Goal: Task Accomplishment & Management: Use online tool/utility

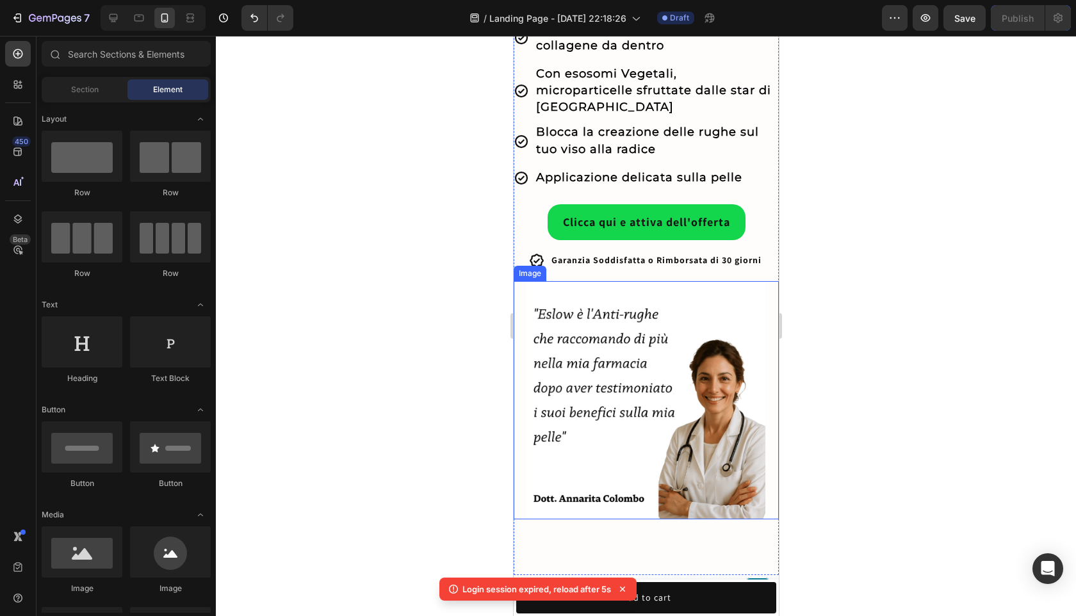
scroll to position [245, 0]
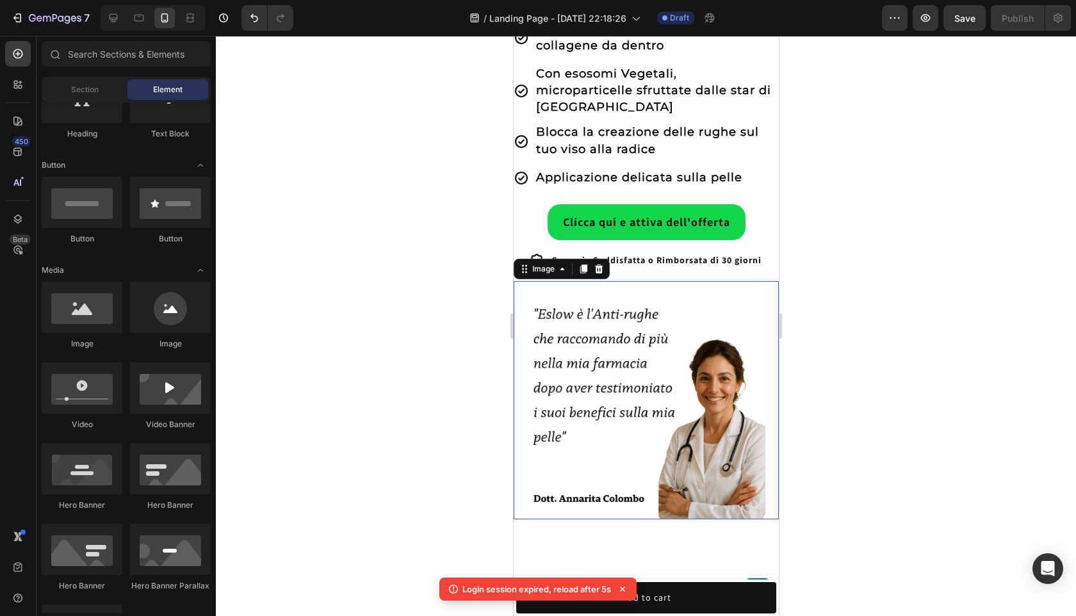
click at [747, 355] on img at bounding box center [645, 400] width 239 height 239
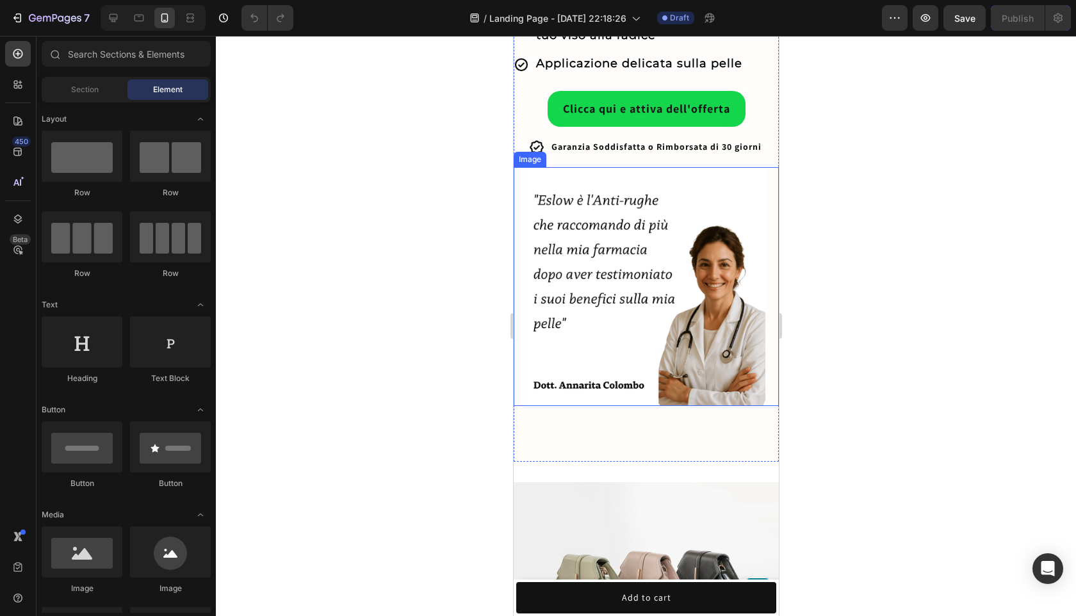
scroll to position [494, 0]
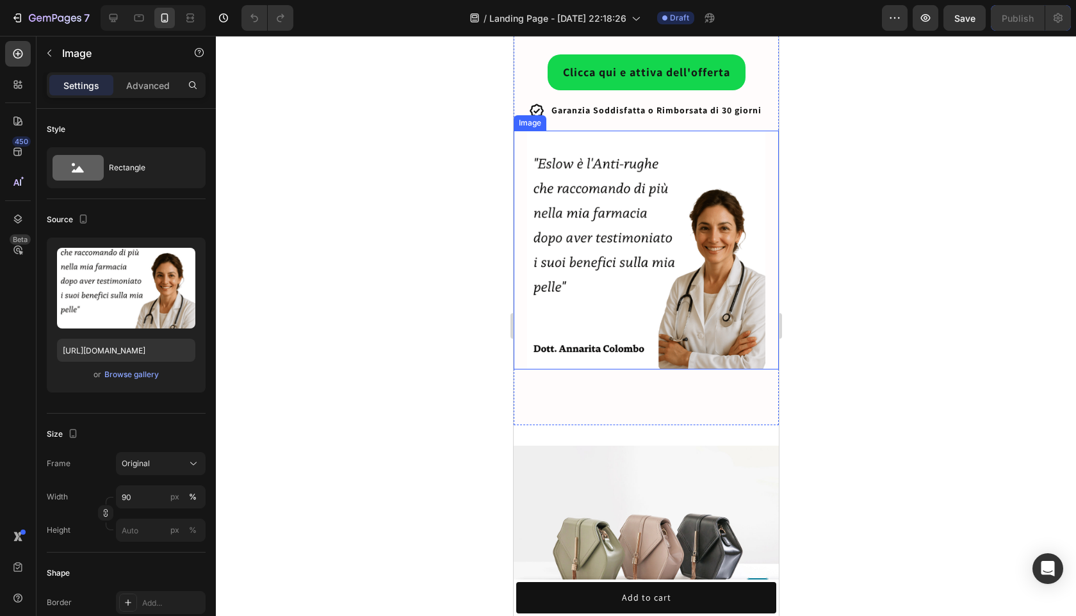
click at [719, 369] on img at bounding box center [645, 250] width 239 height 239
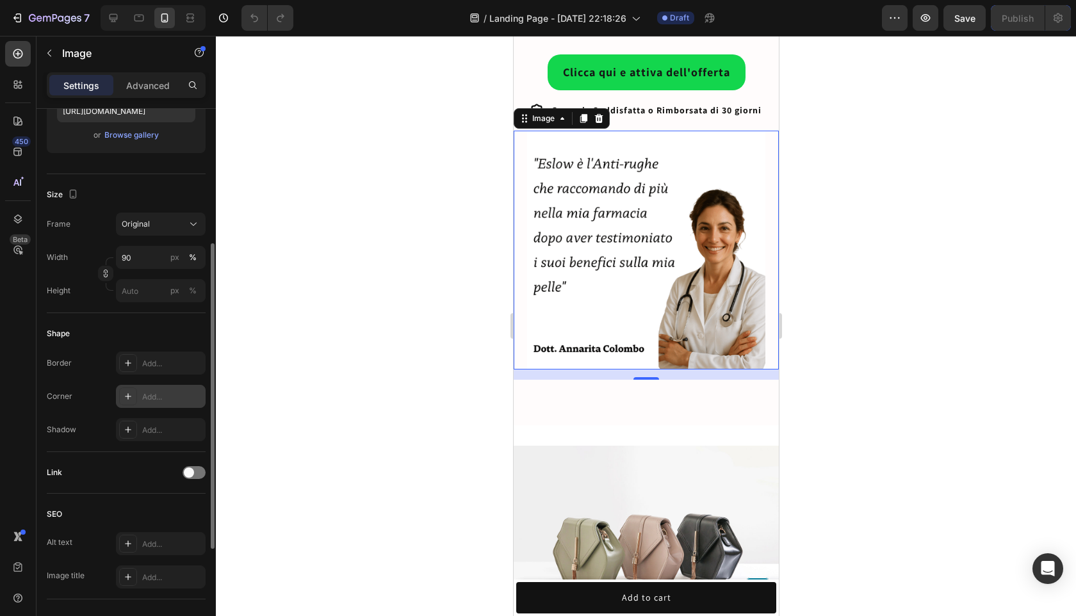
scroll to position [239, 0]
click at [799, 375] on div at bounding box center [646, 326] width 860 height 580
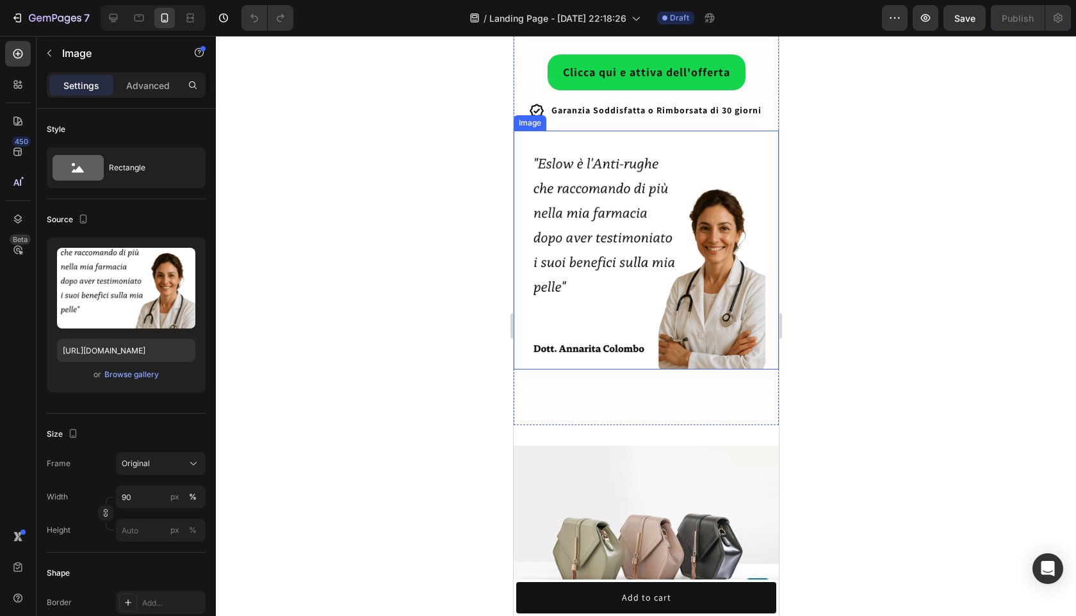
click at [746, 369] on img at bounding box center [645, 250] width 239 height 239
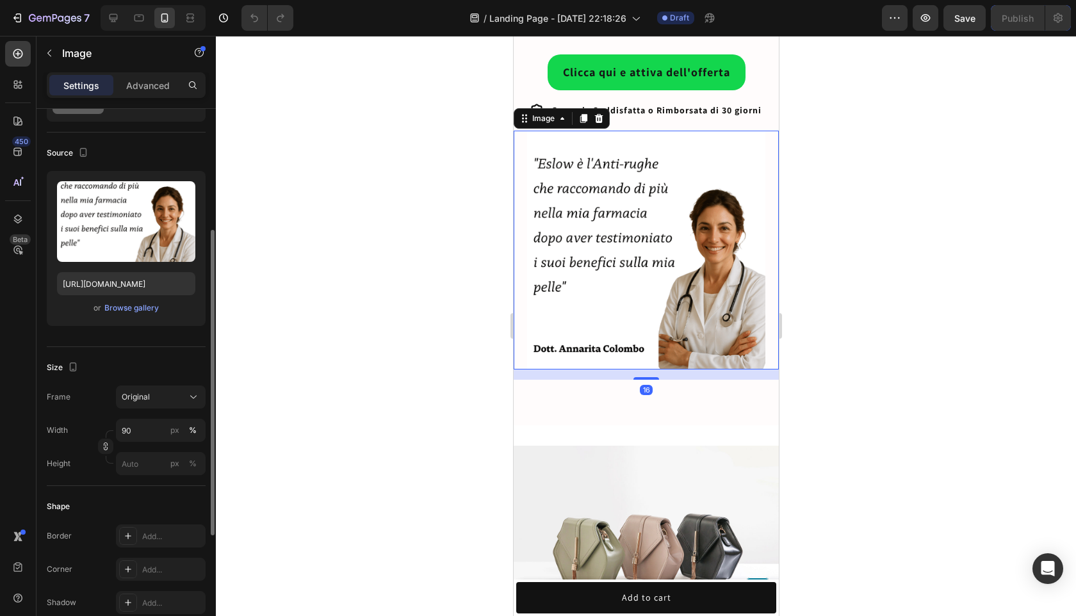
scroll to position [120, 0]
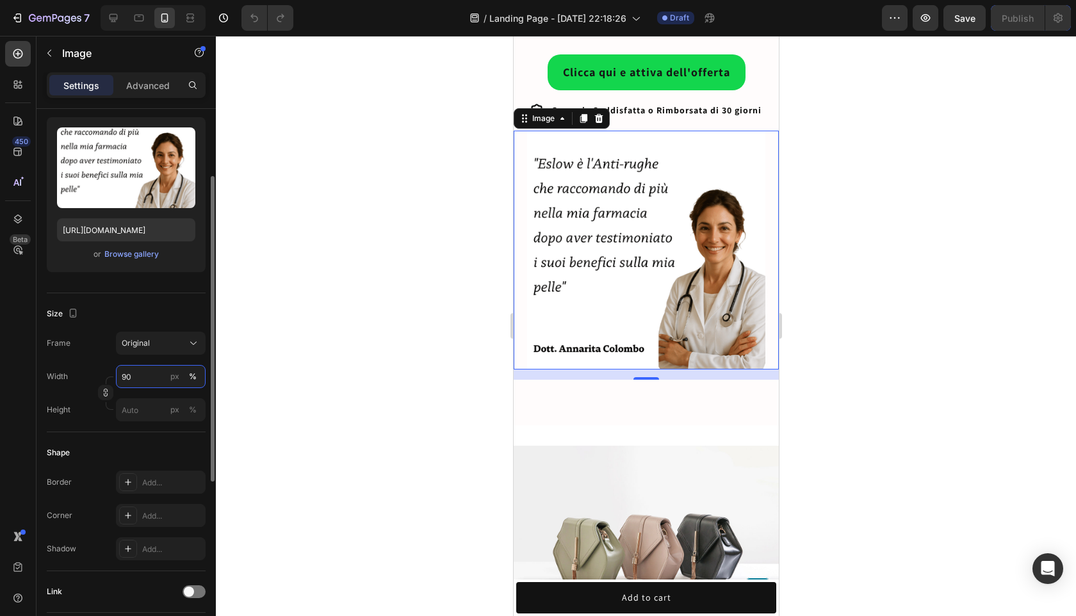
click at [139, 380] on input "90" at bounding box center [161, 376] width 90 height 23
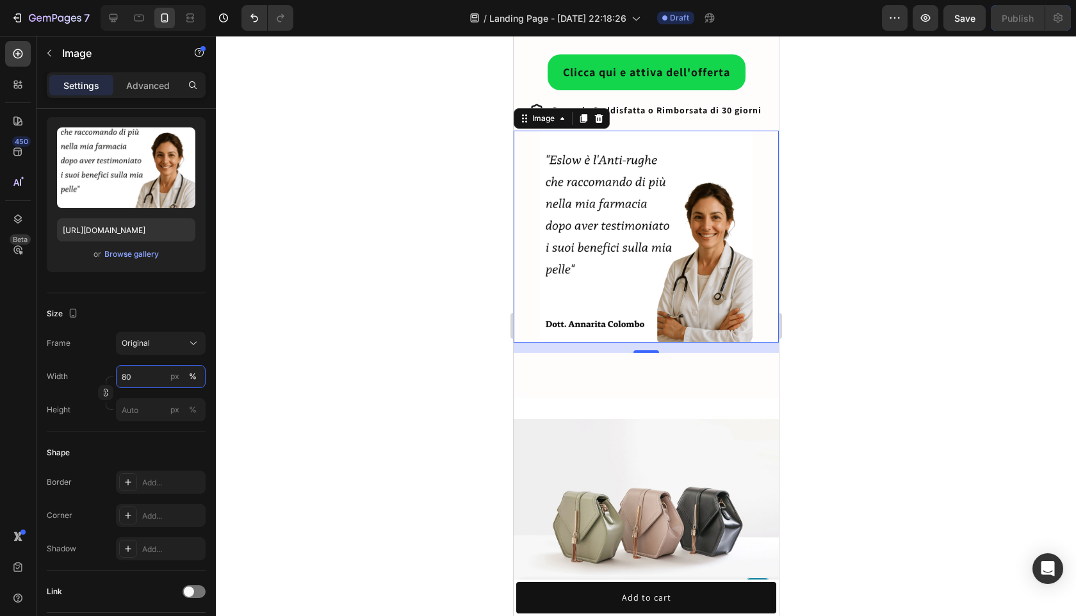
type input "80"
click at [1072, 416] on div at bounding box center [646, 326] width 860 height 580
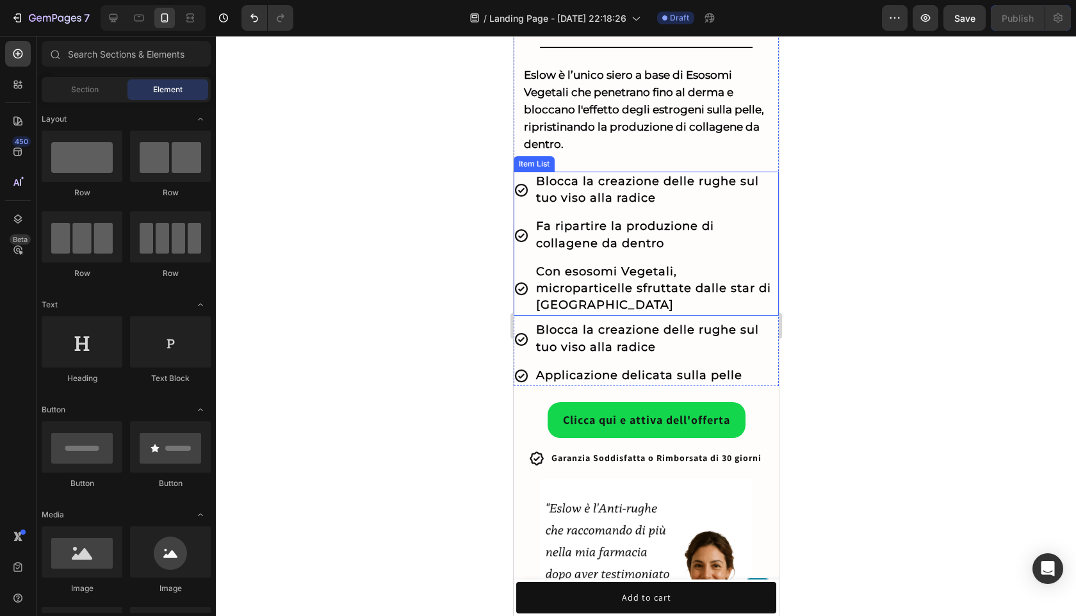
scroll to position [419, 0]
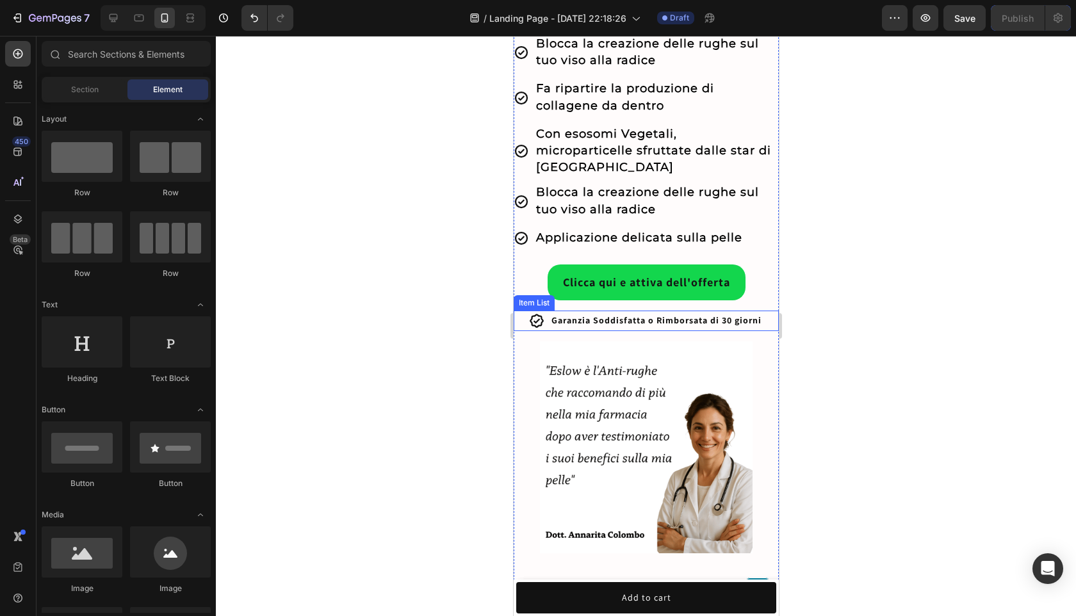
click at [644, 314] on span "Garanzia Soddisfatta o Rimborsata di 30 giorni" at bounding box center [656, 320] width 210 height 12
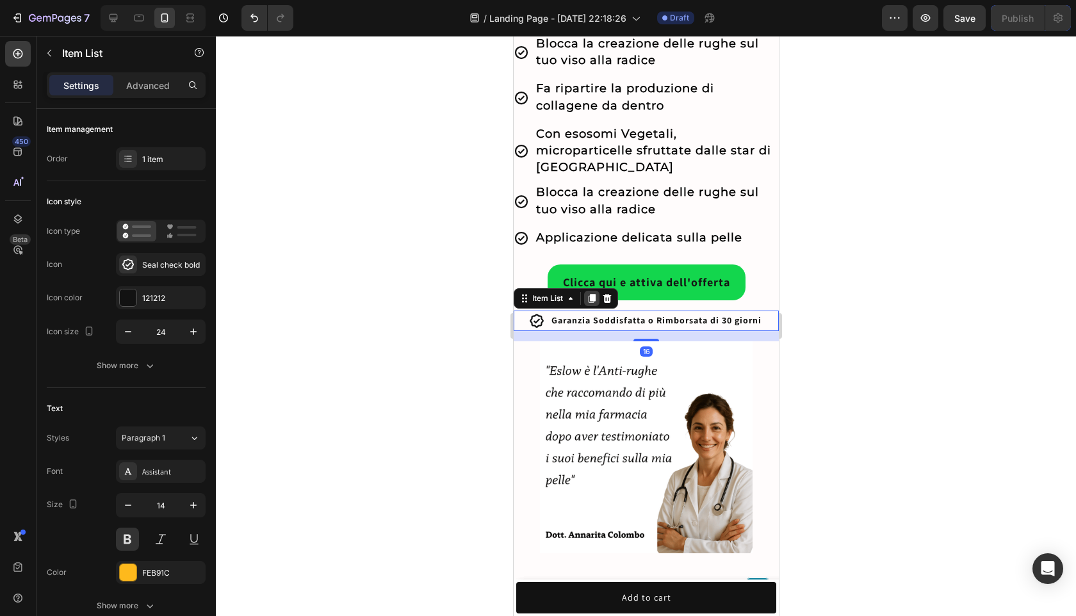
click at [594, 295] on icon at bounding box center [591, 299] width 7 height 9
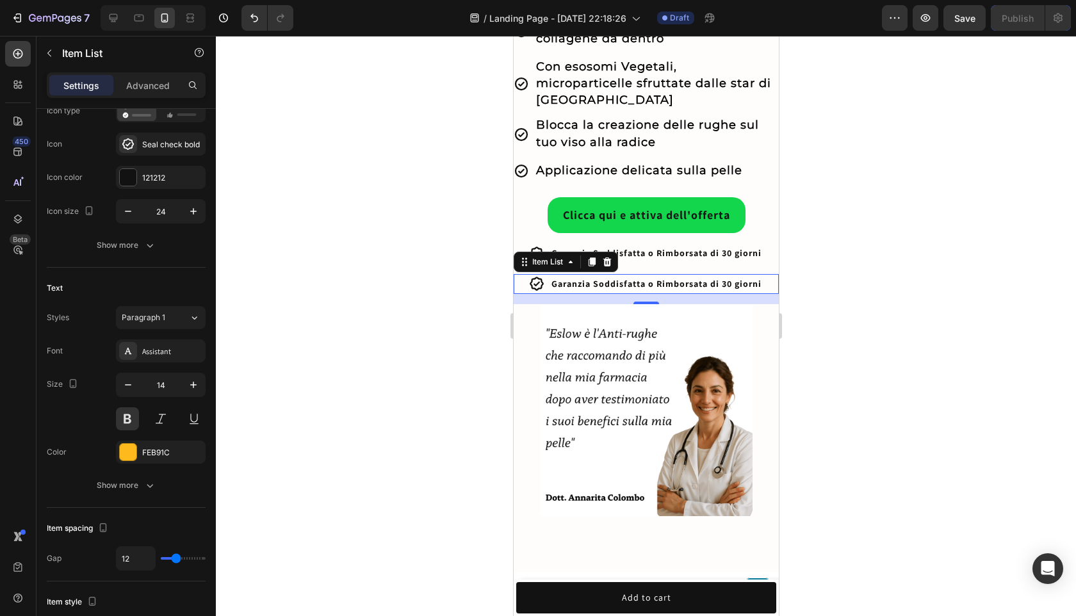
scroll to position [500, 0]
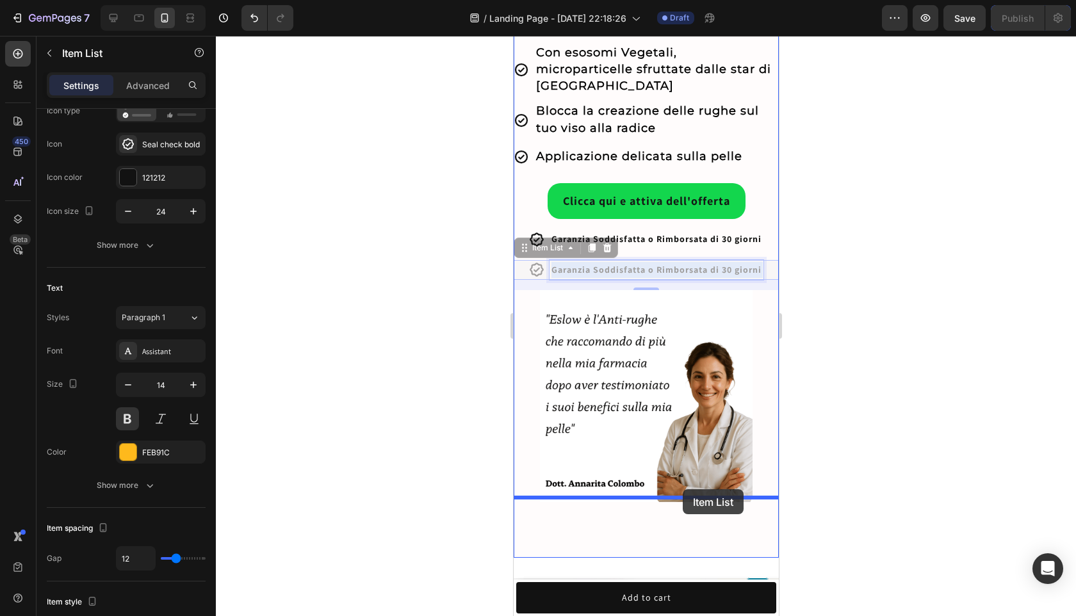
drag, startPoint x: 673, startPoint y: 251, endPoint x: 682, endPoint y: 489, distance: 238.3
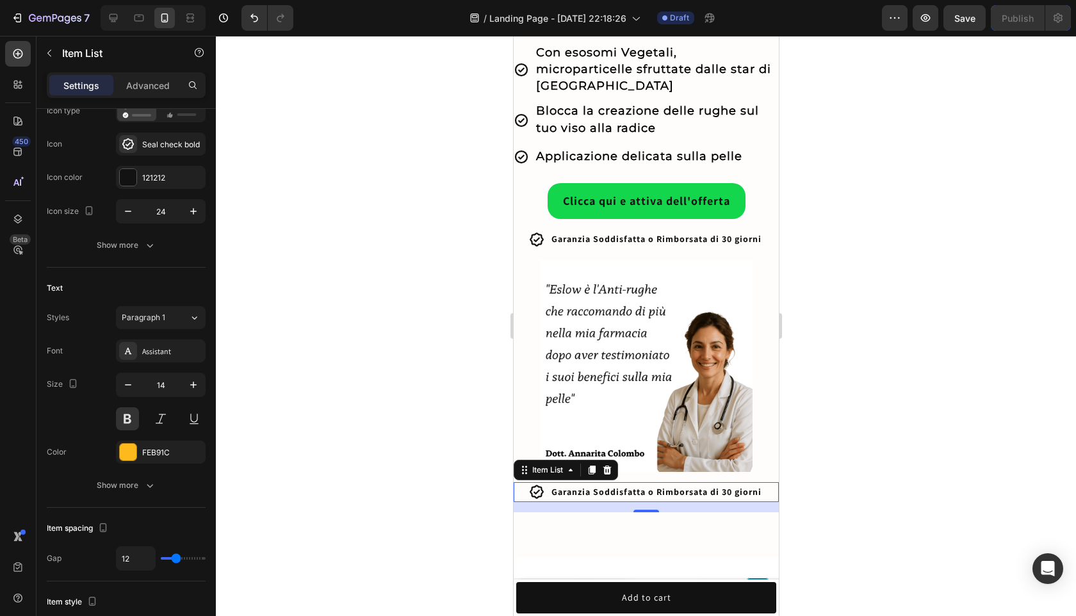
click at [892, 403] on div at bounding box center [646, 326] width 860 height 580
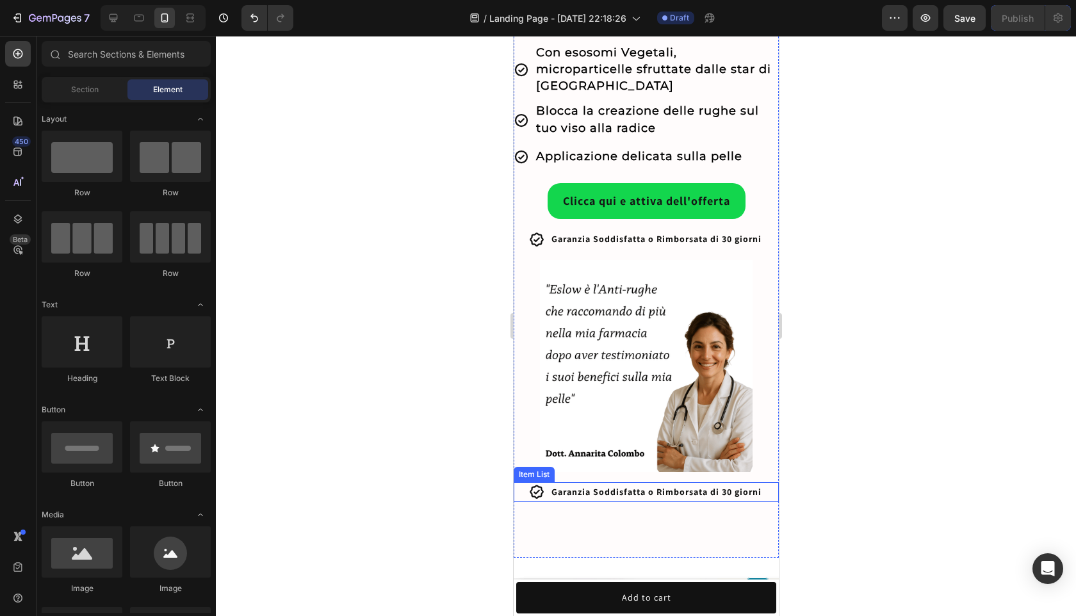
click at [549, 483] on div "Garanzia Soddisfatta o Rimborsata di 30 giorni" at bounding box center [656, 492] width 214 height 20
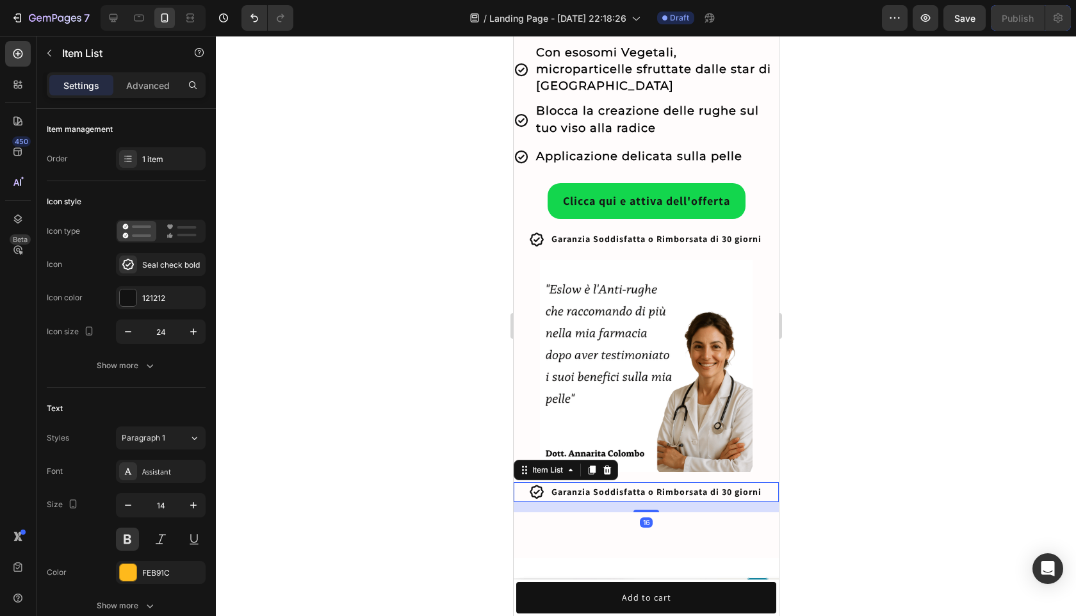
click at [535, 485] on icon at bounding box center [536, 492] width 14 height 14
click at [147, 265] on div "Seal check bold" at bounding box center [172, 265] width 60 height 12
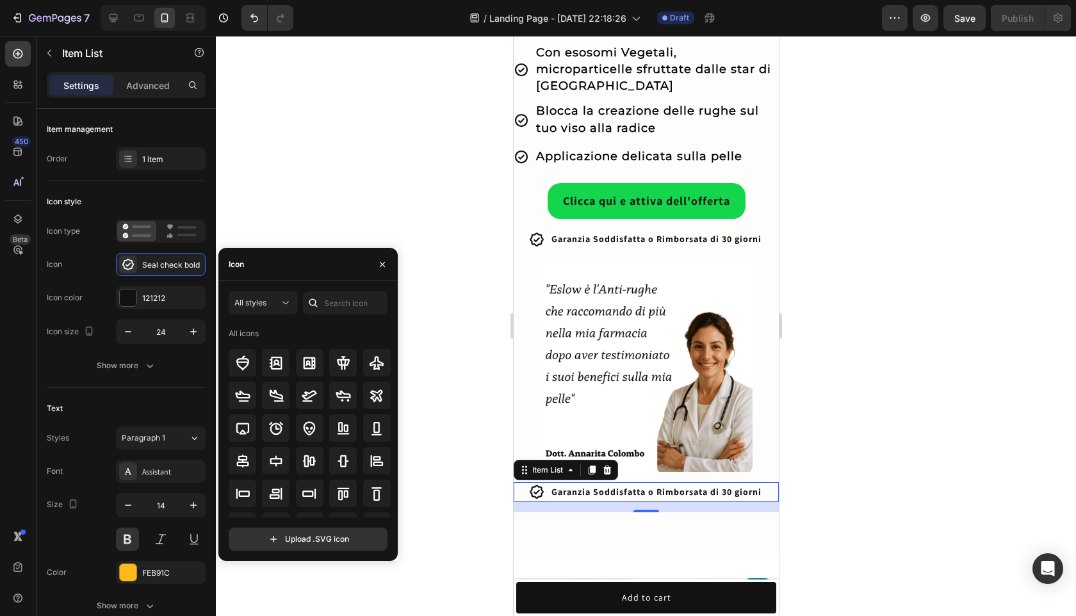
scroll to position [0, 0]
click at [284, 295] on button "All styles" at bounding box center [263, 302] width 69 height 23
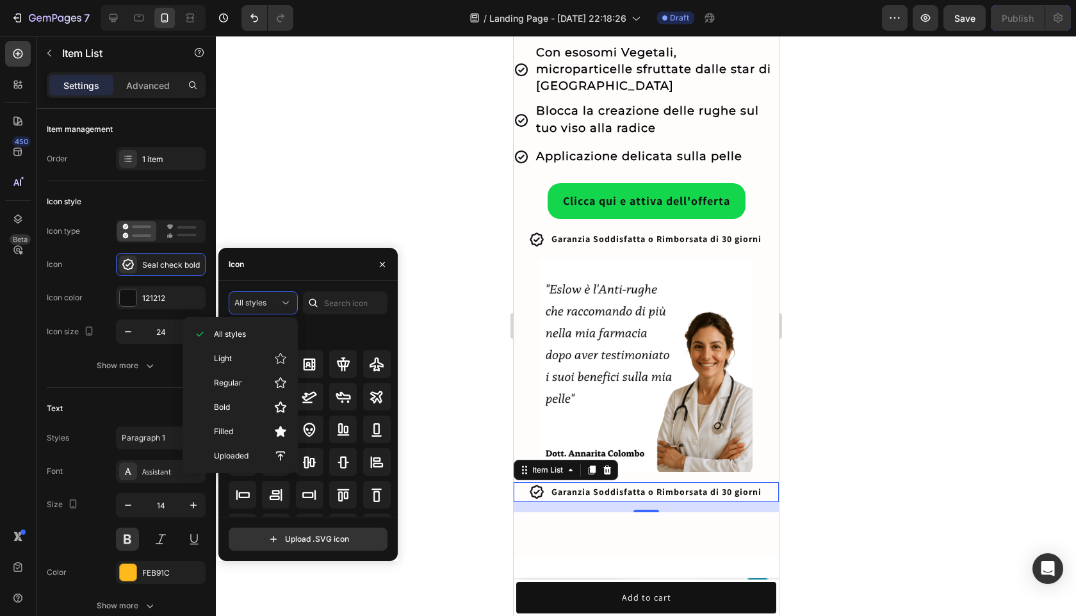
click at [336, 337] on div "All icons" at bounding box center [310, 335] width 163 height 20
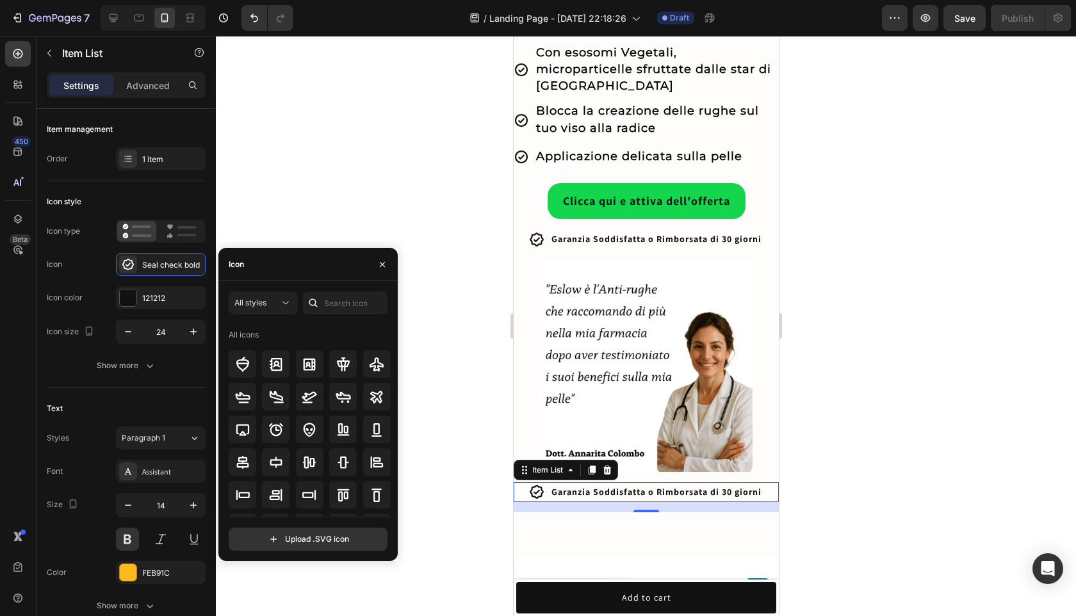
click at [322, 303] on div at bounding box center [313, 302] width 20 height 23
click at [334, 303] on input "text" at bounding box center [345, 302] width 85 height 23
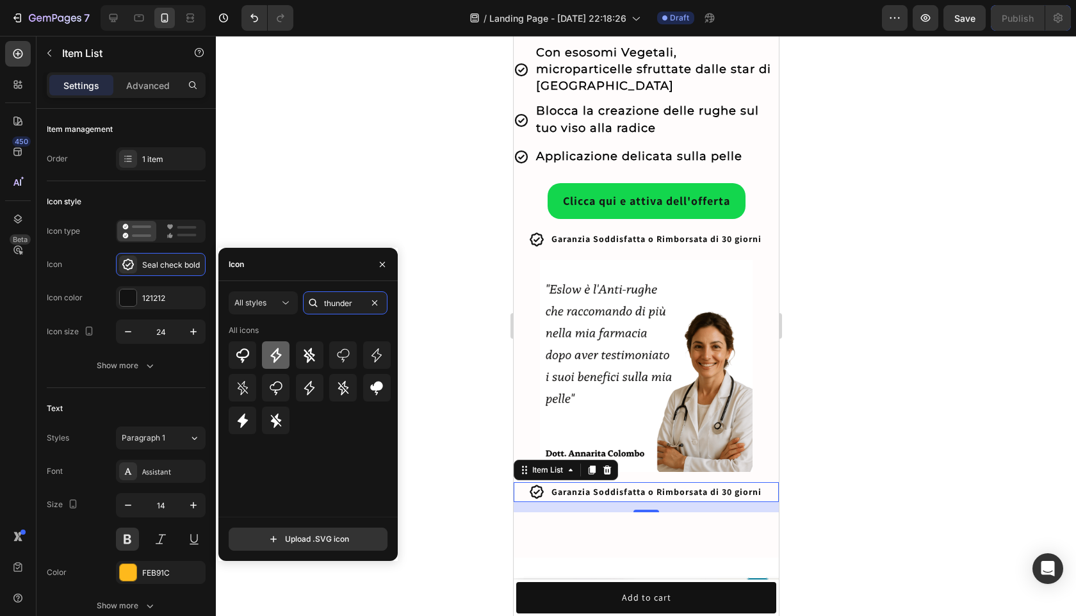
type input "thunder"
click at [277, 352] on icon at bounding box center [275, 355] width 11 height 15
click at [372, 351] on icon at bounding box center [376, 355] width 15 height 15
click at [277, 353] on icon at bounding box center [275, 355] width 11 height 15
click at [245, 416] on icon at bounding box center [242, 420] width 15 height 15
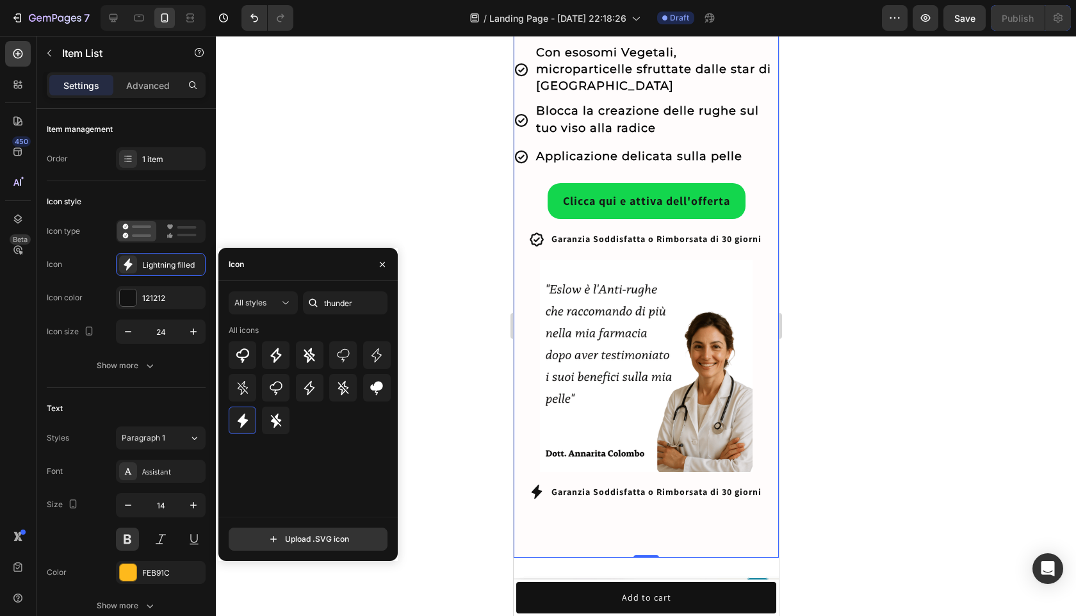
click at [617, 465] on div "Clicca qui e attiva dell'offerta Button Garanzia Soddisfatta o Rimborsata di 30…" at bounding box center [645, 362] width 265 height 391
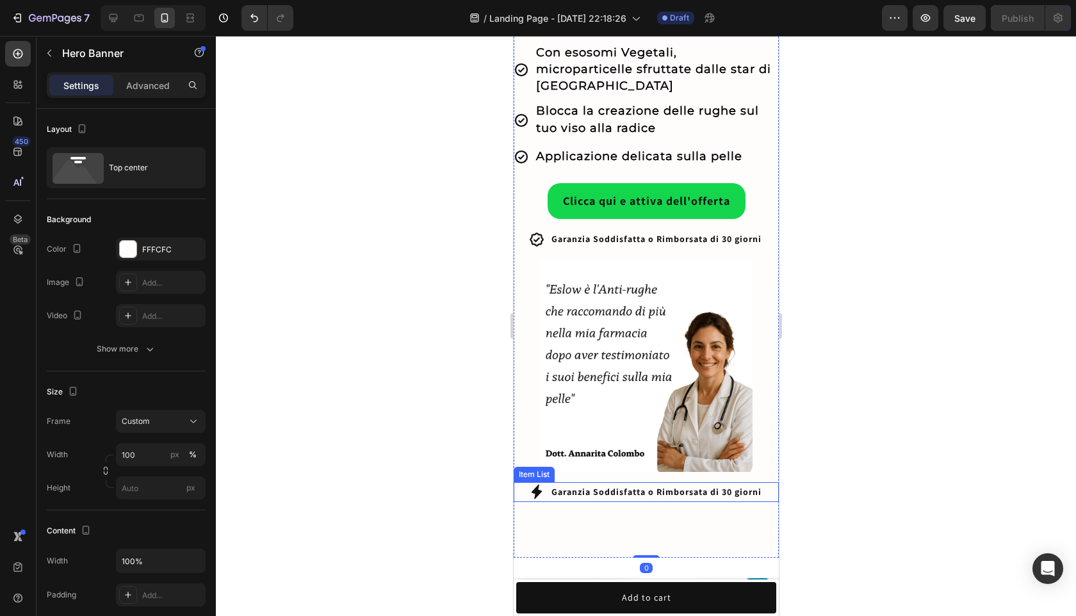
click at [606, 486] on span "Garanzia Soddisfatta o Rimborsata di 30 giorni" at bounding box center [656, 492] width 210 height 12
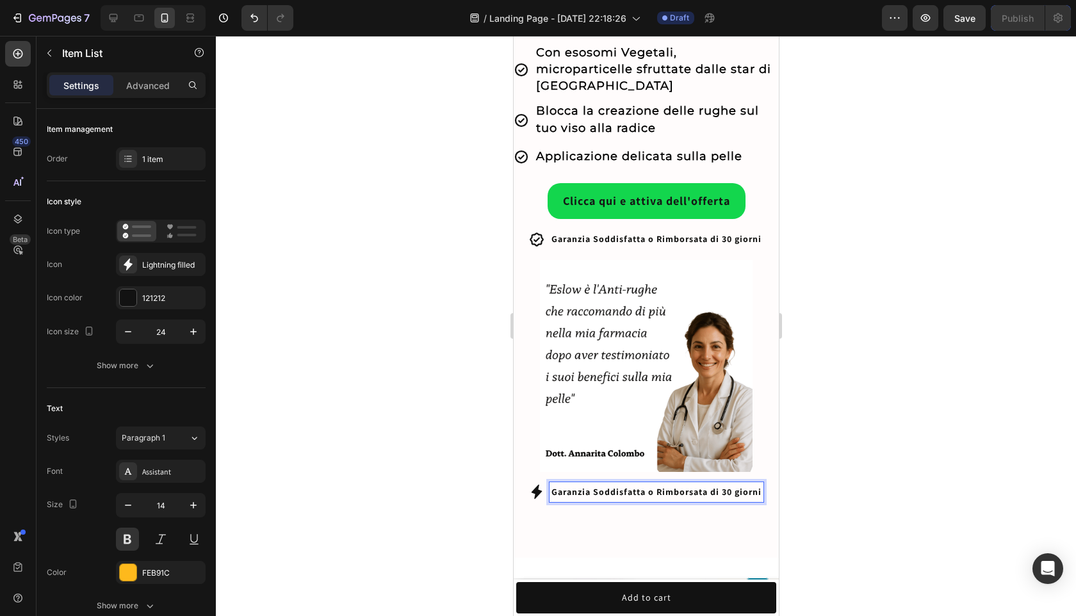
click at [606, 486] on span "Garanzia Soddisfatta o Rimborsata di 30 giorni" at bounding box center [656, 492] width 210 height 12
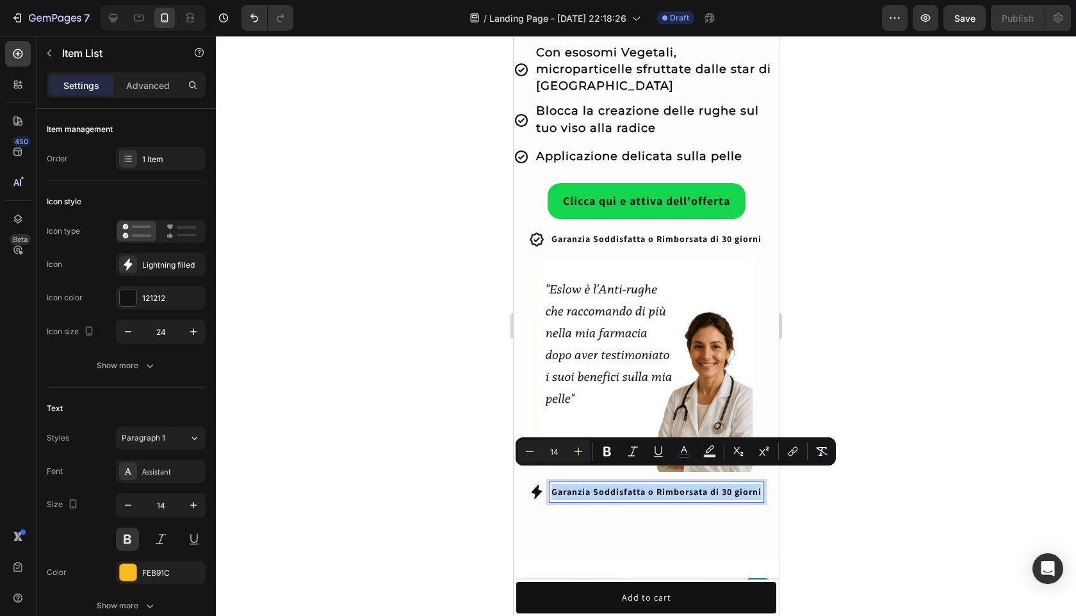
click at [606, 486] on span "Garanzia Soddisfatta o Rimborsata di 30 giorni" at bounding box center [656, 492] width 210 height 12
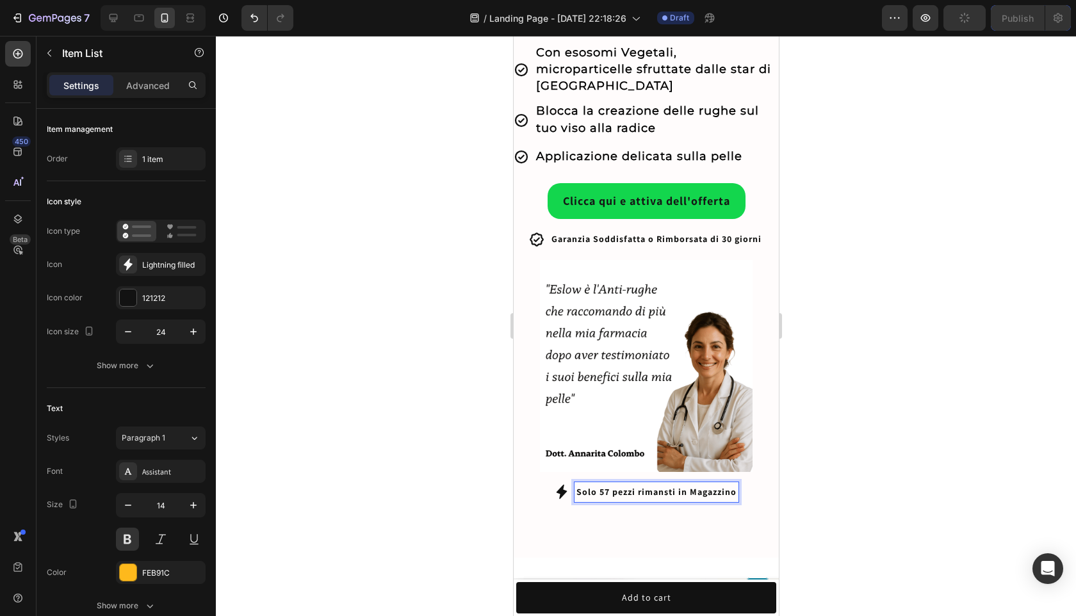
click at [609, 486] on span "Solo 57 pezzi rimansti in Magazzino" at bounding box center [656, 492] width 160 height 12
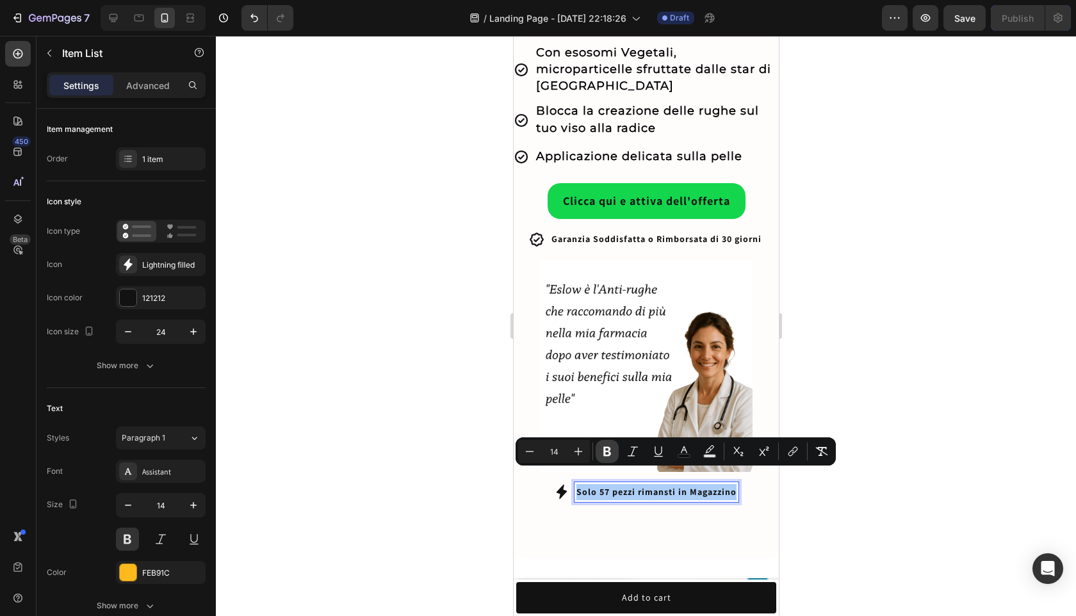
click at [601, 455] on icon "Editor contextual toolbar" at bounding box center [607, 451] width 13 height 13
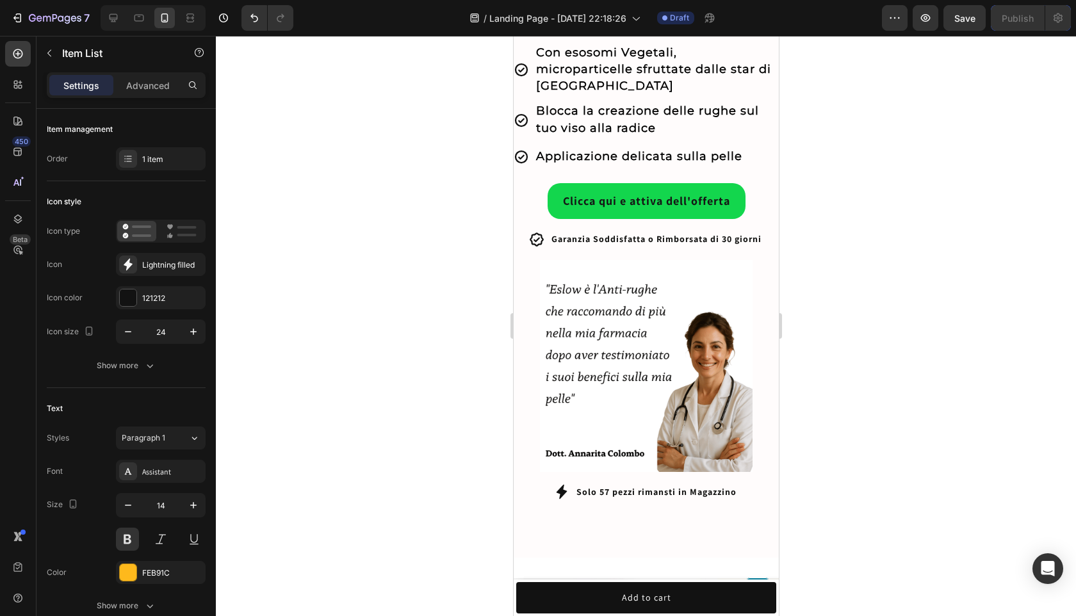
click at [604, 486] on strong "Solo 57 pezzi rimansti in Magazzino" at bounding box center [656, 492] width 160 height 12
click at [615, 486] on strong "Solo 57 pezzi rimansti in Magazzino" at bounding box center [656, 492] width 160 height 12
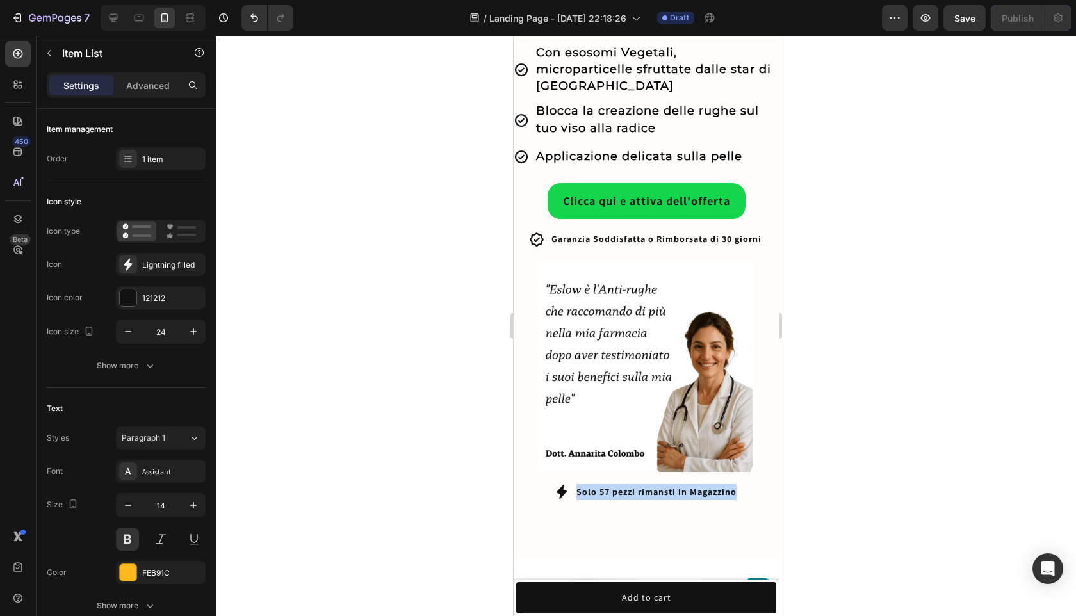
click at [615, 486] on strong "Solo 57 pezzi rimansti in Magazzino" at bounding box center [656, 492] width 160 height 12
click at [672, 486] on strong "Solo 57 pezzi rimansti in Magazzino" at bounding box center [656, 492] width 160 height 12
click at [664, 486] on strong "Solo 57 pezzi rimansti in Magazzino" at bounding box center [656, 492] width 160 height 12
click at [652, 486] on strong "Solo 57 pezzi rimasti in Magazzino" at bounding box center [656, 492] width 154 height 12
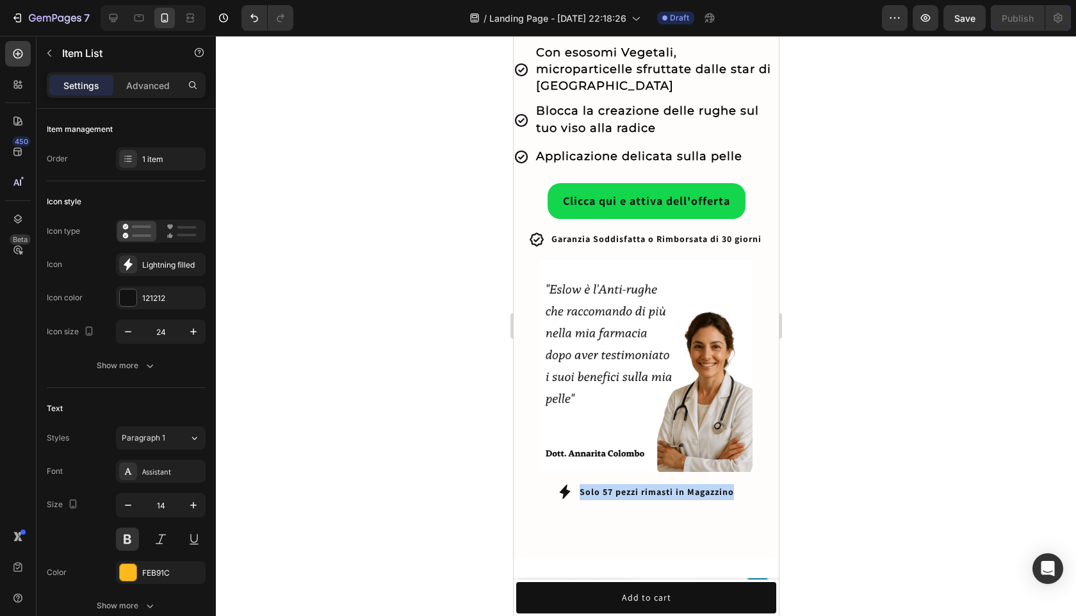
click at [652, 486] on strong "Solo 57 pezzi rimasti in Magazzino" at bounding box center [656, 492] width 154 height 12
click at [675, 486] on strong "Solo 57 pezzi rimasti in Magazzino" at bounding box center [656, 492] width 154 height 12
click at [866, 478] on div at bounding box center [646, 326] width 860 height 580
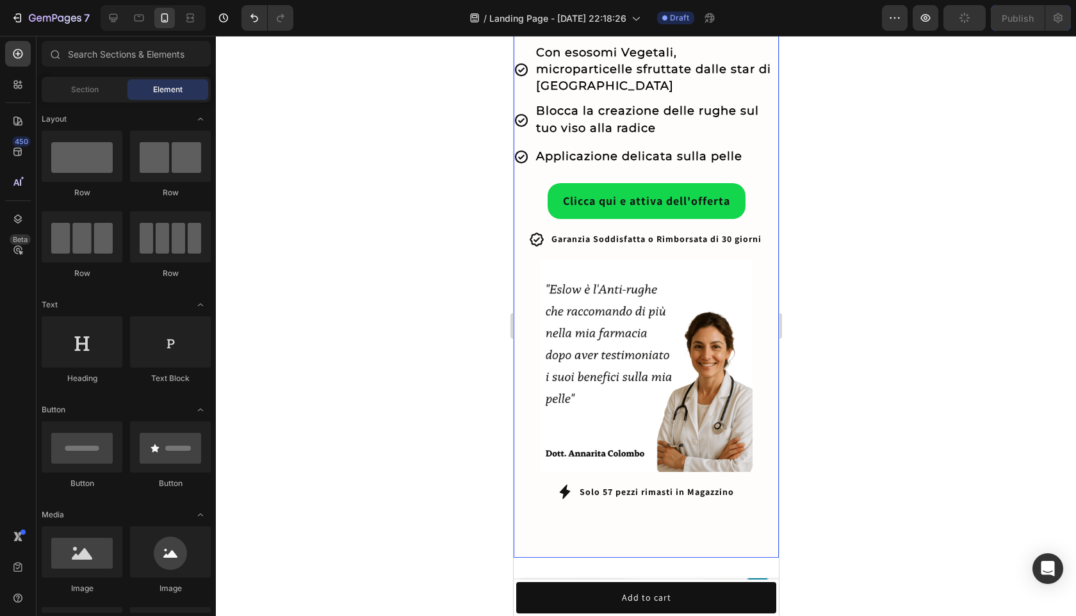
click at [679, 465] on div "Clicca qui e attiva dell'offerta Button Garanzia Soddisfatta o Rimborsata di 30…" at bounding box center [645, 362] width 265 height 391
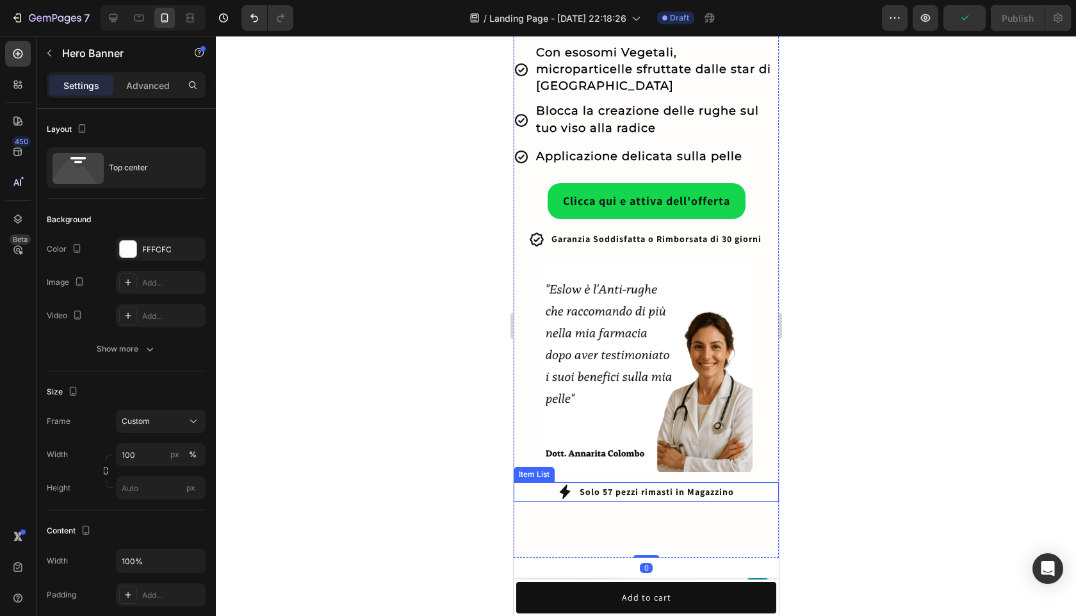
click at [665, 484] on p "Solo 57 pezzi rimasti in Magazzino" at bounding box center [656, 492] width 154 height 16
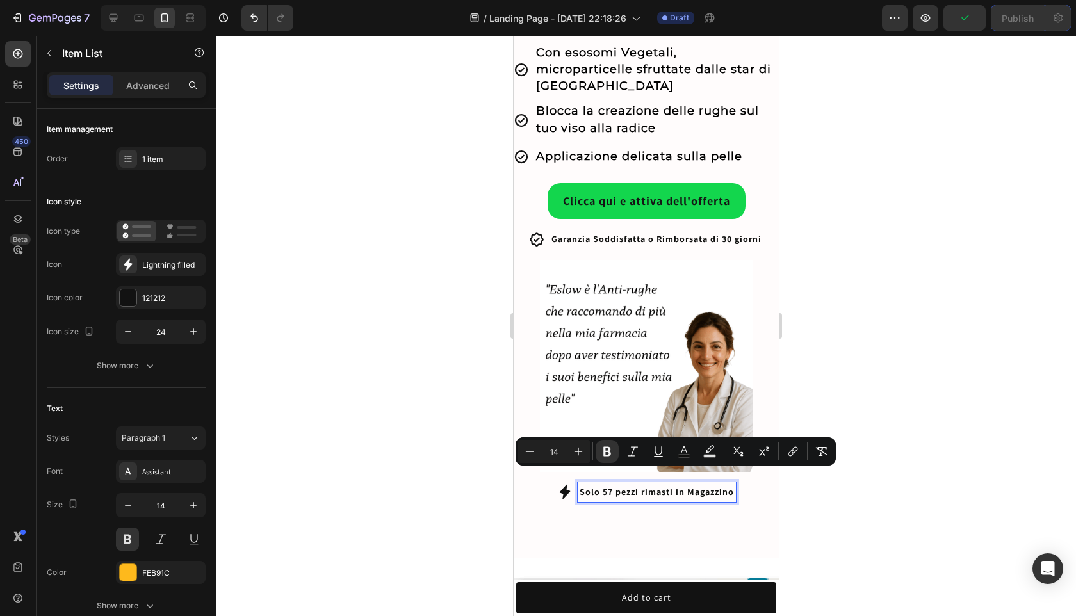
click at [657, 486] on strong "Solo 57 pezzi rimasti in Magazzino" at bounding box center [656, 492] width 154 height 12
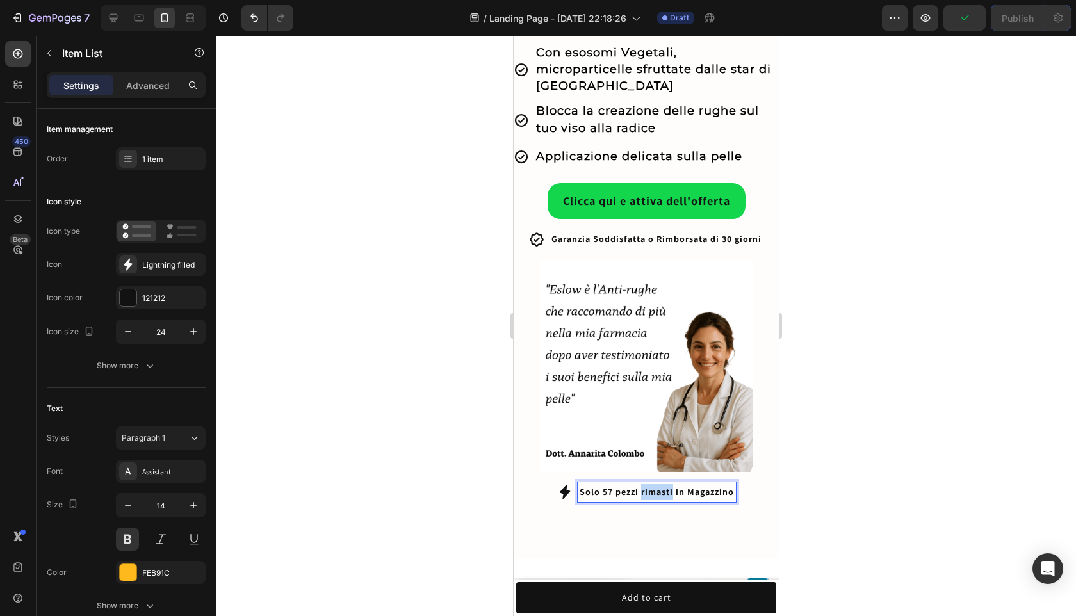
click at [657, 486] on strong "Solo 57 pezzi rimasti in Magazzino" at bounding box center [656, 492] width 154 height 12
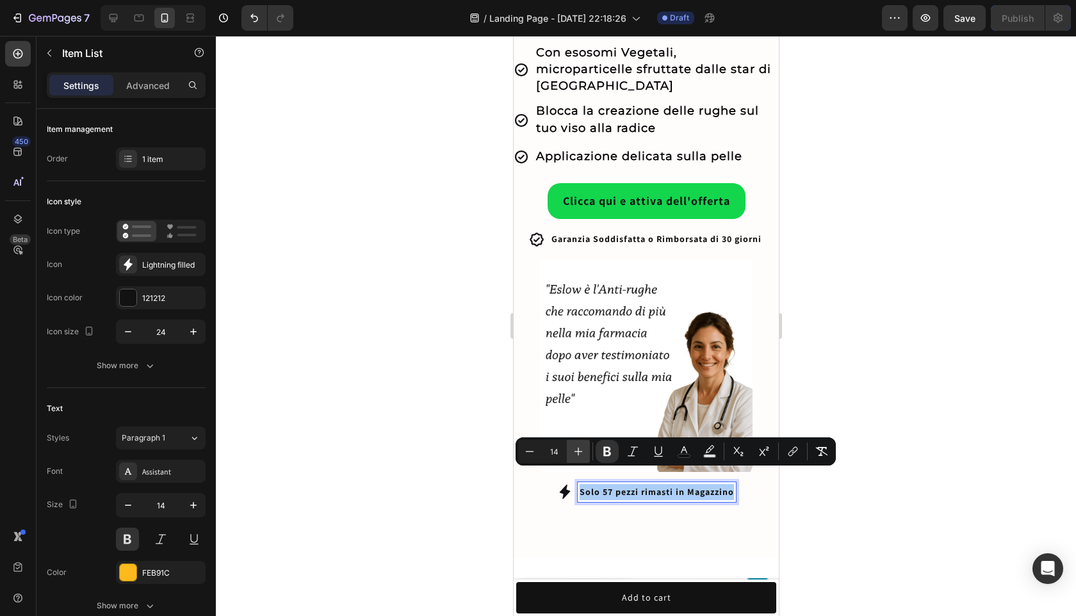
click at [573, 451] on icon "Editor contextual toolbar" at bounding box center [578, 451] width 13 height 13
click at [573, 450] on icon "Editor contextual toolbar" at bounding box center [578, 451] width 13 height 13
click at [573, 449] on icon "Editor contextual toolbar" at bounding box center [578, 451] width 13 height 13
click at [574, 449] on icon "Editor contextual toolbar" at bounding box center [578, 451] width 13 height 13
type input "18"
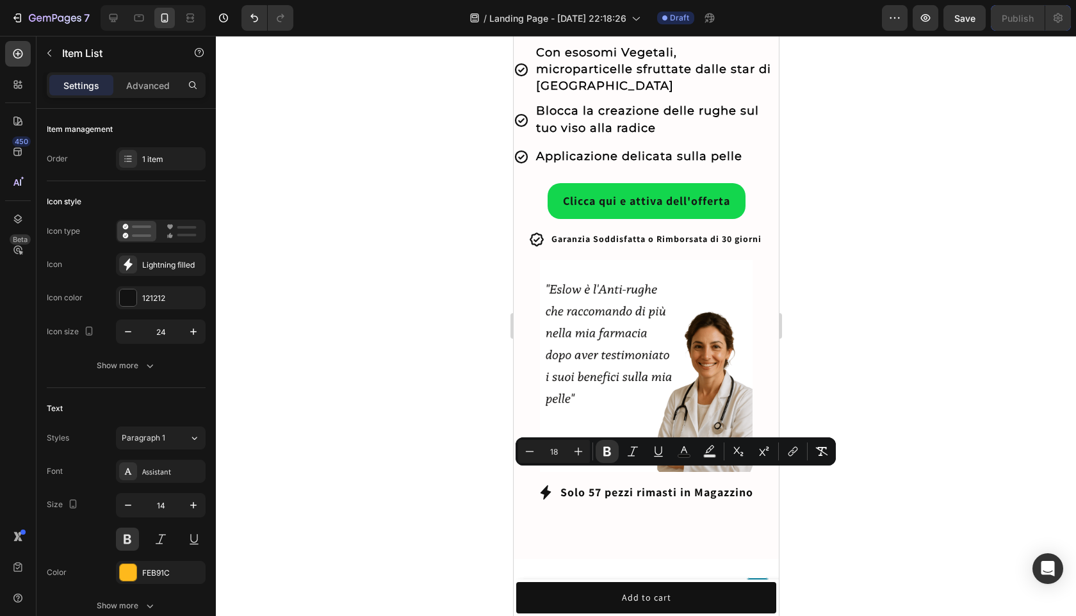
click at [871, 481] on div at bounding box center [646, 326] width 860 height 580
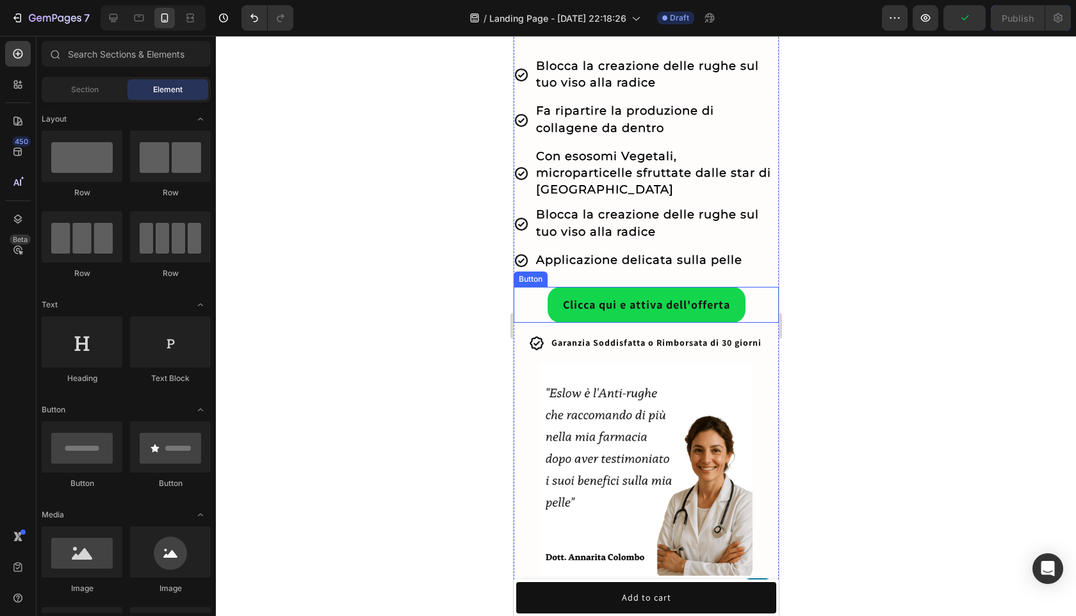
scroll to position [484, 0]
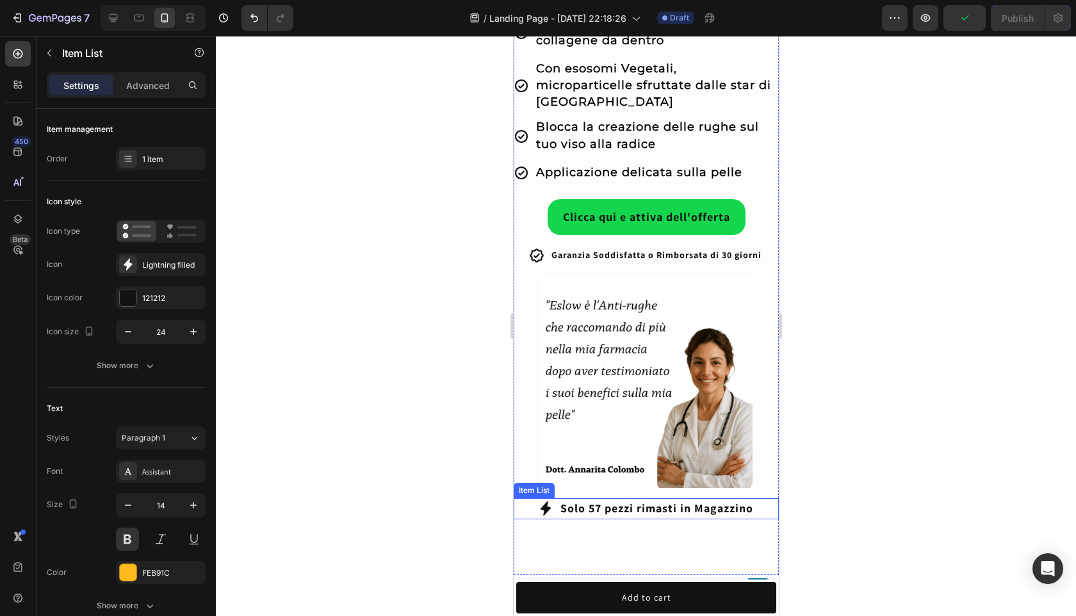
click at [631, 501] on strong "Solo 57 pezzi rimasti in Magazzino" at bounding box center [656, 508] width 193 height 15
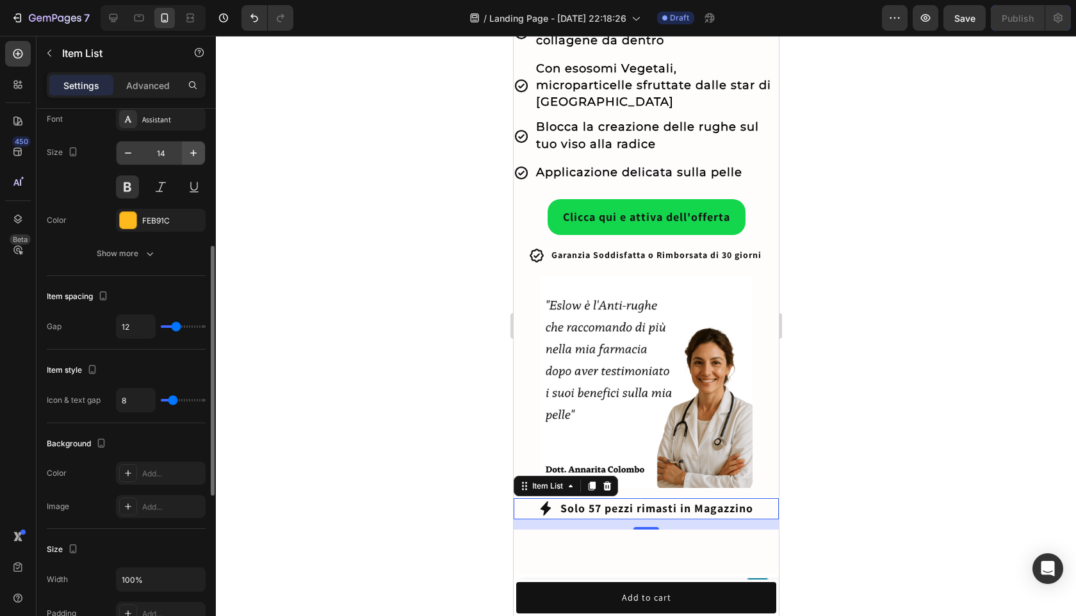
scroll to position [275, 0]
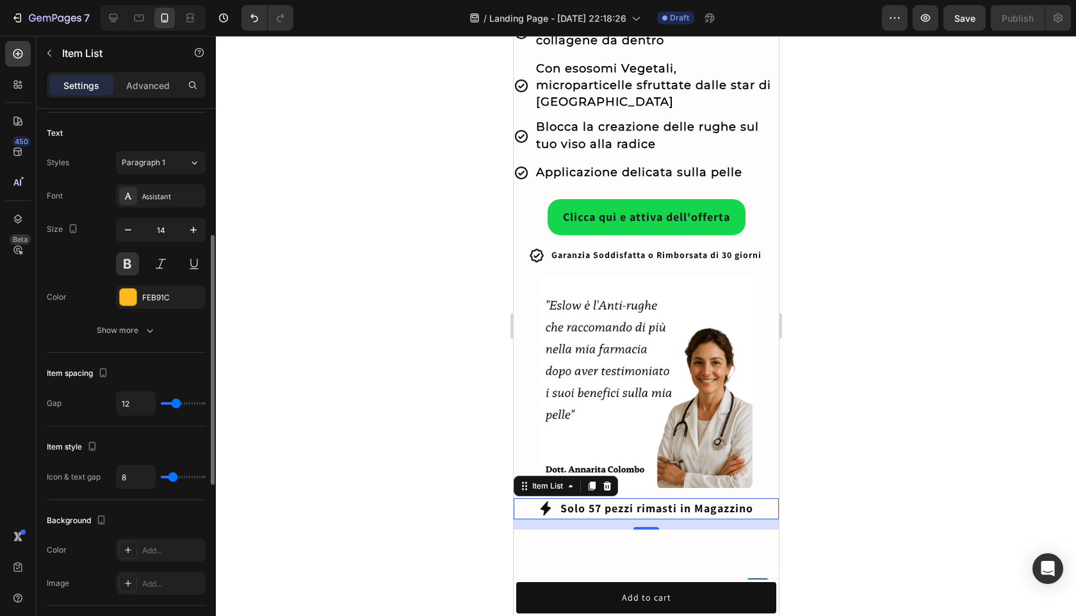
type input "13"
type input "14"
type input "15"
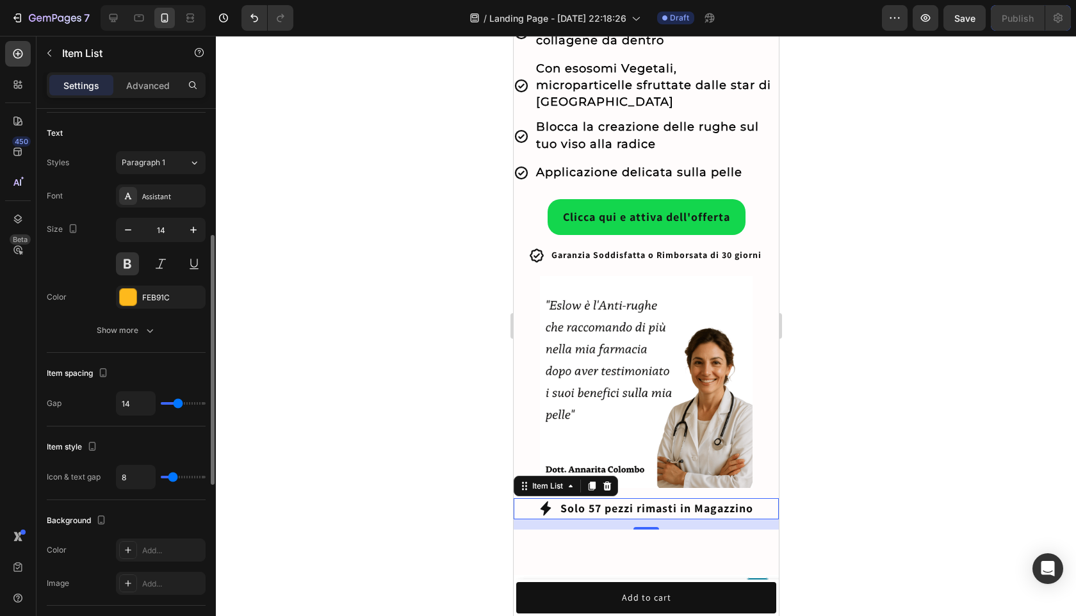
type input "15"
type input "16"
type input "15"
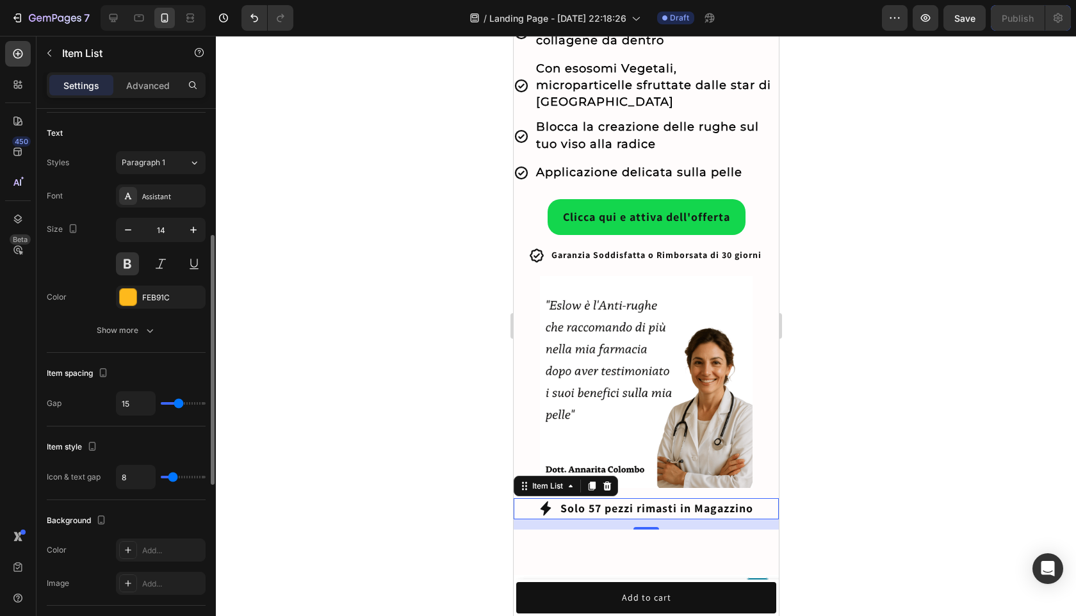
type input "14"
type input "13"
type input "12"
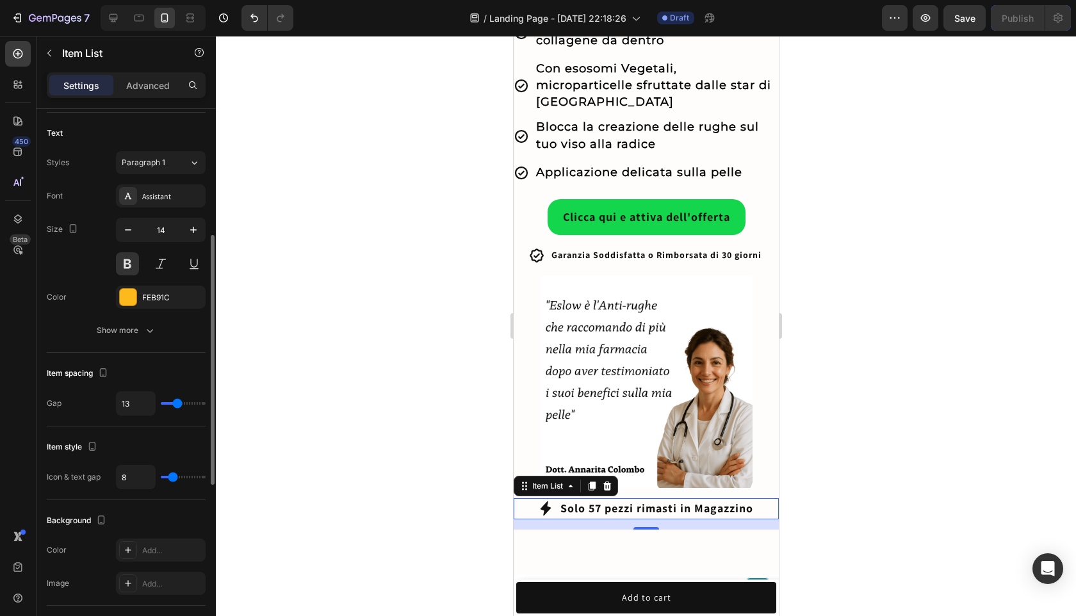
type input "12"
type input "11"
click at [175, 404] on input "range" at bounding box center [183, 403] width 45 height 3
type input "12"
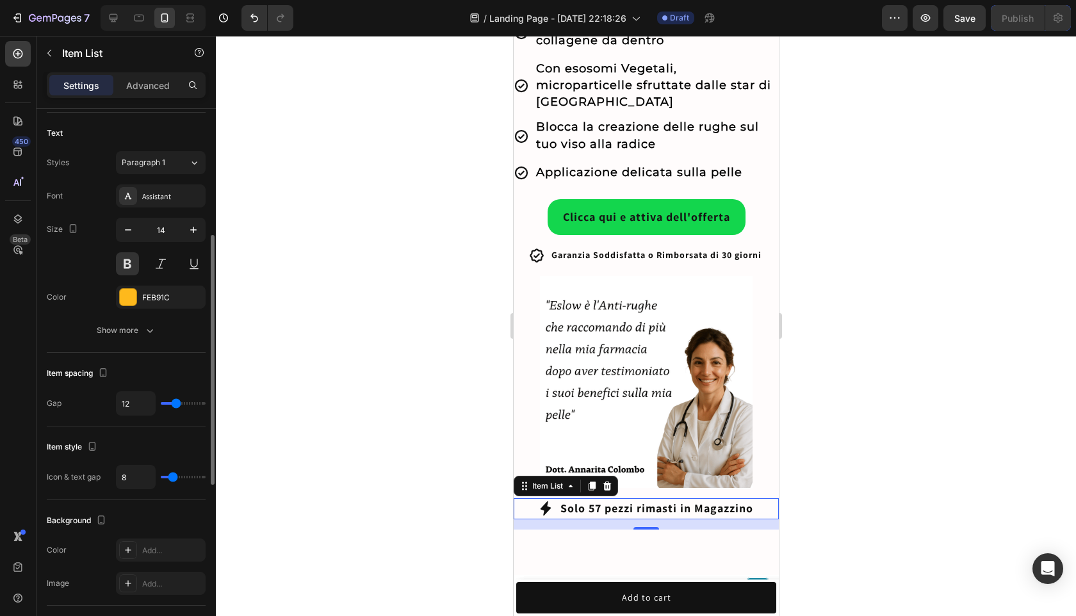
type input "12"
click at [175, 404] on input "range" at bounding box center [183, 403] width 45 height 3
click at [170, 363] on div "Item spacing" at bounding box center [126, 373] width 159 height 20
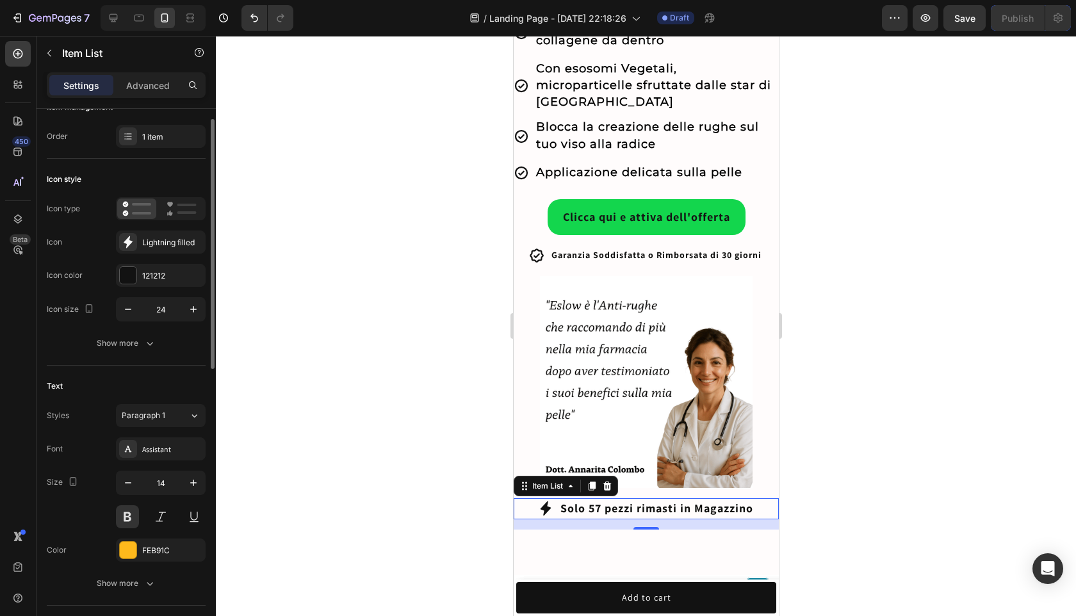
scroll to position [0, 0]
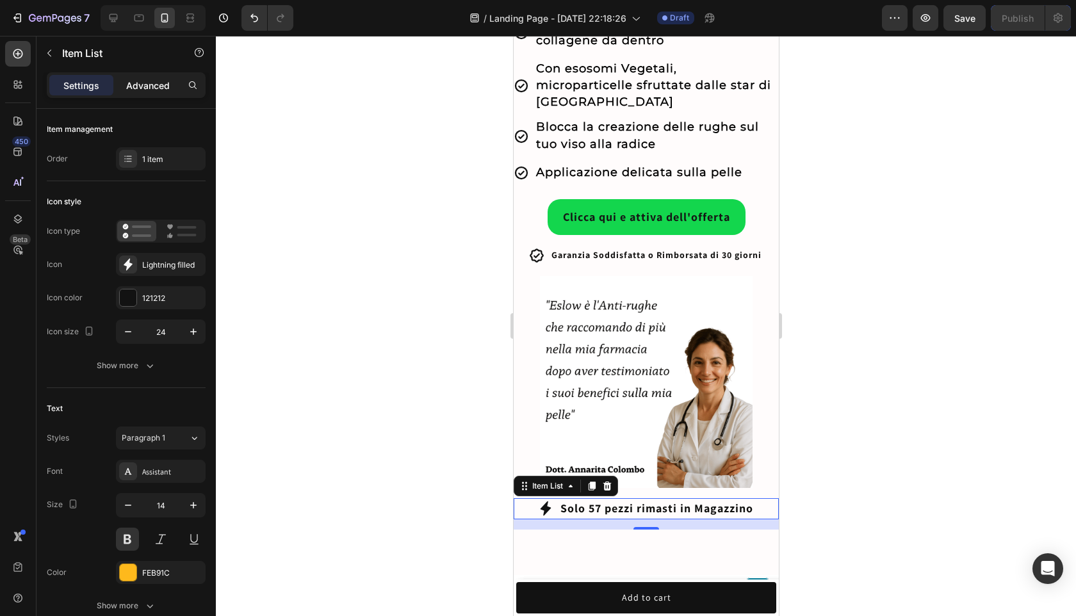
click at [156, 90] on p "Advanced" at bounding box center [148, 85] width 44 height 13
type input "100%"
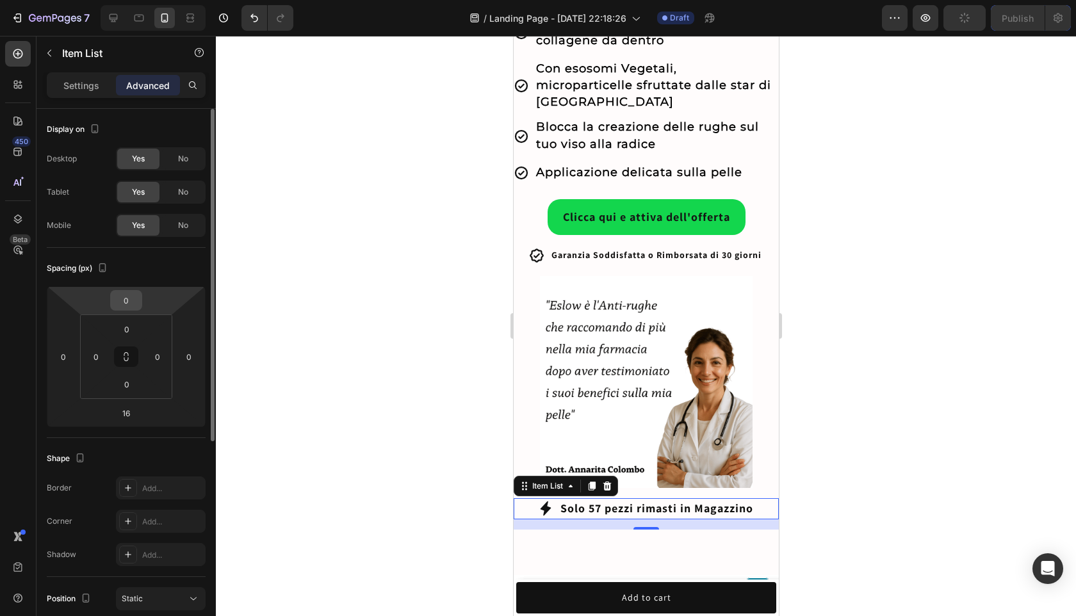
click at [134, 307] on input "0" at bounding box center [126, 300] width 26 height 19
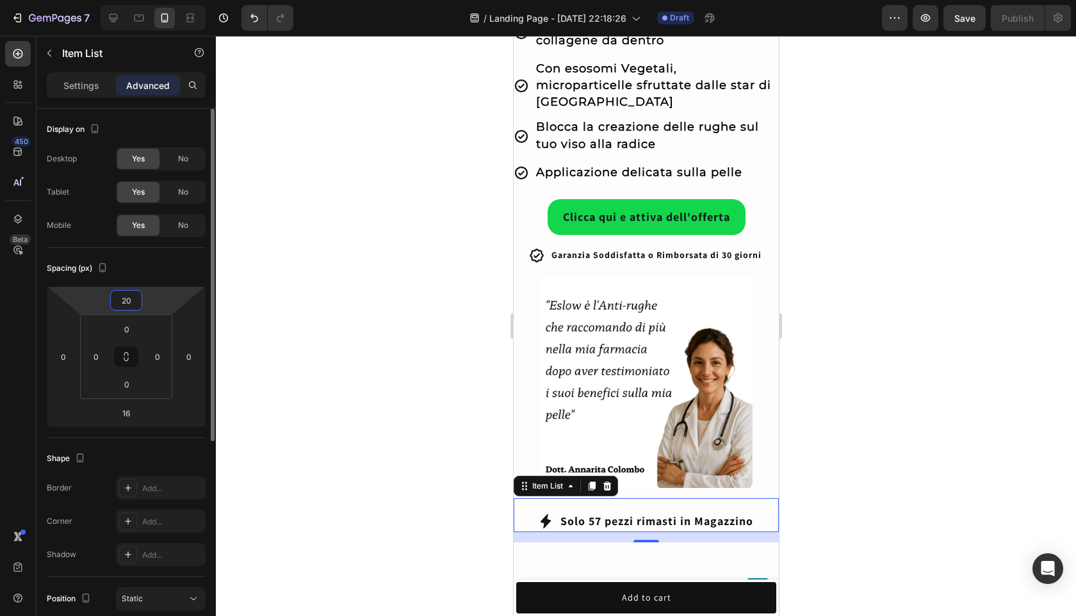
type input "2"
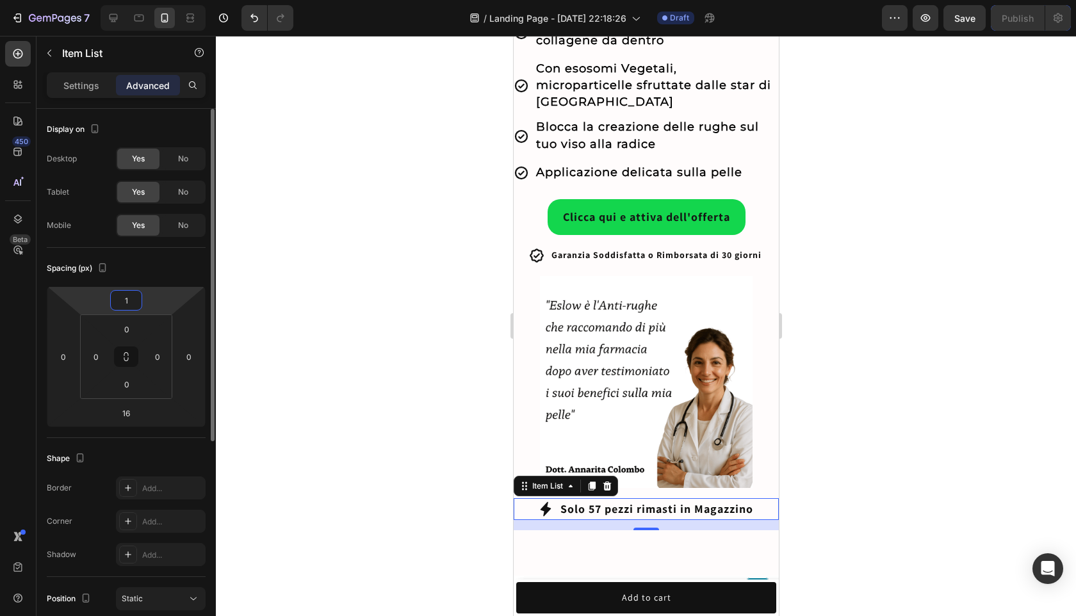
type input "10"
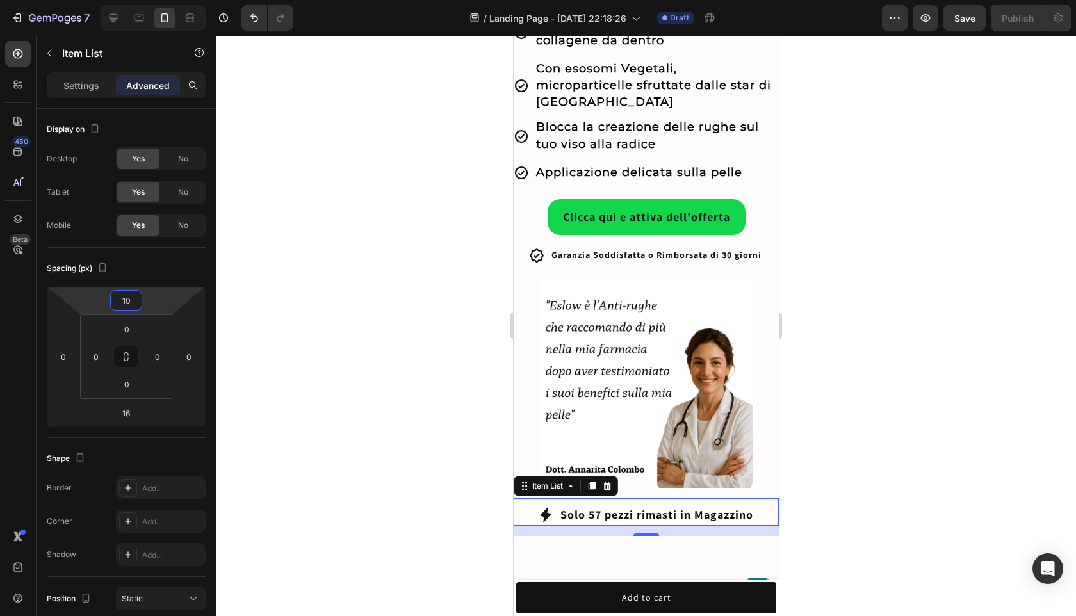
click at [891, 485] on div at bounding box center [646, 326] width 860 height 580
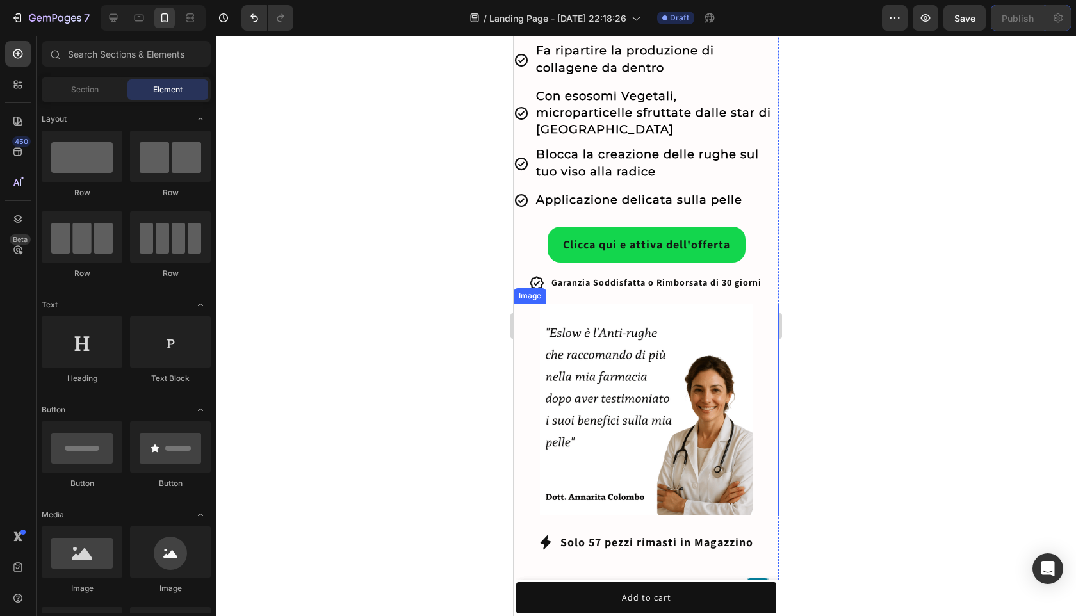
scroll to position [540, 0]
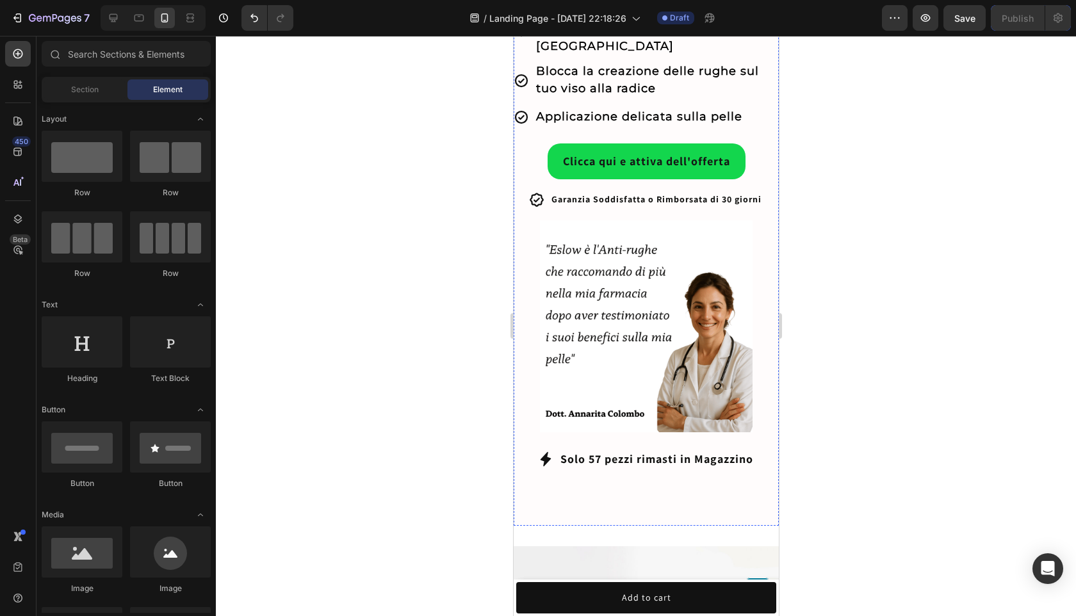
click at [709, 501] on p "CLICCA QUI E ATTIVA L'OFFERTA" at bounding box center [643, 509] width 179 height 17
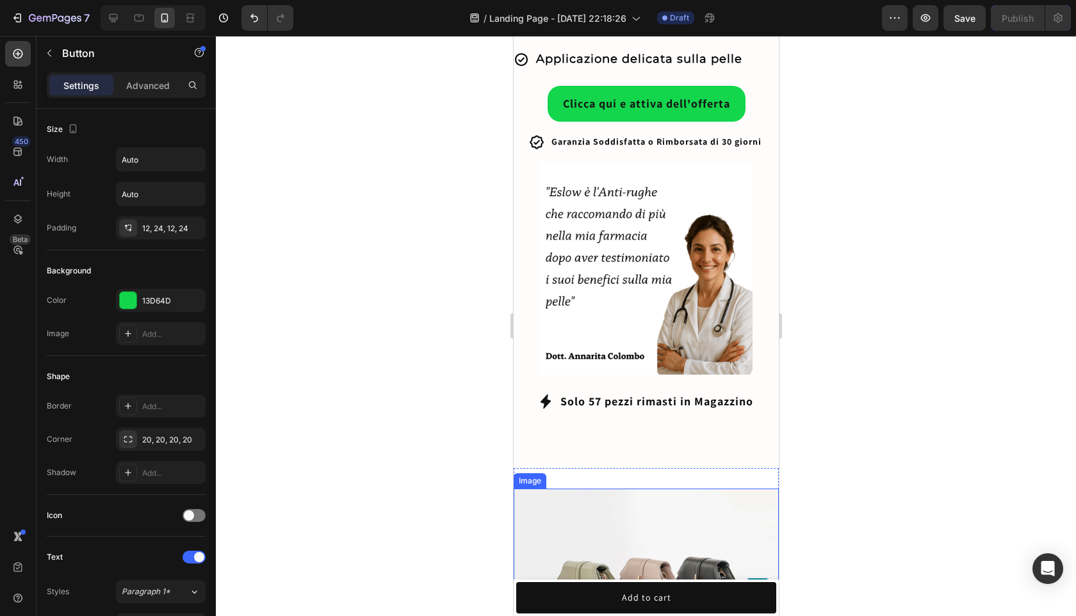
scroll to position [671, 0]
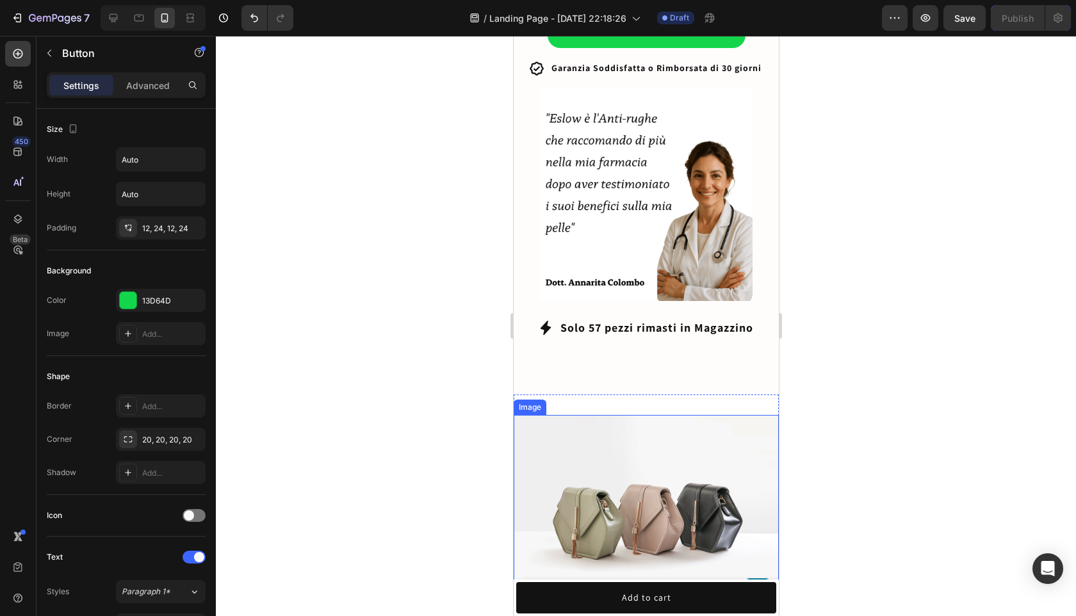
click at [656, 433] on img at bounding box center [645, 514] width 265 height 199
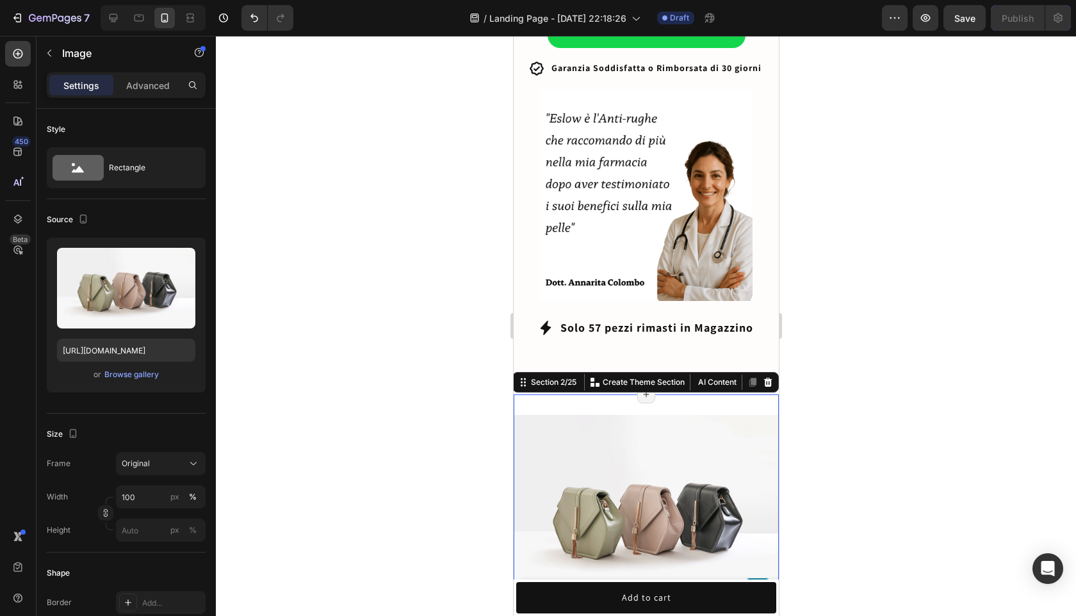
click at [640, 394] on div "Image Section 2/25 You can create reusable sections Create Theme Section AI Con…" at bounding box center [645, 514] width 265 height 240
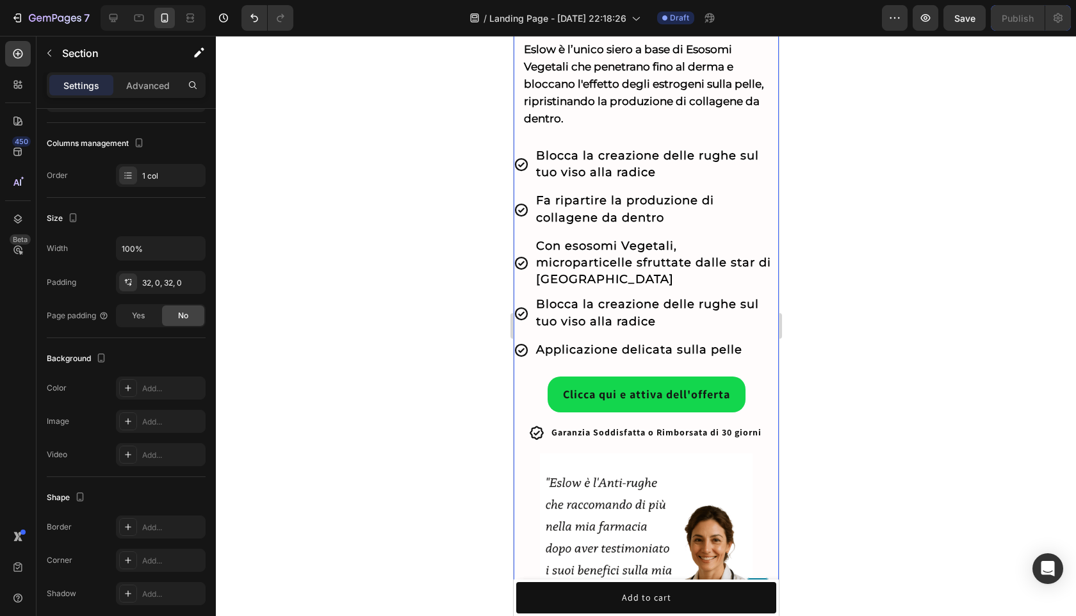
scroll to position [0, 0]
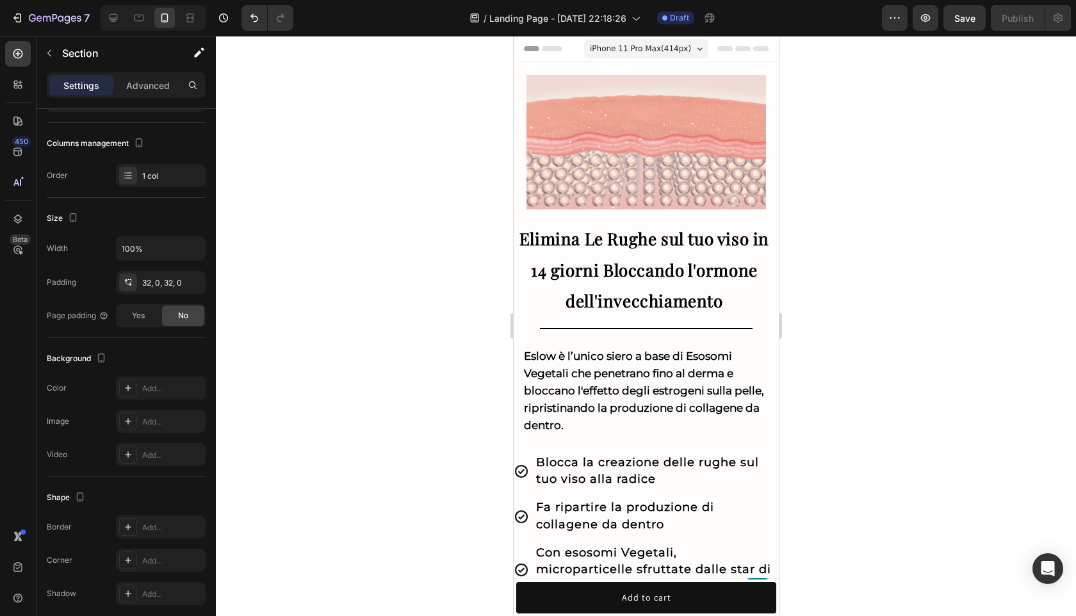
click at [862, 295] on div at bounding box center [646, 326] width 860 height 580
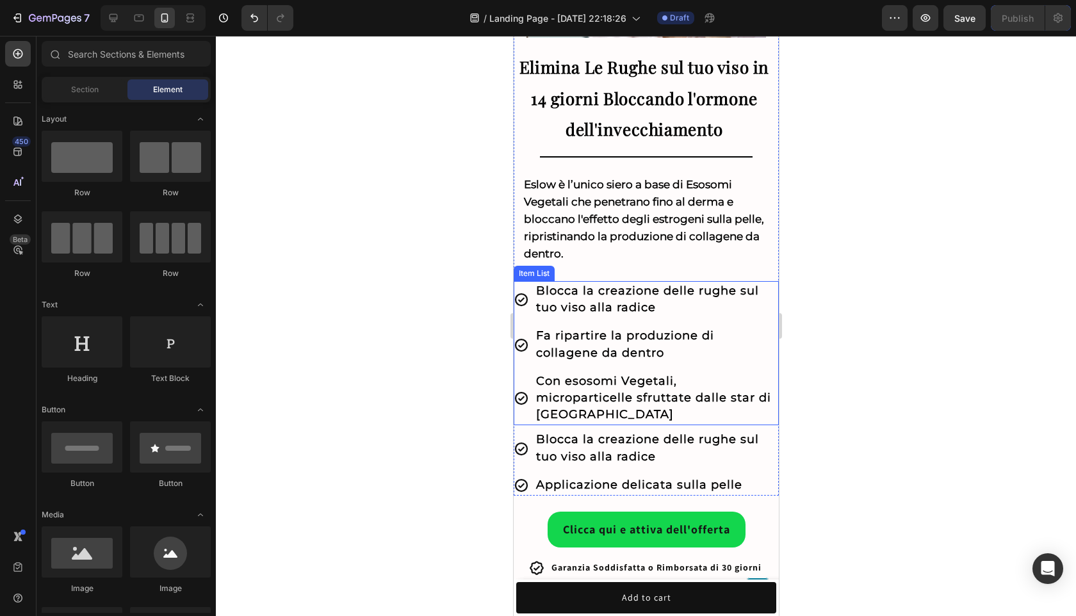
scroll to position [209, 0]
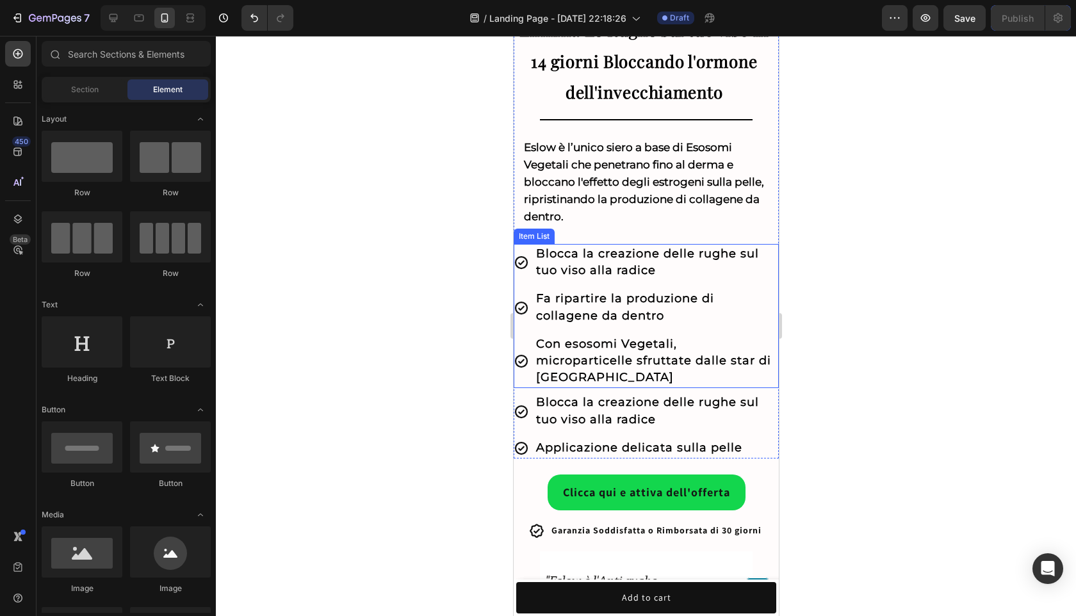
click at [737, 353] on p "Con esosomi Vegetali, microparticelle sfruttate dalle star di Hollywood" at bounding box center [655, 361] width 241 height 51
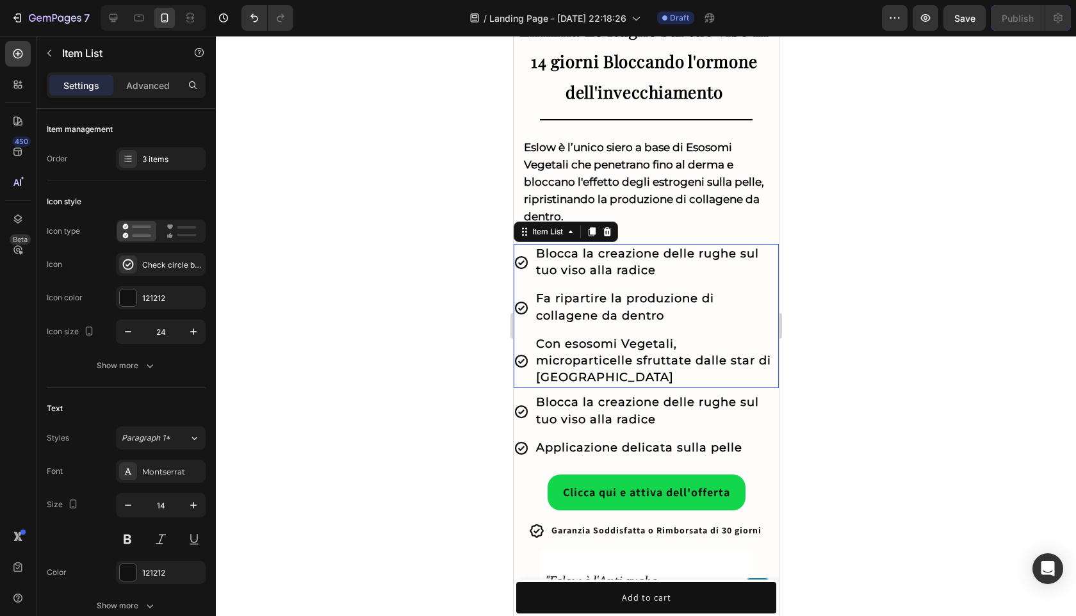
click at [737, 353] on p "Con esosomi Vegetali, microparticelle sfruttate dalle star di Hollywood" at bounding box center [655, 361] width 241 height 51
click at [736, 359] on strong "Con esosomi Vegetali, microparticelle sfruttate dalle star di Hollywood" at bounding box center [652, 360] width 235 height 47
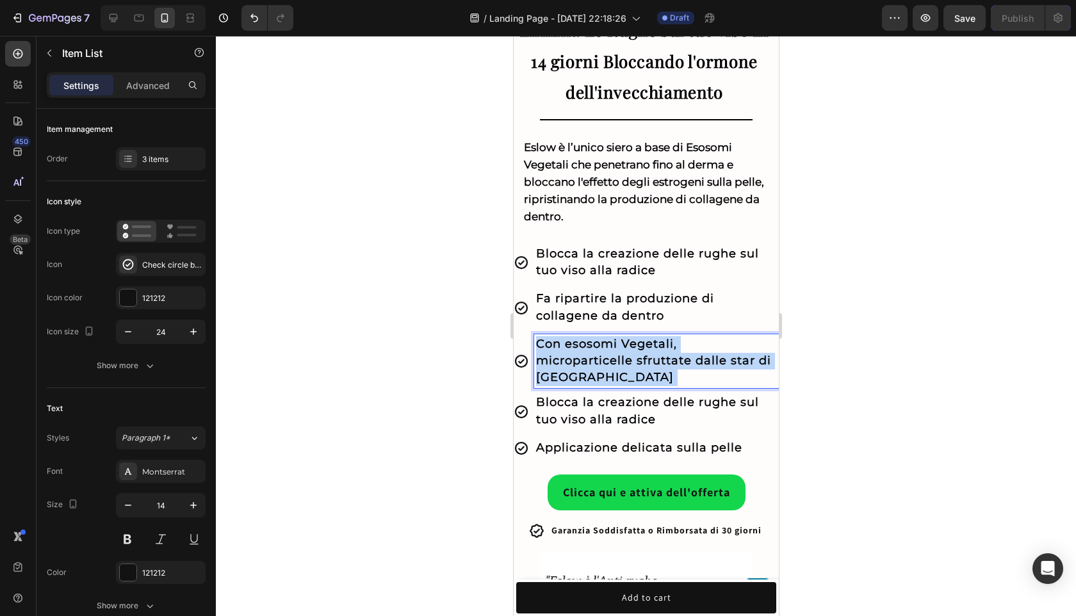
drag, startPoint x: 741, startPoint y: 360, endPoint x: 611, endPoint y: 360, distance: 130.0
click at [611, 360] on p "Con esosomi Vegetali, microparticelle sfruttate dalle star di Hollywood" at bounding box center [655, 361] width 241 height 51
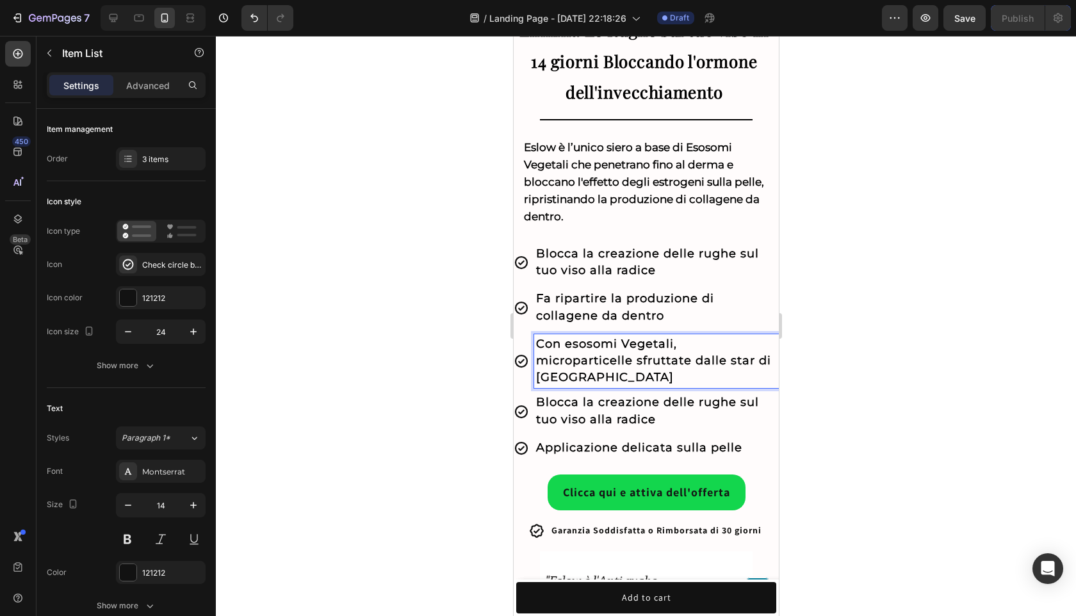
click at [741, 356] on p "Con esosomi Vegetali, microparticelle sfruttate dalle star di Hollywood" at bounding box center [655, 361] width 241 height 51
drag, startPoint x: 741, startPoint y: 357, endPoint x: 626, endPoint y: 362, distance: 115.4
click at [626, 362] on p "Con esosomi Vegetali, microparticelle sfruttate dalle star di Hollywood" at bounding box center [655, 361] width 241 height 51
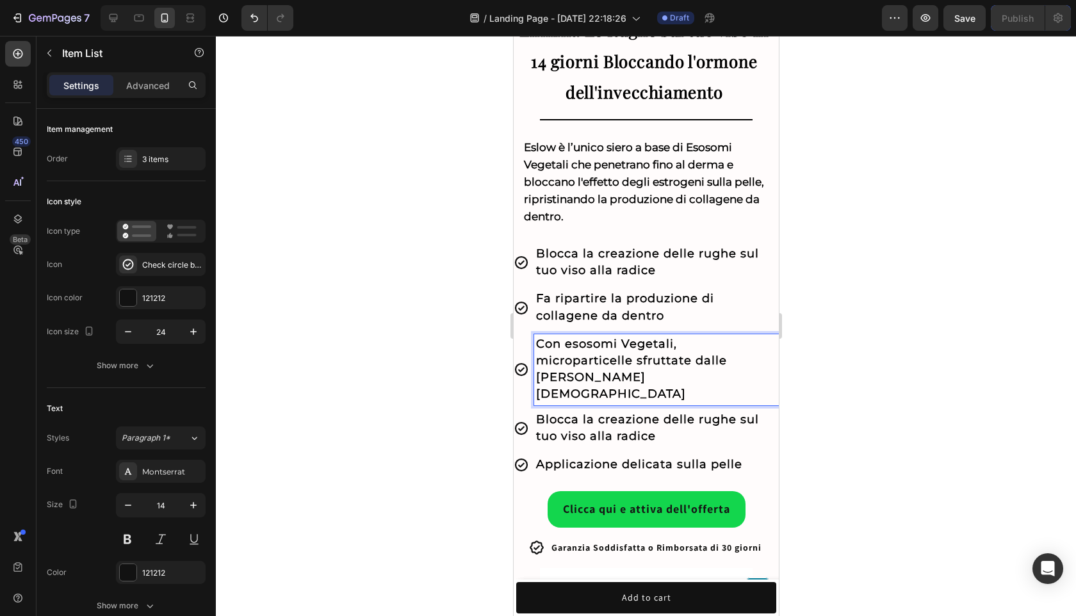
click at [821, 352] on div at bounding box center [646, 326] width 860 height 580
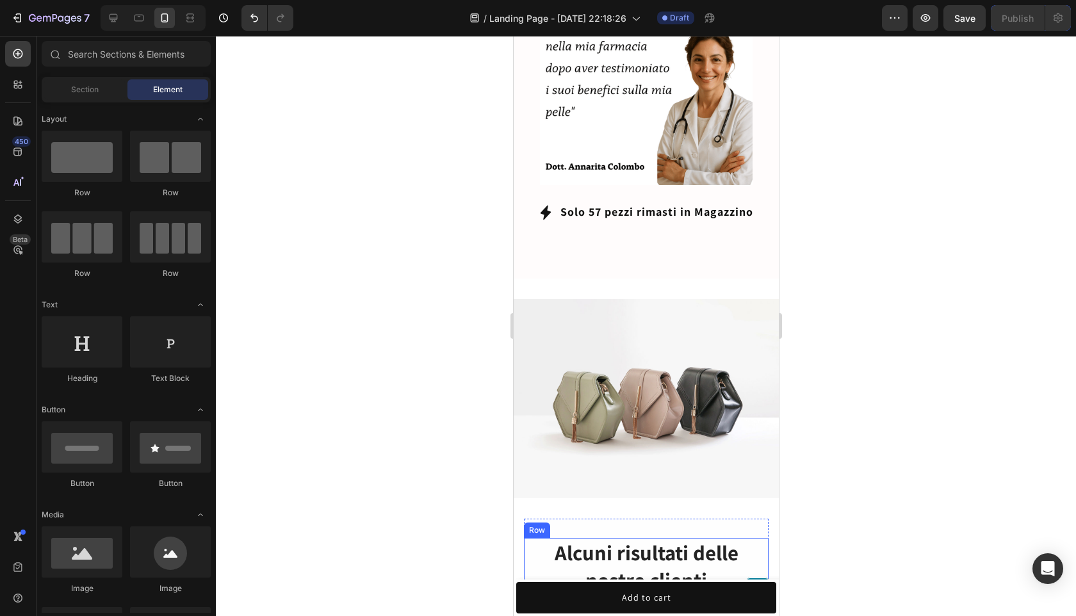
scroll to position [788, 0]
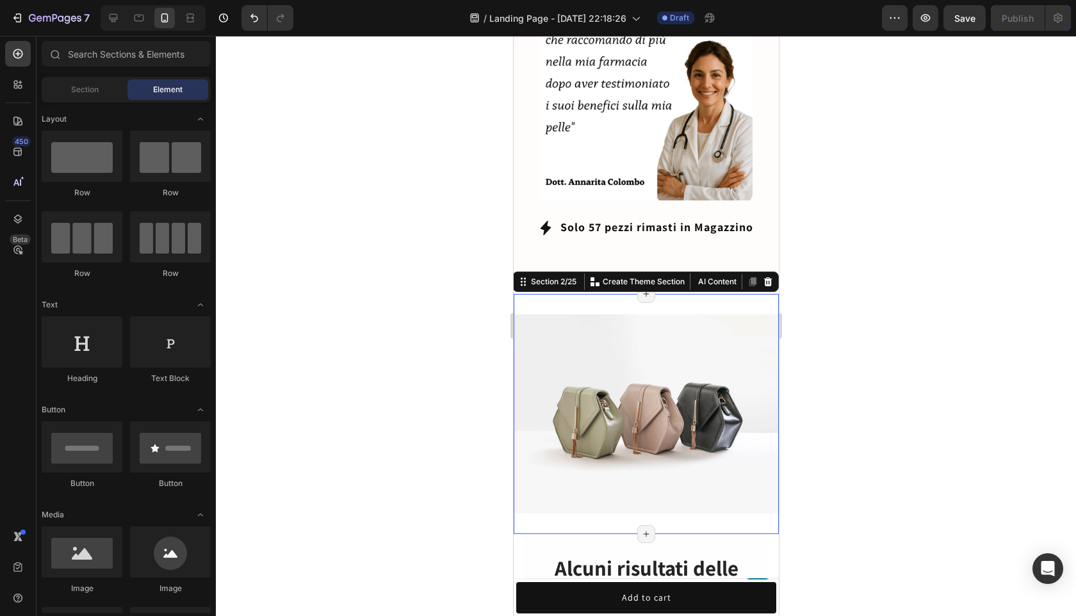
click at [658, 294] on div "Image Section 2/25 You can create reusable sections Create Theme Section AI Con…" at bounding box center [645, 414] width 265 height 240
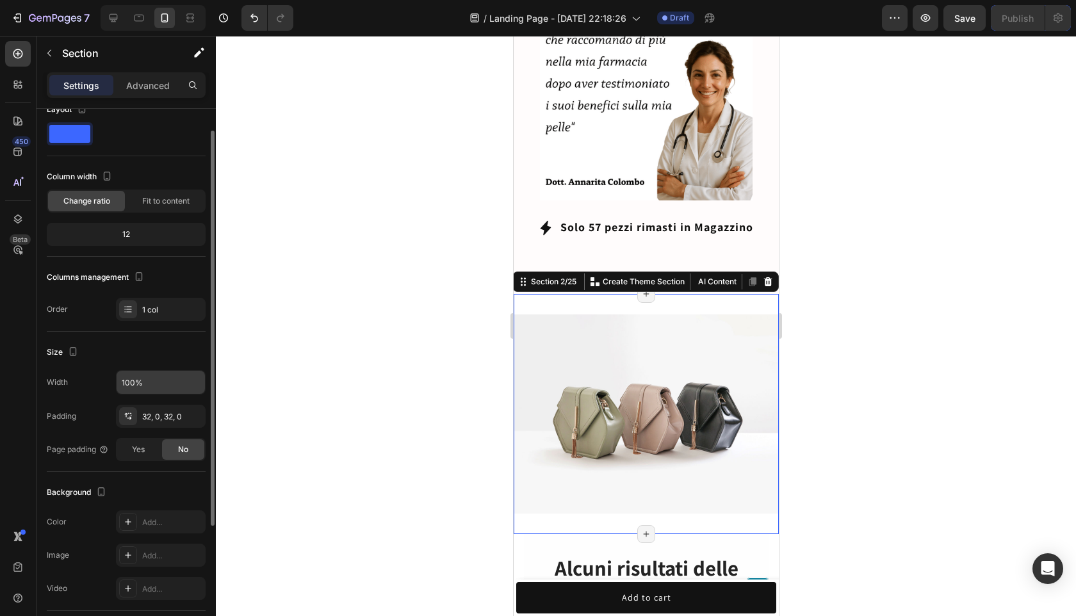
scroll to position [26, 0]
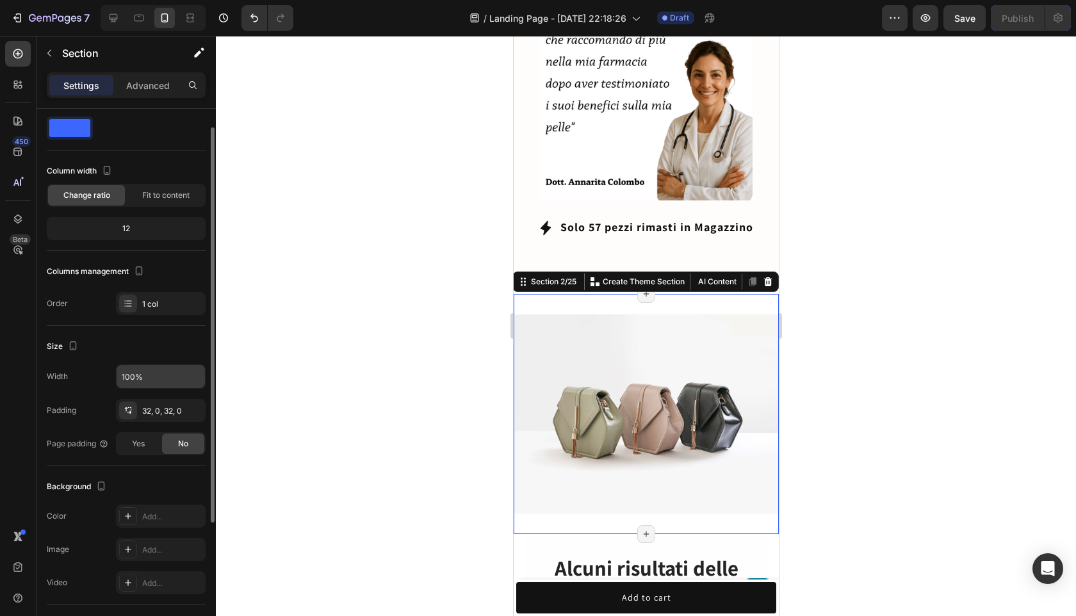
click at [171, 402] on div "32, 0, 32, 0" at bounding box center [161, 410] width 90 height 23
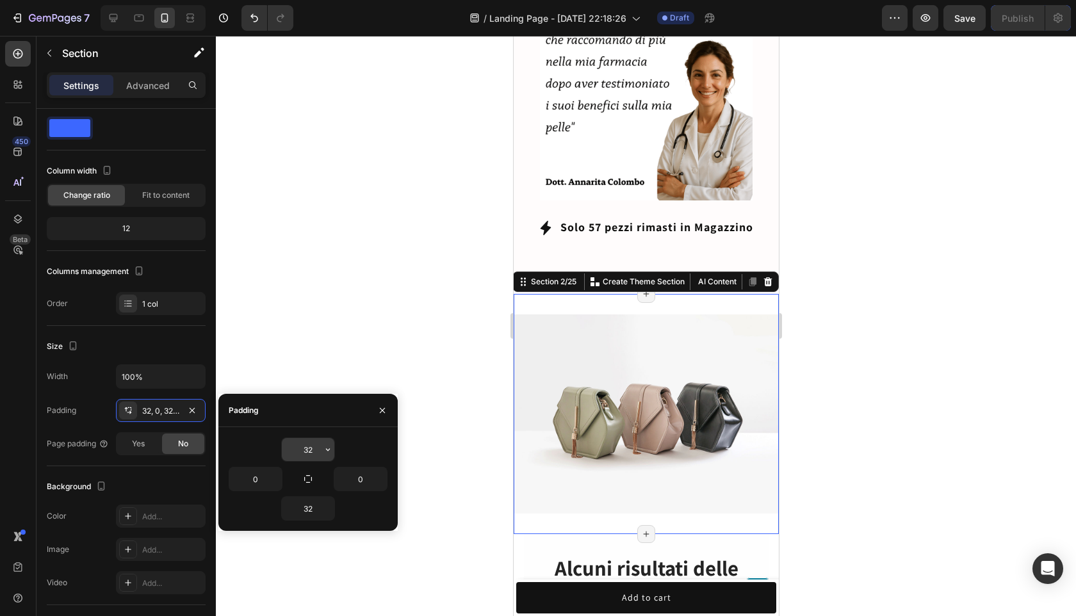
click at [318, 444] on input "32" at bounding box center [308, 449] width 53 height 23
click at [317, 444] on input "32" at bounding box center [308, 449] width 53 height 23
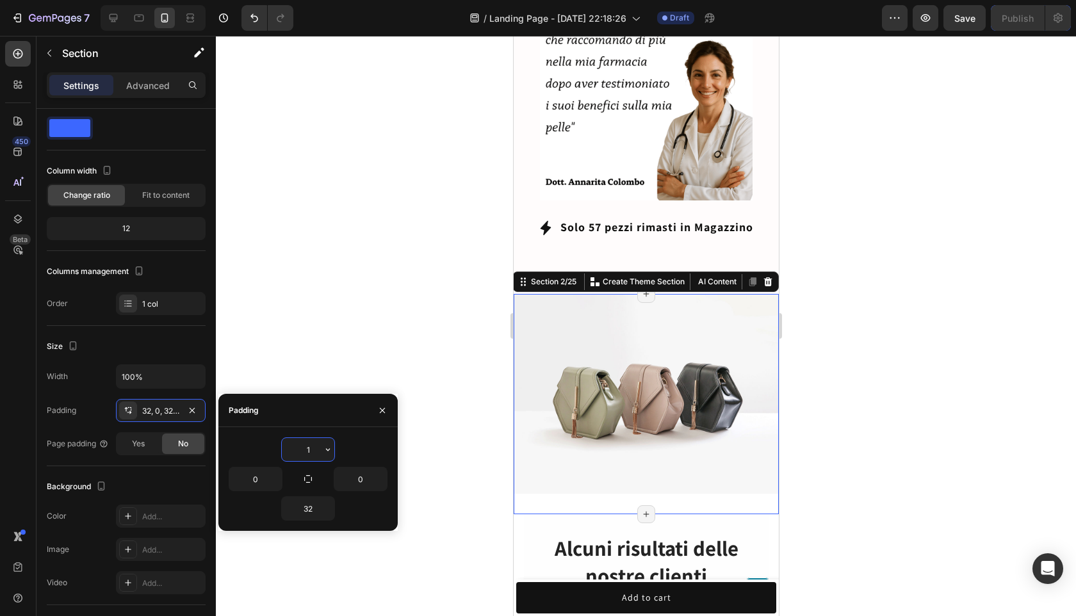
type input "10"
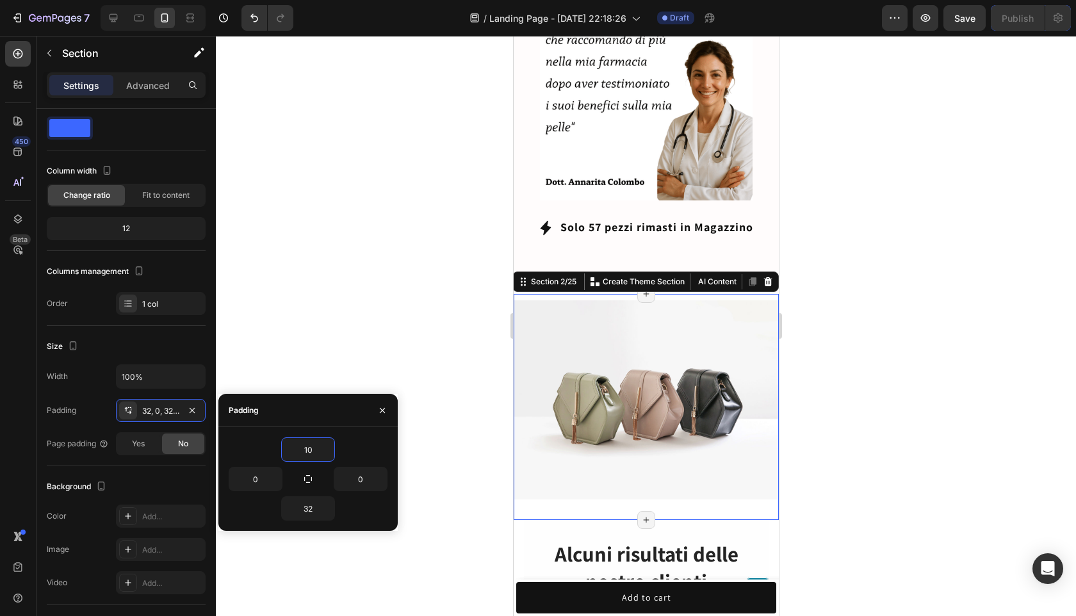
click at [893, 421] on div at bounding box center [646, 326] width 860 height 580
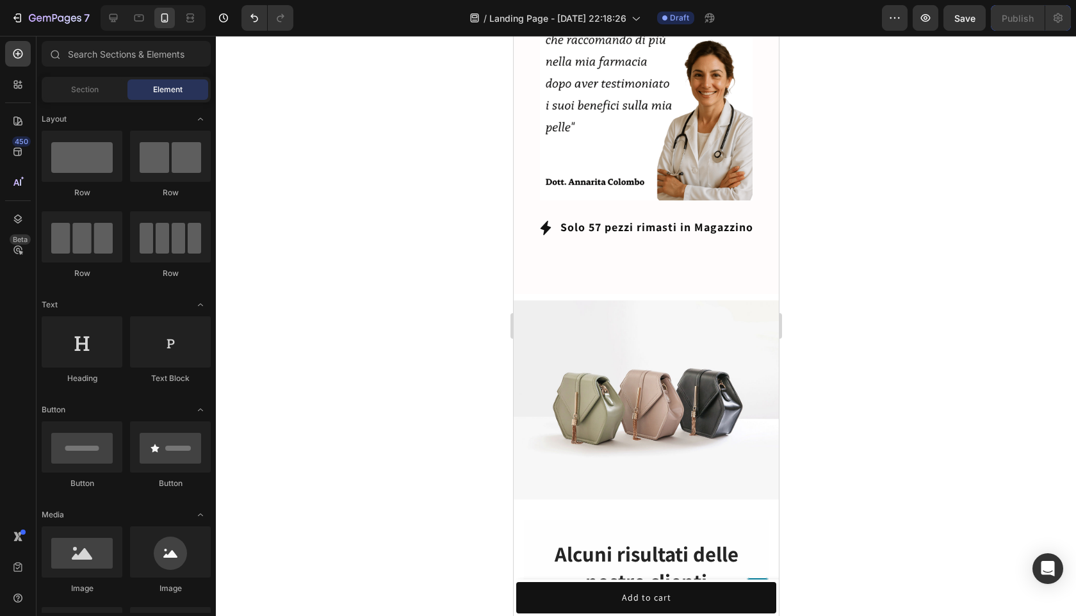
click at [680, 269] on p "CLICCA QUI E ATTIVA L'OFFERTA" at bounding box center [643, 277] width 179 height 17
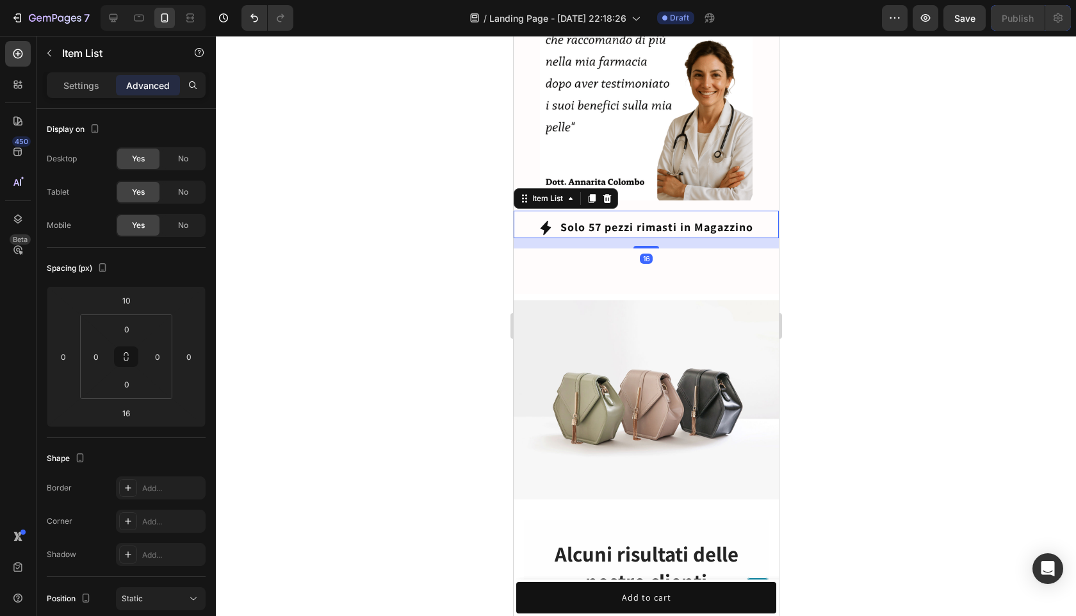
click at [768, 217] on div "Solo 57 pezzi rimasti in Magazzino" at bounding box center [645, 227] width 265 height 21
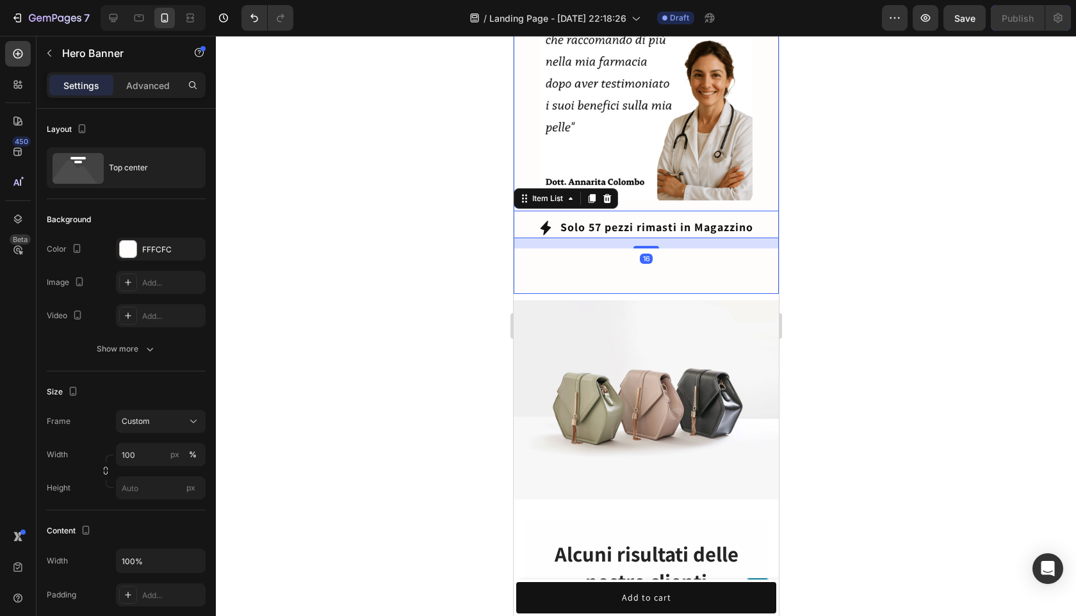
click at [750, 248] on div "CLICCA QUI E ATTIVA L'OFFERTA Button" at bounding box center [645, 270] width 265 height 45
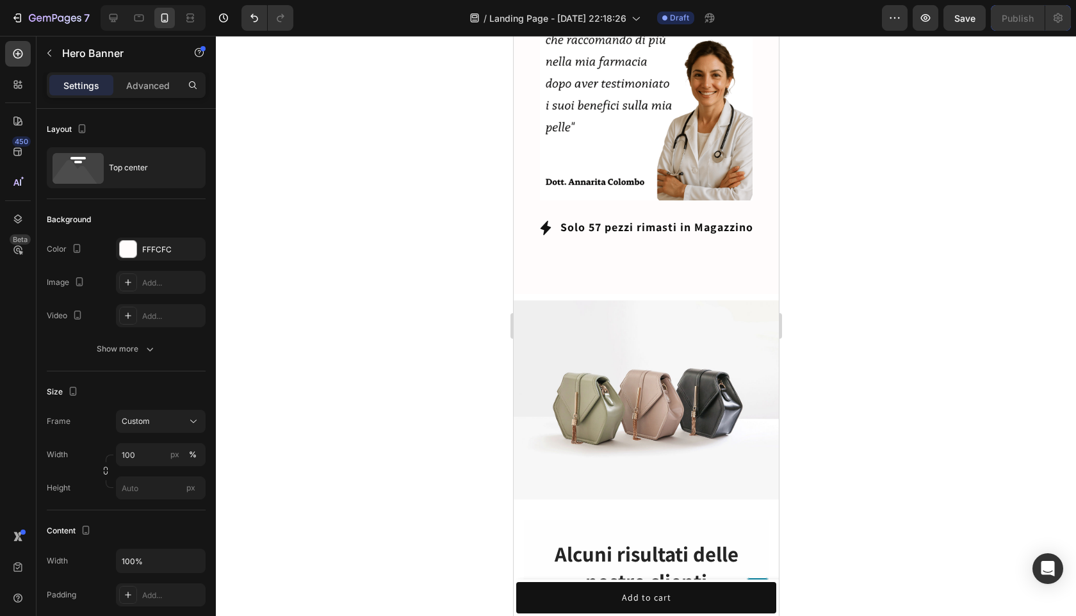
click at [747, 261] on div "CLICCA QUI E ATTIVA L'OFFERTA Button 0" at bounding box center [645, 277] width 214 height 33
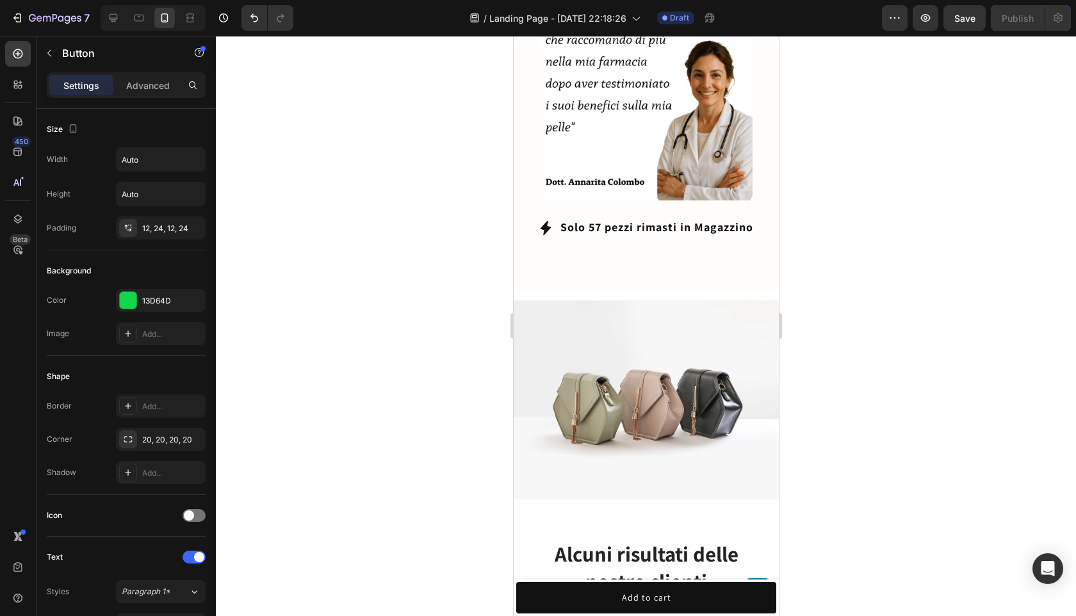
click at [747, 261] on div "CLICCA QUI E ATTIVA L'OFFERTA Button 0" at bounding box center [645, 277] width 214 height 33
click at [679, 248] on div "CLICCA QUI E ATTIVA L'OFFERTA Button" at bounding box center [645, 270] width 265 height 45
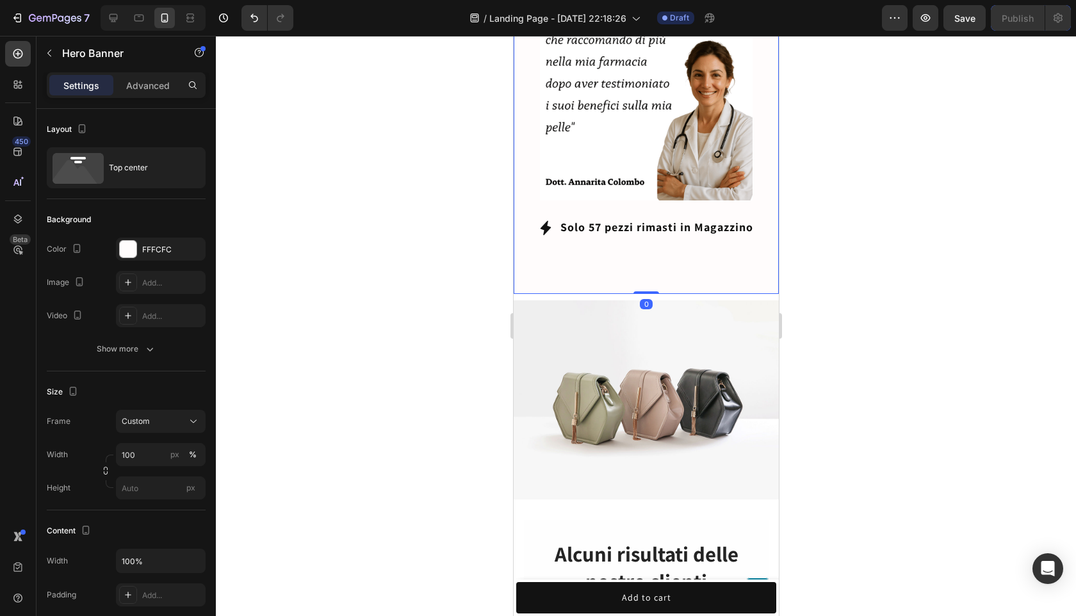
click at [718, 248] on div "CLICCA QUI E ATTIVA L'OFFERTA Button" at bounding box center [645, 270] width 265 height 45
click at [880, 253] on div at bounding box center [646, 326] width 860 height 580
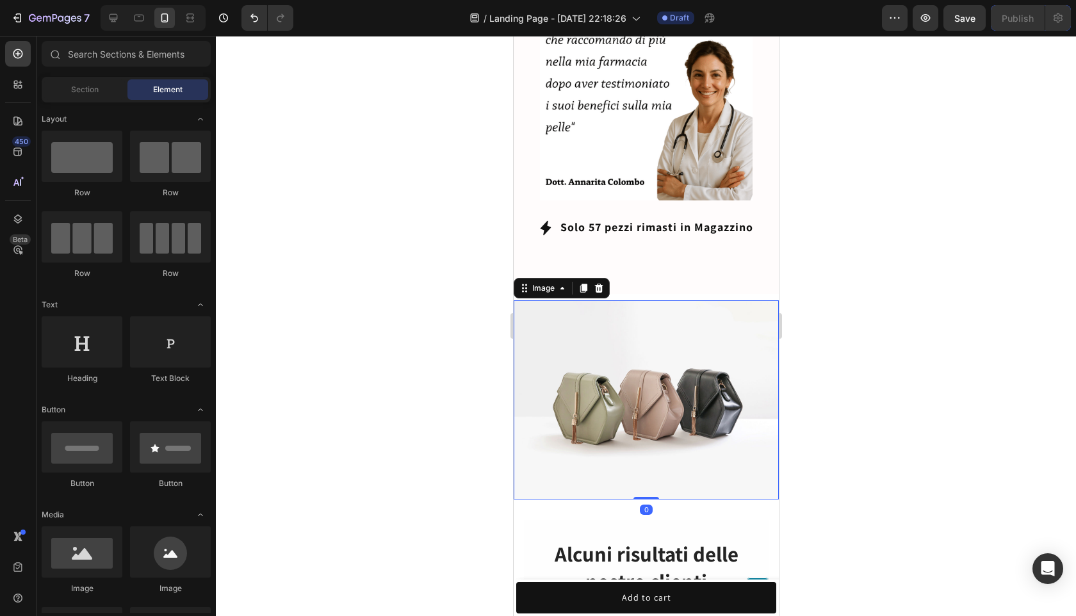
click at [731, 300] on img at bounding box center [645, 399] width 265 height 199
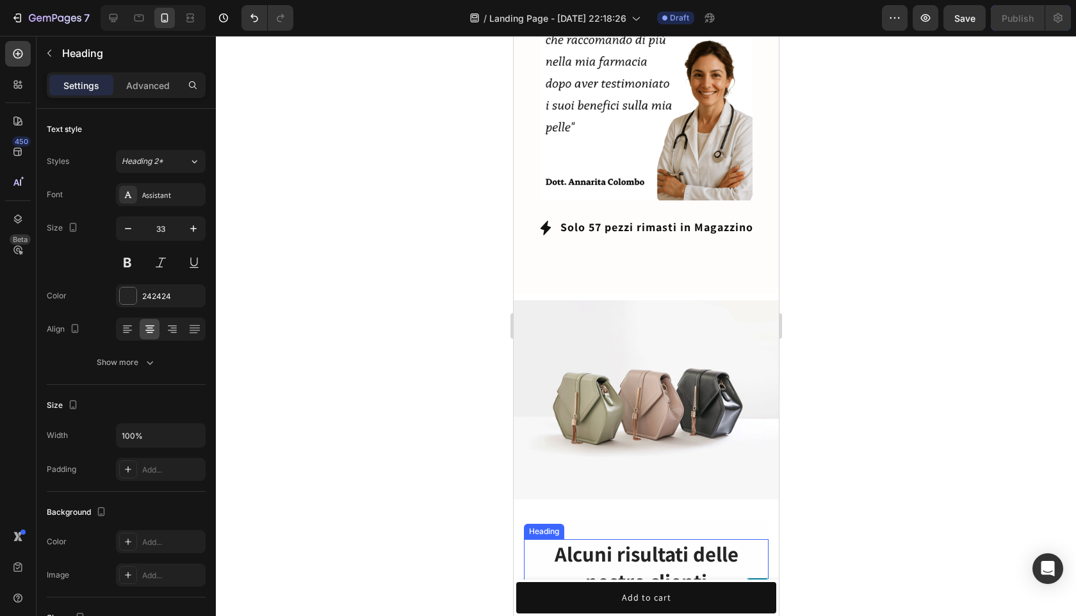
click at [764, 539] on h2 "Alcuni risultati delle nostre clienti" at bounding box center [645, 568] width 245 height 58
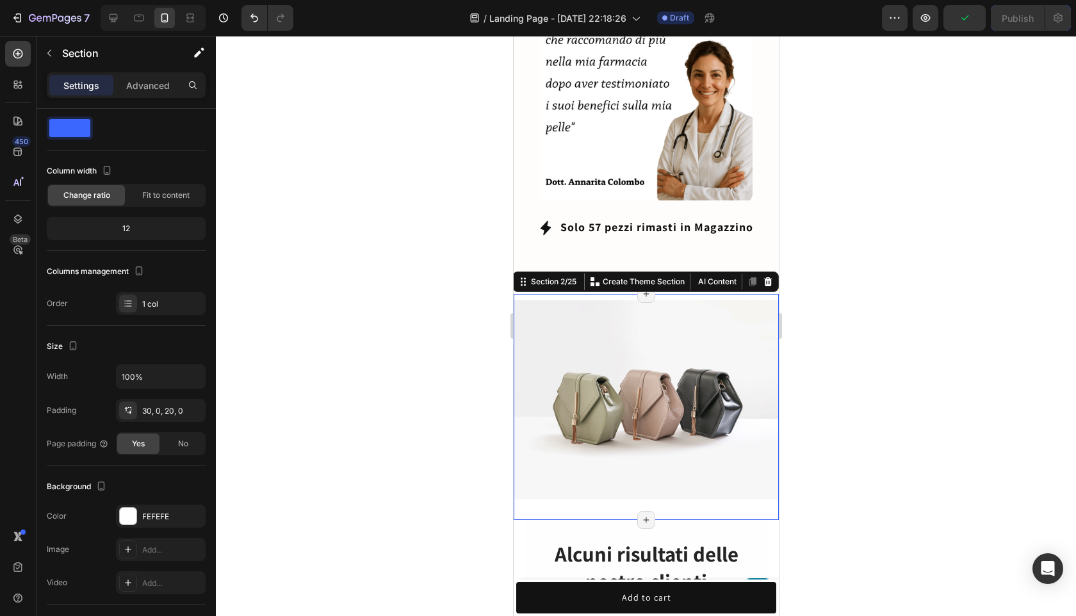
click at [775, 471] on div "Image Section 2/25 You can create reusable sections Create Theme Section AI Con…" at bounding box center [645, 407] width 265 height 226
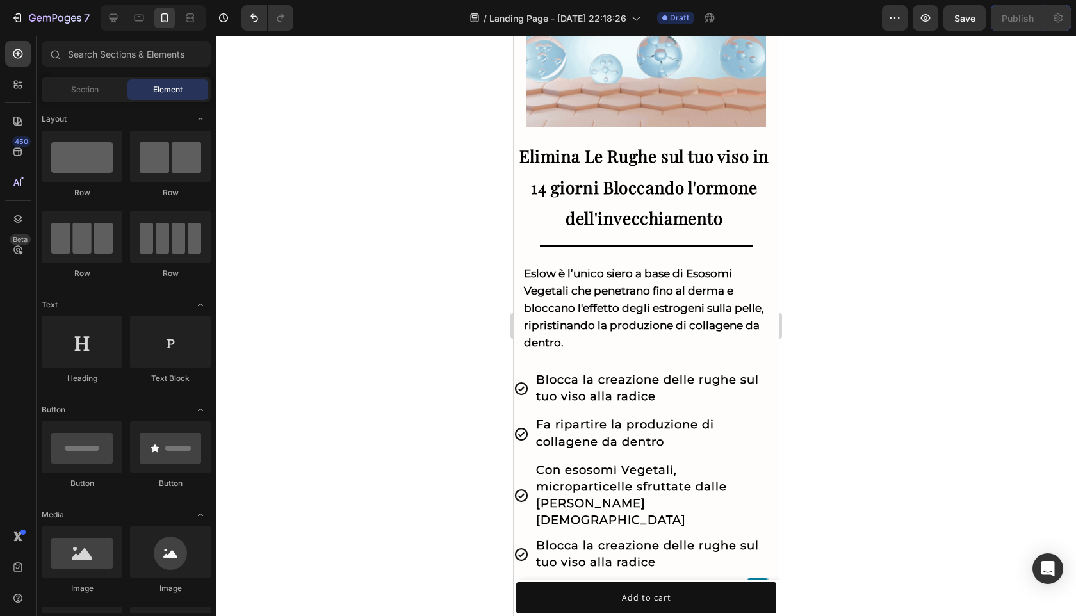
scroll to position [0, 0]
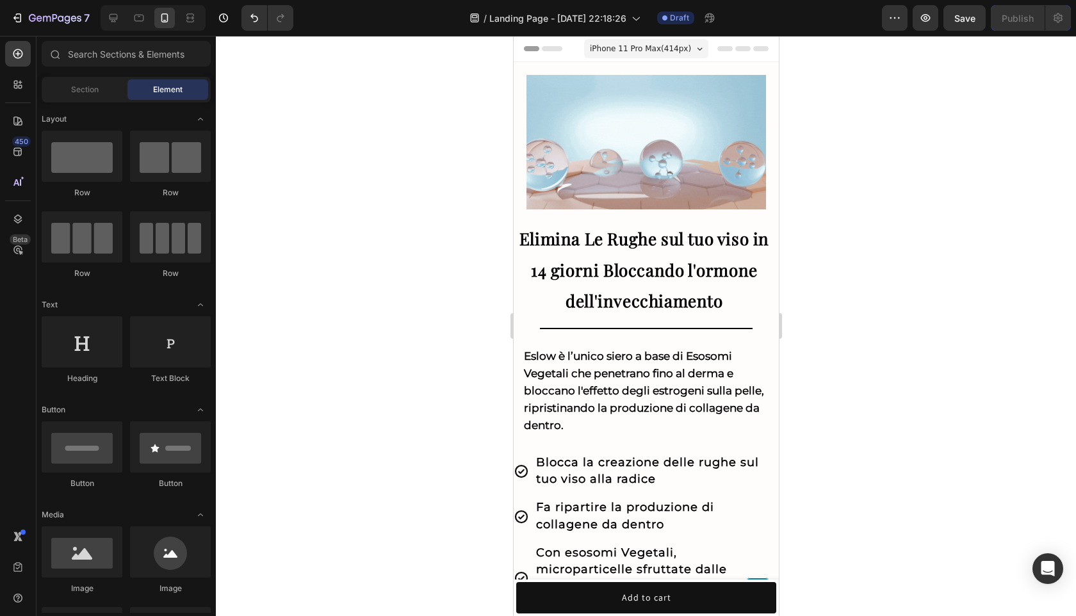
click at [951, 508] on div at bounding box center [646, 326] width 860 height 580
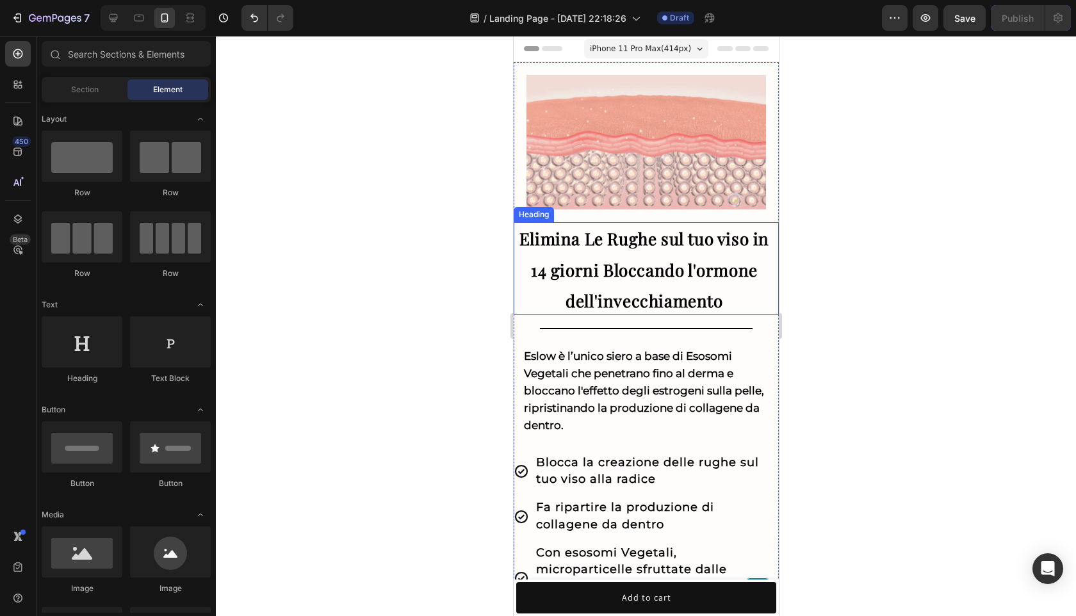
click at [560, 238] on strong "Elimina Le Rughe sul tuo viso in 14 giorni Bloccando l'ormone dell'invecchiamen…" at bounding box center [644, 269] width 250 height 84
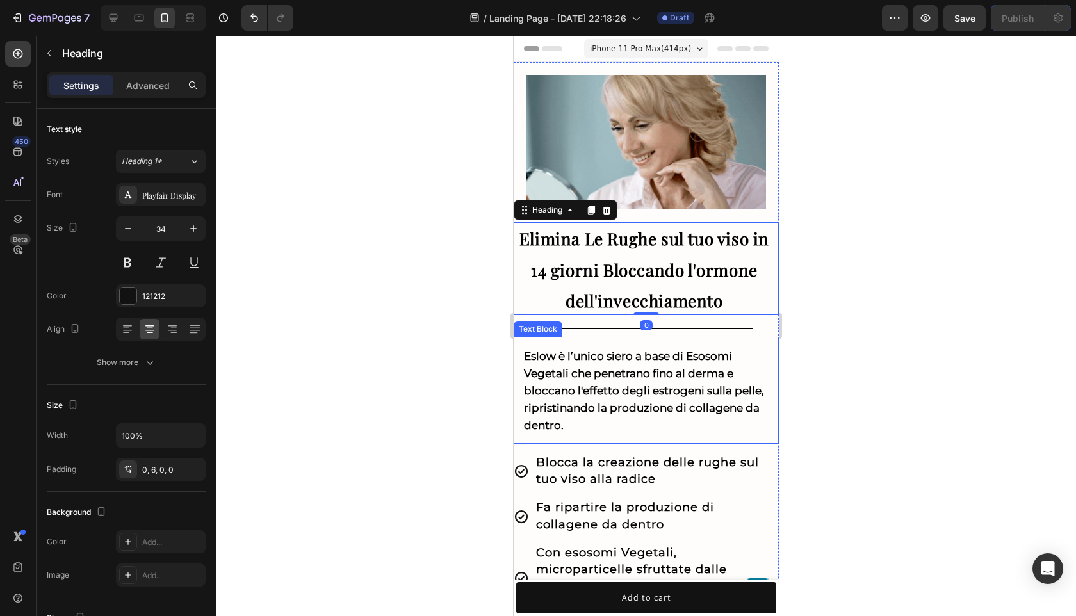
click at [642, 337] on div "Eslow è l’unico siero a base di Esosomi Vegetali che penetrano fino al derma e …" at bounding box center [645, 390] width 265 height 107
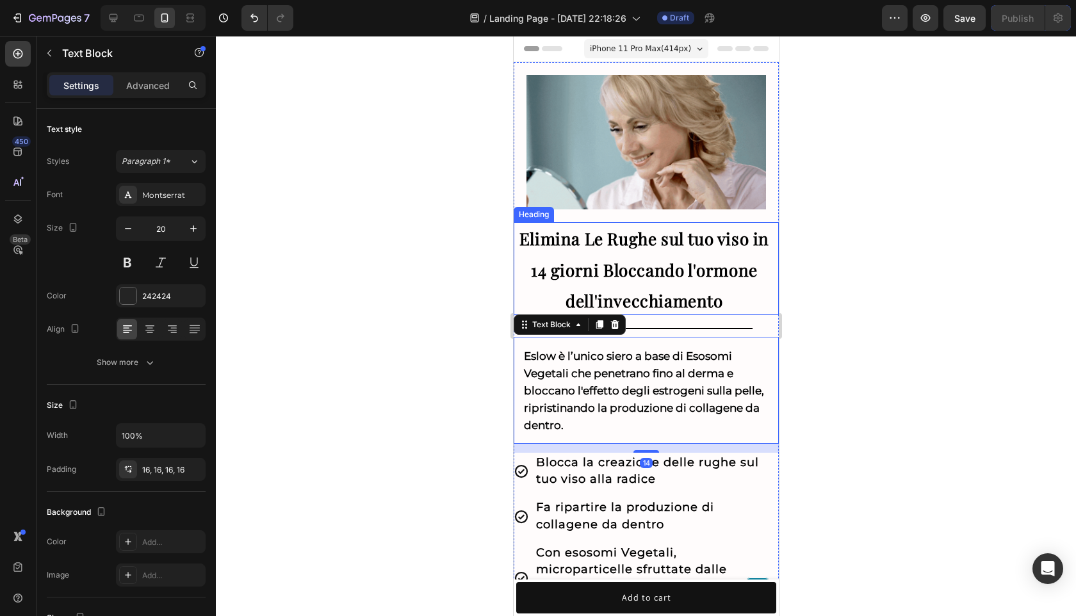
click at [703, 308] on strong "Elimina Le Rughe sul tuo viso in 14 giorni Bloccando l'ormone dell'invecchiamen…" at bounding box center [644, 269] width 250 height 84
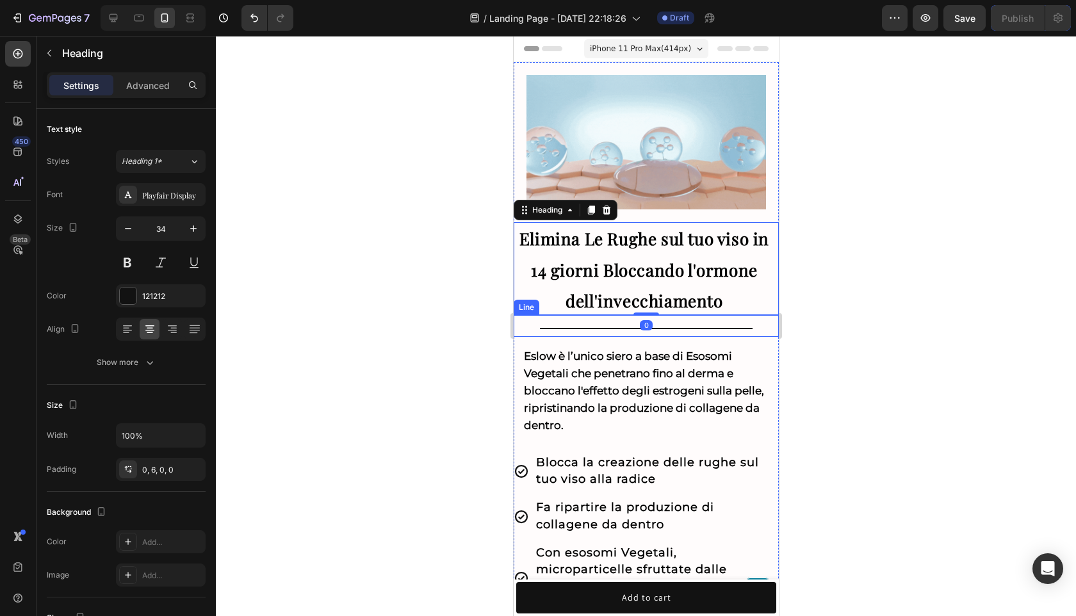
click at [708, 318] on div "Title Line" at bounding box center [645, 326] width 265 height 22
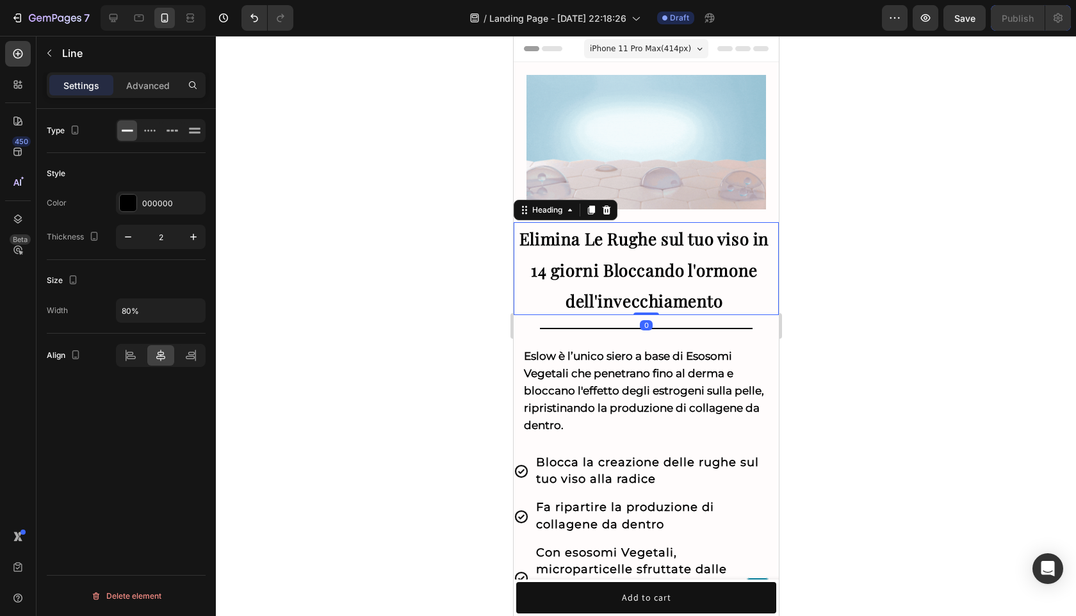
click at [745, 290] on h2 "Elimina Le Rughe sul tuo viso in 14 giorni Bloccando l'ormone dell'invecchiamen…" at bounding box center [645, 268] width 265 height 93
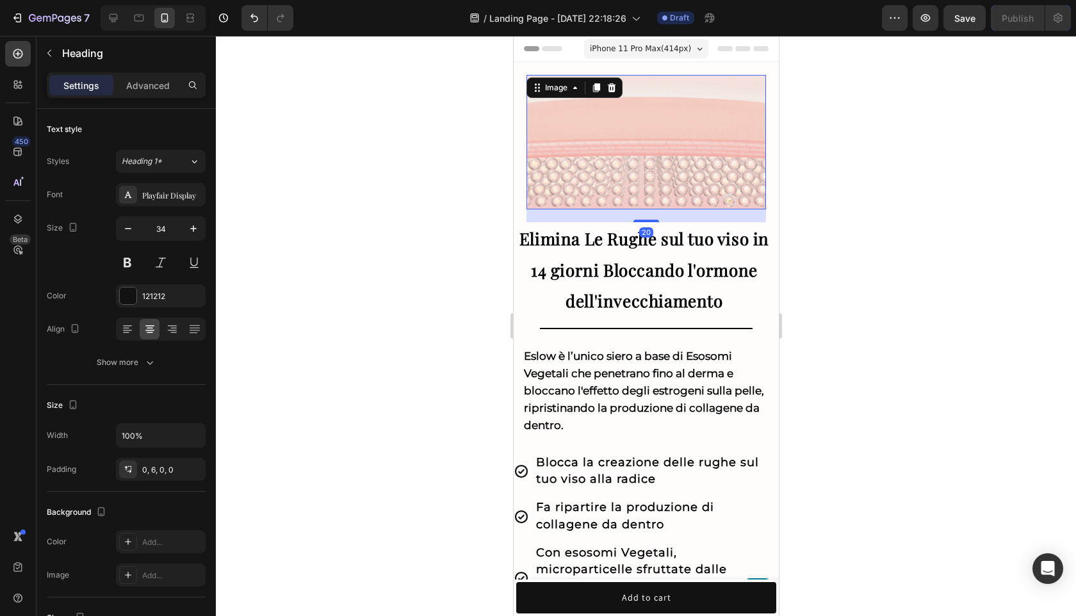
click at [737, 193] on img at bounding box center [645, 142] width 239 height 134
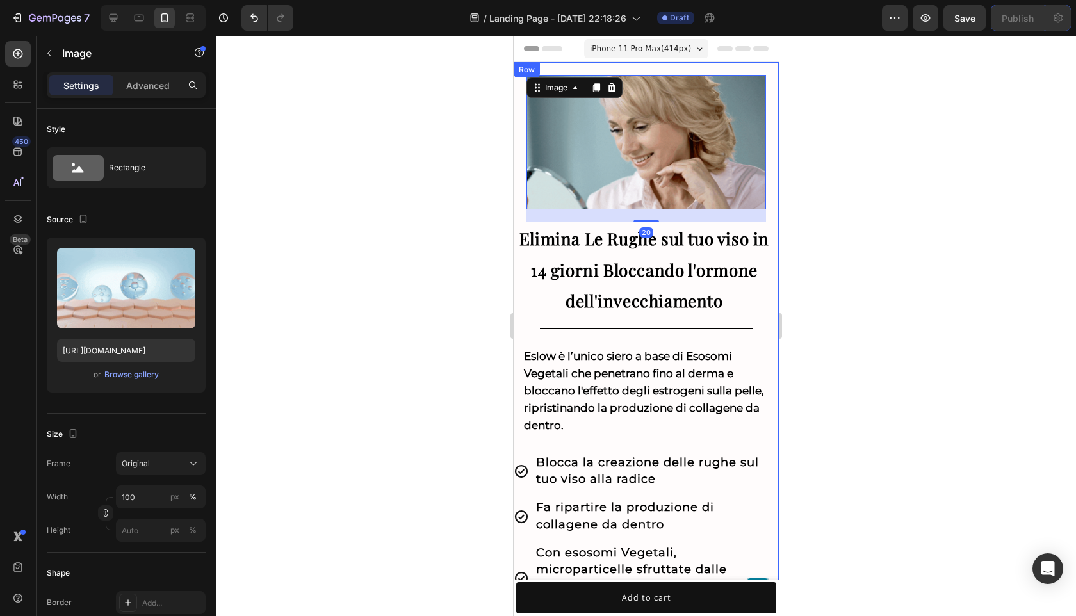
click at [820, 211] on div at bounding box center [646, 326] width 860 height 580
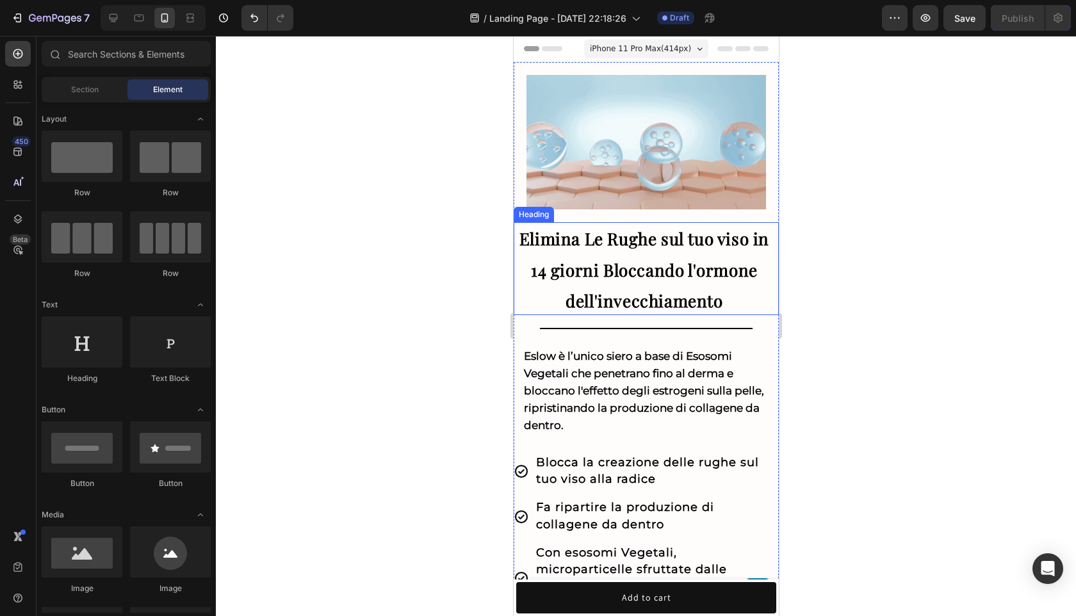
click at [661, 277] on strong "Elimina Le Rughe sul tuo viso in 14 giorni Bloccando l'ormone dell'invecchiamen…" at bounding box center [644, 269] width 250 height 84
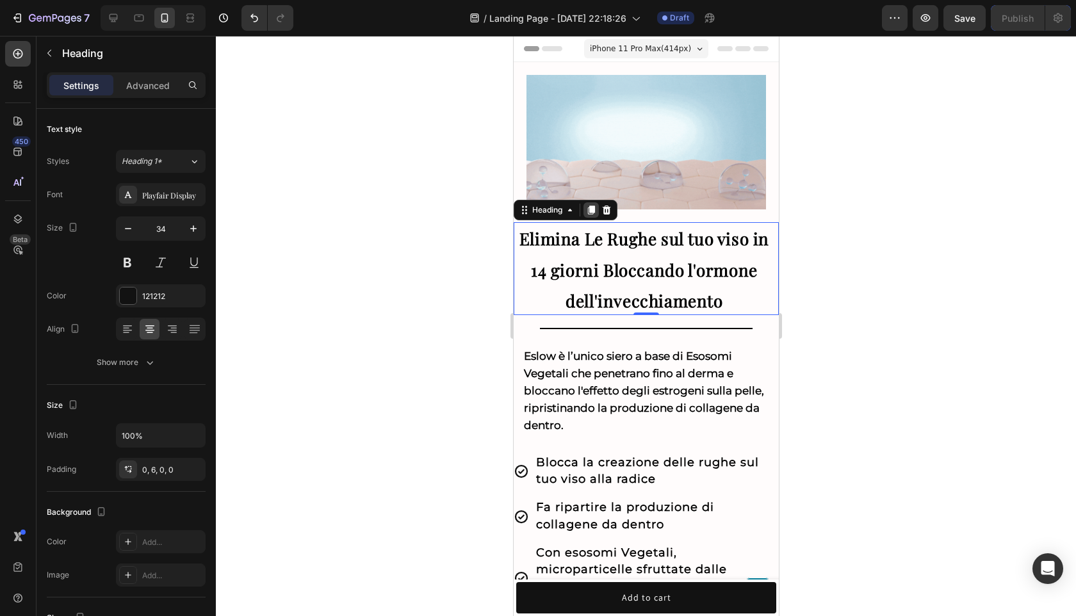
click at [587, 208] on icon at bounding box center [590, 210] width 10 height 10
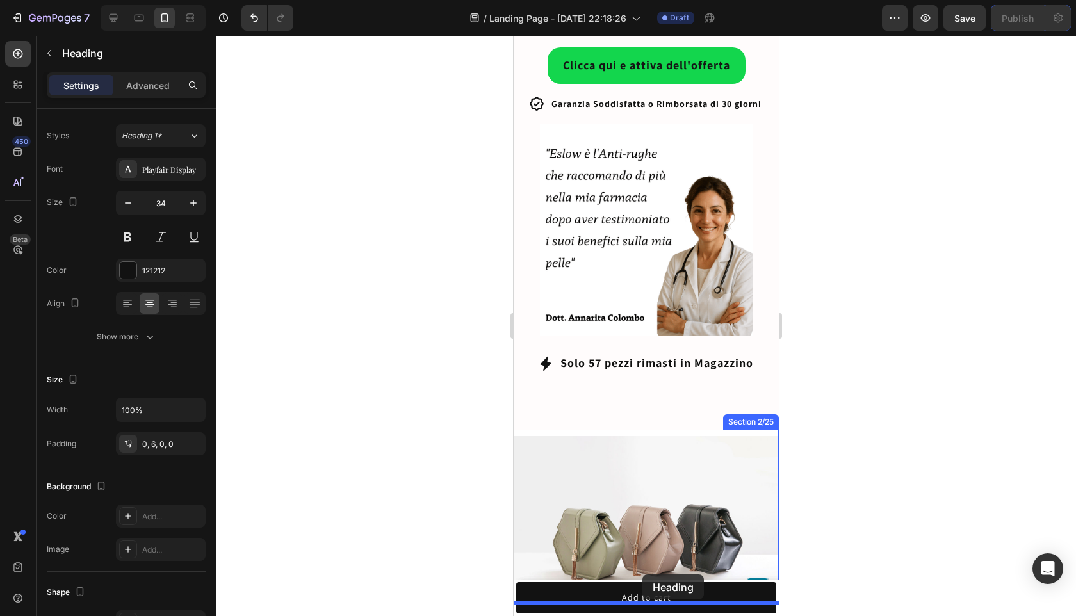
scroll to position [761, 0]
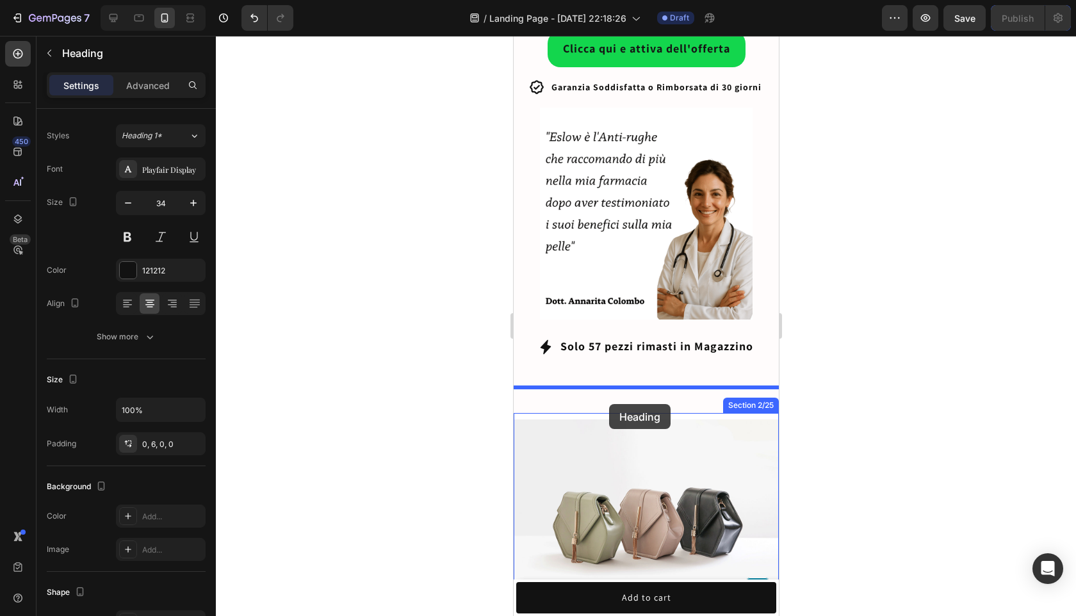
drag, startPoint x: 648, startPoint y: 282, endPoint x: 608, endPoint y: 404, distance: 128.6
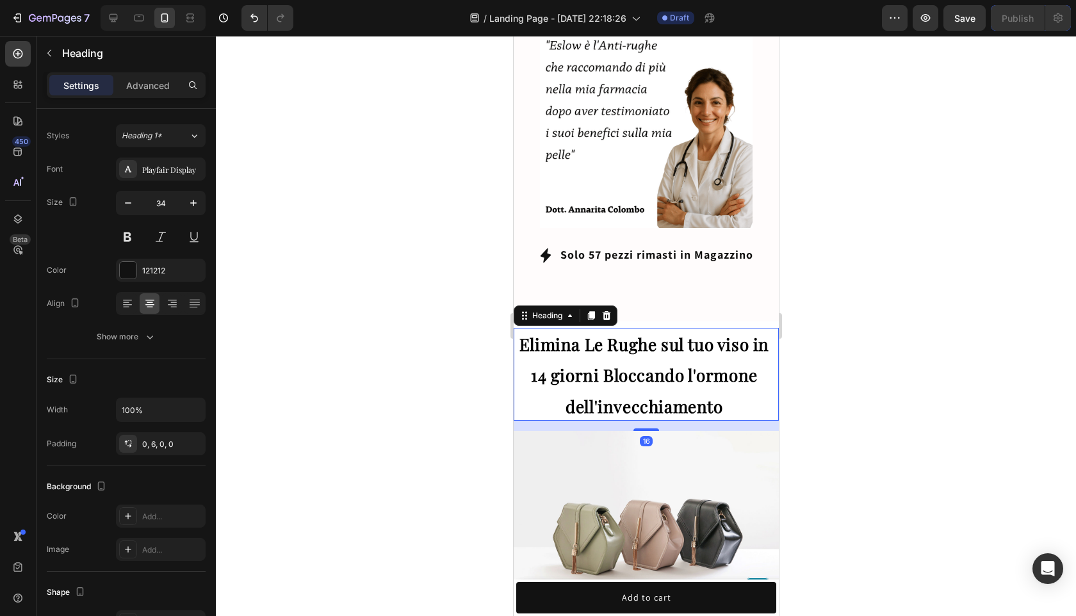
click at [811, 371] on div at bounding box center [646, 326] width 860 height 580
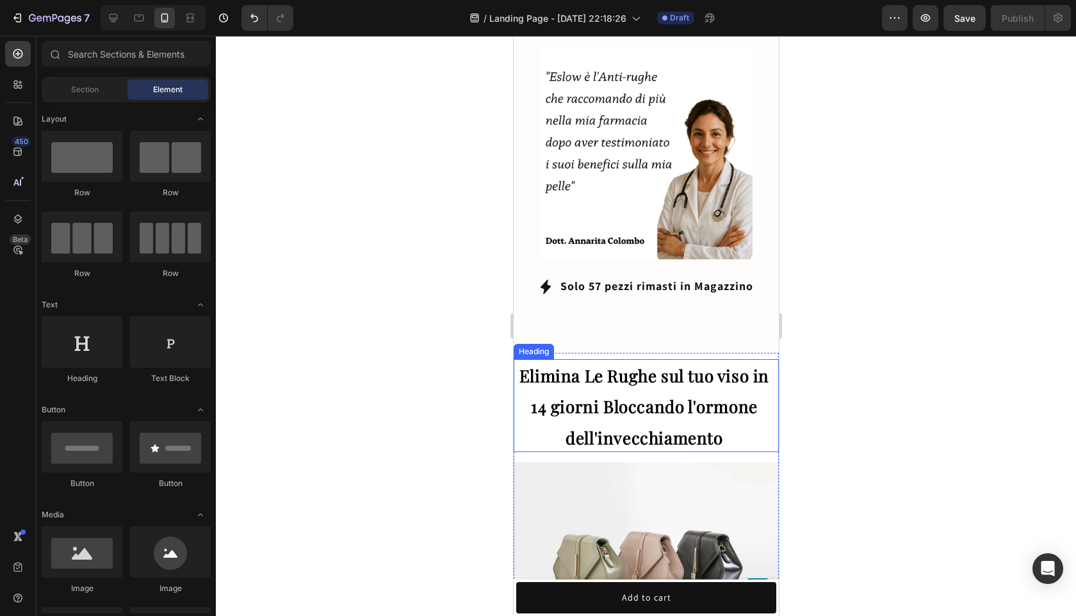
scroll to position [695, 0]
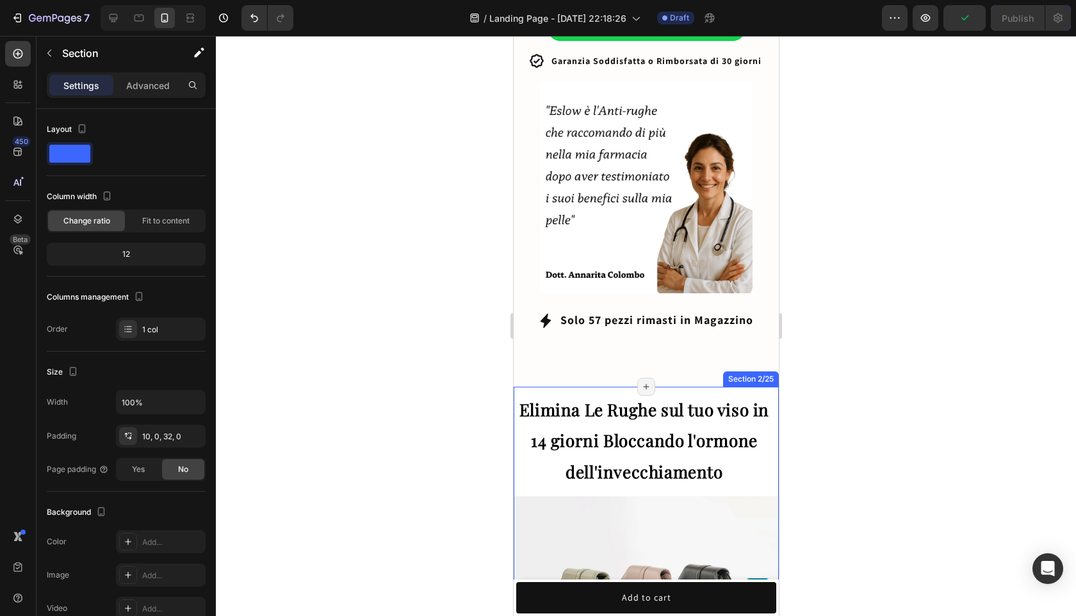
click at [756, 387] on div "Elimina Le Rughe sul tuo viso in 14 giorni Bloccando l'ormone dell'invecchiamen…" at bounding box center [645, 551] width 265 height 328
click at [947, 412] on div at bounding box center [646, 326] width 860 height 580
click at [765, 387] on div "Elimina Le Rughe sul tuo viso in 14 giorni Bloccando l'ormone dell'invecchiamen…" at bounding box center [645, 551] width 265 height 328
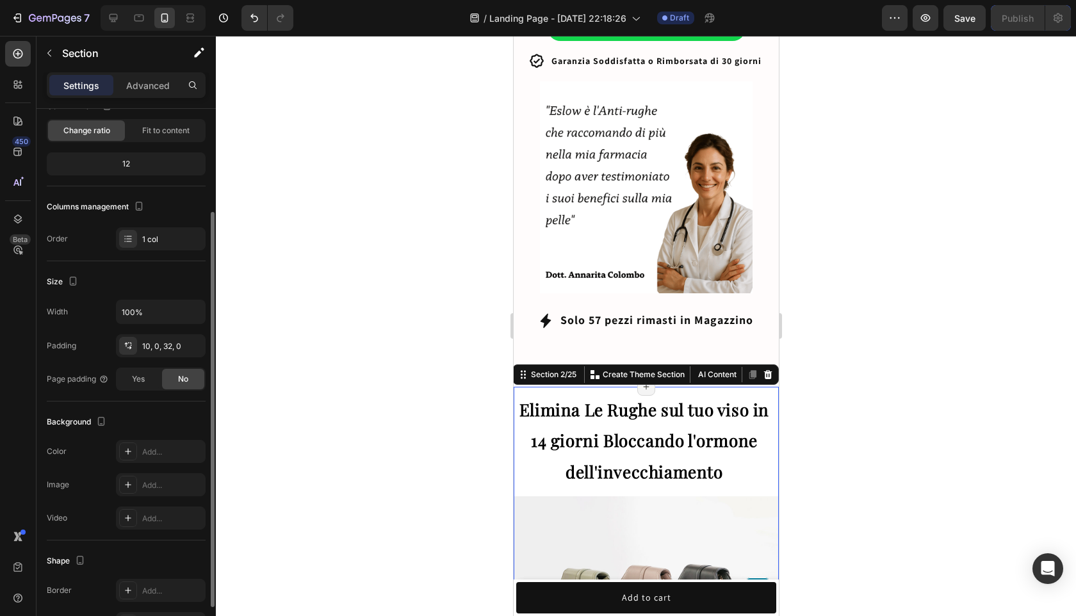
scroll to position [204, 0]
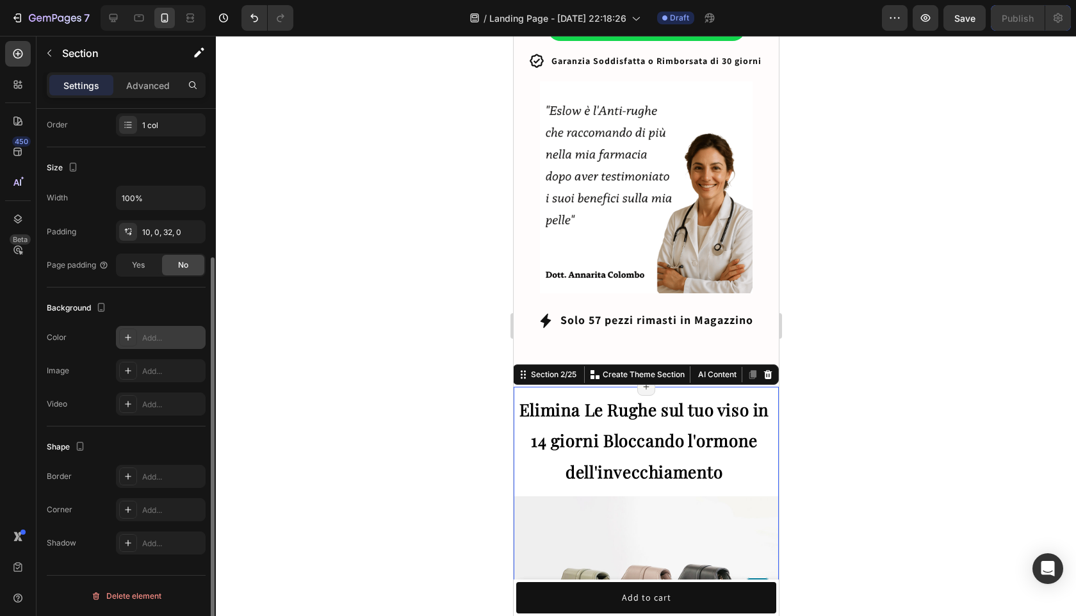
click at [153, 343] on div "Add..." at bounding box center [172, 338] width 60 height 12
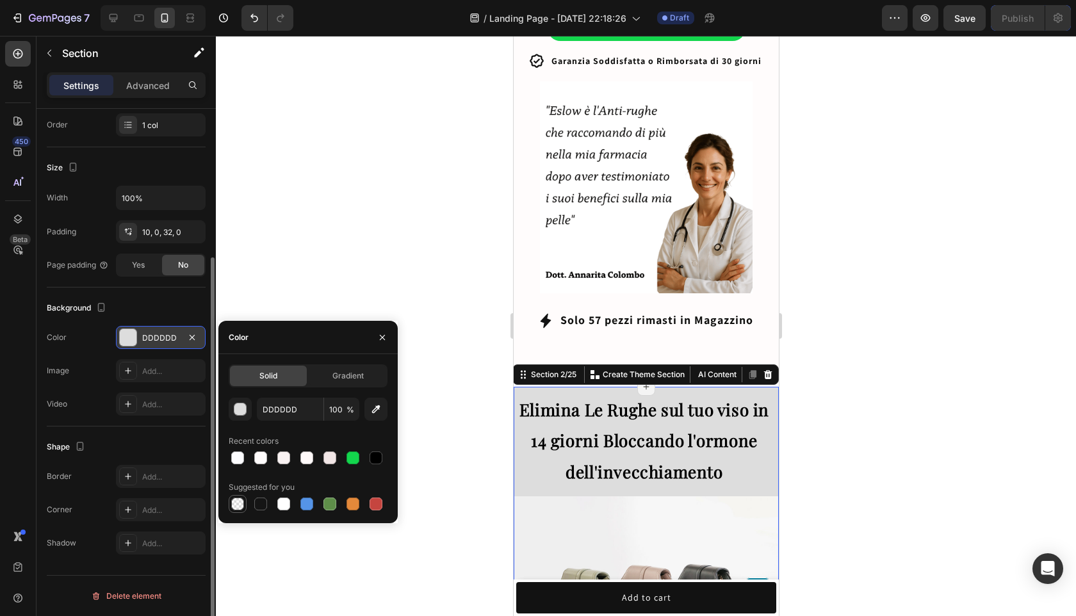
click at [243, 501] on div at bounding box center [237, 503] width 13 height 13
type input "000000"
type input "0"
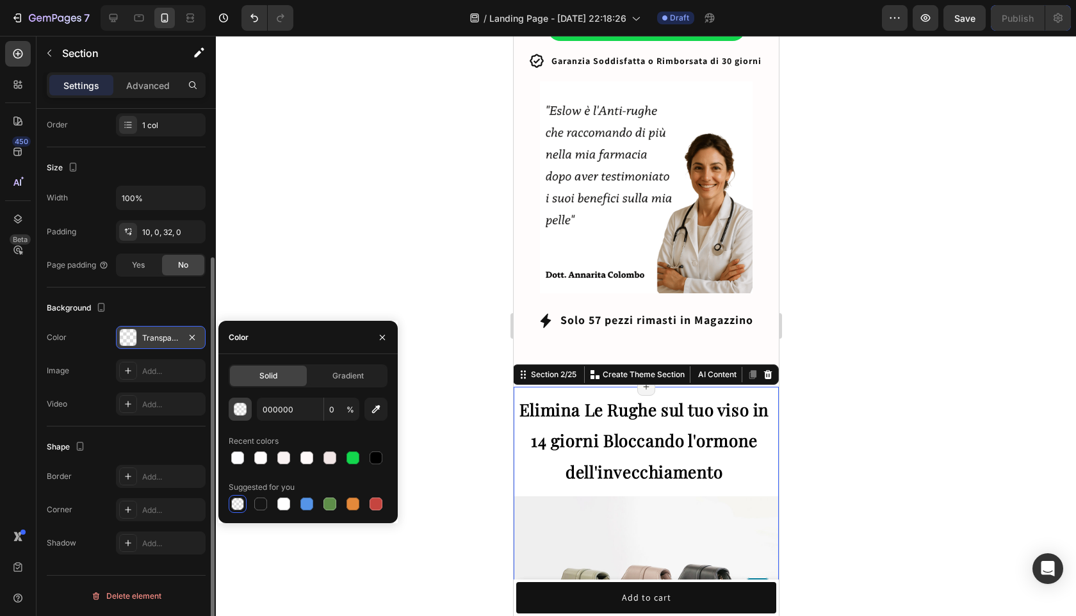
click at [248, 406] on button "button" at bounding box center [240, 409] width 23 height 23
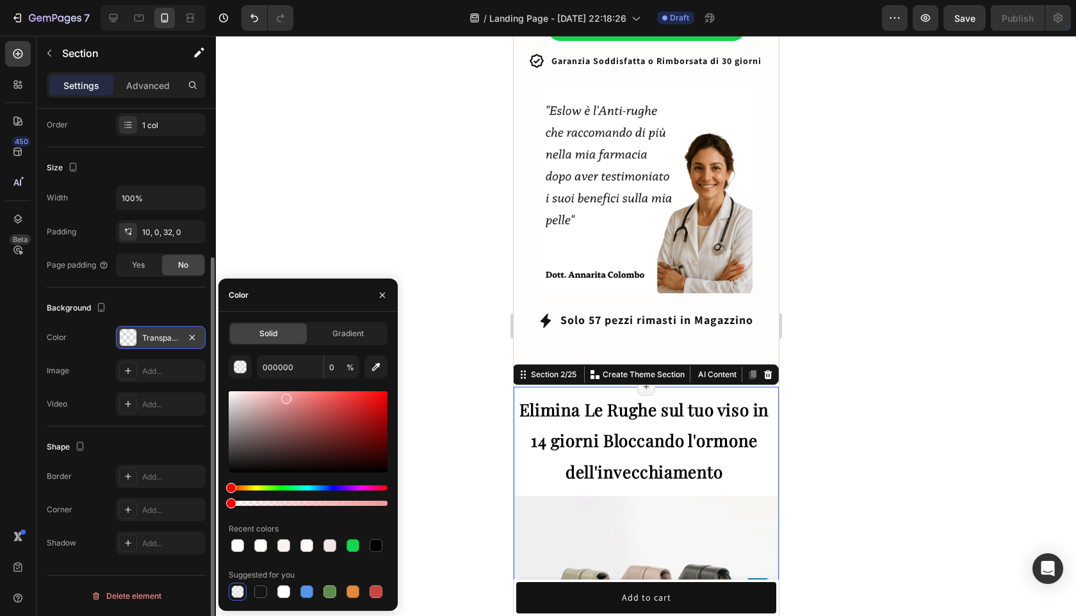
click at [285, 396] on div at bounding box center [308, 431] width 159 height 81
click at [281, 394] on div at bounding box center [308, 431] width 159 height 81
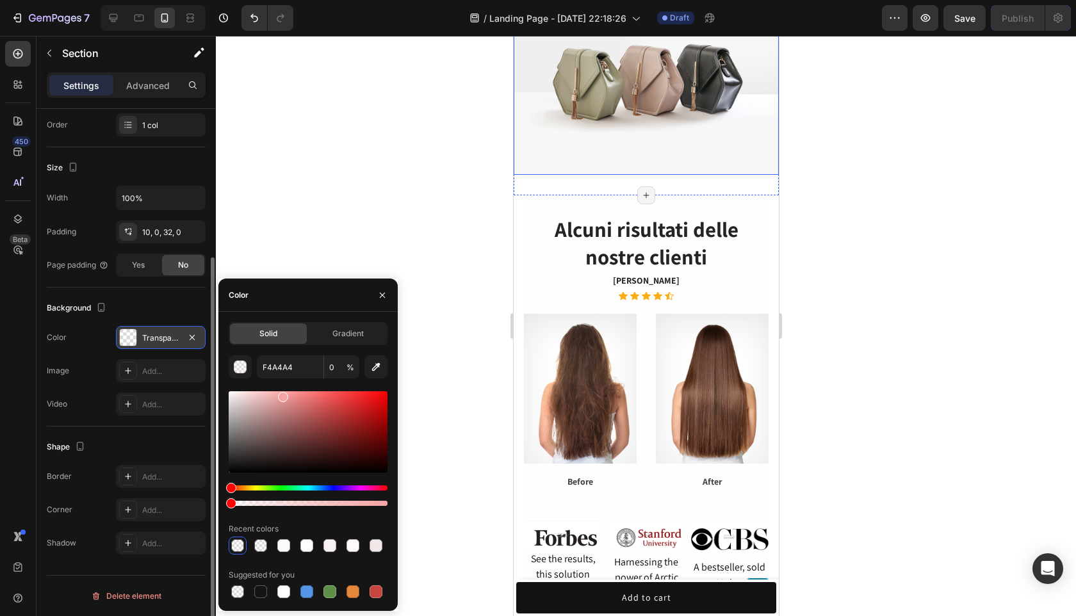
scroll to position [1186, 0]
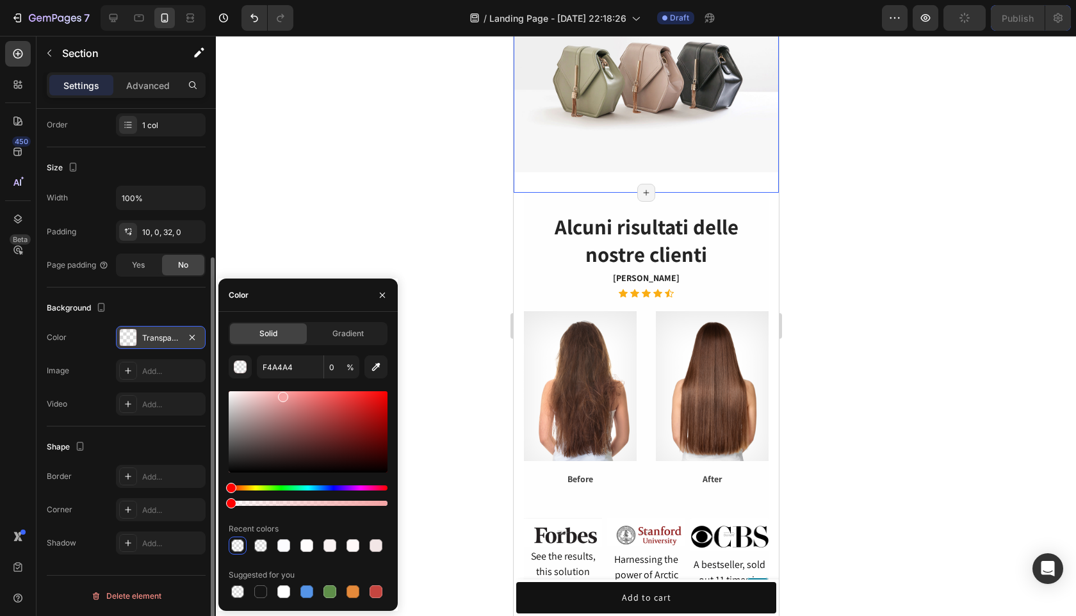
click at [284, 395] on div at bounding box center [283, 397] width 10 height 10
click at [375, 545] on div at bounding box center [375, 545] width 13 height 13
type input "FFF9F9"
type input "100"
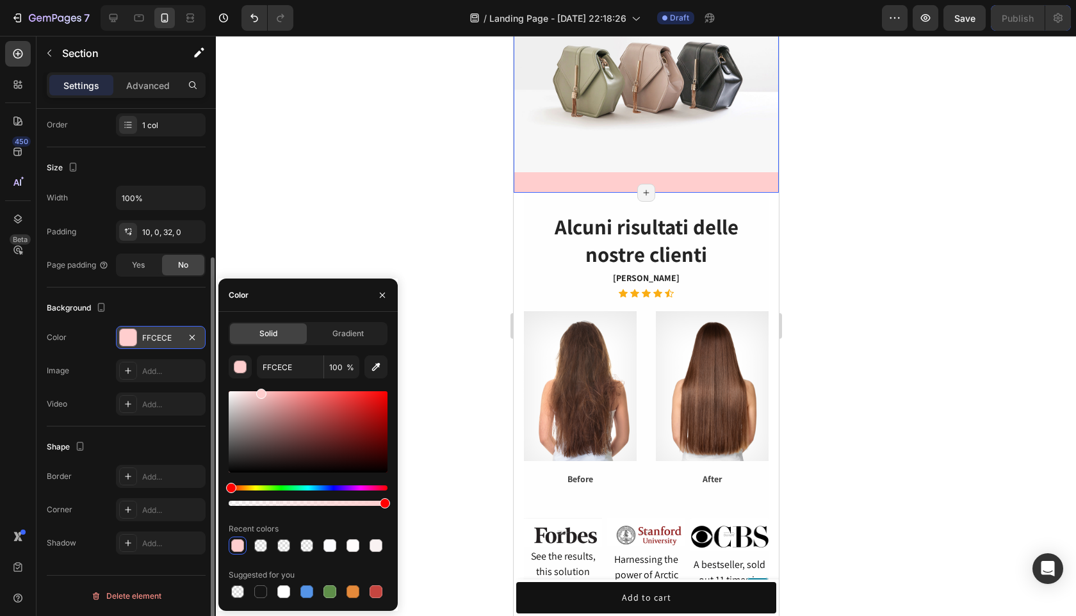
drag, startPoint x: 238, startPoint y: 392, endPoint x: 259, endPoint y: 391, distance: 21.8
click at [259, 391] on div at bounding box center [261, 394] width 10 height 10
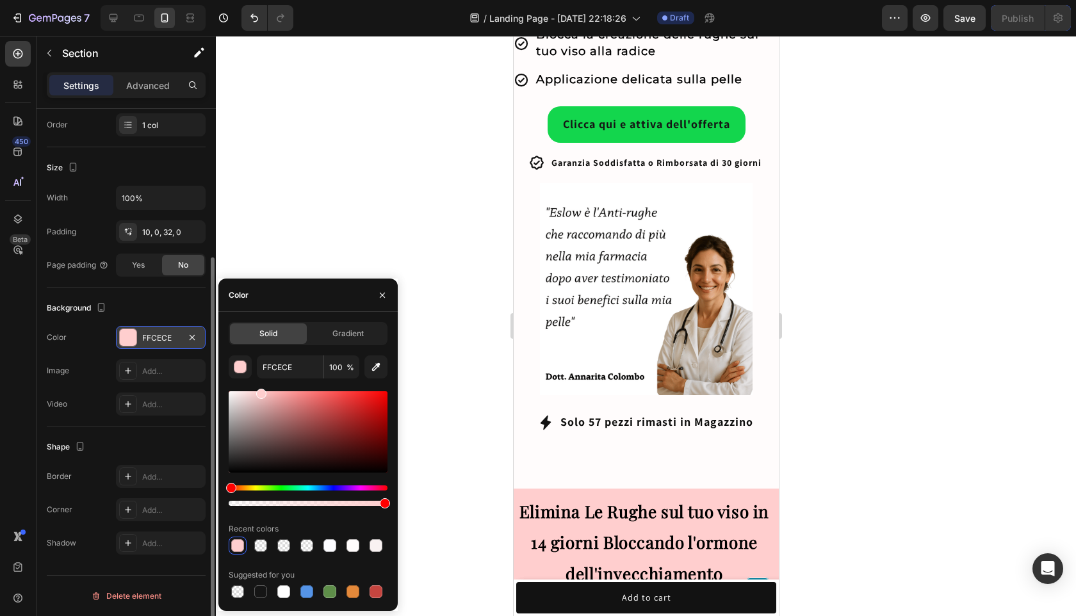
scroll to position [823, 0]
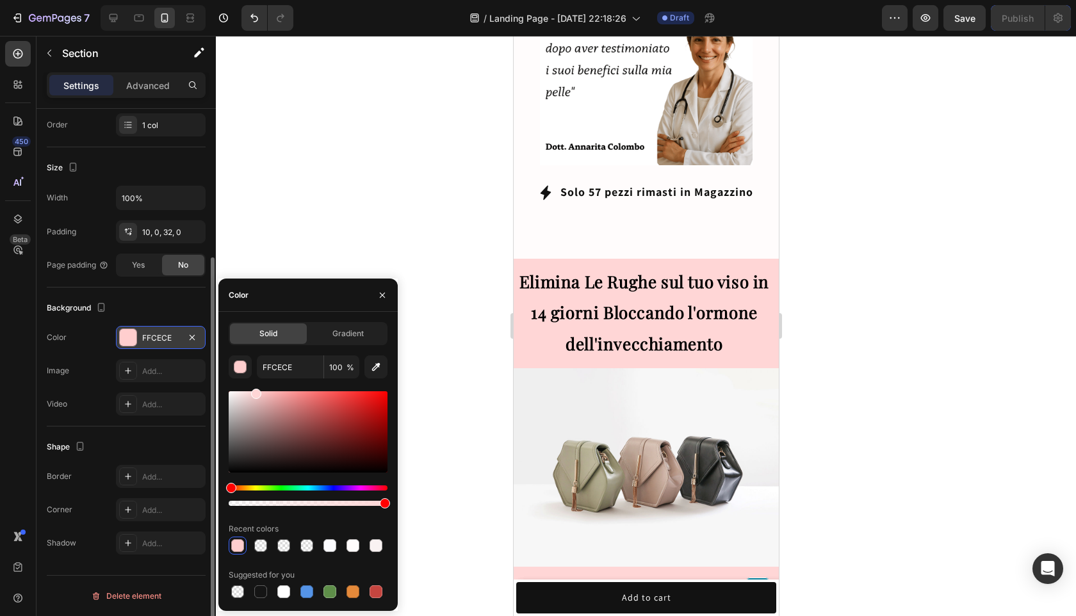
drag, startPoint x: 262, startPoint y: 395, endPoint x: 255, endPoint y: 389, distance: 8.6
click at [255, 389] on div at bounding box center [256, 394] width 10 height 10
type input "FFD8D8"
click at [254, 389] on div at bounding box center [255, 394] width 10 height 10
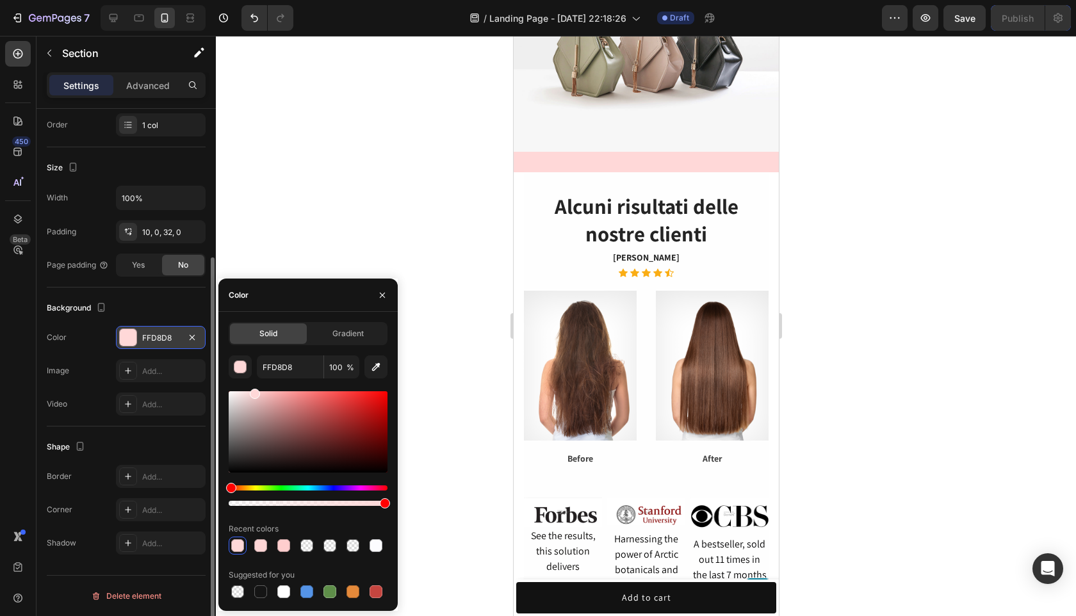
scroll to position [1141, 0]
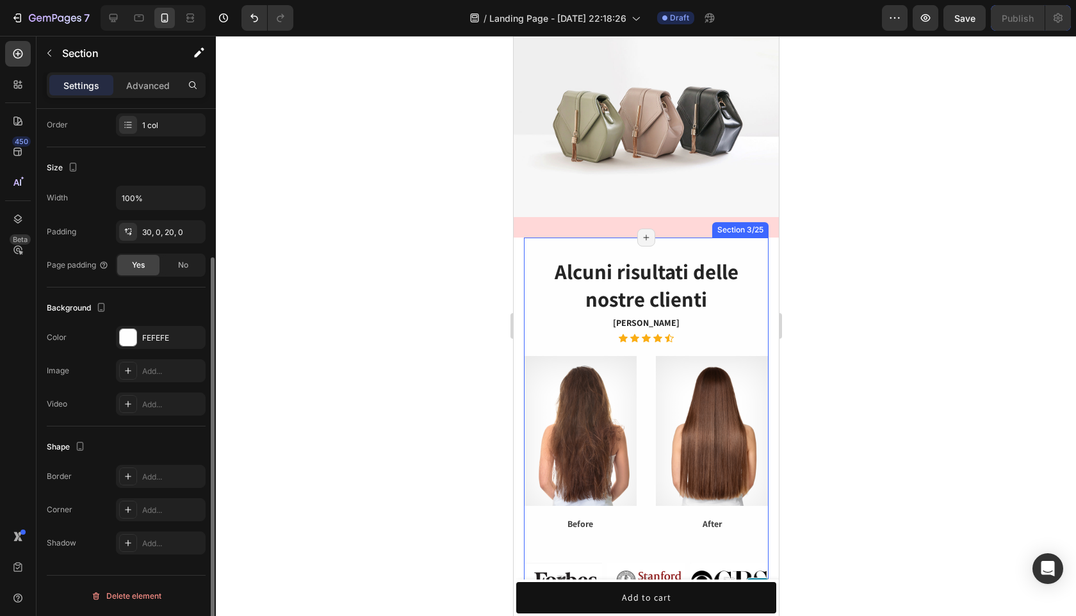
click at [714, 246] on div "Alcuni risultati delle nostre clienti Heading Jamie Lee Text block Icon Icon Ic…" at bounding box center [645, 470] width 245 height 465
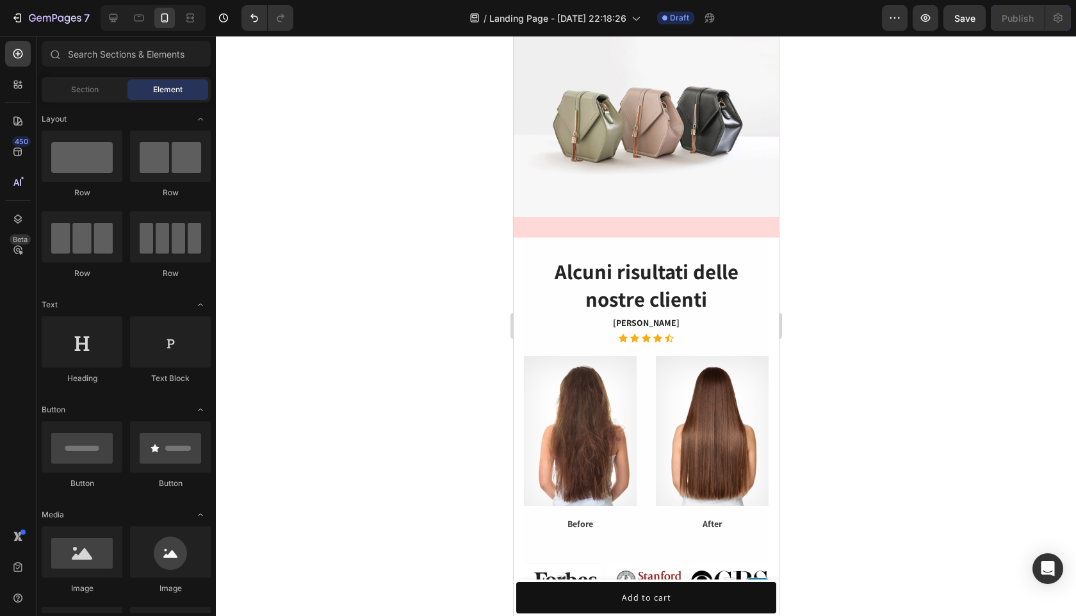
click at [775, 240] on section "Alcuni risultati delle nostre clienti Heading Jamie Lee Text block Icon Icon Ic…" at bounding box center [645, 470] width 265 height 465
click at [774, 245] on section "Alcuni risultati delle nostre clienti Heading Jamie Lee Text block Icon Icon Ic…" at bounding box center [645, 470] width 265 height 465
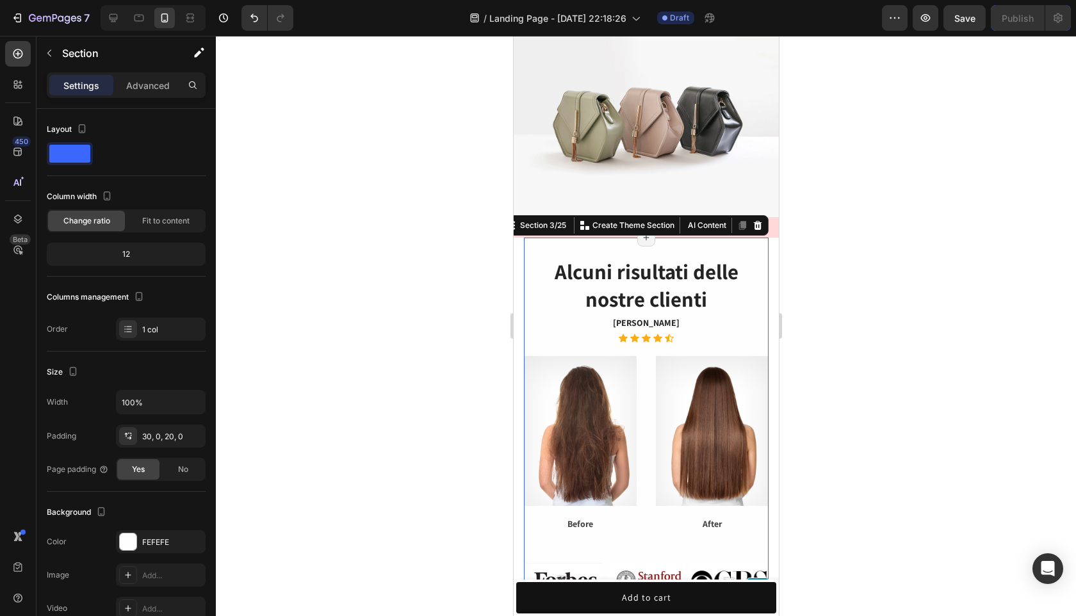
click at [763, 243] on div "Alcuni risultati delle nostre clienti Heading Jamie Lee Text block Icon Icon Ic…" at bounding box center [645, 470] width 245 height 465
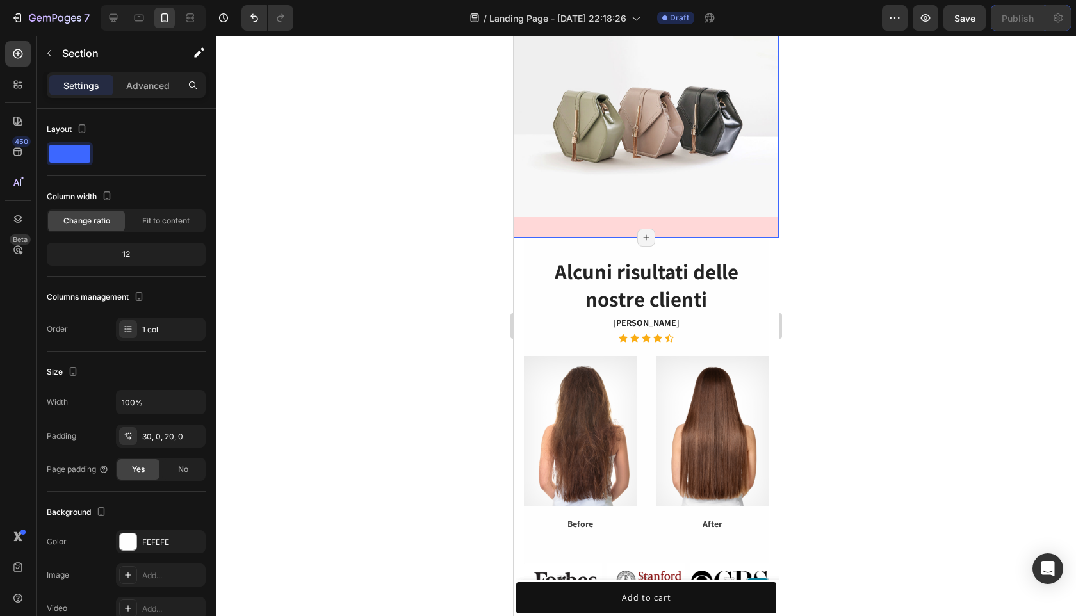
click at [772, 227] on div "Elimina Le Rughe sul tuo viso in 14 giorni Bloccando l'ormone dell'invecchiamen…" at bounding box center [645, 73] width 265 height 328
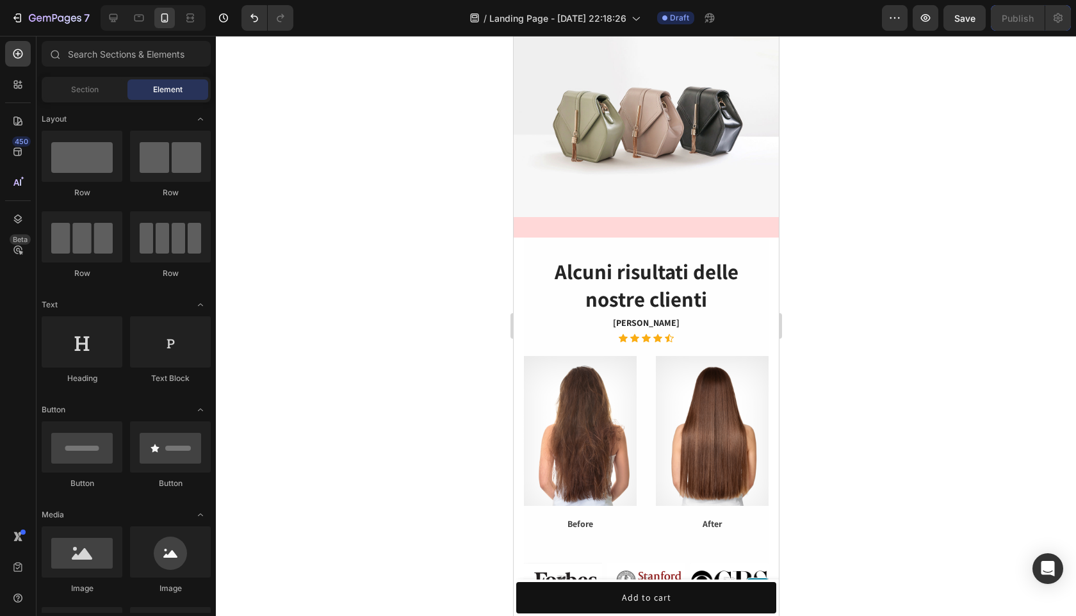
click at [768, 241] on section "Alcuni risultati delle nostre clienti Heading Jamie Lee Text block Icon Icon Ic…" at bounding box center [645, 470] width 265 height 465
click at [772, 255] on section "Alcuni risultati delle nostre clienti Heading Jamie Lee Text block Icon Icon Ic…" at bounding box center [645, 470] width 265 height 465
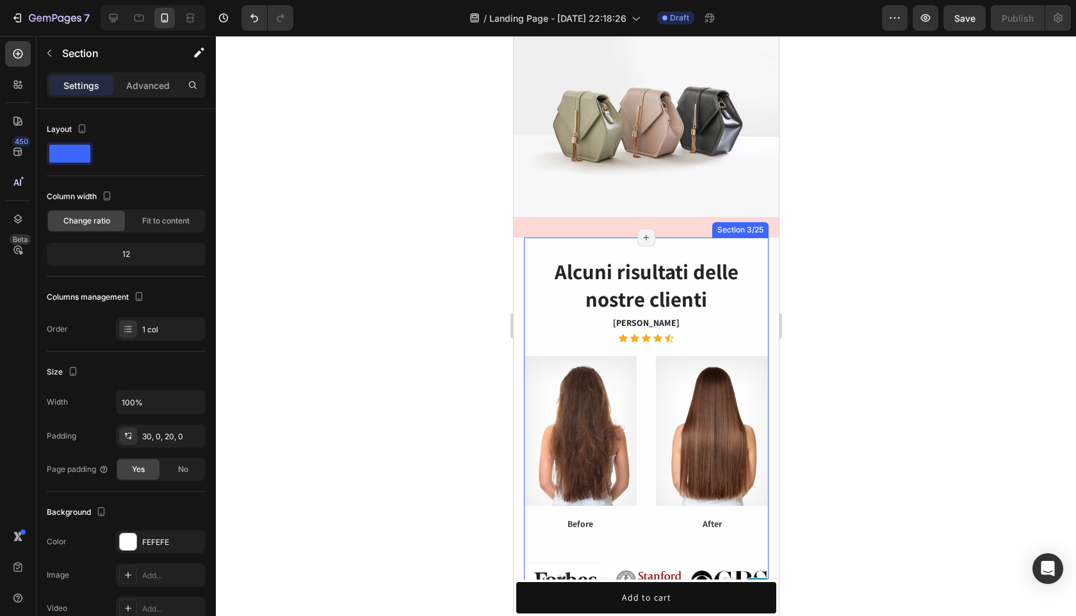
click at [757, 254] on div "Alcuni risultati delle nostre clienti Heading Jamie Lee Text block Icon Icon Ic…" at bounding box center [645, 470] width 245 height 465
click at [777, 244] on section "Alcuni risultati delle nostre clienti Heading Jamie Lee Text block Icon Icon Ic…" at bounding box center [645, 470] width 265 height 465
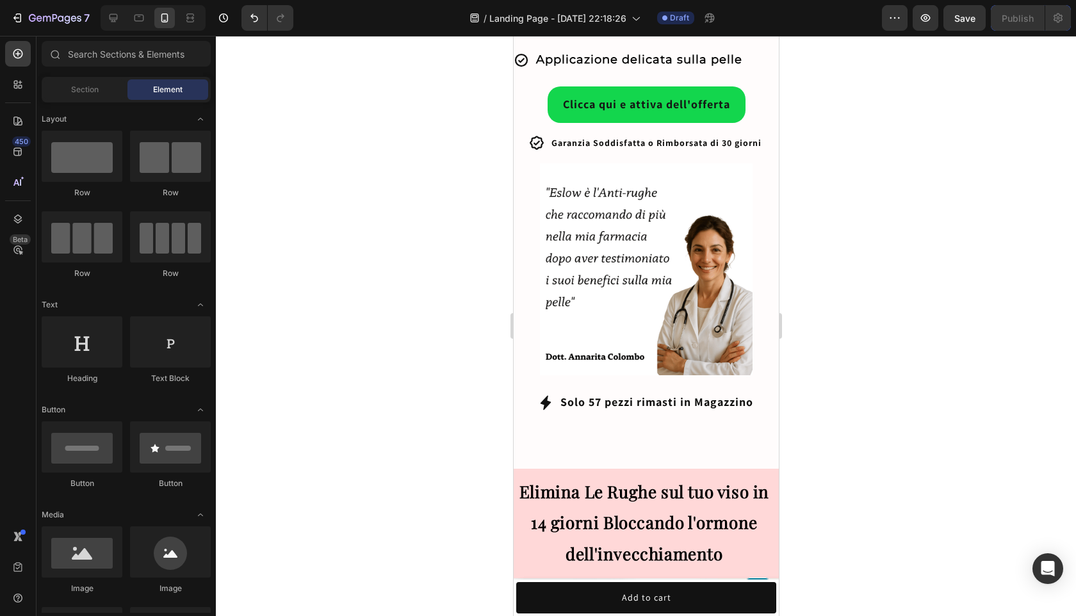
scroll to position [837, 0]
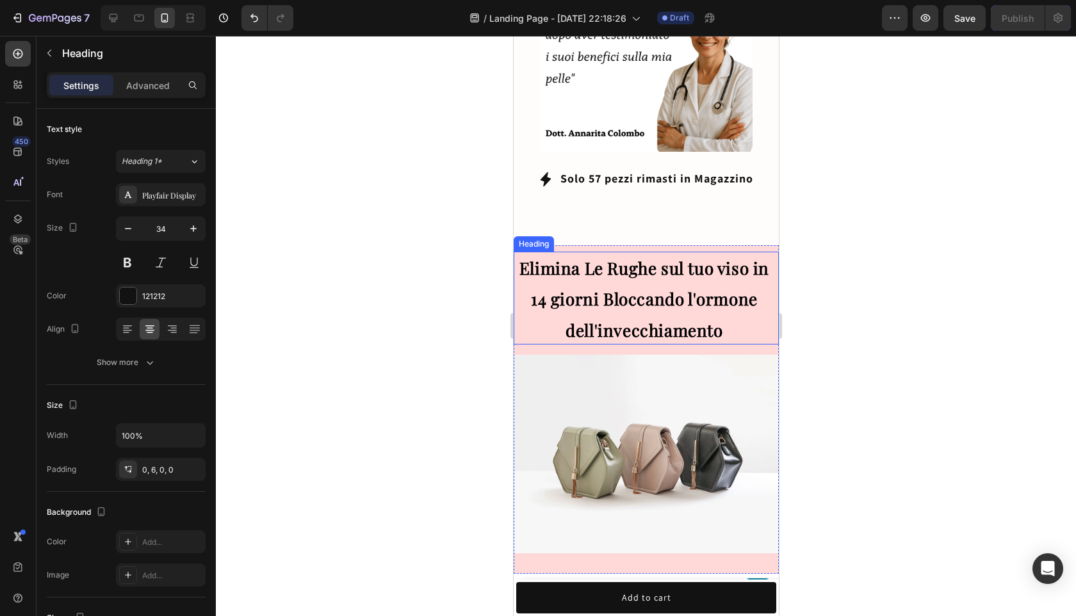
click at [757, 276] on h2 "Elimina Le Rughe sul tuo viso in 14 giorni Bloccando l'ormone dell'invecchiamen…" at bounding box center [645, 298] width 265 height 93
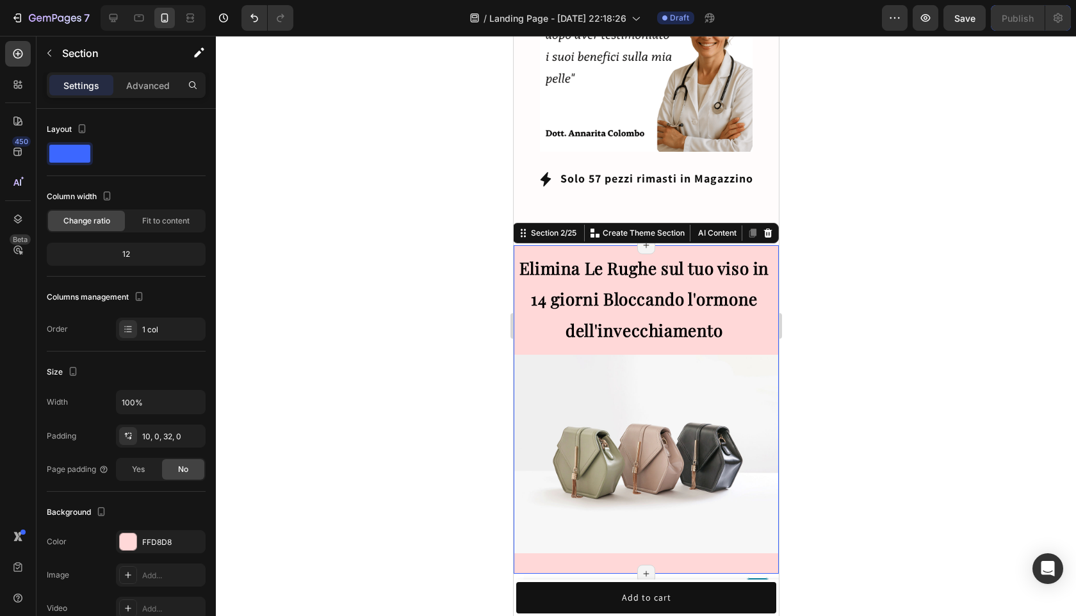
click at [767, 245] on div "Elimina Le Rughe sul tuo viso in 14 giorni Bloccando l'ormone dell'invecchiamen…" at bounding box center [645, 409] width 265 height 328
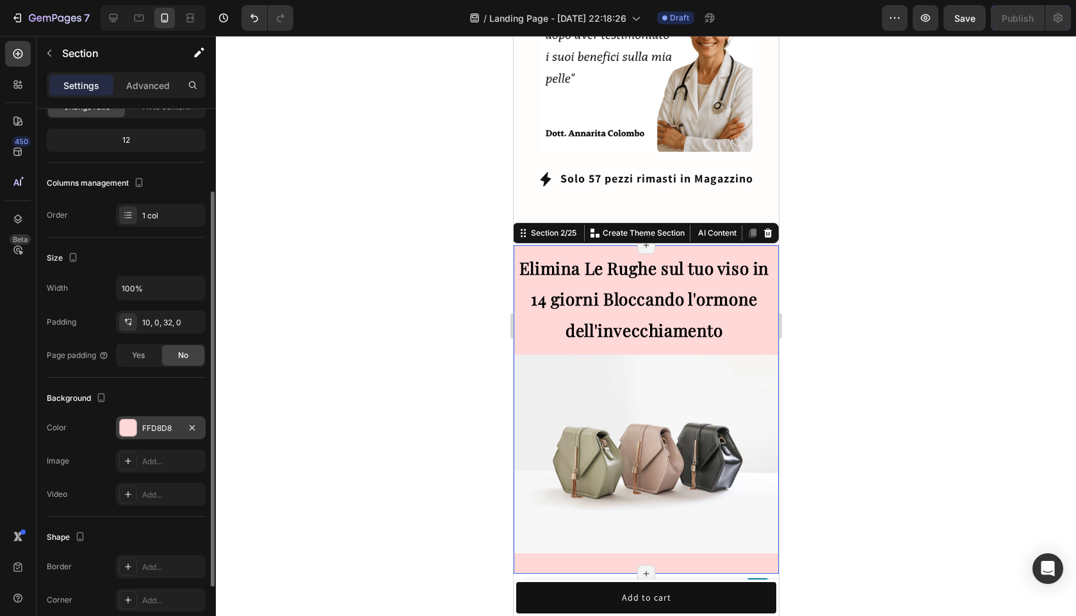
click at [145, 433] on div "FFD8D8" at bounding box center [160, 429] width 37 height 12
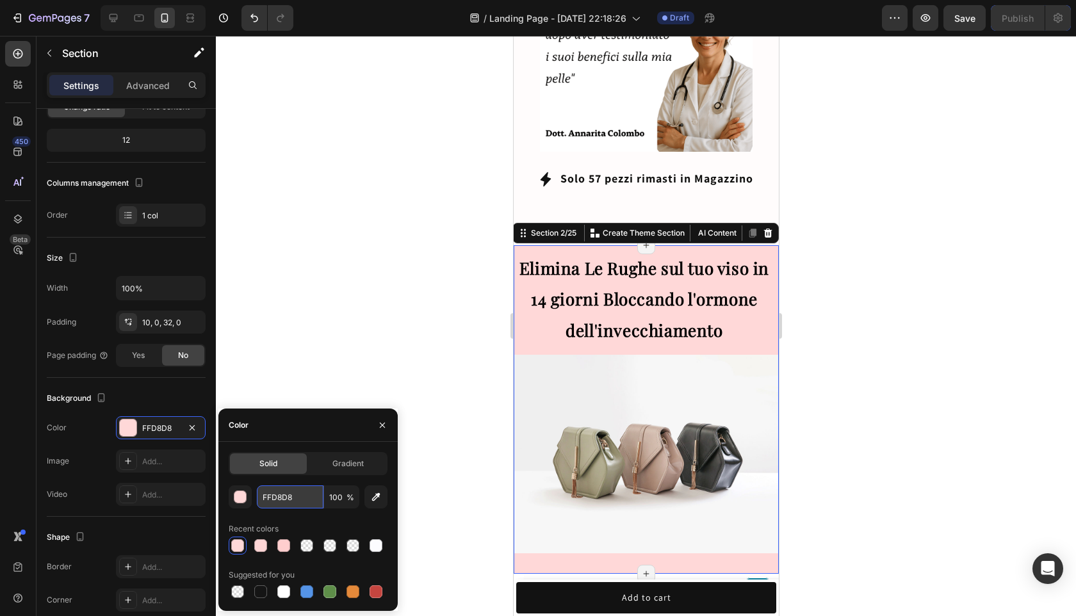
click at [267, 503] on input "FFD8D8" at bounding box center [290, 496] width 67 height 23
click at [247, 499] on button "button" at bounding box center [240, 496] width 23 height 23
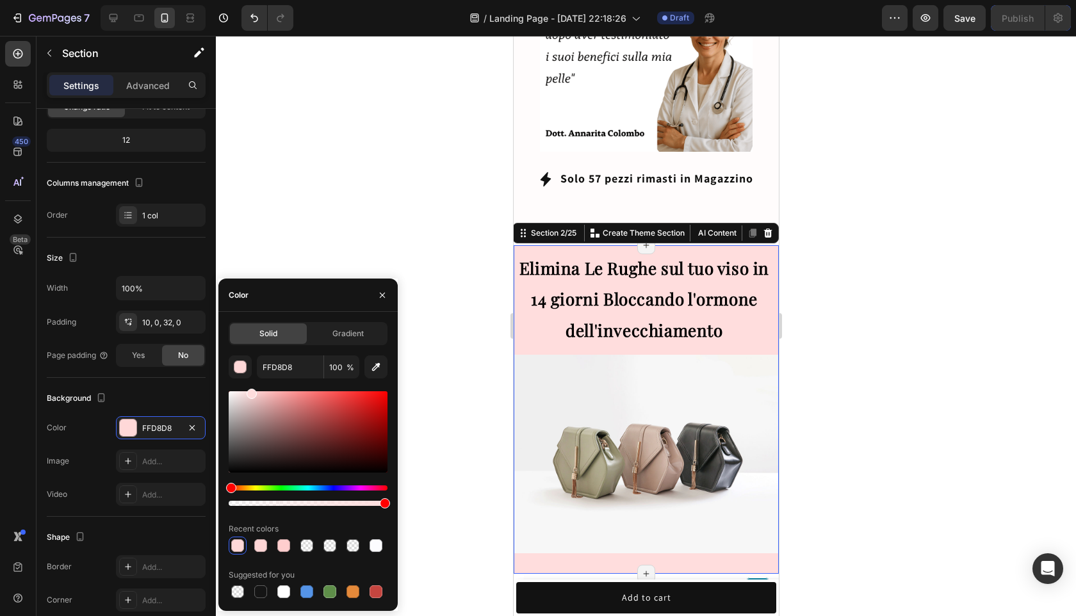
click at [250, 389] on div at bounding box center [251, 394] width 10 height 10
type input "FFDDDD"
click at [929, 275] on div at bounding box center [646, 326] width 860 height 580
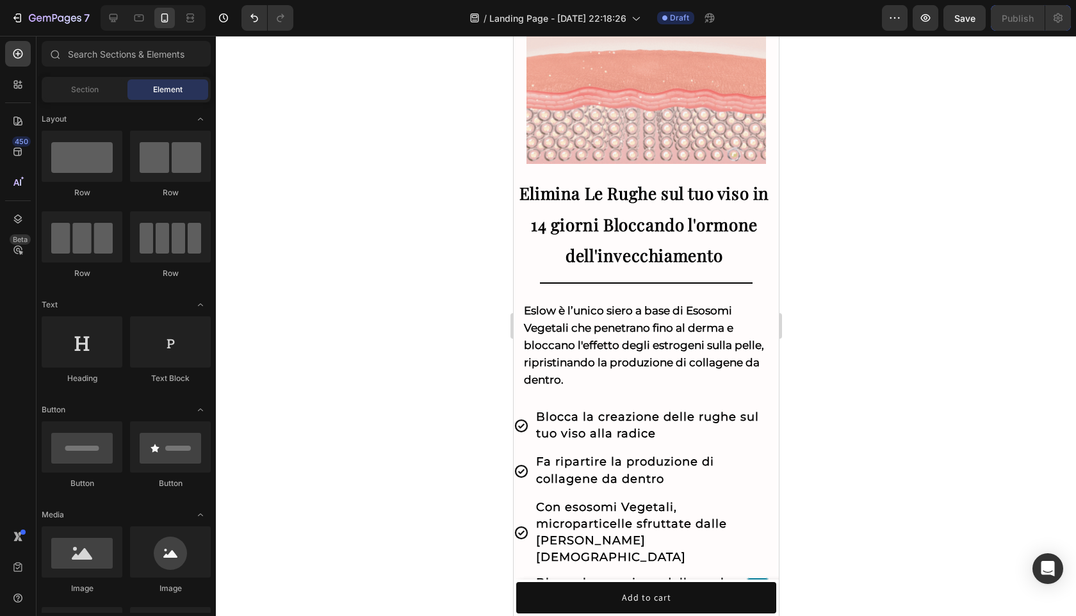
scroll to position [0, 0]
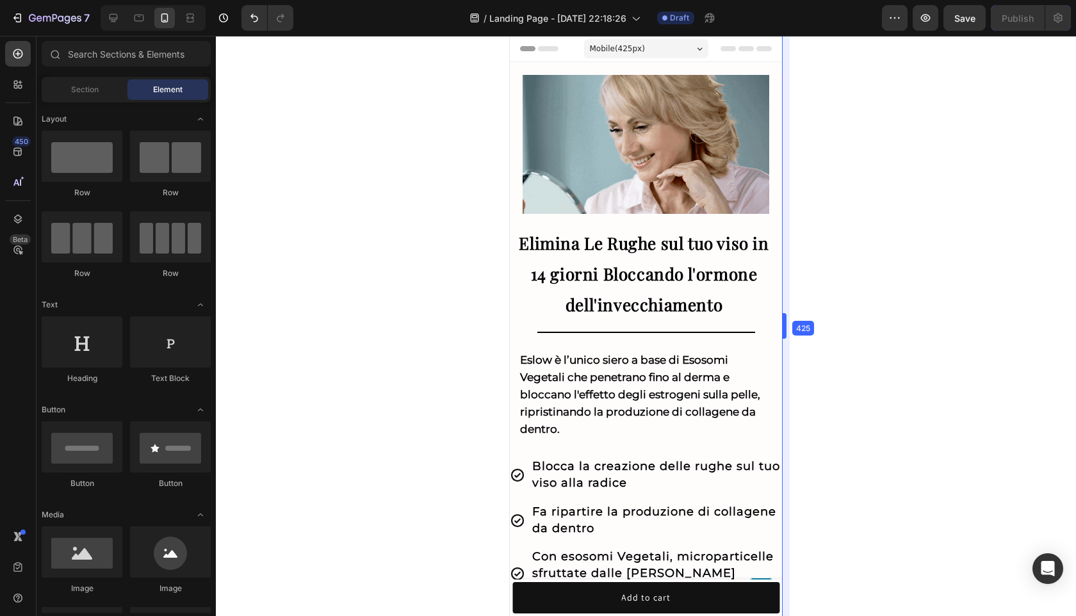
drag, startPoint x: 779, startPoint y: 328, endPoint x: 786, endPoint y: 327, distance: 7.2
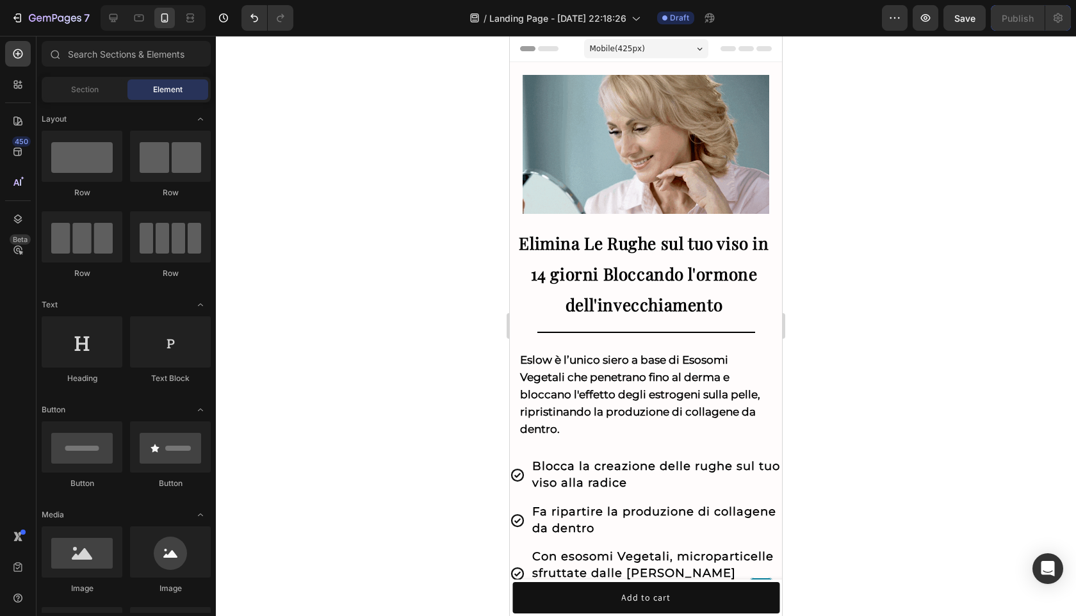
click at [868, 312] on div at bounding box center [646, 326] width 860 height 580
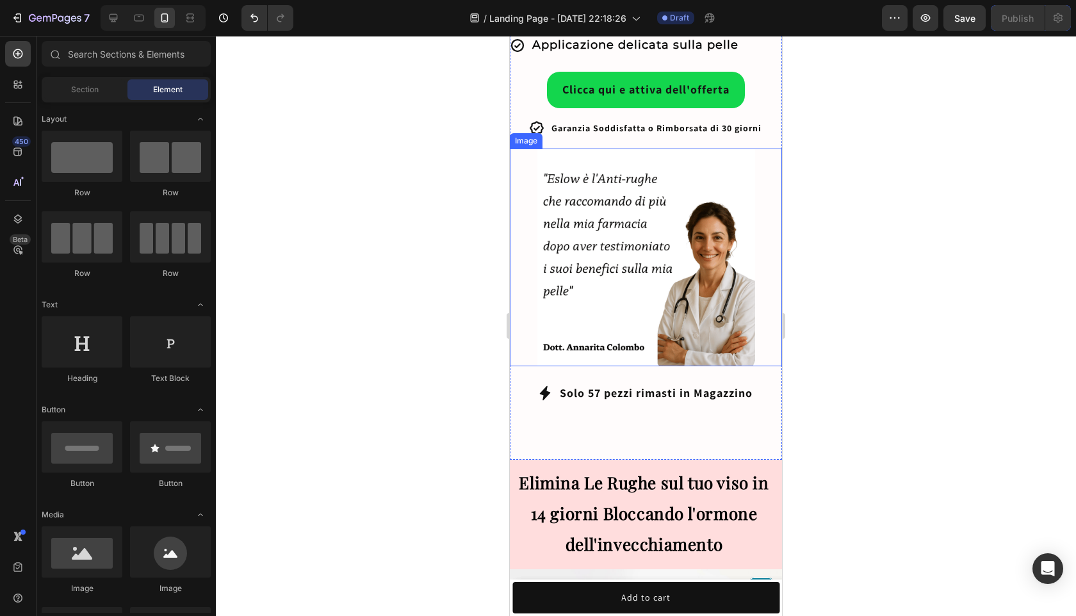
scroll to position [636, 0]
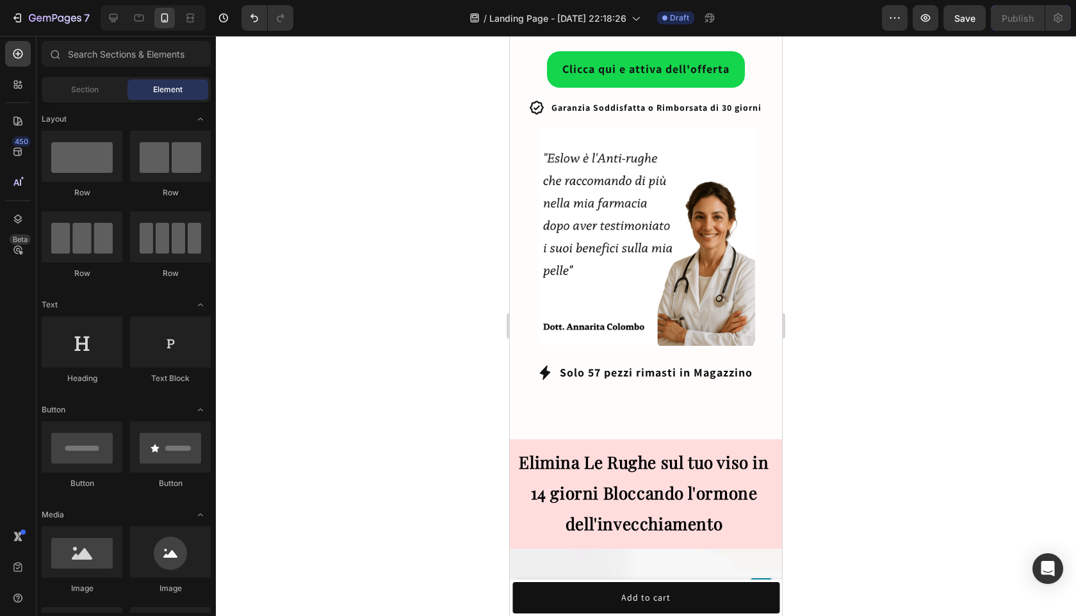
click at [848, 365] on div at bounding box center [646, 326] width 860 height 580
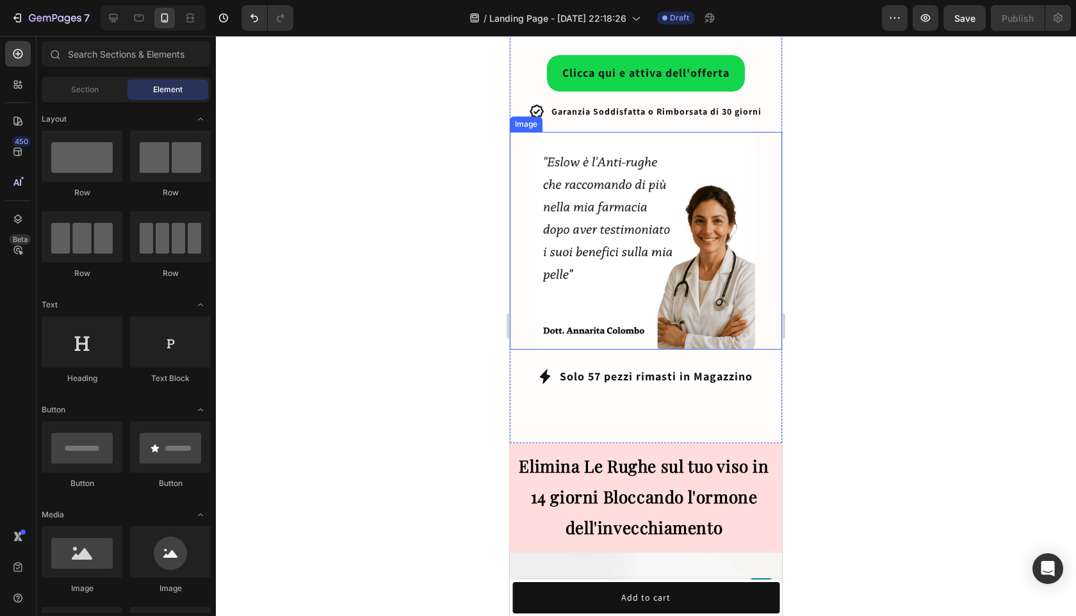
scroll to position [743, 0]
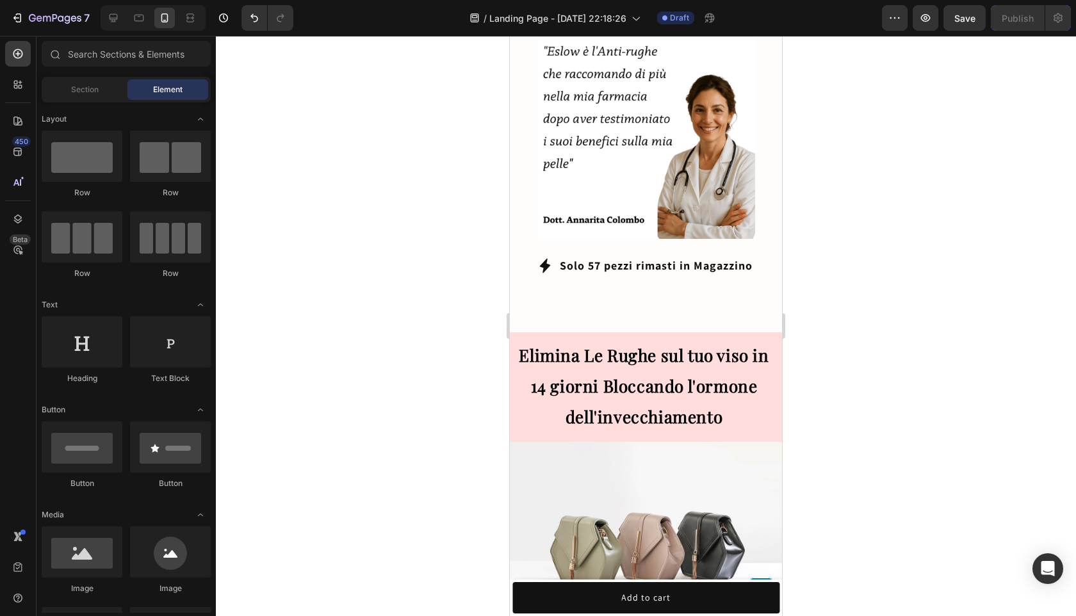
click at [675, 300] on button "CLICCA QUI E ATTIVA L'OFFERTA" at bounding box center [640, 316] width 210 height 33
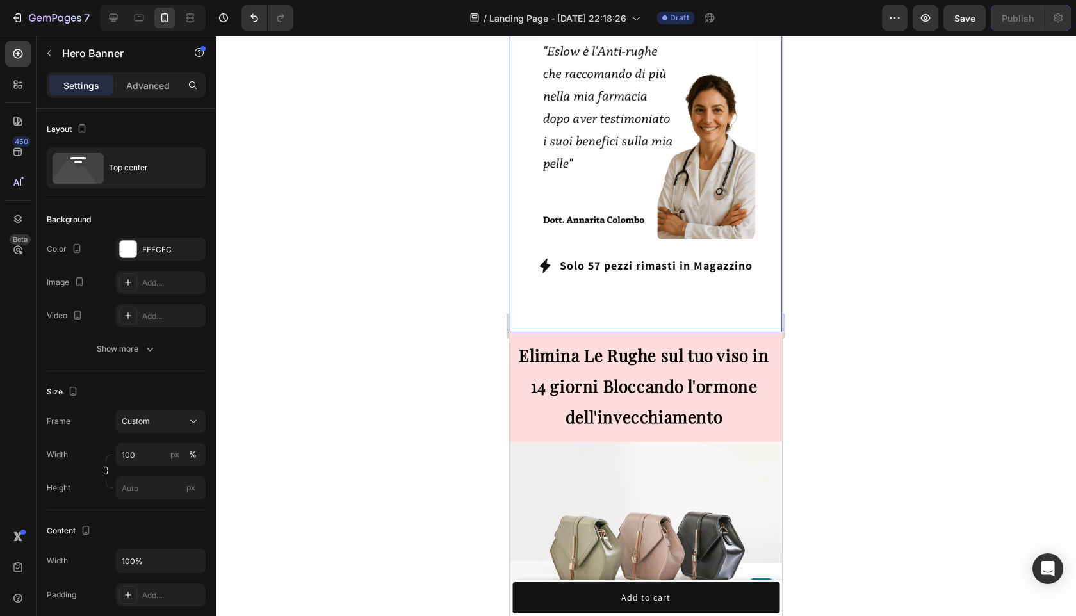
click at [655, 287] on div "CLICCA QUI E ATTIVA L'OFFERTA Button 0" at bounding box center [646, 309] width 272 height 45
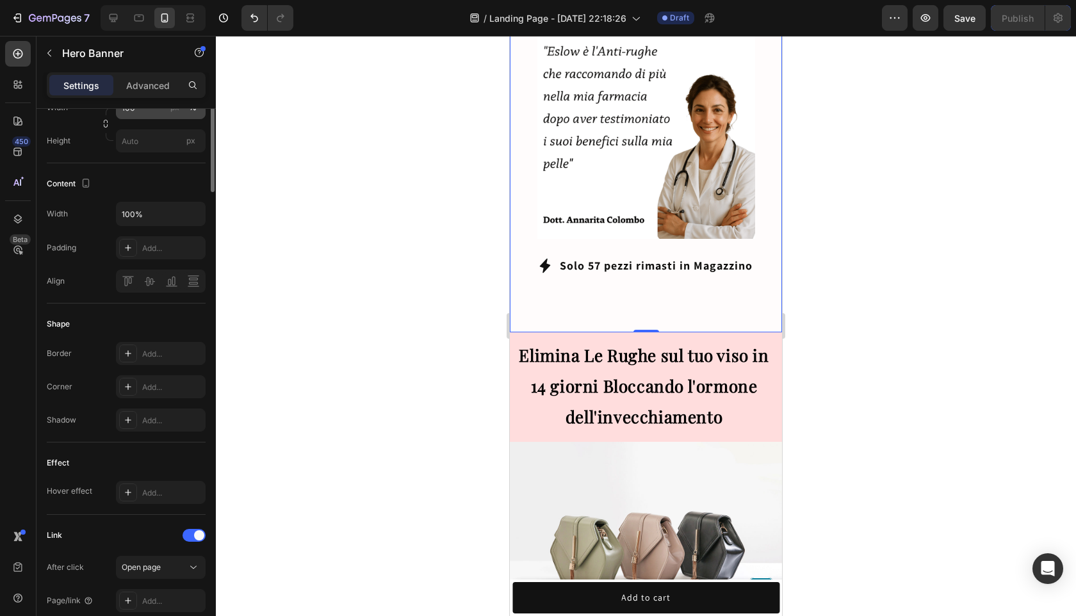
scroll to position [0, 0]
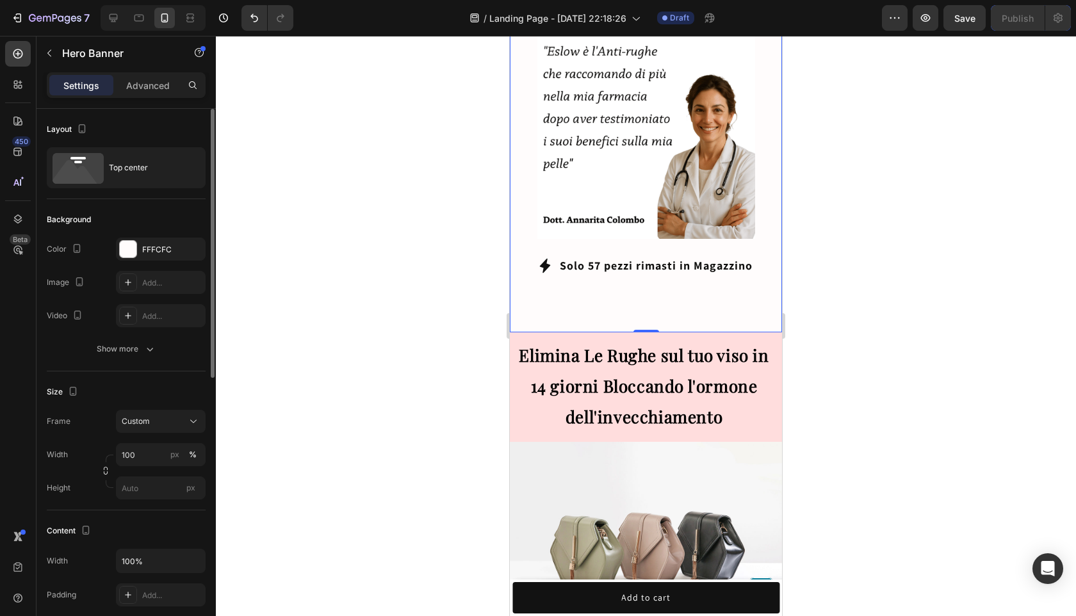
click at [136, 101] on div "Settings Advanced" at bounding box center [125, 90] width 179 height 36
click at [136, 95] on div "Advanced" at bounding box center [148, 85] width 64 height 20
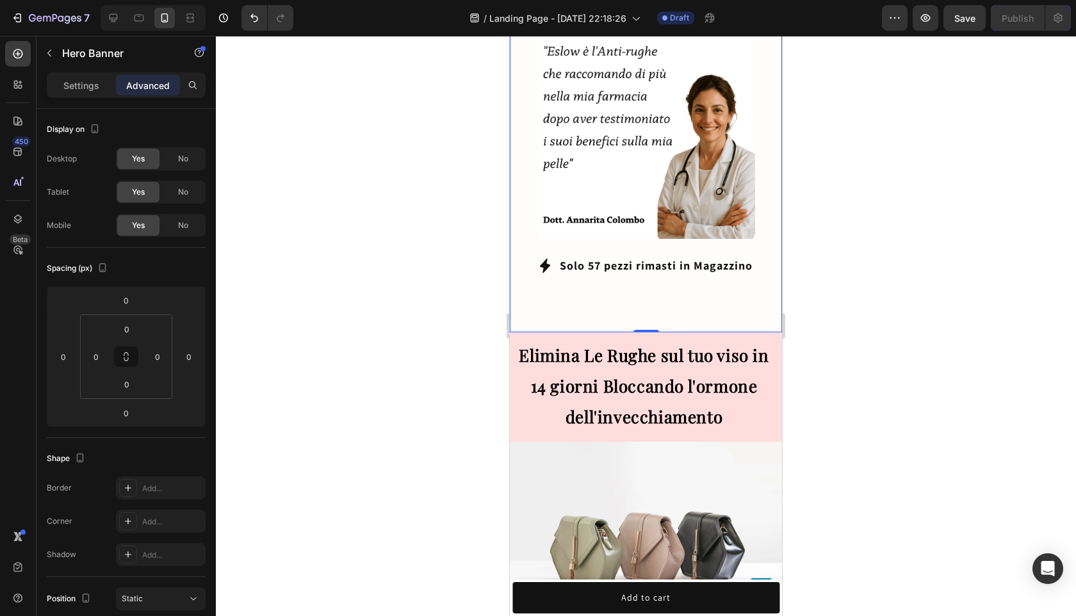
click at [649, 287] on div "CLICCA QUI E ATTIVA L'OFFERTA Button" at bounding box center [646, 309] width 272 height 45
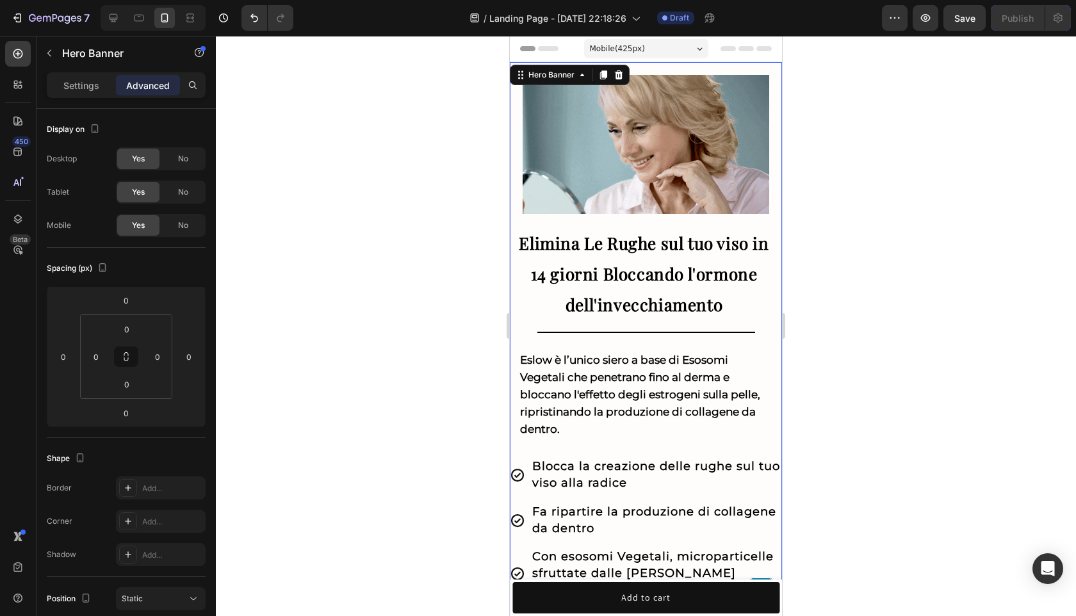
click at [880, 225] on div at bounding box center [646, 326] width 860 height 580
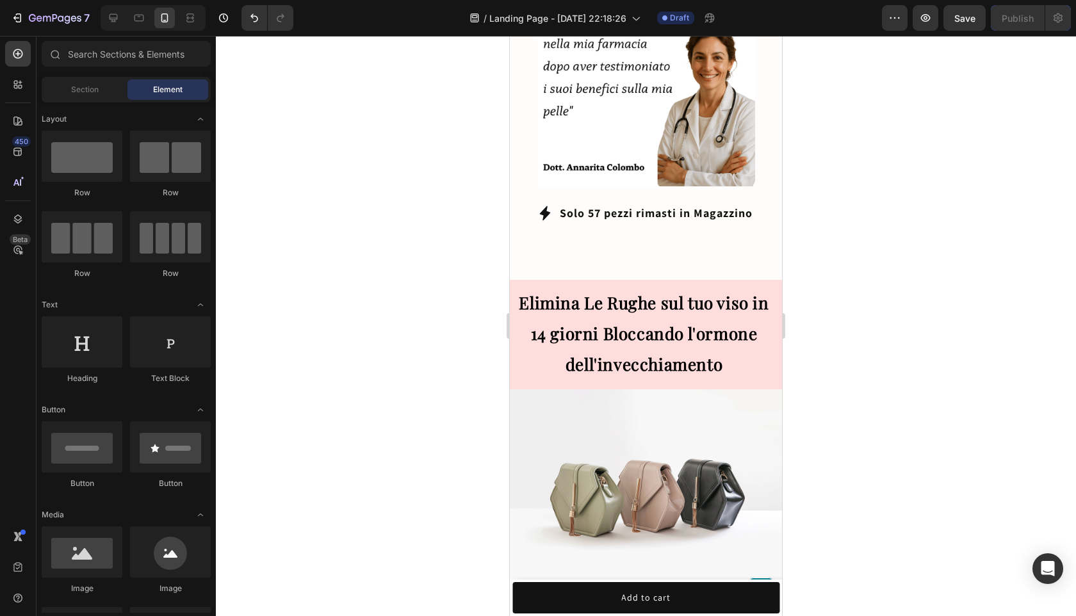
scroll to position [1087, 0]
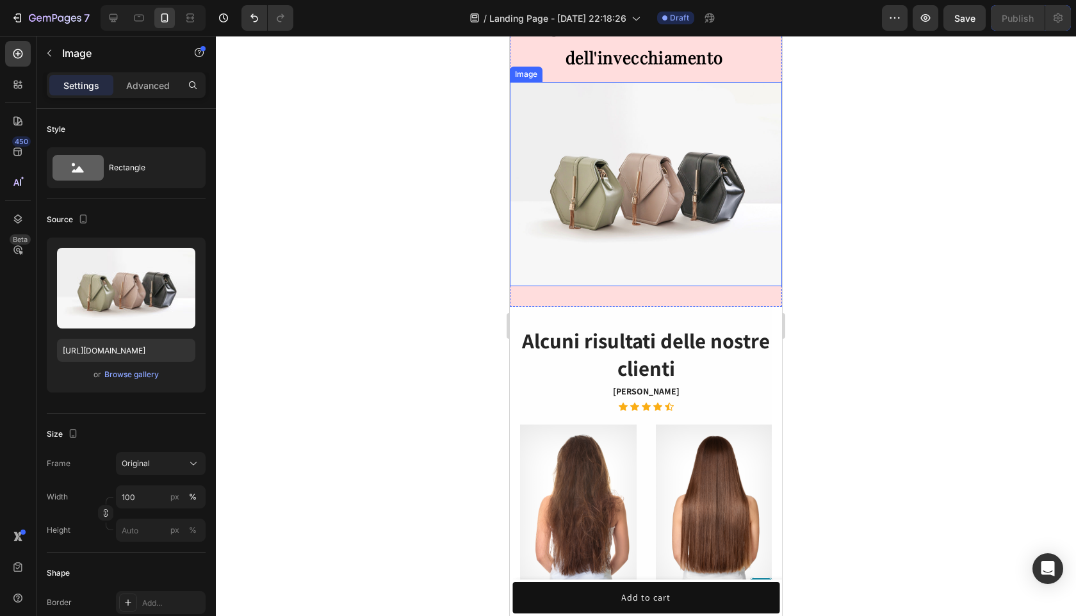
click at [692, 271] on img at bounding box center [646, 184] width 272 height 204
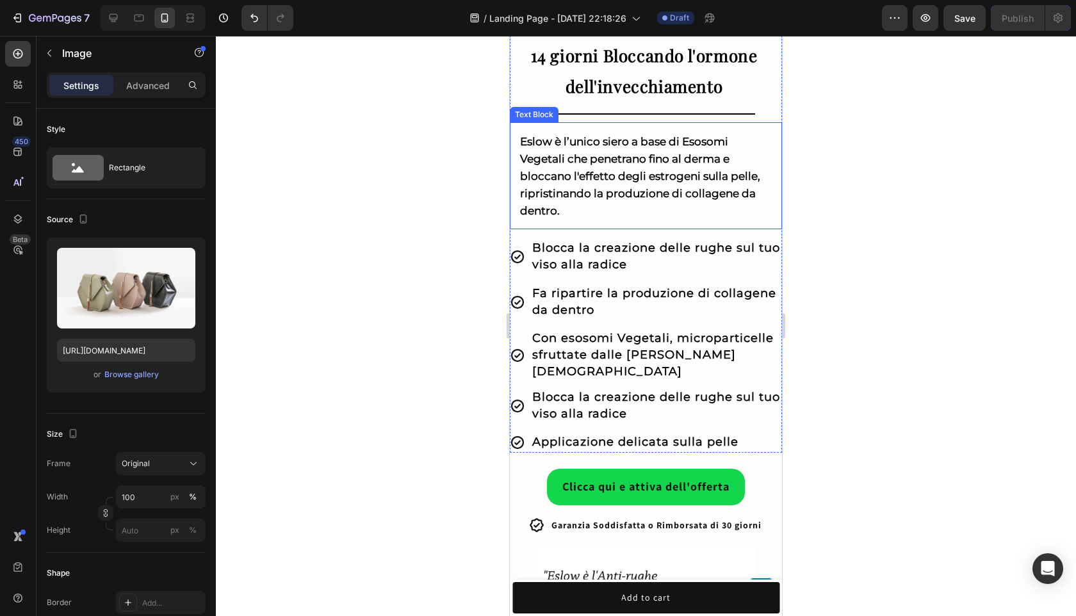
scroll to position [0, 0]
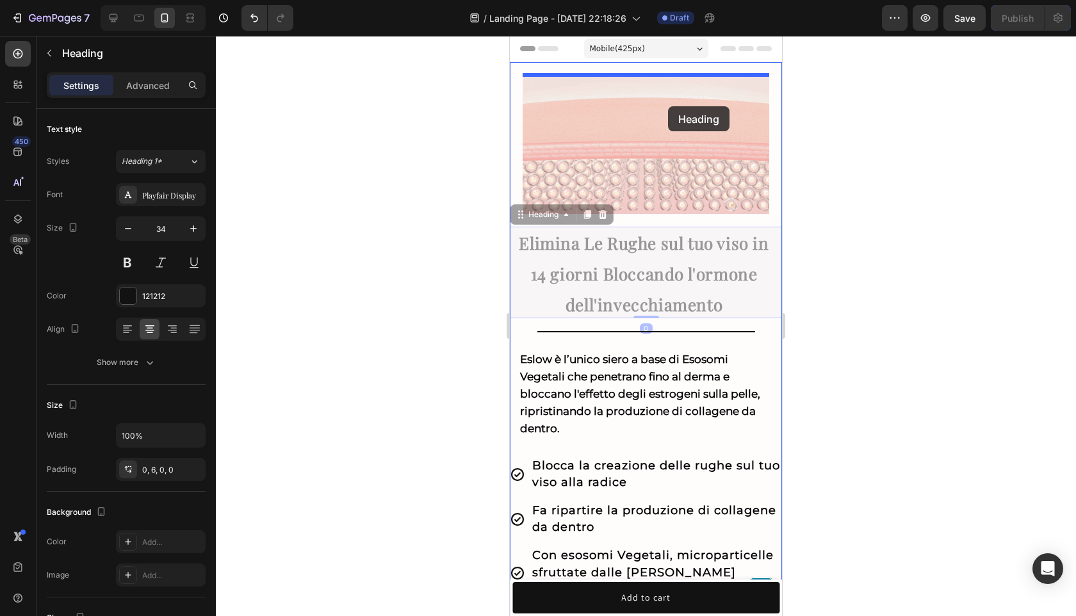
drag, startPoint x: 671, startPoint y: 270, endPoint x: 668, endPoint y: 106, distance: 163.9
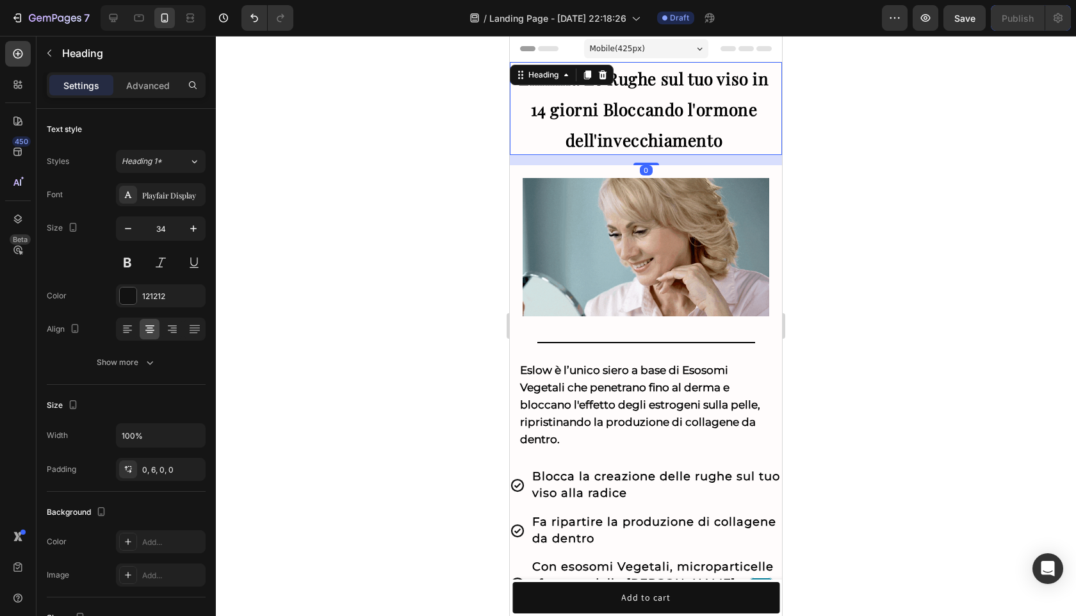
click at [837, 212] on div at bounding box center [646, 326] width 860 height 580
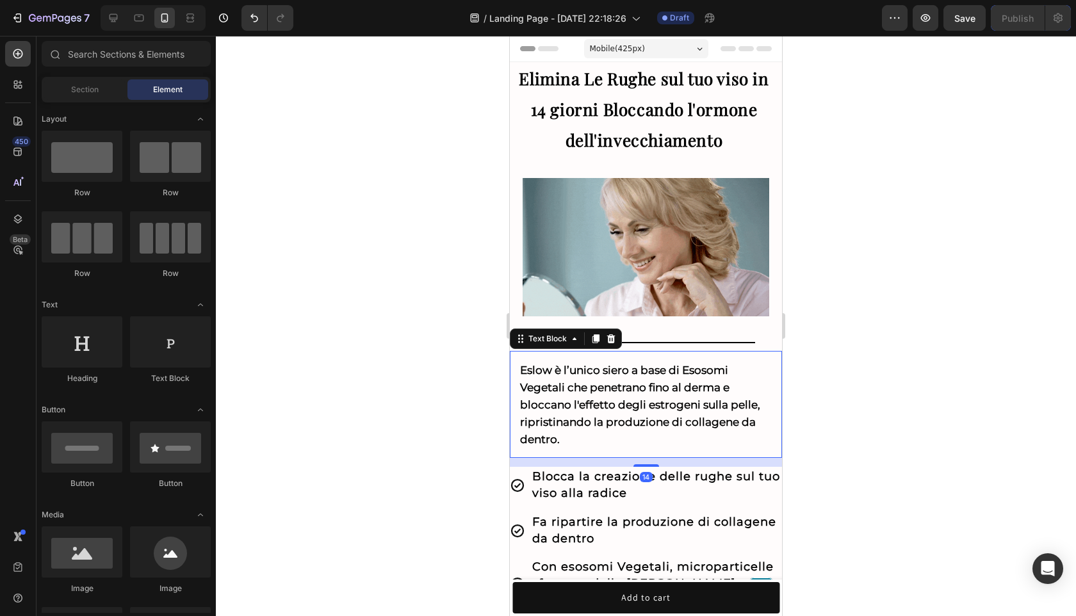
click at [633, 378] on p "Eslow è l’unico siero a base di Esosomi Vegetali che penetrano fino al derma e …" at bounding box center [646, 404] width 252 height 86
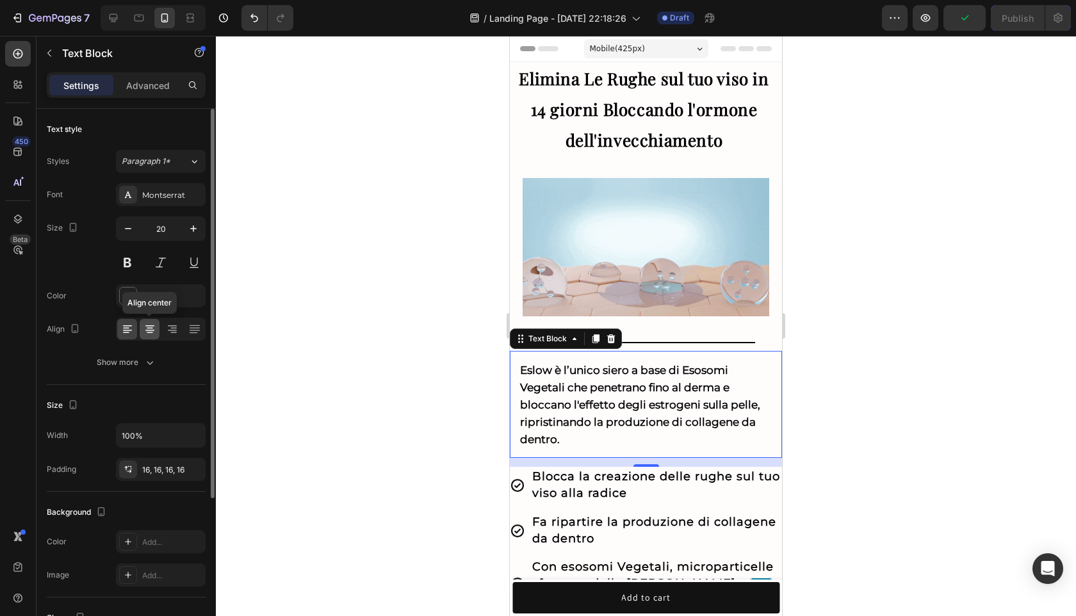
click at [144, 331] on icon at bounding box center [149, 329] width 13 height 13
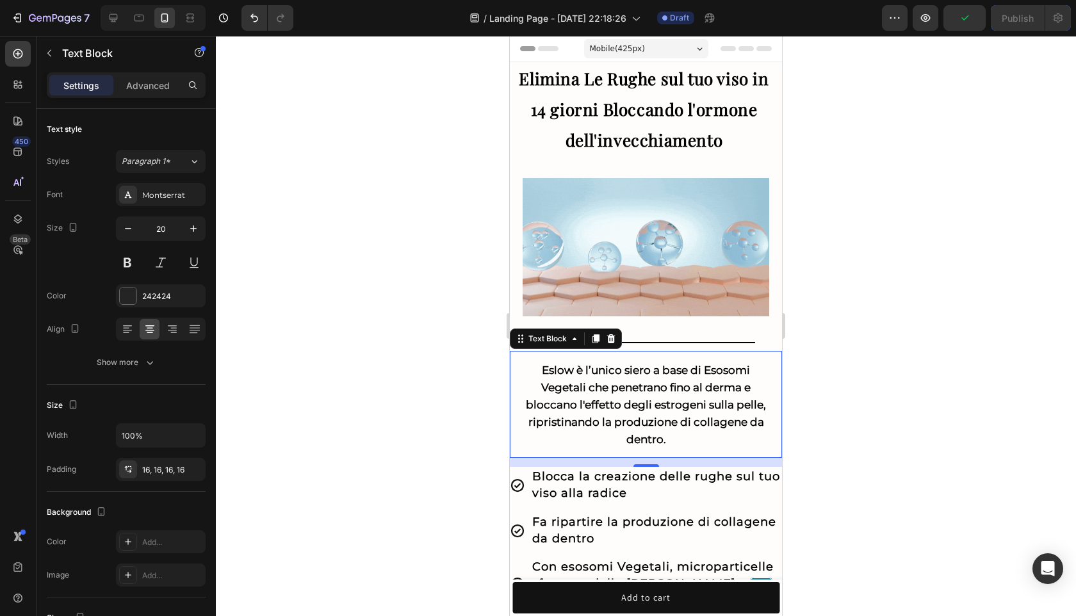
click at [982, 376] on div at bounding box center [646, 326] width 860 height 580
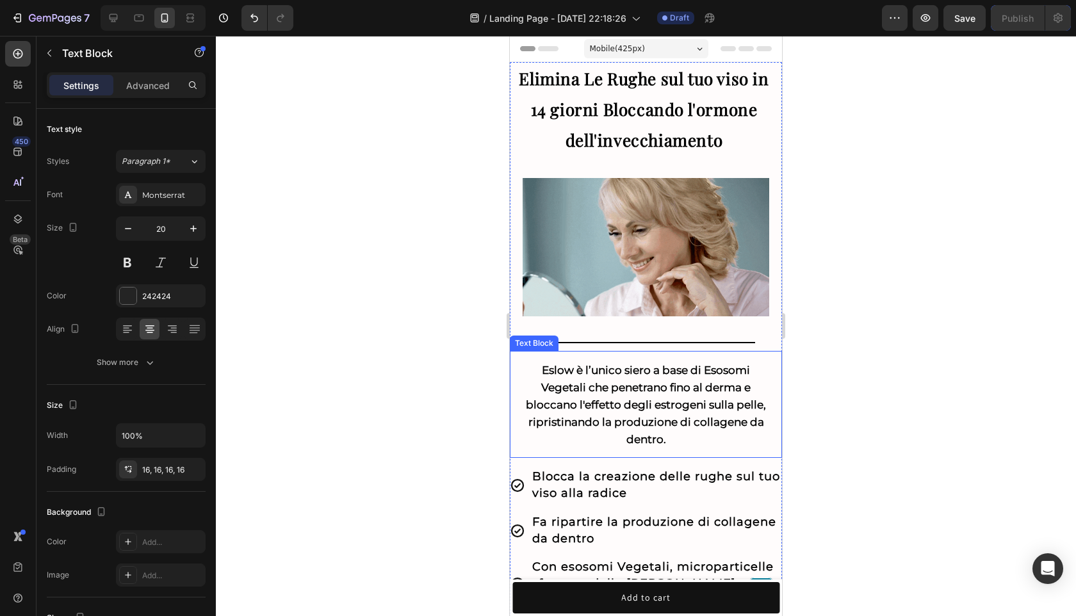
click at [568, 373] on strong "Eslow è l’unico siero a base di Esosomi Vegetali che penetrano fino al derma e …" at bounding box center [646, 405] width 240 height 82
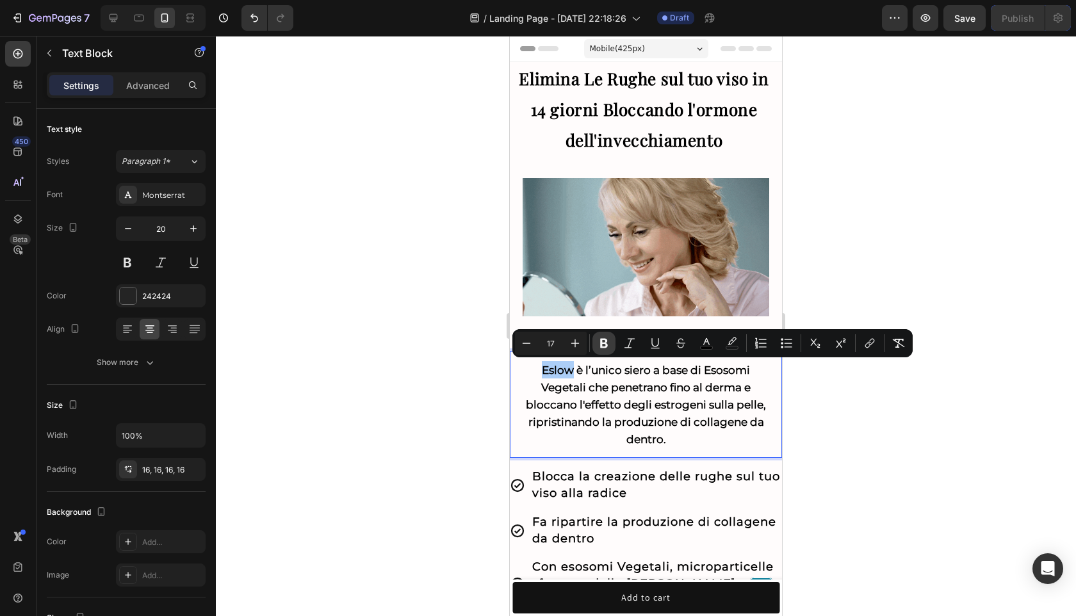
click at [599, 342] on icon "Editor contextual toolbar" at bounding box center [603, 343] width 13 height 13
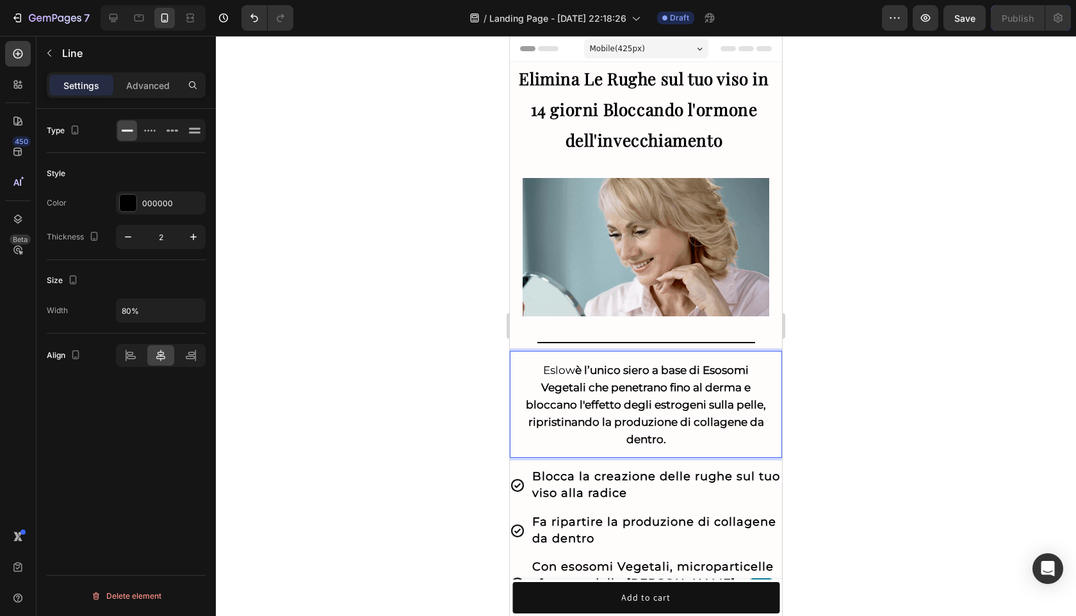
click at [599, 342] on div at bounding box center [646, 342] width 218 height 1
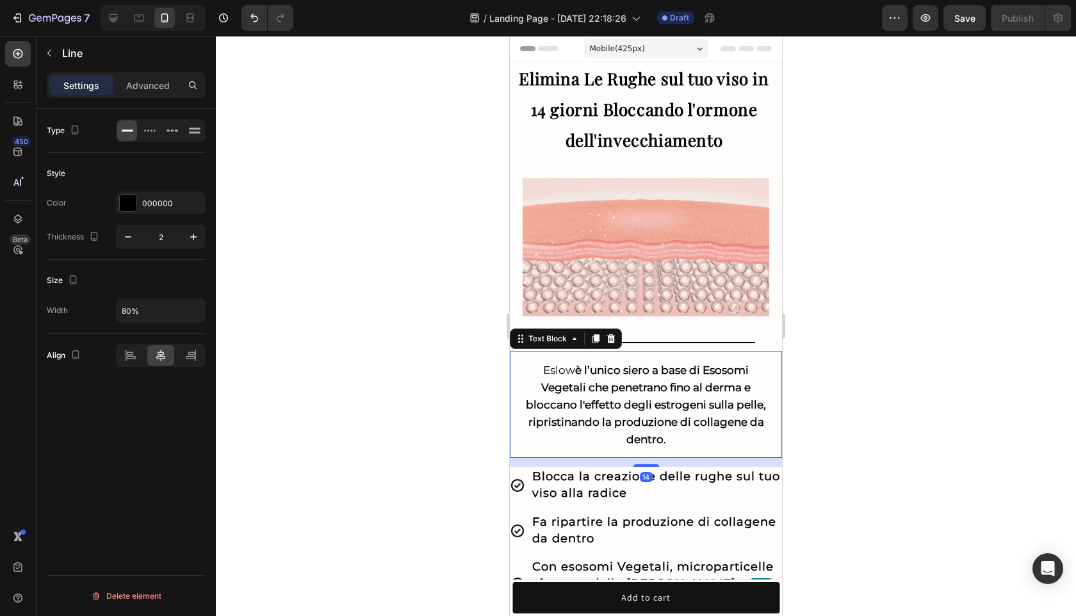
click at [548, 371] on span "Eslow è l’unico siero a base di Esosomi Vegetali che penetrano fino al derma e …" at bounding box center [646, 405] width 240 height 82
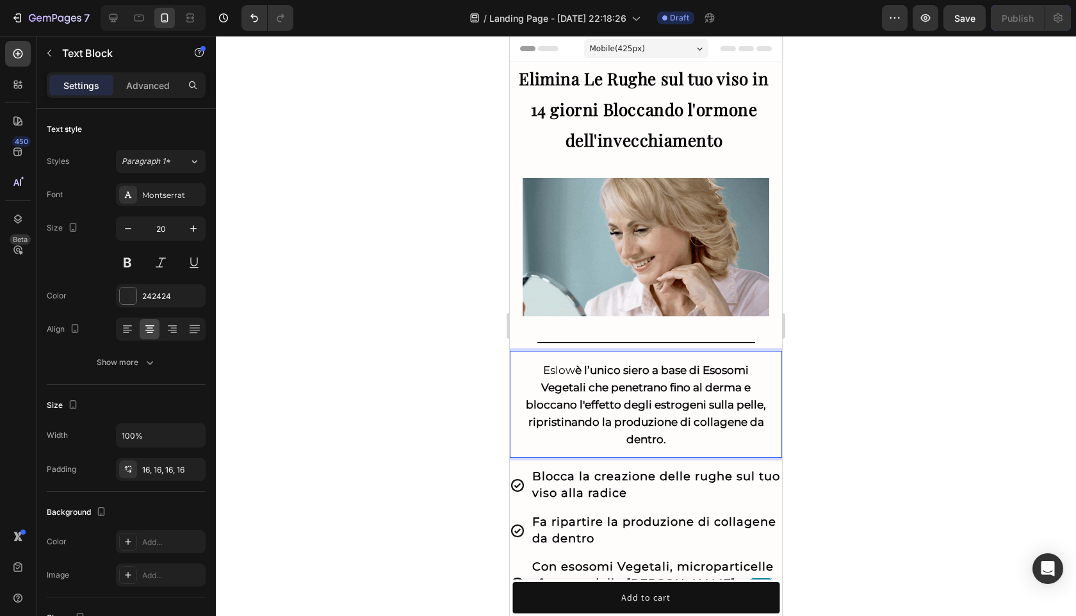
click at [548, 371] on span "Eslow è l’unico siero a base di Esosomi Vegetali che penetrano fino al derma e …" at bounding box center [646, 405] width 240 height 82
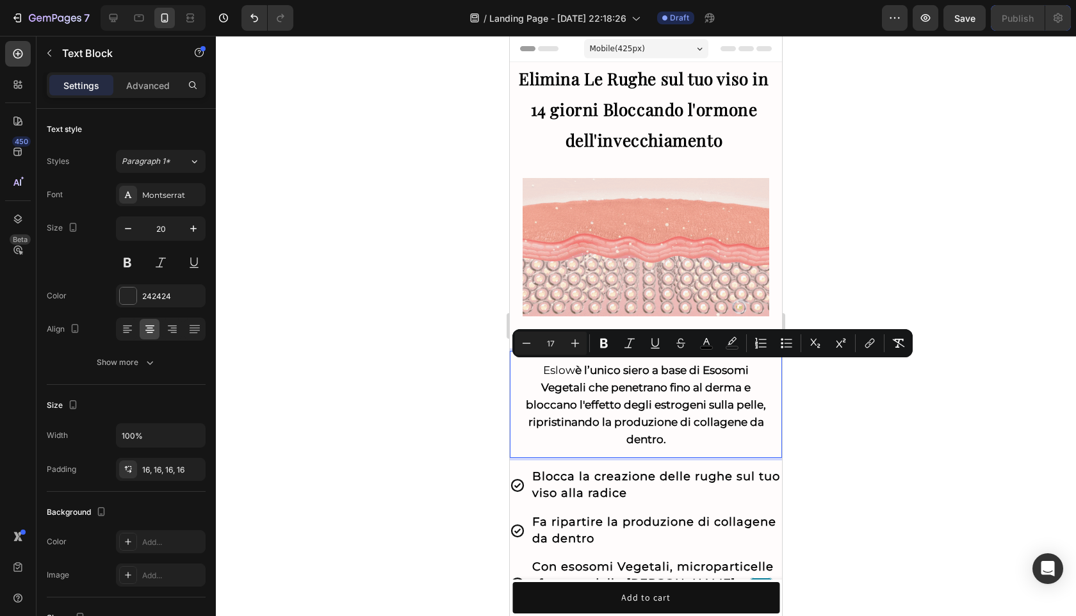
click at [548, 371] on span "Eslow è l’unico siero a base di Esosomi Vegetali che penetrano fino al derma e …" at bounding box center [646, 405] width 240 height 82
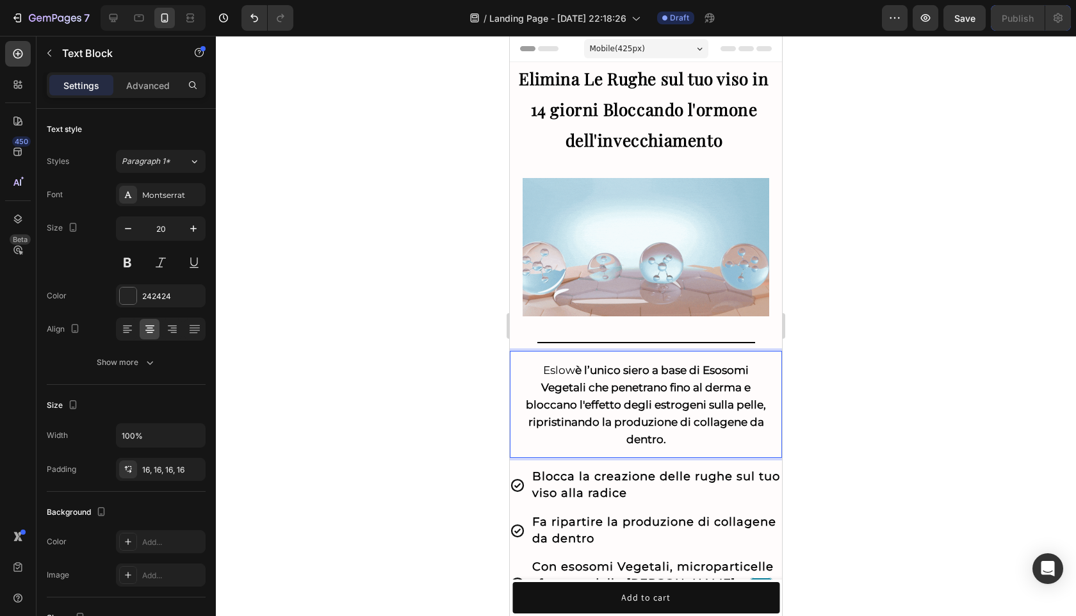
click at [553, 371] on span "Eslow è l’unico siero a base di Esosomi Vegetali che penetrano fino al derma e …" at bounding box center [646, 405] width 240 height 82
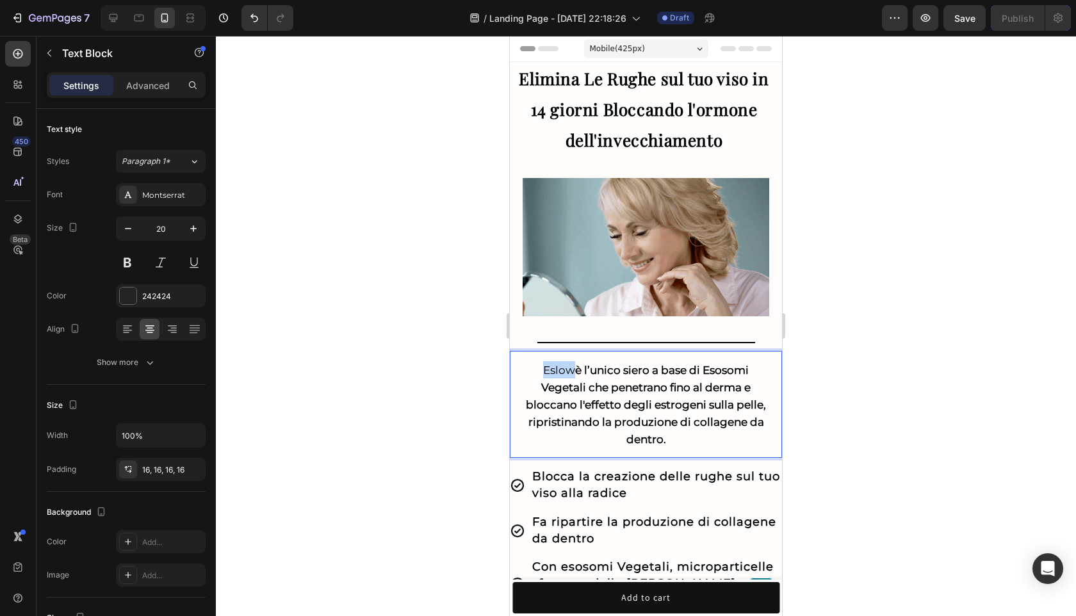
click at [553, 371] on span "Eslow è l’unico siero a base di Esosomi Vegetali che penetrano fino al derma e …" at bounding box center [646, 405] width 240 height 82
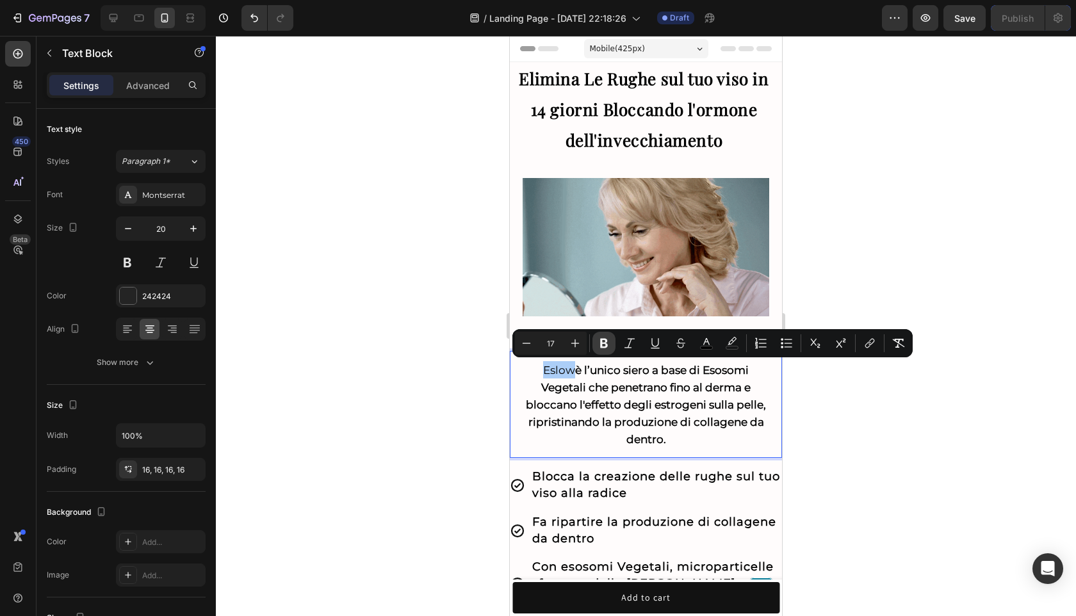
click at [606, 349] on icon "Editor contextual toolbar" at bounding box center [603, 343] width 13 height 13
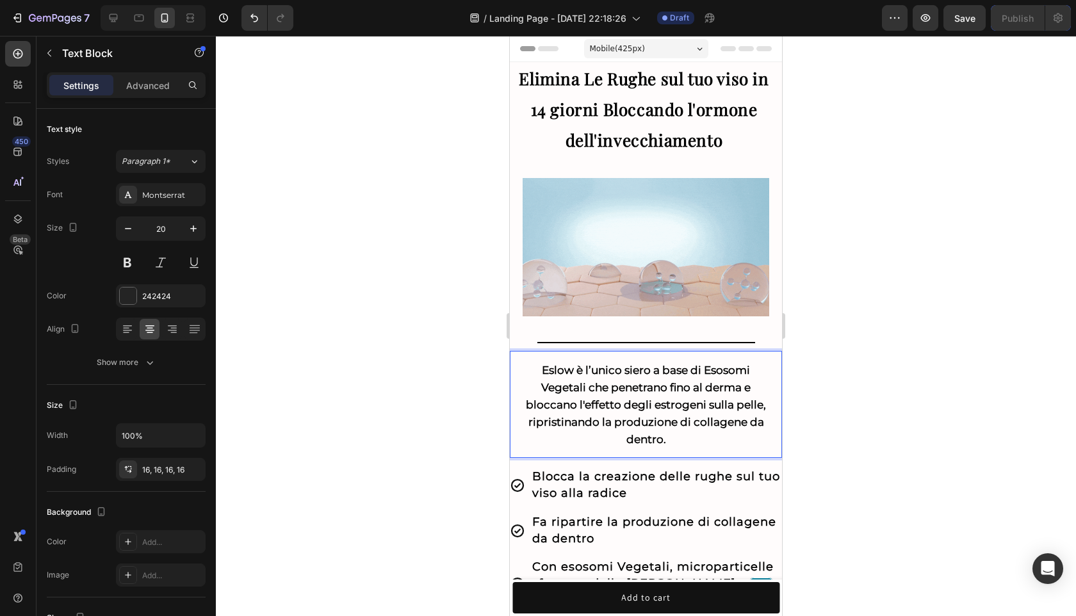
click at [819, 374] on div at bounding box center [646, 326] width 860 height 580
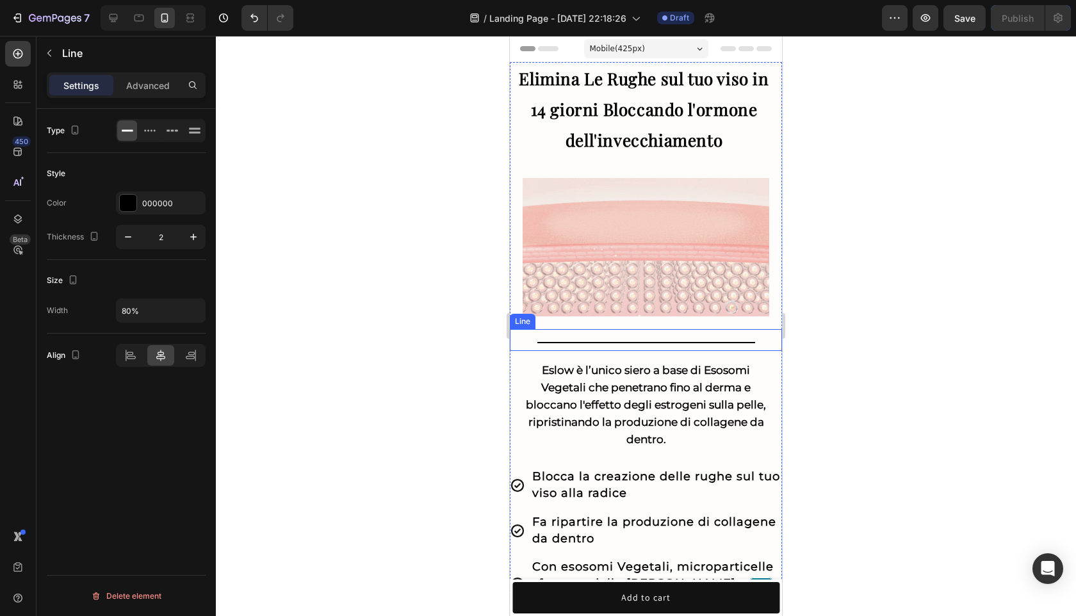
click at [705, 337] on div "Title Line" at bounding box center [646, 340] width 272 height 22
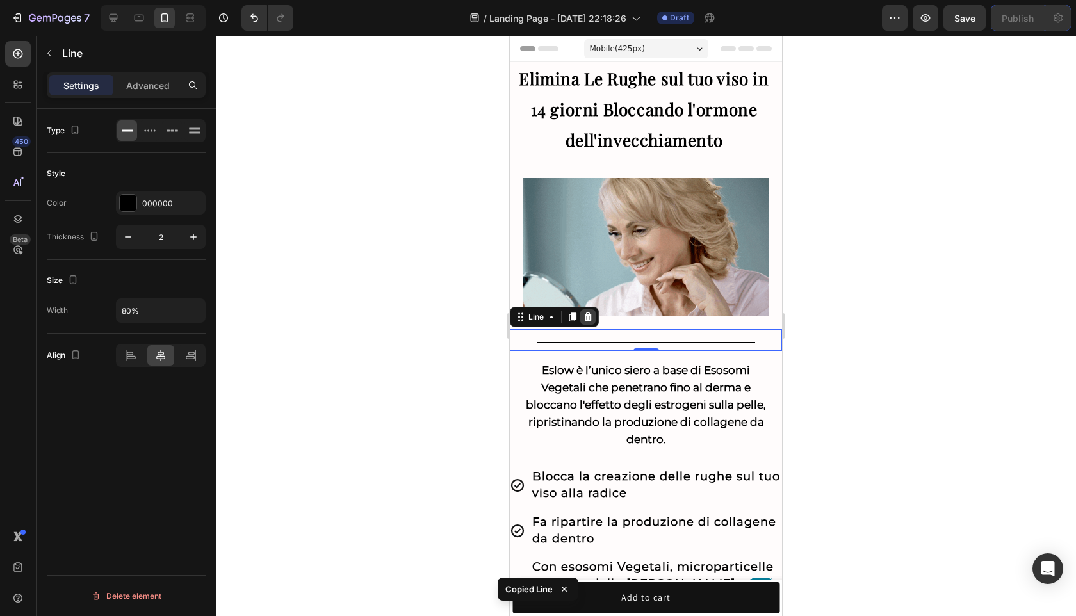
click at [592, 317] on icon at bounding box center [588, 317] width 10 height 10
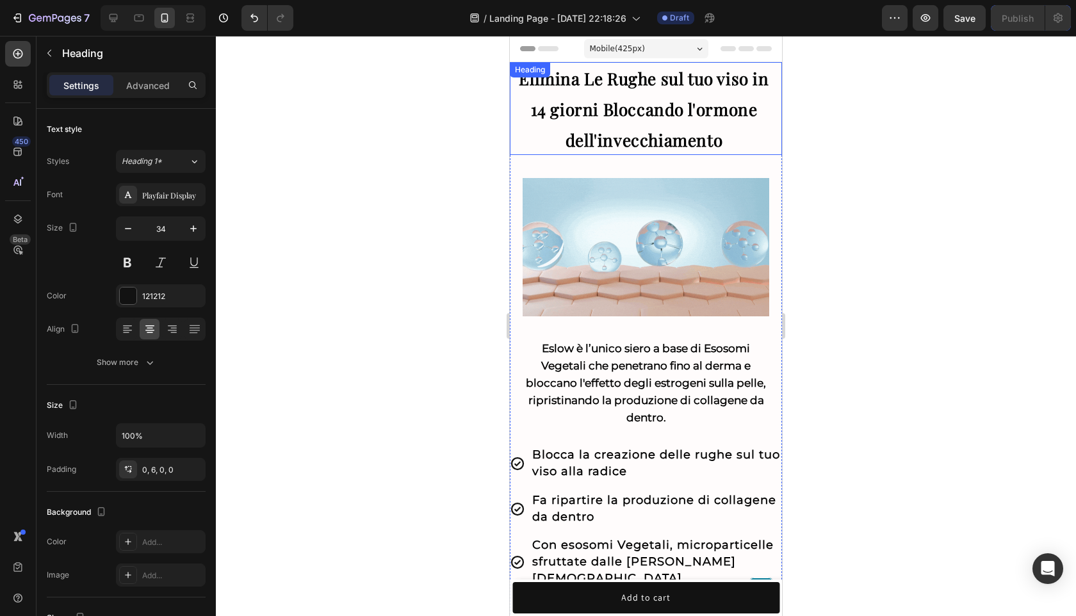
click at [691, 104] on strong "Elimina Le Rughe sul tuo viso in 14 giorni Bloccando l'ormone dell'invecchiamen…" at bounding box center [644, 109] width 250 height 84
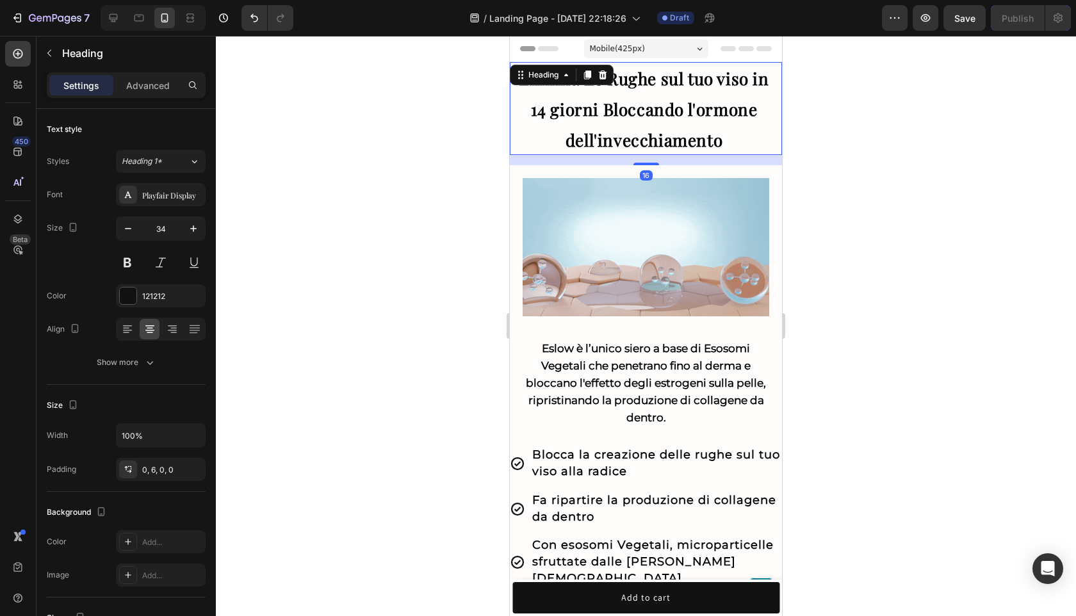
click at [862, 117] on div at bounding box center [646, 326] width 860 height 580
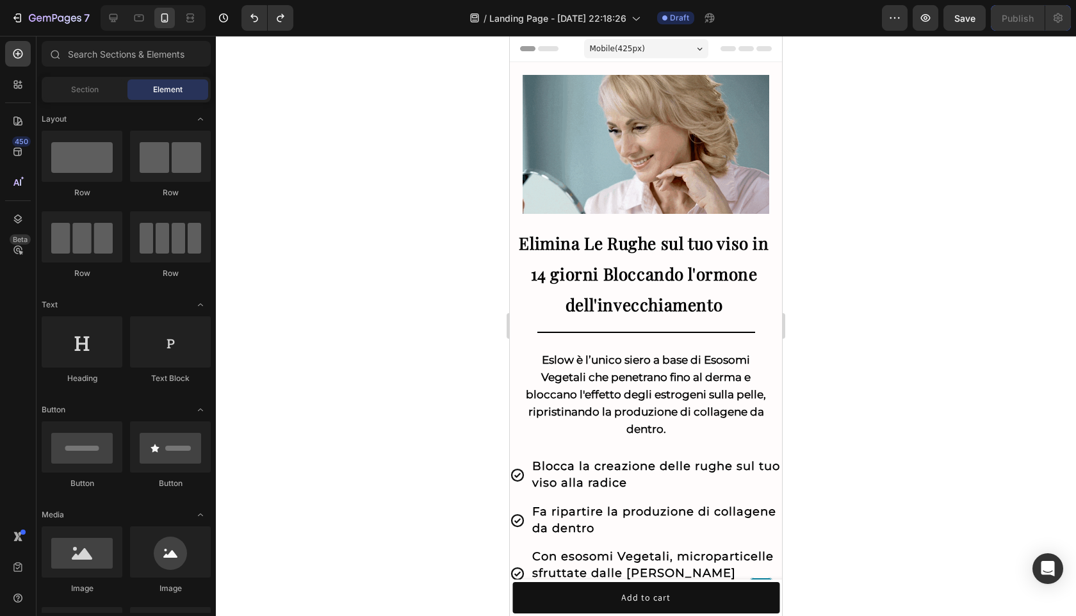
click at [929, 273] on div at bounding box center [646, 326] width 860 height 580
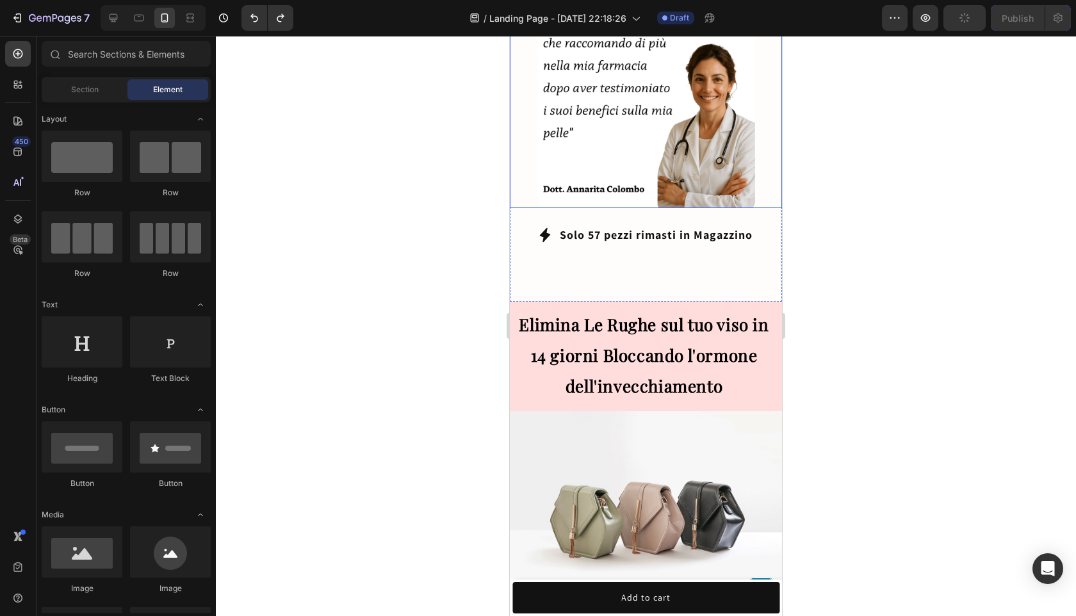
scroll to position [791, 0]
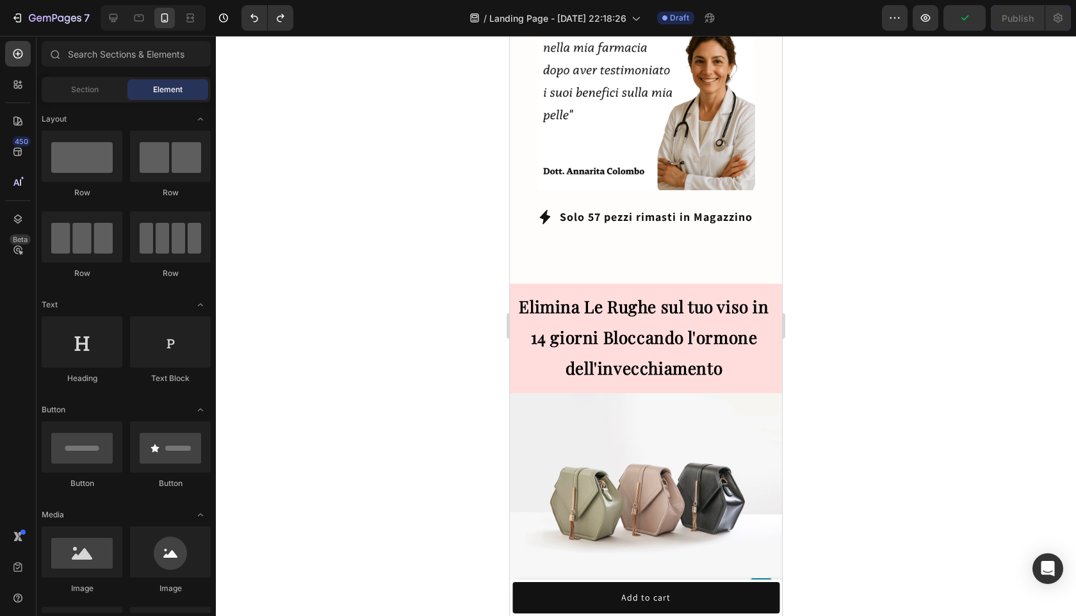
click at [701, 259] on p "CLICCA QUI E ATTIVA L'OFFERTA" at bounding box center [640, 267] width 179 height 17
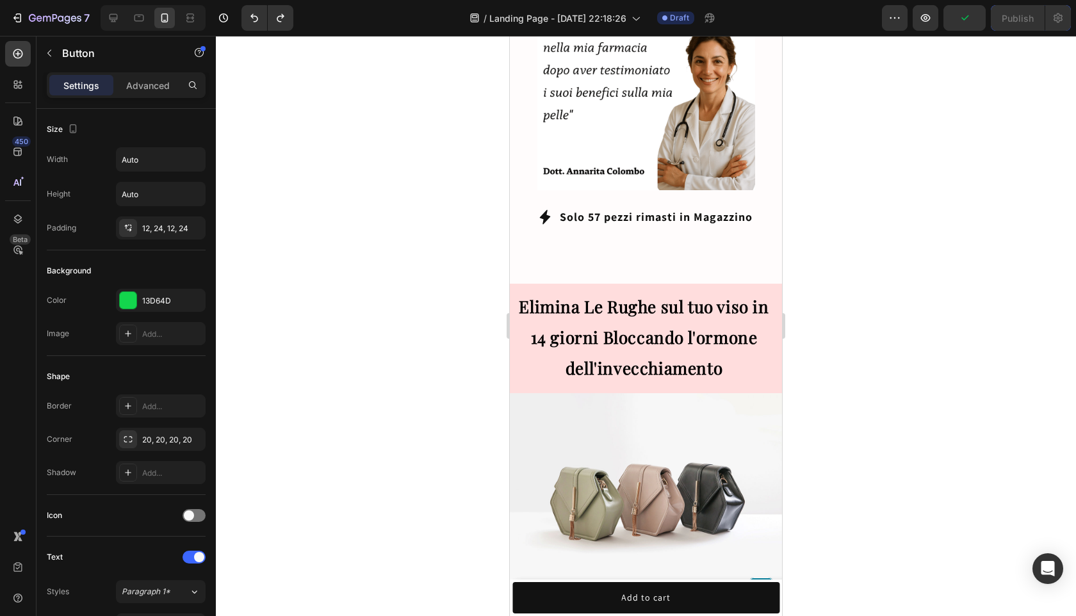
click at [702, 259] on p "CLICCA QUI E ATTIVA L'OFFERTA" at bounding box center [640, 267] width 179 height 17
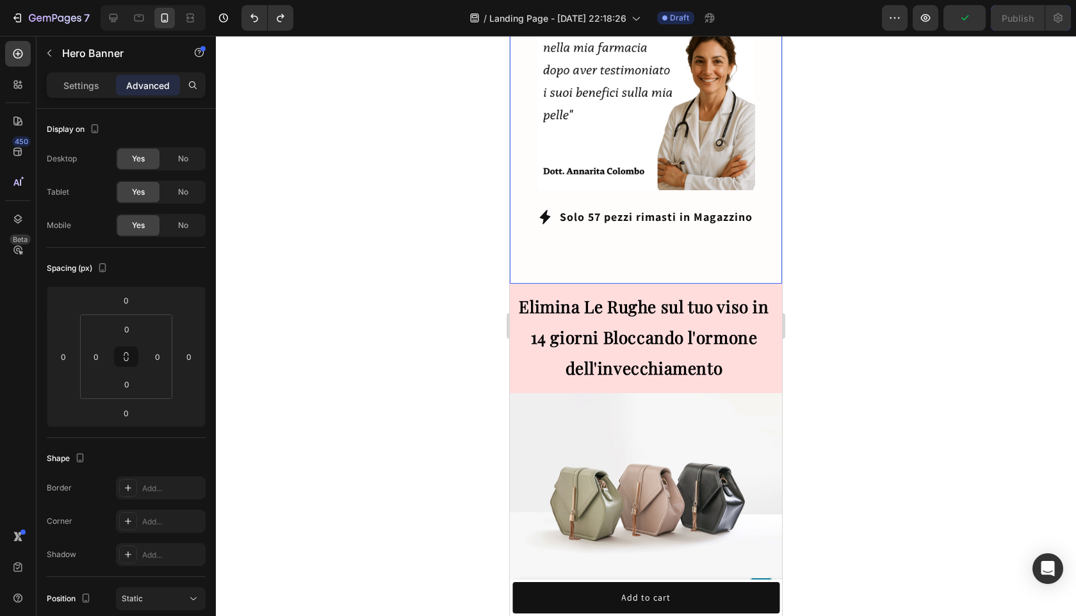
click at [738, 238] on div "CLICCA QUI E ATTIVA L'OFFERTA Button 0" at bounding box center [646, 260] width 272 height 45
drag, startPoint x: 647, startPoint y: 266, endPoint x: 645, endPoint y: 244, distance: 22.5
drag, startPoint x: 645, startPoint y: 266, endPoint x: 647, endPoint y: 252, distance: 14.2
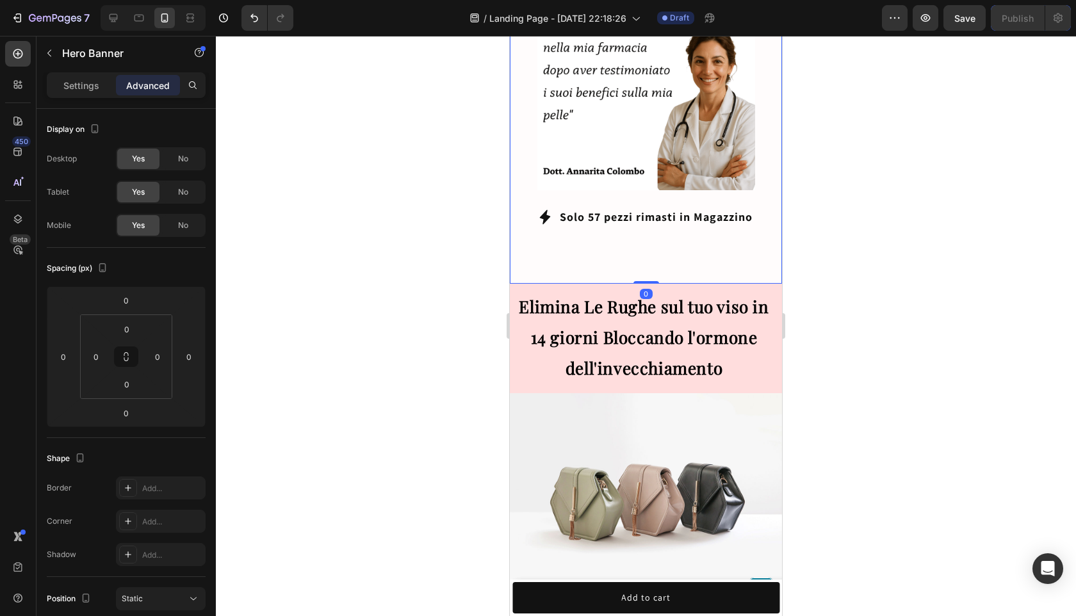
click at [656, 238] on div "CLICCA QUI E ATTIVA L'OFFERTA Button" at bounding box center [646, 260] width 272 height 45
click at [656, 209] on strong "Solo 57 pezzi rimasti in Magazzino" at bounding box center [656, 216] width 193 height 15
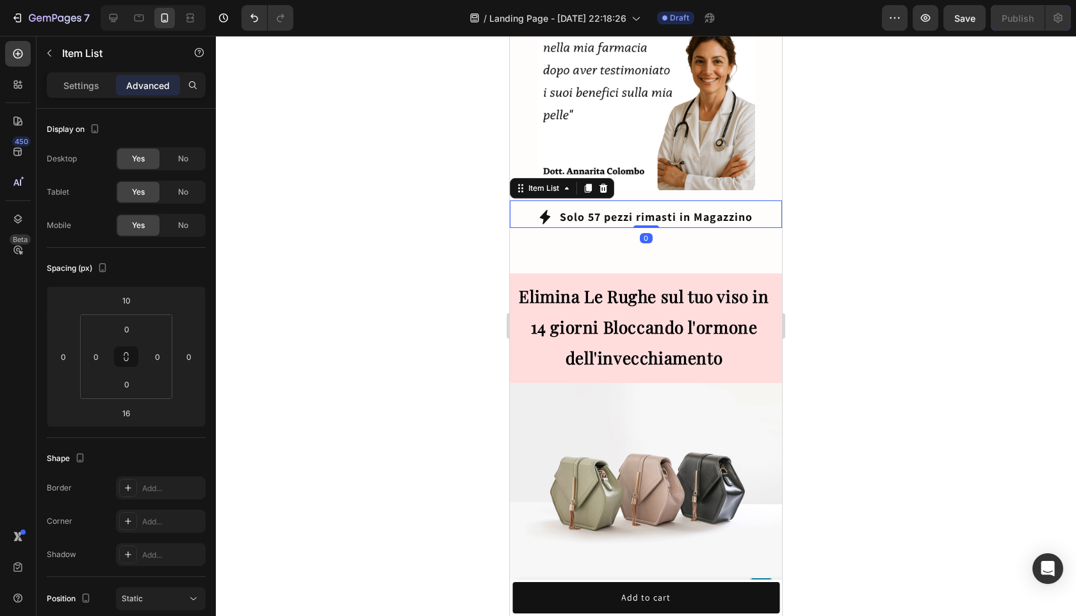
drag, startPoint x: 646, startPoint y: 222, endPoint x: 645, endPoint y: 208, distance: 13.5
click at [645, 208] on div "Solo 57 pezzi rimasti in Magazzino Item List 0" at bounding box center [646, 214] width 272 height 28
type input "0"
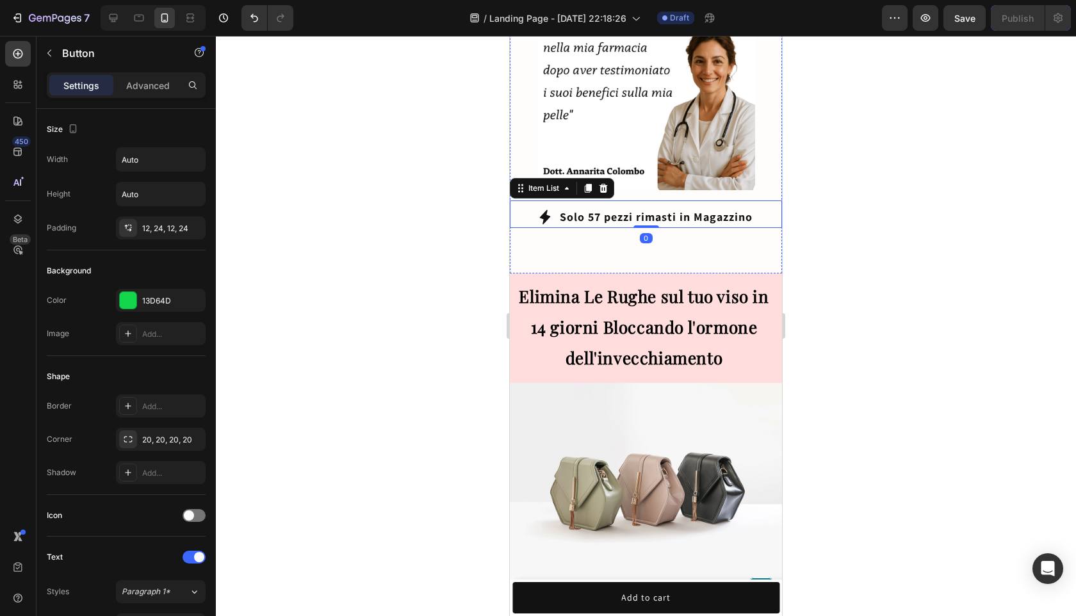
click at [699, 248] on p "CLICCA QUI E ATTIVA L'OFFERTA" at bounding box center [640, 256] width 179 height 17
click at [655, 241] on button "CLICCA QUI E ATTIVA L'OFFERTA" at bounding box center [640, 257] width 210 height 33
click at [750, 241] on div "CLICCA QUI E ATTIVA L'OFFERTA Button 0" at bounding box center [645, 257] width 221 height 33
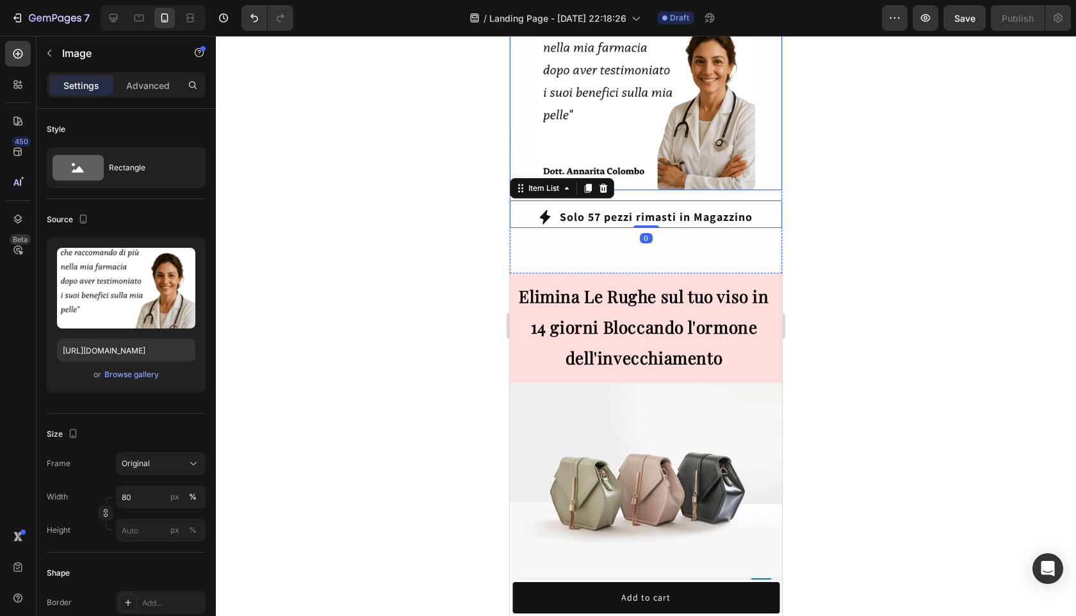
click at [769, 172] on div at bounding box center [646, 81] width 272 height 218
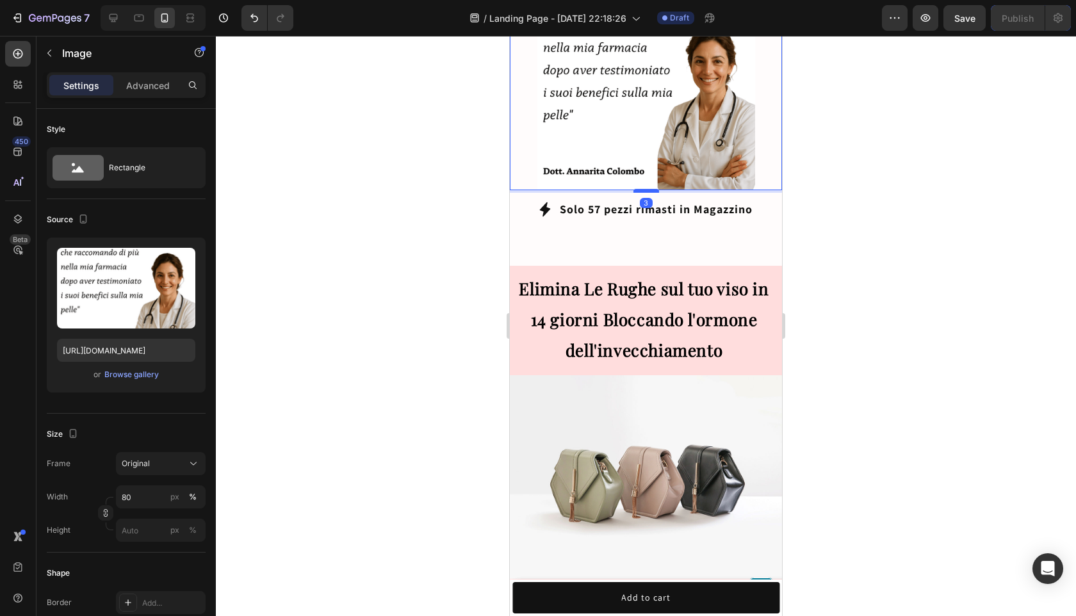
drag, startPoint x: 646, startPoint y: 183, endPoint x: 646, endPoint y: 175, distance: 7.7
click at [646, 189] on div at bounding box center [646, 191] width 26 height 4
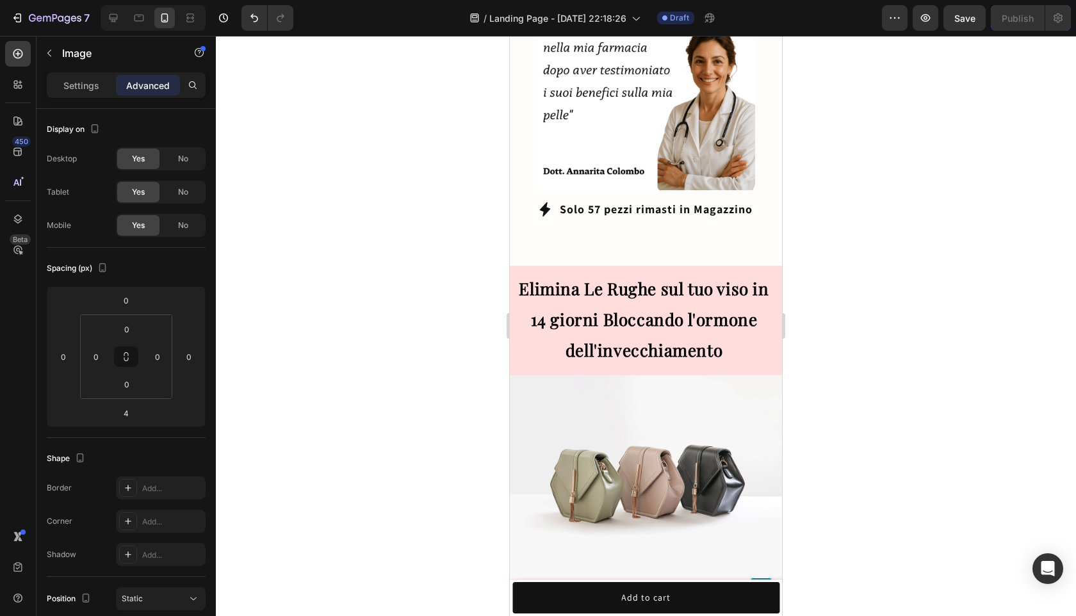
click at [715, 246] on button "CLICCA QUI E ATTIVA L'OFFERTA" at bounding box center [640, 249] width 210 height 33
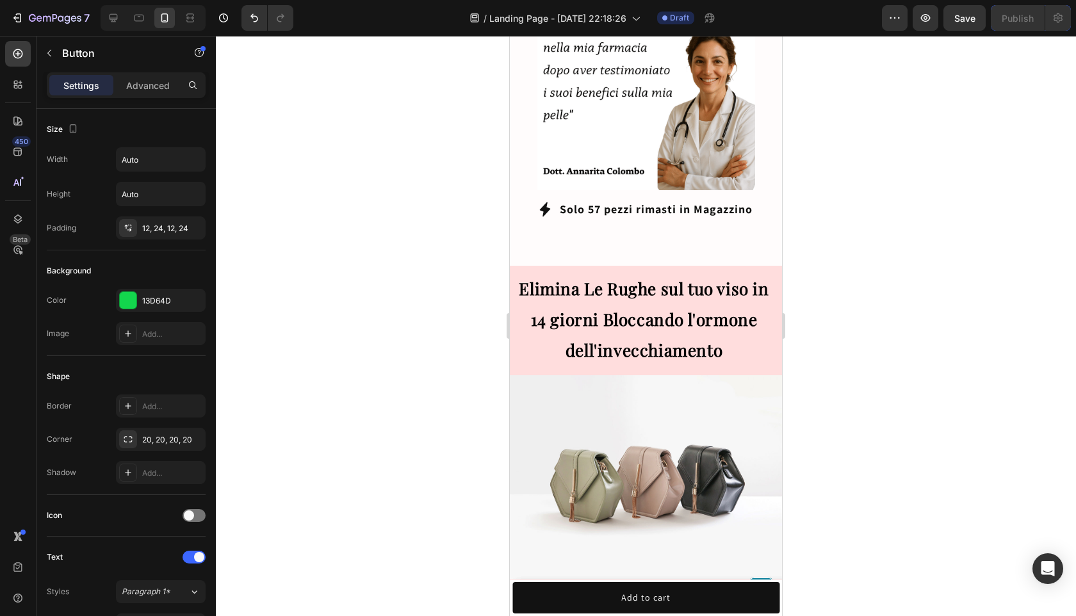
click at [720, 241] on p "CLICCA QUI E ATTIVA L'OFFERTA" at bounding box center [640, 249] width 179 height 17
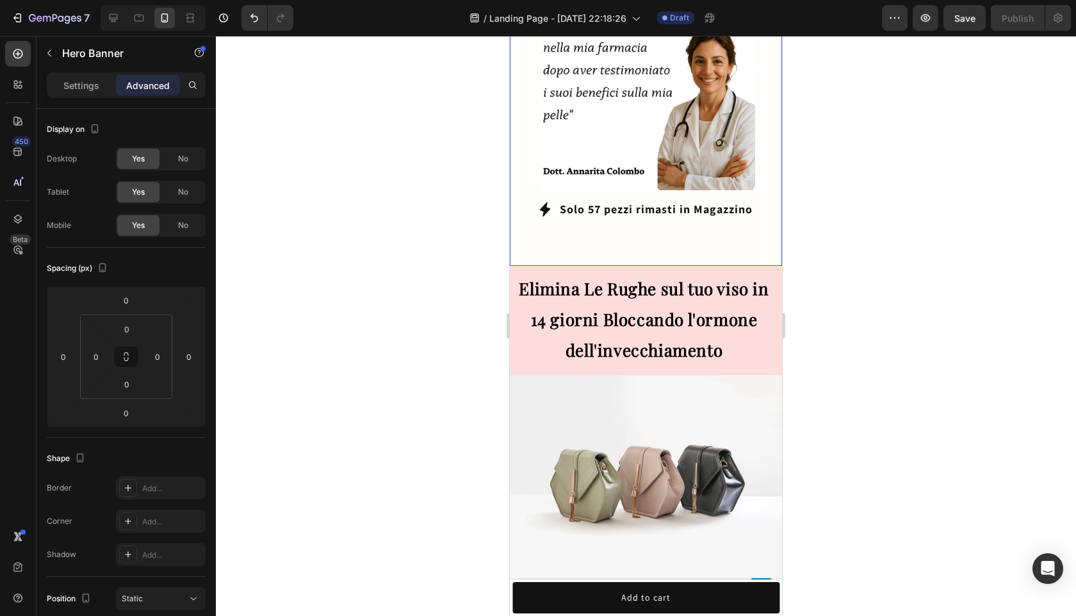
click at [765, 220] on div "CLICCA QUI E ATTIVA L'OFFERTA Button 0" at bounding box center [646, 242] width 272 height 45
click at [655, 241] on p "CLICCA QUI E ATTIVA L'OFFERTA" at bounding box center [640, 249] width 179 height 17
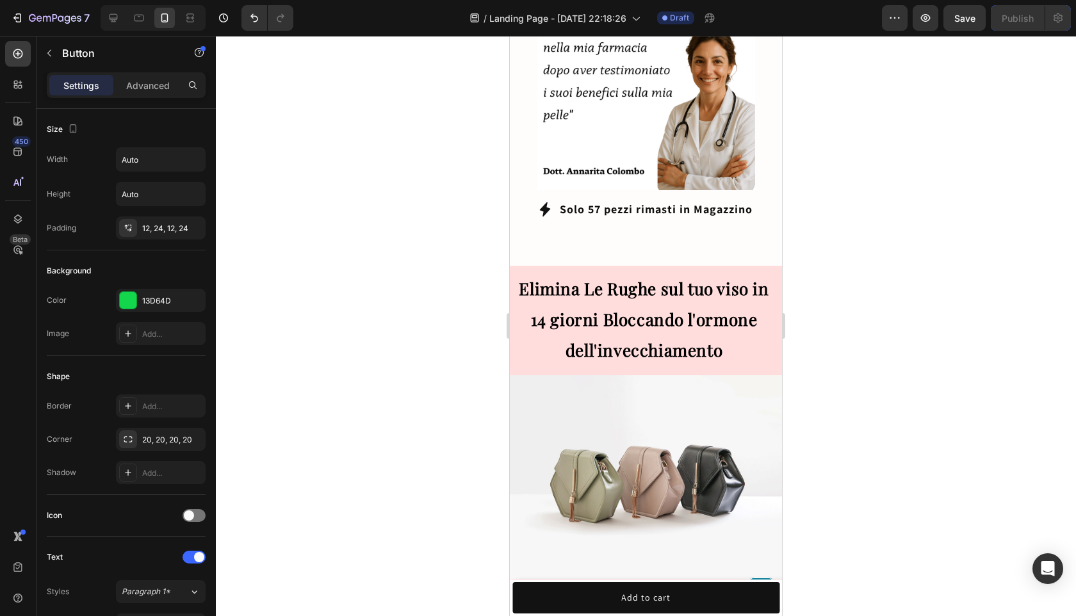
click at [687, 241] on p "CLICCA QUI E ATTIVA L'OFFERTA" at bounding box center [640, 249] width 179 height 17
click at [754, 233] on div "CLICCA QUI E ATTIVA L'OFFERTA Button 0" at bounding box center [645, 249] width 221 height 33
click at [772, 227] on div "CLICCA QUI E ATTIVA L'OFFERTA Button" at bounding box center [646, 242] width 272 height 45
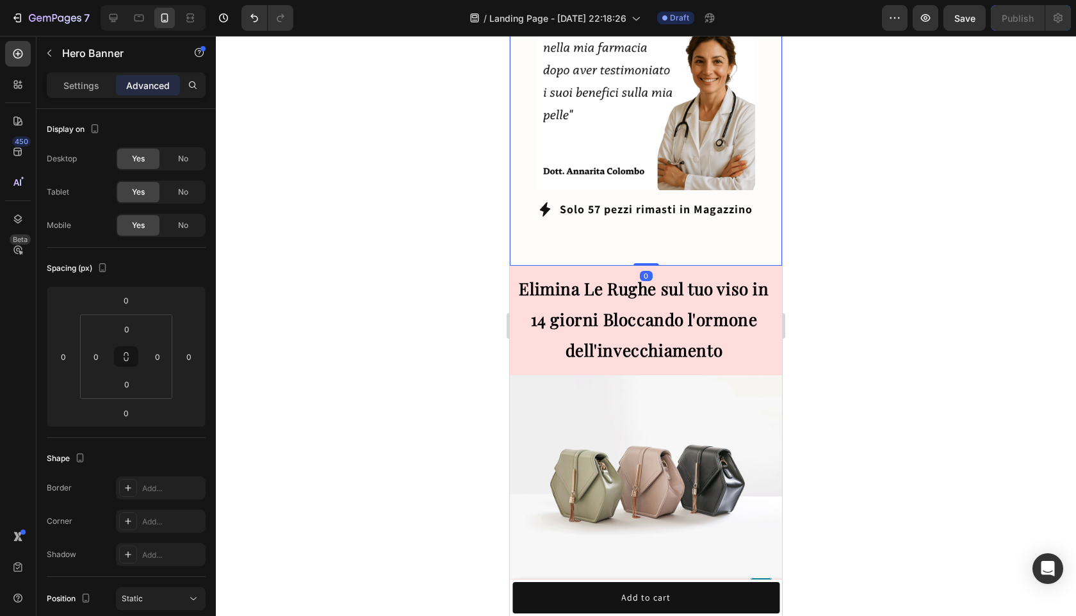
click at [806, 223] on div at bounding box center [646, 326] width 860 height 580
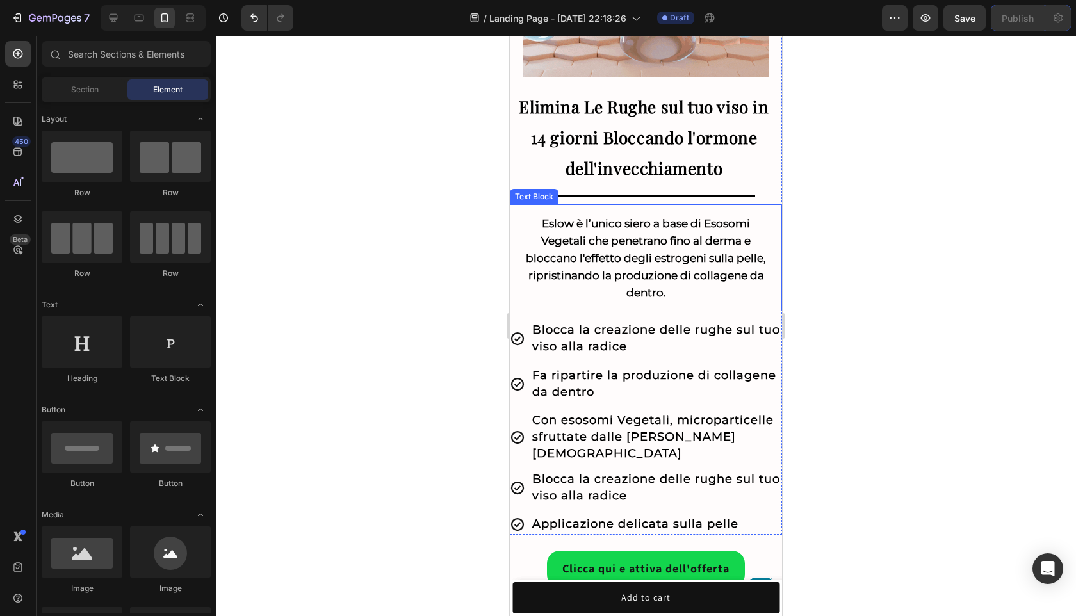
scroll to position [0, 0]
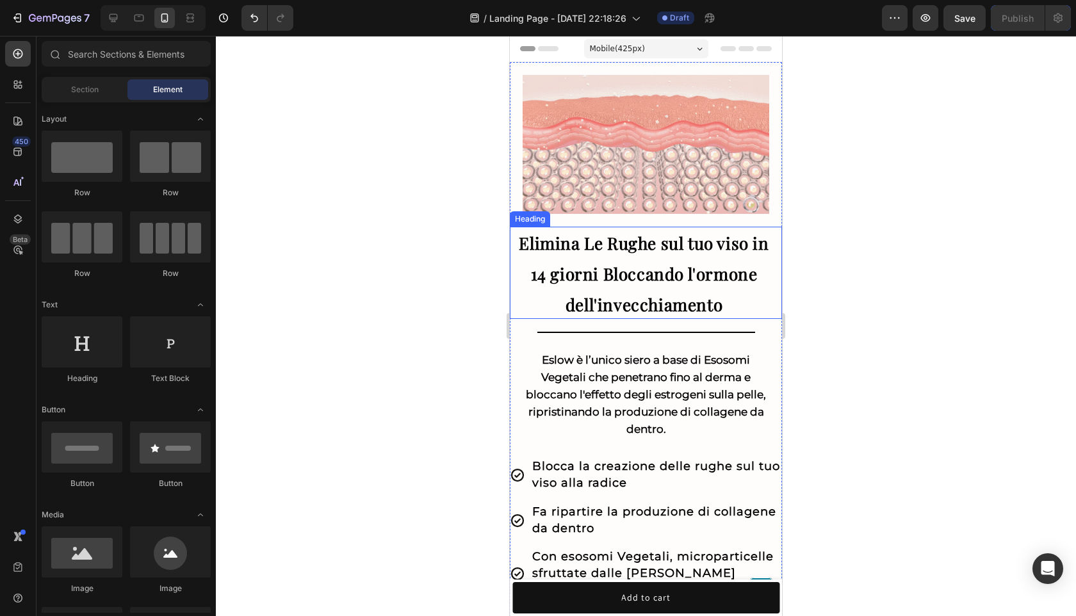
click at [773, 293] on h2 "Elimina Le Rughe sul tuo viso in 14 giorni Bloccando l'ormone dell'invecchiamen…" at bounding box center [646, 273] width 272 height 93
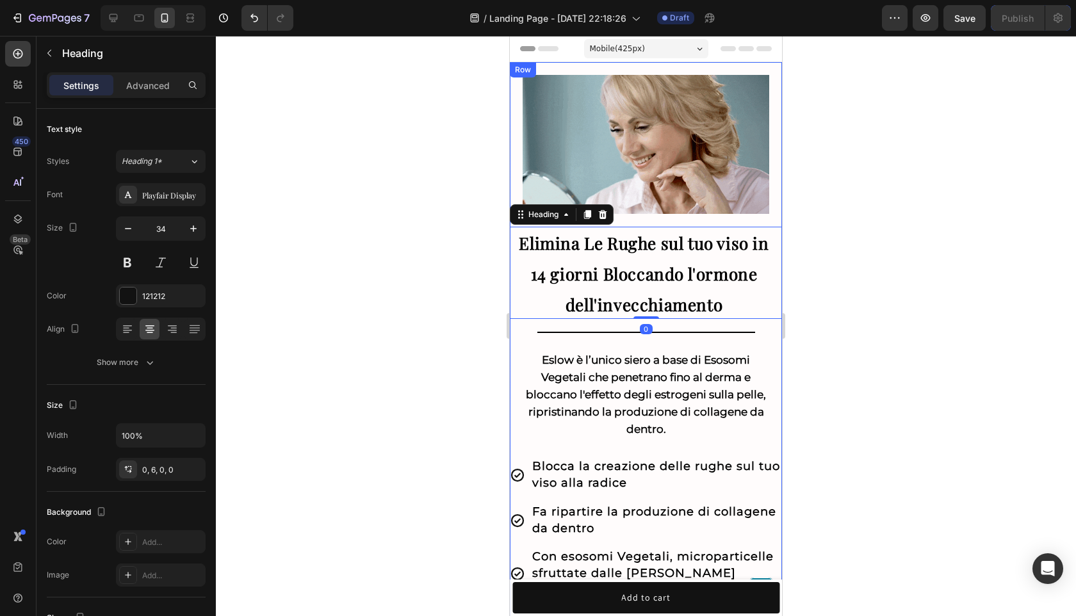
click at [775, 216] on div "Image Elimina Le Rughe sul tuo viso in 14 giorni Bloccando l'ormone dell'invecc…" at bounding box center [646, 201] width 272 height 279
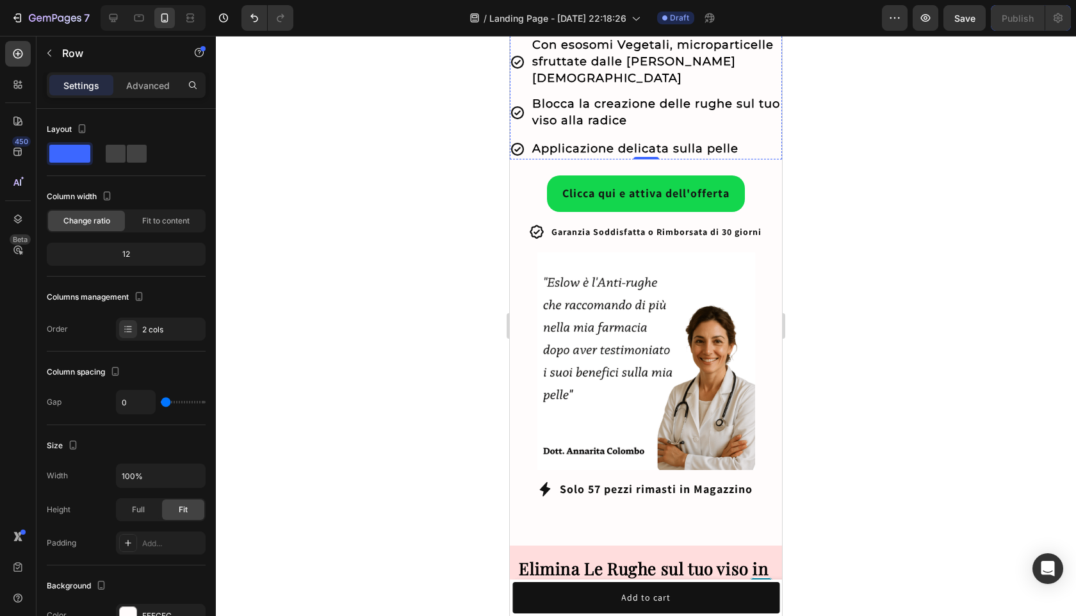
scroll to position [707, 0]
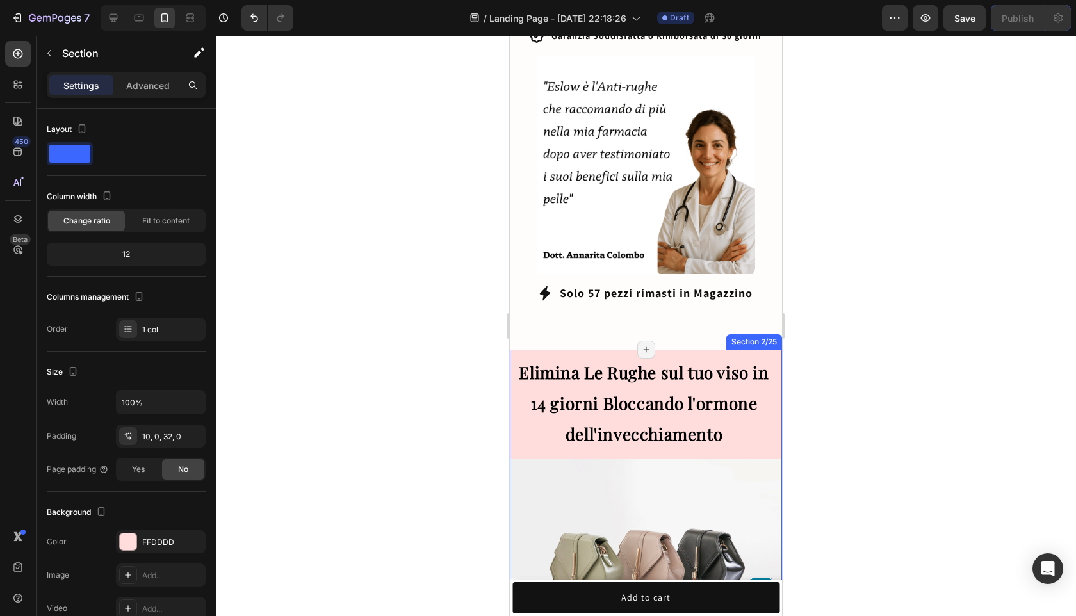
click at [658, 350] on div "Elimina Le Rughe sul tuo viso in 14 giorni Bloccando l'ormone dell'invecchiamen…" at bounding box center [646, 517] width 272 height 334
click at [684, 350] on div "Elimina Le Rughe sul tuo viso in 14 giorni Bloccando l'ormone dell'invecchiamen…" at bounding box center [646, 517] width 272 height 334
click at [815, 340] on div at bounding box center [646, 326] width 860 height 580
click at [765, 350] on div "Elimina Le Rughe sul tuo viso in 14 giorni Bloccando l'ormone dell'invecchiamen…" at bounding box center [646, 517] width 272 height 334
click at [853, 347] on div at bounding box center [646, 326] width 860 height 580
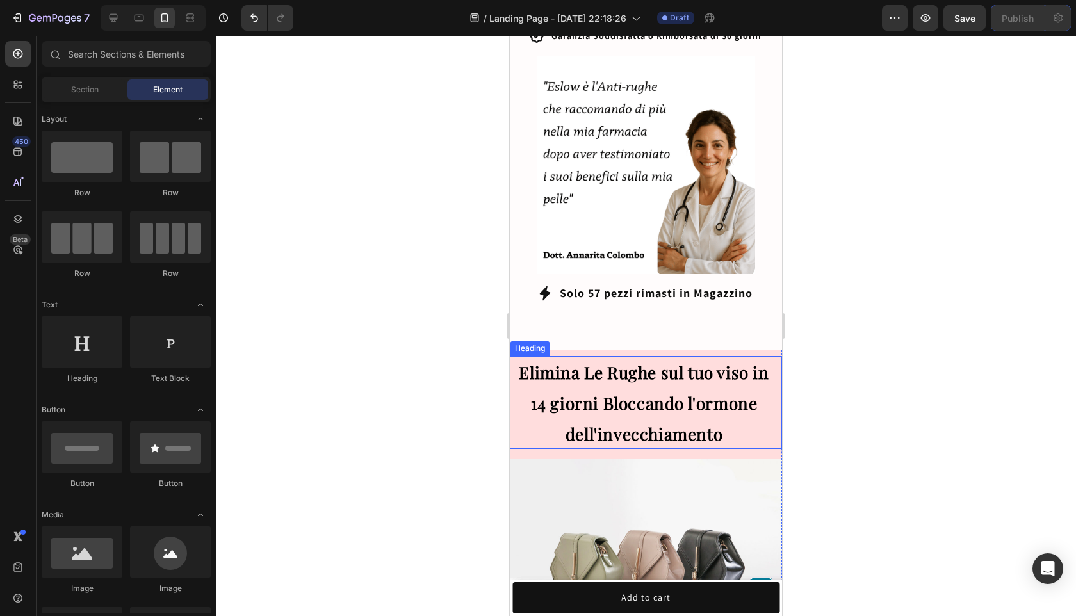
click at [622, 361] on strong "Elimina Le Rughe sul tuo viso in 14 giorni Bloccando l'ormone dell'invecchiamen…" at bounding box center [644, 403] width 250 height 84
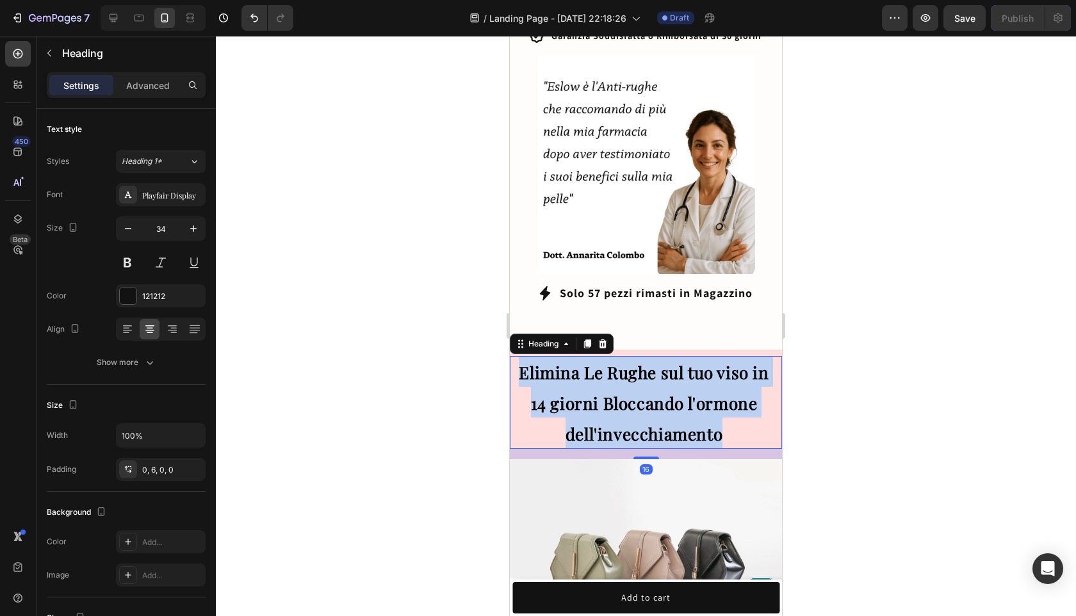
click at [622, 361] on strong "Elimina Le Rughe sul tuo viso in 14 giorni Bloccando l'ormone dell'invecchiamen…" at bounding box center [644, 403] width 250 height 84
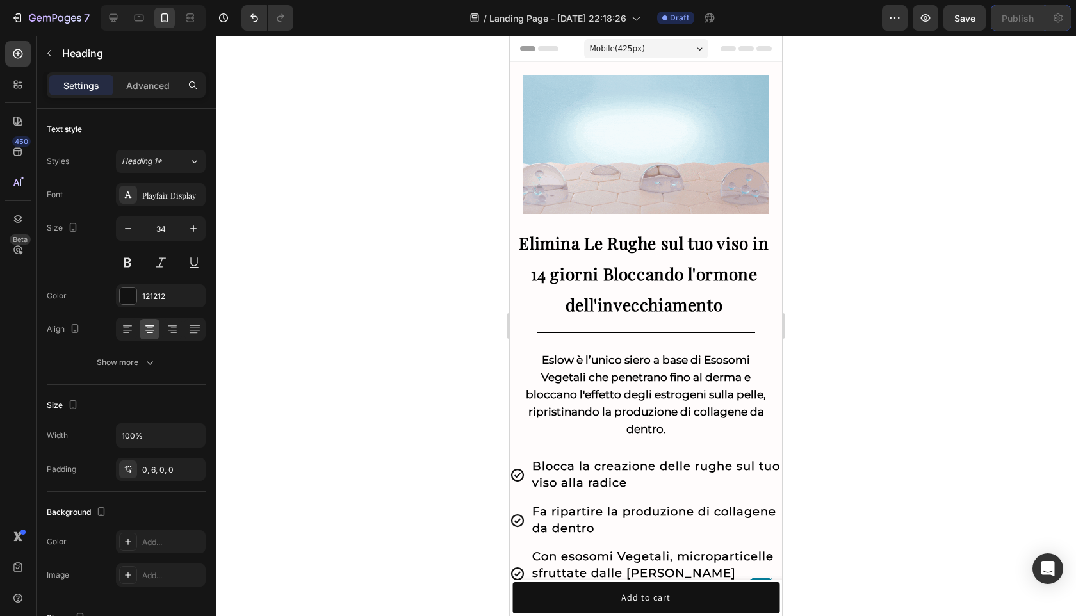
scroll to position [707, 0]
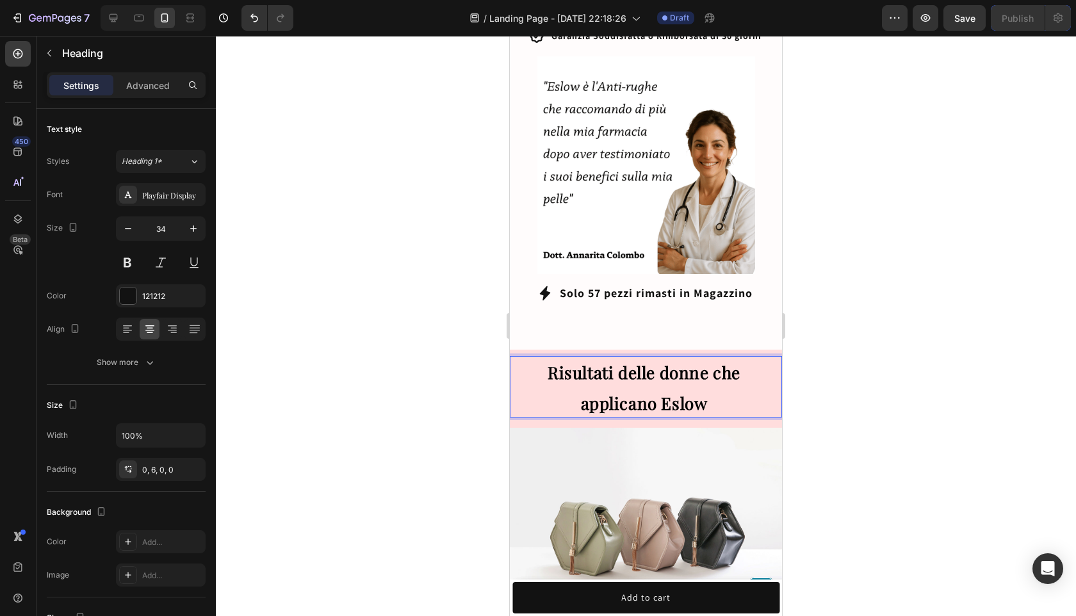
click at [905, 396] on div at bounding box center [646, 326] width 860 height 580
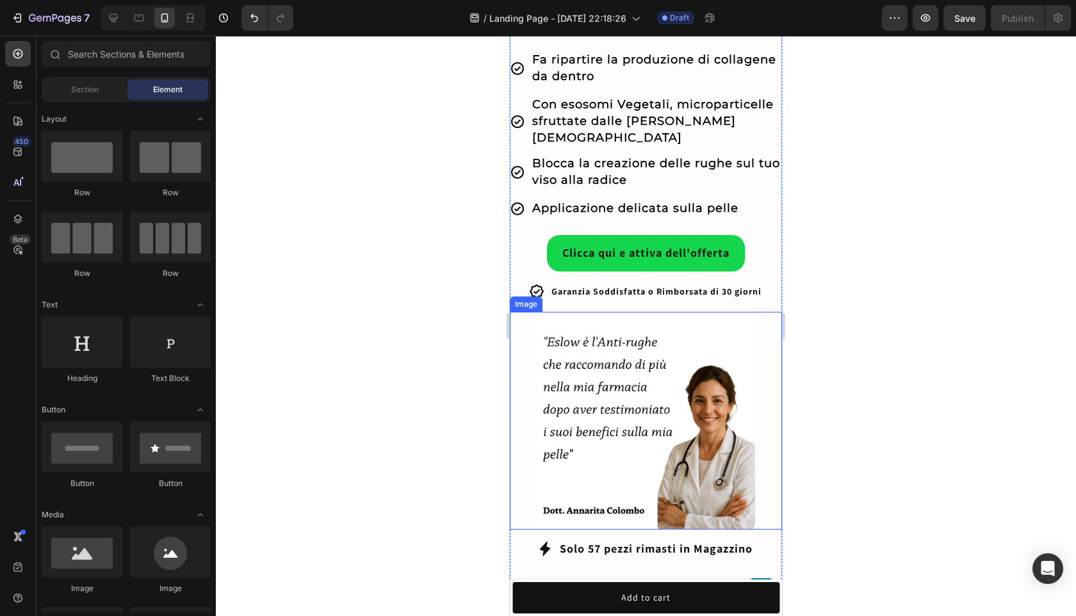
scroll to position [626, 0]
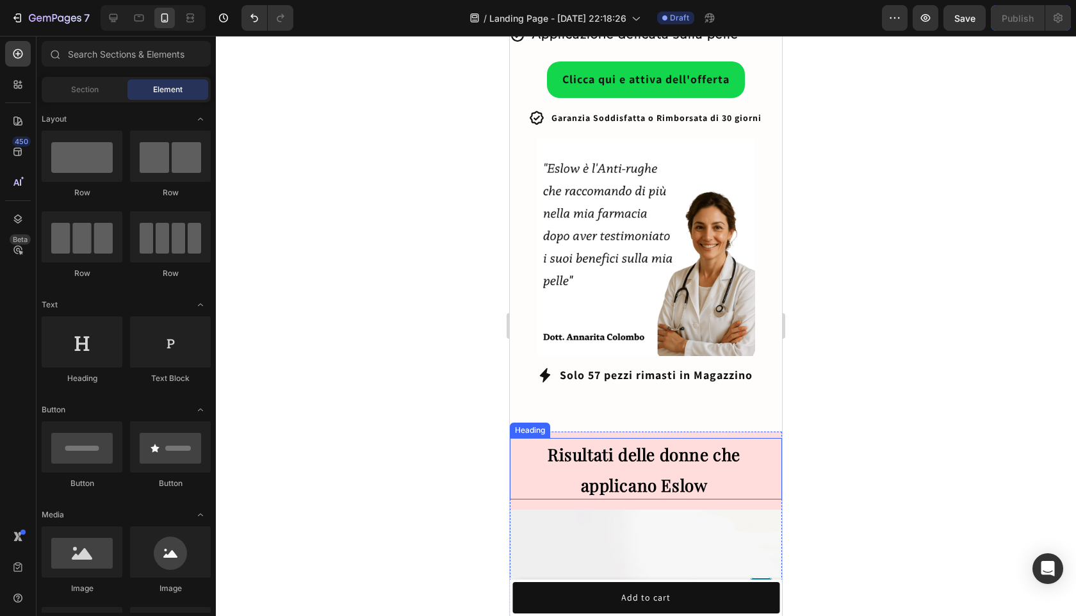
click at [688, 457] on h2 "Risultati delle donne che applicano Eslow" at bounding box center [646, 468] width 272 height 61
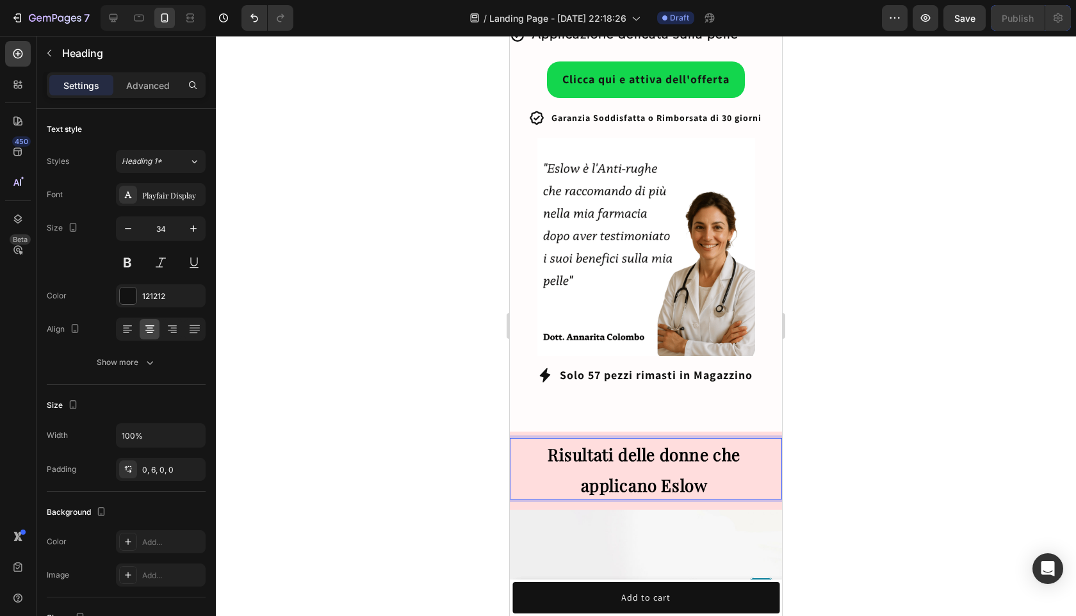
click at [718, 471] on p "Risultati delle donne che applicano Eslow" at bounding box center [644, 468] width 268 height 61
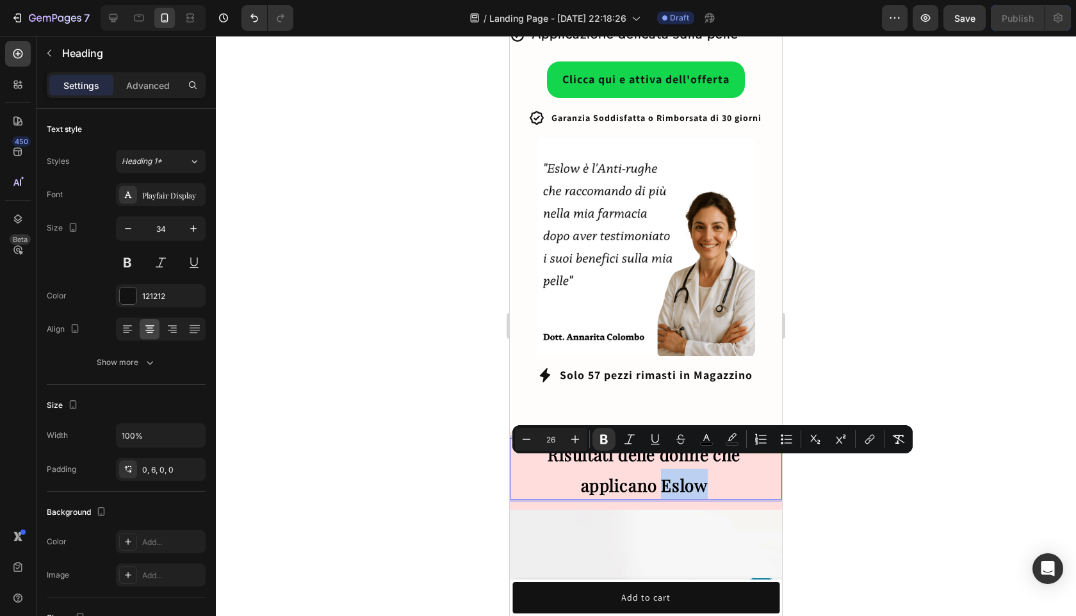
drag, startPoint x: 702, startPoint y: 471, endPoint x: 661, endPoint y: 470, distance: 41.0
click at [661, 470] on strong "Risultati delle donne che applicano Eslow" at bounding box center [643, 469] width 193 height 53
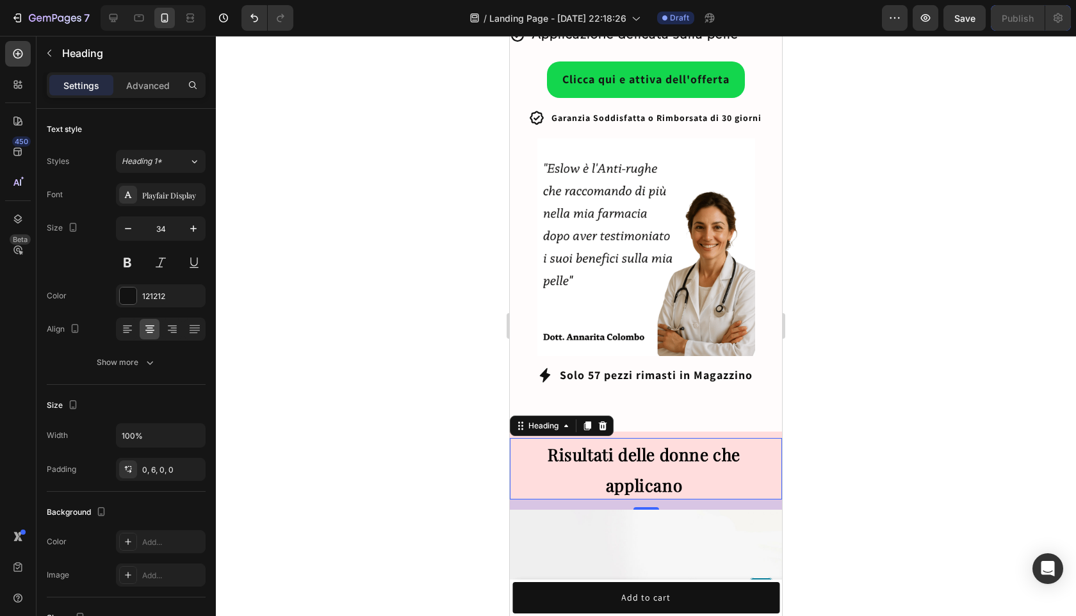
click at [920, 410] on div at bounding box center [646, 326] width 860 height 580
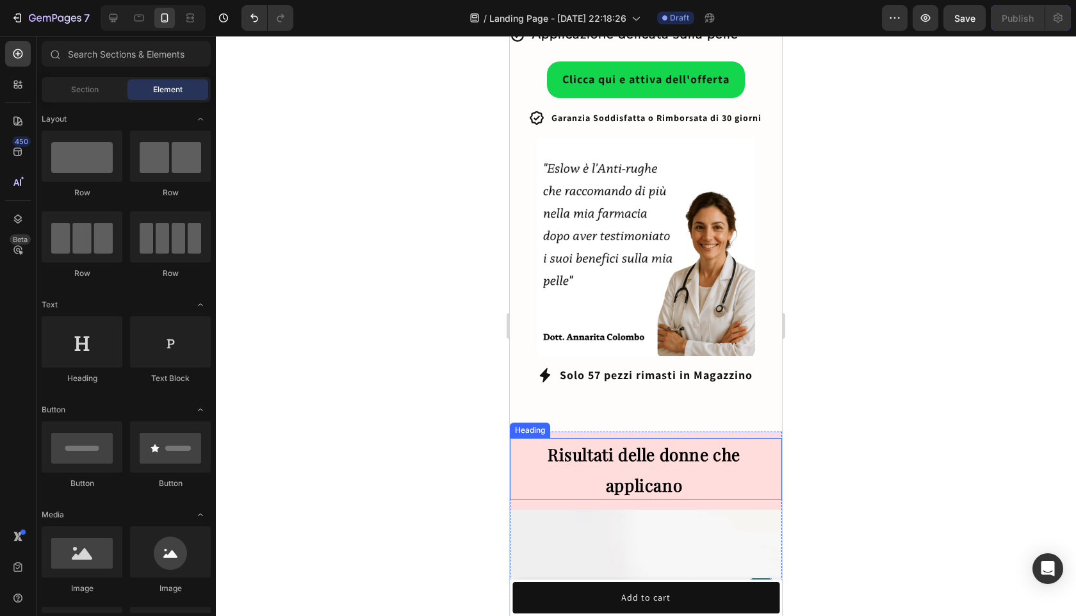
click at [691, 479] on p "⁠⁠⁠⁠⁠⁠⁠ Risultati delle donne che applicano" at bounding box center [644, 468] width 268 height 61
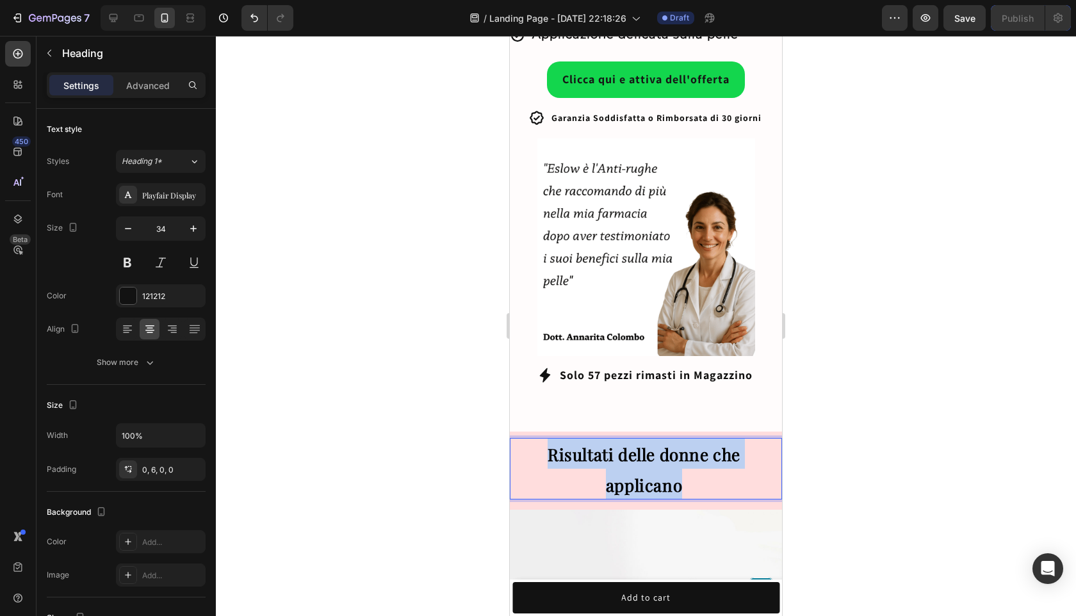
drag, startPoint x: 681, startPoint y: 472, endPoint x: 543, endPoint y: 446, distance: 140.6
click at [543, 446] on p "Risultati delle donne che applicano" at bounding box center [644, 468] width 268 height 61
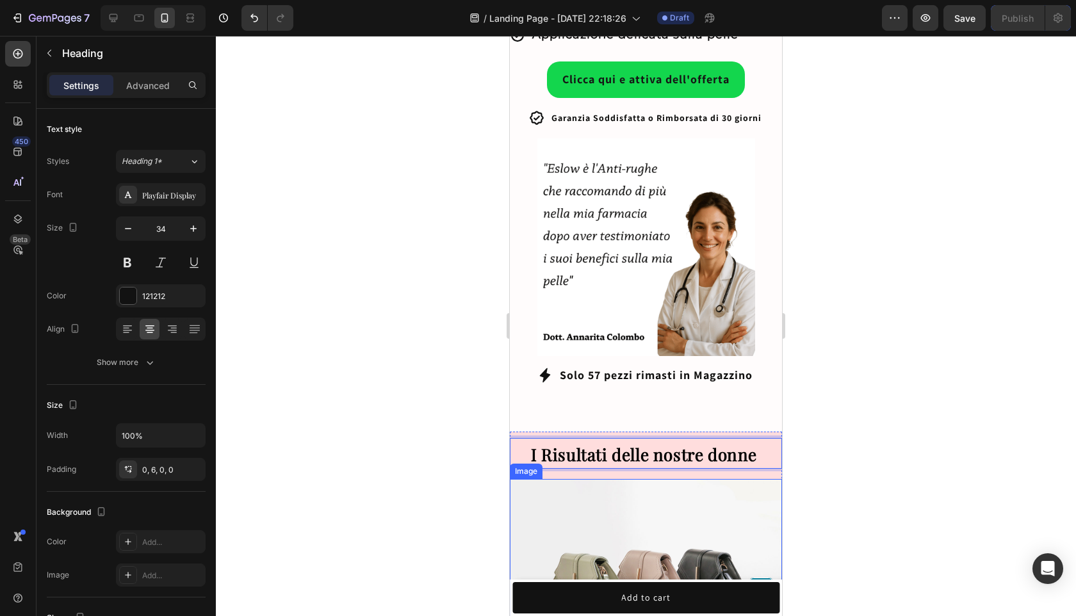
click at [689, 497] on img at bounding box center [646, 581] width 272 height 204
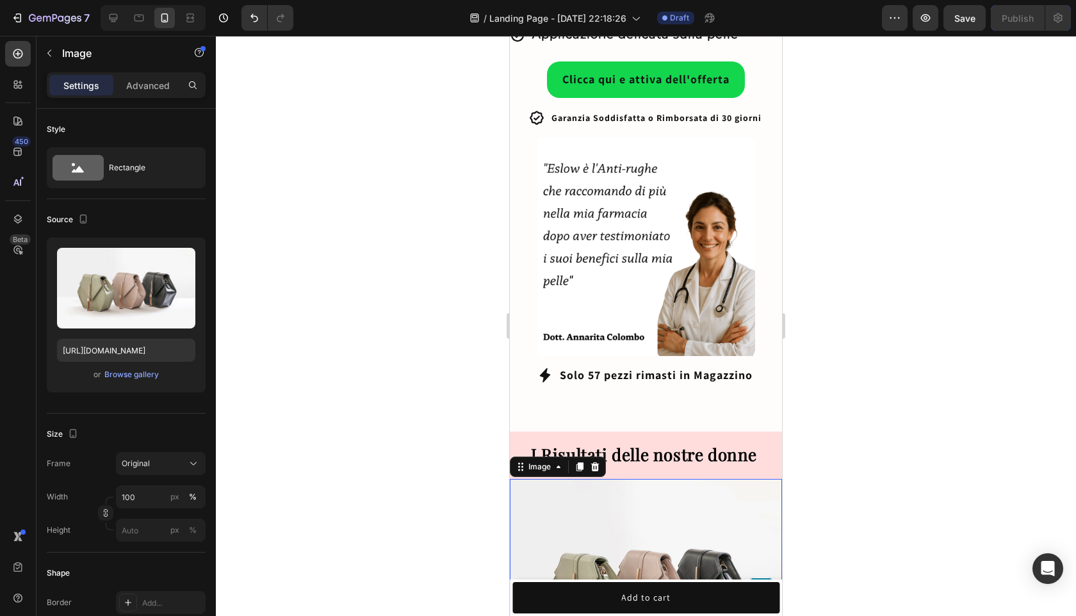
click at [866, 497] on div at bounding box center [646, 326] width 860 height 580
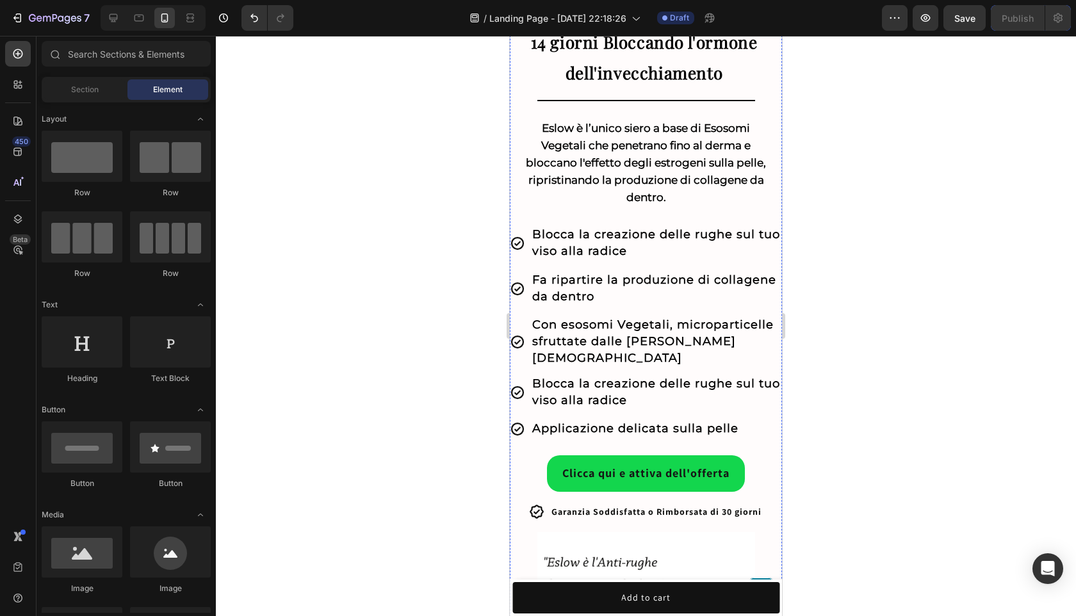
scroll to position [0, 0]
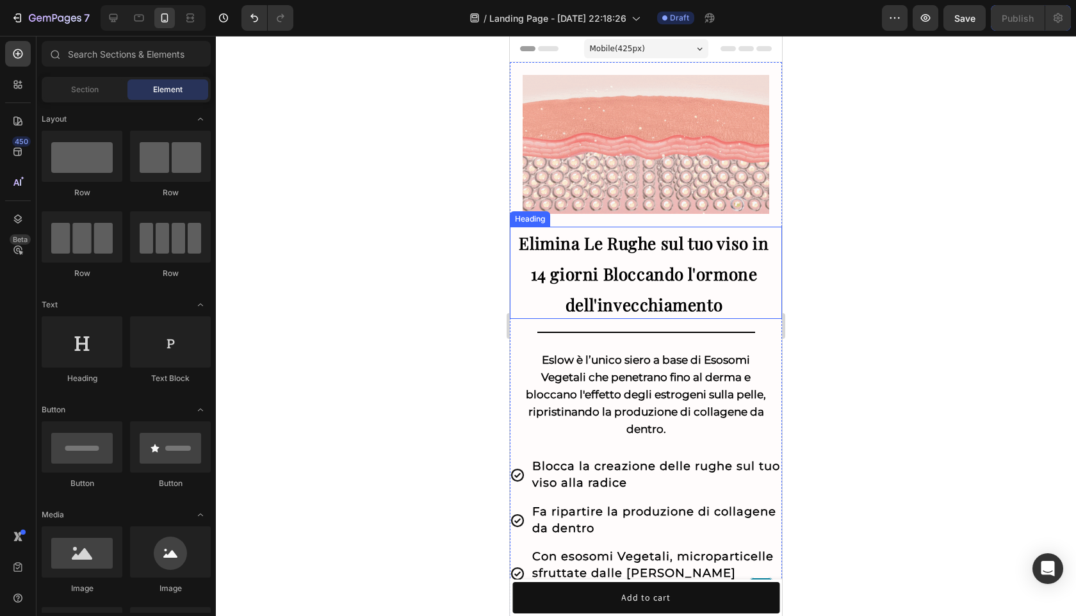
click at [706, 252] on strong "Elimina Le Rughe sul tuo viso in 14 giorni Bloccando l'ormone dell'invecchiamen…" at bounding box center [644, 274] width 250 height 84
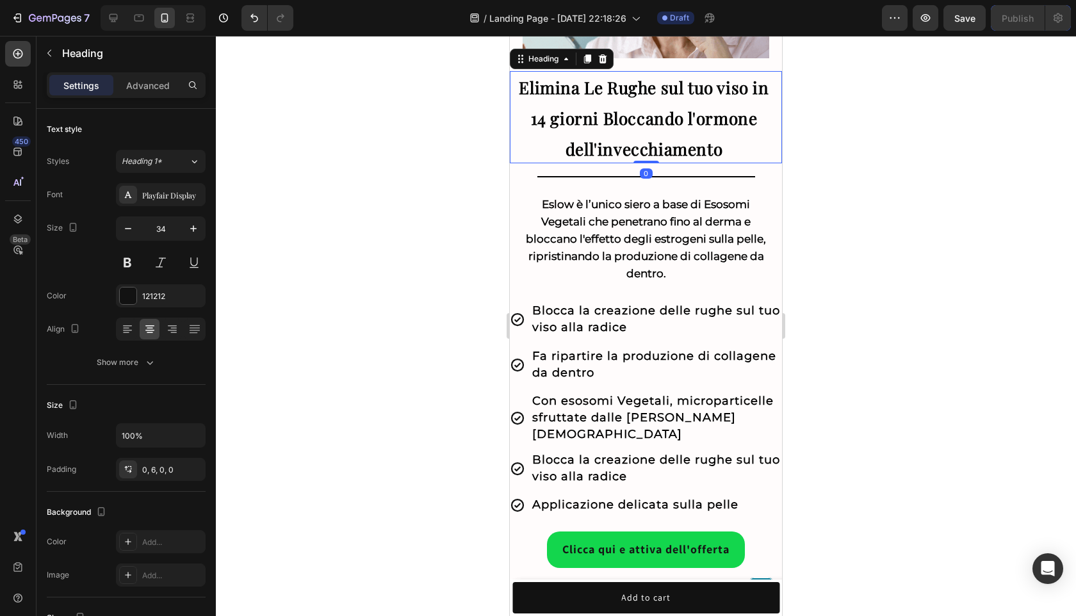
scroll to position [808, 0]
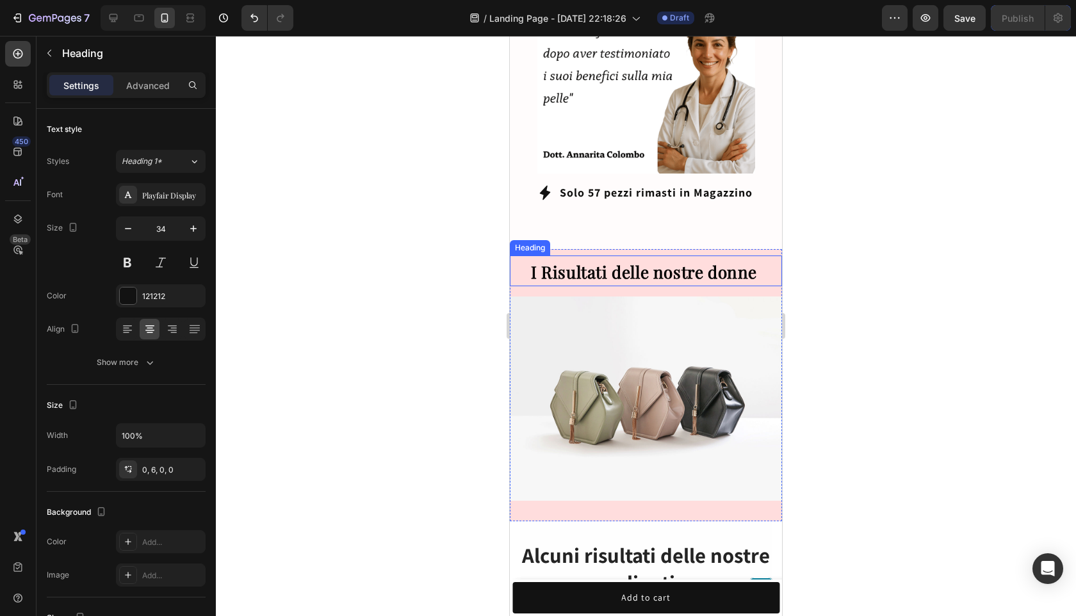
click at [689, 261] on strong "I Risultati delle nostre donne" at bounding box center [644, 272] width 226 height 22
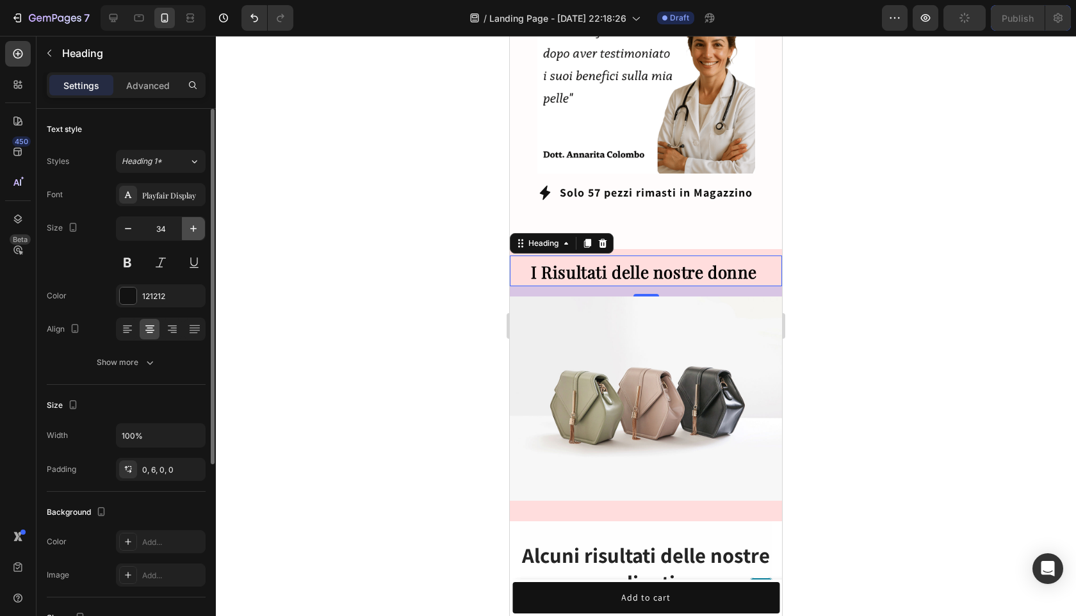
click at [195, 229] on icon "button" at bounding box center [193, 228] width 13 height 13
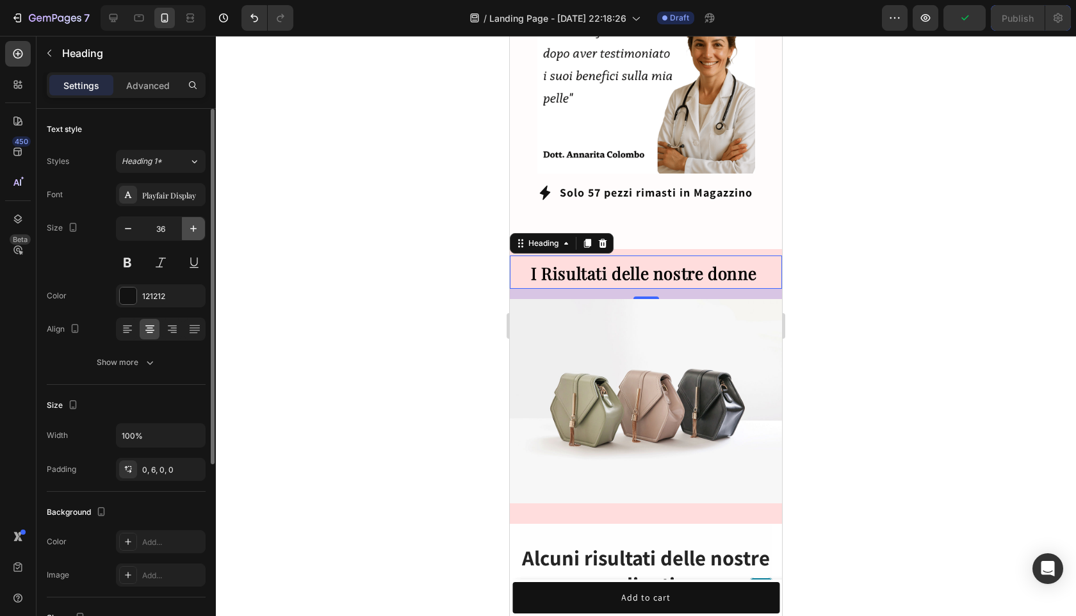
type input "37"
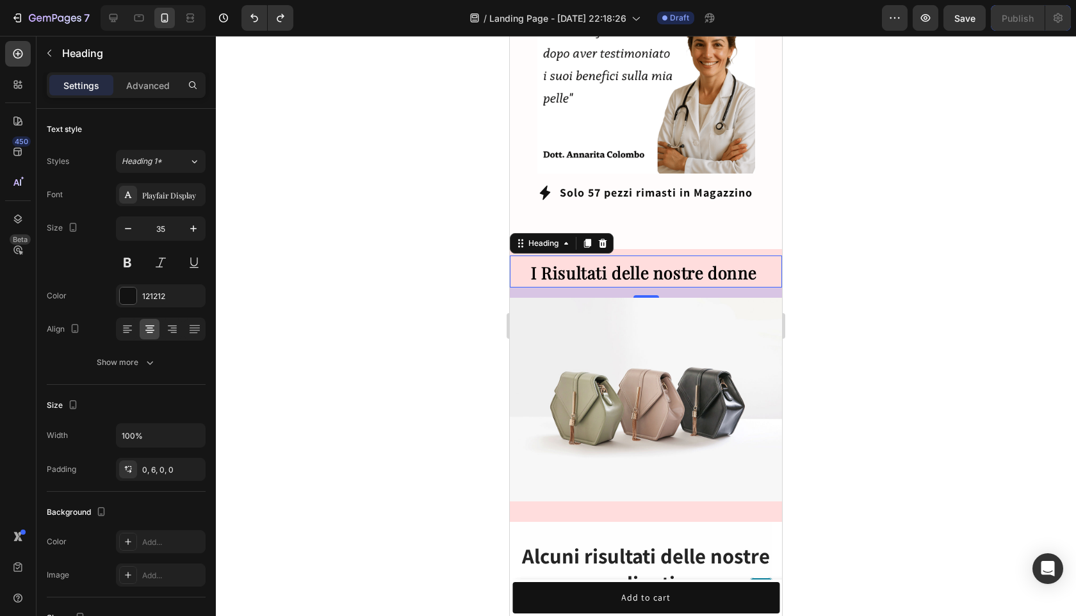
type input "34"
click at [738, 260] on h2 "I Risultati delle nostre" at bounding box center [646, 270] width 272 height 31
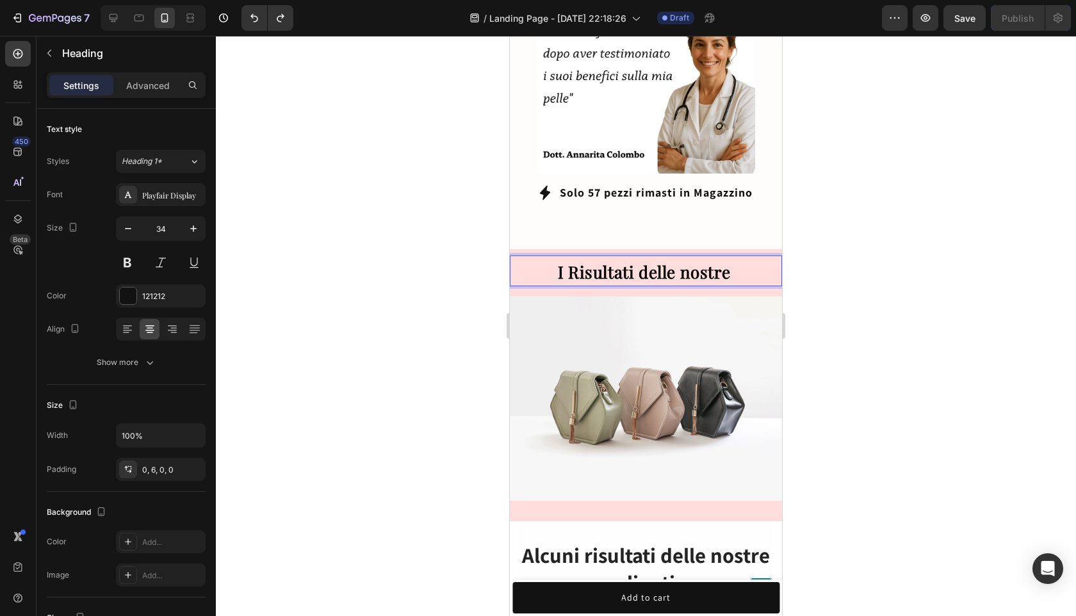
click at [738, 259] on p "I Risultati delle nostre" at bounding box center [644, 270] width 268 height 31
click at [727, 261] on strong "I Risultati delle nostre" at bounding box center [644, 272] width 172 height 22
click at [722, 262] on strong "I Risultati delle nostre Donne" at bounding box center [643, 272] width 229 height 22
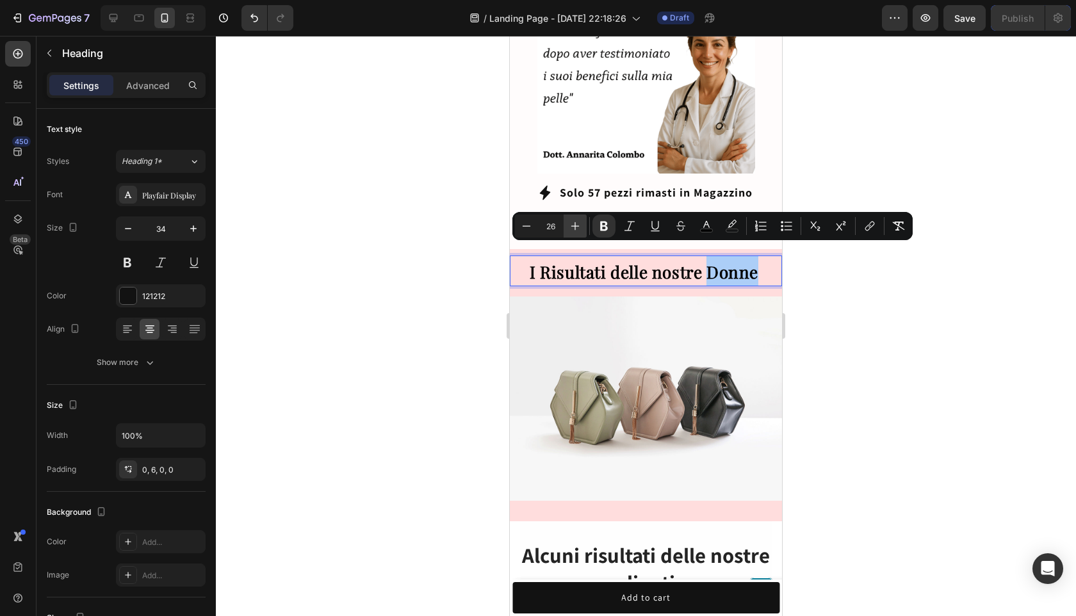
click at [570, 225] on icon "Editor contextual toolbar" at bounding box center [575, 226] width 13 height 13
click at [571, 225] on icon "Editor contextual toolbar" at bounding box center [575, 226] width 8 height 8
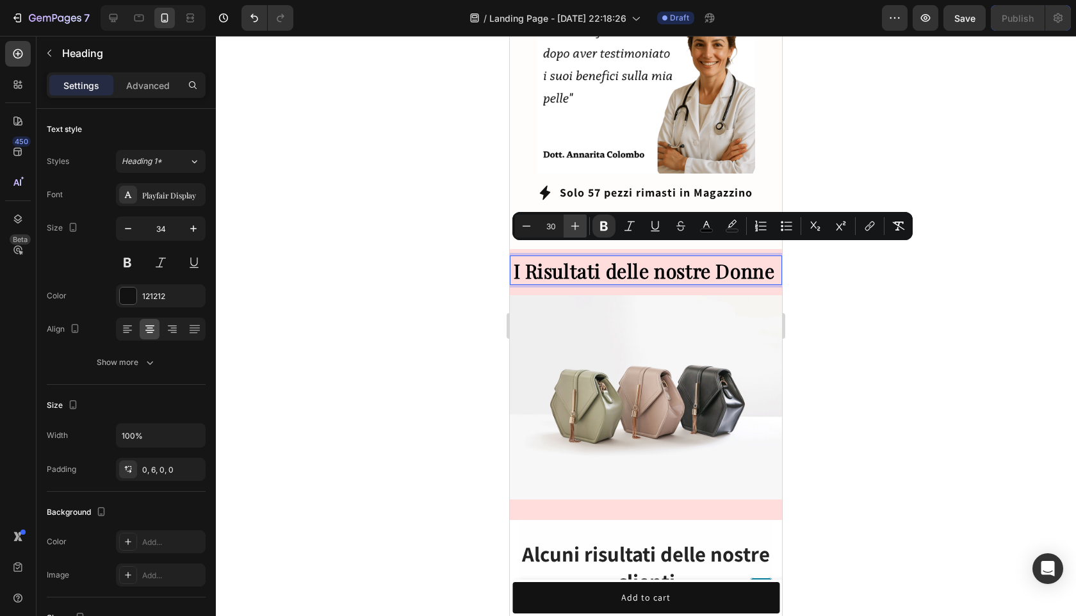
type input "31"
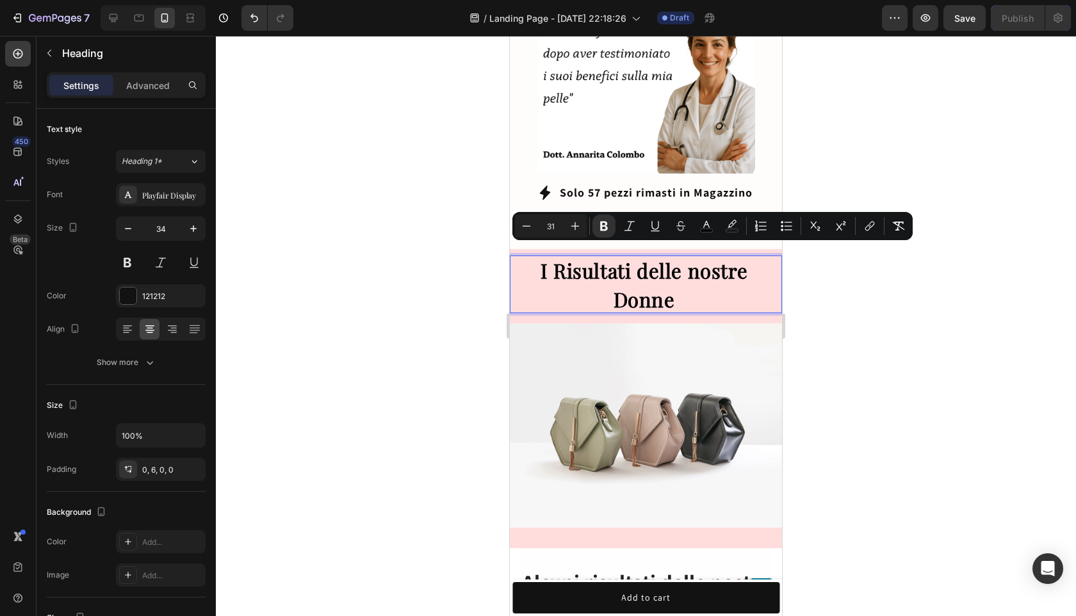
click at [878, 296] on div at bounding box center [646, 326] width 860 height 580
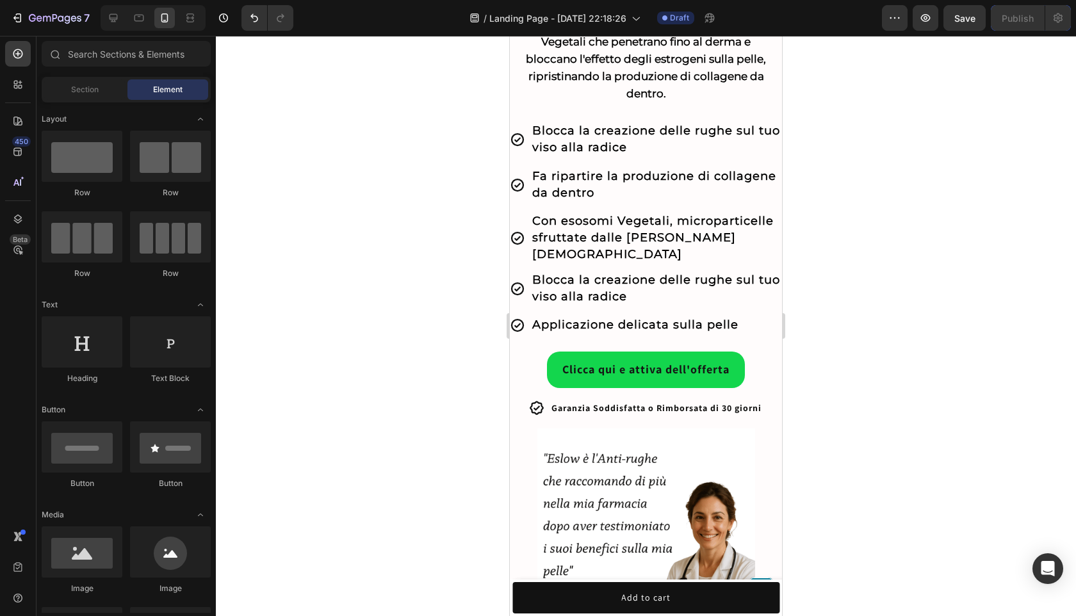
scroll to position [0, 0]
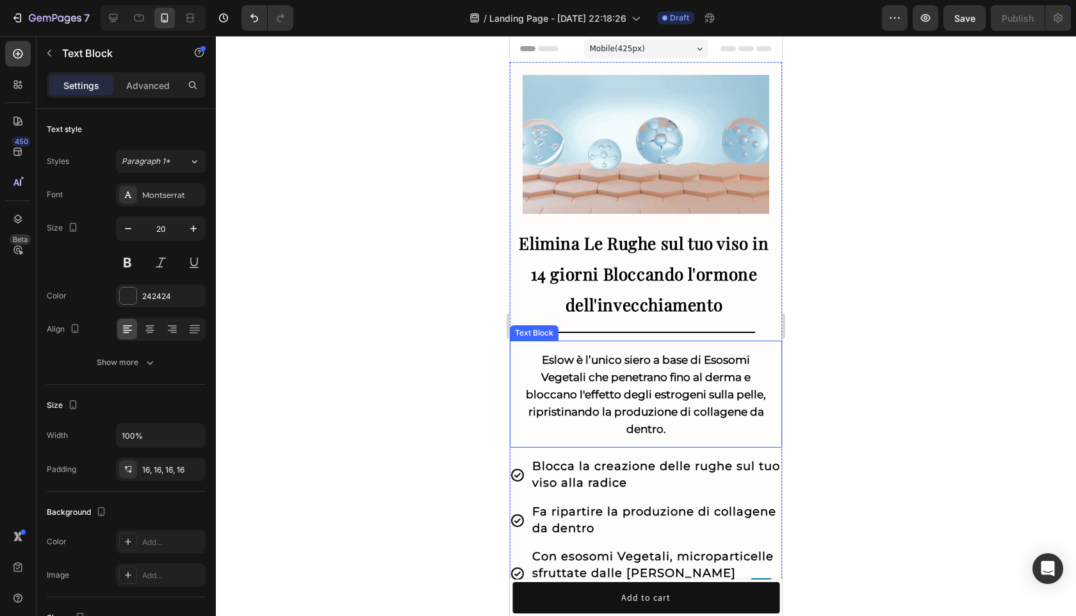
click at [670, 423] on p "Eslow è l’unico siero a base di Esosomi Vegetali che penetrano fino al derma e …" at bounding box center [646, 394] width 252 height 86
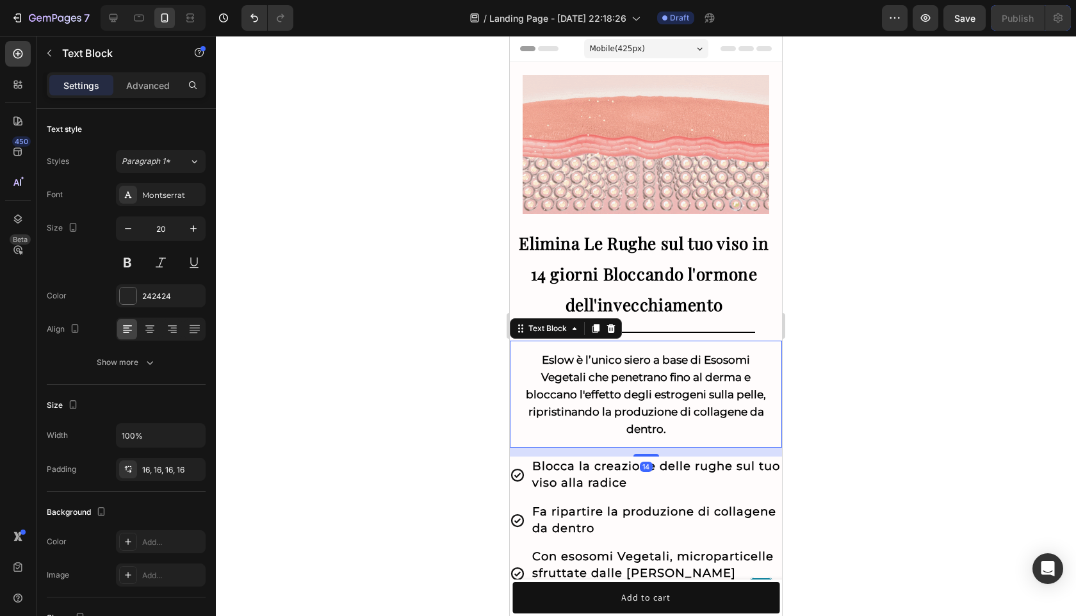
drag, startPoint x: 689, startPoint y: 426, endPoint x: 1375, endPoint y: 440, distance: 686.5
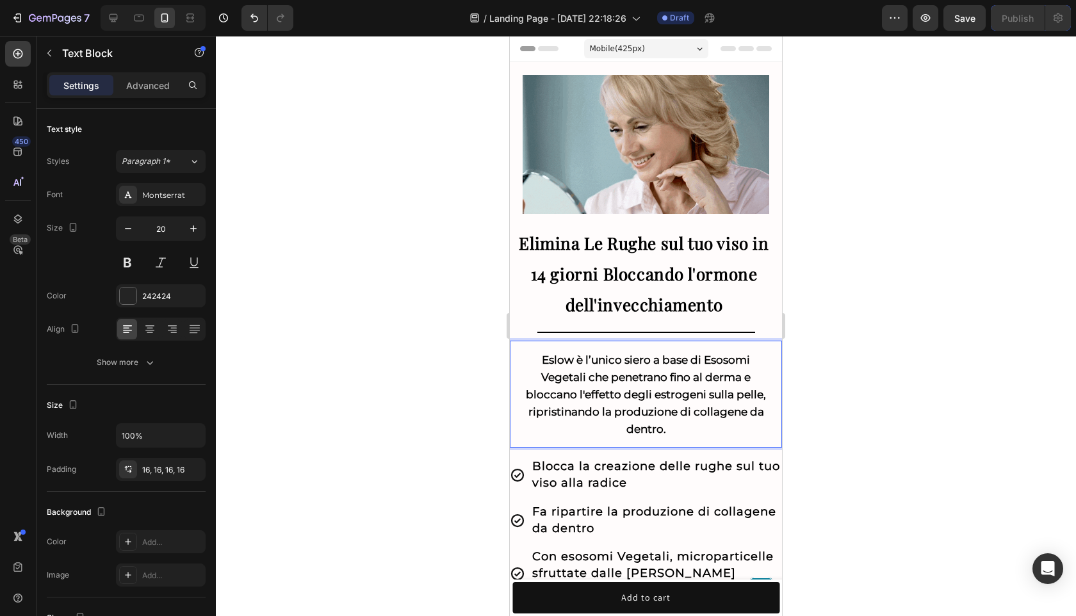
click at [909, 385] on div at bounding box center [646, 326] width 860 height 580
click at [716, 399] on strong "Eslow è l’unico siero a base di Esosomi Vegetali che penetrano fino al derma e …" at bounding box center [646, 394] width 240 height 82
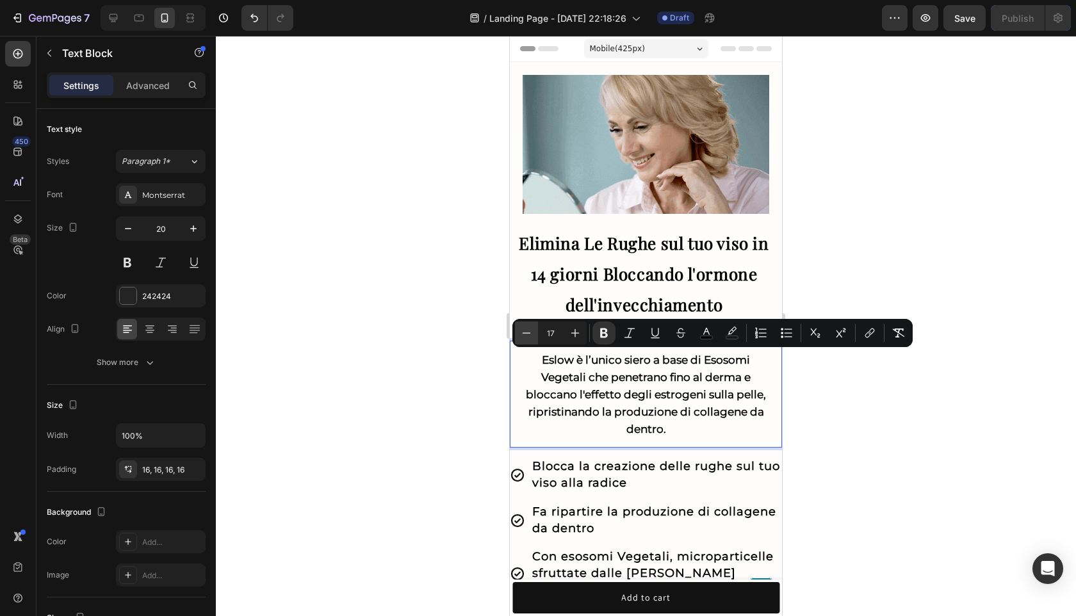
click at [529, 330] on icon "Editor contextual toolbar" at bounding box center [526, 333] width 13 height 13
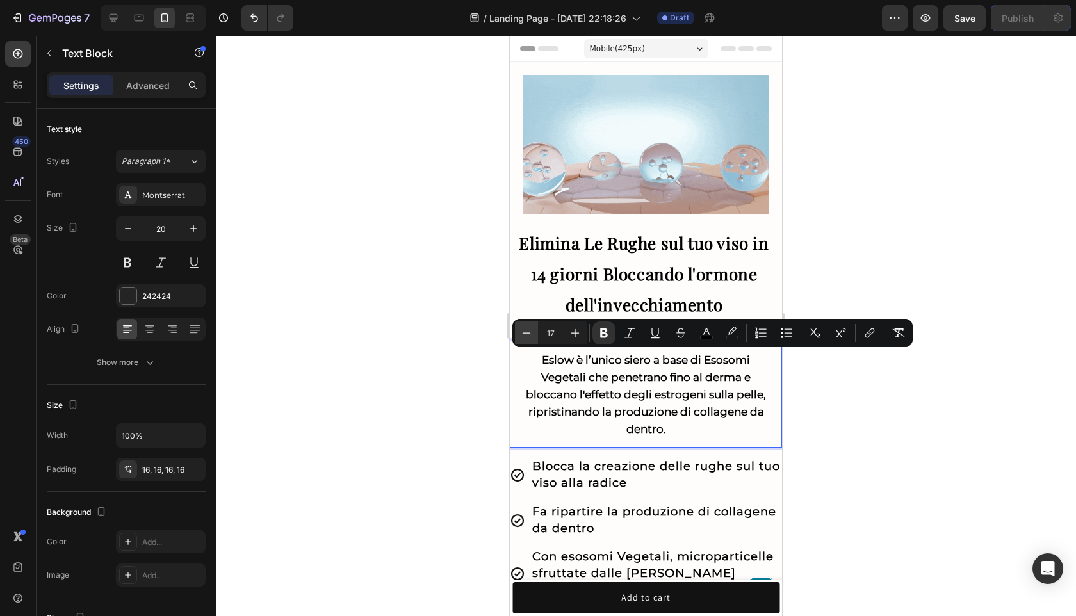
type input "16"
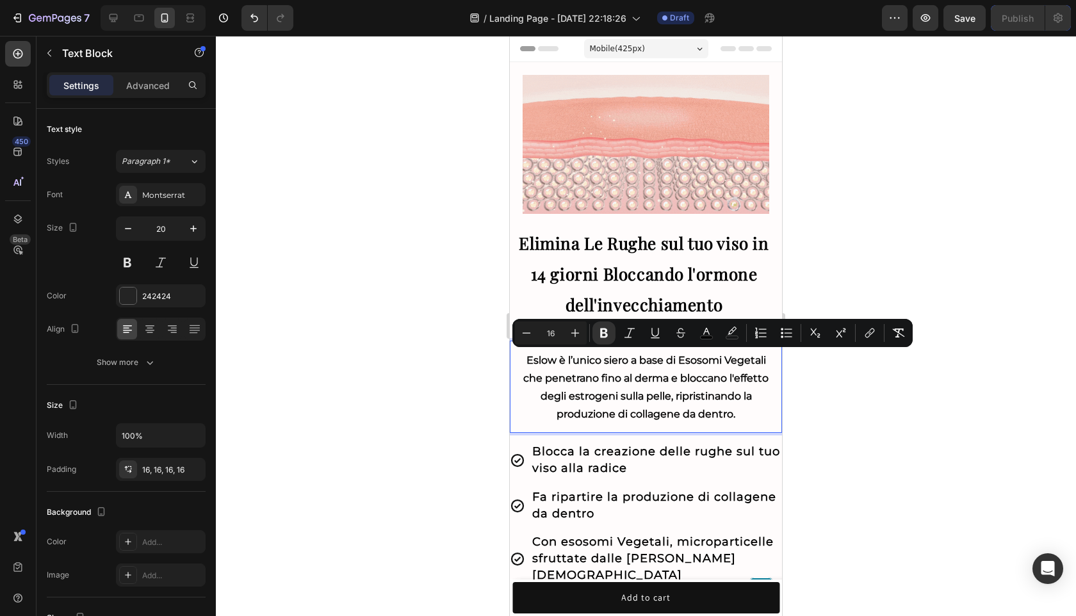
click at [977, 392] on div at bounding box center [646, 326] width 860 height 580
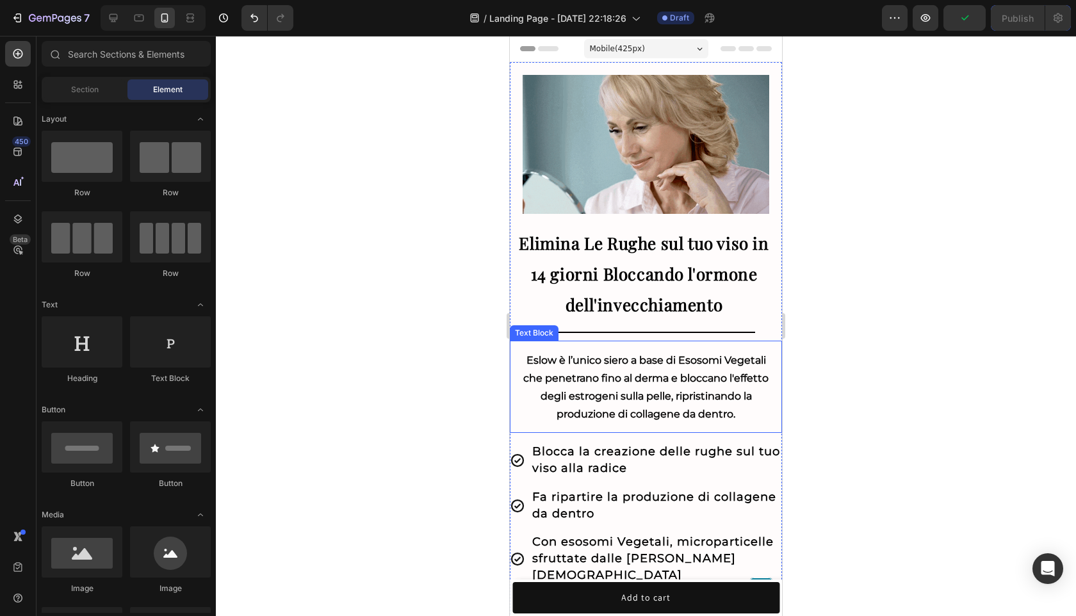
click at [695, 364] on strong "Eslow è l’unico siero a base di Esosomi Vegetali che penetrano fino al derma e …" at bounding box center [645, 387] width 245 height 66
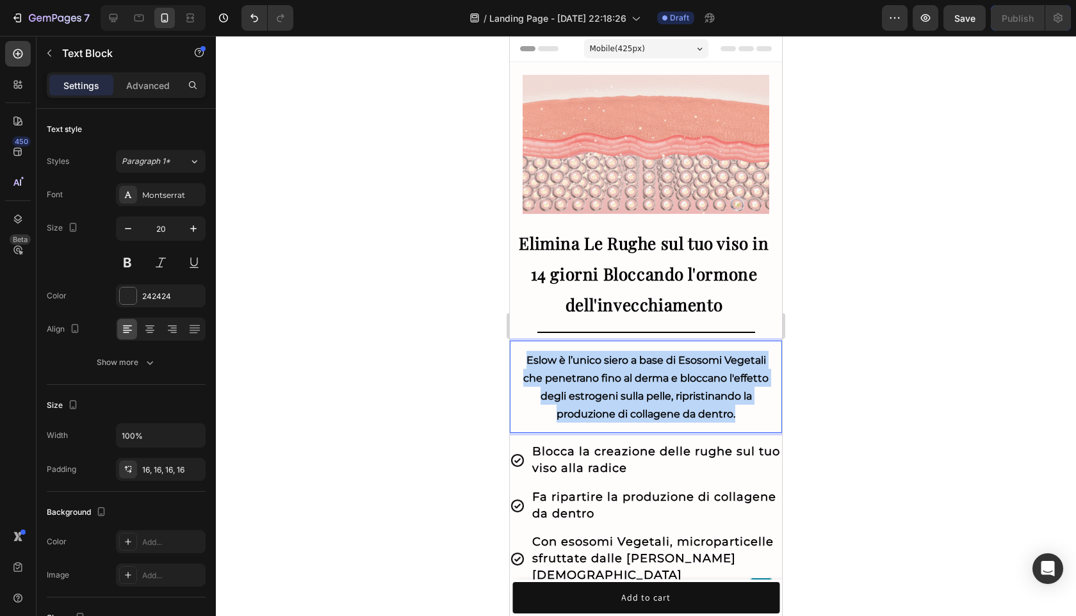
click at [694, 365] on strong "Eslow è l’unico siero a base di Esosomi Vegetali che penetrano fino al derma e …" at bounding box center [645, 387] width 245 height 66
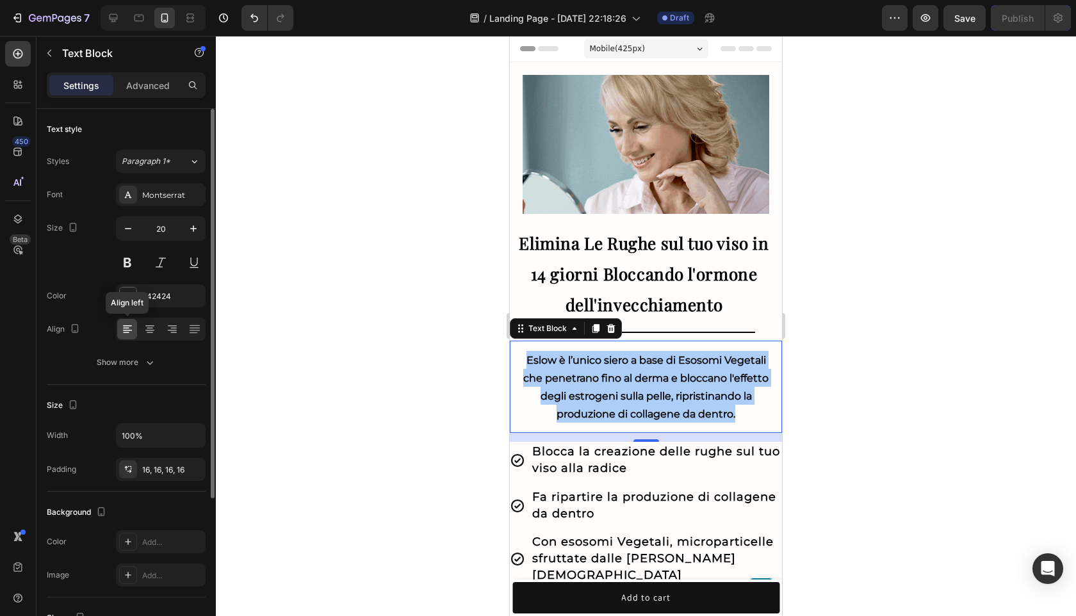
drag, startPoint x: 152, startPoint y: 328, endPoint x: 126, endPoint y: 330, distance: 25.7
click at [126, 330] on div "Align left" at bounding box center [161, 329] width 90 height 23
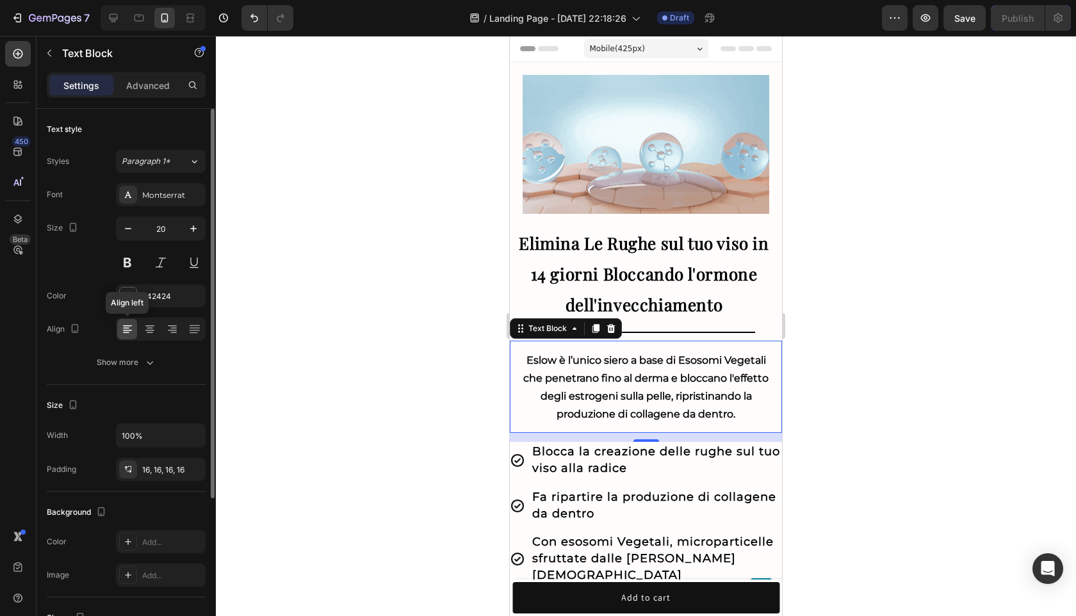
click at [126, 330] on icon at bounding box center [127, 330] width 9 height 1
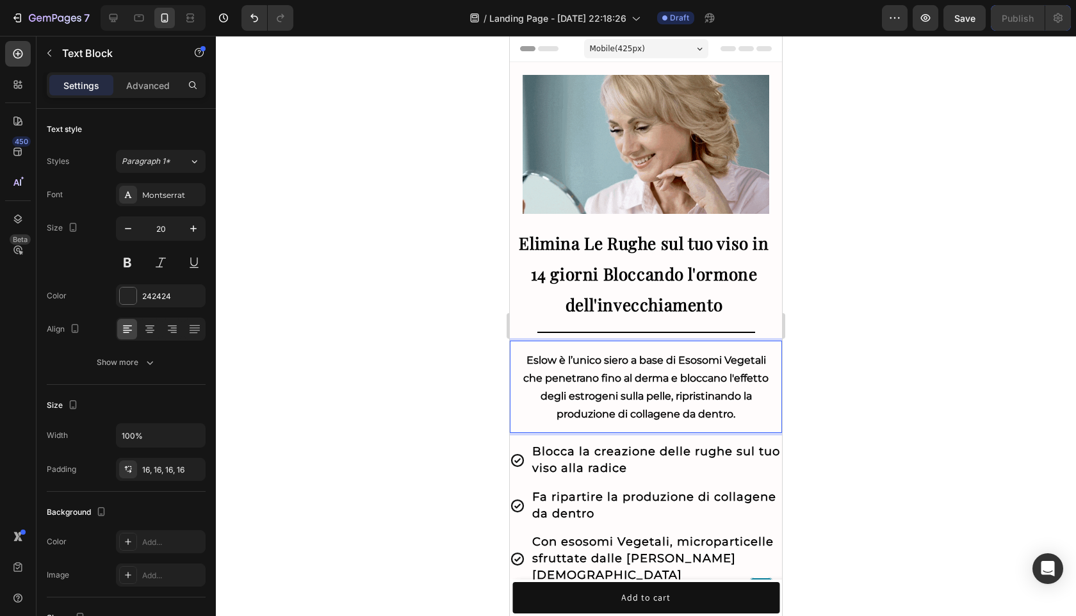
click at [574, 389] on strong "Eslow è l’unico siero a base di Esosomi Vegetali che penetrano fino al derma e …" at bounding box center [645, 387] width 245 height 66
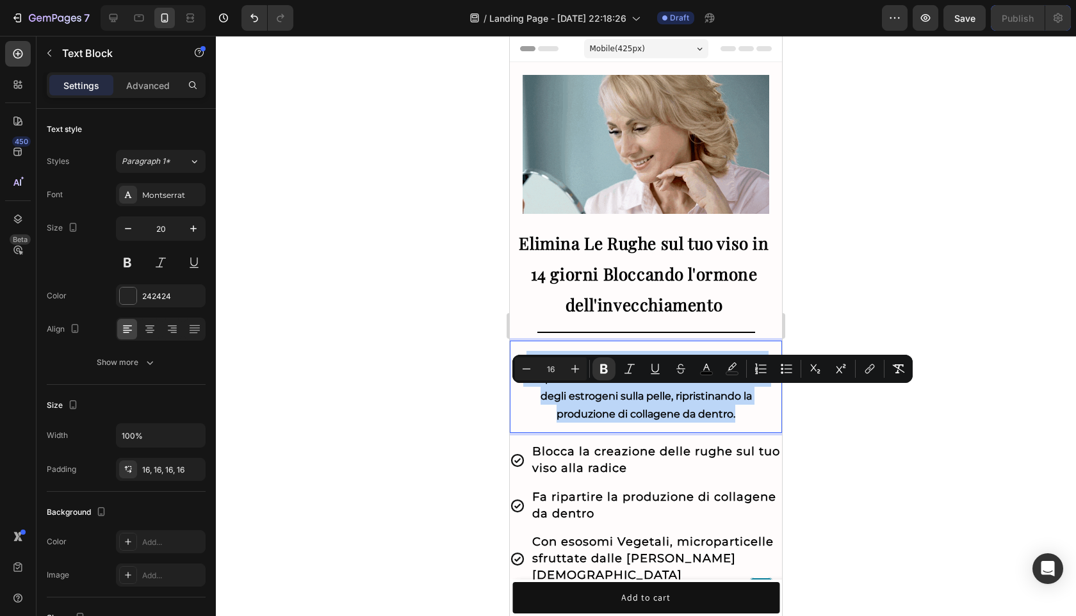
click at [574, 389] on strong "Eslow è l’unico siero a base di Esosomi Vegetali che penetrano fino al derma e …" at bounding box center [645, 387] width 245 height 66
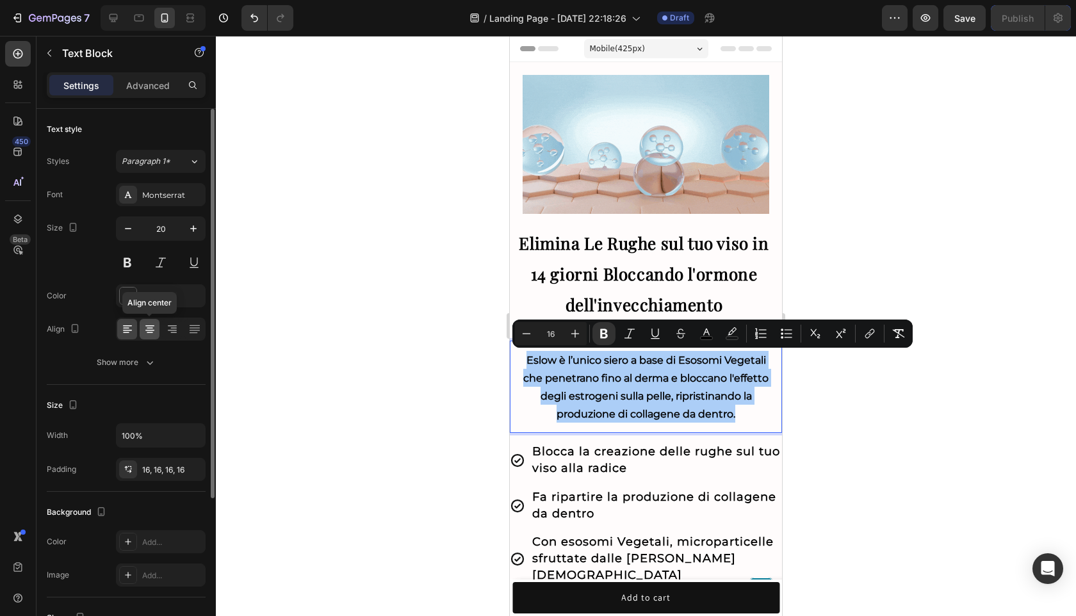
click at [149, 328] on icon at bounding box center [150, 328] width 6 height 1
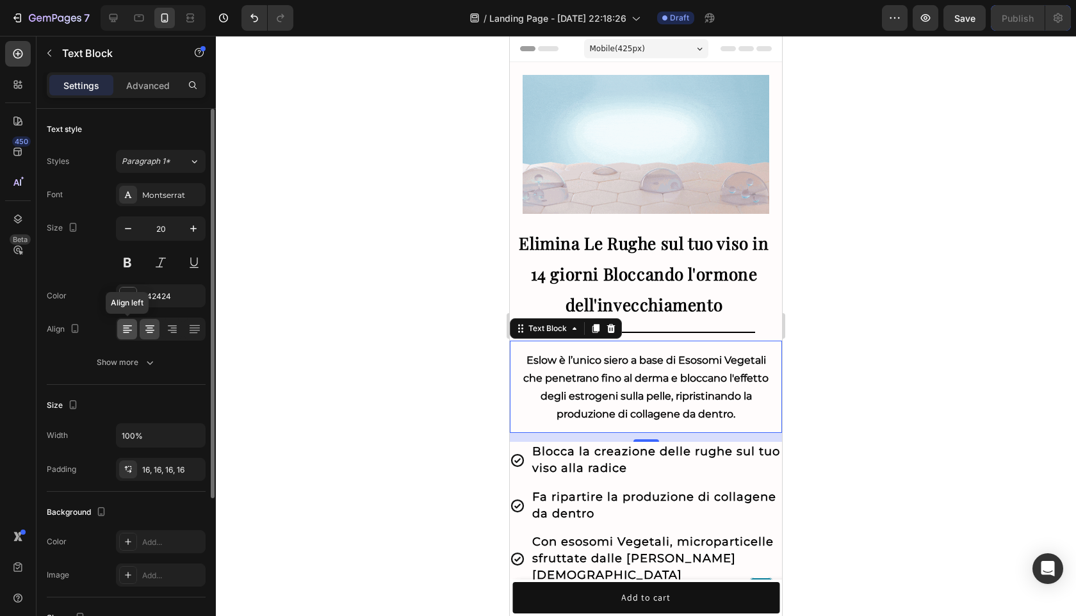
click at [126, 328] on icon at bounding box center [126, 328] width 6 height 1
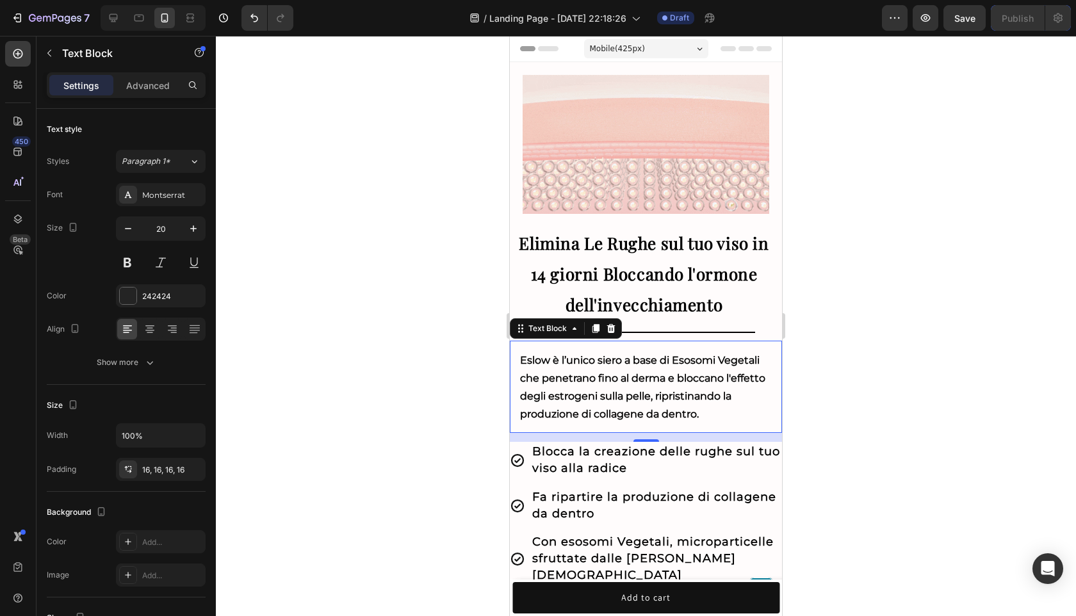
click at [887, 396] on div at bounding box center [646, 326] width 860 height 580
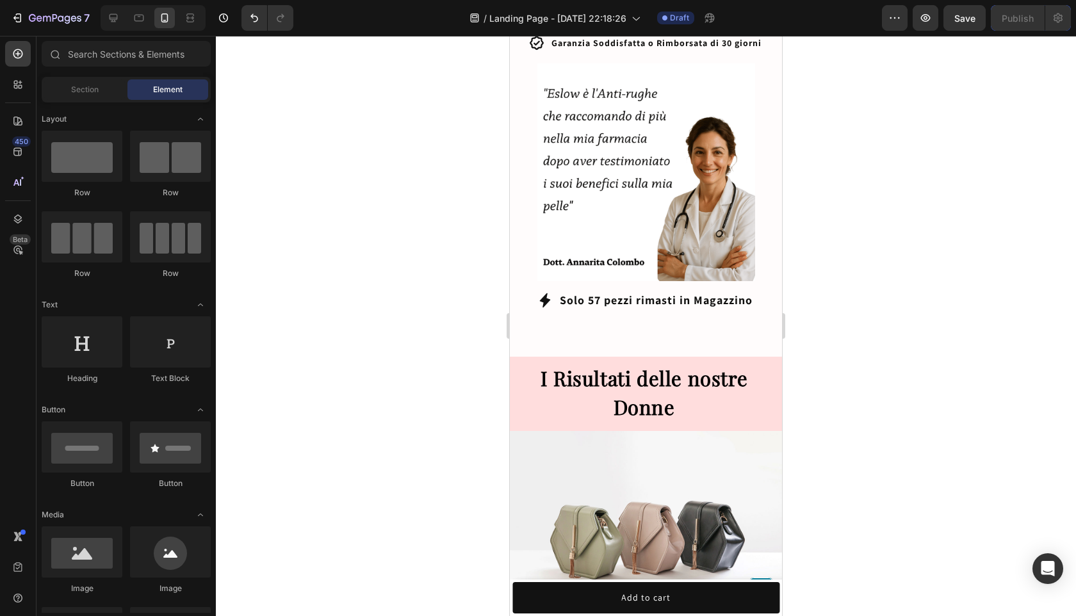
scroll to position [832, 0]
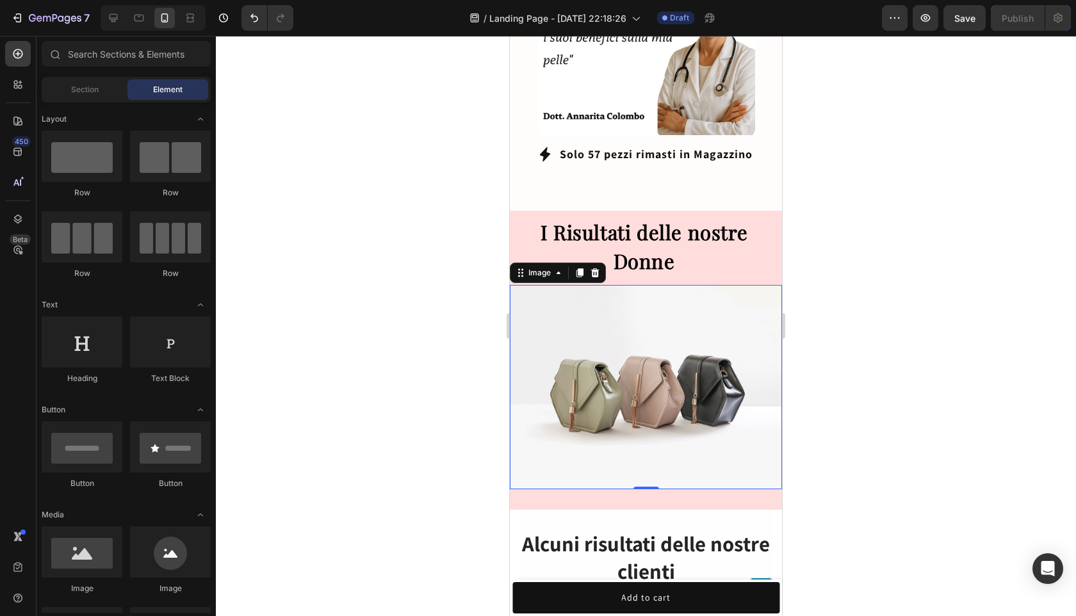
click at [717, 382] on img at bounding box center [646, 387] width 272 height 204
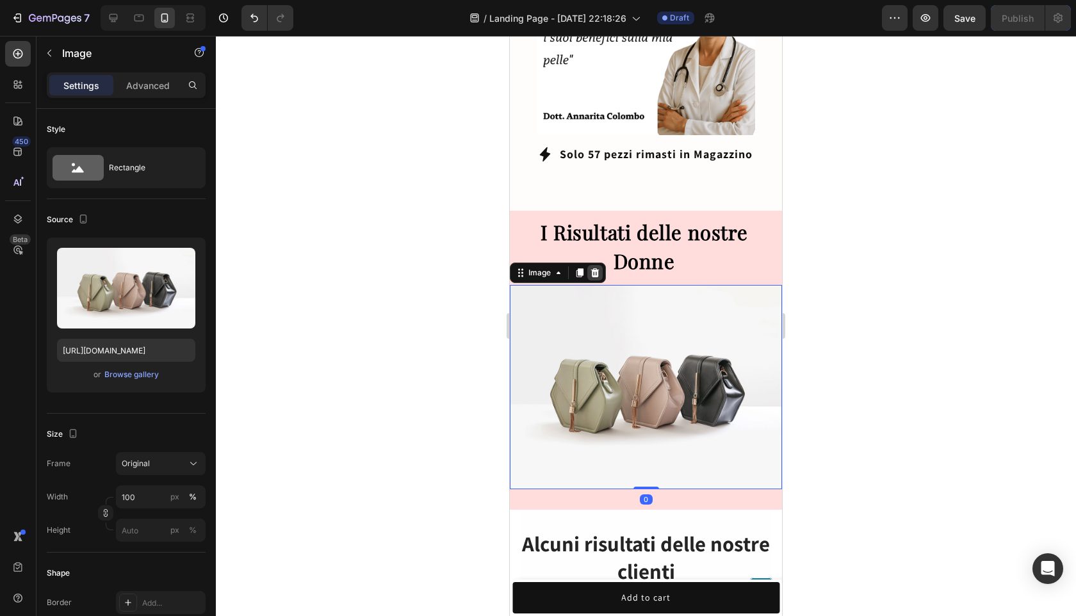
click at [593, 268] on icon at bounding box center [595, 272] width 8 height 9
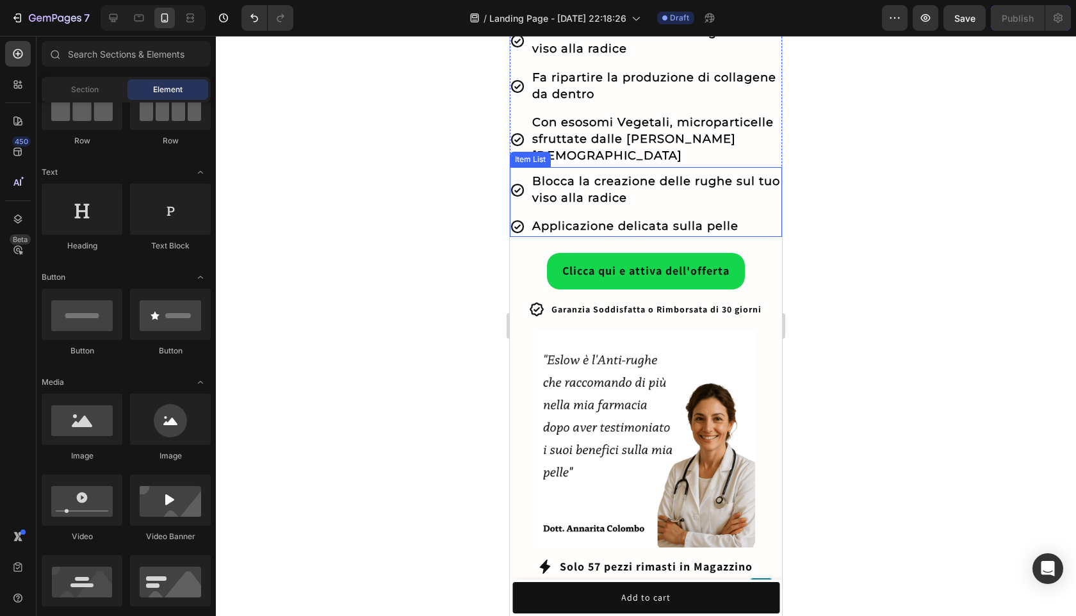
scroll to position [430, 0]
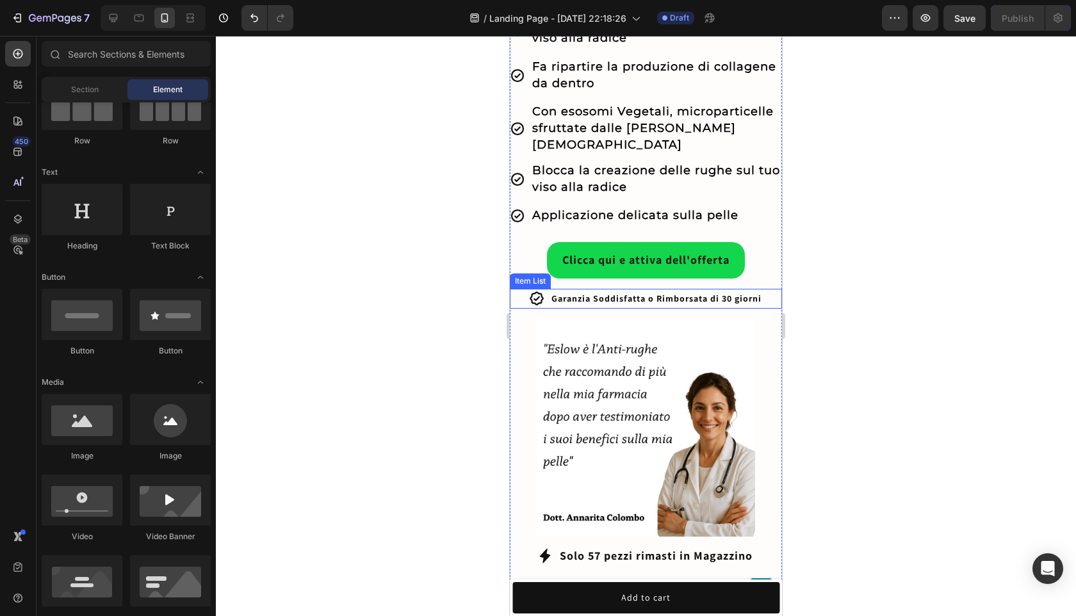
click at [692, 293] on span "Garanzia Soddisfatta o Rimborsata di 30 giorni" at bounding box center [656, 299] width 210 height 12
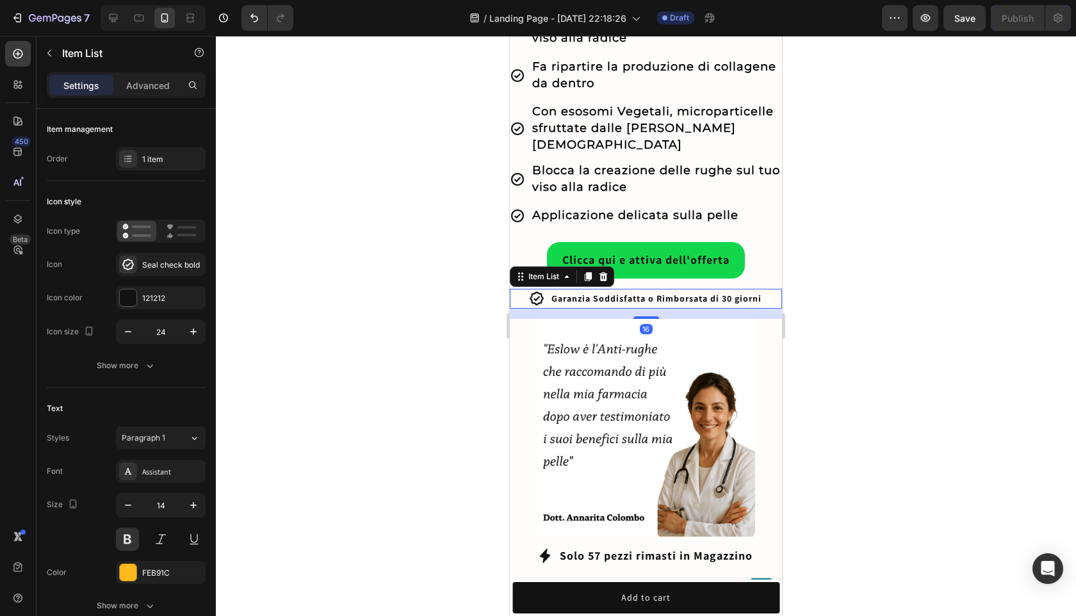
click at [692, 293] on span "Garanzia Soddisfatta o Rimborsata di 30 giorni" at bounding box center [656, 299] width 210 height 12
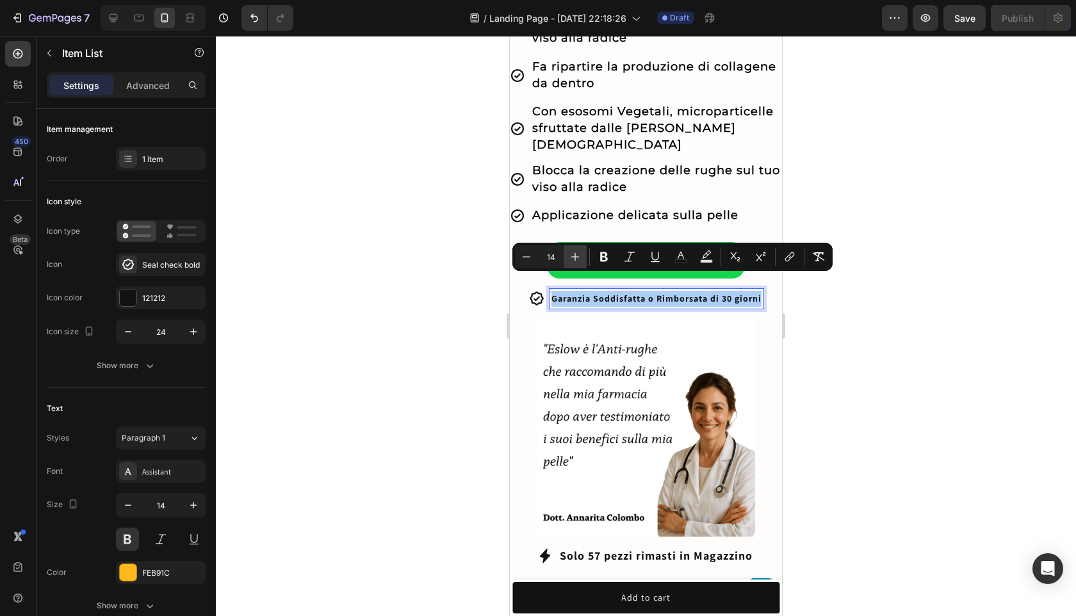
click at [578, 257] on icon "Editor contextual toolbar" at bounding box center [575, 256] width 13 height 13
type input "15"
click at [921, 314] on div at bounding box center [646, 326] width 860 height 580
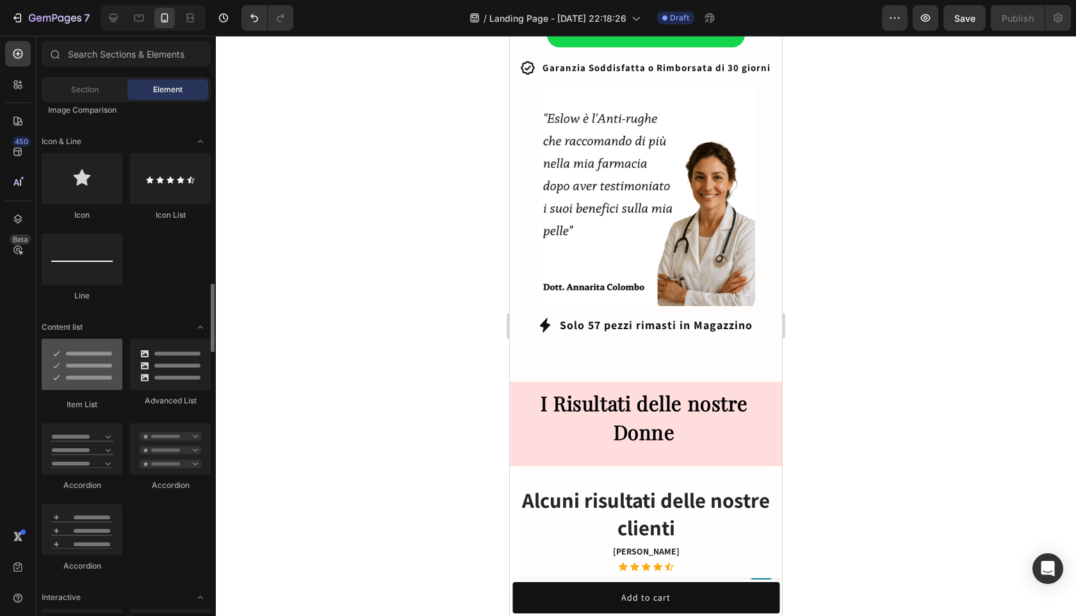
scroll to position [909, 0]
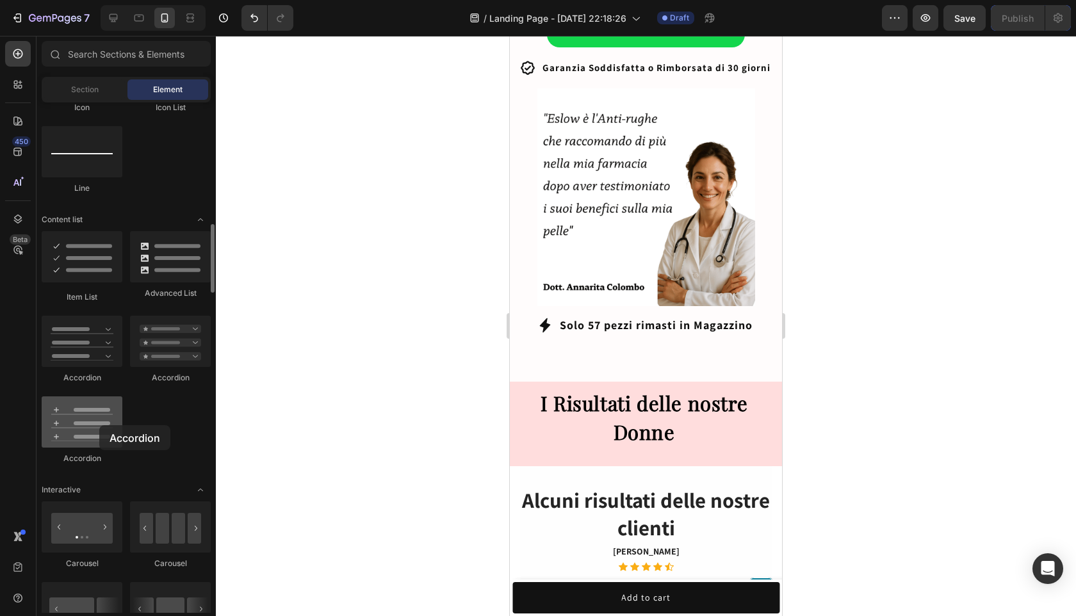
click at [99, 425] on div at bounding box center [82, 421] width 81 height 51
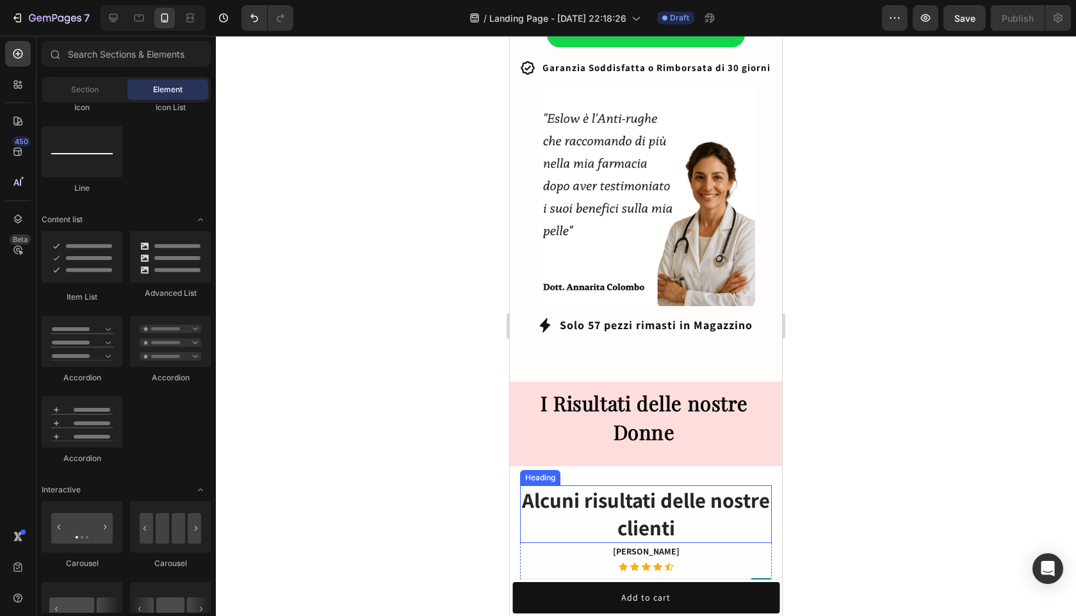
scroll to position [777, 0]
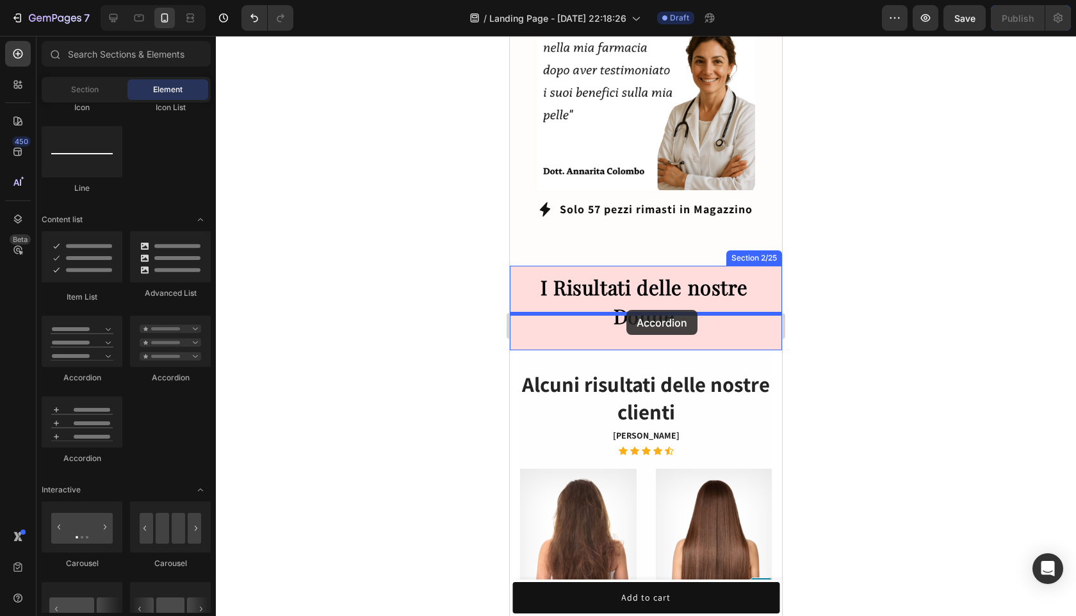
drag, startPoint x: 586, startPoint y: 360, endPoint x: 626, endPoint y: 311, distance: 63.8
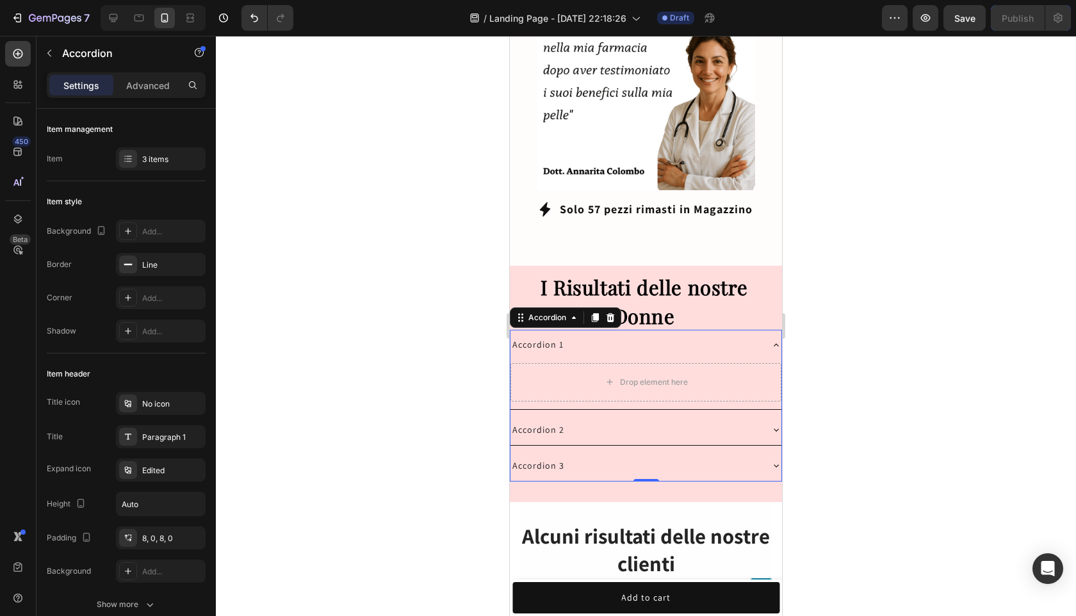
click at [613, 312] on icon at bounding box center [610, 317] width 10 height 10
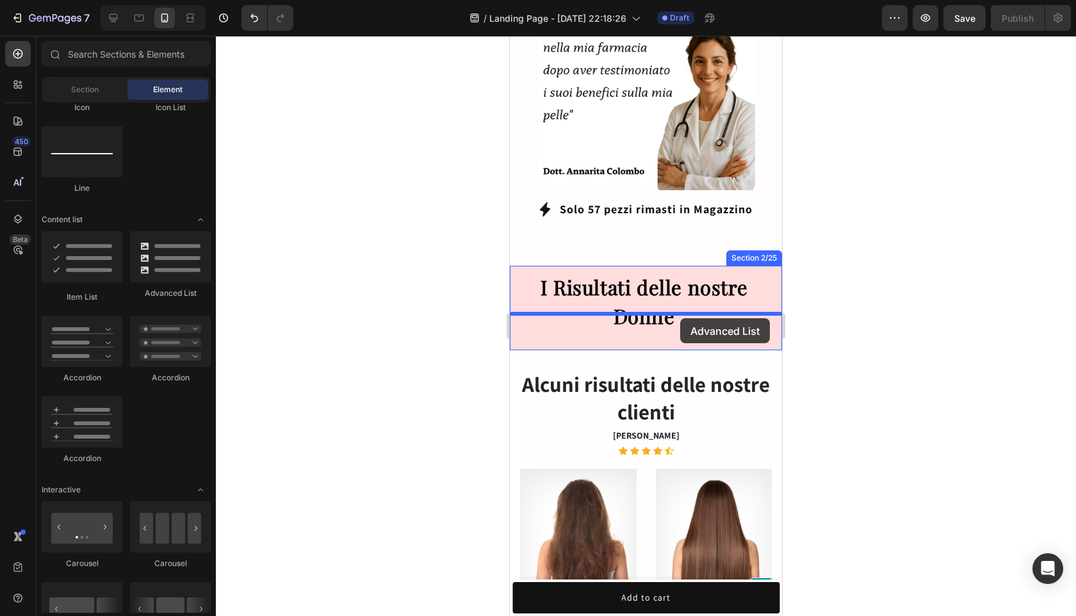
drag, startPoint x: 689, startPoint y: 303, endPoint x: 679, endPoint y: 317, distance: 17.0
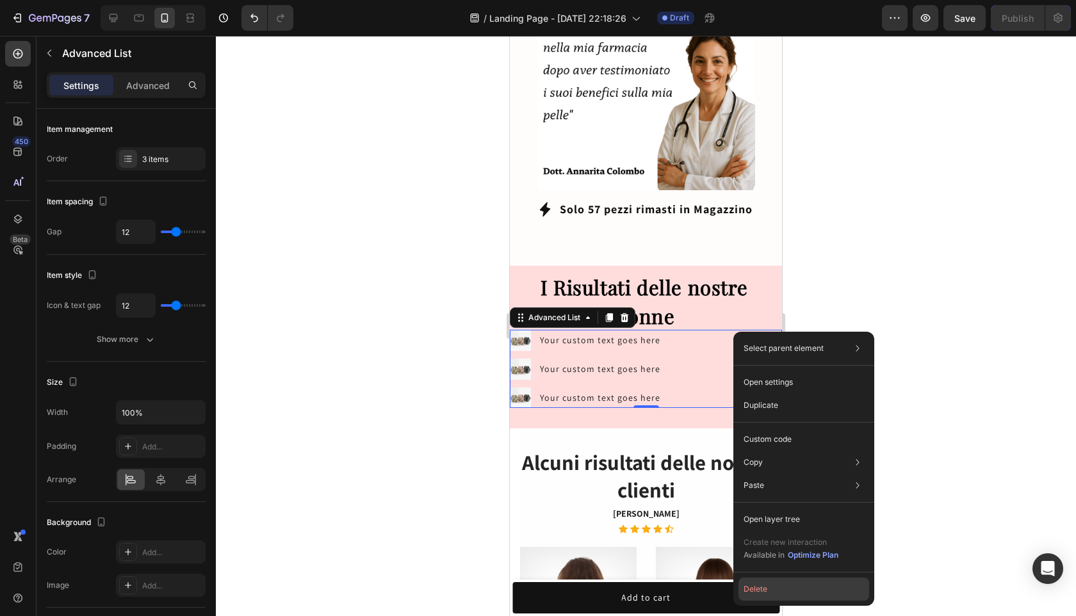
click at [761, 584] on button "Delete" at bounding box center [803, 589] width 131 height 23
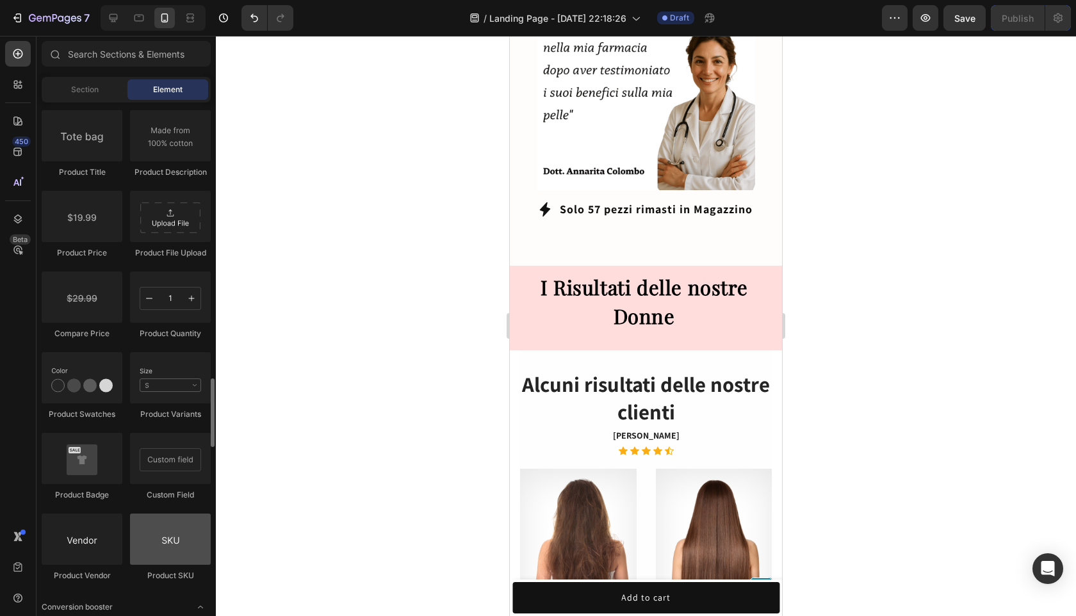
scroll to position [1959, 0]
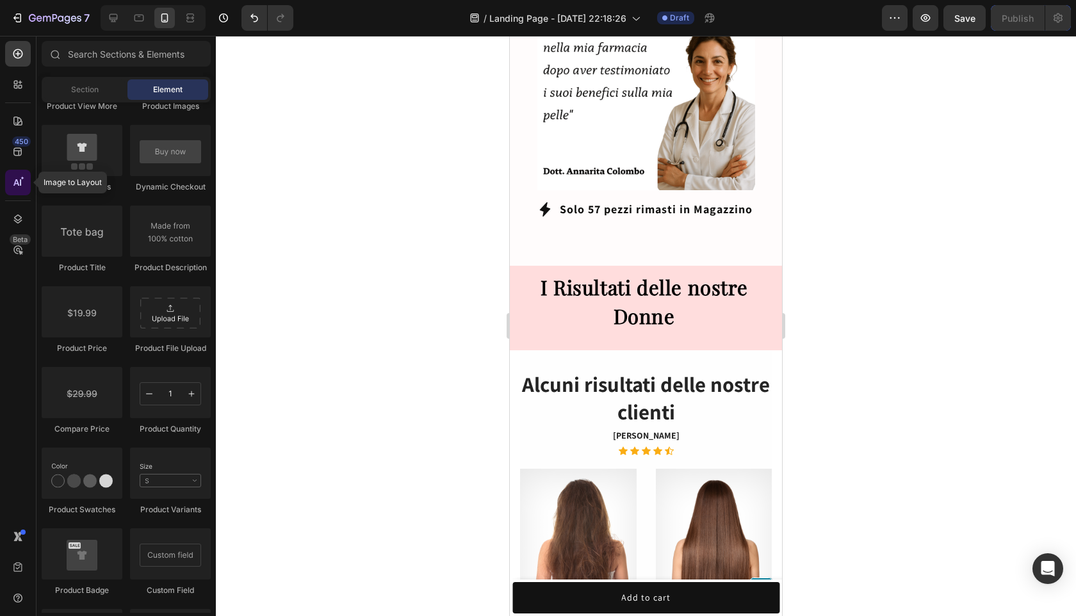
click at [22, 172] on div at bounding box center [18, 183] width 26 height 26
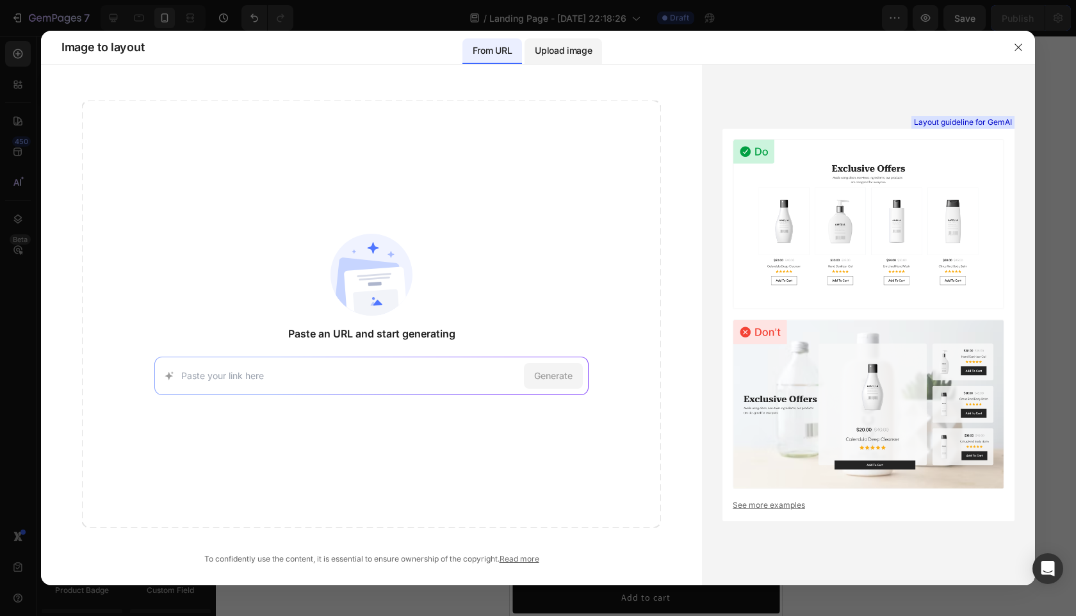
click at [559, 48] on p "Upload image" at bounding box center [563, 50] width 57 height 15
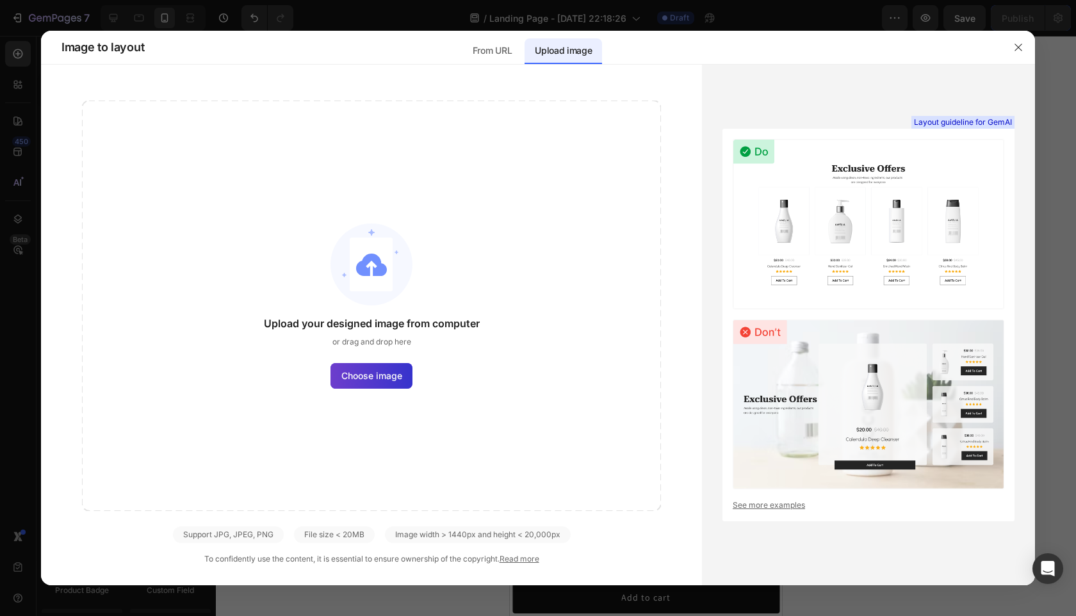
click at [382, 374] on span "Choose image" at bounding box center [371, 375] width 61 height 13
click at [0, 0] on input "Choose image" at bounding box center [0, 0] width 0 height 0
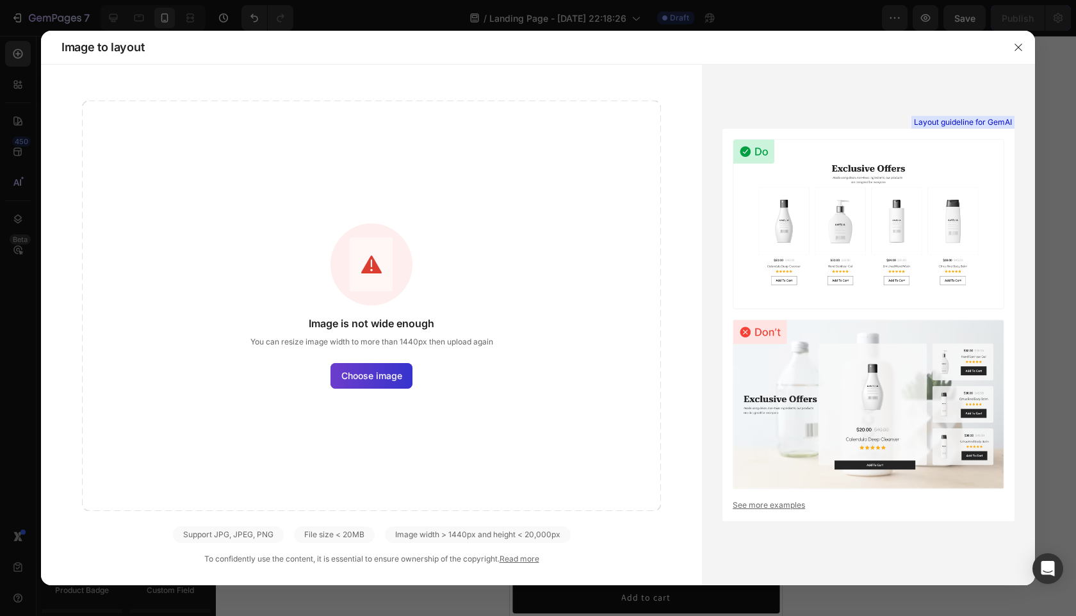
click at [384, 371] on span "Choose image" at bounding box center [371, 375] width 61 height 13
click at [0, 0] on input "Choose image" at bounding box center [0, 0] width 0 height 0
click at [370, 375] on span "Choose image" at bounding box center [371, 375] width 61 height 13
click at [0, 0] on input "Choose image" at bounding box center [0, 0] width 0 height 0
click at [1024, 44] on button "button" at bounding box center [1018, 47] width 20 height 20
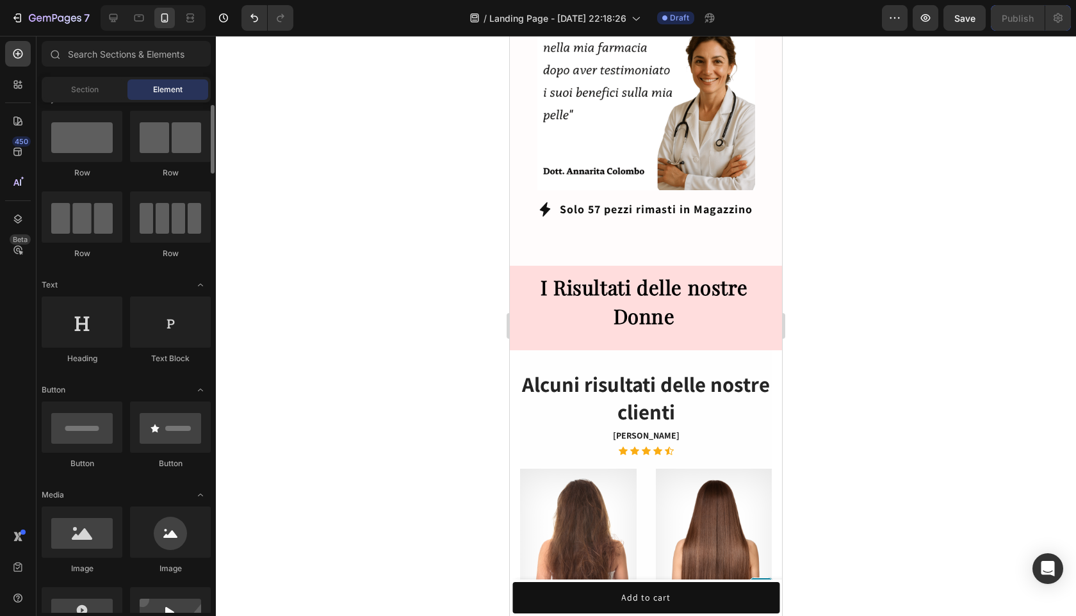
scroll to position [0, 0]
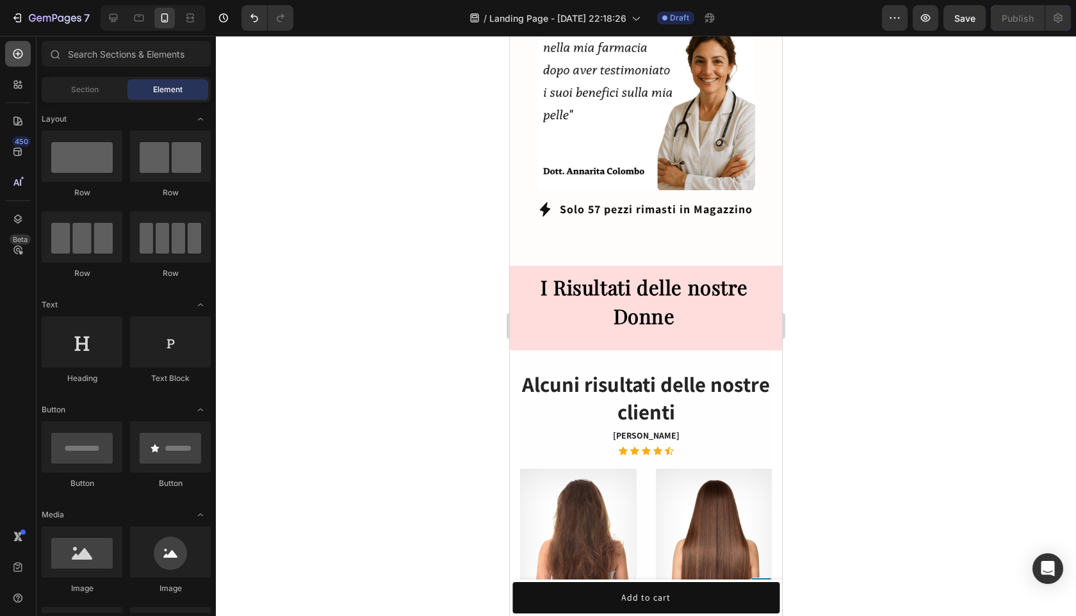
click at [22, 57] on icon at bounding box center [18, 53] width 13 height 13
click at [109, 89] on div "Section" at bounding box center [84, 89] width 81 height 20
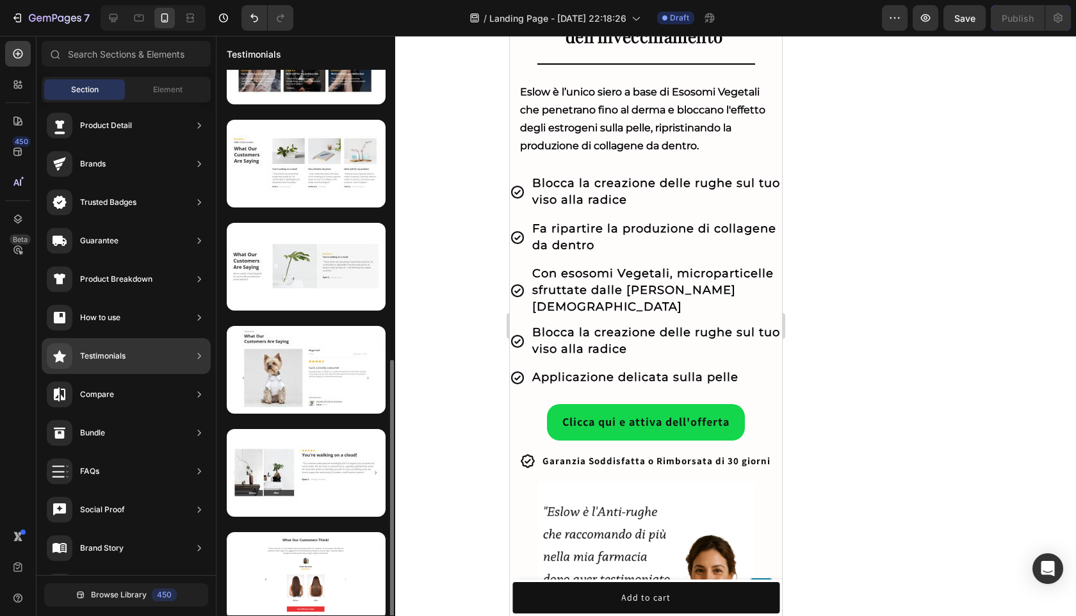
scroll to position [581, 0]
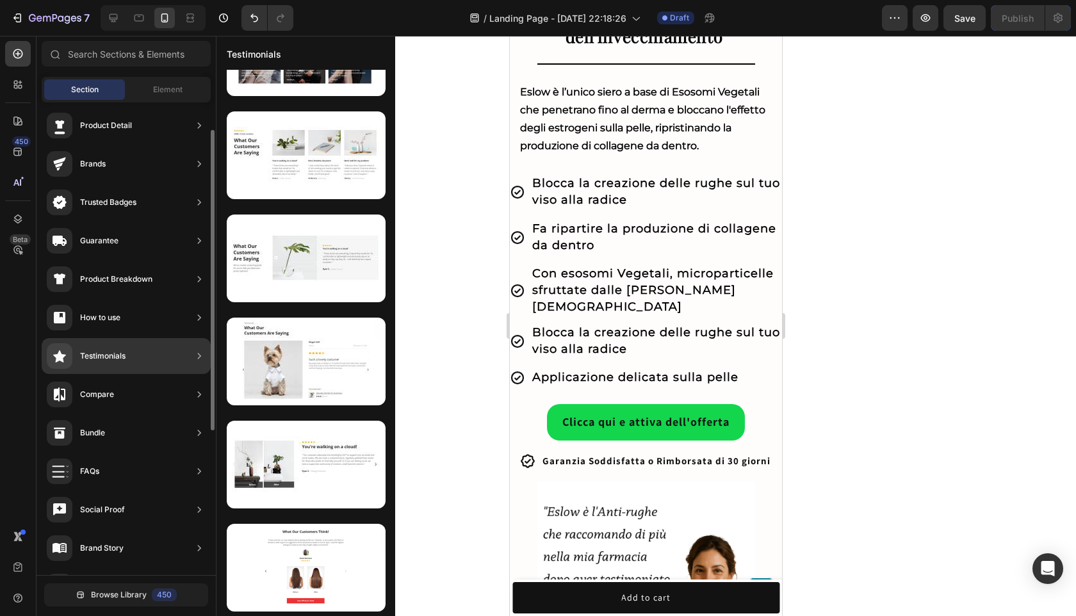
click at [157, 348] on div "Testimonials" at bounding box center [126, 356] width 169 height 36
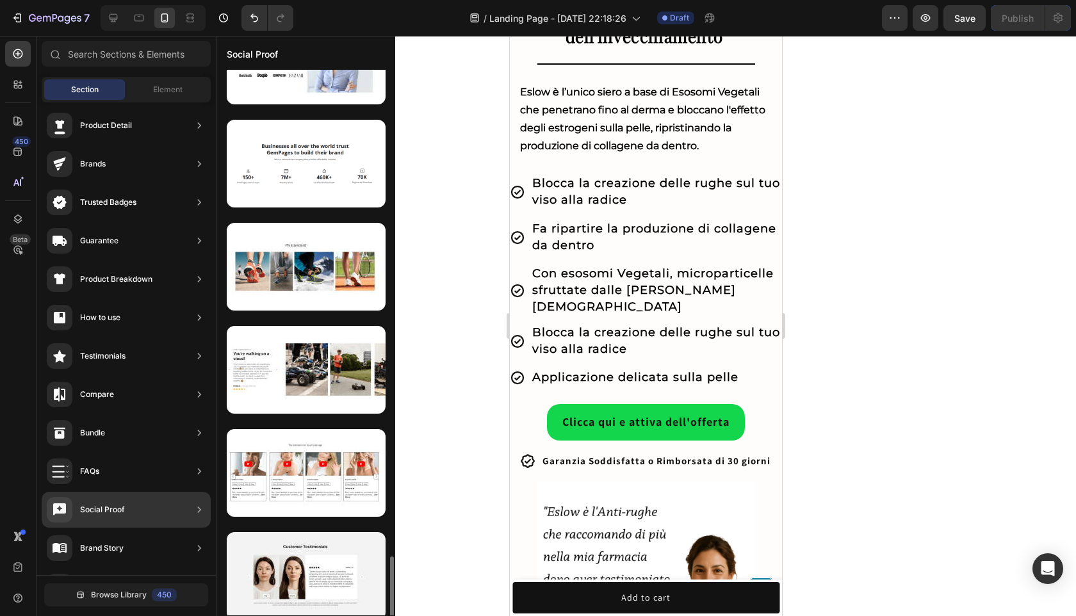
scroll to position [3879, 0]
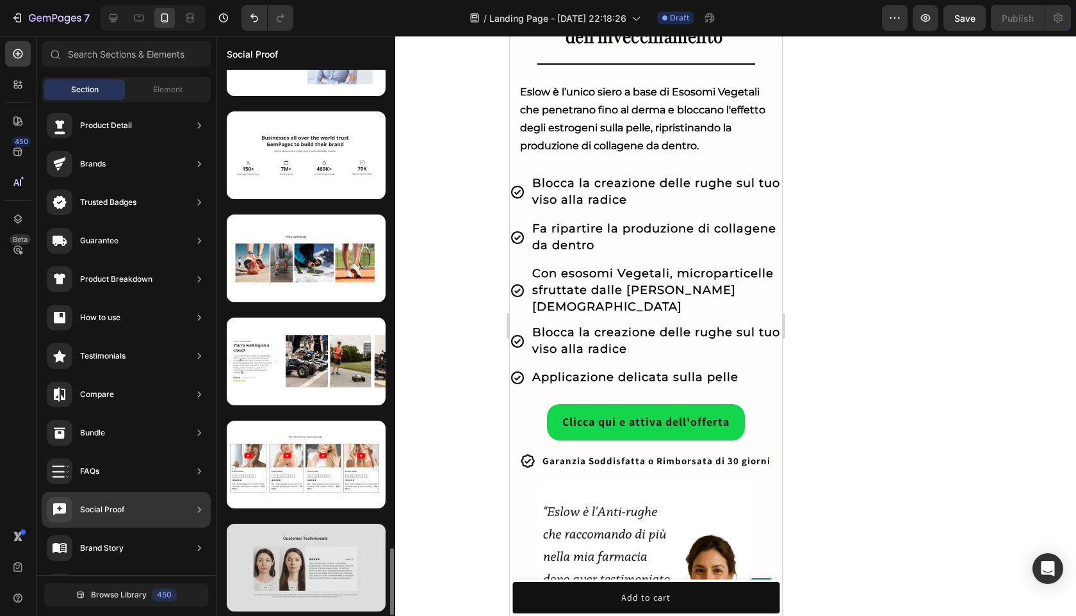
click at [327, 567] on div at bounding box center [306, 568] width 159 height 88
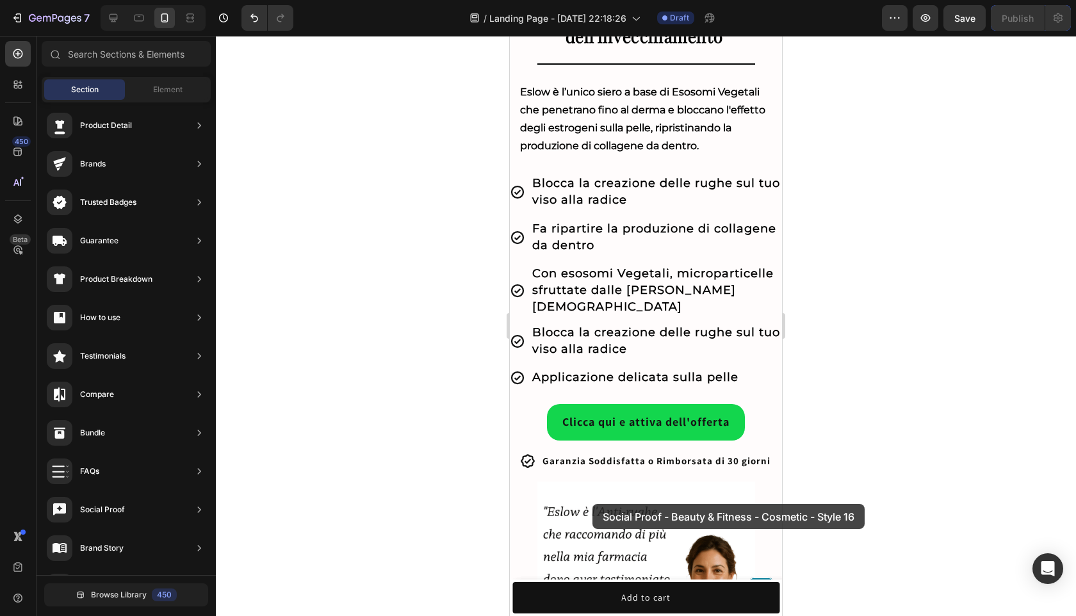
drag, startPoint x: 837, startPoint y: 603, endPoint x: 591, endPoint y: 508, distance: 263.5
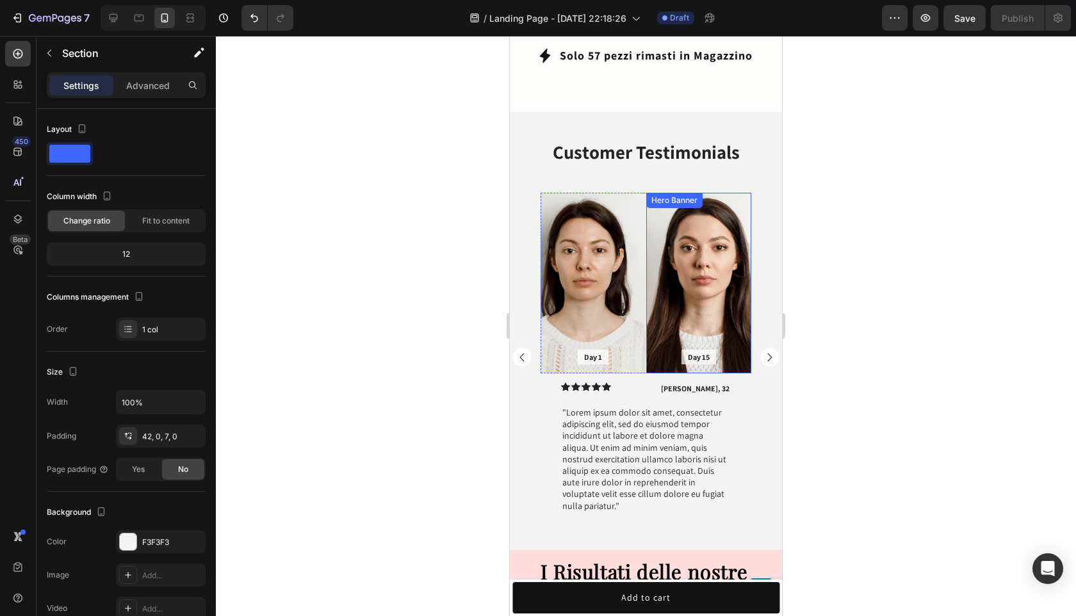
scroll to position [868, 0]
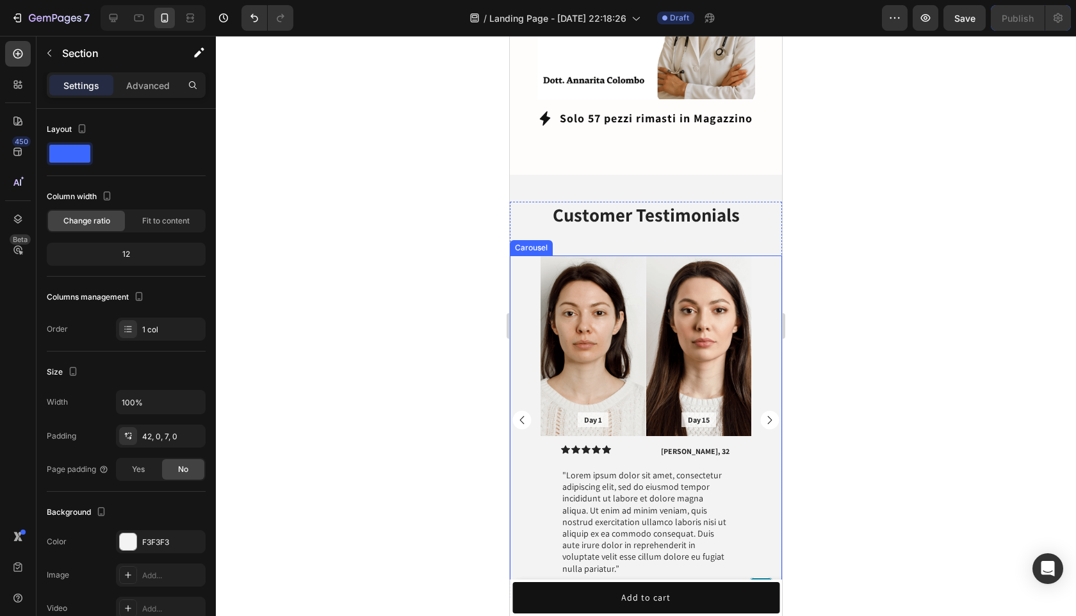
click at [772, 410] on rect "Carousel Next Arrow" at bounding box center [769, 419] width 19 height 19
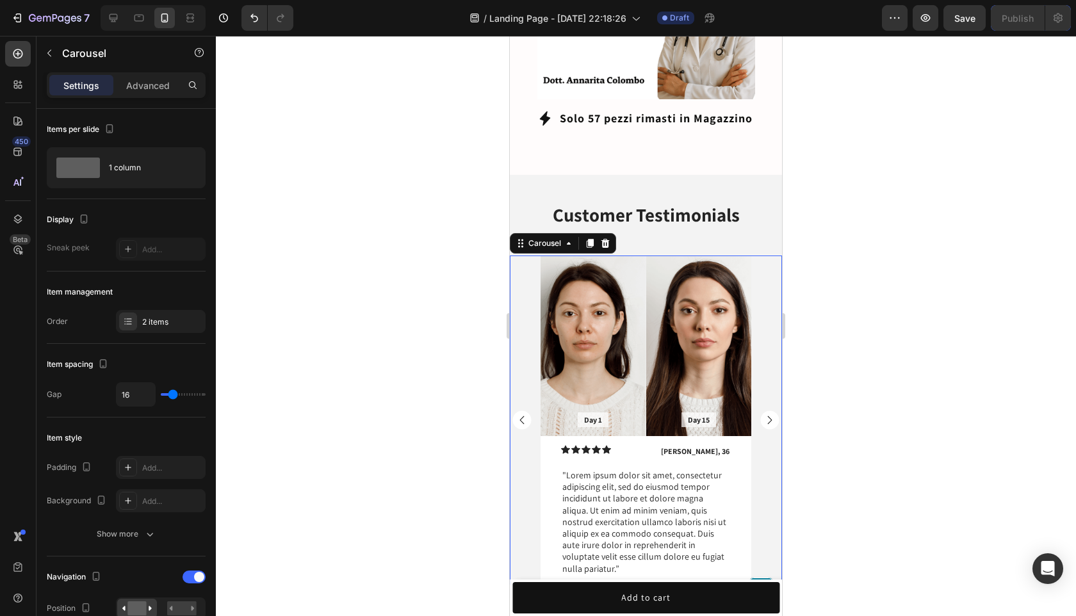
click at [772, 410] on rect "Carousel Next Arrow" at bounding box center [769, 419] width 19 height 19
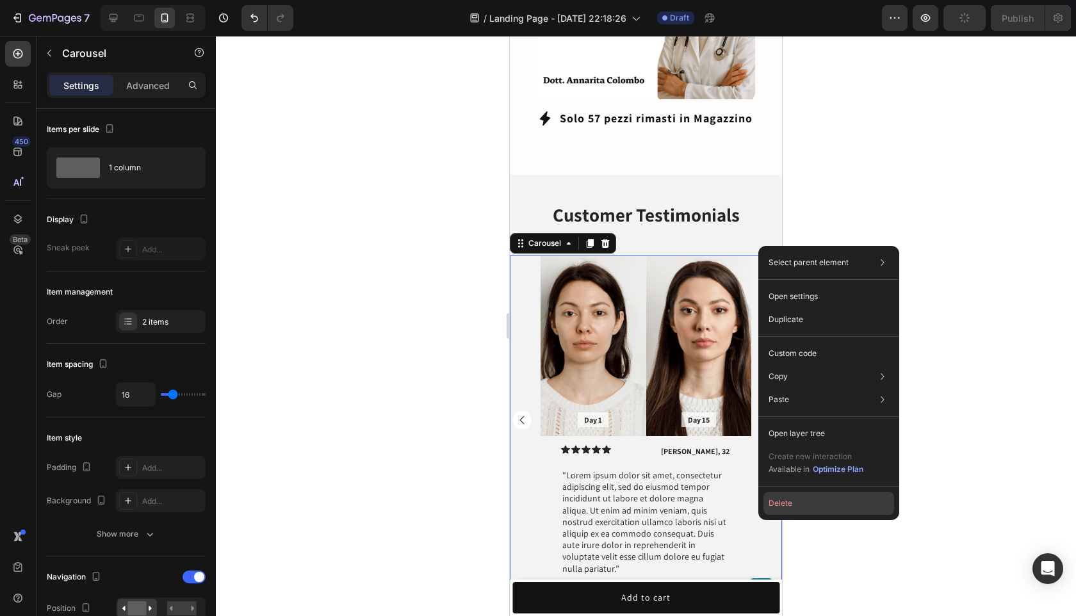
click at [814, 499] on button "Delete" at bounding box center [828, 503] width 131 height 23
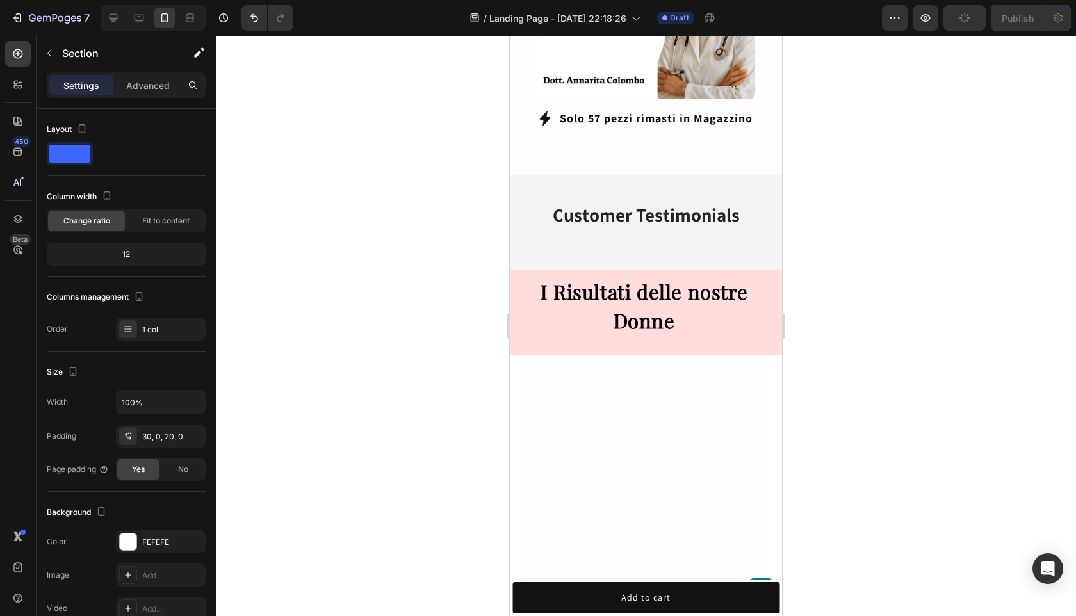
click at [658, 391] on div at bounding box center [646, 593] width 252 height 439
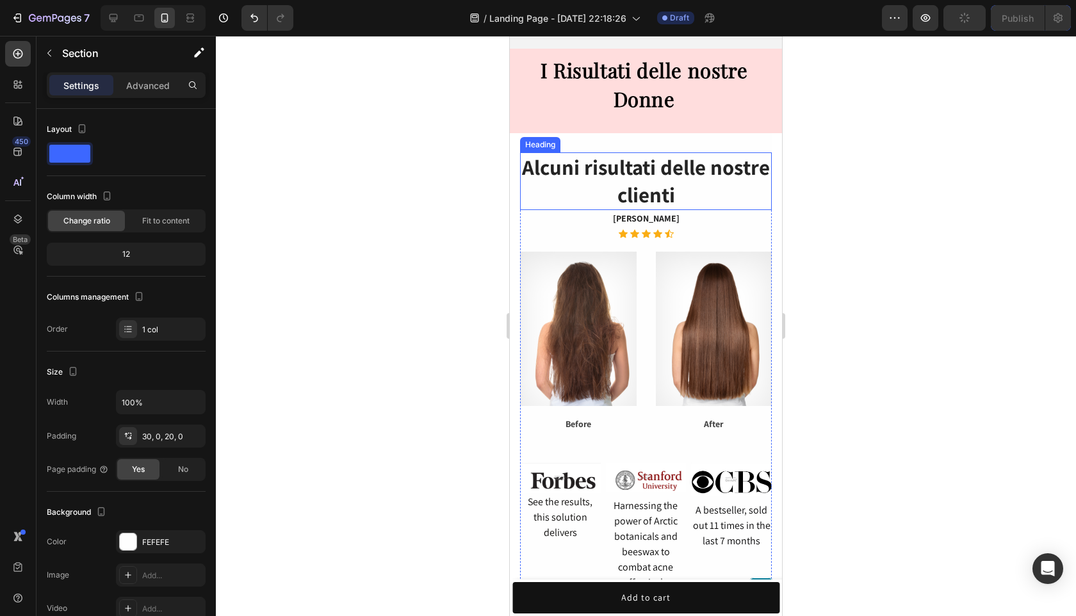
scroll to position [1038, 0]
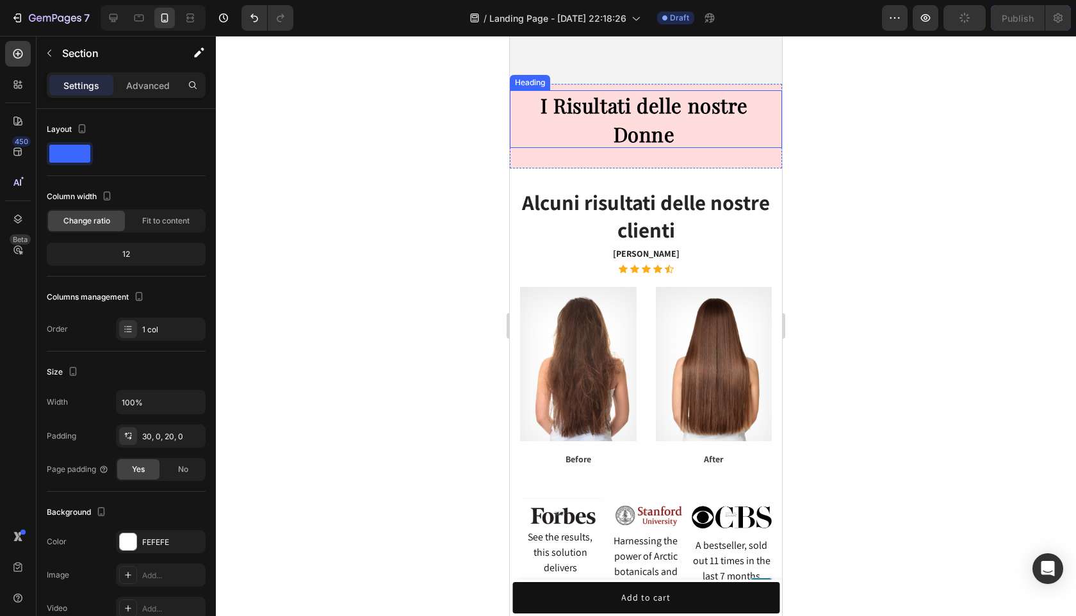
click at [697, 142] on h2 "I Risultati delle nostre Donne" at bounding box center [646, 119] width 272 height 58
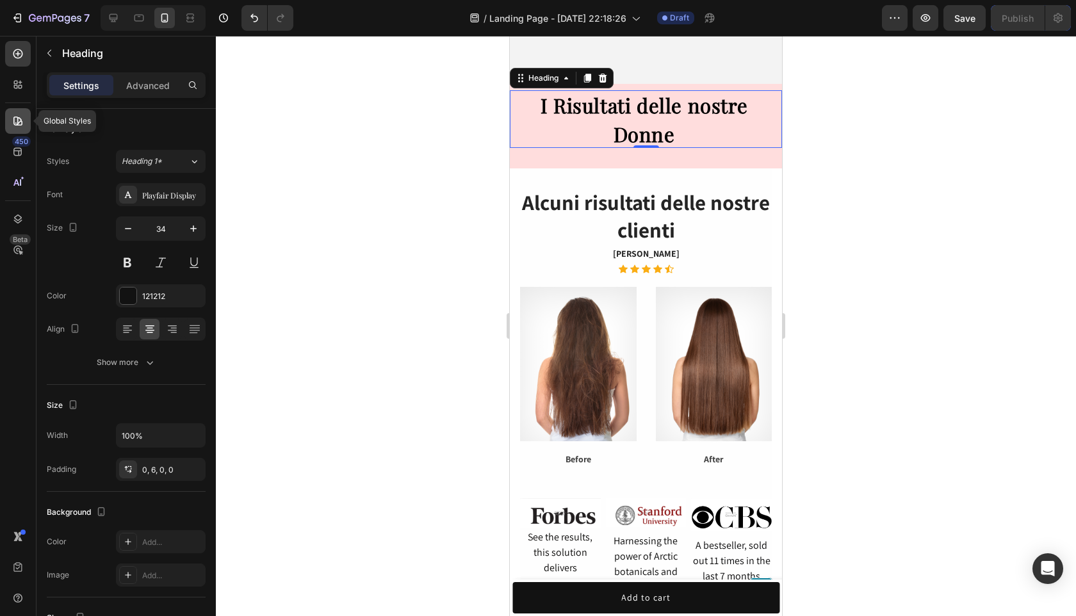
click at [15, 113] on div at bounding box center [18, 121] width 26 height 26
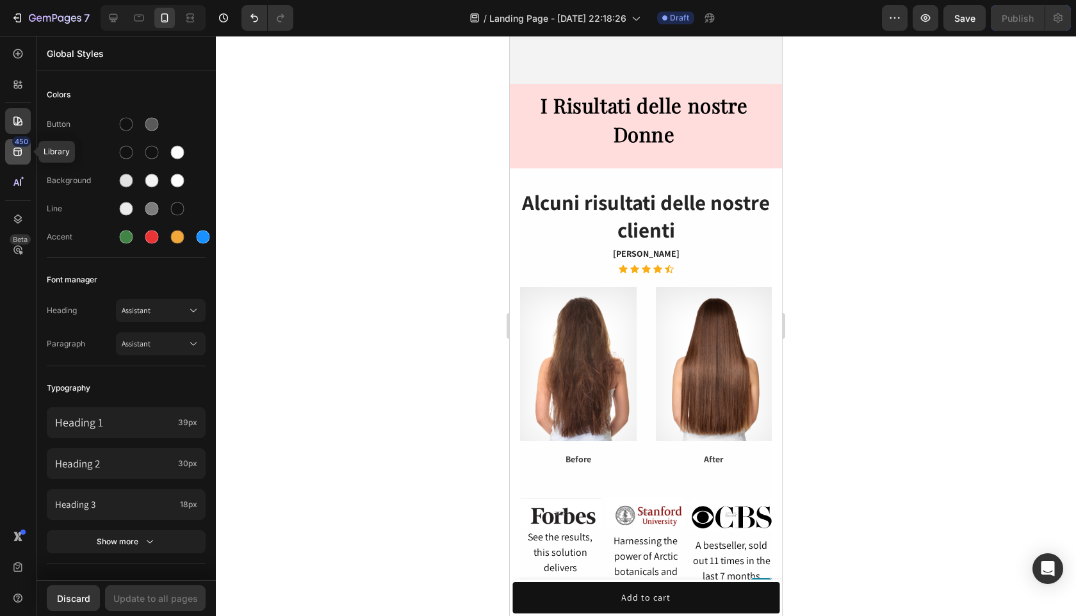
click at [15, 138] on div "450" at bounding box center [21, 141] width 19 height 10
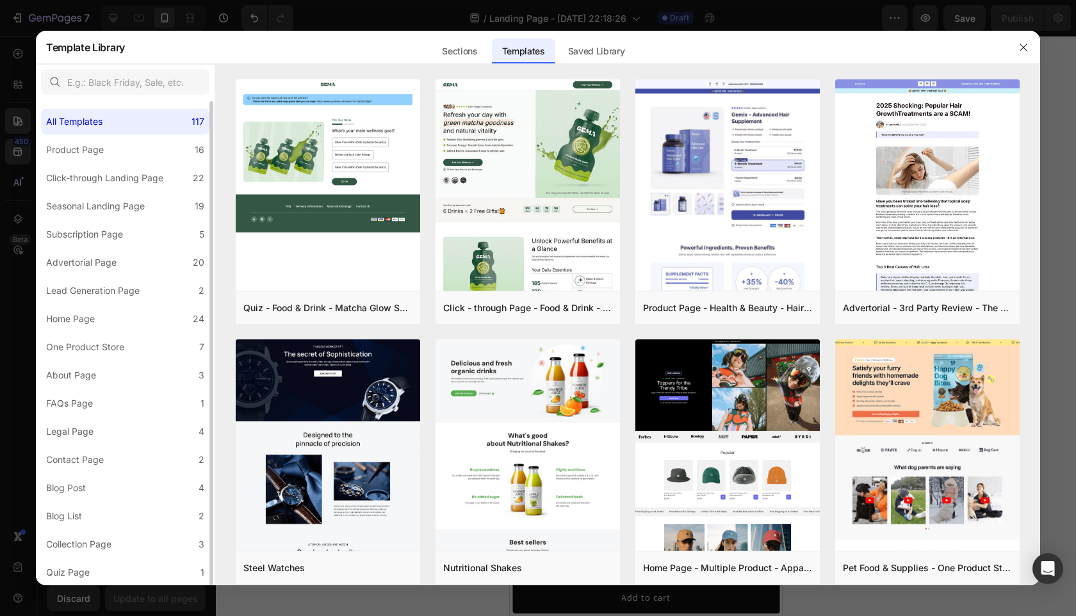
scroll to position [0, 0]
click at [1015, 53] on button "button" at bounding box center [1023, 47] width 20 height 20
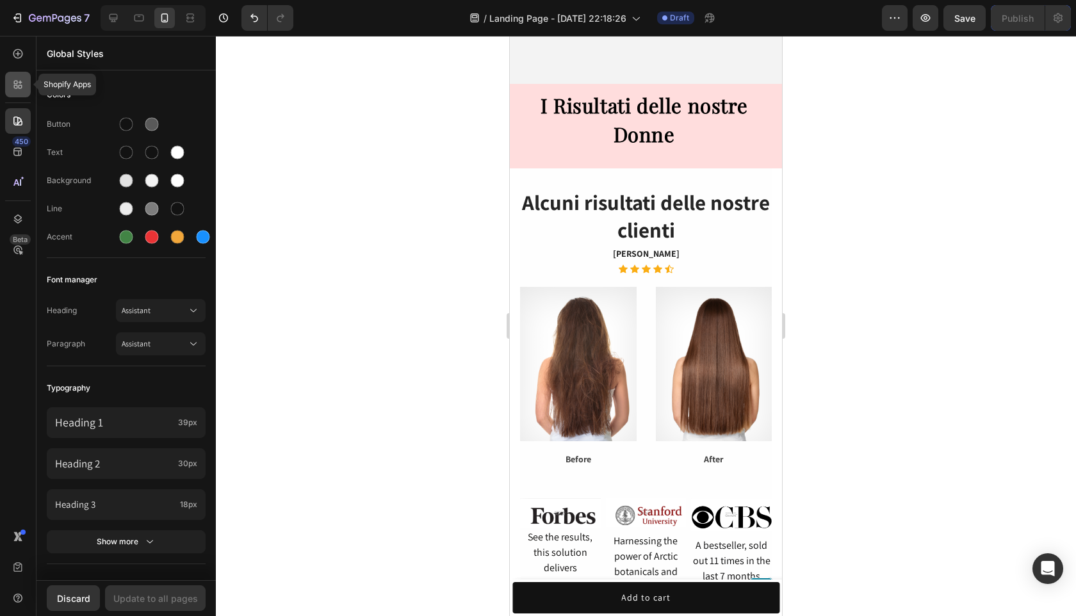
click at [13, 75] on div at bounding box center [18, 85] width 26 height 26
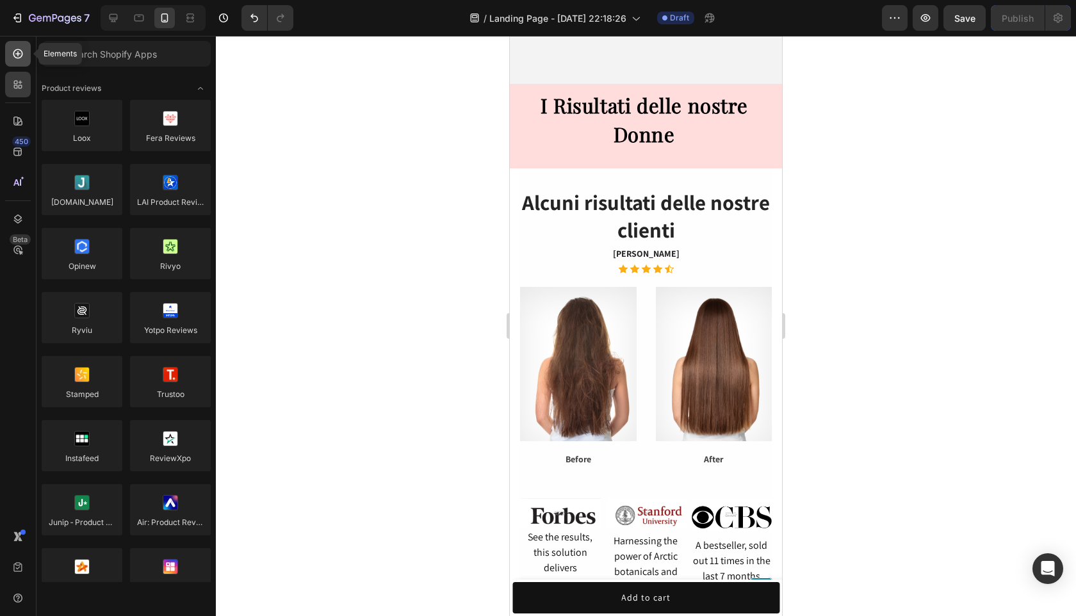
click at [18, 51] on icon at bounding box center [18, 53] width 13 height 13
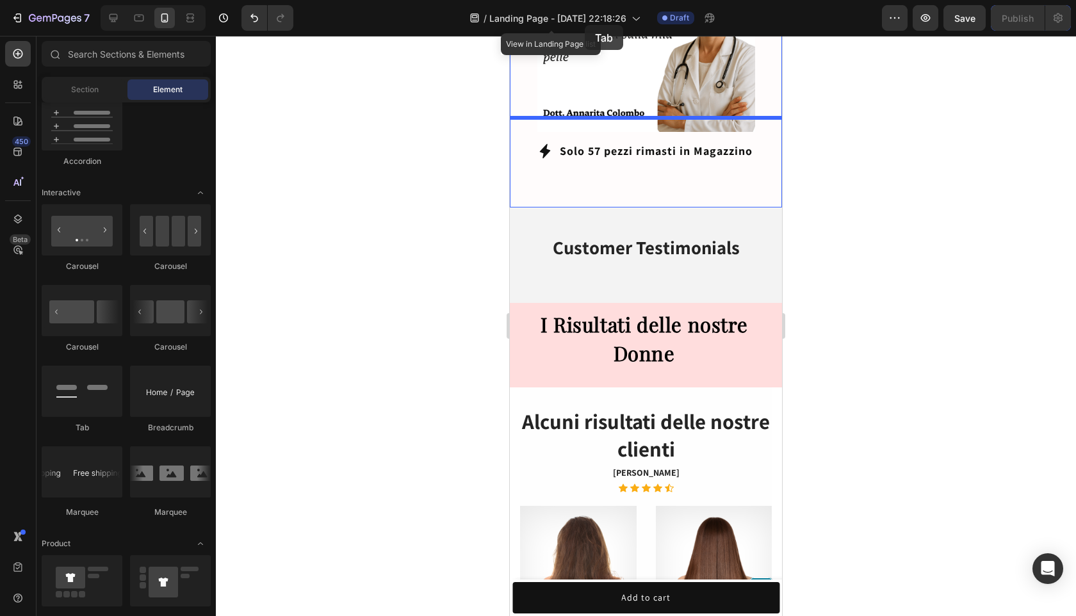
scroll to position [820, 0]
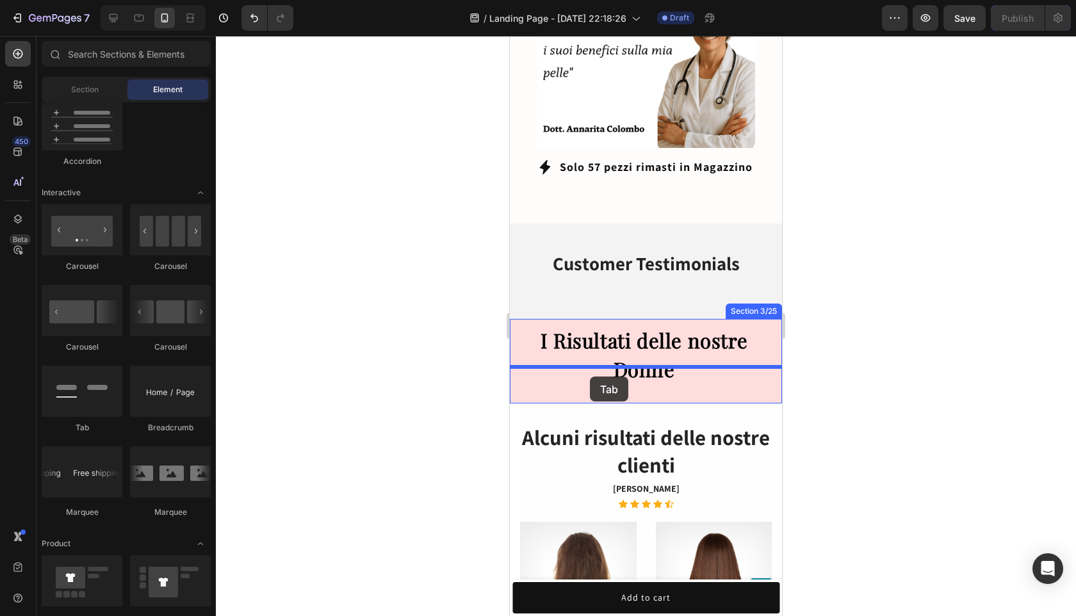
drag, startPoint x: 575, startPoint y: 421, endPoint x: 590, endPoint y: 376, distance: 46.6
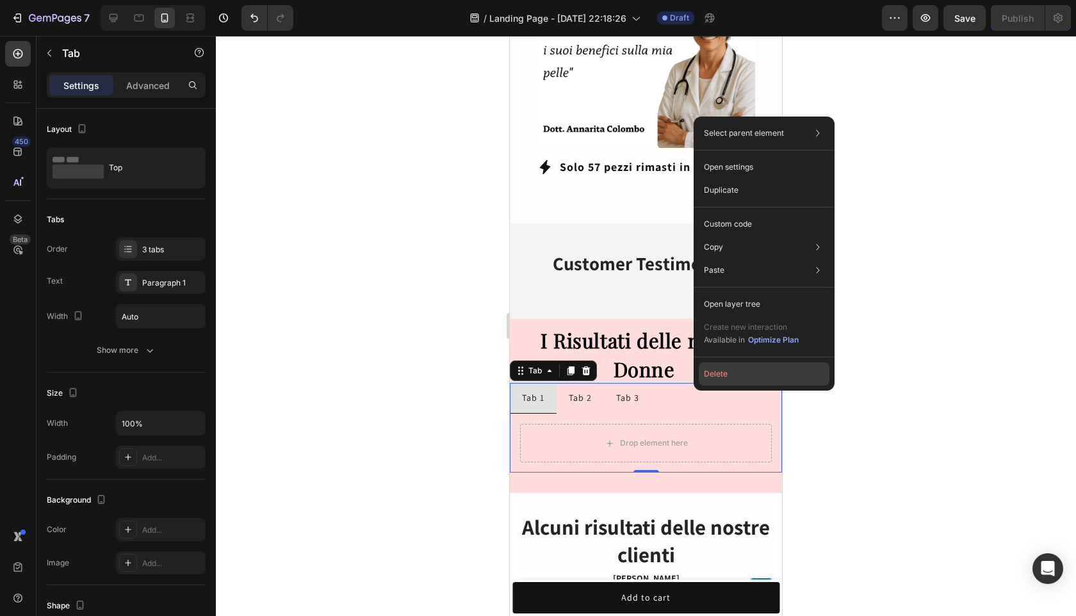
click at [737, 372] on button "Delete" at bounding box center [764, 373] width 131 height 23
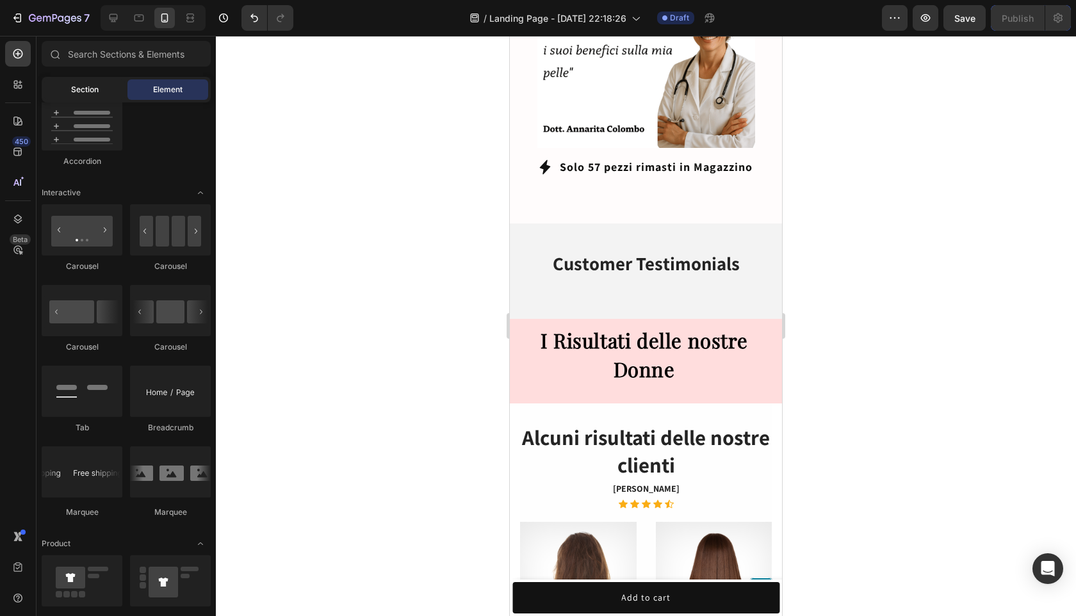
click at [113, 88] on div "Section" at bounding box center [84, 89] width 81 height 20
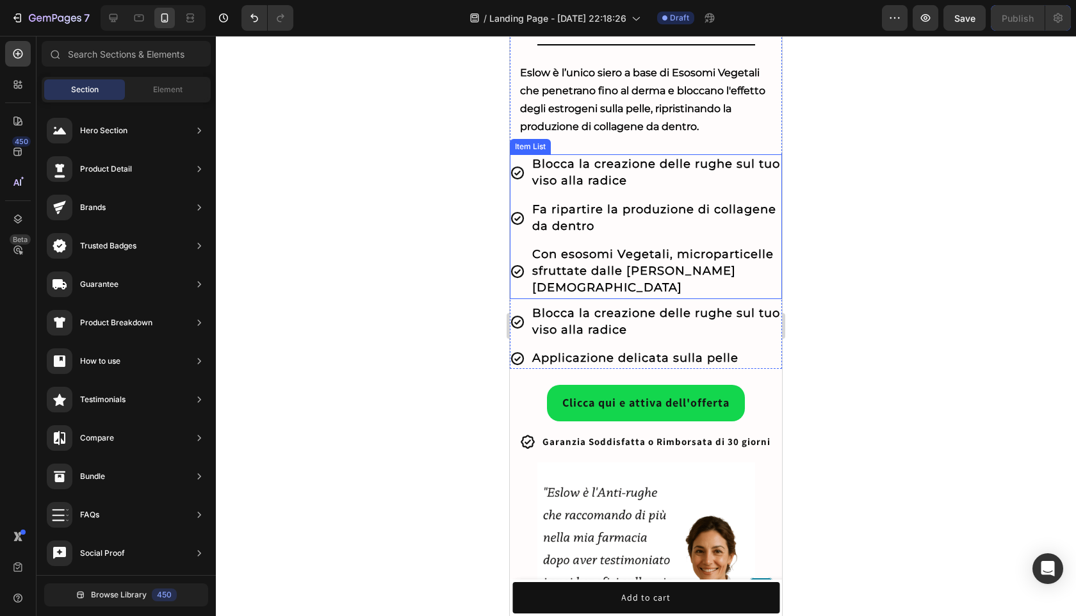
scroll to position [314, 0]
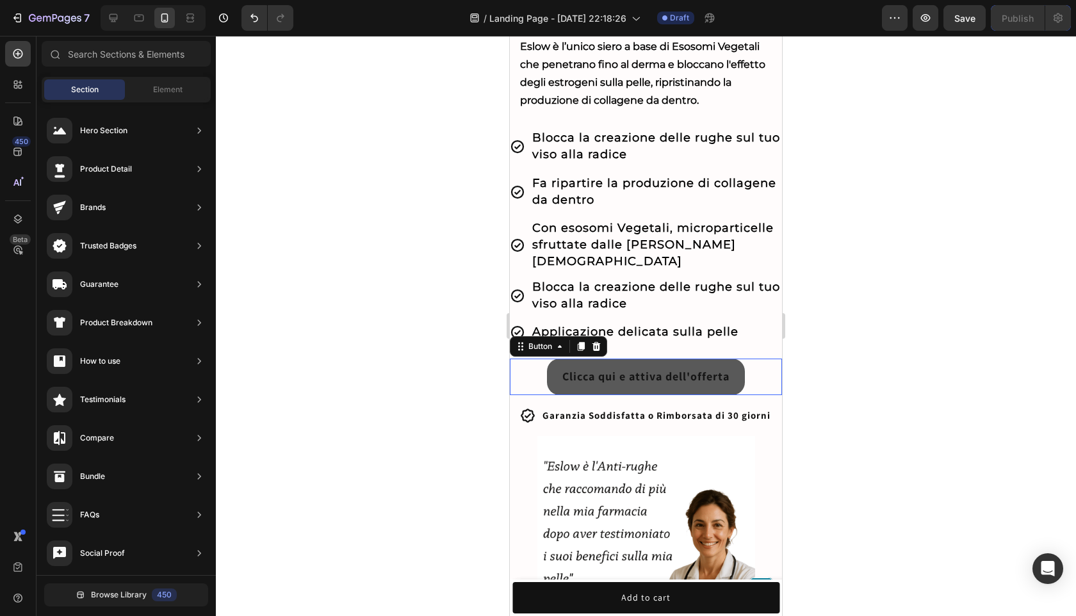
click at [676, 374] on button "Clicca qui e attiva dell'offerta" at bounding box center [646, 377] width 198 height 36
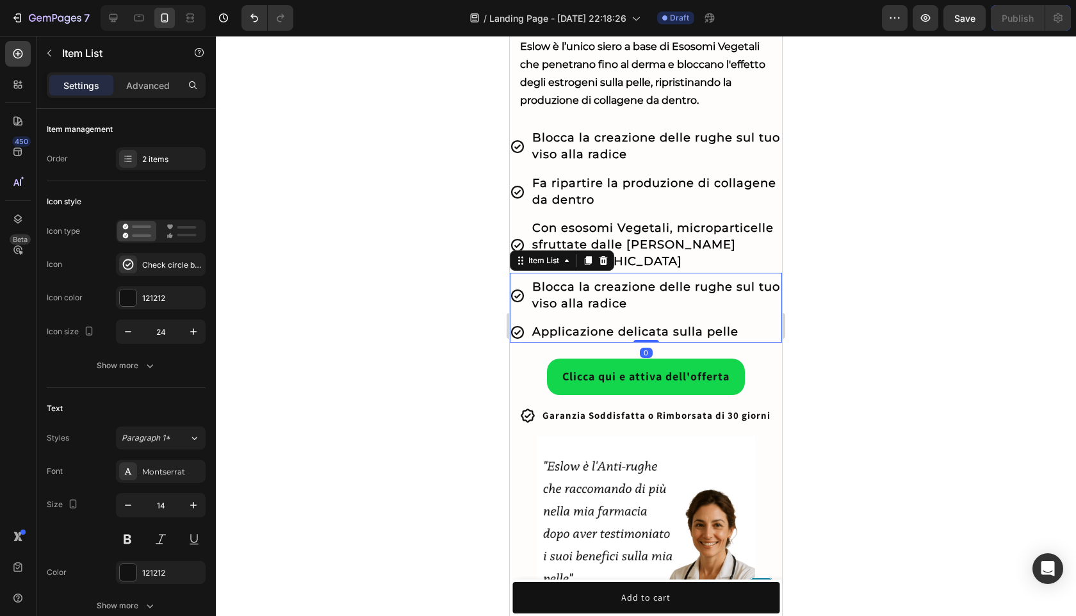
click at [689, 325] on strong "Applicazione delicata sulla pelle" at bounding box center [635, 332] width 206 height 14
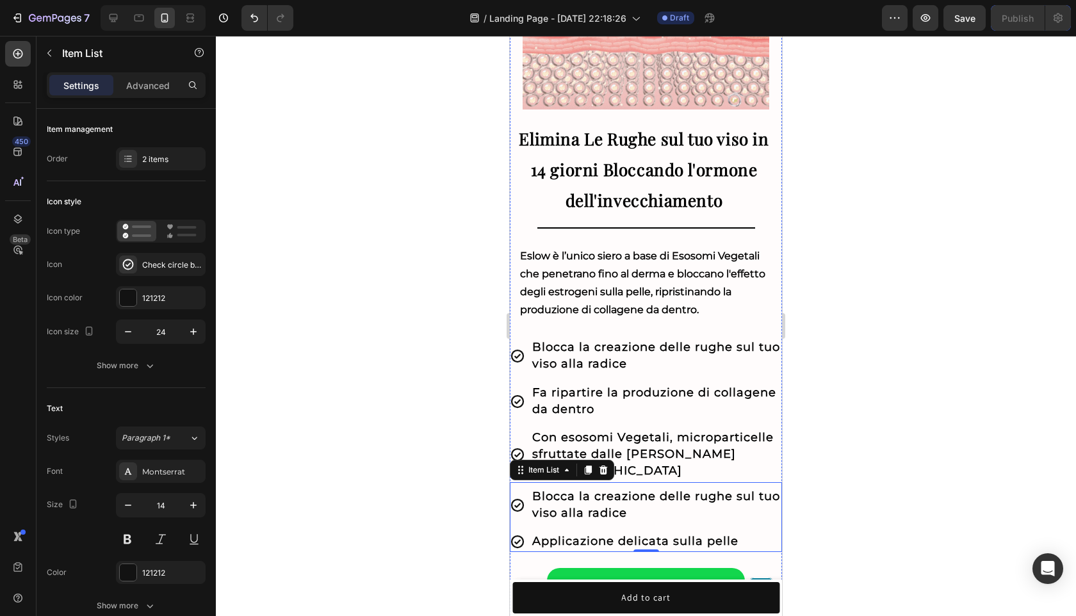
scroll to position [286, 0]
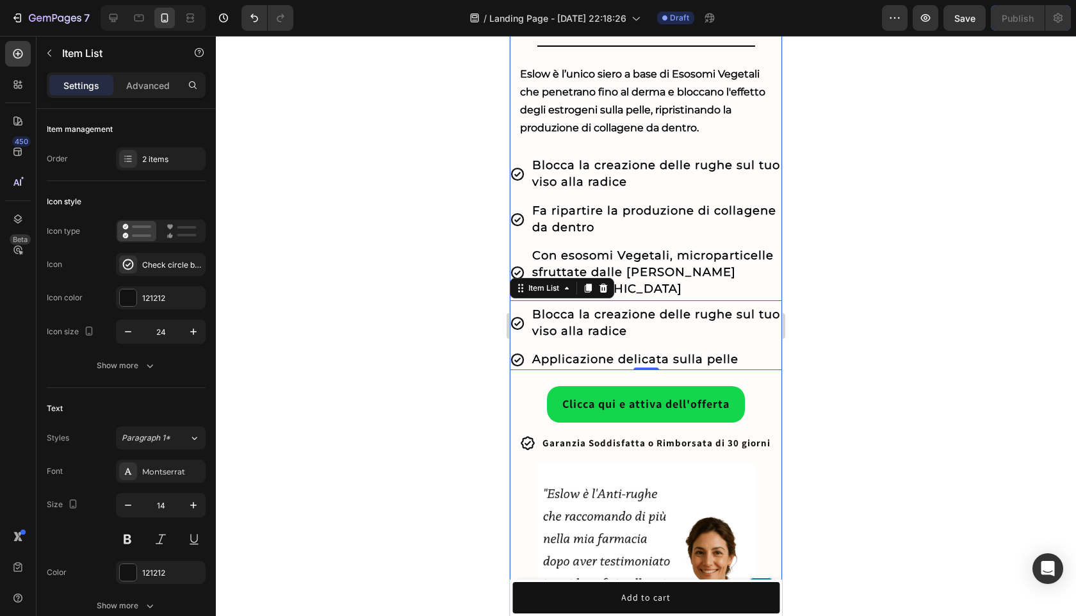
click at [859, 327] on div at bounding box center [646, 326] width 860 height 580
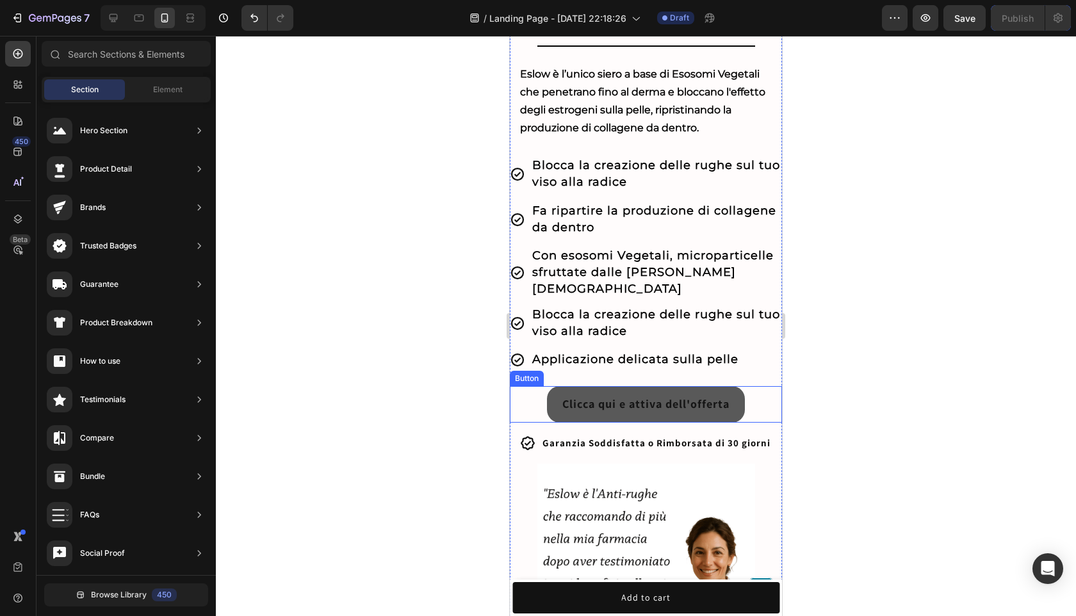
click at [674, 402] on button "Clicca qui e attiva dell'offerta" at bounding box center [646, 404] width 198 height 36
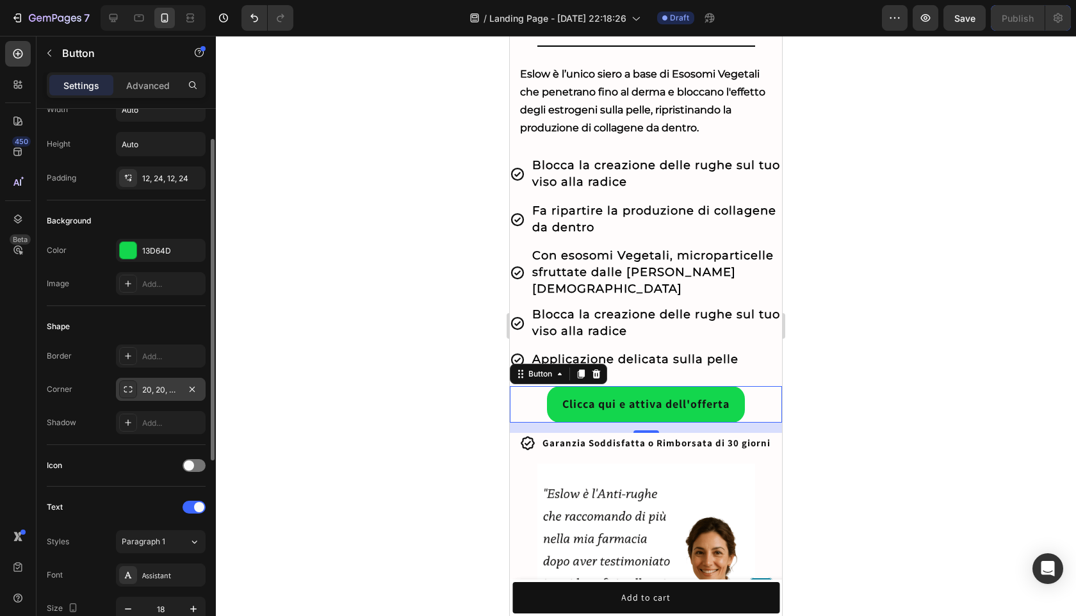
scroll to position [51, 0]
click at [167, 394] on div "20, 20, 20, 20" at bounding box center [160, 390] width 37 height 12
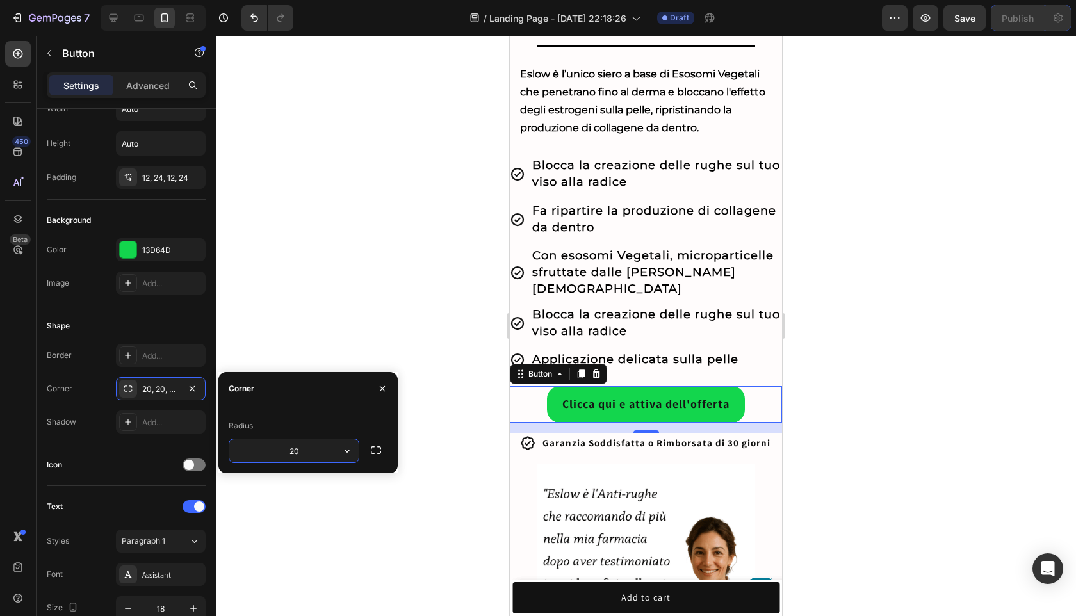
click at [284, 449] on input "20" at bounding box center [293, 450] width 129 height 23
type input "35"
click at [176, 332] on div "Shape" at bounding box center [126, 326] width 159 height 20
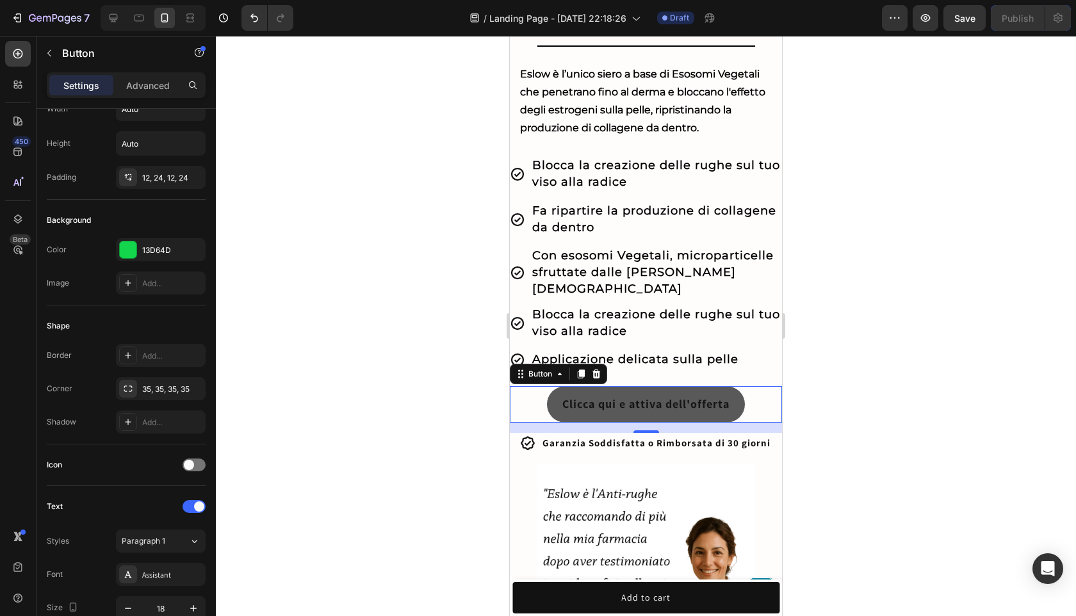
click at [574, 386] on button "Clicca qui e attiva dell'offerta" at bounding box center [646, 404] width 198 height 36
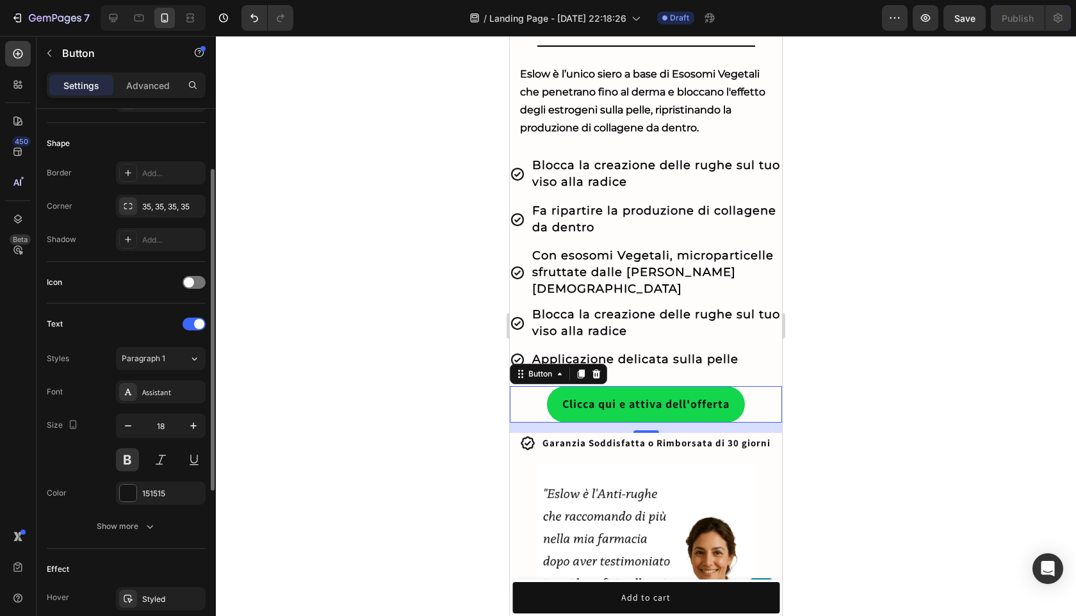
scroll to position [276, 0]
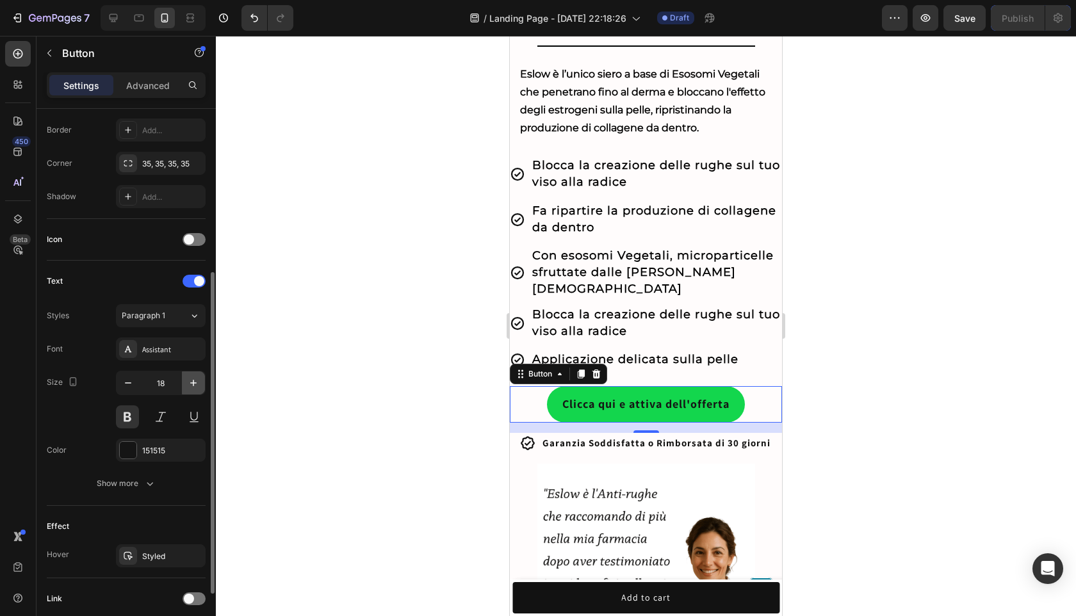
click at [195, 387] on icon "button" at bounding box center [193, 382] width 13 height 13
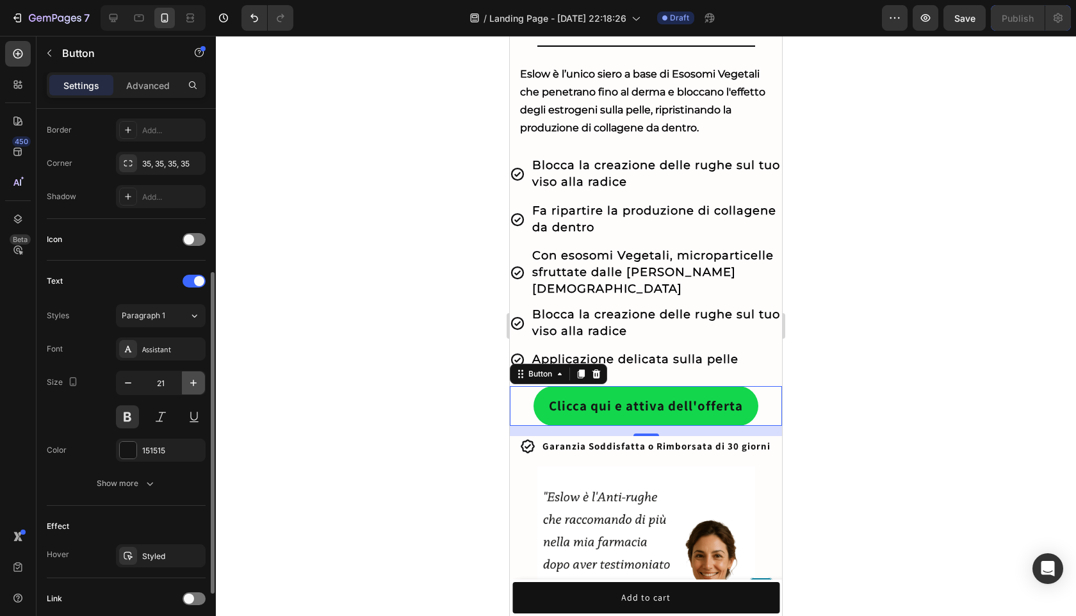
click at [195, 387] on icon "button" at bounding box center [193, 382] width 13 height 13
type input "22"
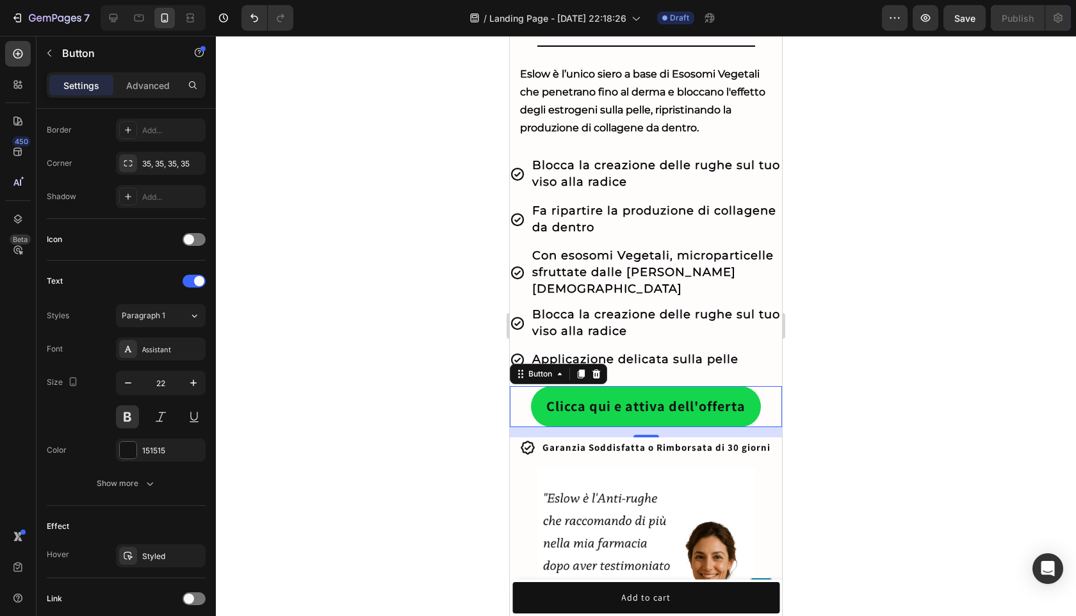
click at [839, 455] on div at bounding box center [646, 326] width 860 height 580
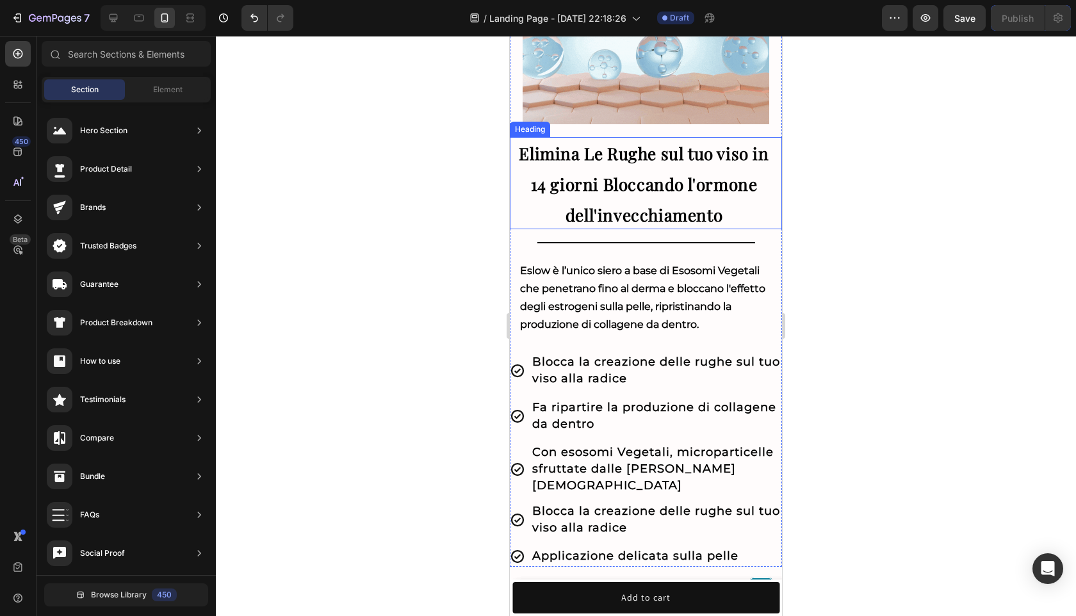
scroll to position [0, 0]
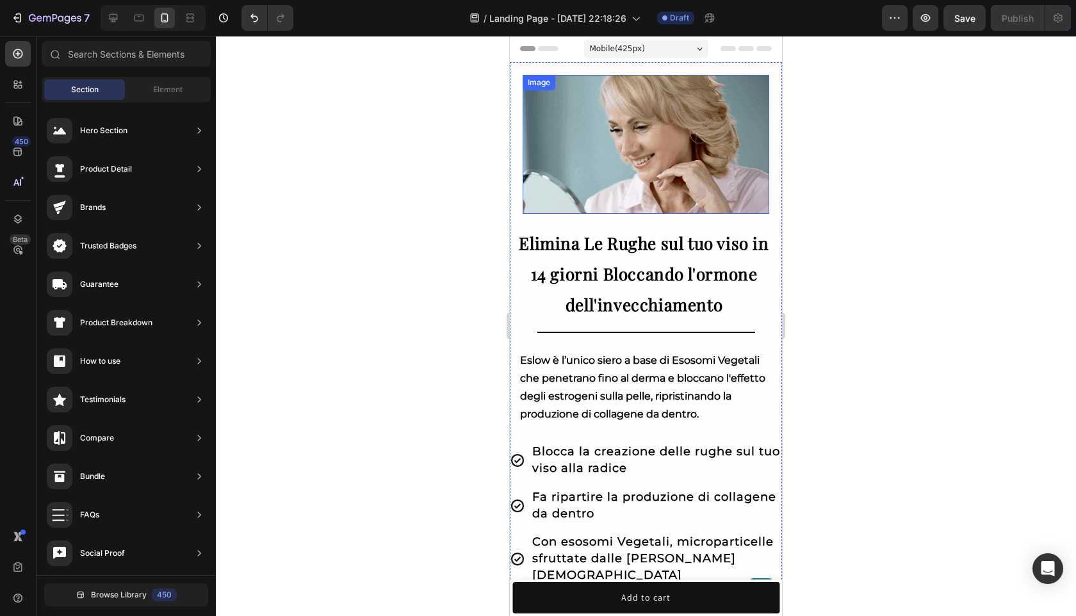
click at [743, 206] on img at bounding box center [645, 144] width 246 height 139
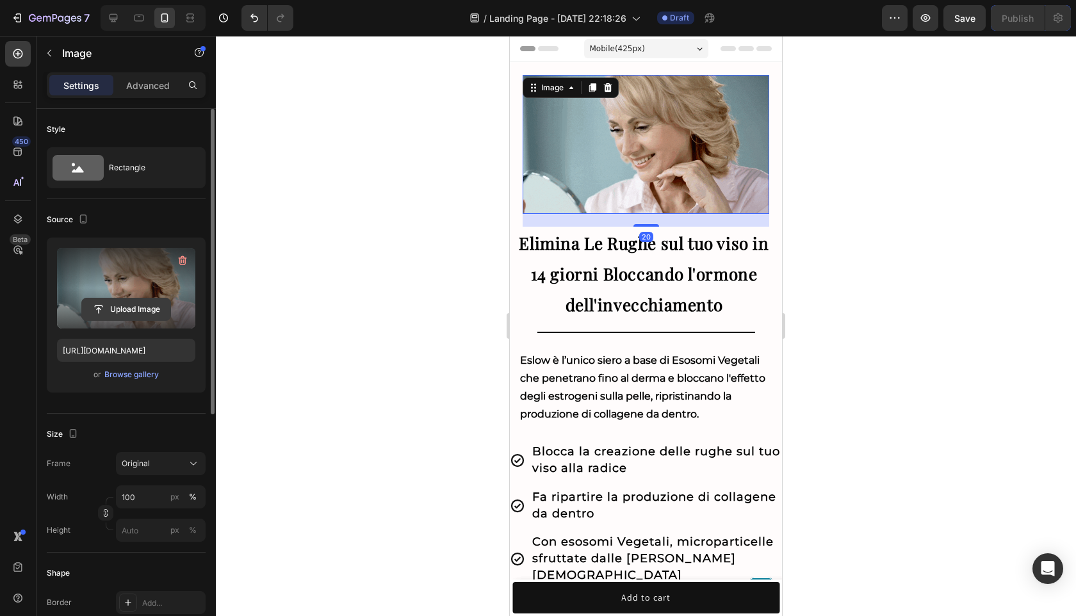
click at [140, 304] on input "file" at bounding box center [126, 309] width 88 height 22
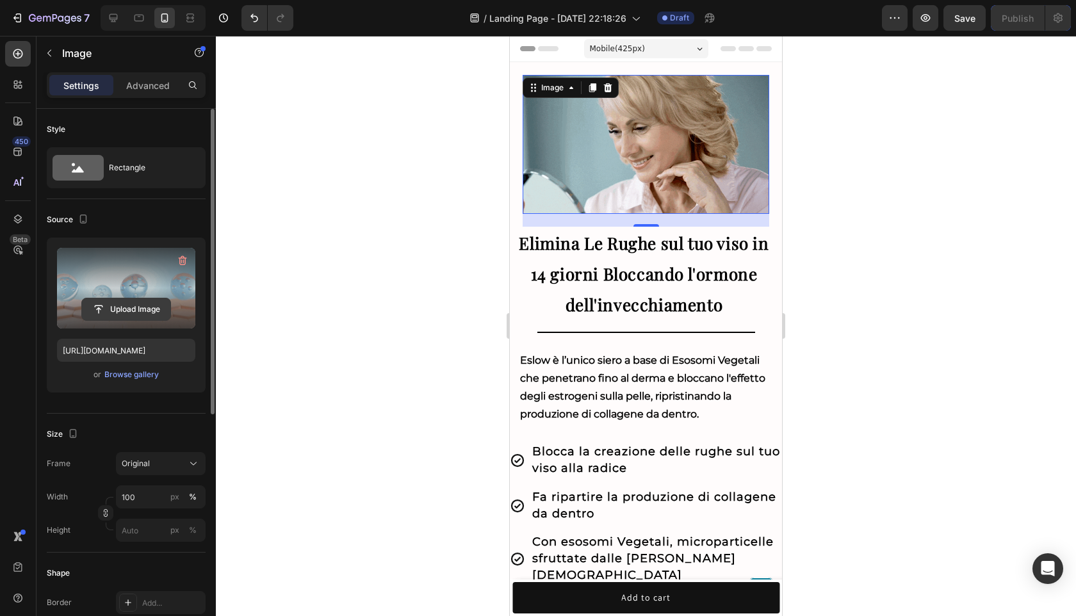
type input "C:\fakepath\Copia di Progetto senza titolo.gif"
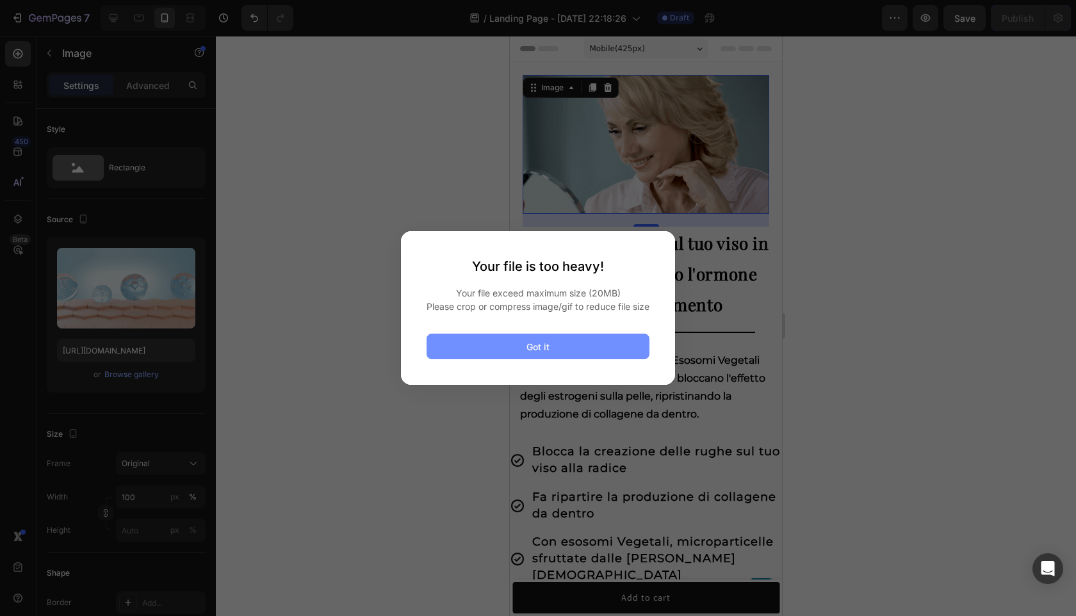
click at [547, 353] on div "Got it" at bounding box center [537, 346] width 23 height 13
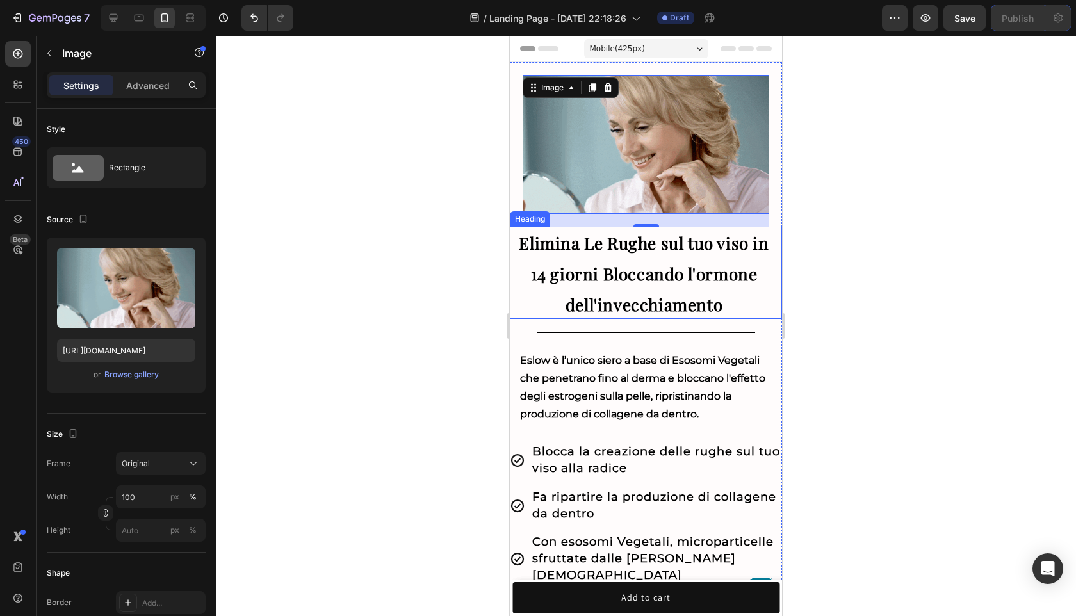
click at [799, 235] on div at bounding box center [646, 326] width 860 height 580
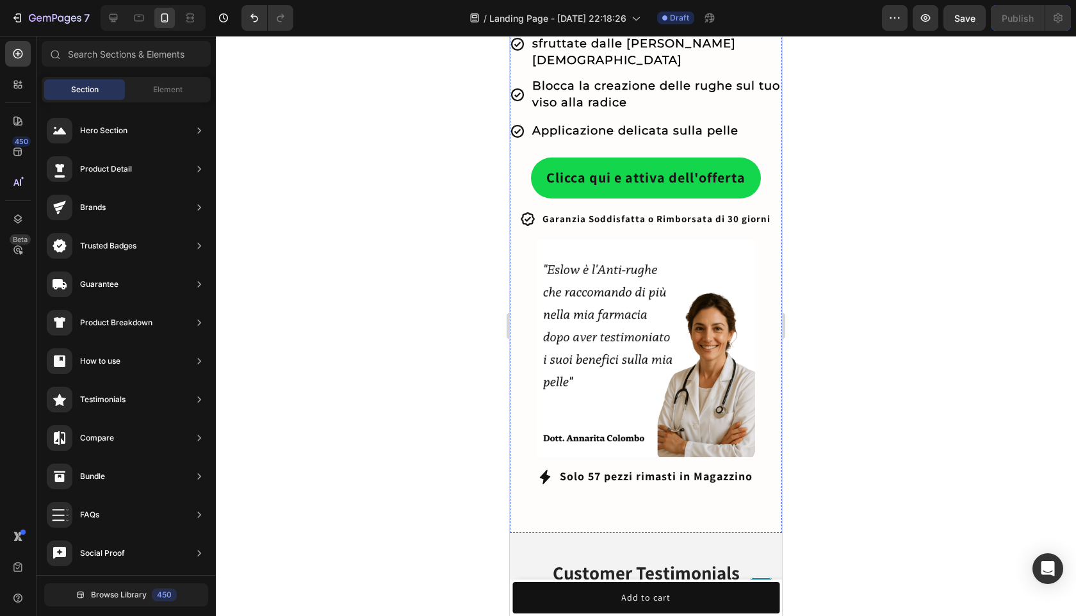
scroll to position [619, 0]
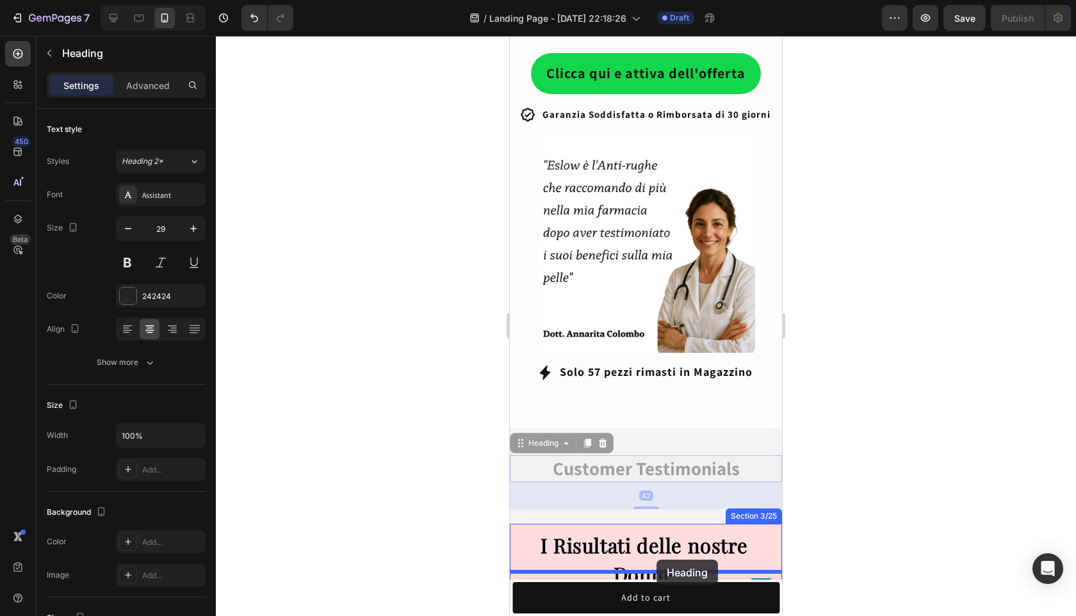
drag, startPoint x: 658, startPoint y: 478, endPoint x: 656, endPoint y: 560, distance: 81.3
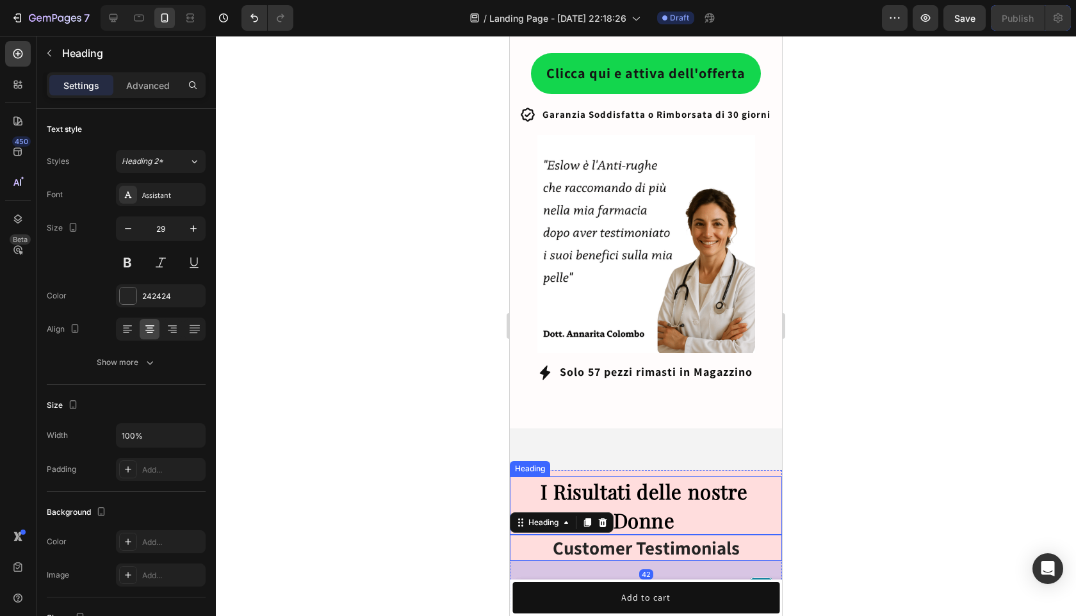
scroll to position [732, 0]
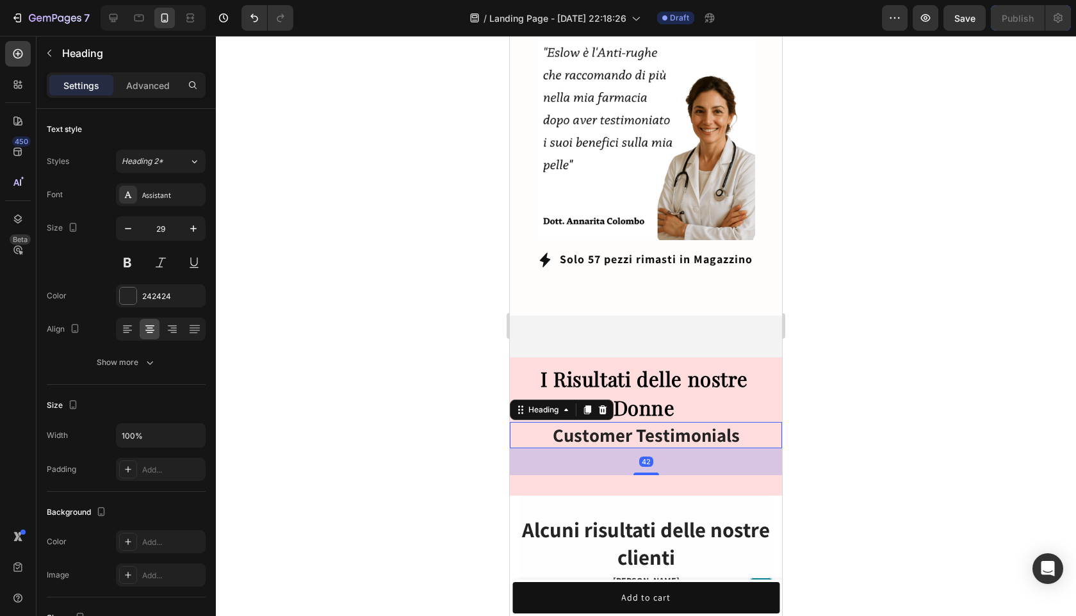
click at [839, 460] on div at bounding box center [646, 326] width 860 height 580
click at [695, 426] on h2 "Customer Testimonials" at bounding box center [646, 435] width 272 height 27
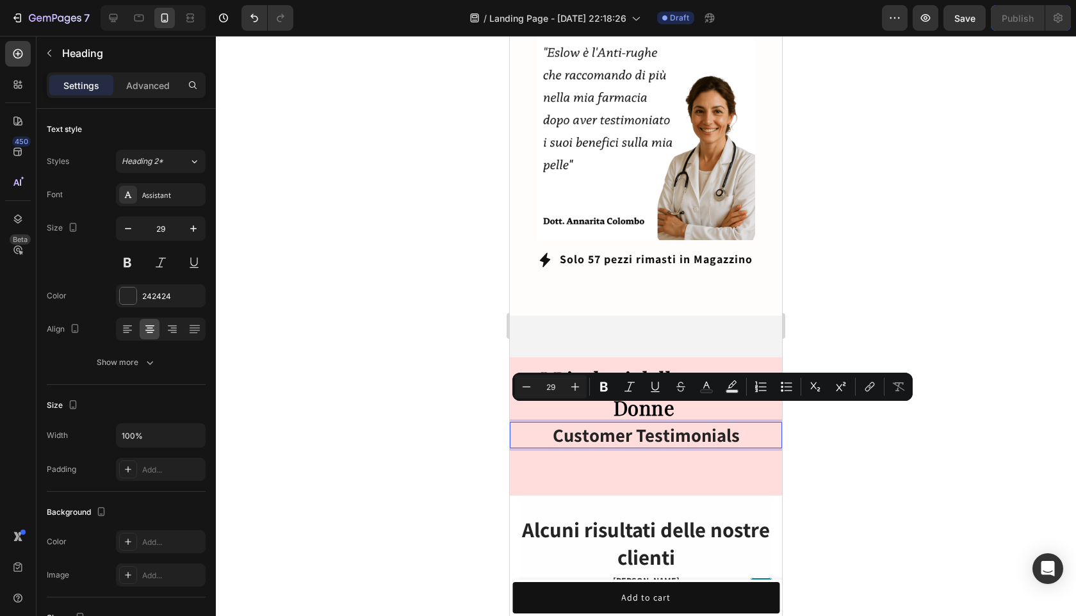
click at [695, 426] on p "Customer Testimonials" at bounding box center [646, 435] width 270 height 24
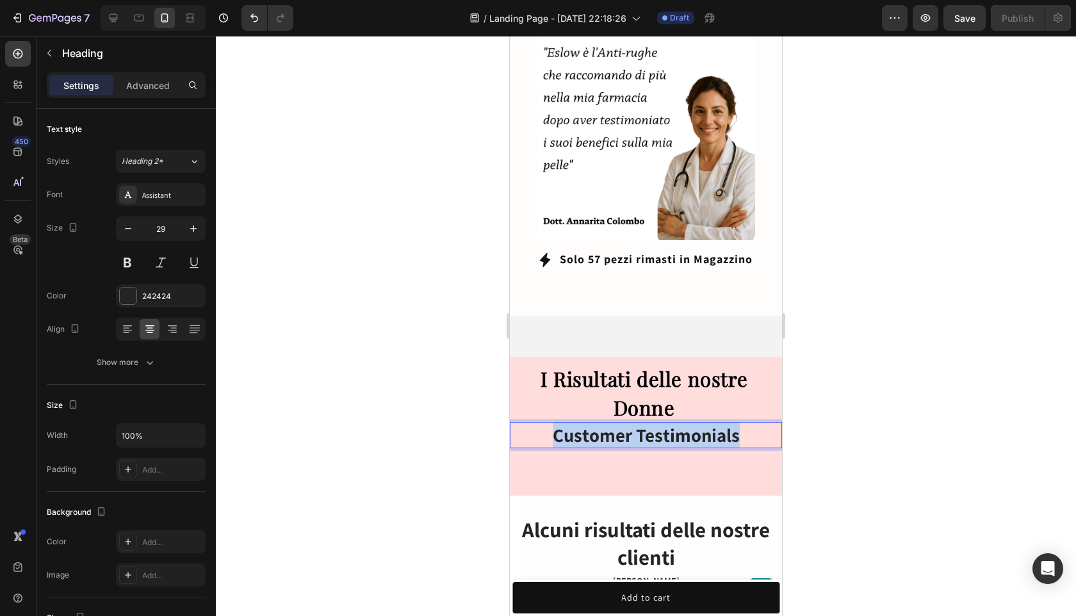
click at [695, 426] on p "Customer Testimonials" at bounding box center [646, 435] width 270 height 24
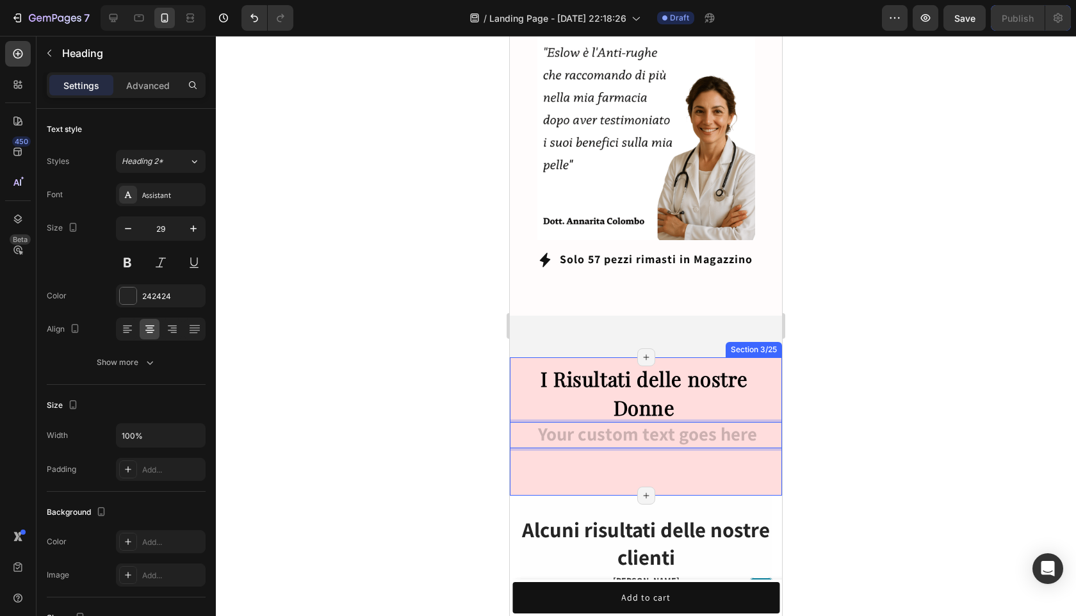
click at [734, 468] on div "I Risultati delle nostre Donne Heading Heading 42 Section 3/25 Page has reached…" at bounding box center [646, 426] width 272 height 138
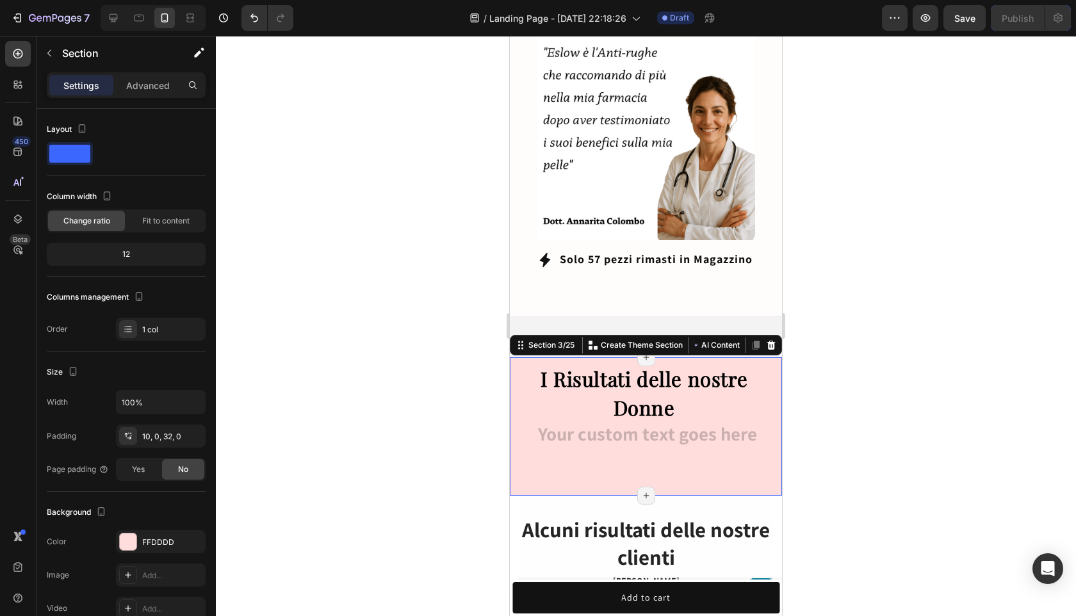
click at [884, 422] on div at bounding box center [646, 326] width 860 height 580
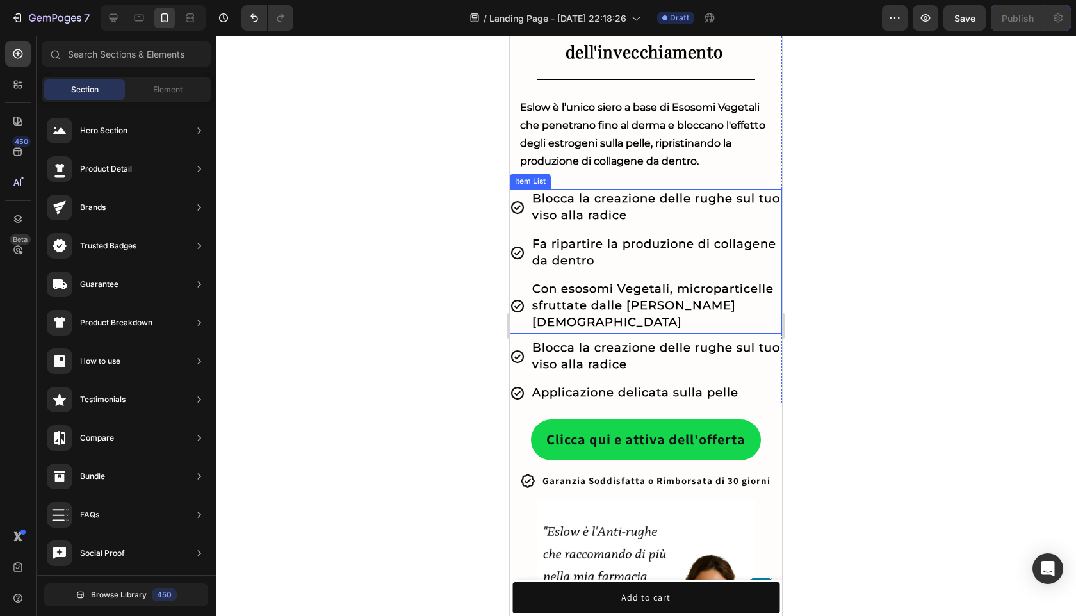
scroll to position [0, 0]
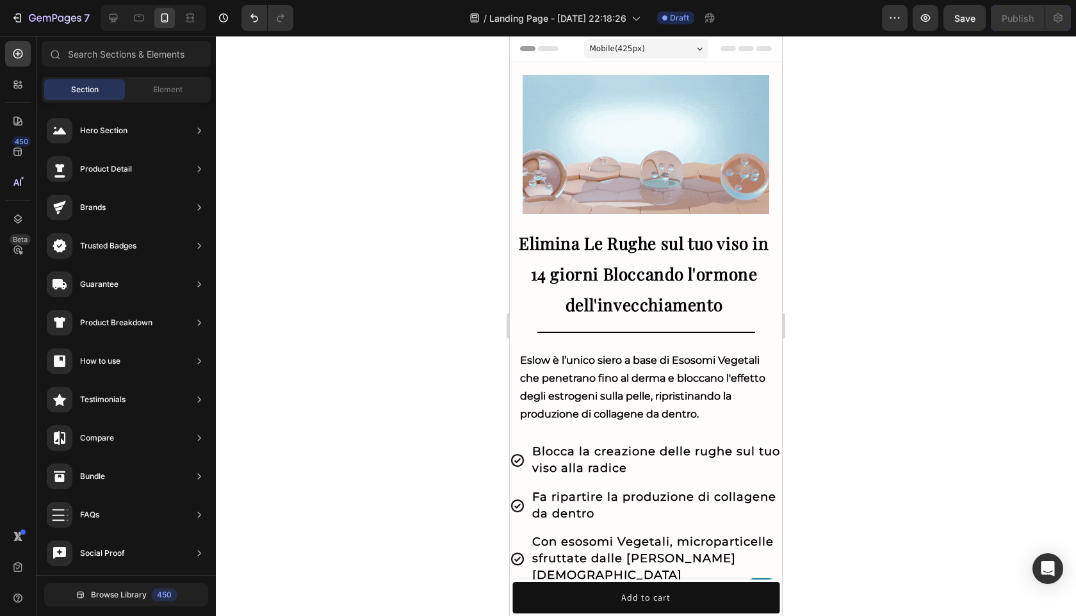
click at [868, 264] on div at bounding box center [646, 326] width 860 height 580
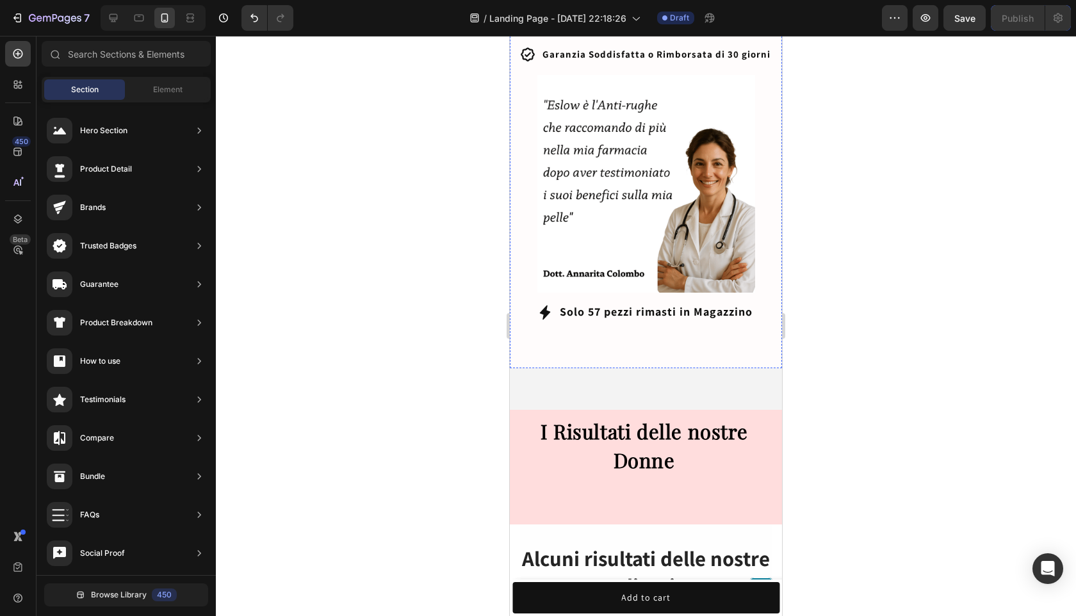
scroll to position [681, 0]
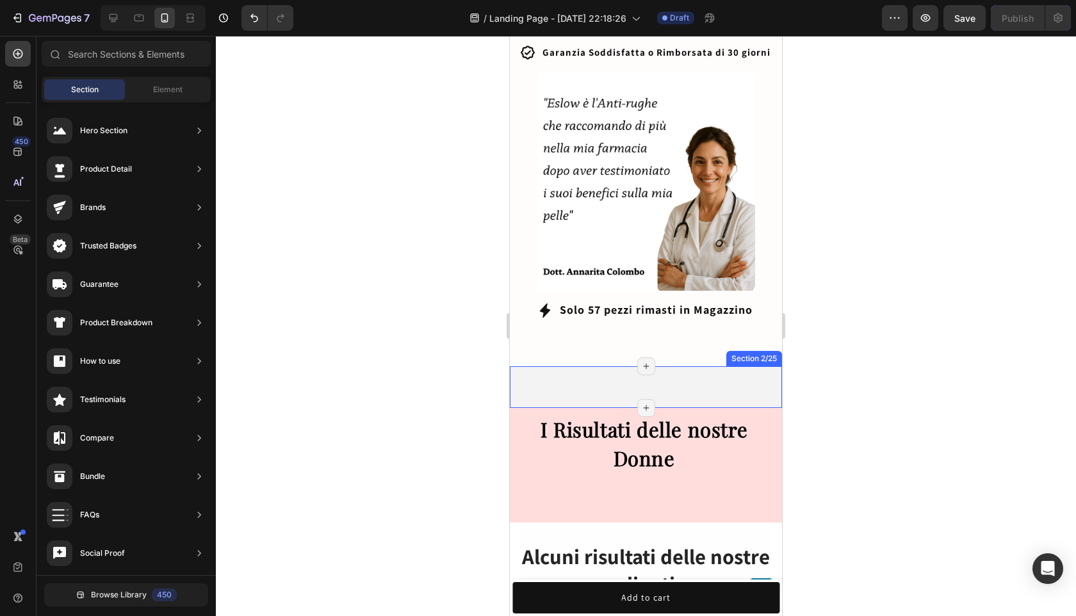
click at [659, 341] on p "CLICCA QUI E ATTIVA L'OFFERTA" at bounding box center [640, 349] width 179 height 17
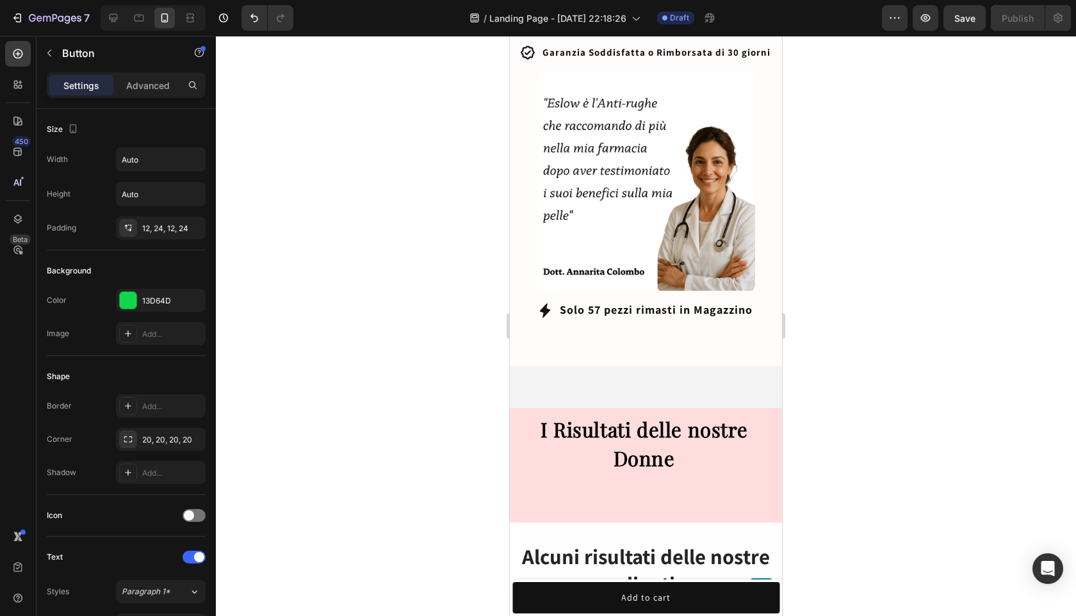
click at [690, 341] on p "CLICCA QUI E ATTIVA L'OFFERTA" at bounding box center [640, 349] width 179 height 17
click at [700, 321] on div "CLICCA QUI E ATTIVA L'OFFERTA Button 0" at bounding box center [646, 343] width 272 height 45
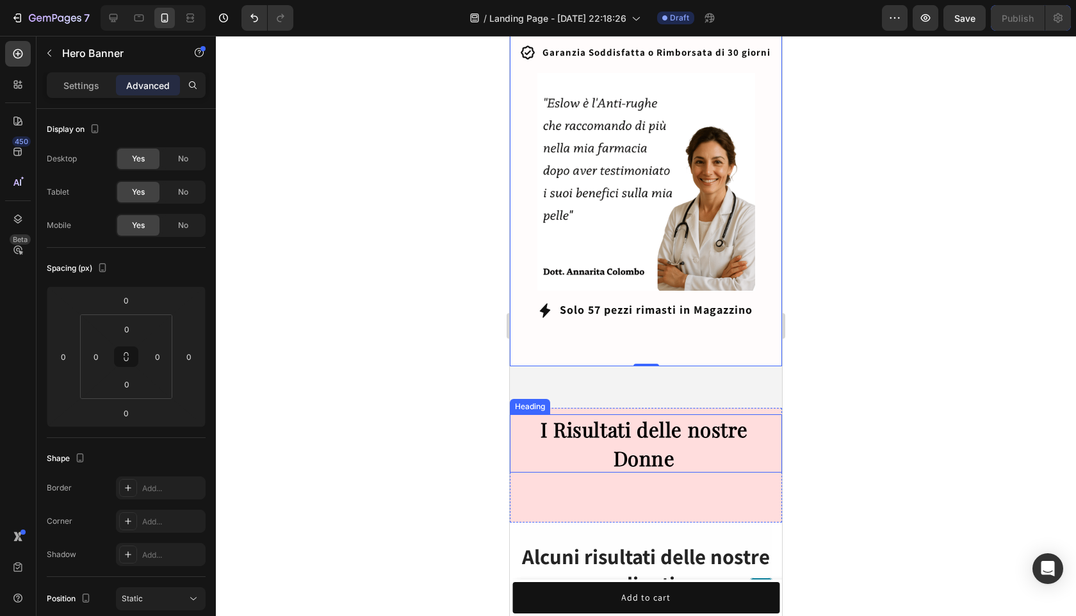
scroll to position [775, 0]
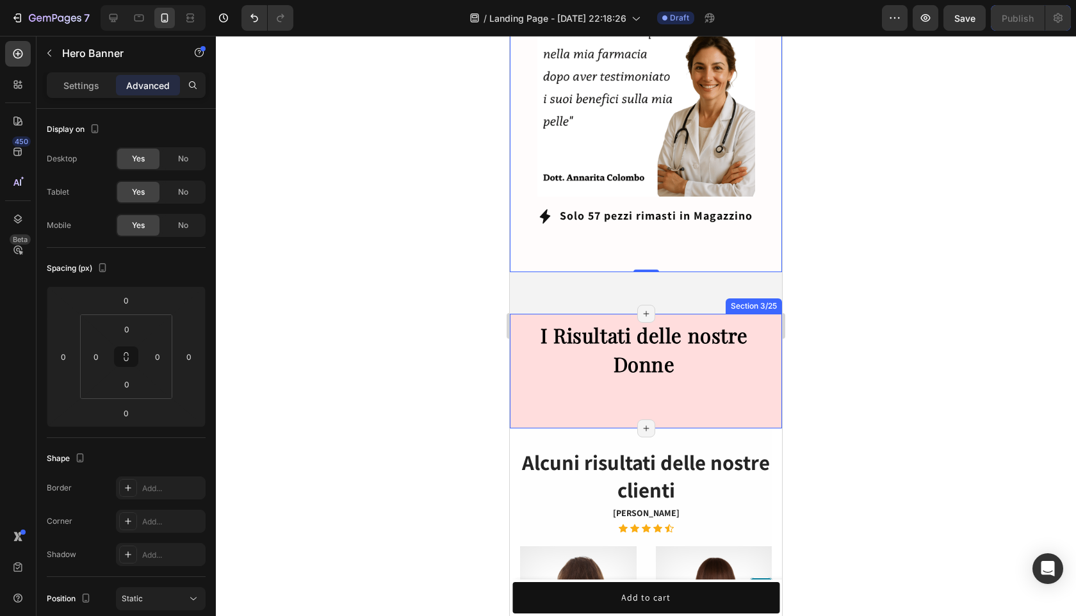
click at [619, 394] on div "I Risultati delle nostre Donne Heading Heading Section 3/25 Page has reached Sh…" at bounding box center [646, 371] width 272 height 114
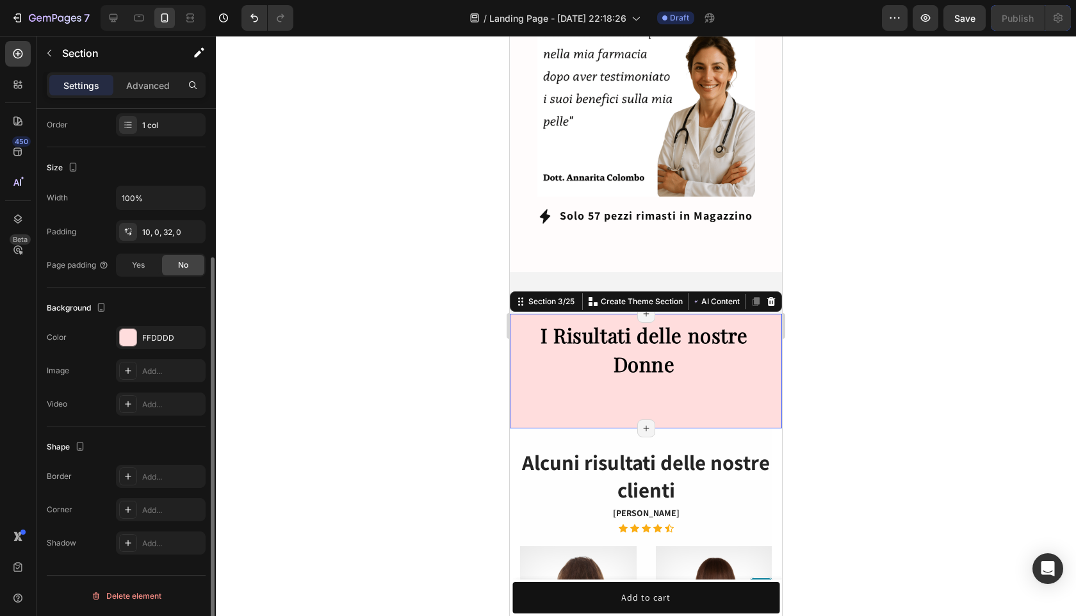
scroll to position [0, 0]
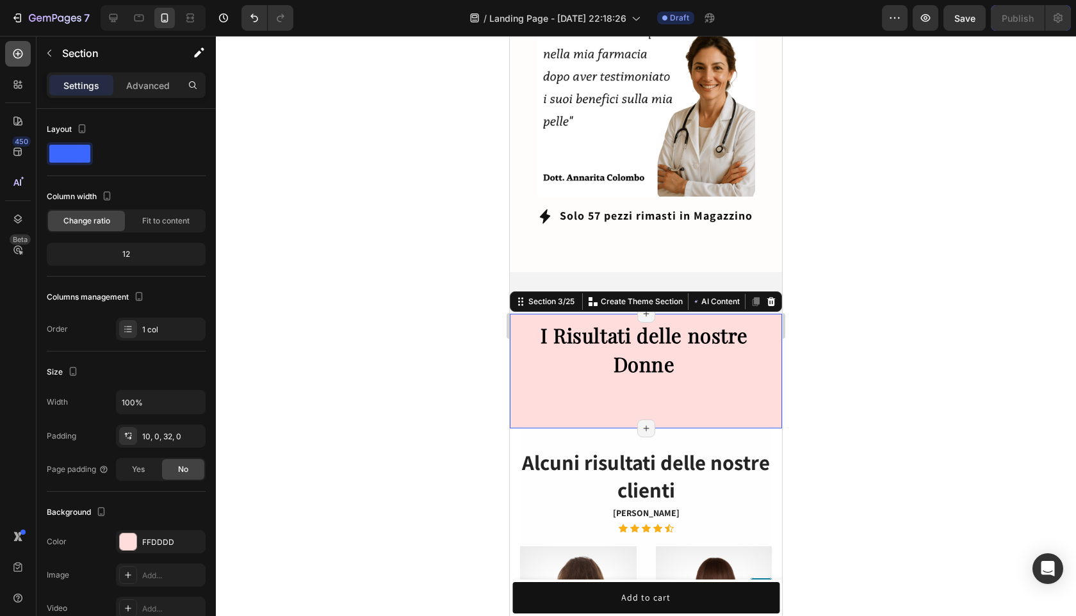
click at [21, 50] on icon at bounding box center [18, 53] width 13 height 13
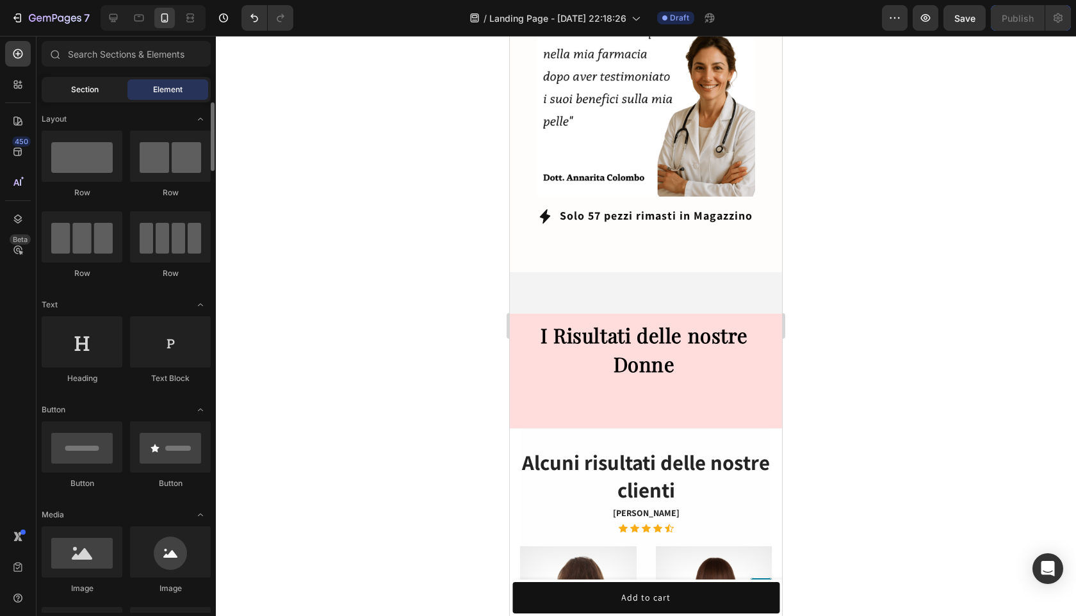
click at [93, 85] on span "Section" at bounding box center [85, 90] width 28 height 12
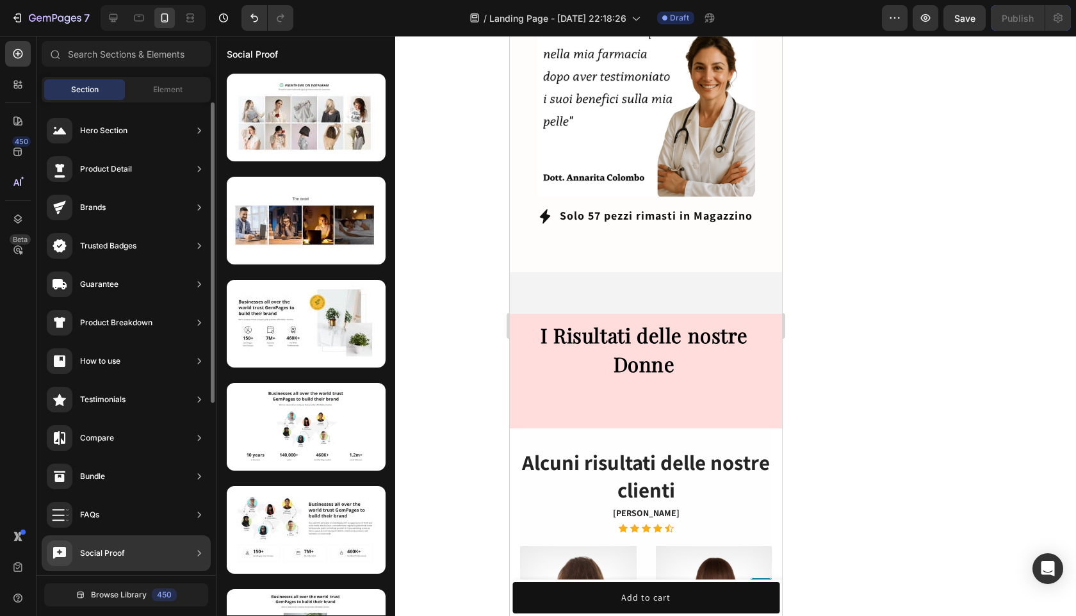
click at [134, 542] on div "Social Proof" at bounding box center [126, 553] width 169 height 36
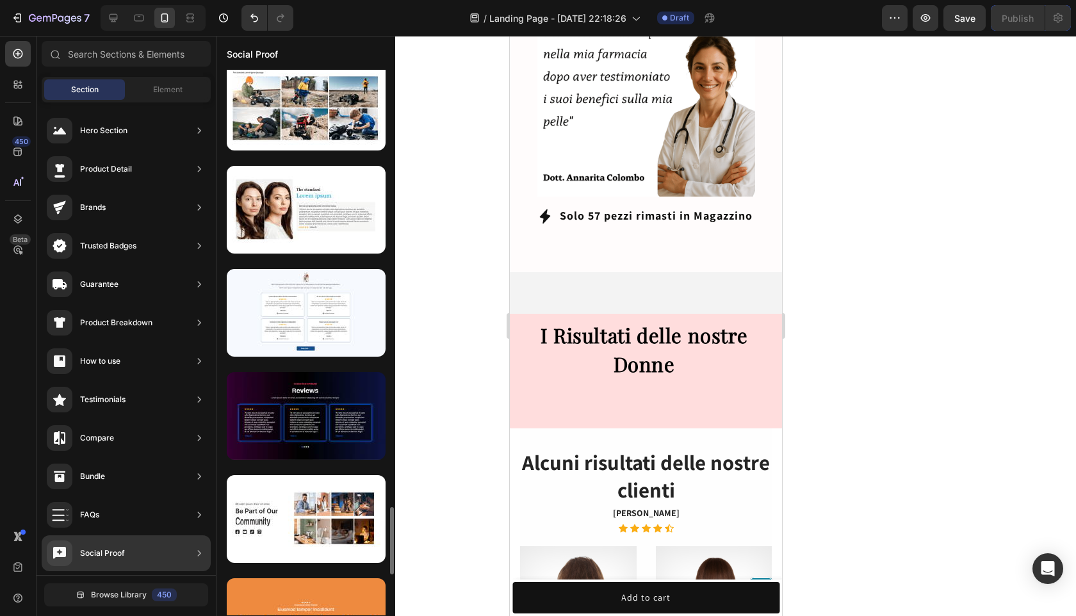
scroll to position [3165, 0]
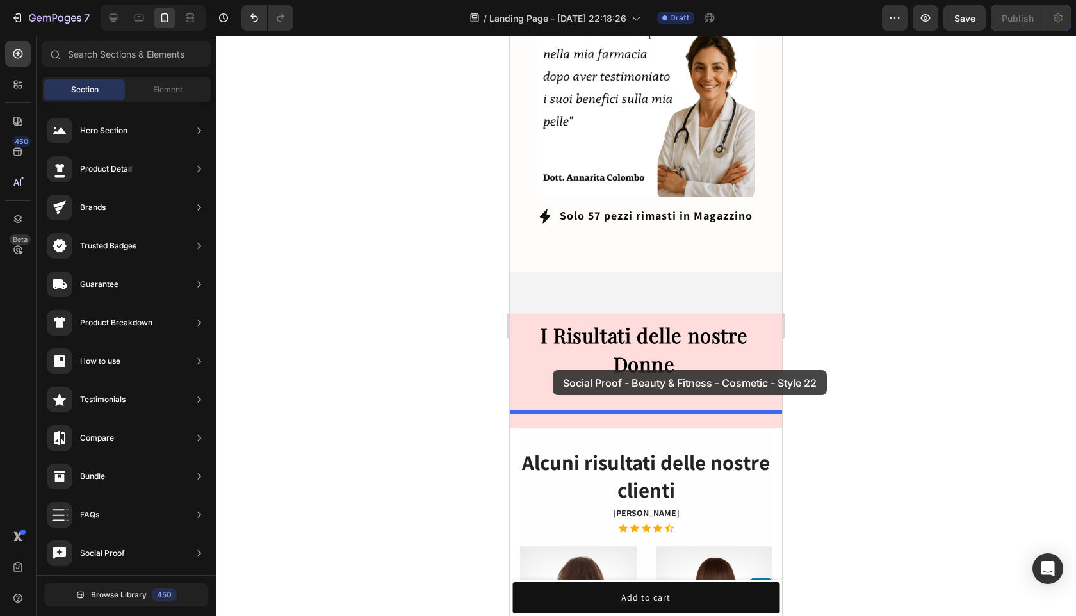
drag, startPoint x: 849, startPoint y: 319, endPoint x: 553, endPoint y: 369, distance: 300.7
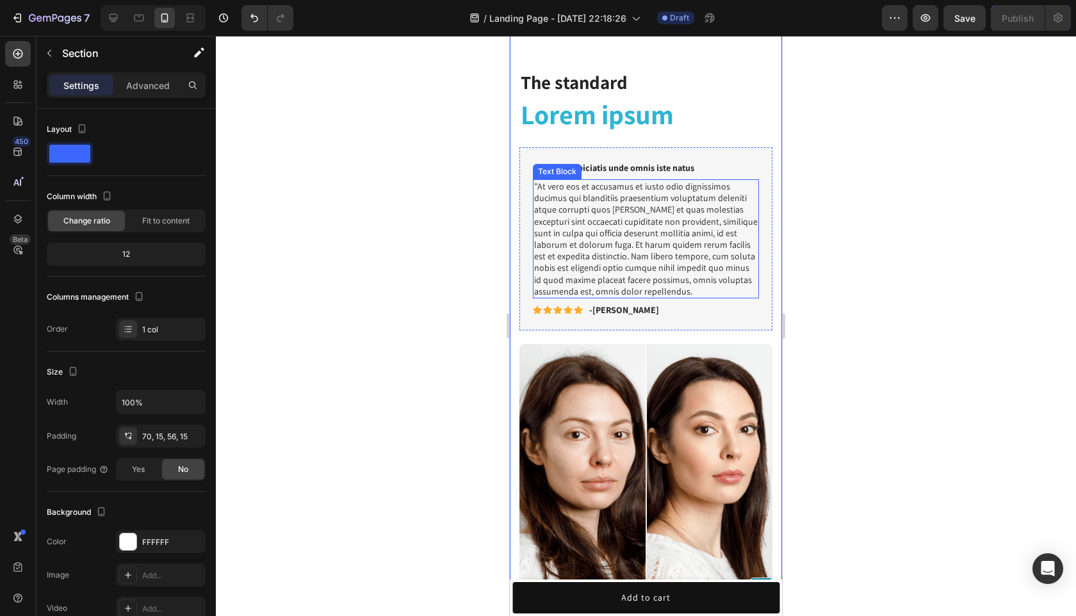
scroll to position [846, 0]
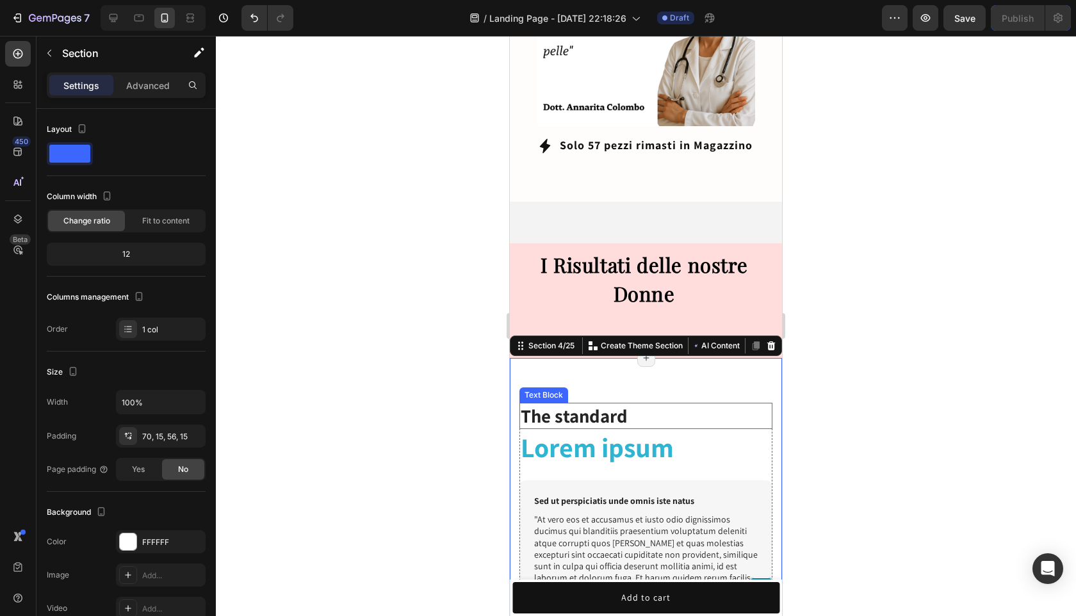
click at [699, 411] on div "The standard" at bounding box center [645, 416] width 253 height 27
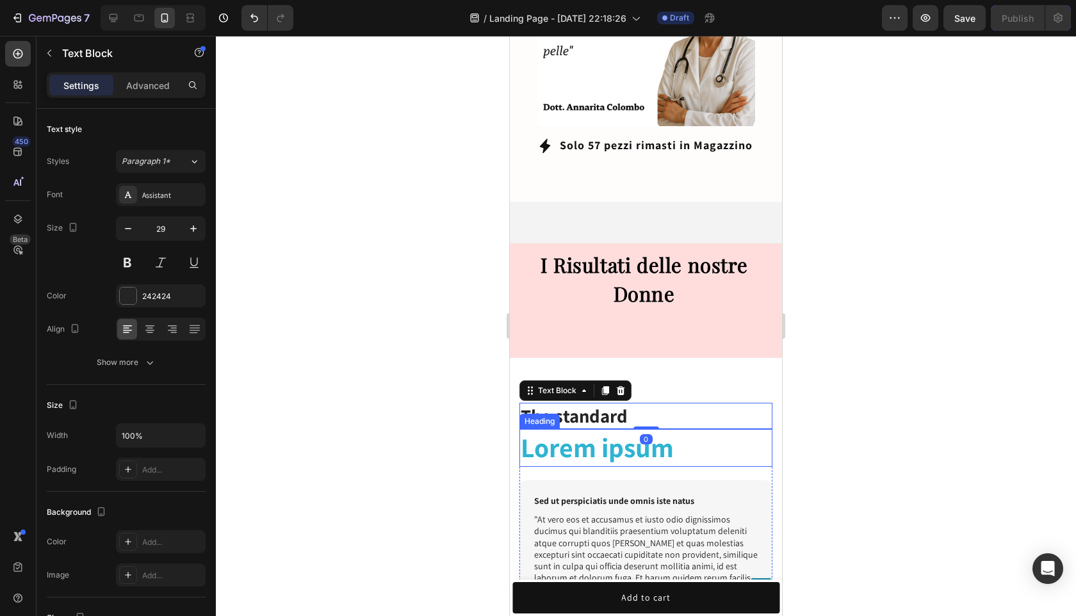
click at [699, 439] on h2 "Lorem ipsum" at bounding box center [645, 448] width 253 height 38
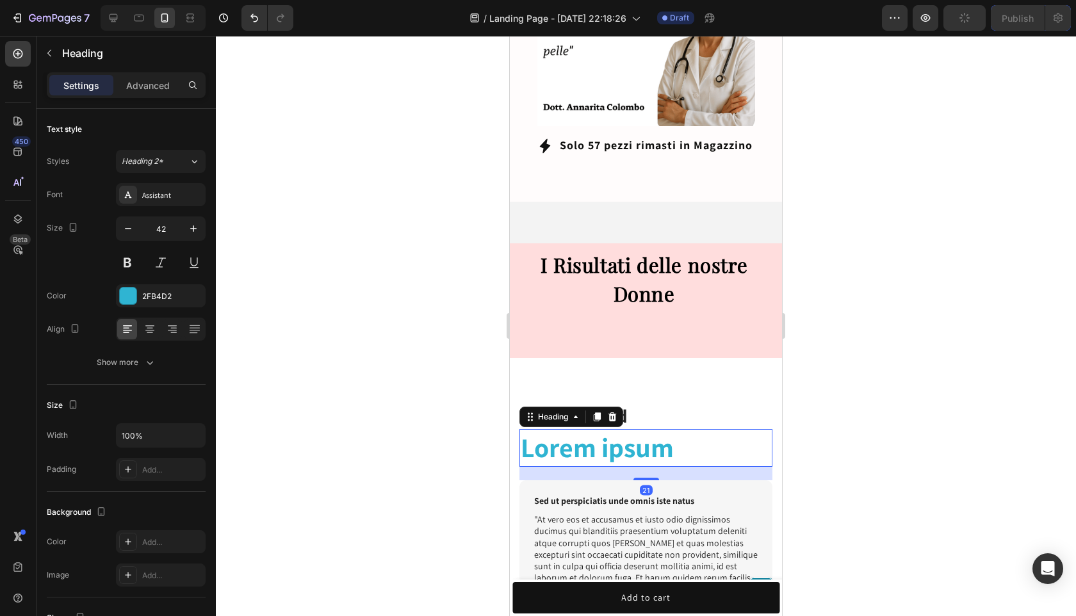
click at [699, 439] on h2 "Lorem ipsum" at bounding box center [645, 448] width 253 height 38
click at [699, 439] on p "Lorem ipsum" at bounding box center [646, 447] width 250 height 35
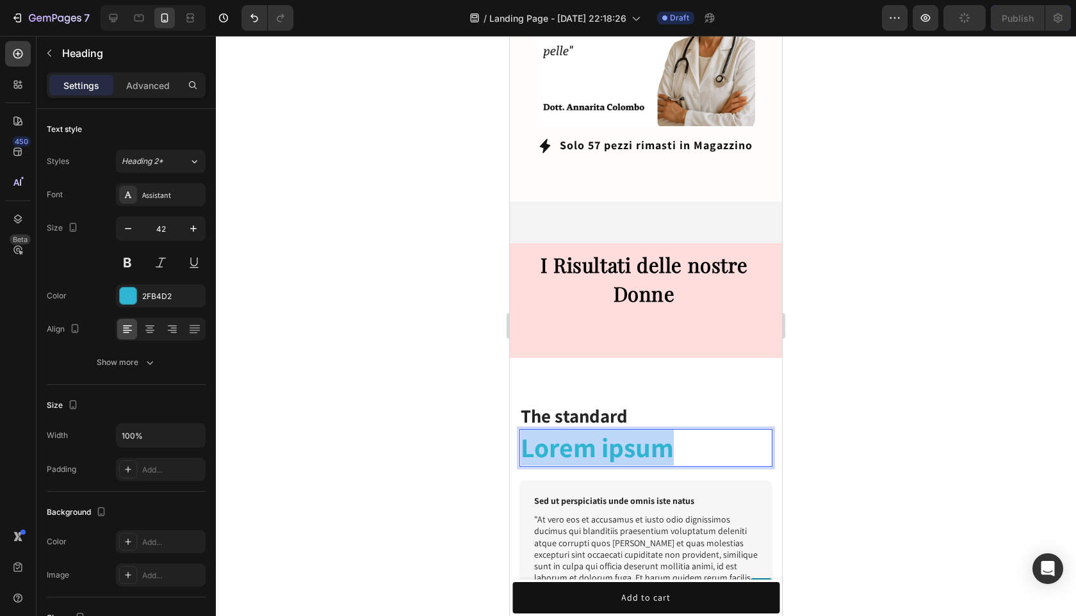
click at [699, 439] on p "Lorem ipsum" at bounding box center [646, 447] width 250 height 35
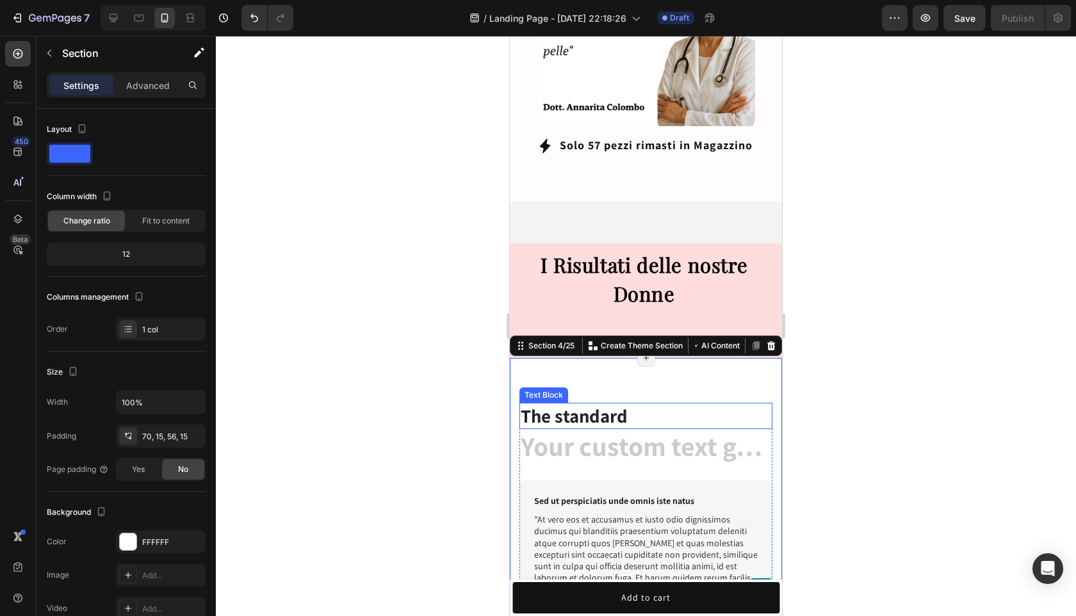
click at [715, 408] on p "The standard" at bounding box center [646, 416] width 250 height 24
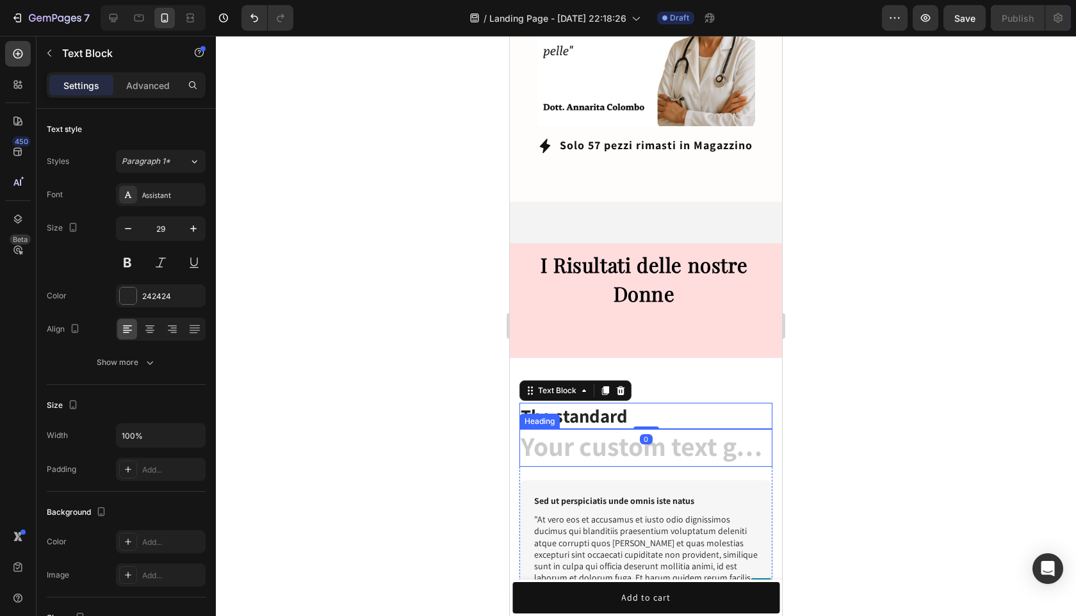
click at [707, 429] on h2 "Rich Text Editor. Editing area: main" at bounding box center [645, 448] width 253 height 38
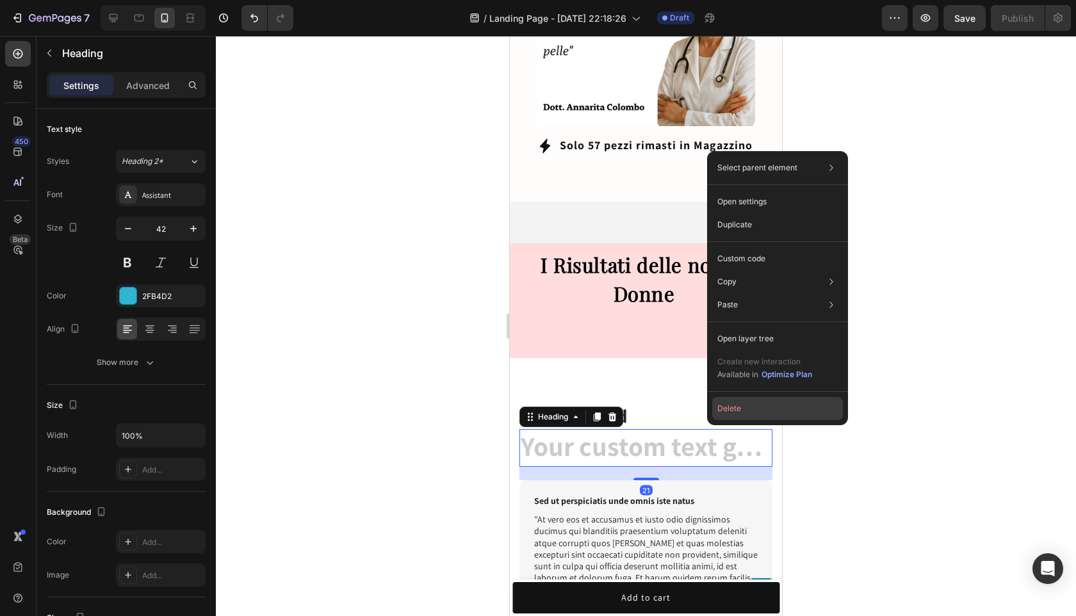
click at [738, 409] on button "Delete" at bounding box center [777, 408] width 131 height 23
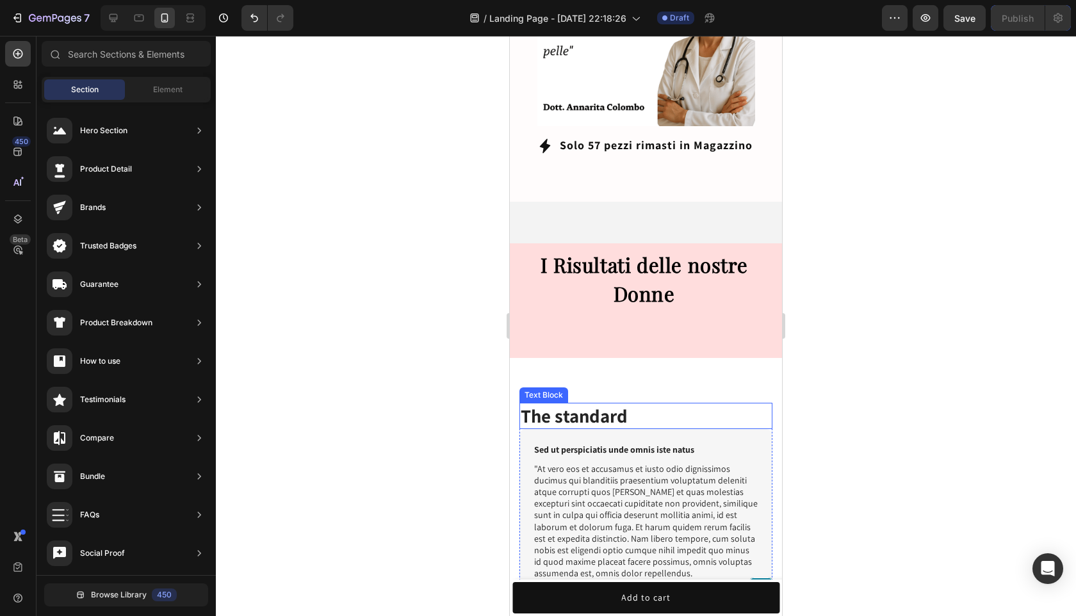
click at [637, 404] on p "The standard" at bounding box center [646, 416] width 250 height 24
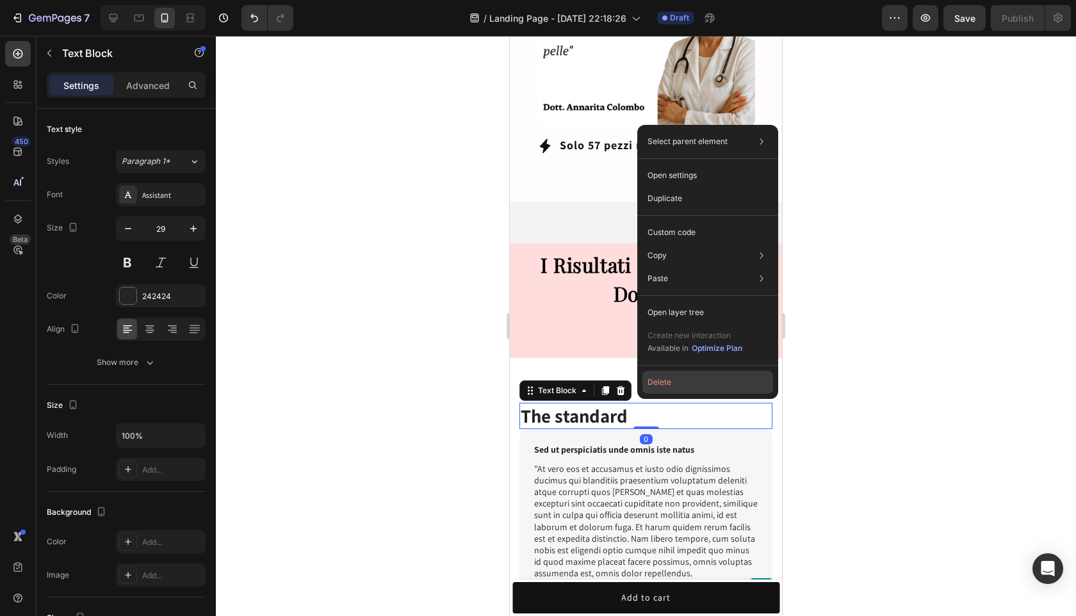
click at [702, 377] on button "Delete" at bounding box center [707, 382] width 131 height 23
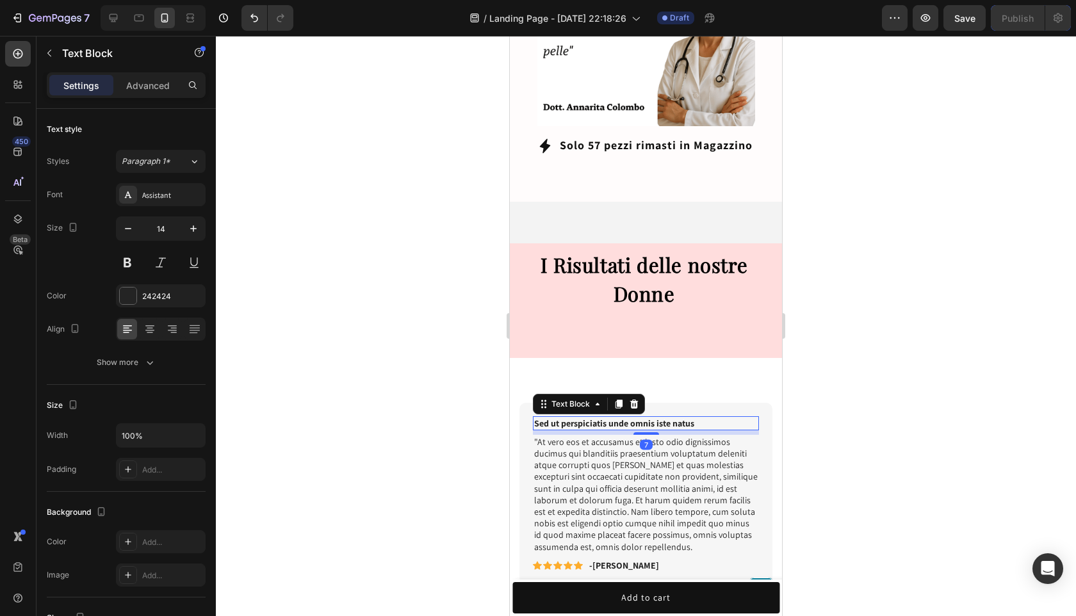
click at [663, 417] on p "Sed ut perspiciatis unde omnis iste natus" at bounding box center [645, 423] width 223 height 12
click at [663, 403] on div "Sed ut perspiciatis unde omnis iste natus Text Block 7 "At vero eos et accusamu…" at bounding box center [645, 494] width 253 height 183
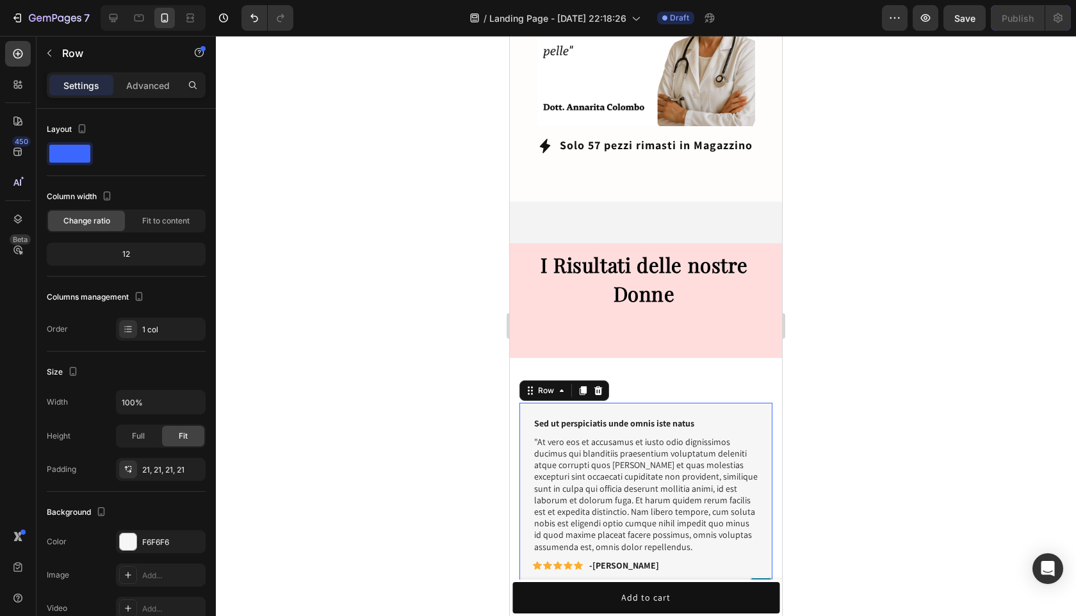
click at [653, 403] on div "Sed ut perspiciatis unde omnis iste natus Text Block "At vero eos et accusamus …" at bounding box center [645, 494] width 253 height 183
click at [670, 403] on div "Sed ut perspiciatis unde omnis iste natus Text Block "At vero eos et accusamus …" at bounding box center [645, 494] width 253 height 183
click at [659, 403] on div "Sed ut perspiciatis unde omnis iste natus Text Block "At vero eos et accusamus …" at bounding box center [645, 494] width 253 height 183
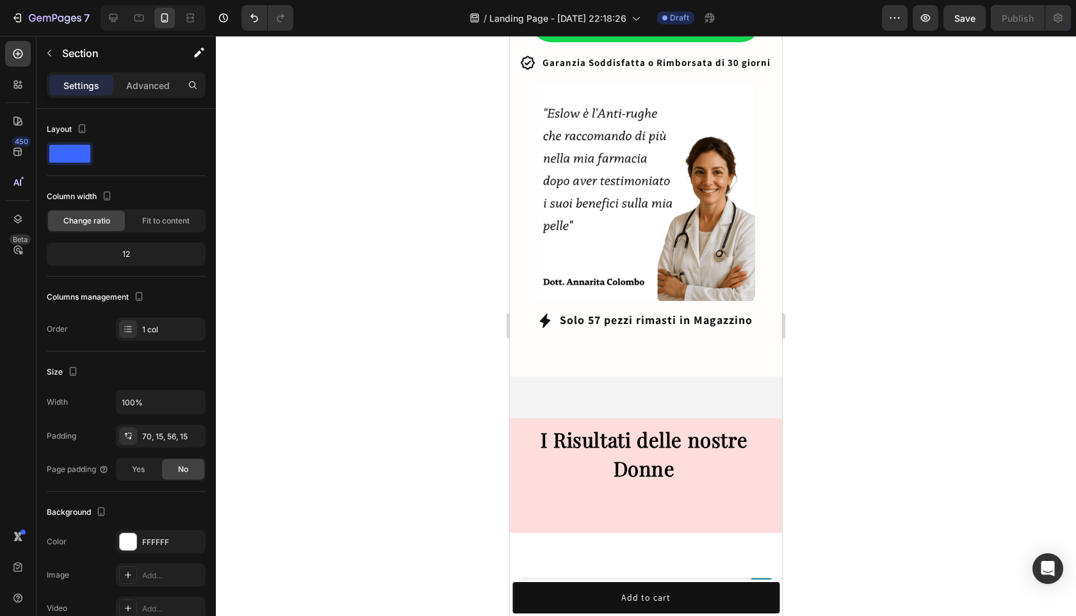
scroll to position [1019, 0]
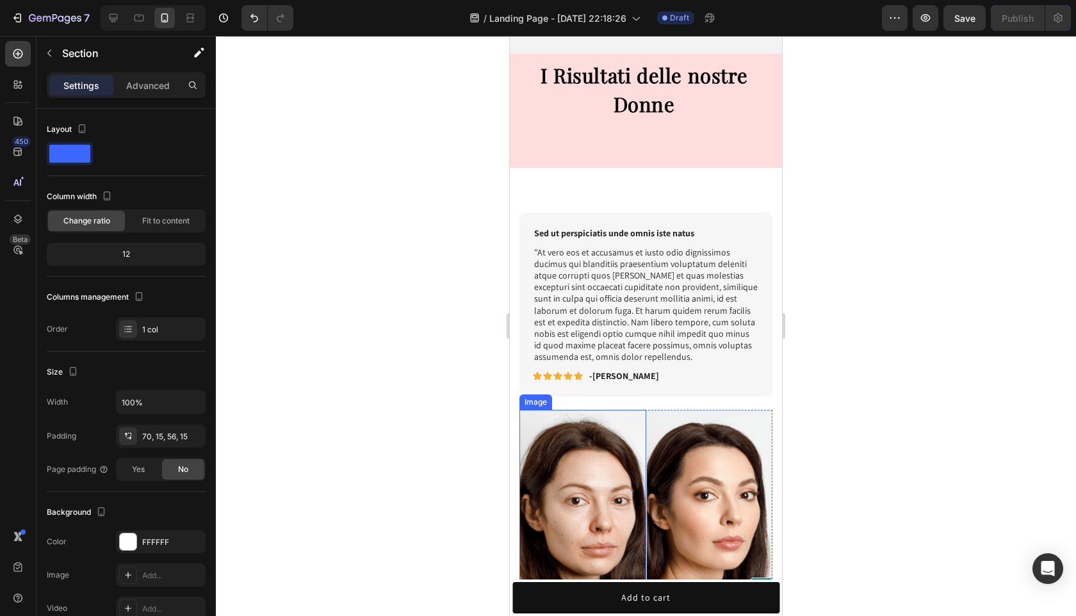
click at [640, 437] on img at bounding box center [582, 544] width 127 height 269
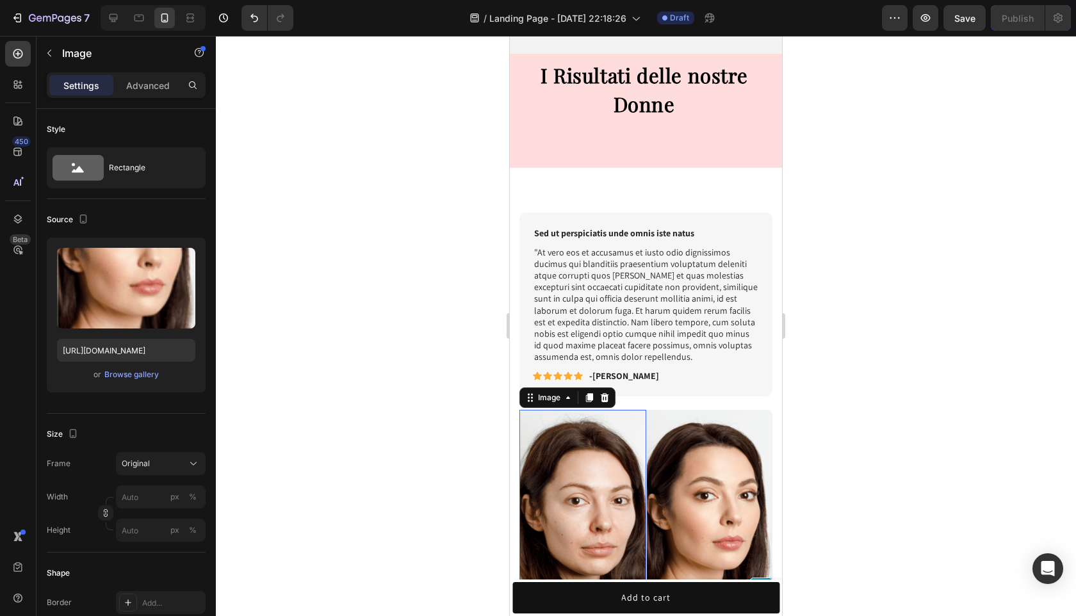
click at [649, 434] on img at bounding box center [709, 544] width 127 height 269
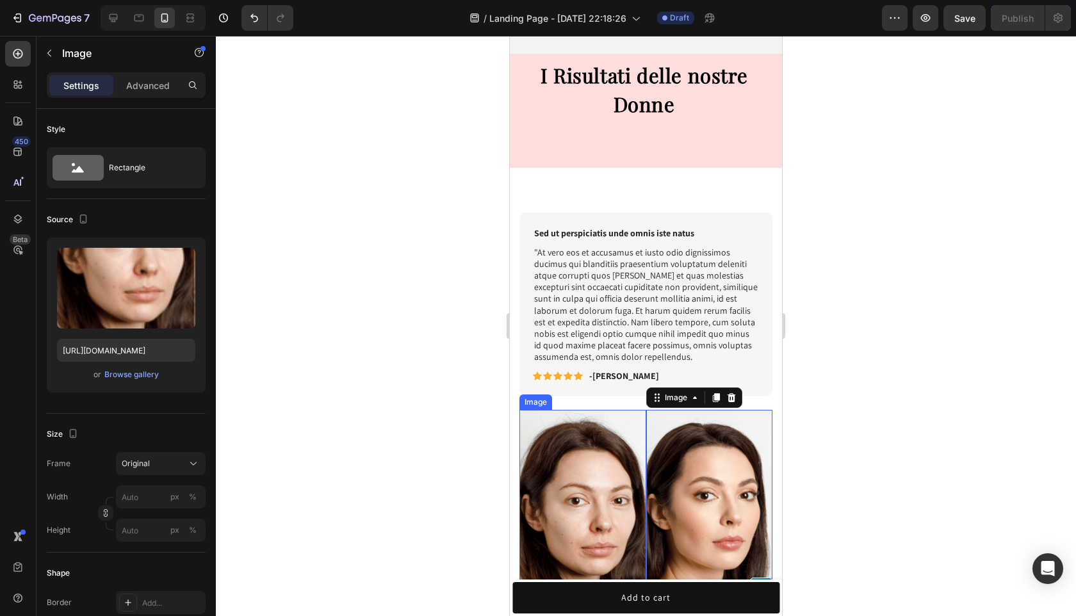
click at [595, 433] on img at bounding box center [582, 544] width 127 height 269
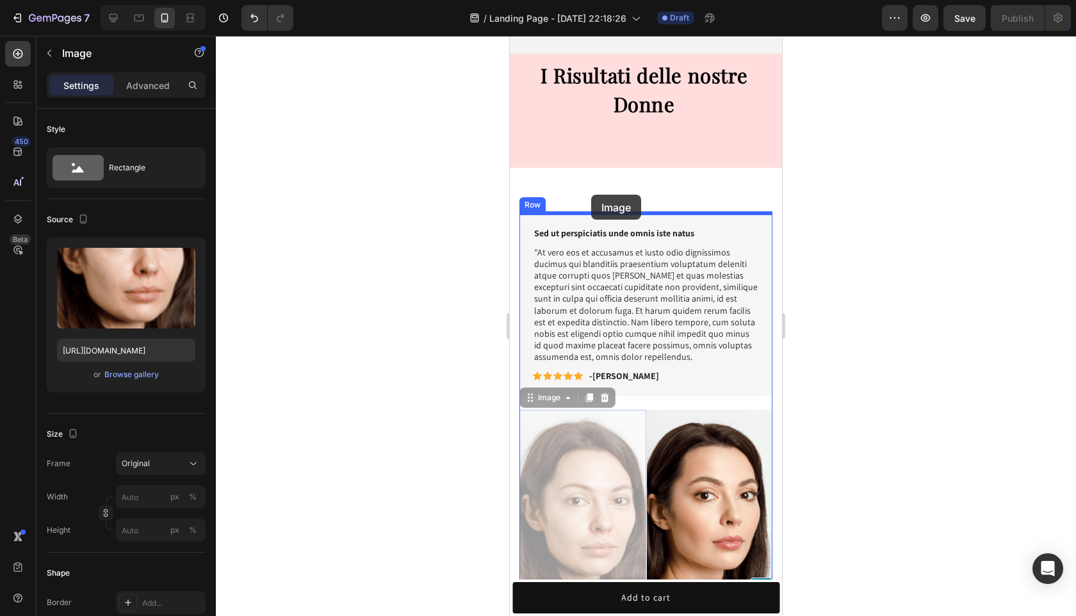
drag, startPoint x: 595, startPoint y: 433, endPoint x: 591, endPoint y: 193, distance: 239.5
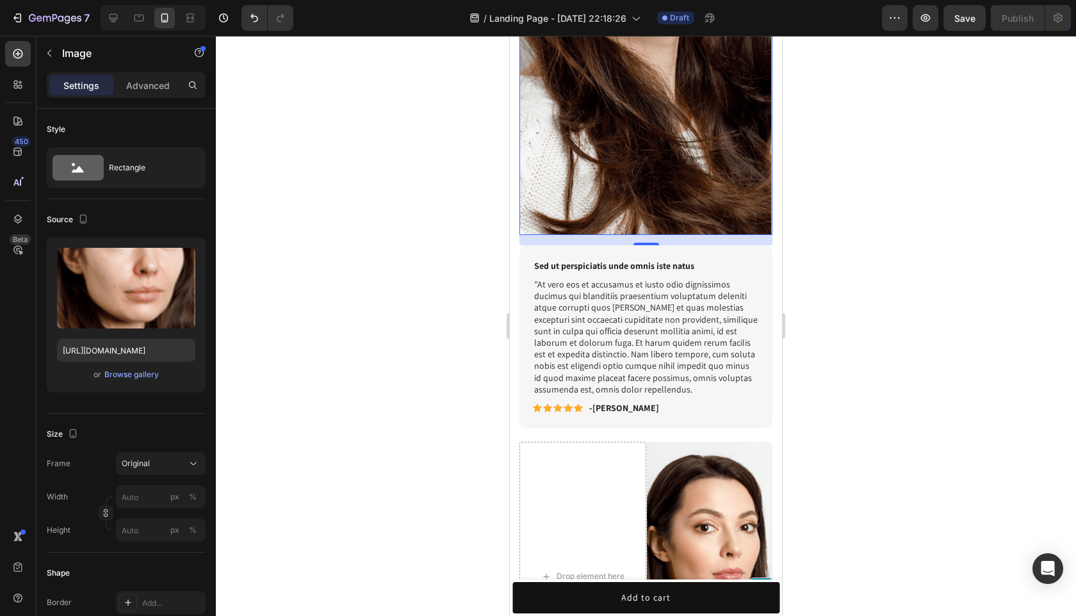
scroll to position [1585, 0]
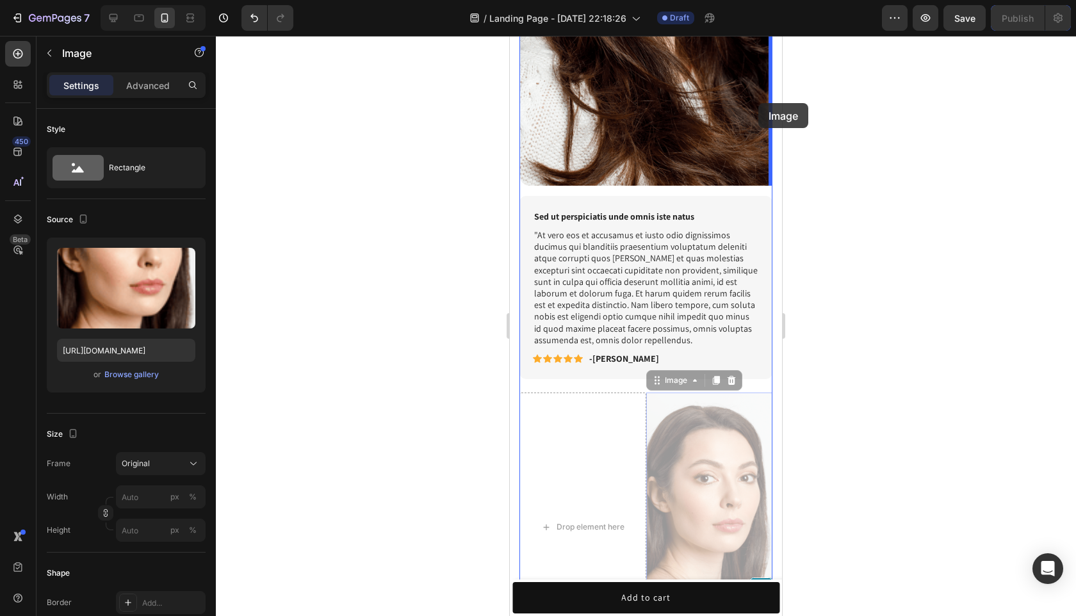
drag, startPoint x: 703, startPoint y: 465, endPoint x: 758, endPoint y: 103, distance: 366.5
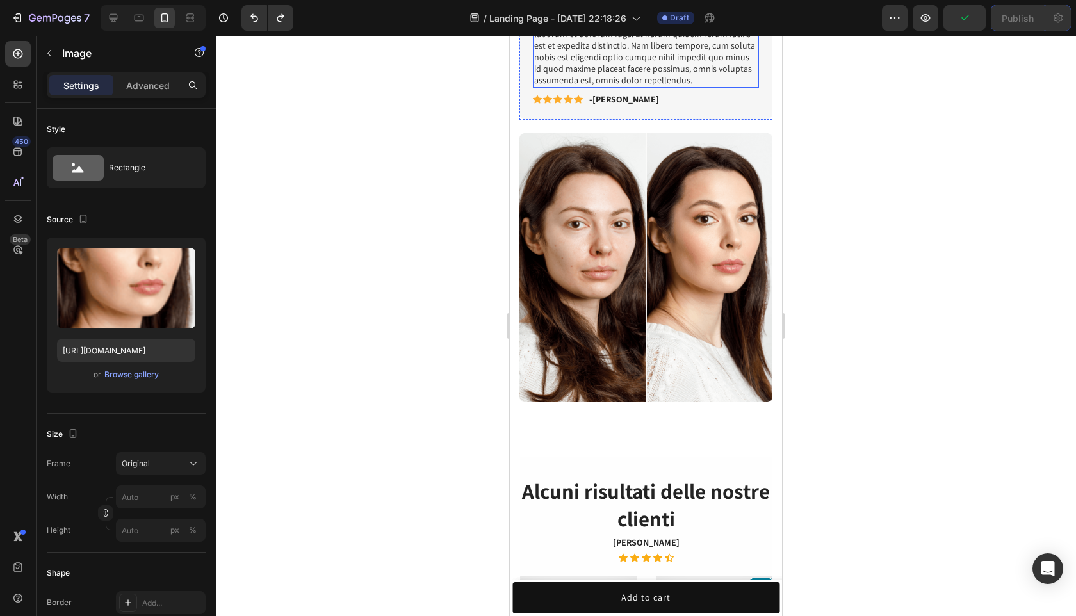
scroll to position [1250, 0]
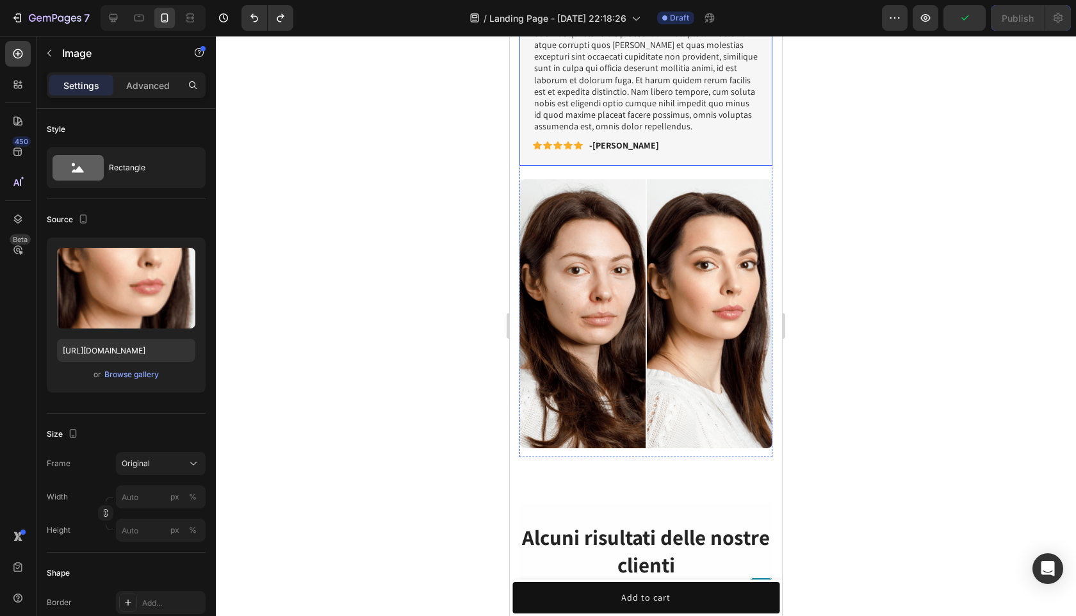
click at [672, 157] on div "Sed ut perspiciatis unde omnis iste natus Text Block "At vero eos et accusamus …" at bounding box center [645, 73] width 253 height 183
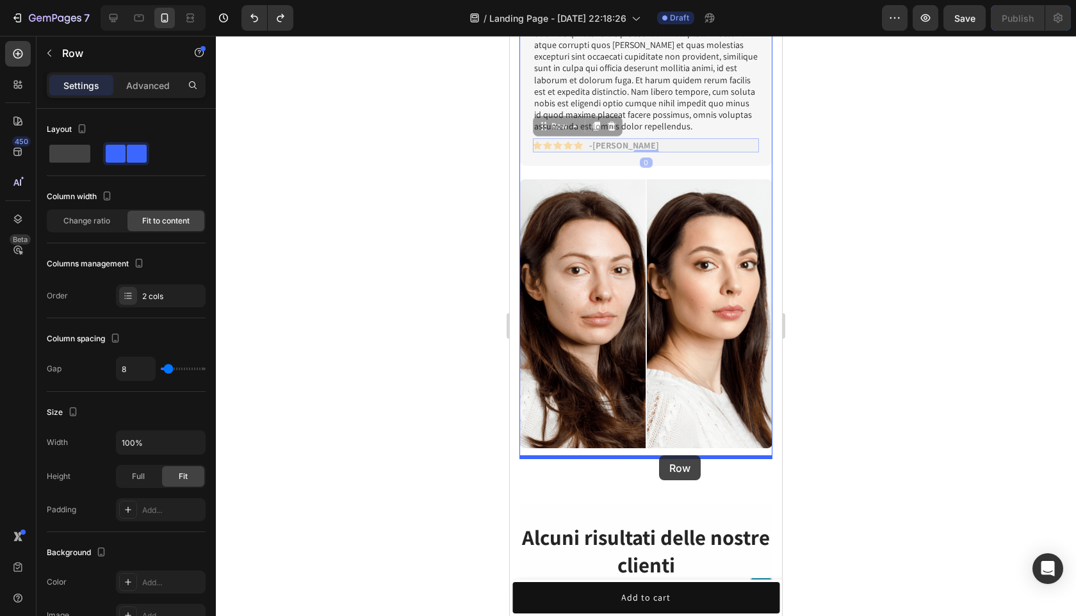
drag, startPoint x: 675, startPoint y: 151, endPoint x: 659, endPoint y: 455, distance: 304.5
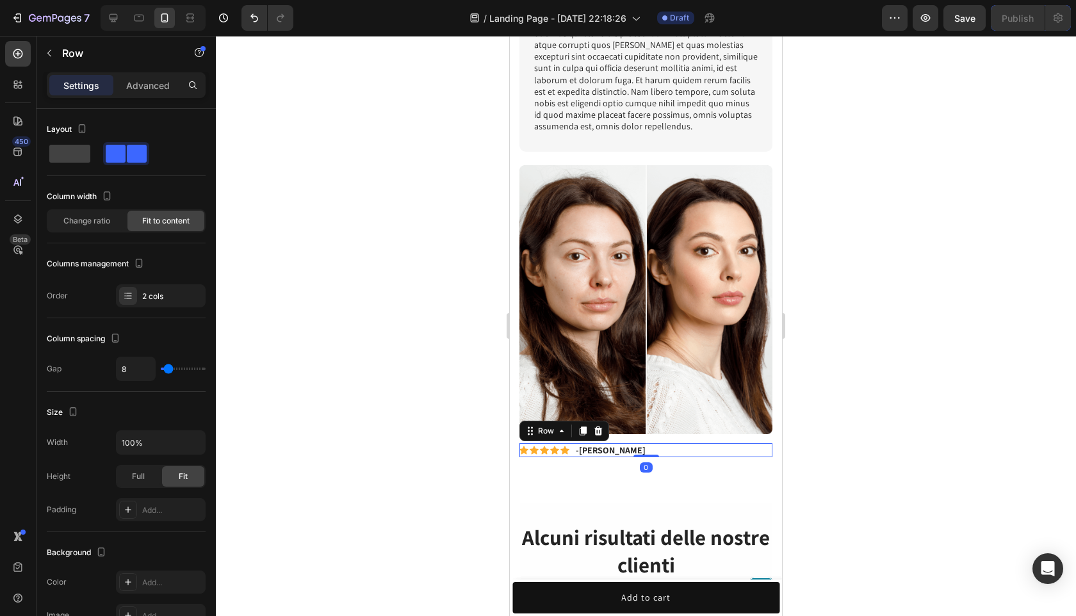
scroll to position [1236, 0]
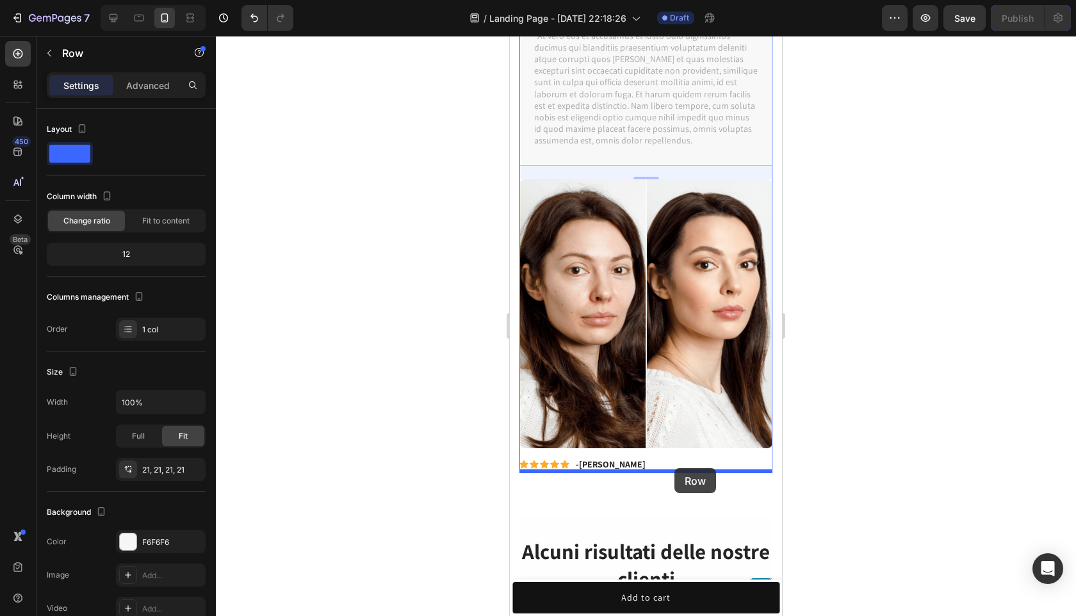
drag, startPoint x: 739, startPoint y: 151, endPoint x: 674, endPoint y: 468, distance: 323.6
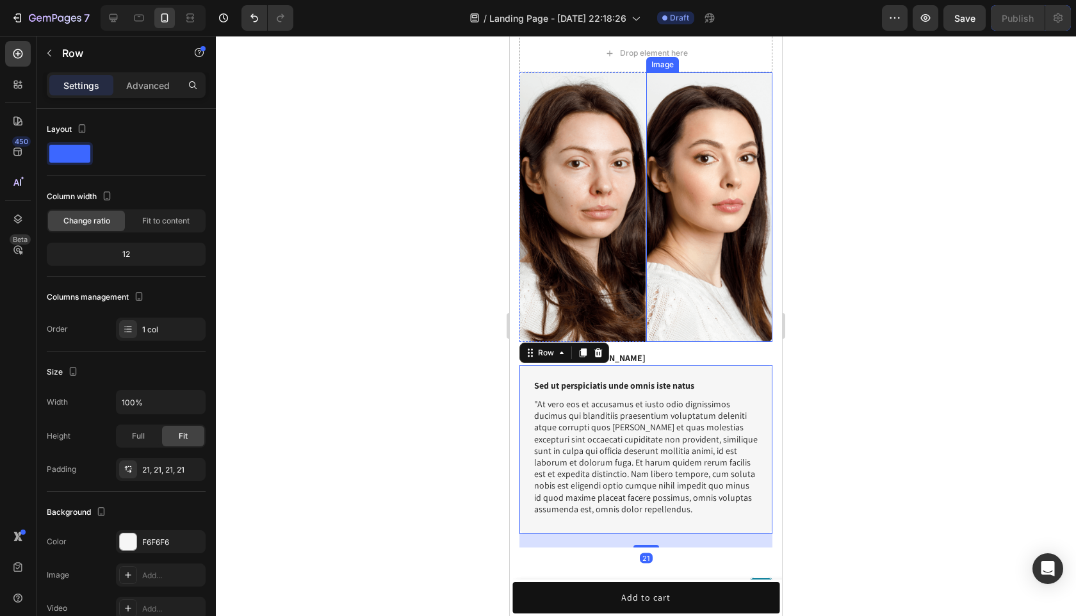
scroll to position [1267, 0]
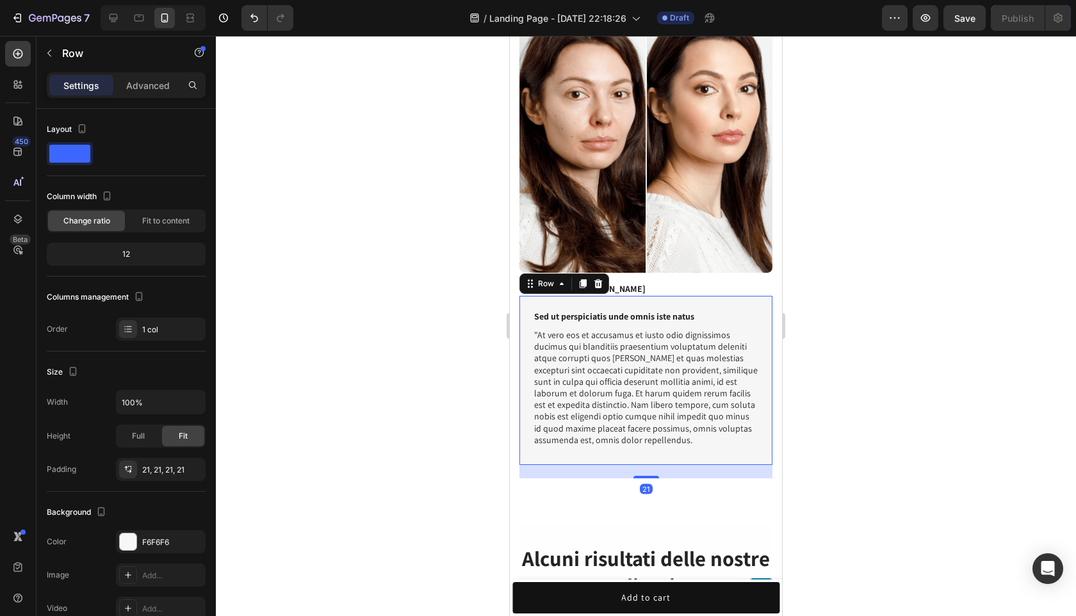
click at [825, 318] on div at bounding box center [646, 326] width 860 height 580
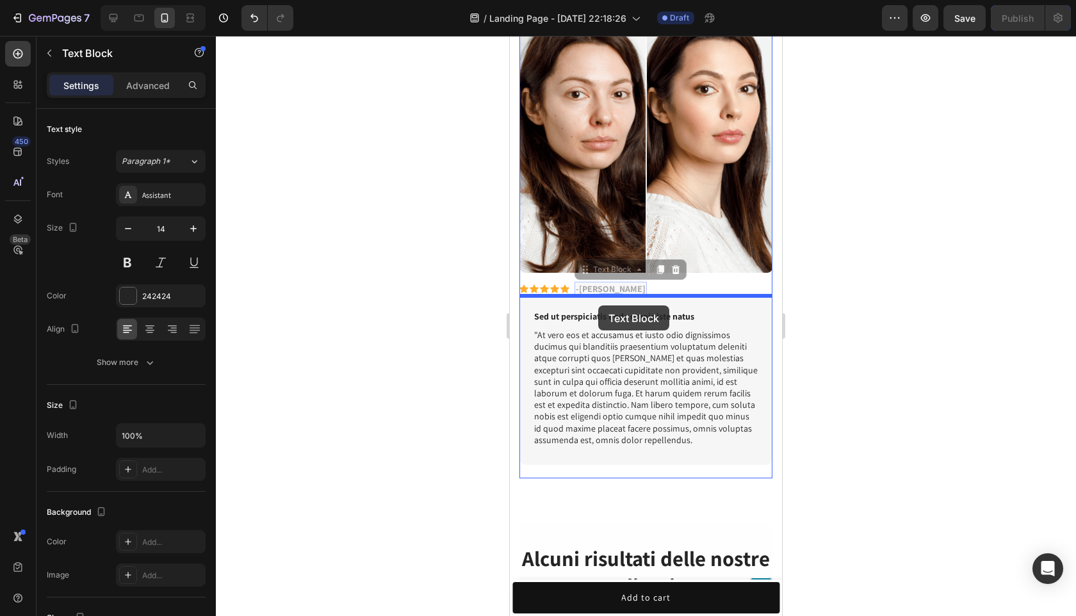
drag, startPoint x: 598, startPoint y: 288, endPoint x: 598, endPoint y: 305, distance: 17.3
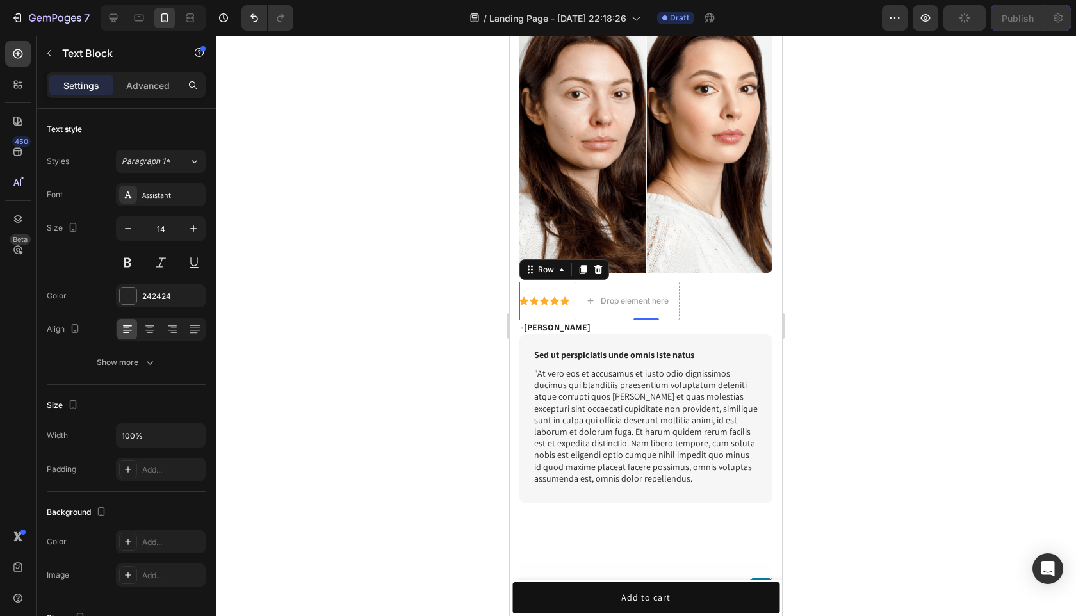
click at [718, 296] on div "Icon Icon Icon Icon Icon Icon List Drop element here Row 0" at bounding box center [645, 301] width 253 height 38
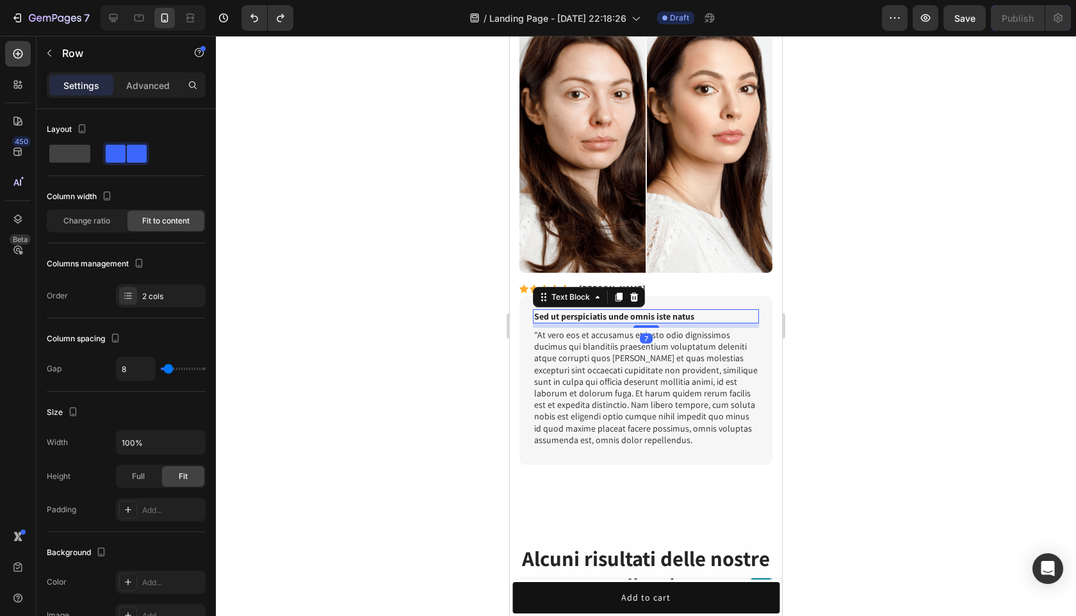
click at [700, 318] on p "Sed ut perspiciatis unde omnis iste natus" at bounding box center [645, 317] width 223 height 12
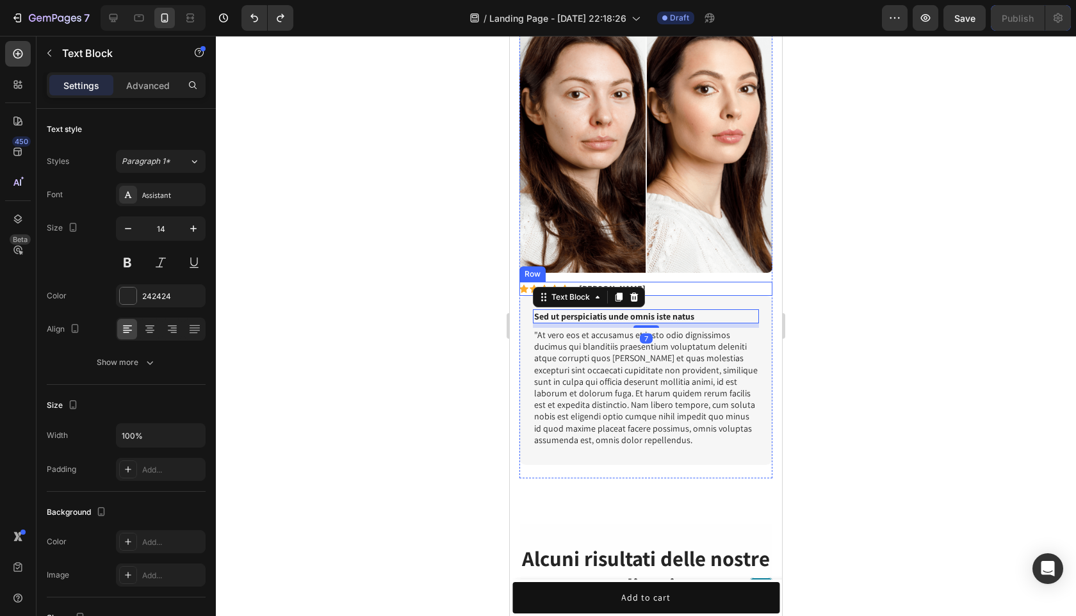
click at [752, 295] on div "Icon Icon Icon Icon Icon Icon List -Alisa G. Text Block Row" at bounding box center [645, 289] width 253 height 14
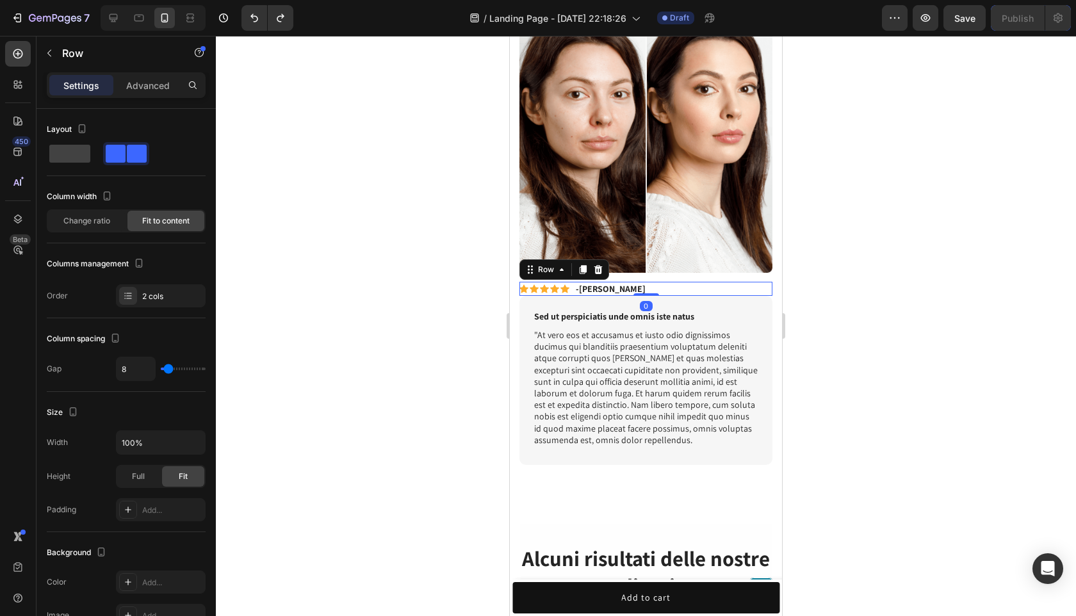
click at [915, 289] on div at bounding box center [646, 326] width 860 height 580
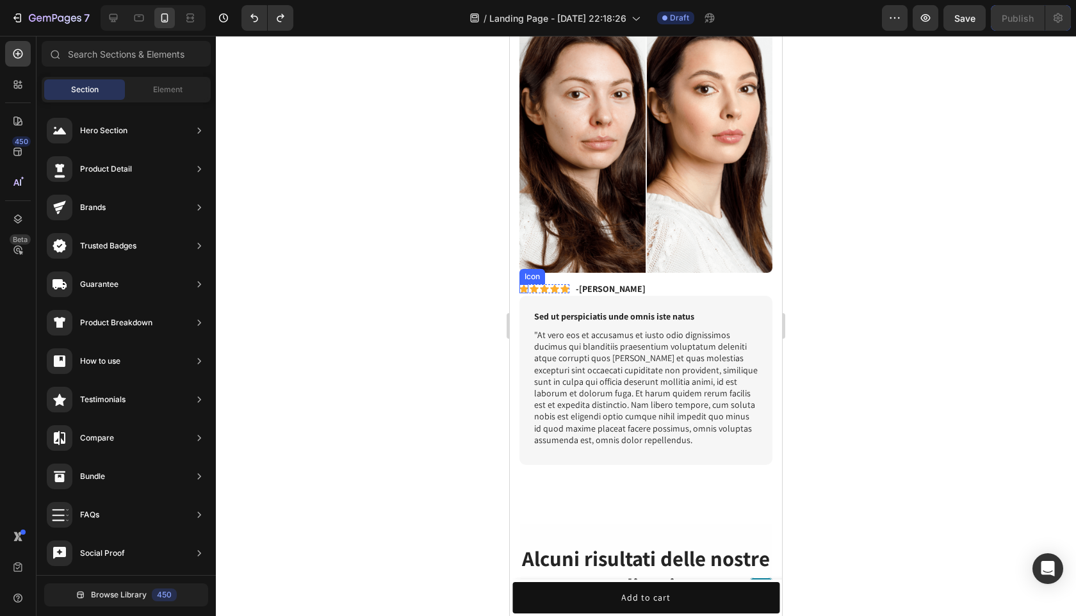
click at [525, 289] on div "Icon" at bounding box center [523, 288] width 9 height 9
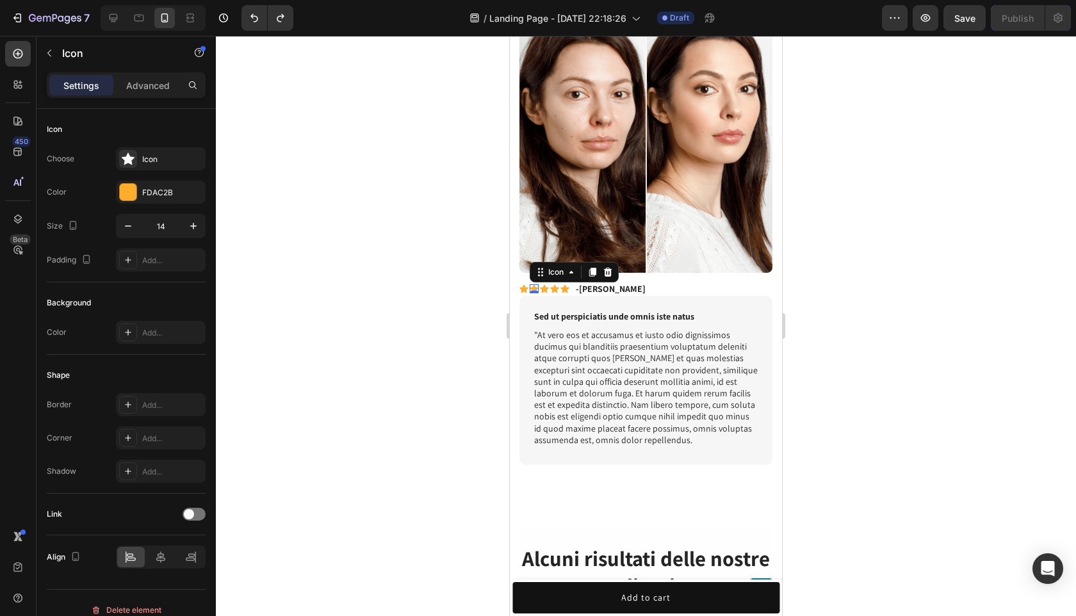
click at [533, 289] on div "Icon 0" at bounding box center [533, 288] width 9 height 9
click at [545, 289] on div "Icon 0" at bounding box center [544, 288] width 9 height 9
click at [537, 292] on div "Icon 0" at bounding box center [533, 288] width 9 height 9
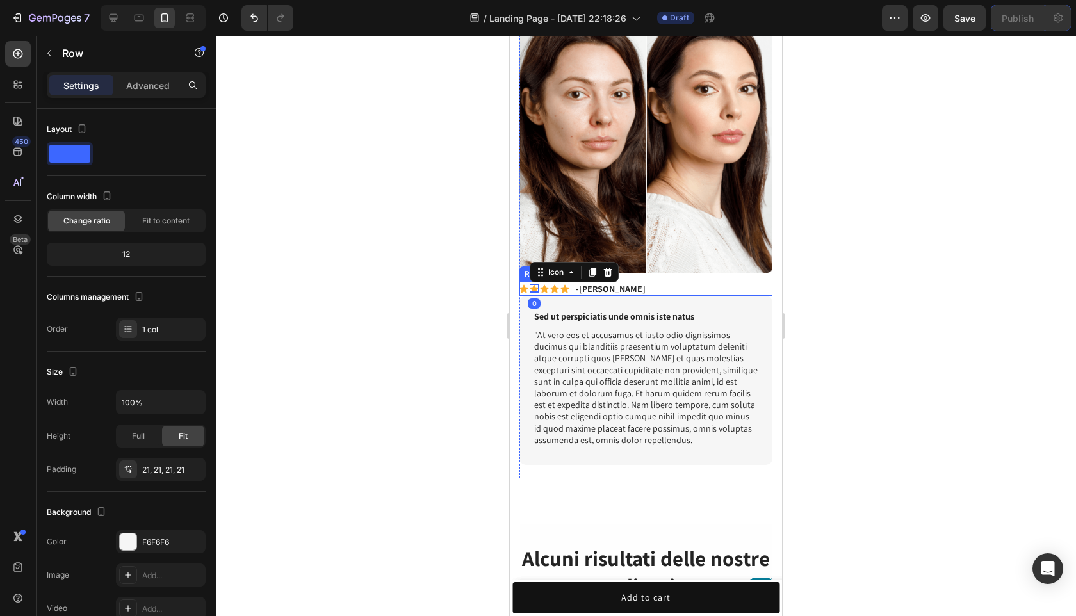
click at [562, 298] on div "Sed ut perspiciatis unde omnis iste natus Text Block "At vero eos et accusamus …" at bounding box center [645, 380] width 253 height 169
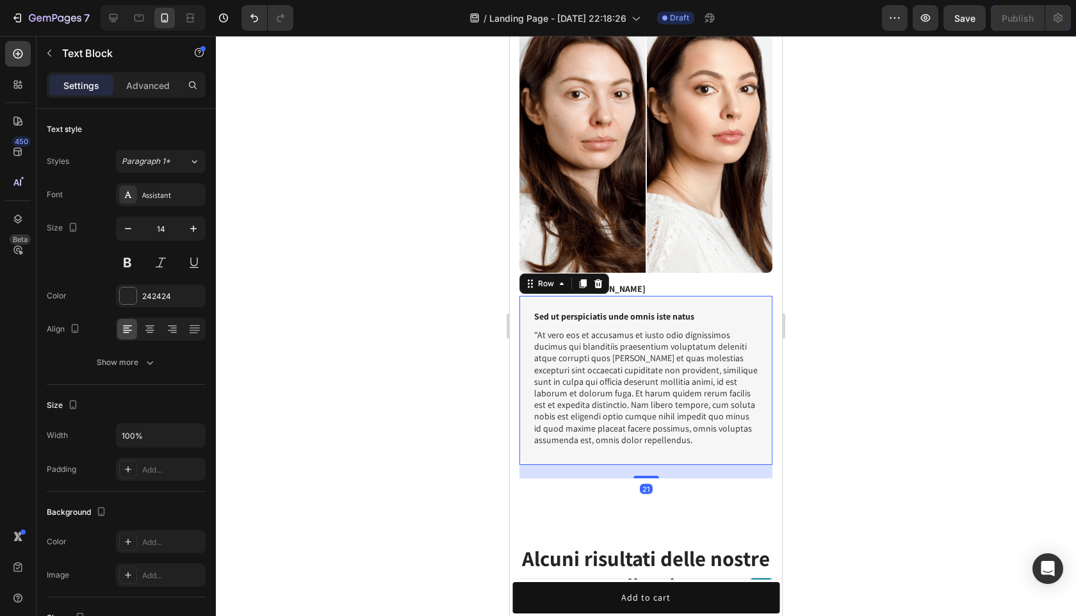
click at [549, 309] on div "Sed ut perspiciatis unde omnis iste natus" at bounding box center [646, 316] width 226 height 14
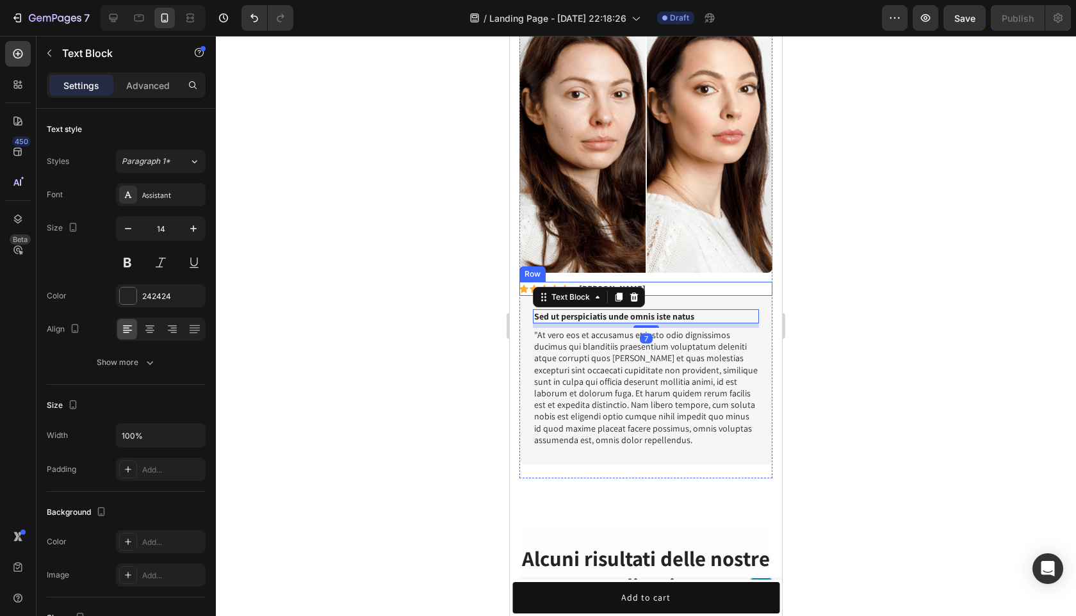
click at [670, 282] on div "Icon Icon Icon Icon Icon Icon List -Alisa G. Text Block Row" at bounding box center [645, 289] width 253 height 14
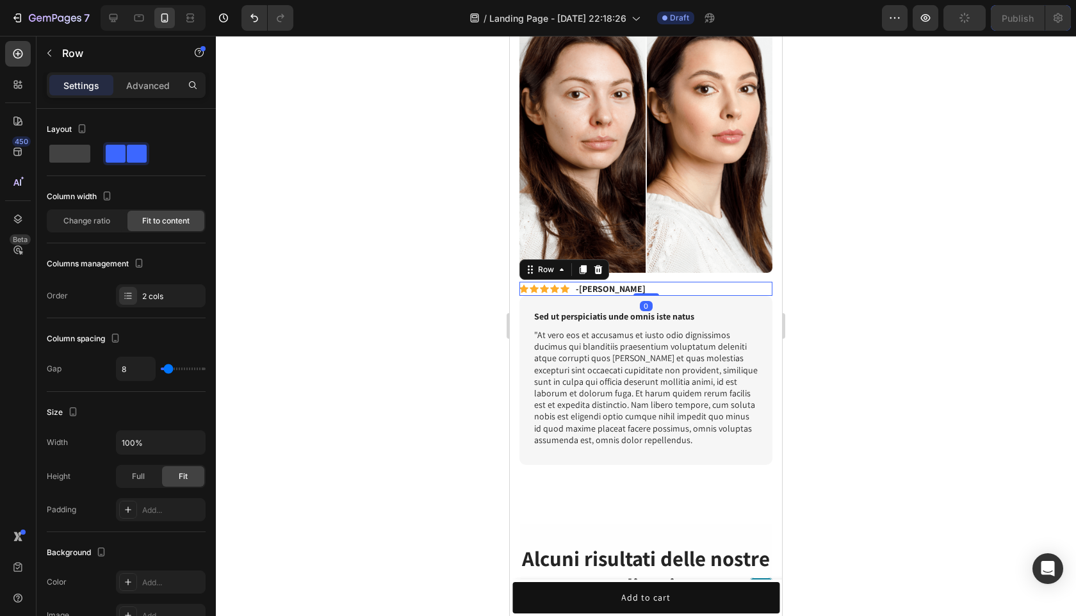
click at [670, 289] on div "Icon Icon Icon Icon Icon Icon List -Alisa G. Text Block Row 0" at bounding box center [645, 289] width 253 height 14
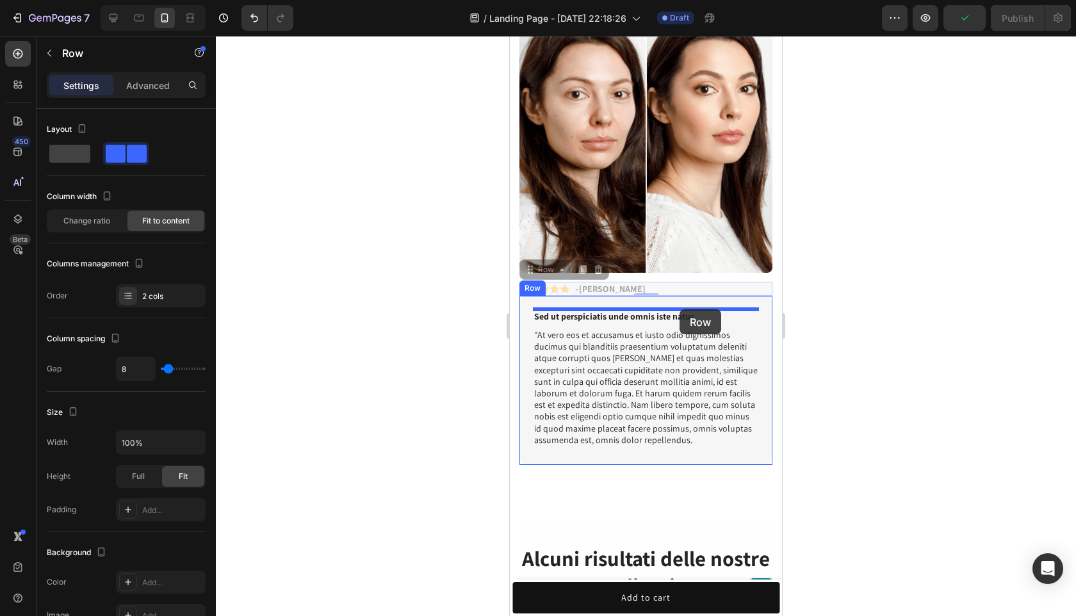
drag, startPoint x: 679, startPoint y: 289, endPoint x: 679, endPoint y: 309, distance: 20.5
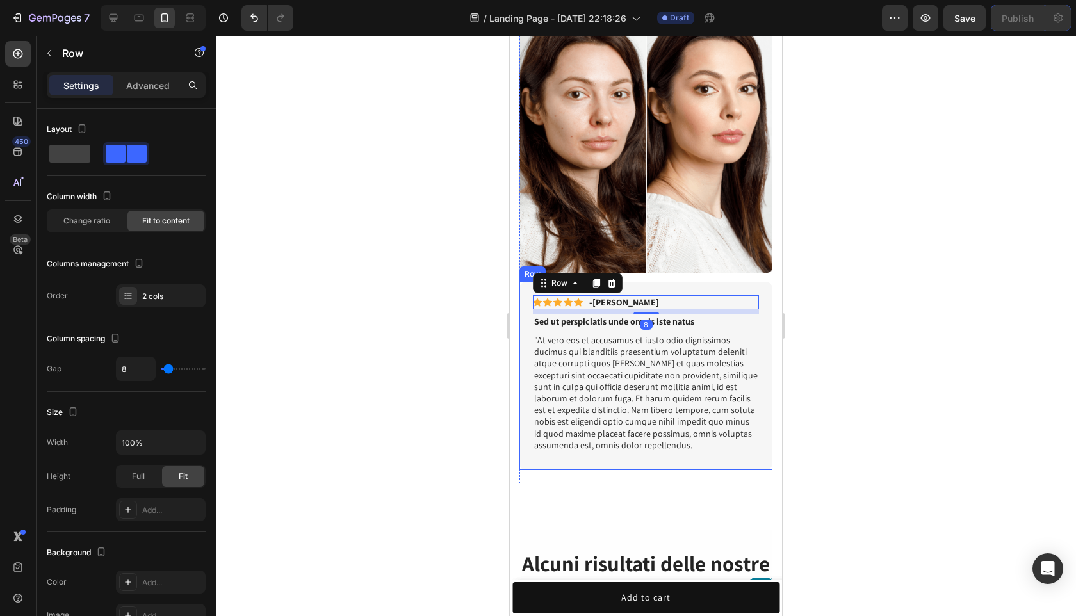
click at [838, 283] on div at bounding box center [646, 326] width 860 height 580
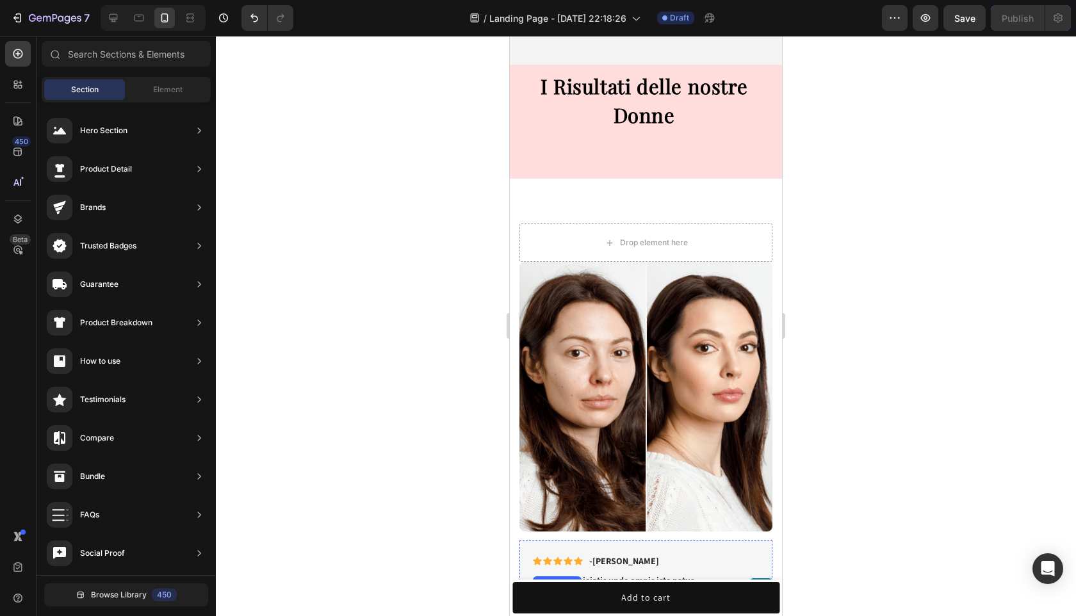
scroll to position [1008, 0]
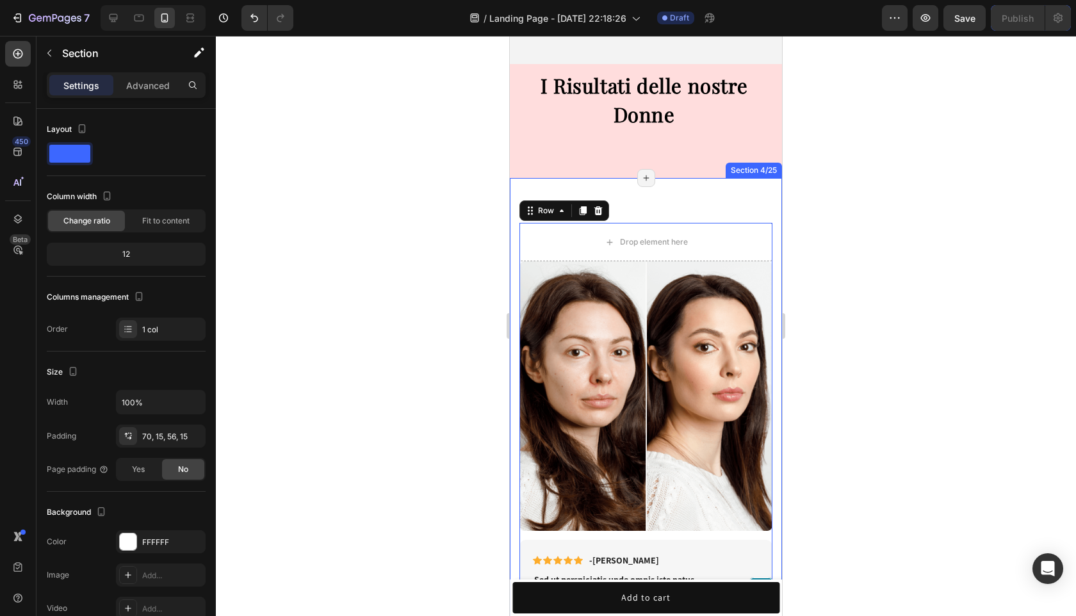
click at [695, 206] on div "Image Image Row Icon Icon Icon Icon Icon Icon List -Alisa G. Text Block Row Sed…" at bounding box center [646, 483] width 272 height 610
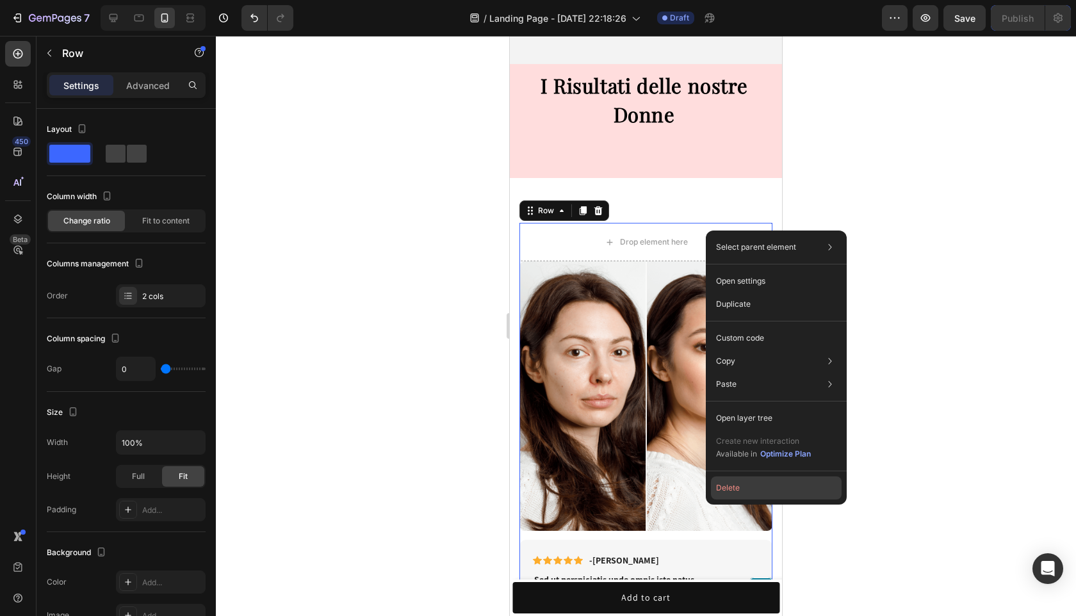
click at [751, 479] on button "Delete" at bounding box center [776, 487] width 131 height 23
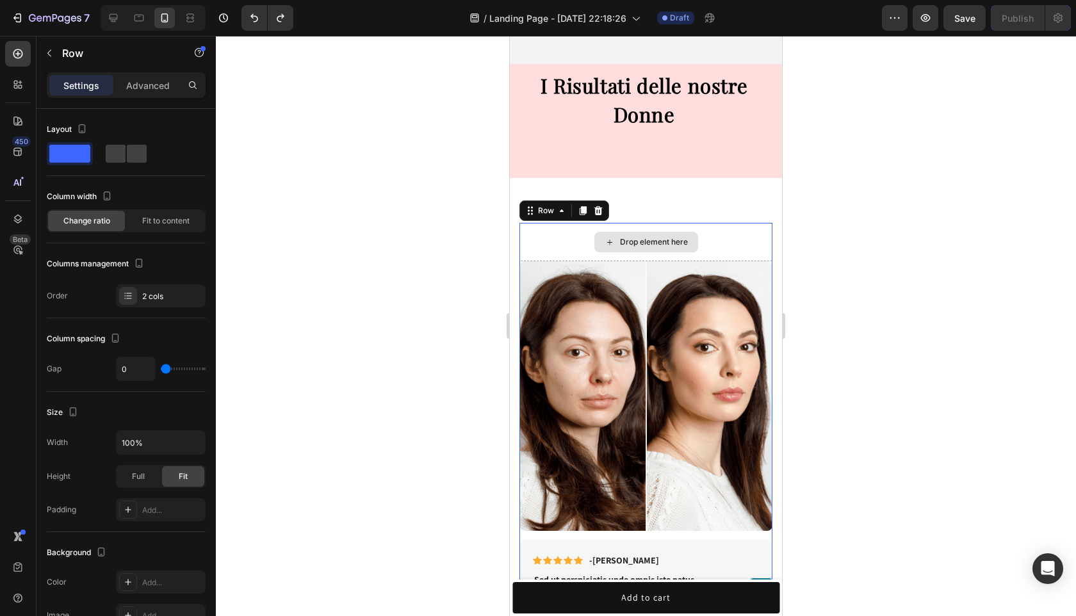
click at [704, 242] on div "Drop element here" at bounding box center [645, 242] width 253 height 38
click at [720, 236] on div "Drop element here" at bounding box center [645, 242] width 253 height 38
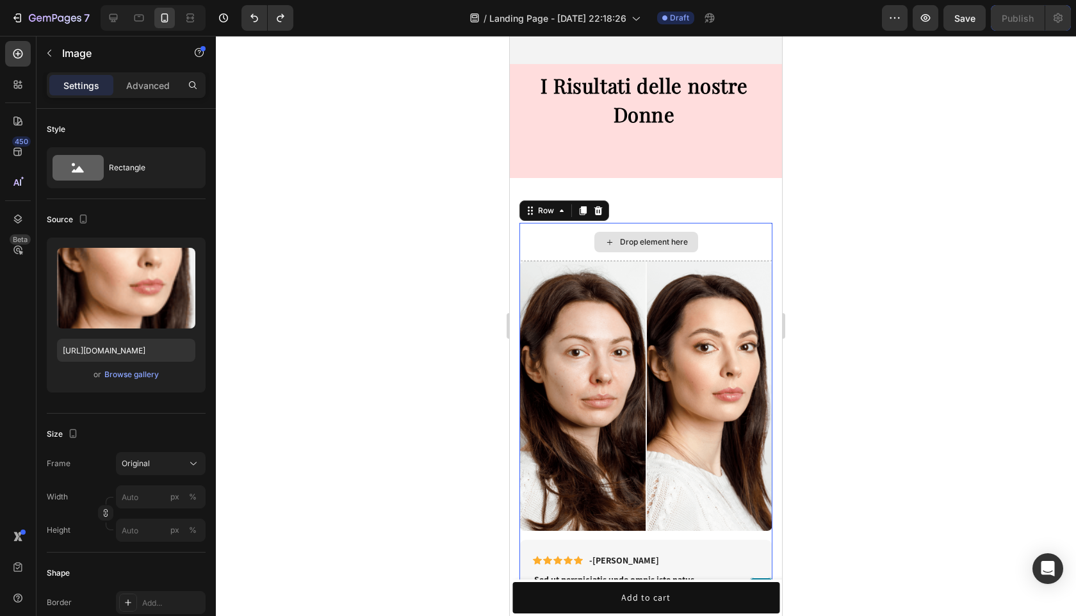
click at [702, 262] on img at bounding box center [709, 395] width 127 height 269
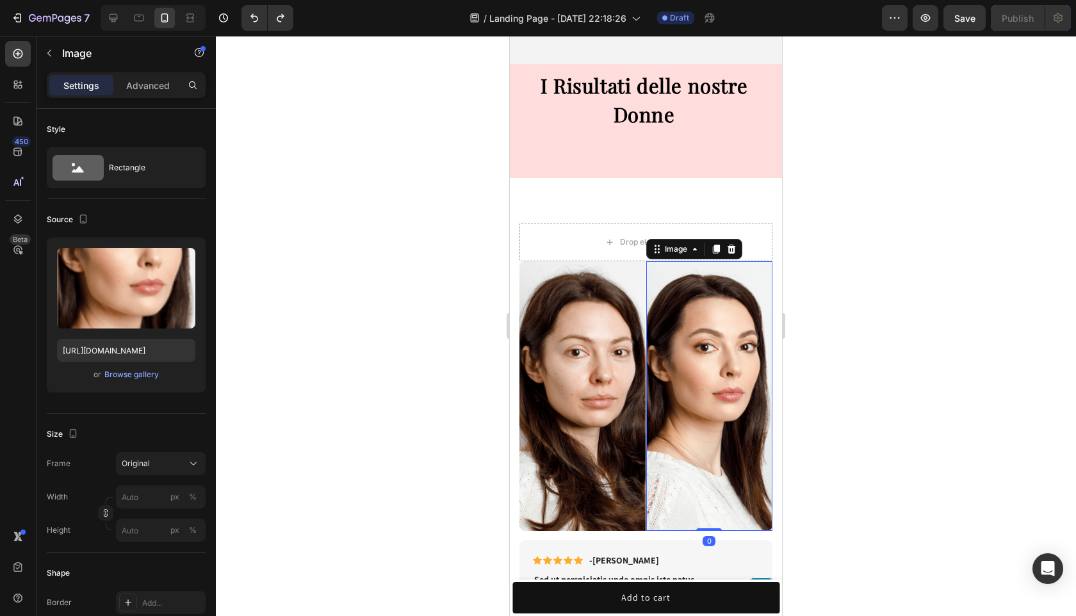
click at [701, 268] on img at bounding box center [709, 395] width 127 height 269
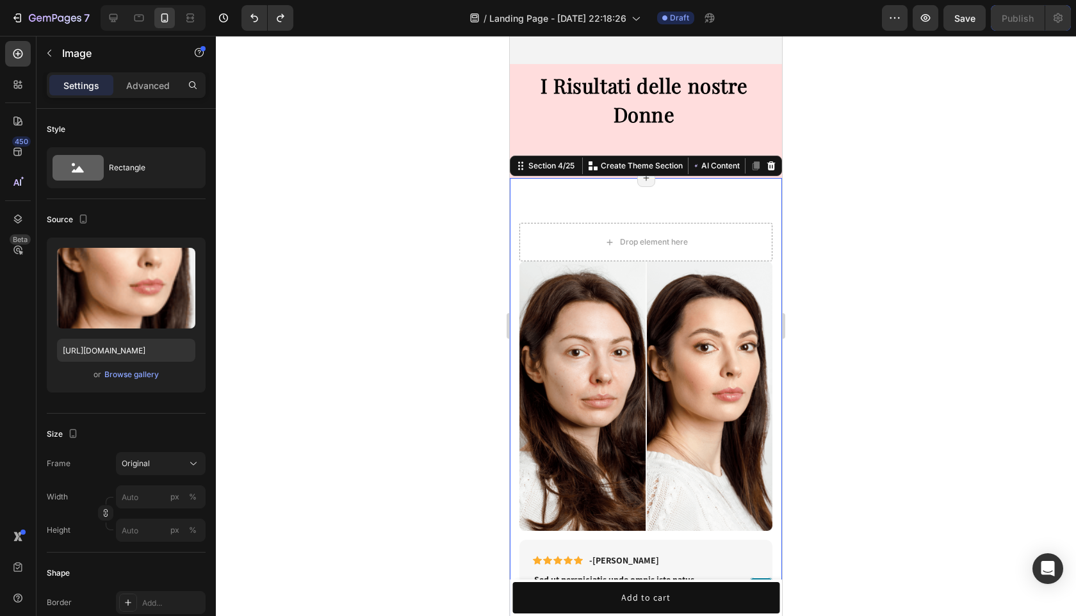
click at [567, 198] on div "Image Image Row Icon Icon Icon Icon Icon Icon List -Alisa G. Text Block Row Sed…" at bounding box center [646, 483] width 272 height 610
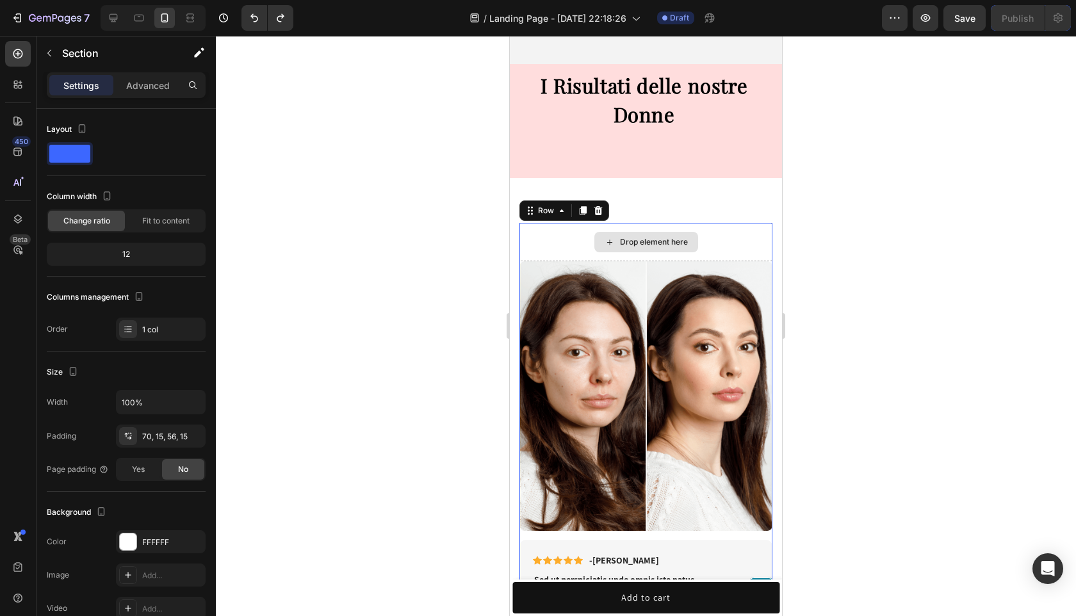
click at [569, 228] on div "Drop element here" at bounding box center [645, 242] width 253 height 38
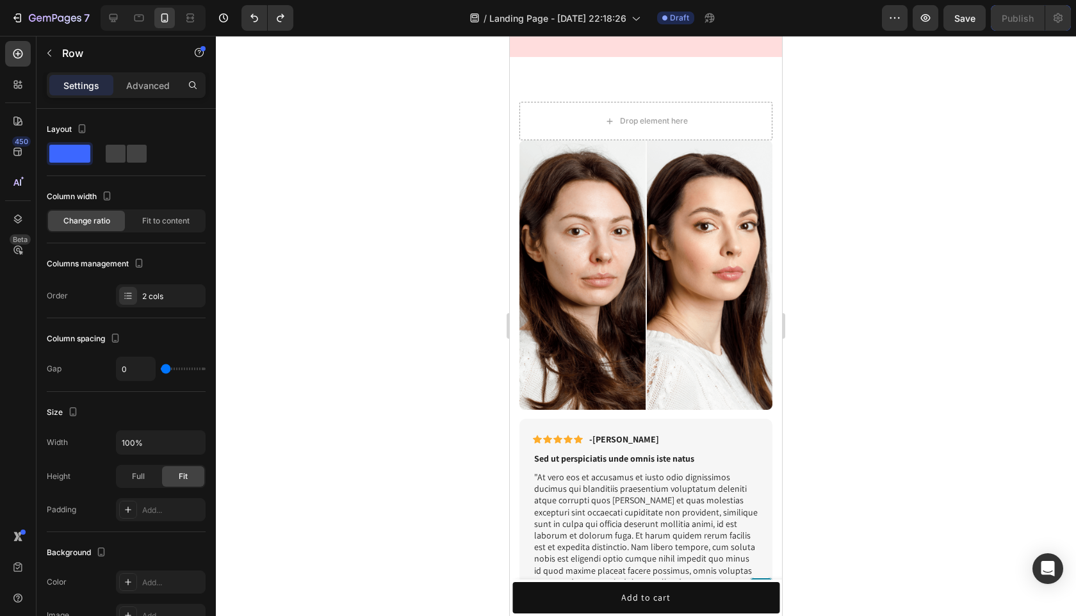
scroll to position [1133, 0]
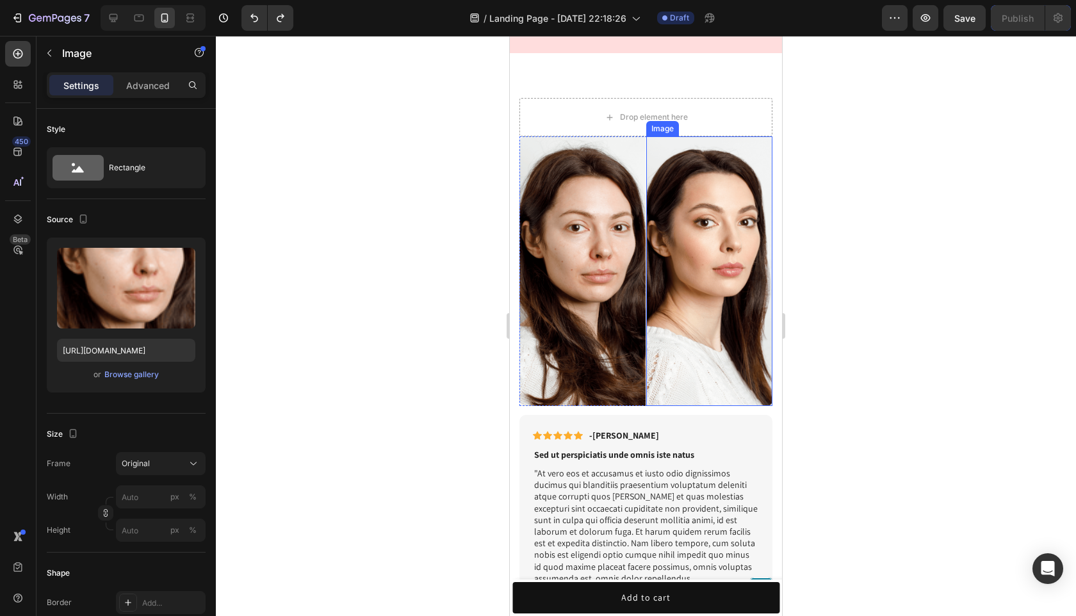
click at [599, 211] on img at bounding box center [582, 270] width 127 height 269
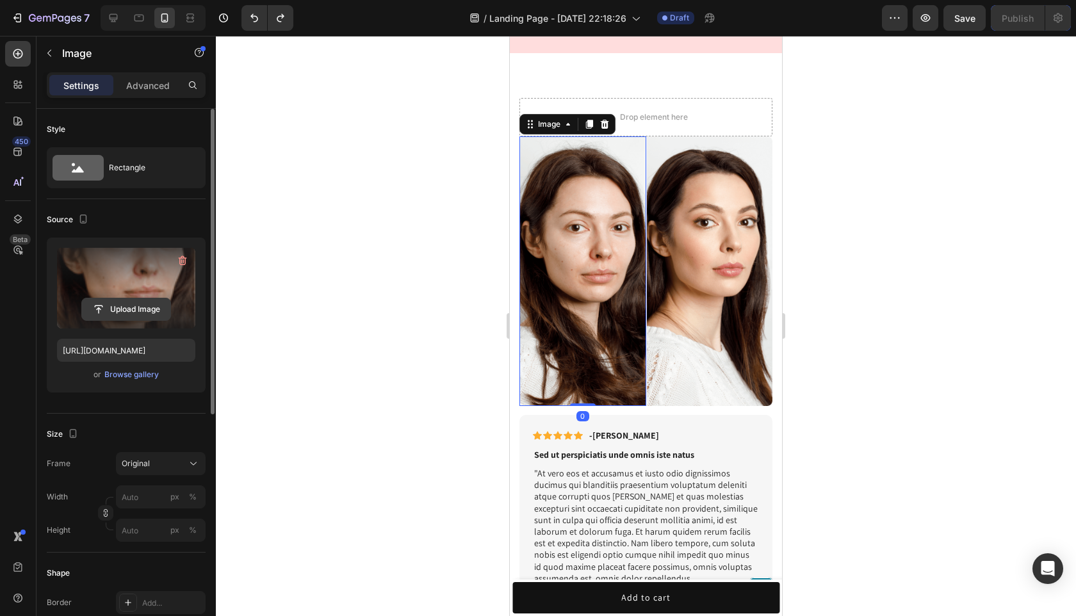
click at [154, 300] on input "file" at bounding box center [126, 309] width 88 height 22
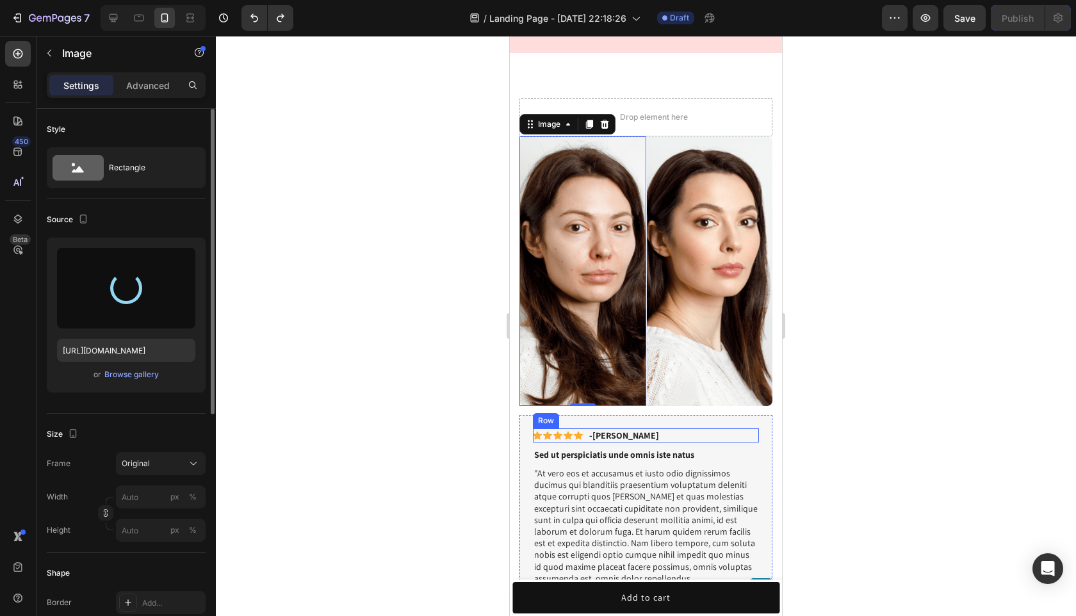
type input "https://cdn.shopify.com/s/files/1/0935/8098/4668/files/gempages_574409042114381…"
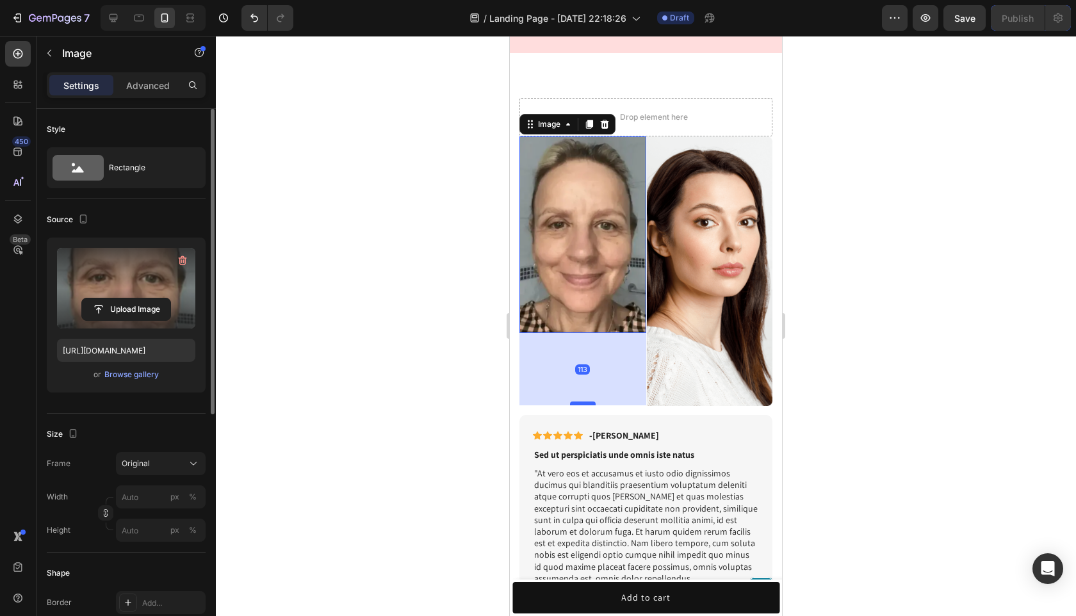
drag, startPoint x: 584, startPoint y: 330, endPoint x: 580, endPoint y: 403, distance: 72.5
click at [580, 403] on div at bounding box center [583, 403] width 26 height 4
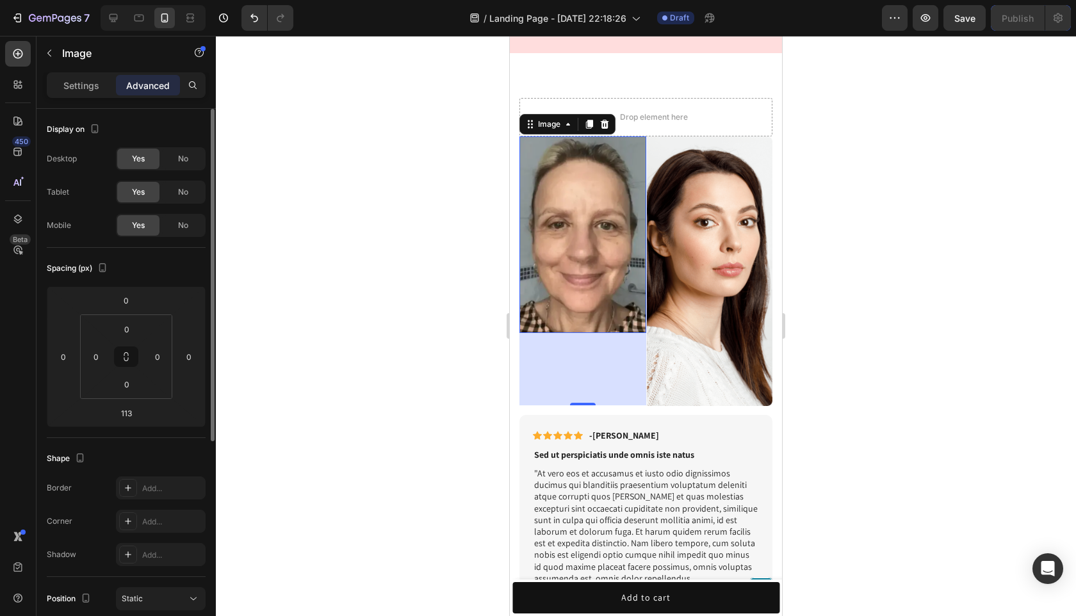
click at [583, 376] on div "113" at bounding box center [582, 369] width 127 height 72
click at [582, 318] on img at bounding box center [582, 234] width 127 height 197
drag, startPoint x: 580, startPoint y: 335, endPoint x: 580, endPoint y: 348, distance: 12.2
click at [580, 348] on div "113" at bounding box center [582, 369] width 127 height 72
click at [588, 334] on div "113" at bounding box center [582, 369] width 127 height 72
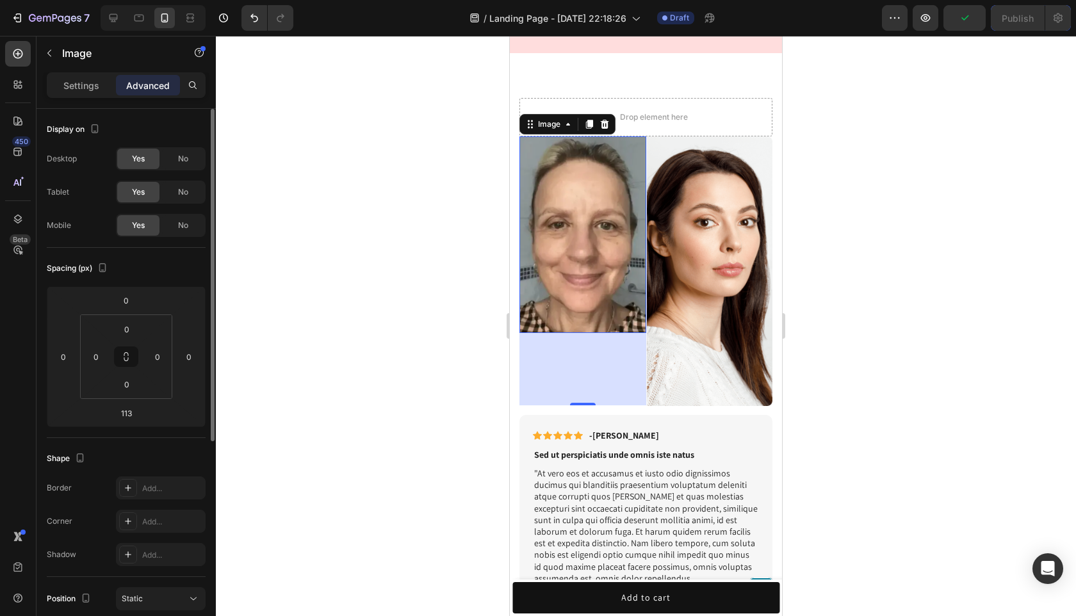
click at [879, 314] on div at bounding box center [646, 326] width 860 height 580
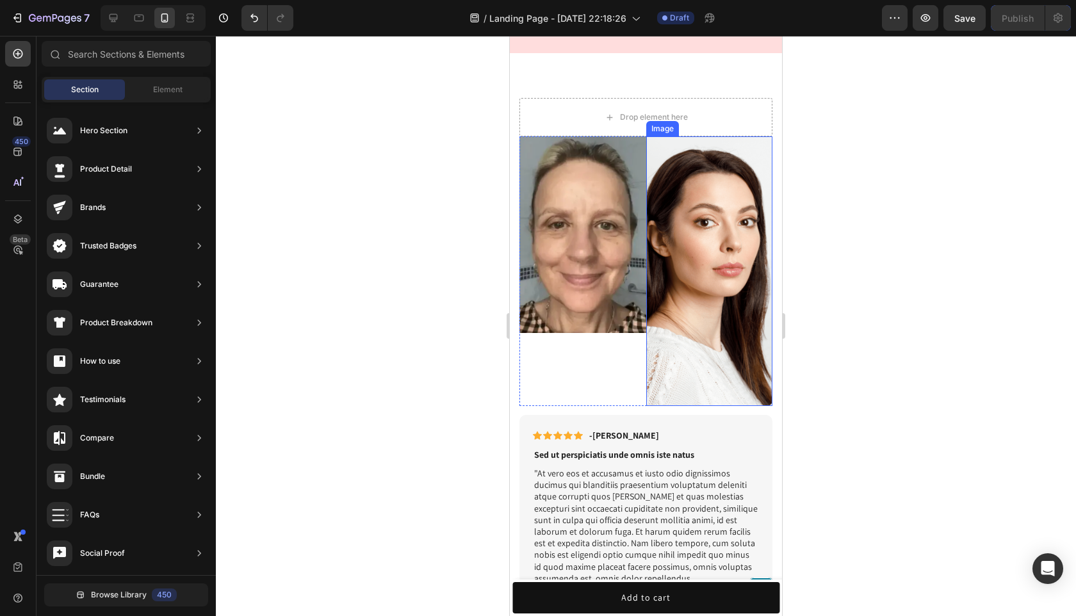
click at [694, 318] on img at bounding box center [709, 270] width 127 height 269
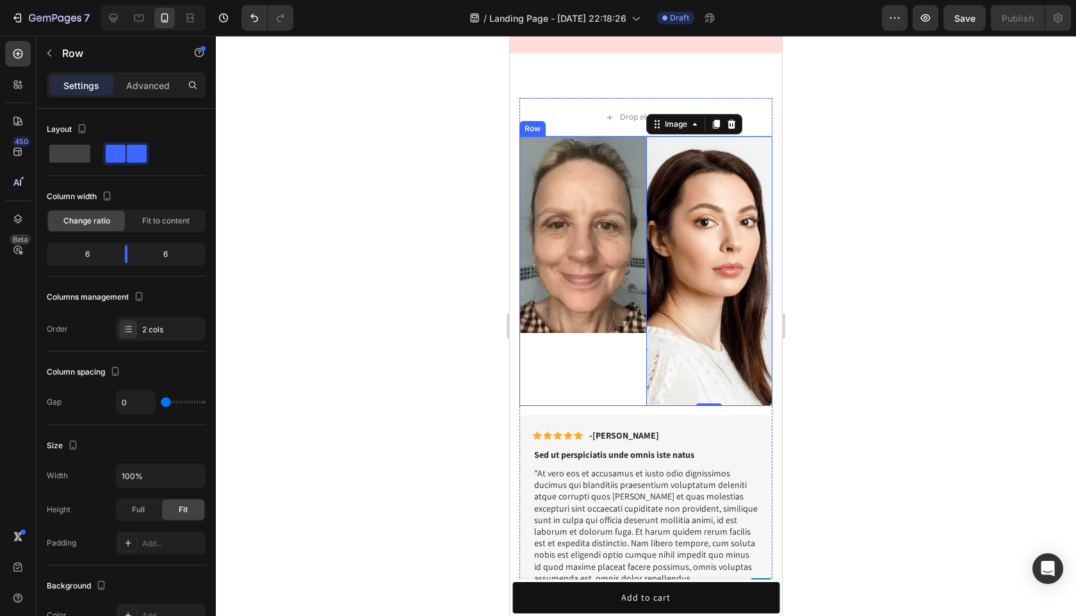
click at [601, 373] on div "Image" at bounding box center [582, 270] width 127 height 269
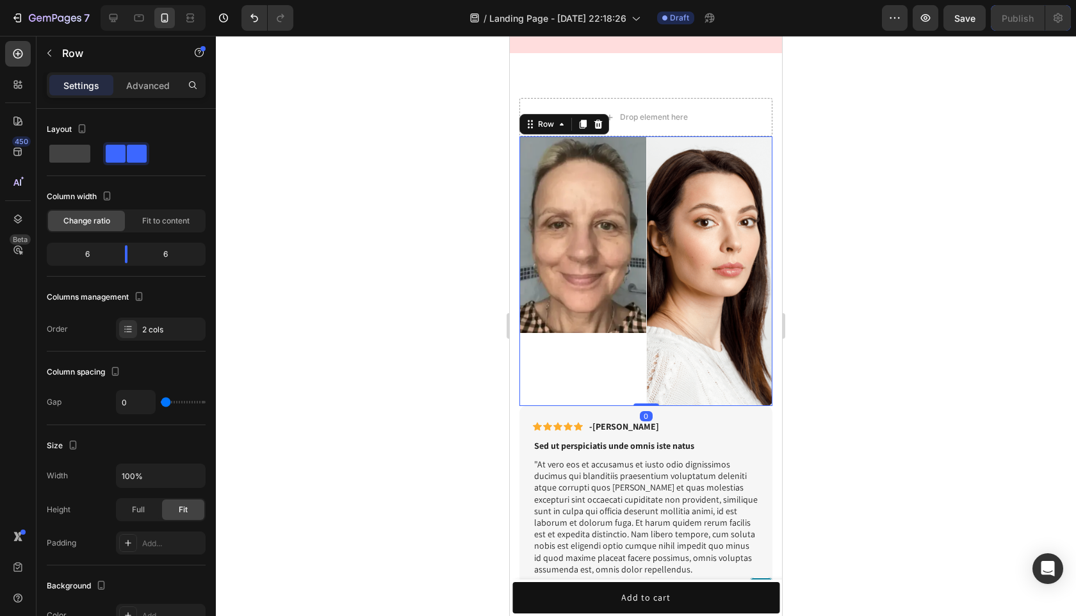
drag, startPoint x: 644, startPoint y: 414, endPoint x: 646, endPoint y: 378, distance: 35.9
click at [646, 367] on div "Image Image Row 0" at bounding box center [645, 270] width 253 height 269
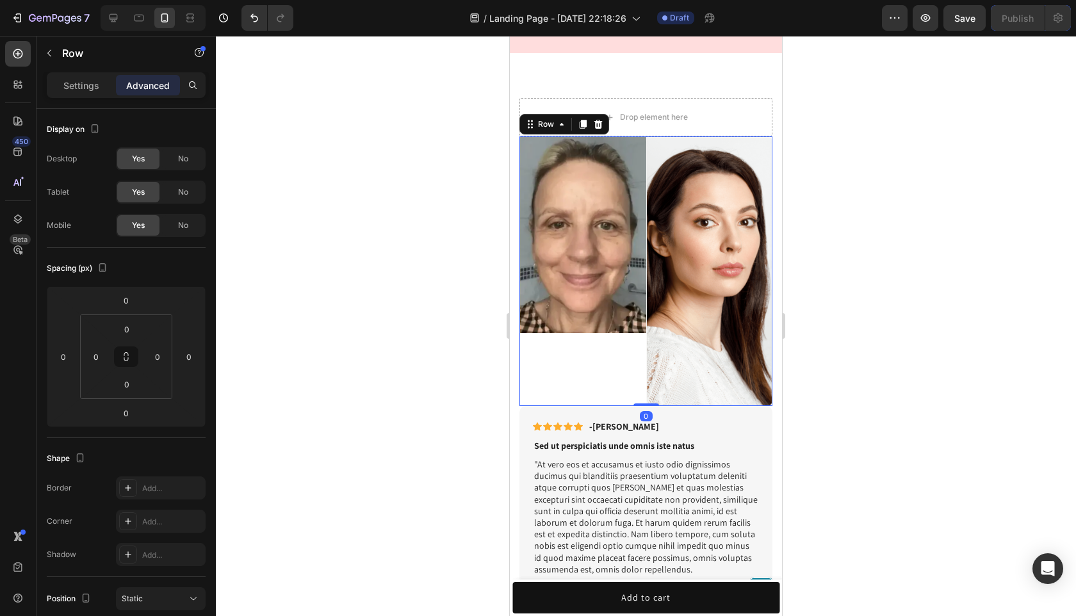
drag, startPoint x: 640, startPoint y: 403, endPoint x: 640, endPoint y: 373, distance: 30.7
click at [640, 373] on div "Image Image Row 0" at bounding box center [645, 270] width 253 height 269
click at [702, 350] on img at bounding box center [709, 270] width 127 height 269
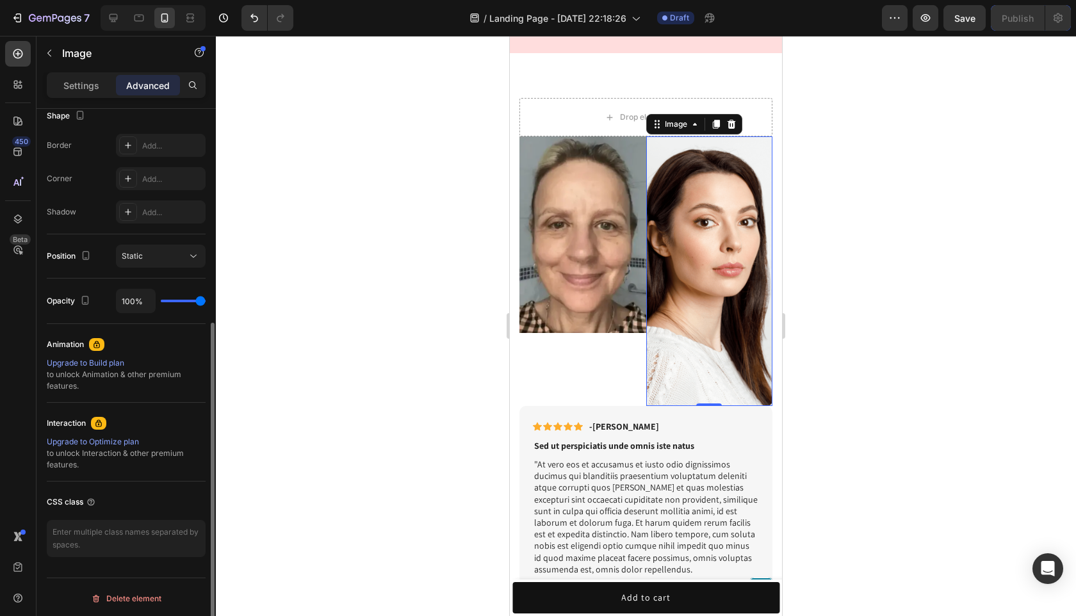
scroll to position [345, 0]
click at [713, 172] on img at bounding box center [709, 270] width 127 height 269
click at [713, 171] on img at bounding box center [709, 270] width 127 height 269
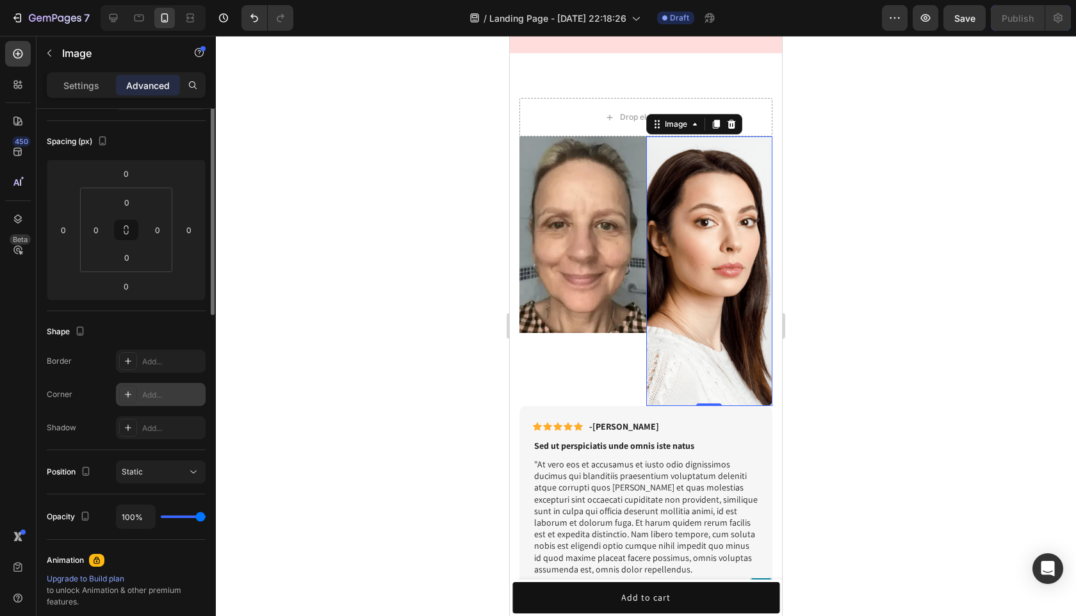
scroll to position [0, 0]
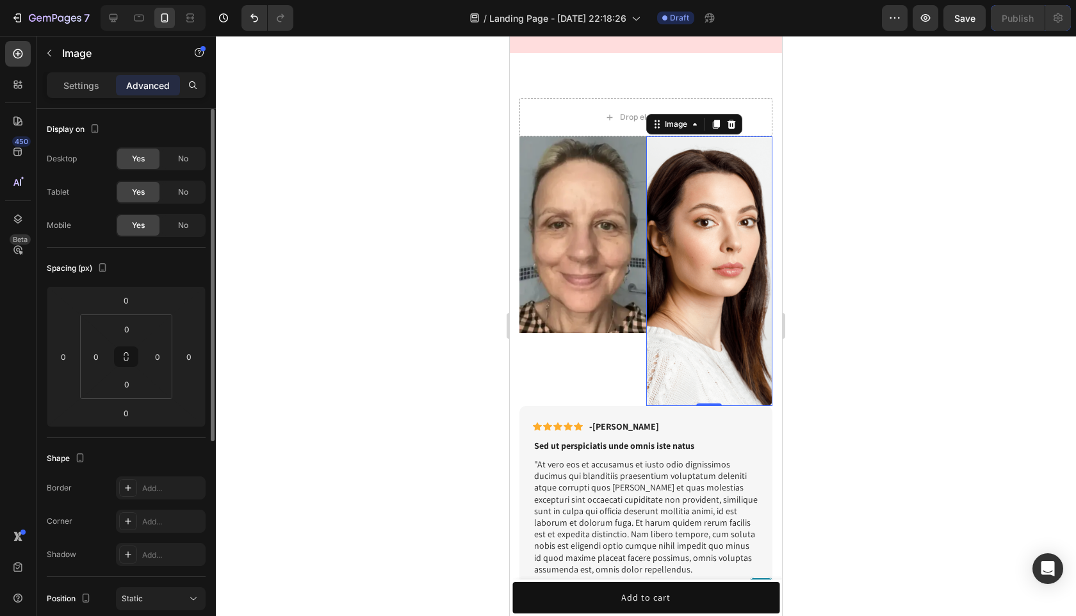
click at [109, 97] on div "Settings Advanced" at bounding box center [126, 85] width 159 height 26
click at [102, 94] on div "Settings" at bounding box center [81, 85] width 64 height 20
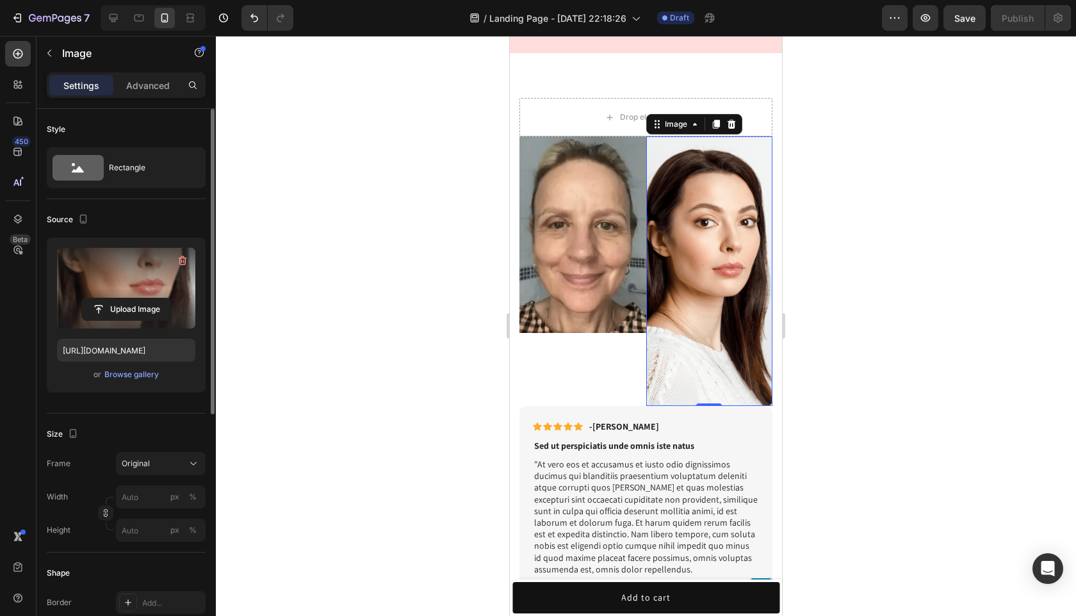
click at [127, 297] on label at bounding box center [126, 288] width 138 height 81
click at [127, 298] on input "file" at bounding box center [126, 309] width 88 height 22
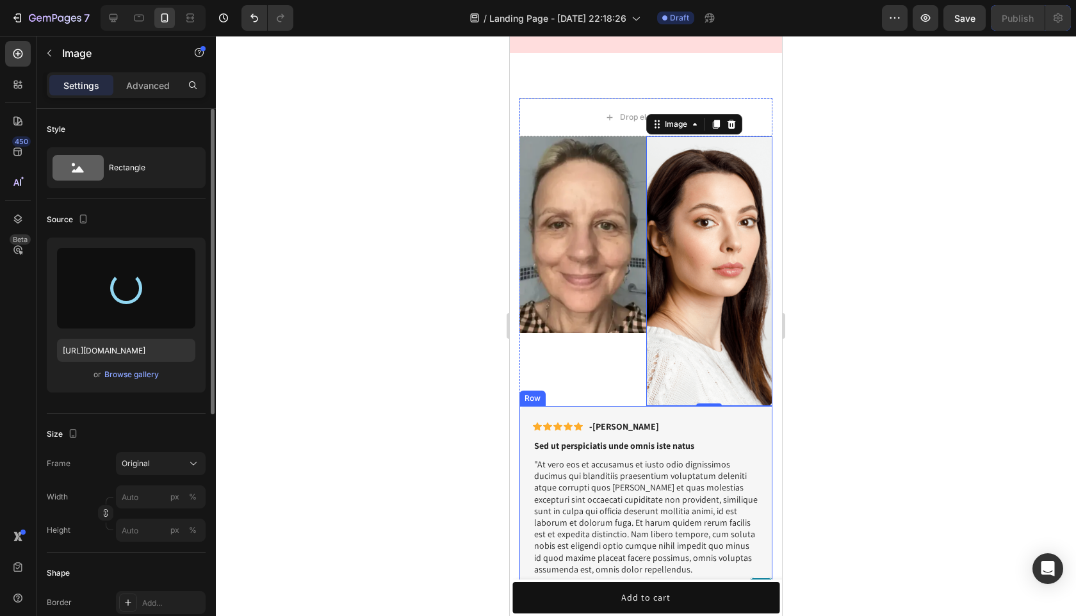
type input "https://cdn.shopify.com/s/files/1/0935/8098/4668/files/gempages_574409042114381…"
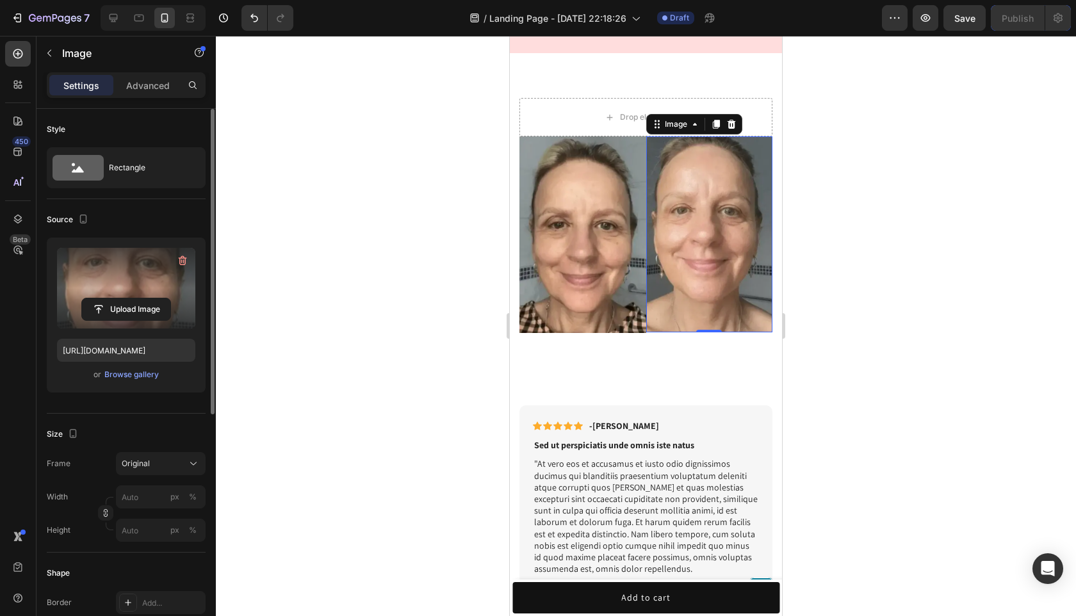
click at [885, 352] on div at bounding box center [646, 326] width 860 height 580
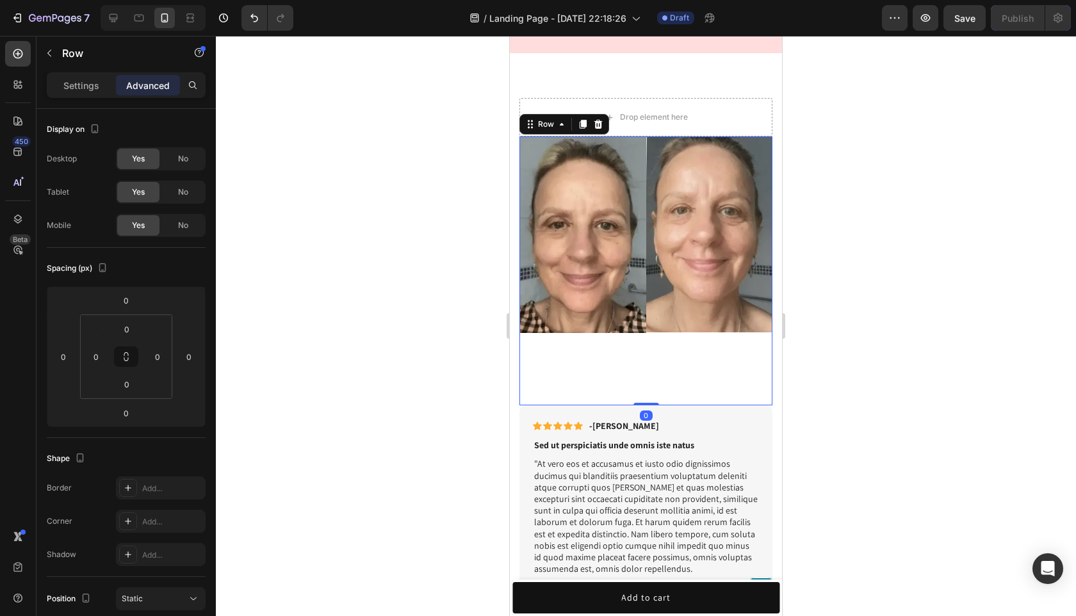
click at [653, 402] on div "Image" at bounding box center [709, 270] width 127 height 269
drag, startPoint x: 643, startPoint y: 404, endPoint x: 645, endPoint y: 364, distance: 40.4
click at [645, 363] on div "Image Image Row 0" at bounding box center [645, 270] width 253 height 269
click at [646, 364] on div "Image" at bounding box center [709, 270] width 127 height 269
click at [635, 342] on div "Image" at bounding box center [582, 270] width 127 height 269
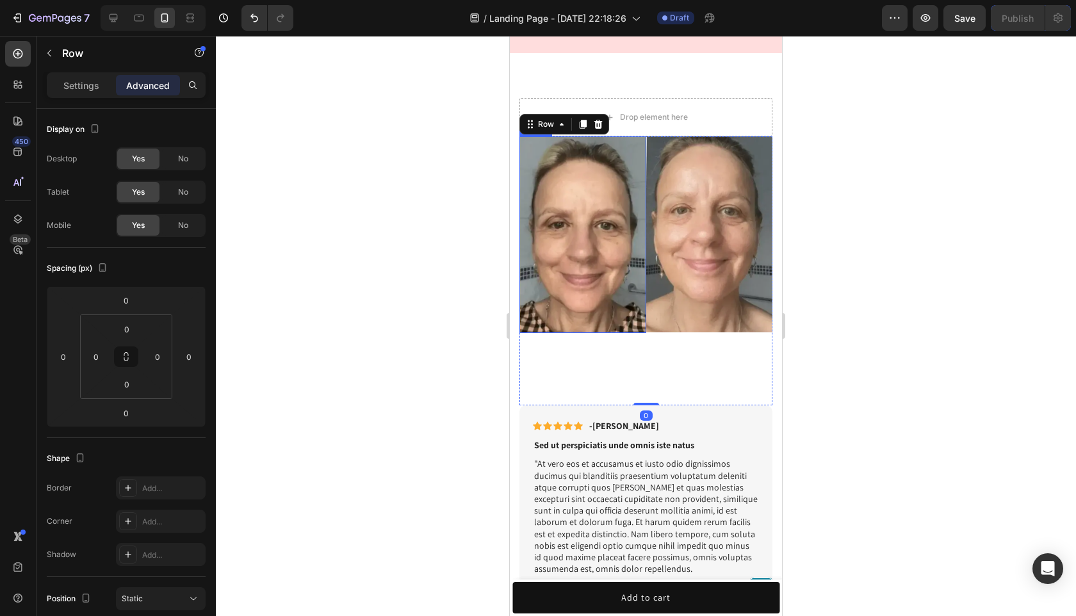
click at [633, 328] on img at bounding box center [582, 234] width 127 height 197
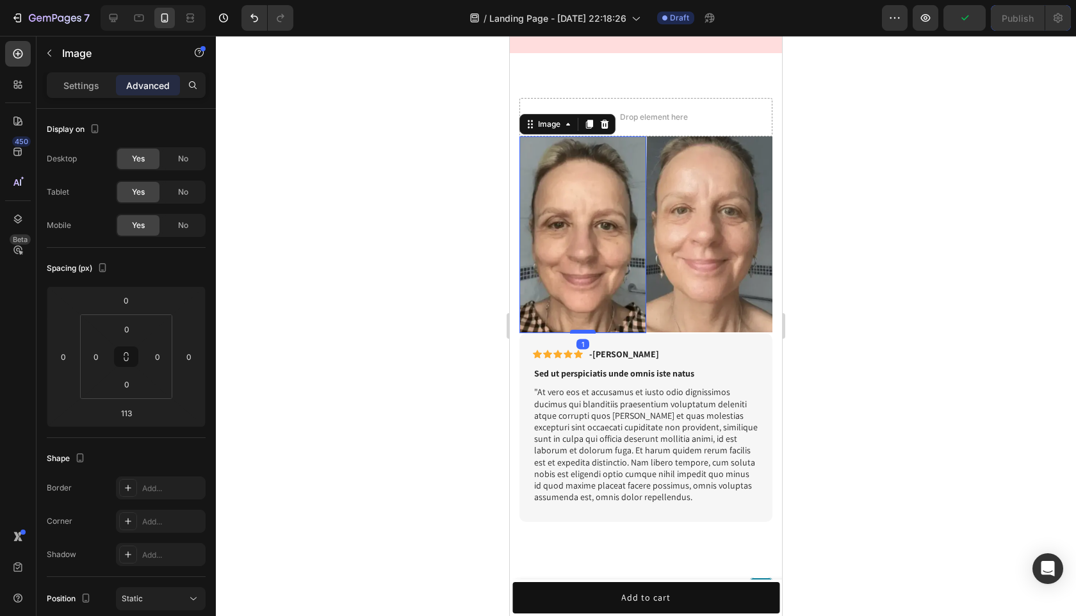
drag, startPoint x: 585, startPoint y: 403, endPoint x: 590, endPoint y: 332, distance: 71.8
click at [590, 332] on div at bounding box center [583, 332] width 26 height 4
type input "1"
click at [892, 278] on div at bounding box center [646, 326] width 860 height 580
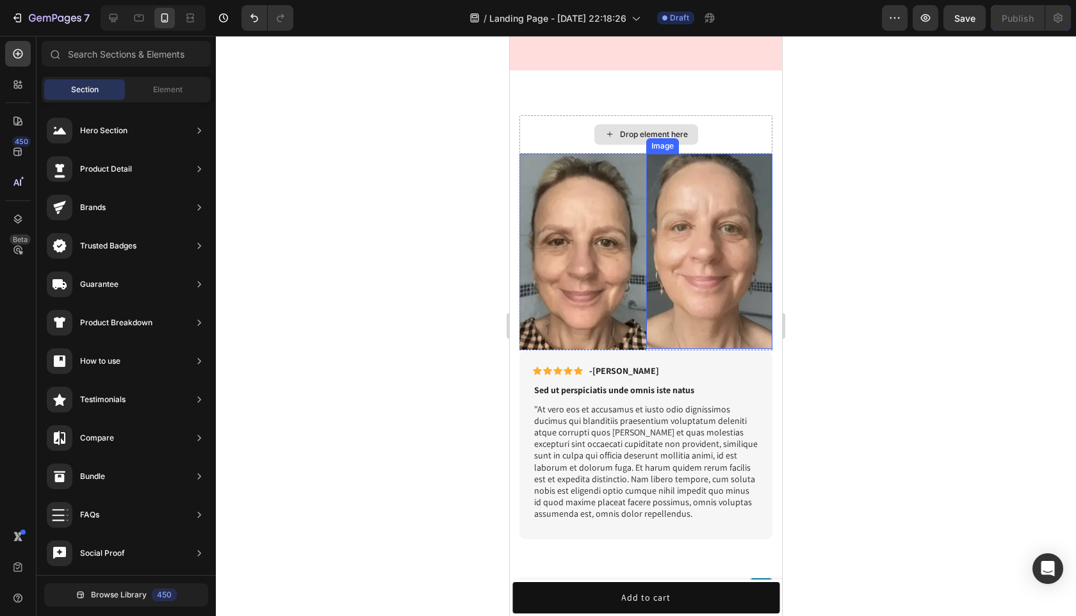
scroll to position [901, 0]
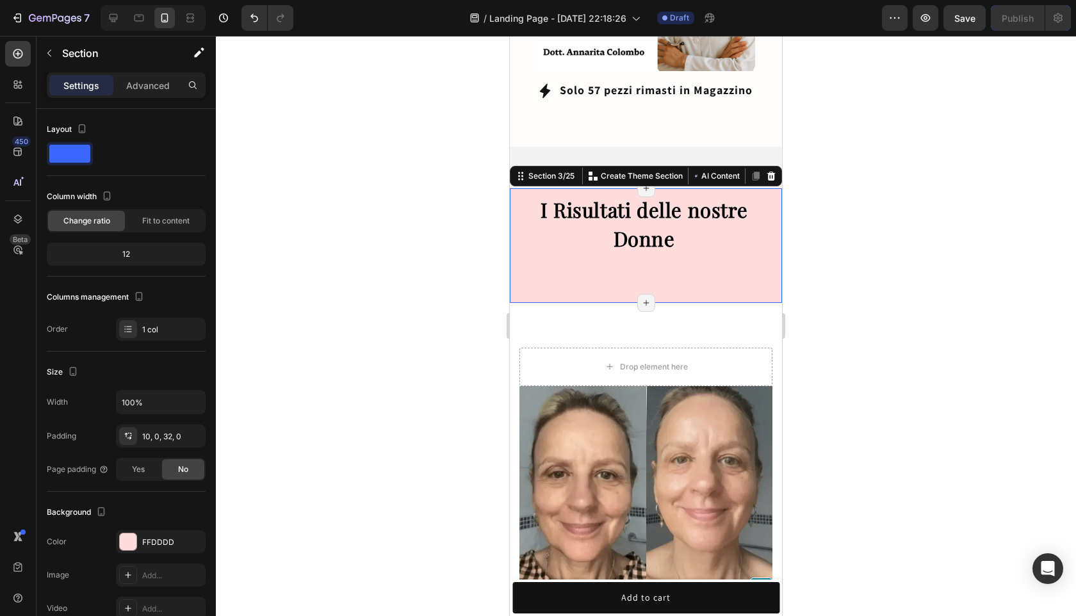
click at [663, 248] on div "I Risultati delle nostre Donne Heading Heading" at bounding box center [646, 238] width 272 height 87
click at [677, 314] on div "Image Image Row Icon Icon Icon Icon Icon Icon List -Alisa G. Text Block Row Sed…" at bounding box center [646, 567] width 272 height 528
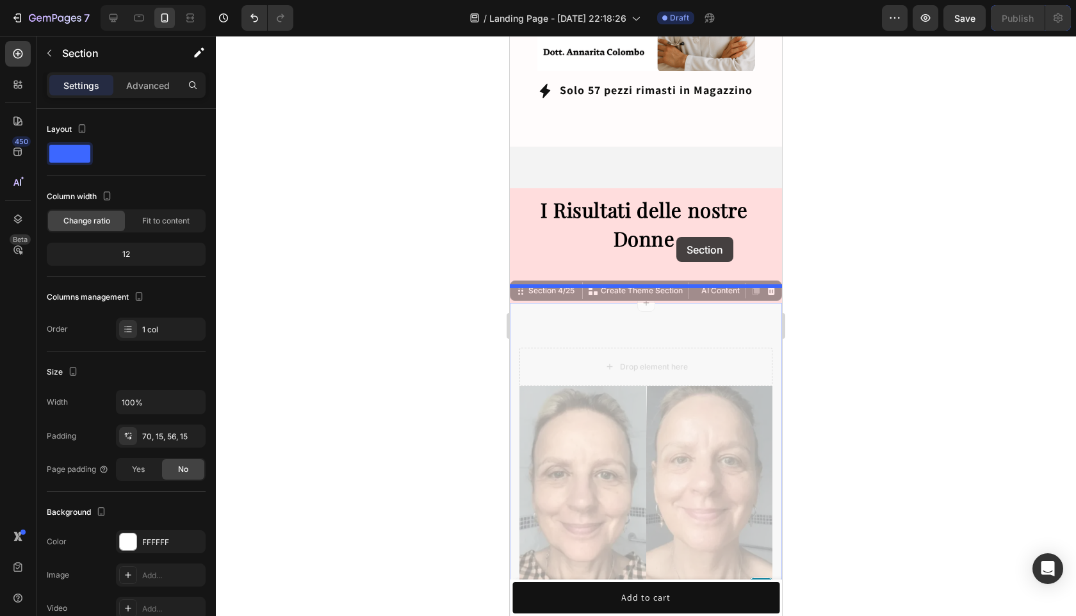
drag, startPoint x: 677, startPoint y: 307, endPoint x: 676, endPoint y: 237, distance: 69.8
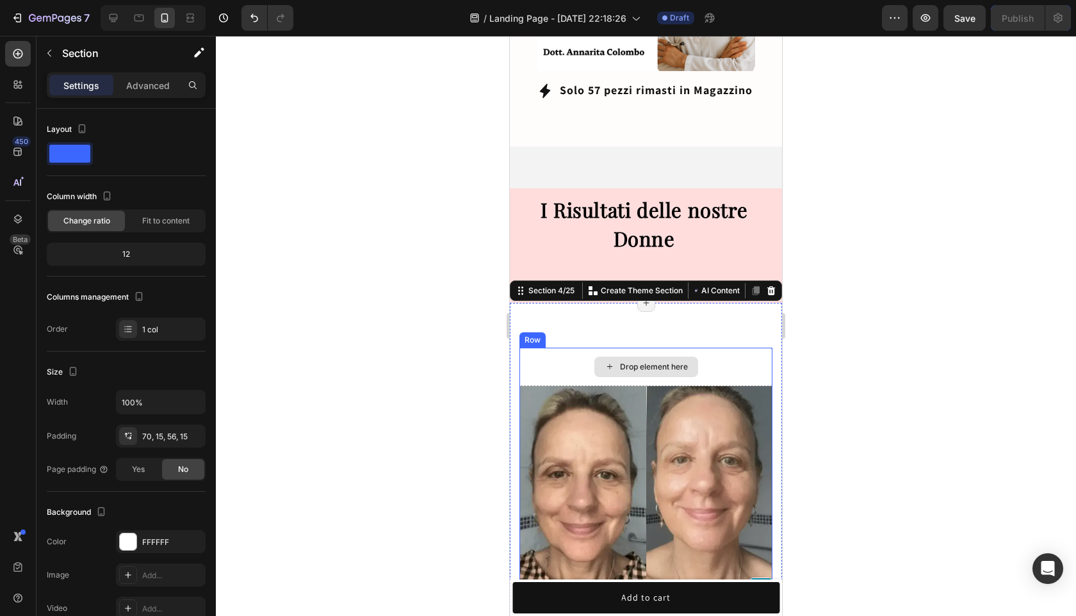
click at [683, 364] on div "Drop element here" at bounding box center [645, 367] width 253 height 38
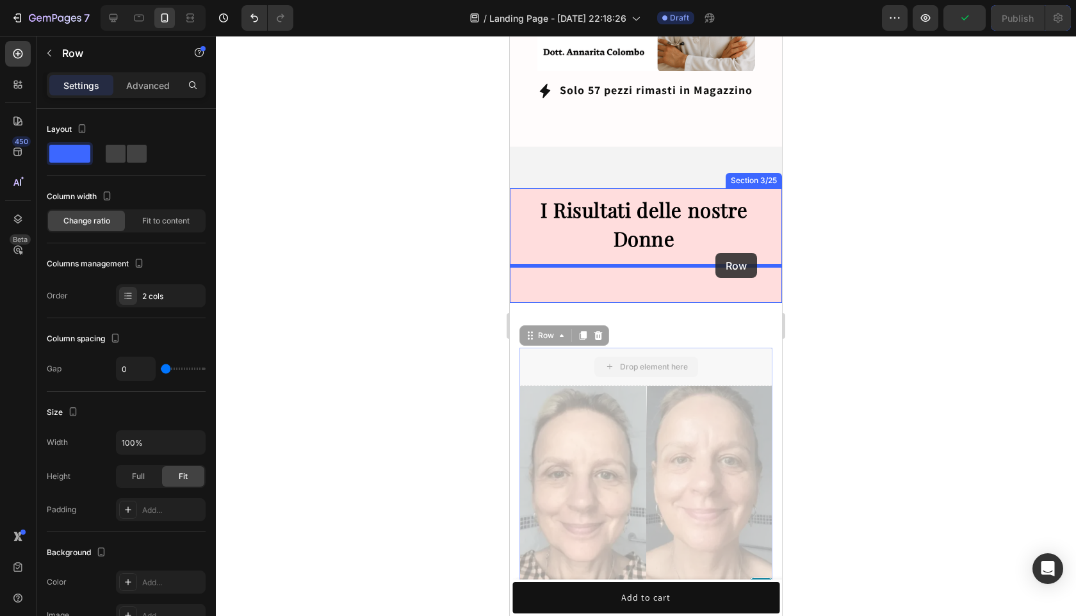
drag, startPoint x: 722, startPoint y: 355, endPoint x: 715, endPoint y: 253, distance: 102.0
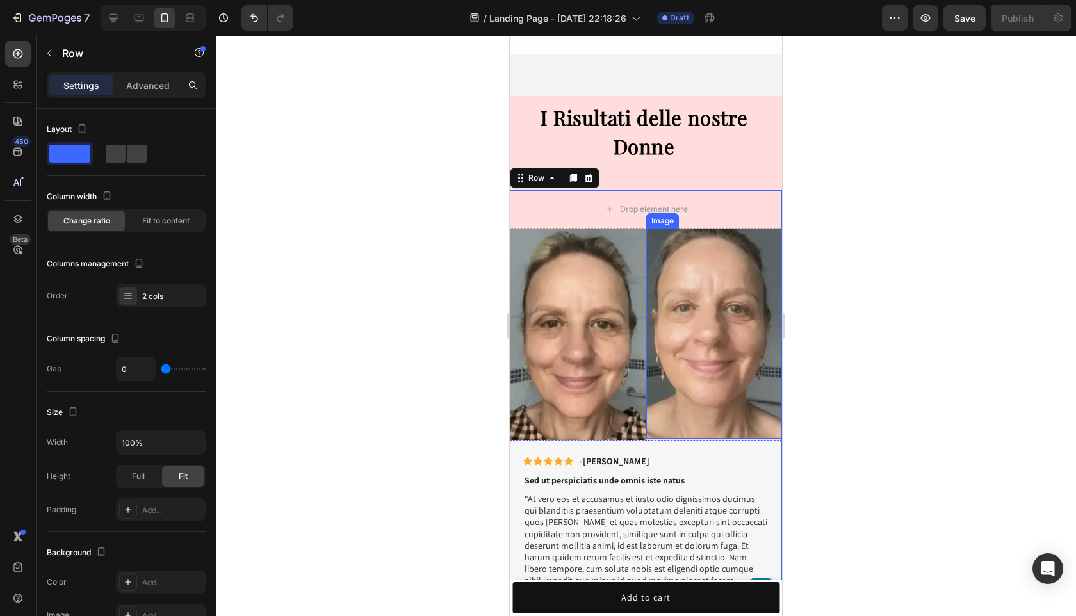
scroll to position [994, 0]
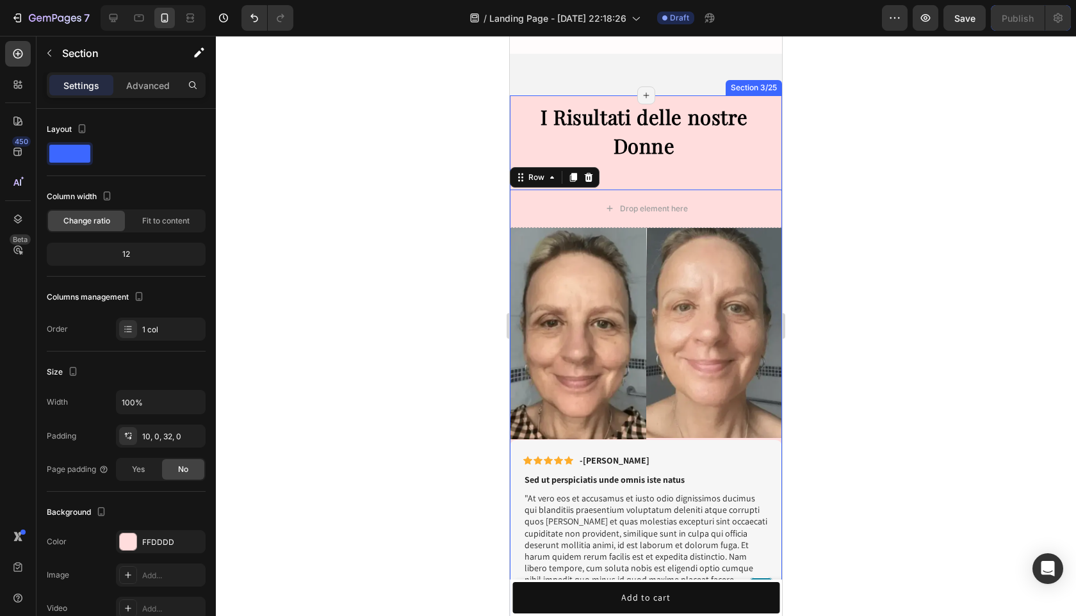
click at [670, 158] on div "I Risultati delle nostre Donne Heading Heading Image Image Row Icon Icon Icon I…" at bounding box center [646, 372] width 272 height 540
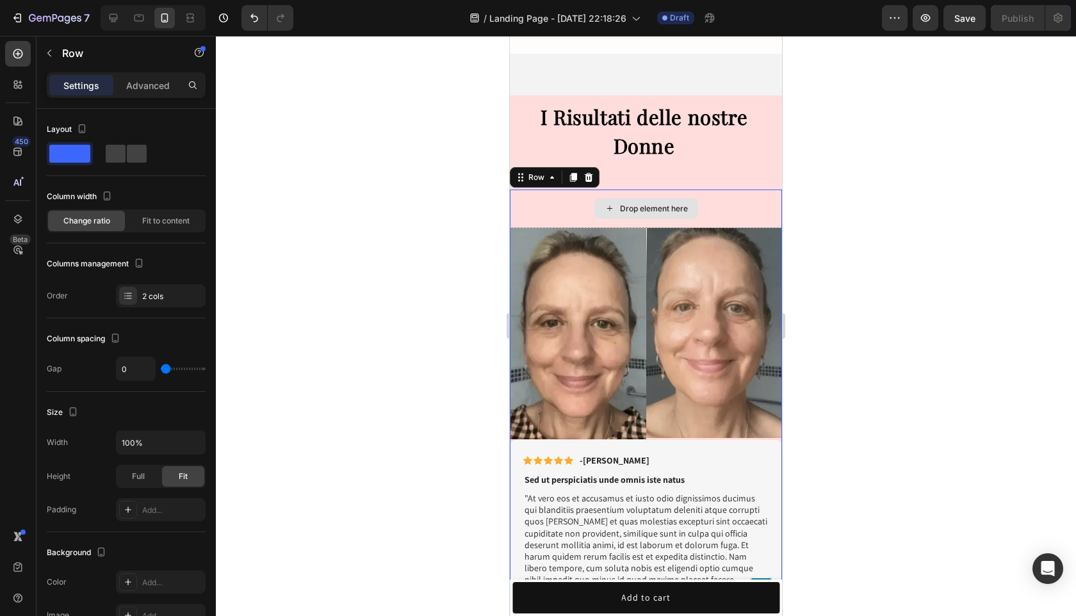
click at [670, 190] on div "Drop element here" at bounding box center [646, 209] width 272 height 38
click at [581, 199] on div "Drop element here" at bounding box center [646, 209] width 272 height 38
click at [656, 204] on div "Drop element here" at bounding box center [654, 209] width 68 height 10
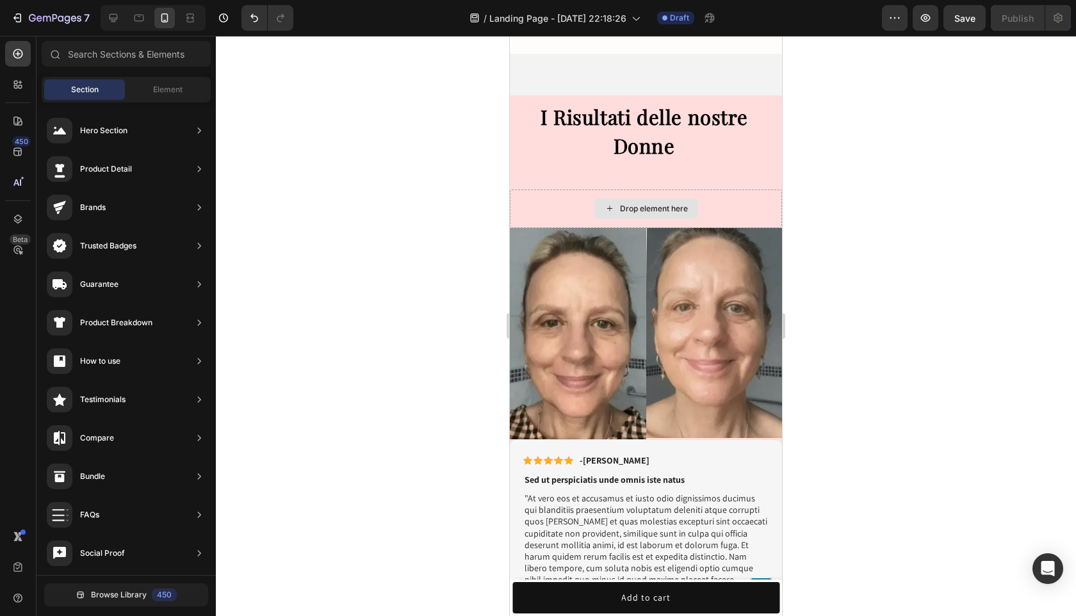
click at [656, 204] on div "Drop element here" at bounding box center [654, 209] width 68 height 10
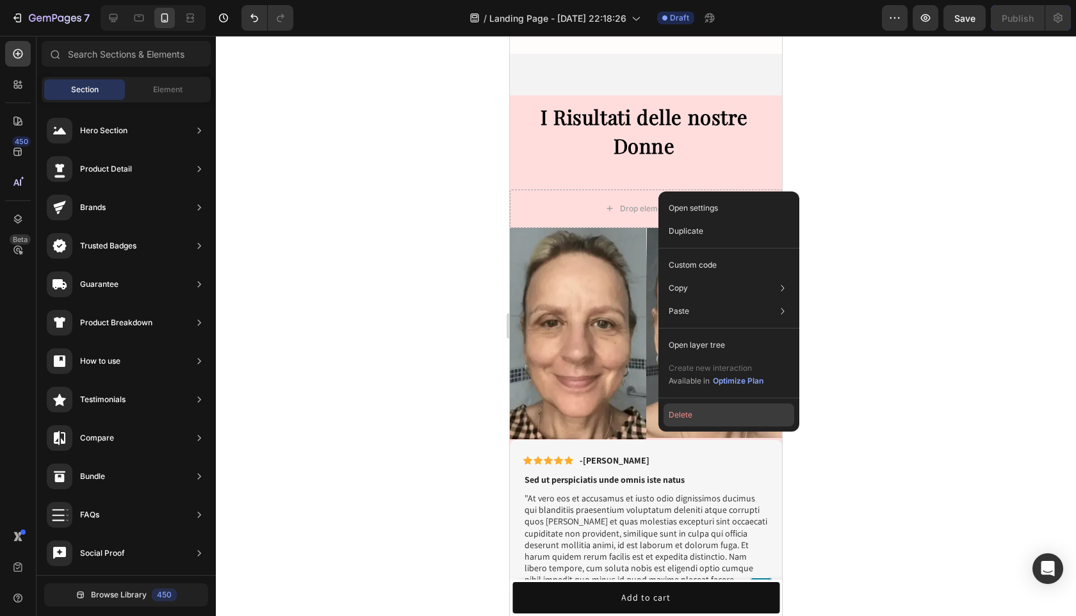
click at [703, 411] on button "Delete" at bounding box center [728, 414] width 131 height 23
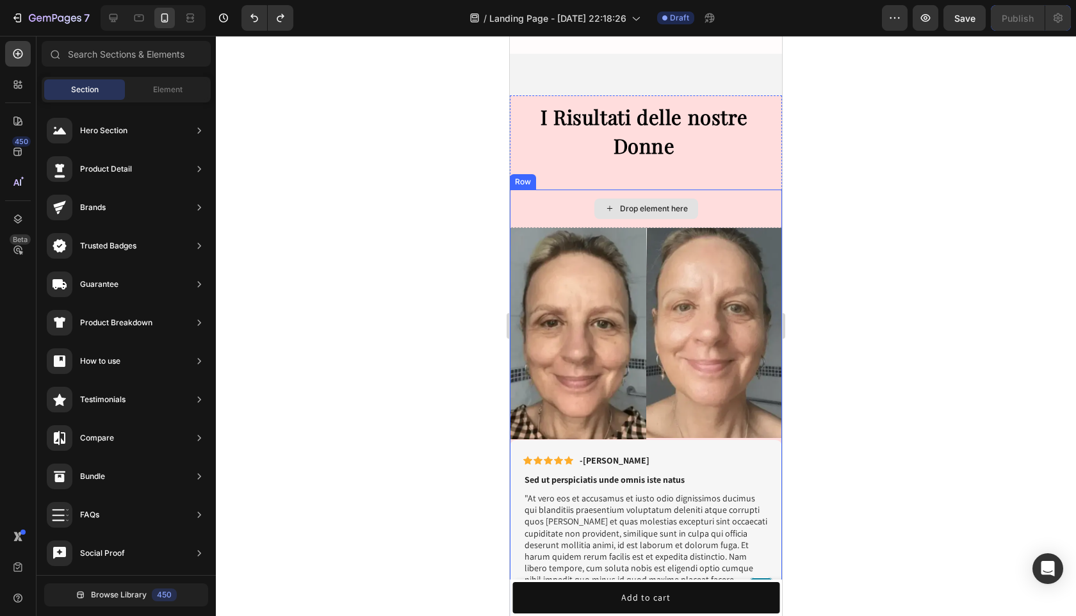
click at [634, 204] on div "Drop element here" at bounding box center [654, 209] width 68 height 10
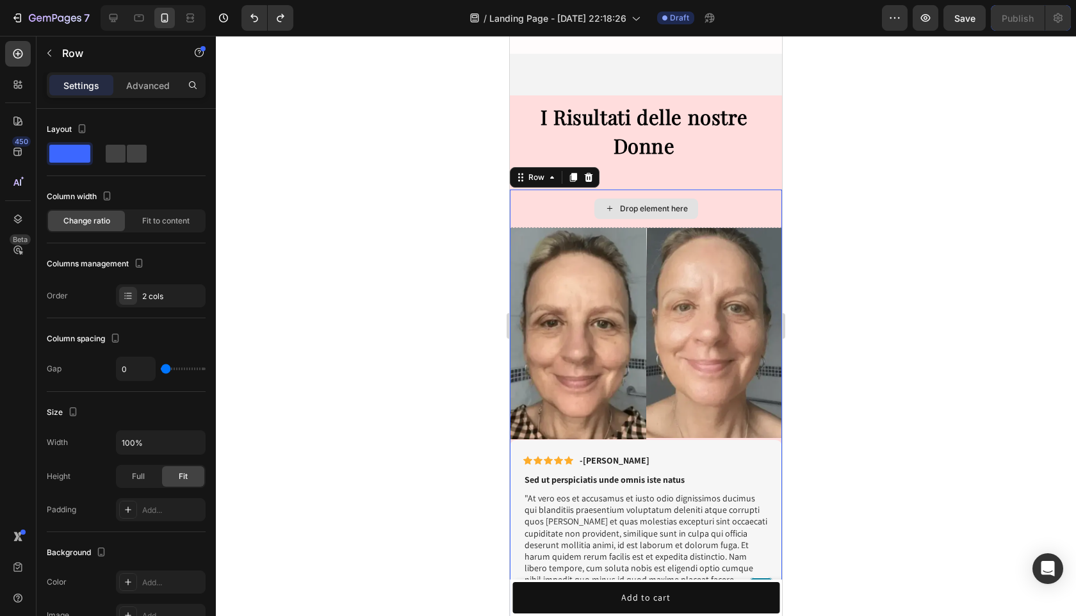
click at [589, 191] on div "Drop element here" at bounding box center [646, 209] width 272 height 38
click at [709, 190] on div "Drop element here" at bounding box center [646, 209] width 272 height 38
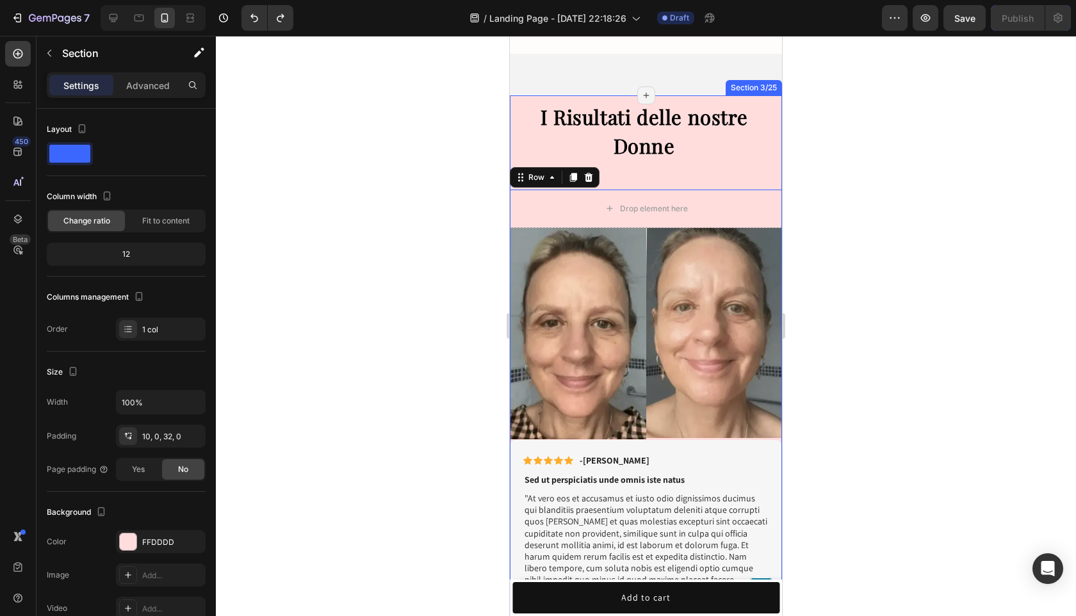
click at [707, 157] on div "I Risultati delle nostre Donne Heading Heading Image Image Row Icon Icon Icon I…" at bounding box center [646, 372] width 272 height 540
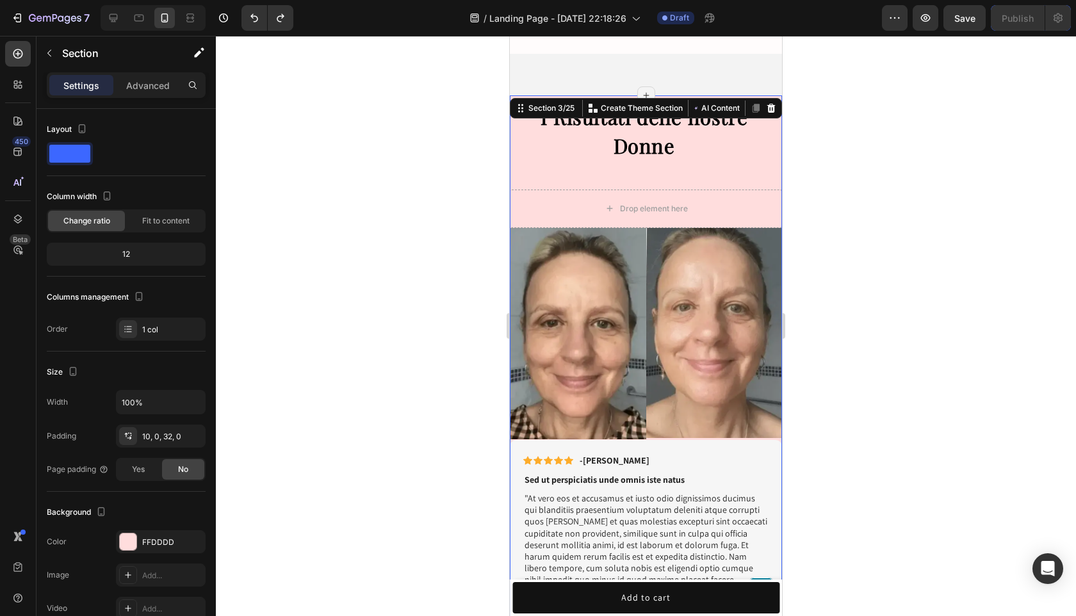
click at [675, 157] on div "I Risultati delle nostre Donne Heading Heading Image Image Row Icon Icon Icon I…" at bounding box center [646, 372] width 272 height 540
click at [677, 190] on div "Drop element here" at bounding box center [646, 209] width 272 height 38
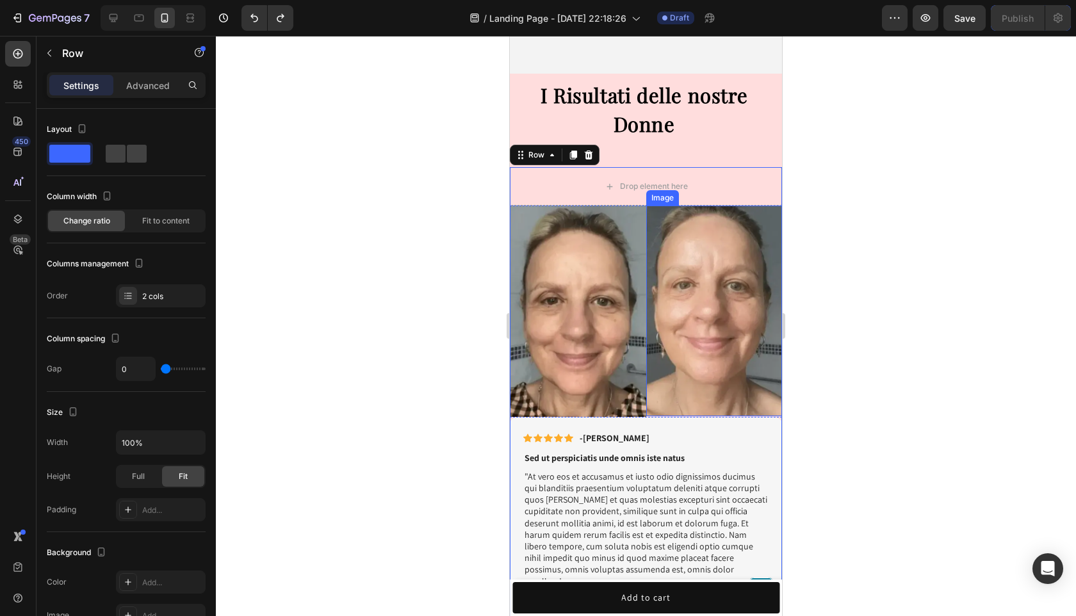
scroll to position [996, 0]
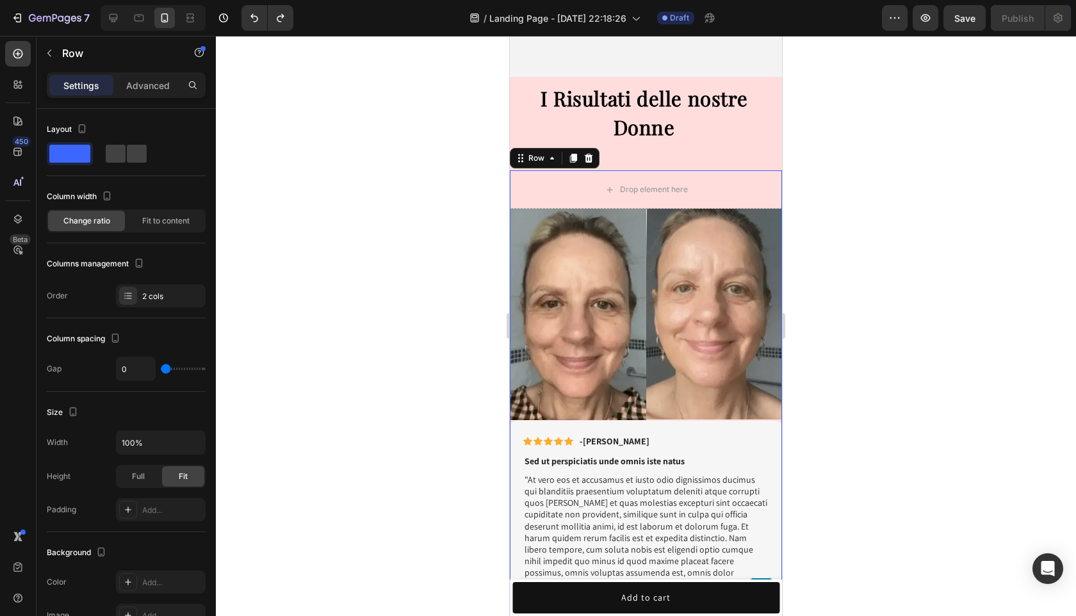
click at [961, 312] on div at bounding box center [646, 326] width 860 height 580
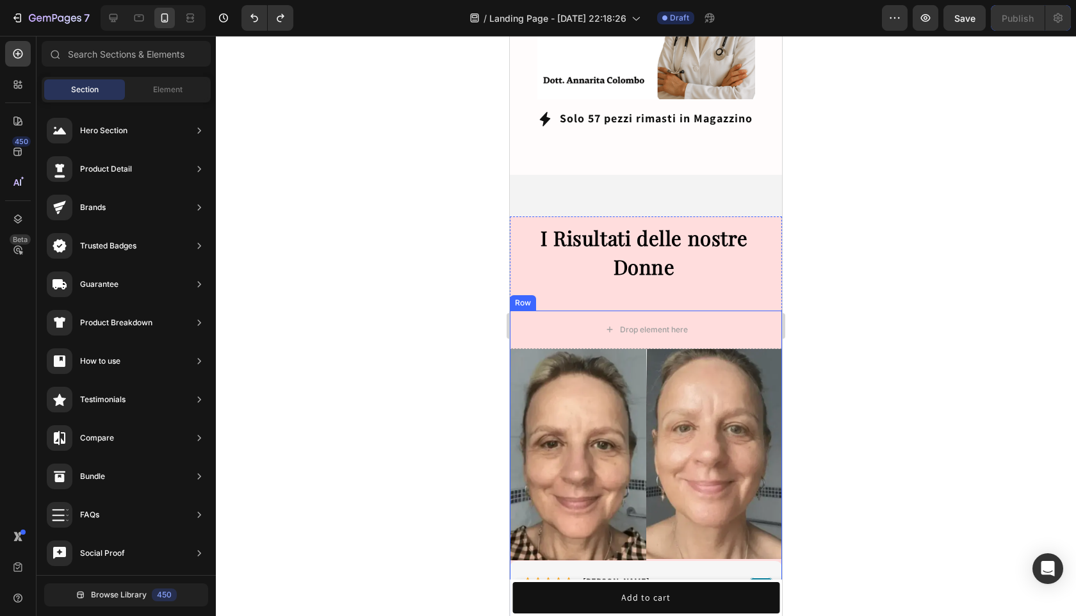
scroll to position [849, 0]
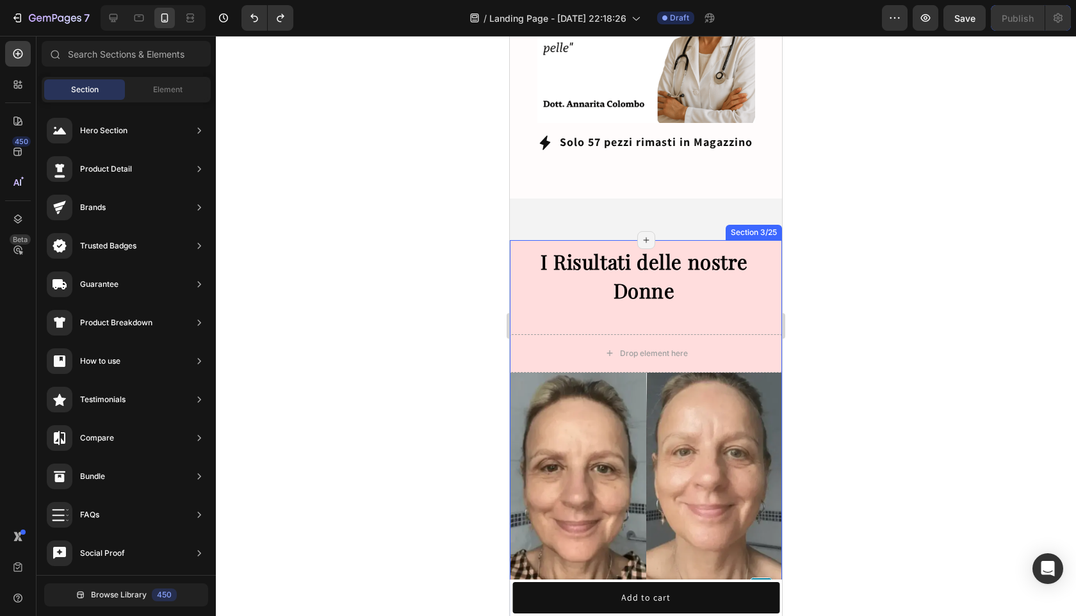
click at [637, 301] on div "I Risultati delle nostre Donne Heading Heading Image Image Row Icon Icon Icon I…" at bounding box center [646, 516] width 272 height 540
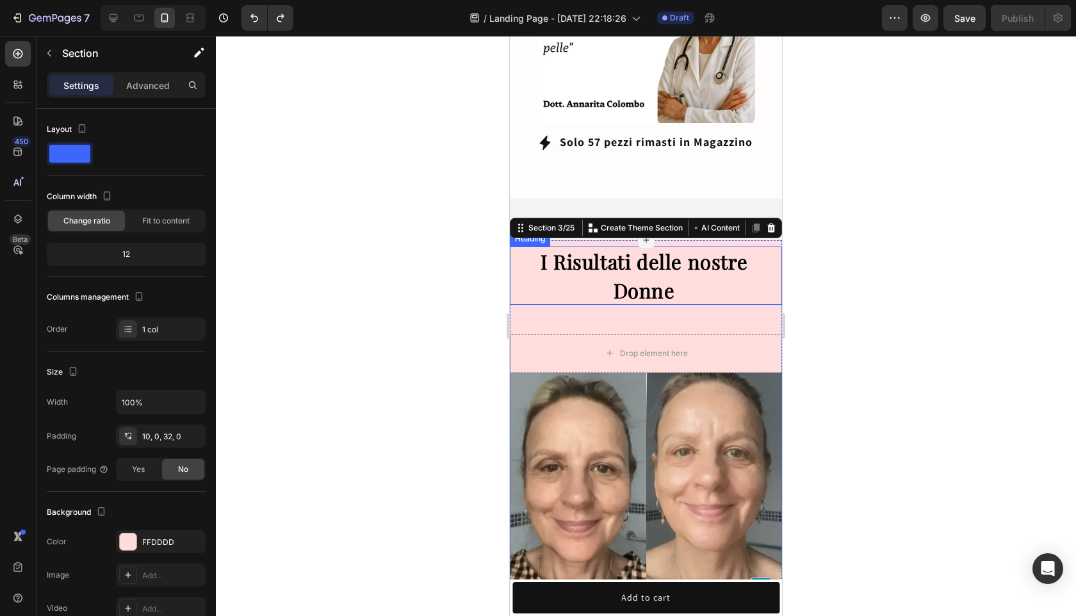
click at [637, 278] on strong "I Risultati delle nostre Donne" at bounding box center [643, 276] width 207 height 56
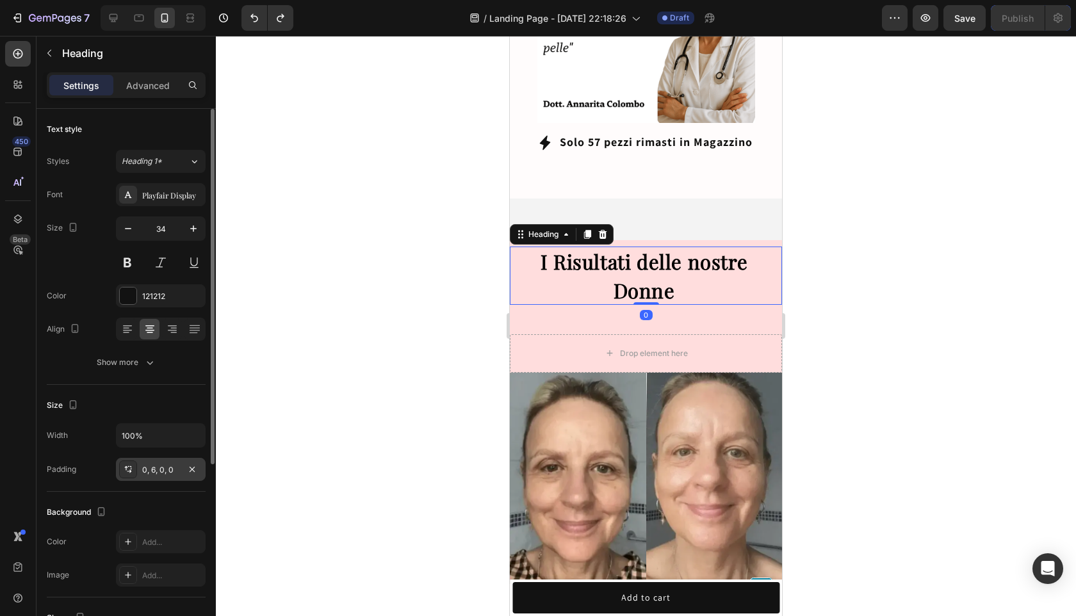
click at [163, 469] on div "0, 6, 0, 0" at bounding box center [160, 470] width 37 height 12
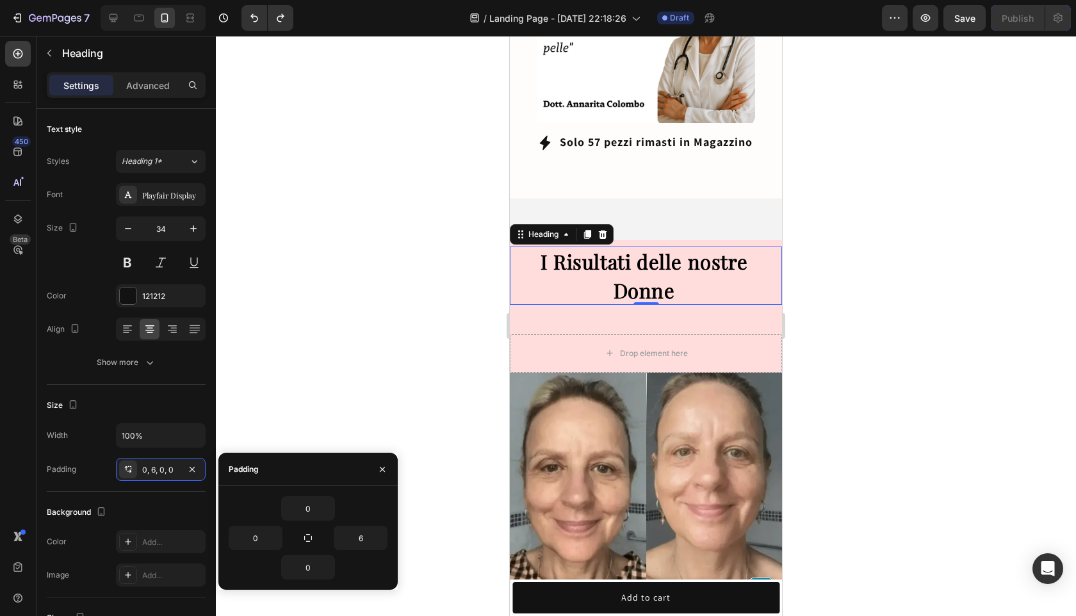
click at [643, 310] on div "0" at bounding box center [646, 315] width 13 height 10
click at [627, 334] on div "Drop element here" at bounding box center [646, 353] width 272 height 38
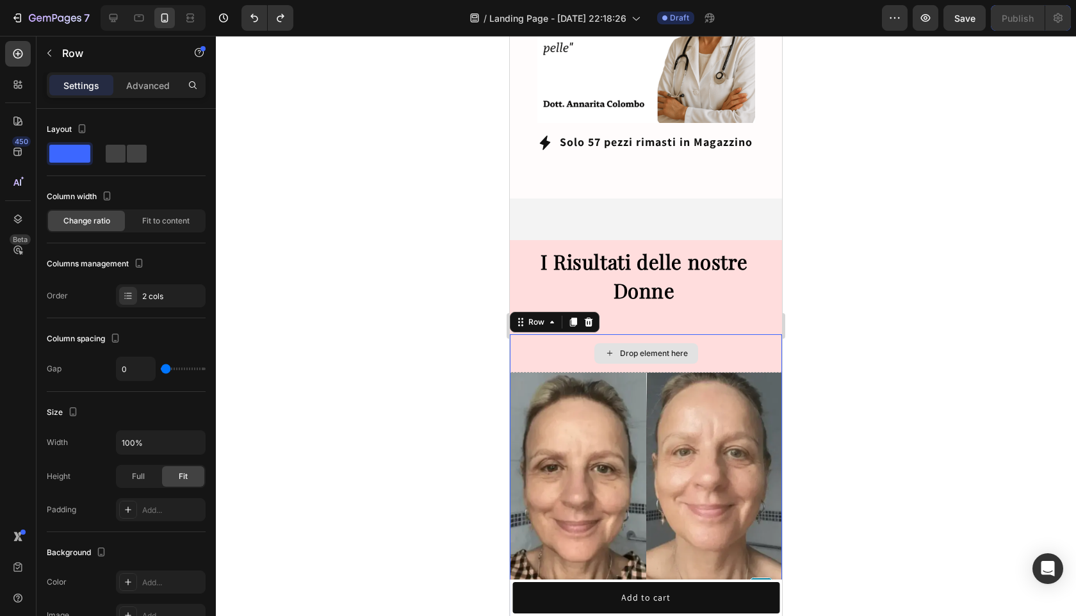
click at [626, 334] on div "Drop element here" at bounding box center [646, 353] width 272 height 38
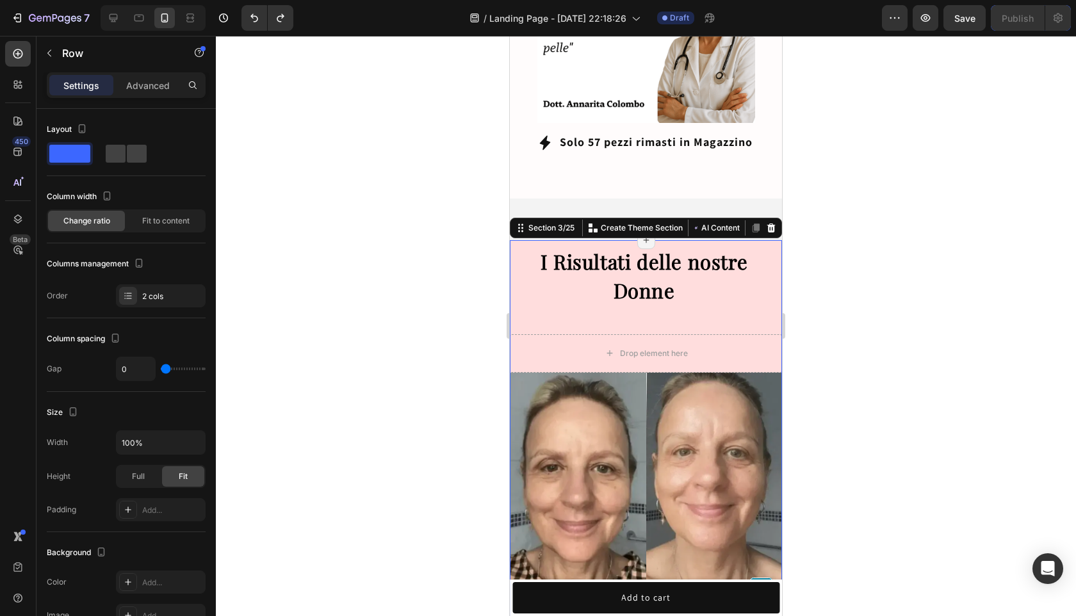
click at [630, 304] on div "I Risultati delle nostre Donne Heading Heading Image Image Row Icon Icon Icon I…" at bounding box center [646, 516] width 272 height 540
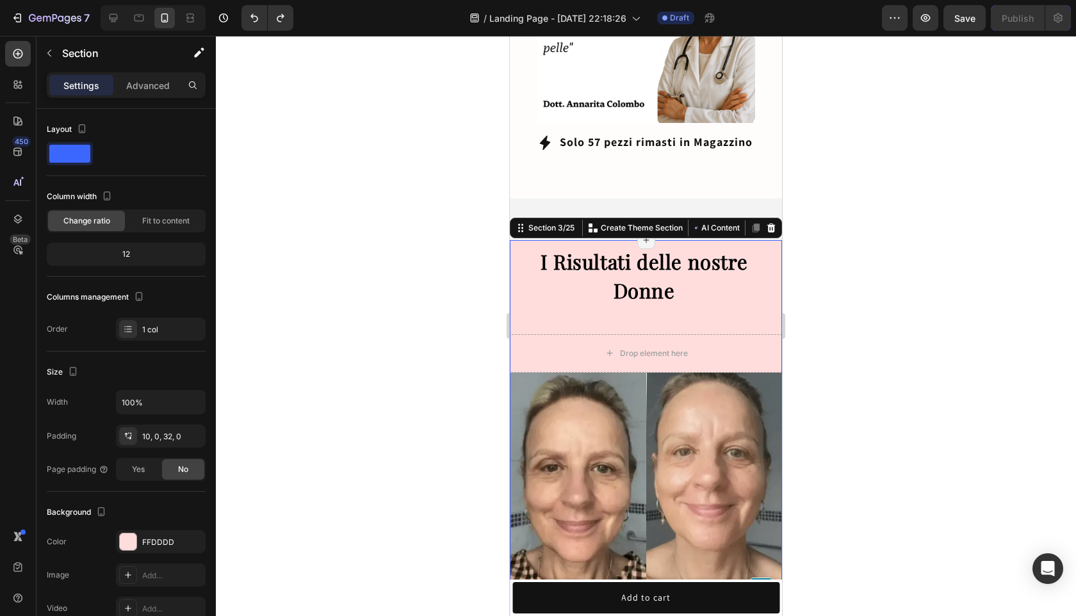
click at [630, 304] on div "I Risultati delle nostre Donne Heading Heading Image Image Row Icon Icon Icon I…" at bounding box center [646, 516] width 272 height 540
click at [675, 286] on strong "I Risultati delle nostre Donne" at bounding box center [643, 276] width 207 height 56
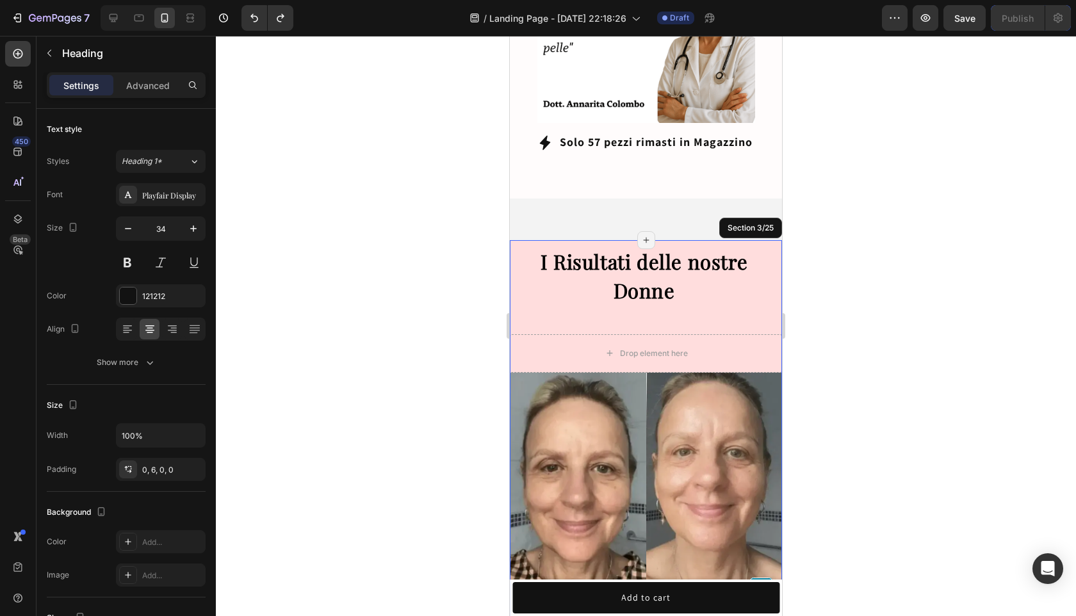
click at [741, 298] on div "I Risultati delle nostre Donne Heading 0 Heading Image Image Row Icon Icon Icon…" at bounding box center [646, 516] width 272 height 540
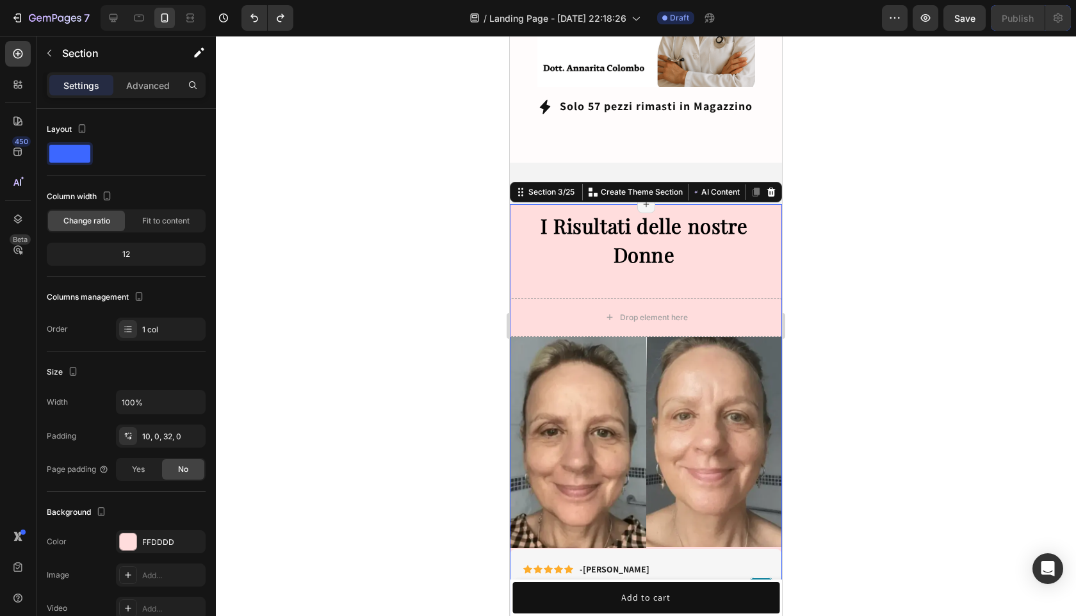
scroll to position [830, 0]
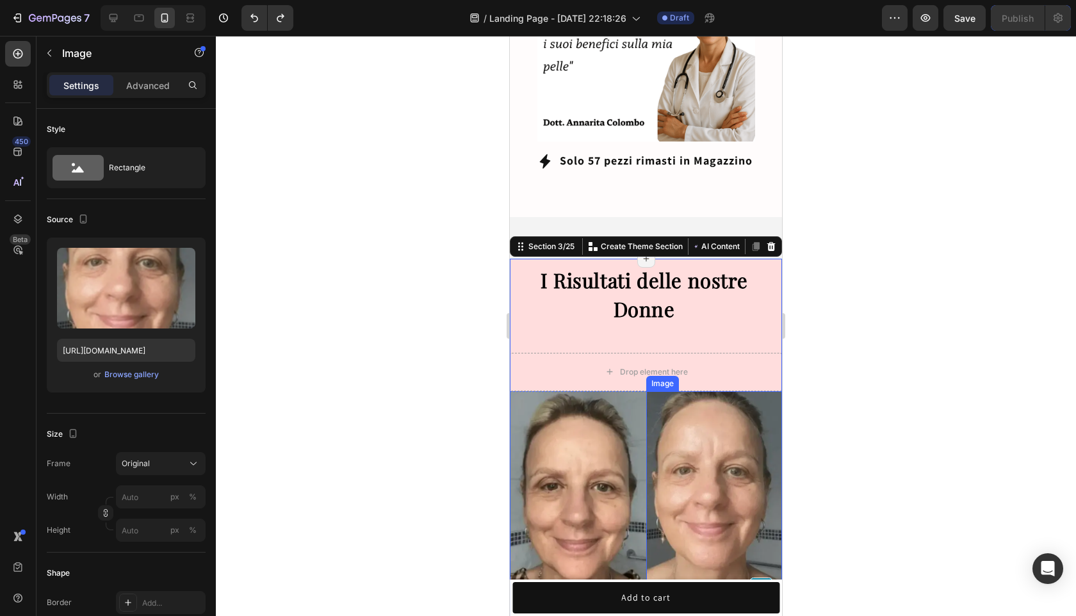
click at [674, 397] on img at bounding box center [714, 496] width 136 height 211
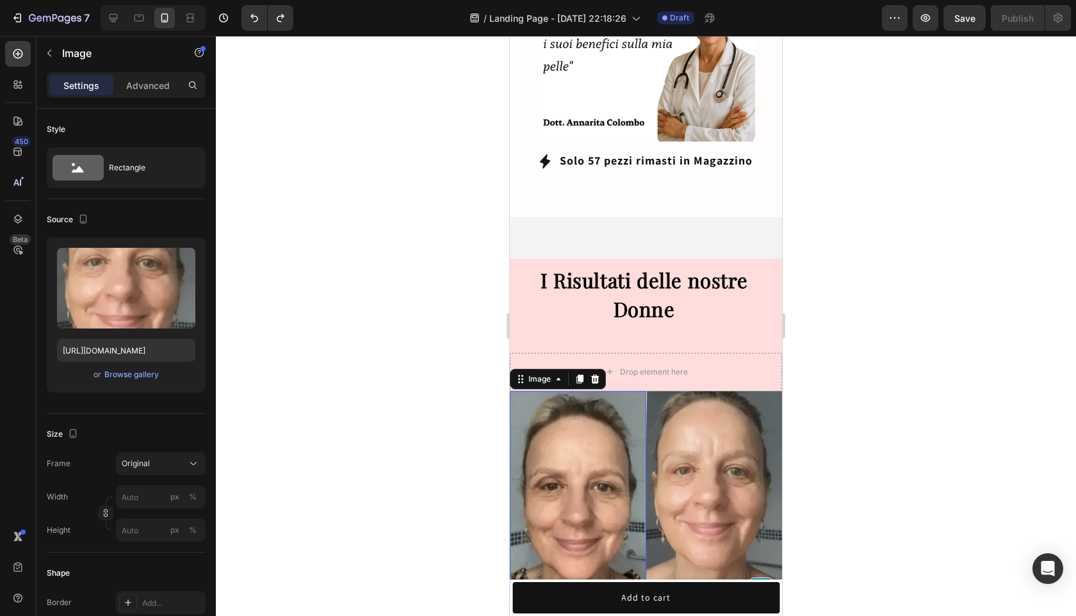
click at [624, 391] on img at bounding box center [578, 496] width 136 height 211
click at [672, 391] on img at bounding box center [714, 496] width 136 height 211
click at [754, 353] on div "Drop element here" at bounding box center [646, 372] width 272 height 38
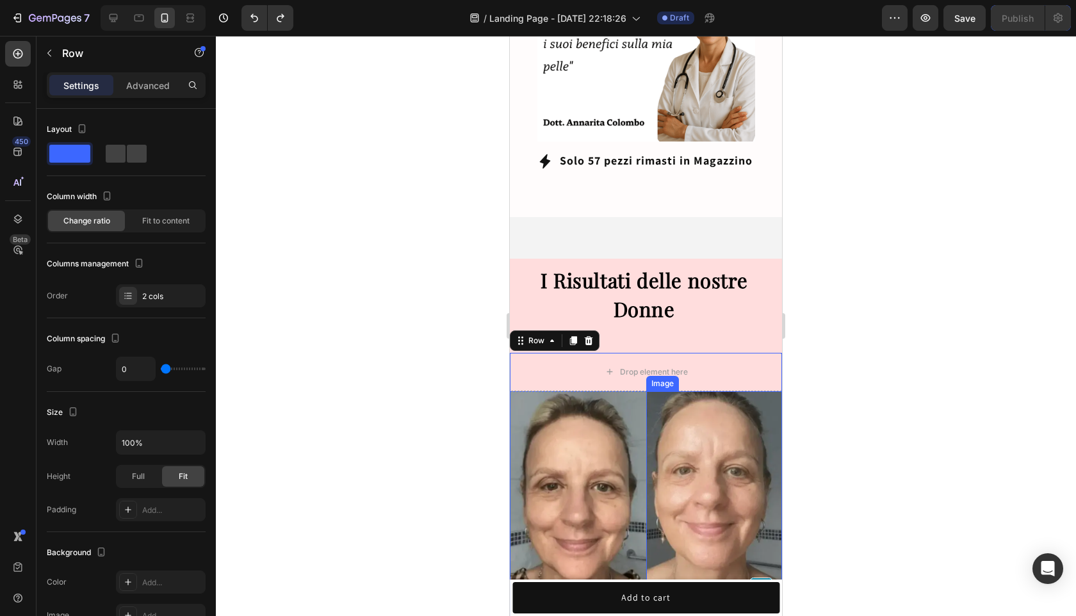
click at [754, 401] on img at bounding box center [714, 496] width 136 height 211
click at [747, 353] on div "Drop element here" at bounding box center [646, 372] width 272 height 38
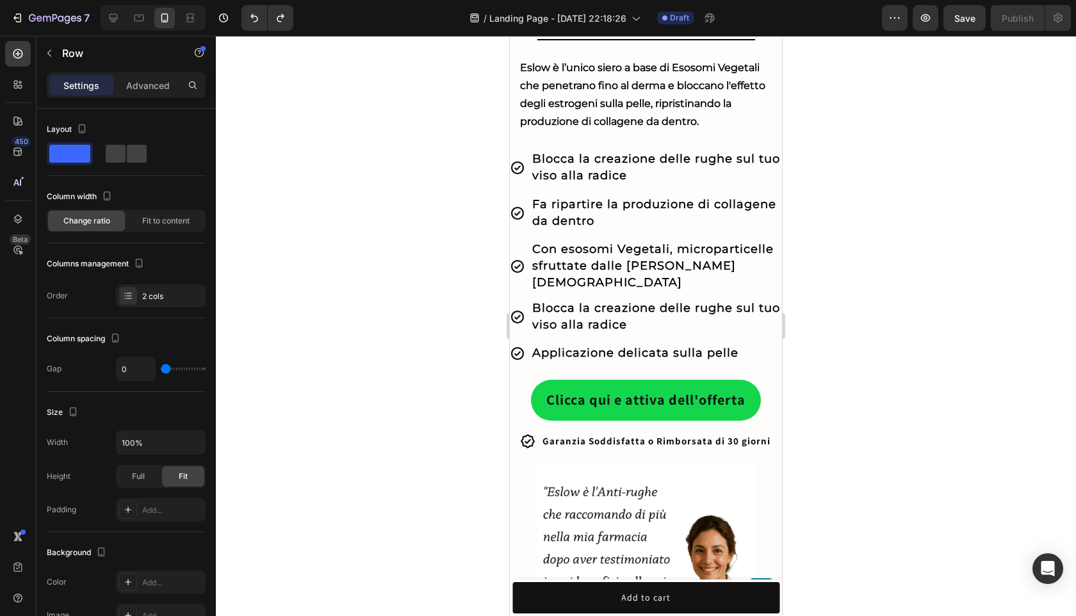
scroll to position [0, 0]
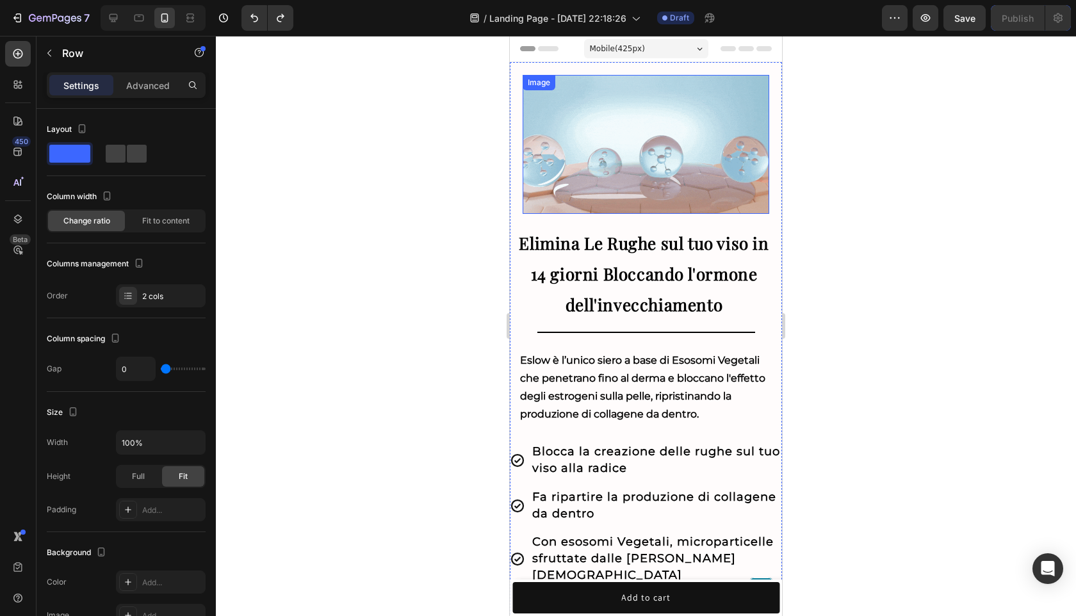
click at [704, 133] on img at bounding box center [645, 144] width 246 height 139
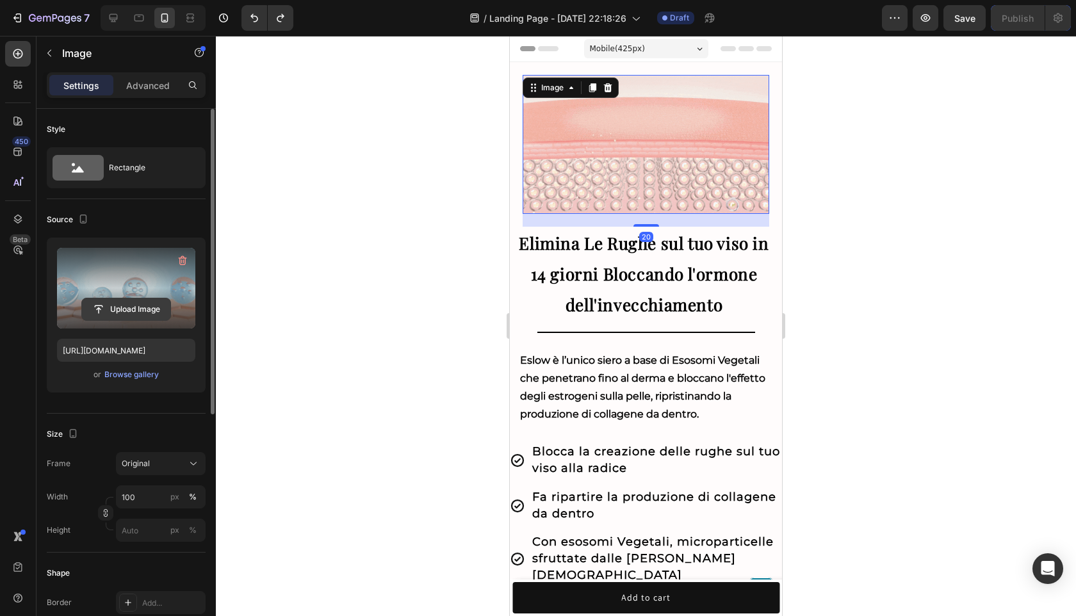
click at [131, 314] on input "file" at bounding box center [126, 309] width 88 height 22
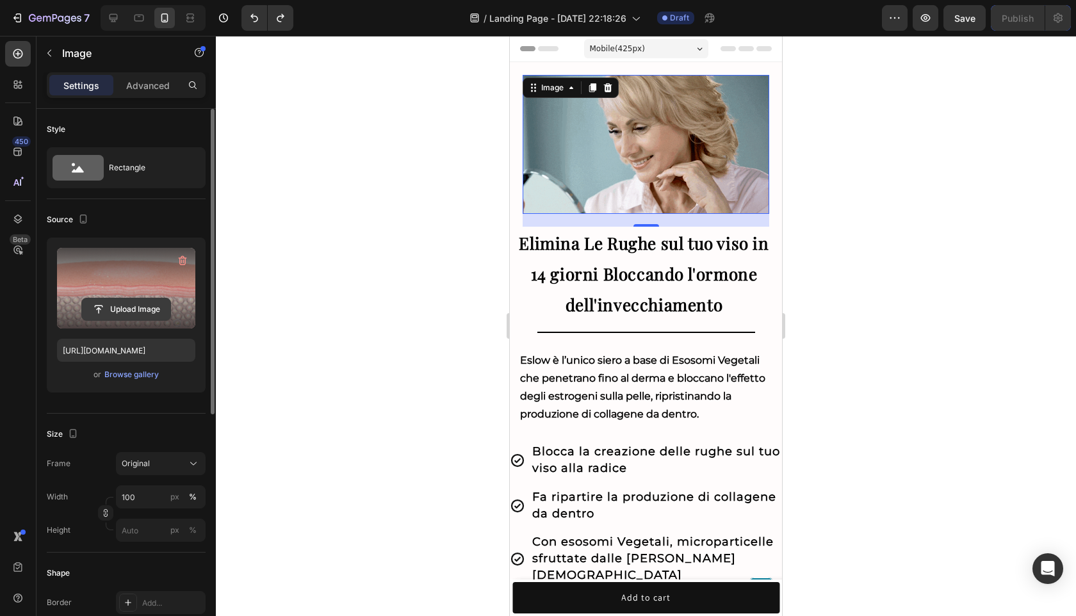
click at [109, 311] on input "file" at bounding box center [126, 309] width 88 height 22
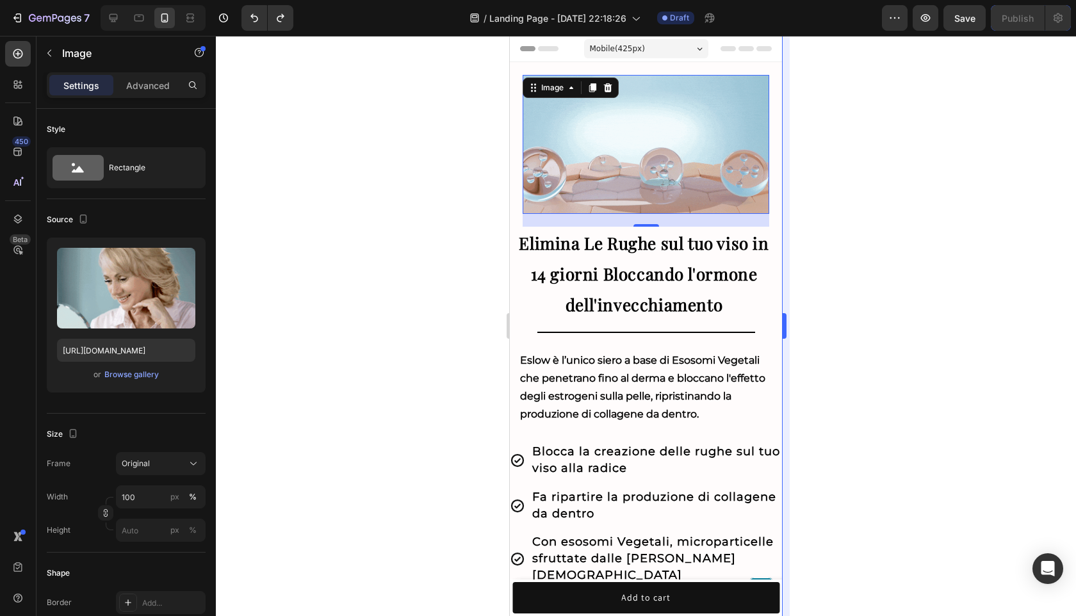
type input "C:\fakepath\CopiadiProgettosenzatitolo-ezgif.com-optimize.gif"
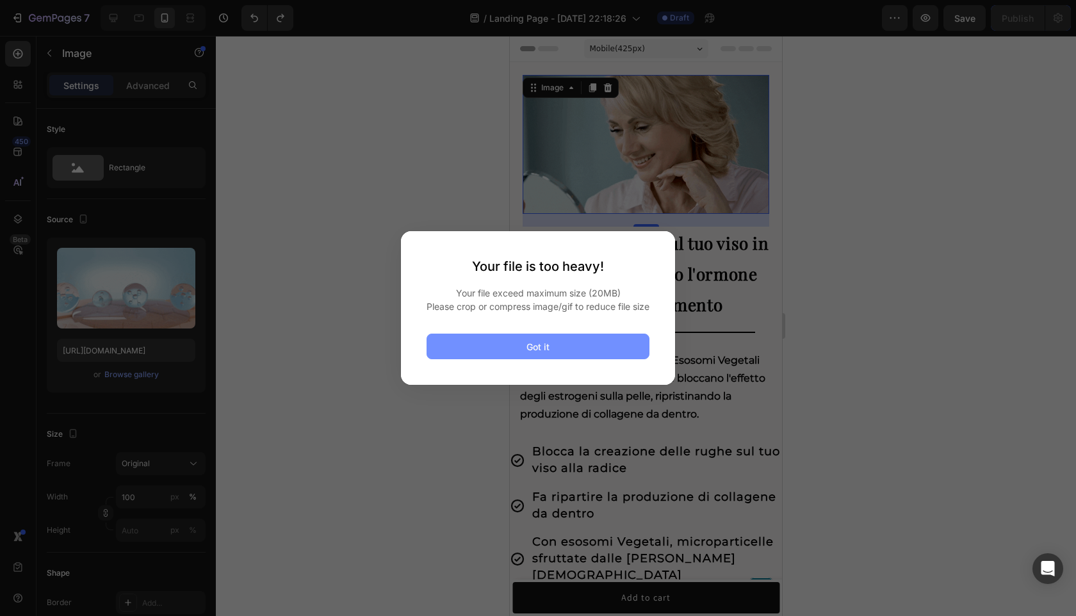
click at [520, 358] on button "Got it" at bounding box center [537, 347] width 223 height 26
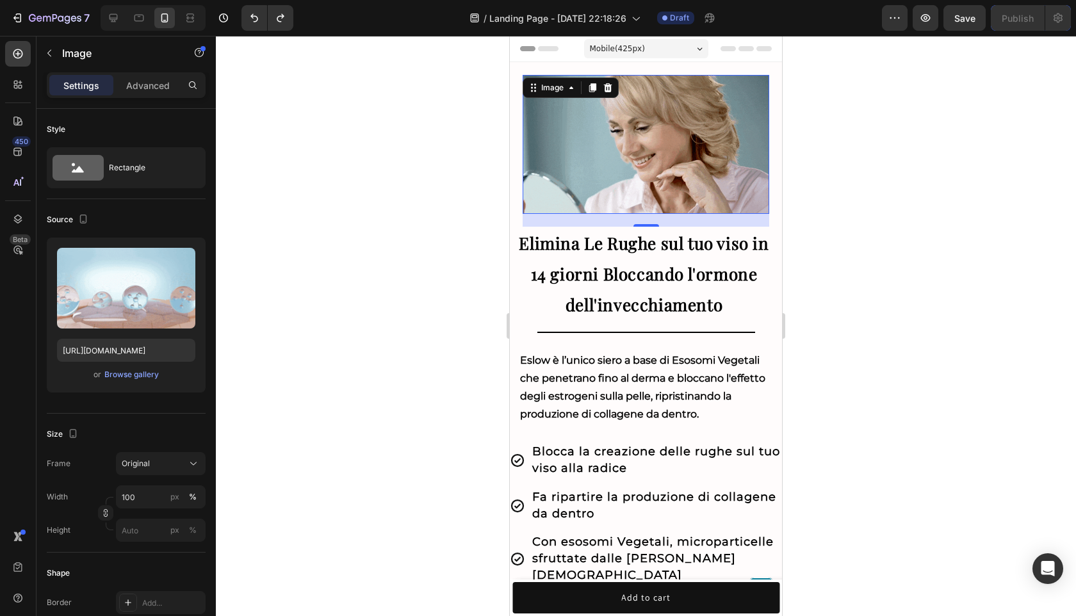
click at [940, 396] on div at bounding box center [646, 326] width 860 height 580
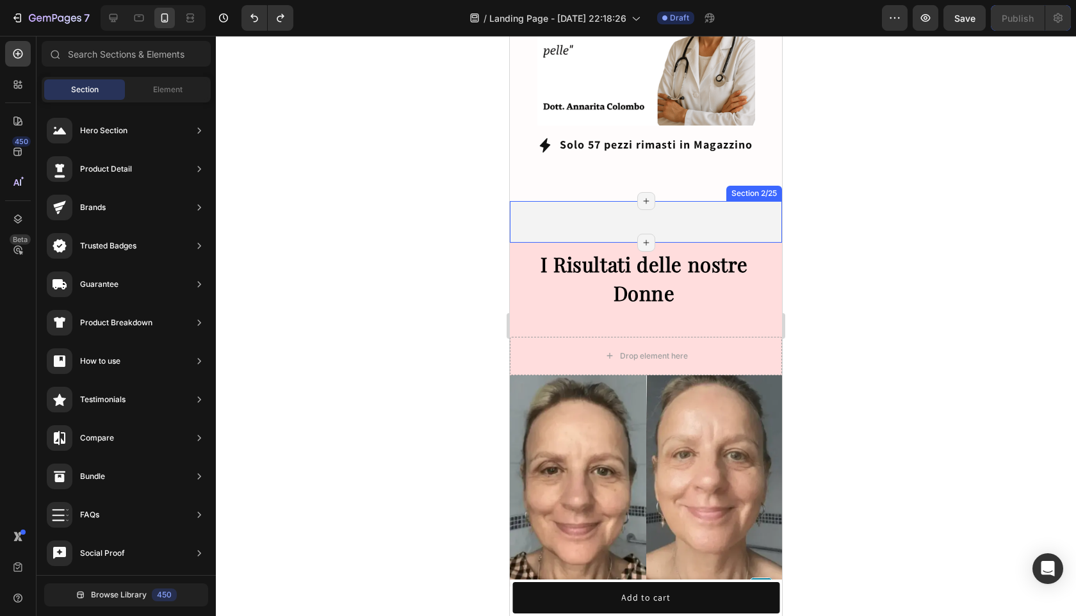
scroll to position [862, 0]
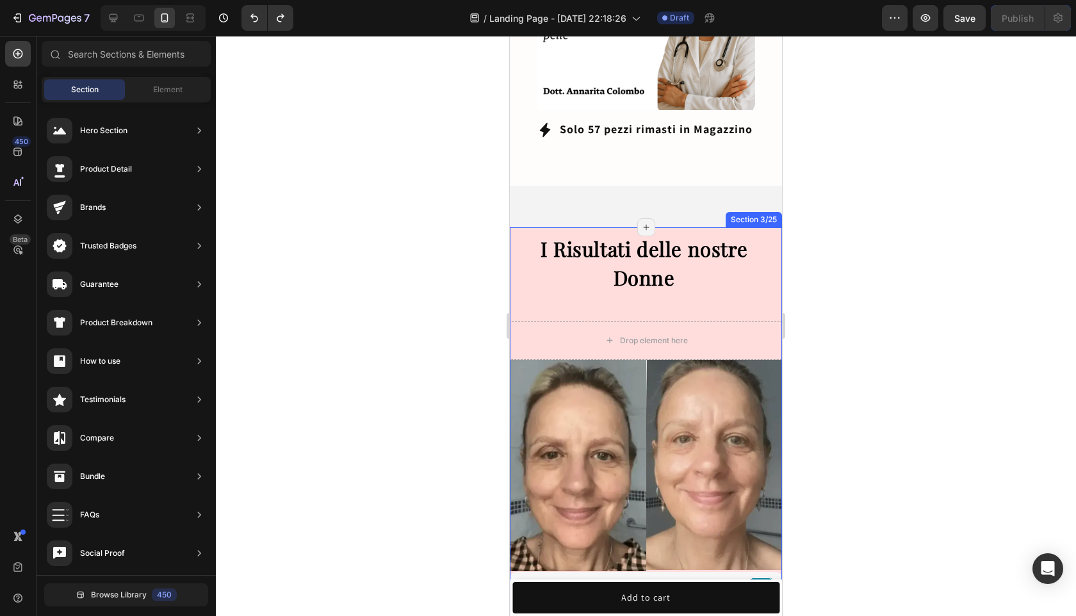
click at [713, 291] on div "I Risultati delle nostre Donne Heading Heading Image Image Row Icon Icon Icon I…" at bounding box center [646, 504] width 272 height 540
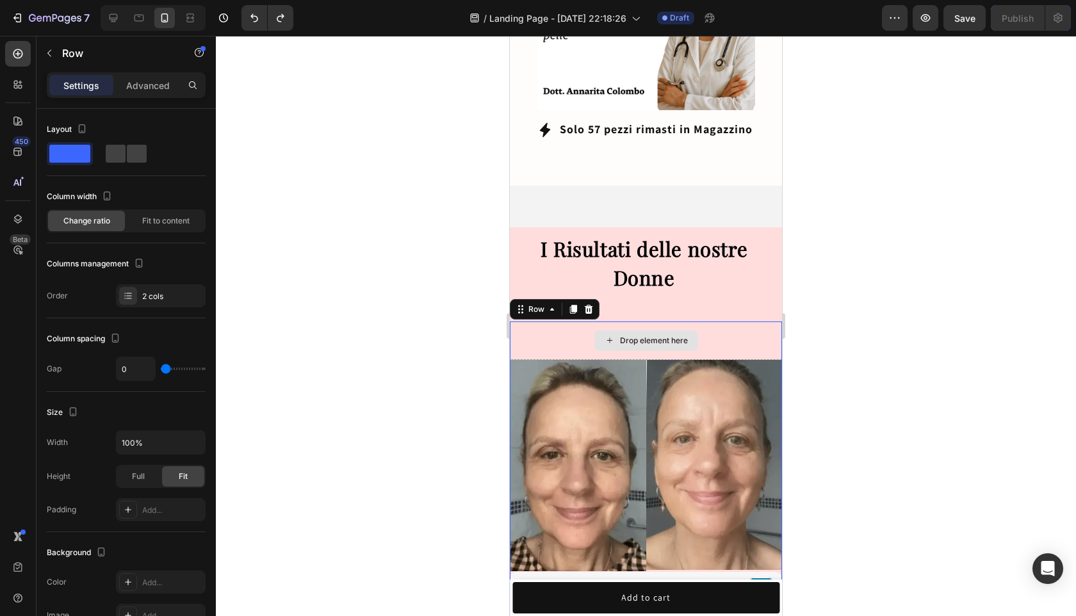
click at [716, 321] on div "Drop element here" at bounding box center [646, 340] width 272 height 38
click at [586, 304] on icon at bounding box center [589, 308] width 8 height 9
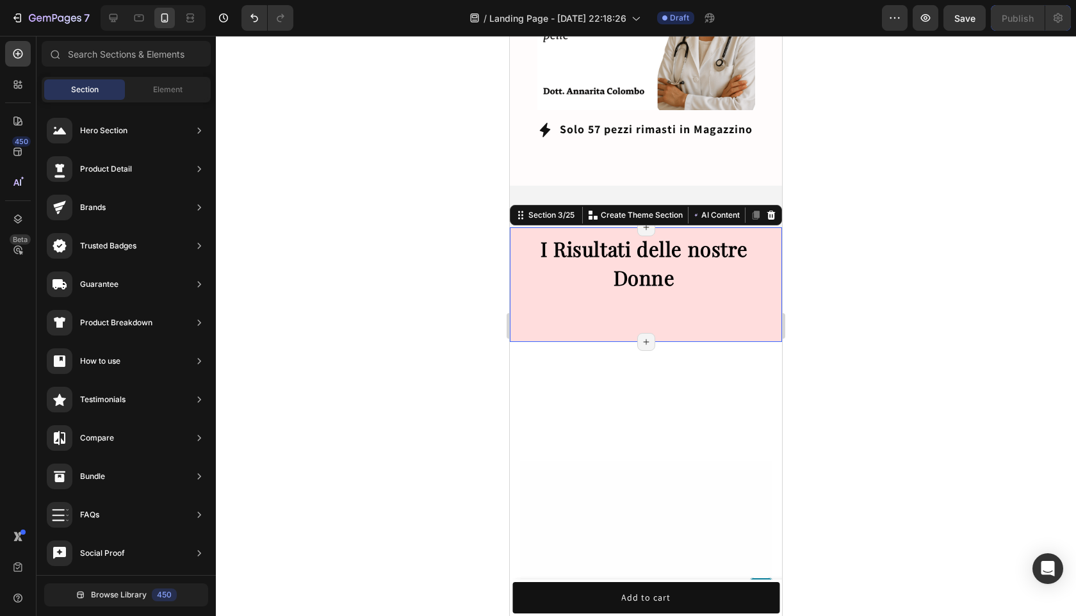
click at [636, 296] on div "I Risultati delle nostre Donne Heading Heading" at bounding box center [646, 277] width 272 height 87
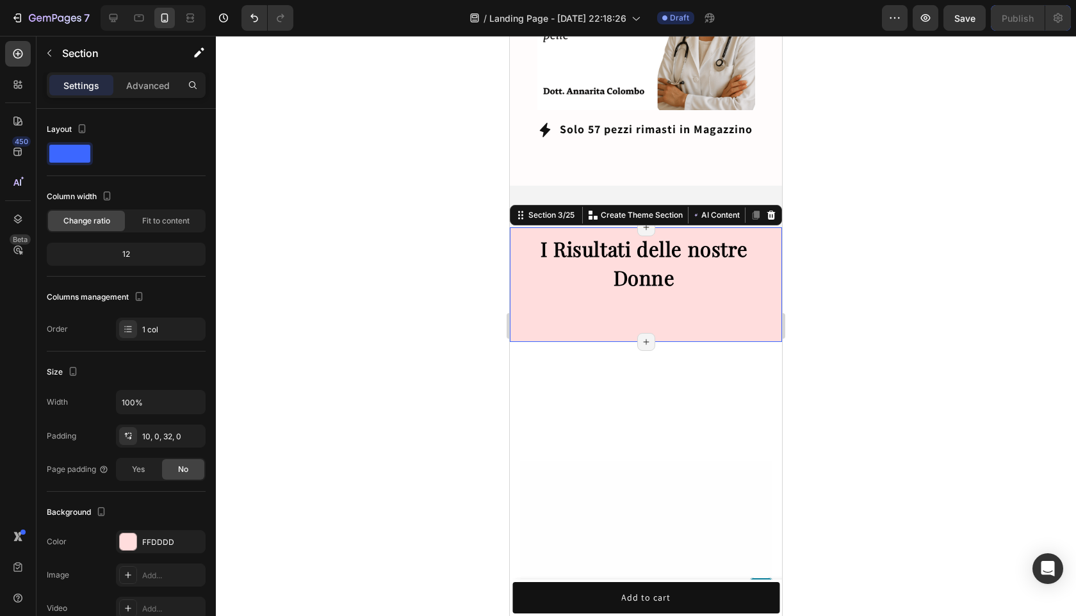
click at [636, 279] on div "I Risultati delle nostre Donne Heading Heading" at bounding box center [646, 277] width 272 height 87
click at [21, 64] on div at bounding box center [18, 54] width 26 height 26
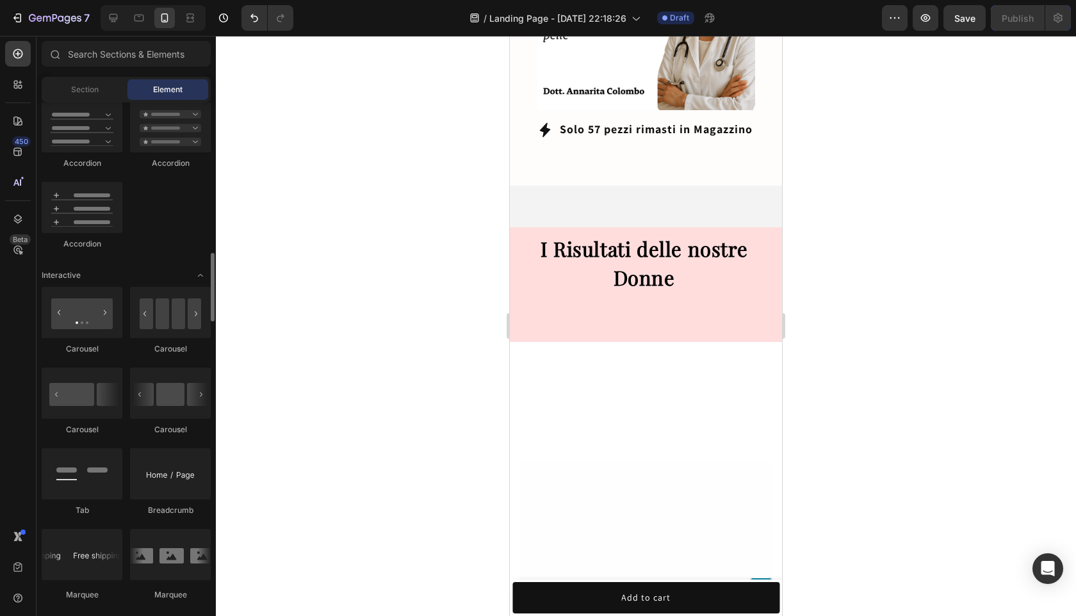
scroll to position [1269, 0]
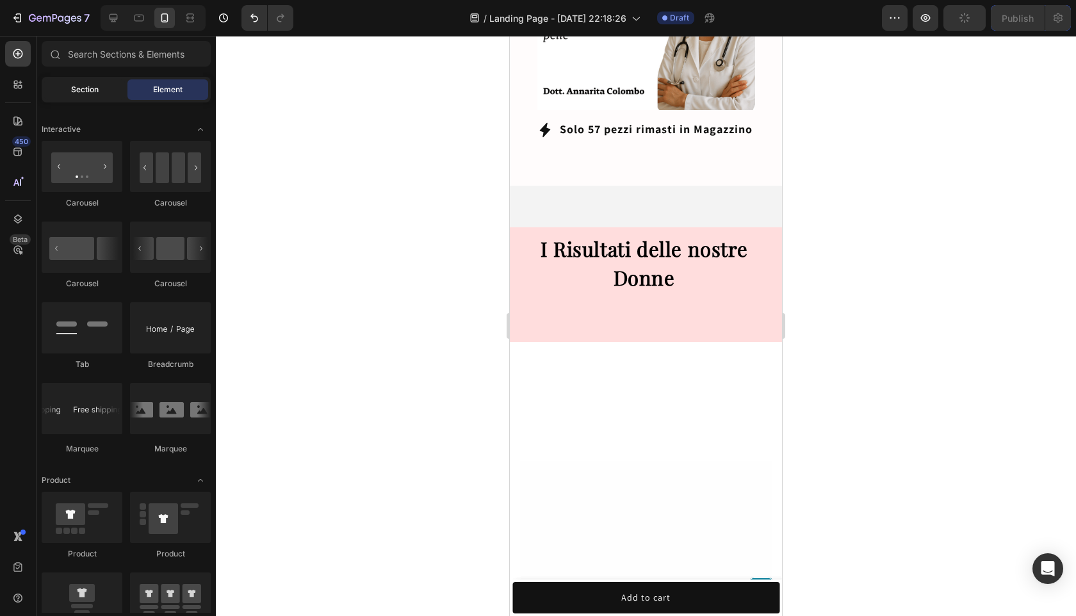
click at [79, 99] on div "Section" at bounding box center [84, 89] width 81 height 20
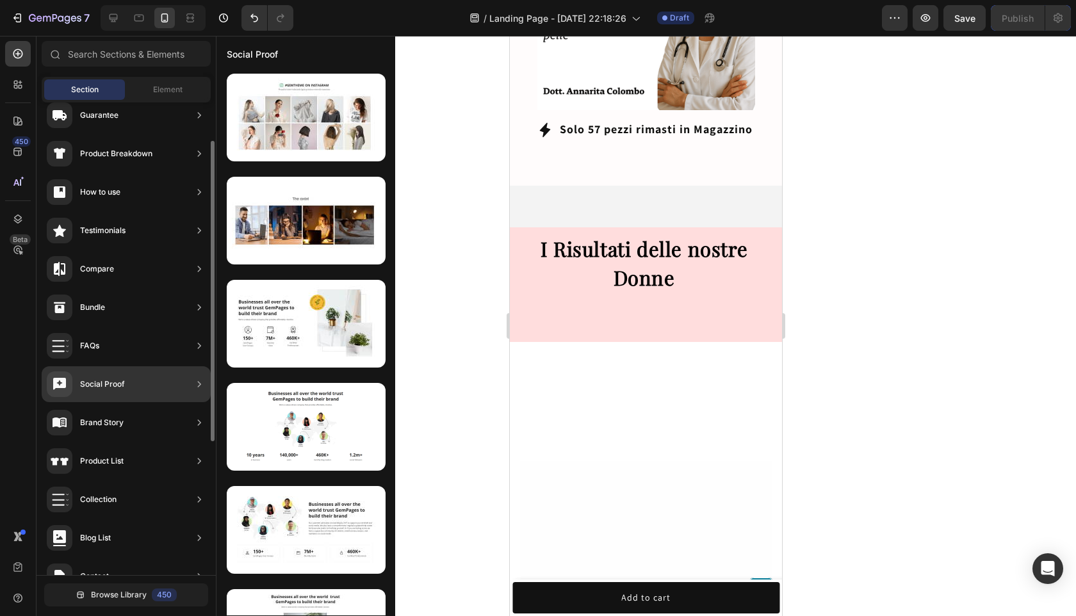
scroll to position [127, 0]
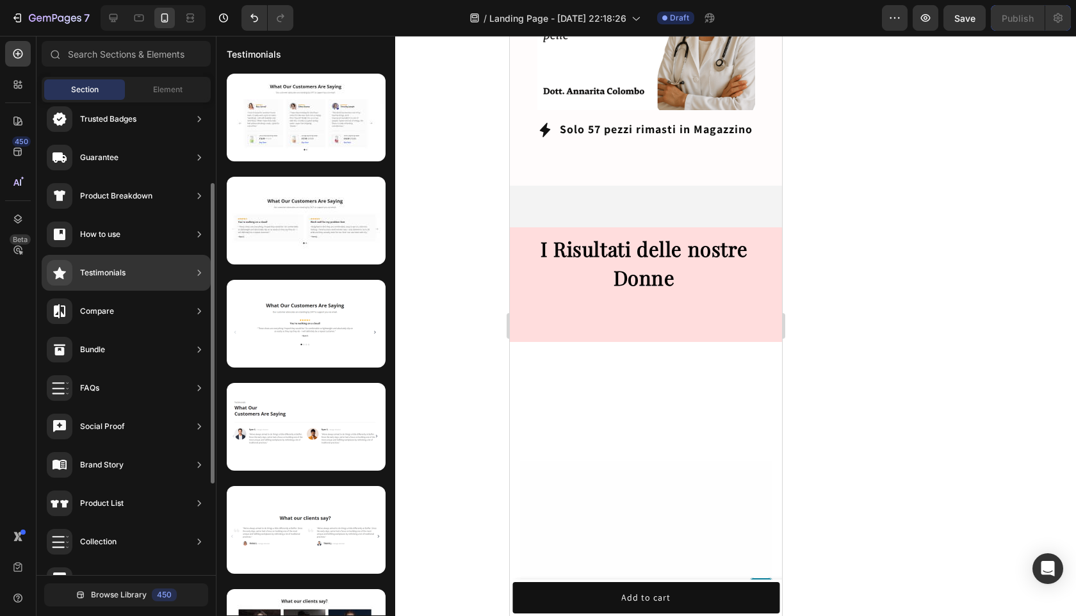
click at [116, 276] on div "Testimonials" at bounding box center [102, 272] width 45 height 13
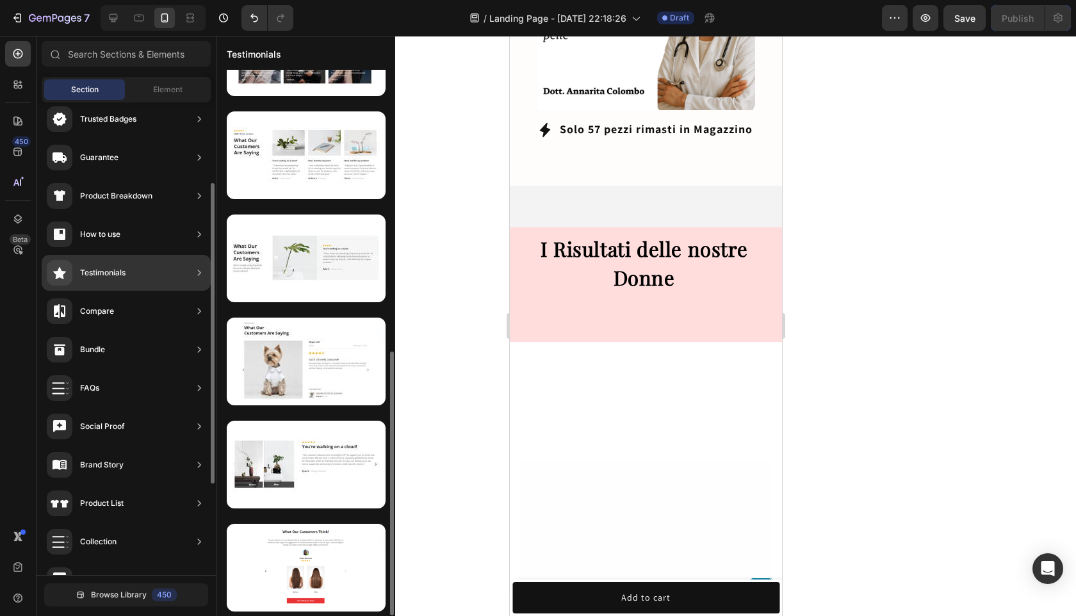
scroll to position [478, 0]
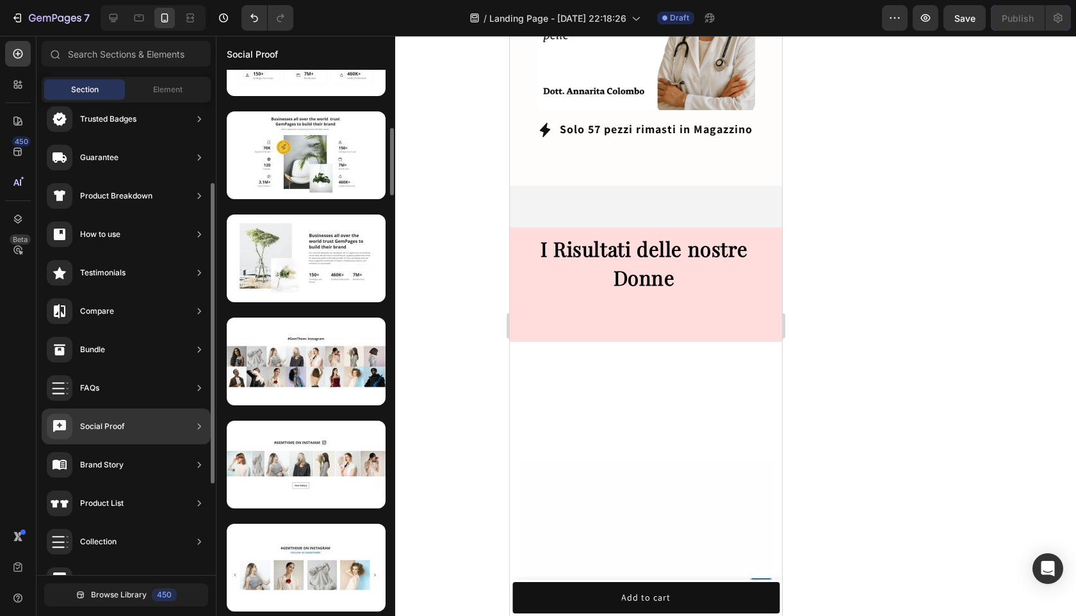
click at [128, 421] on div "Social Proof" at bounding box center [126, 426] width 169 height 36
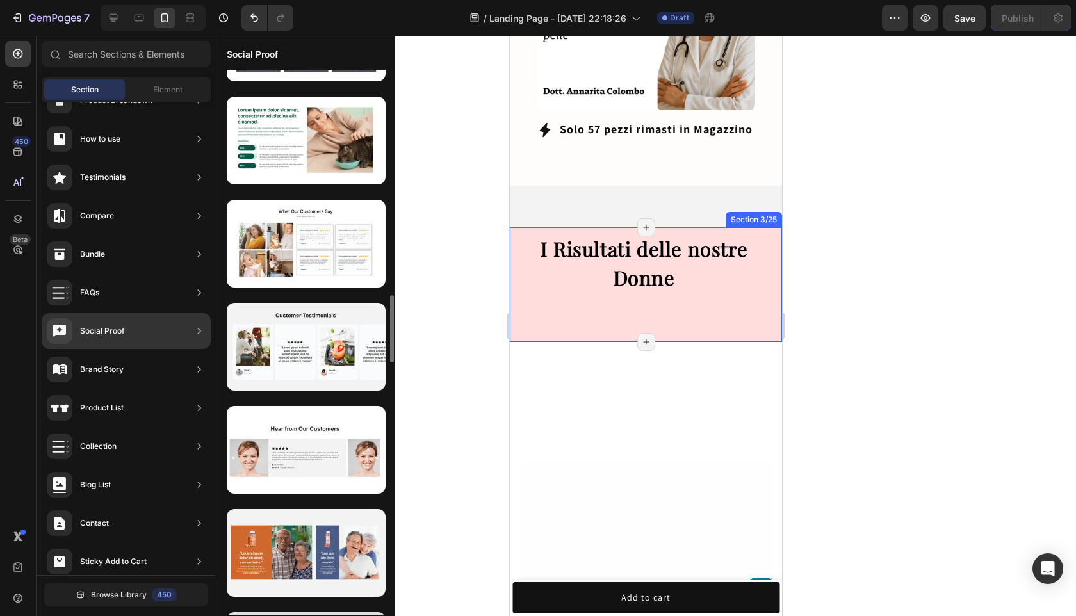
scroll to position [1832, 0]
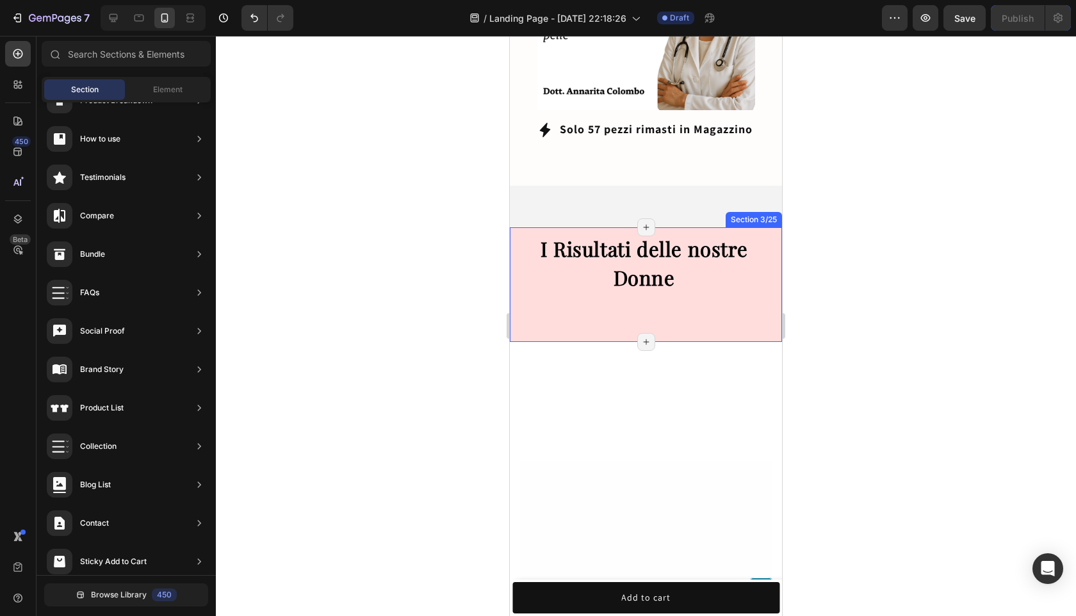
click at [626, 286] on div "I Risultati delle nostre Donne Heading Heading" at bounding box center [646, 277] width 272 height 87
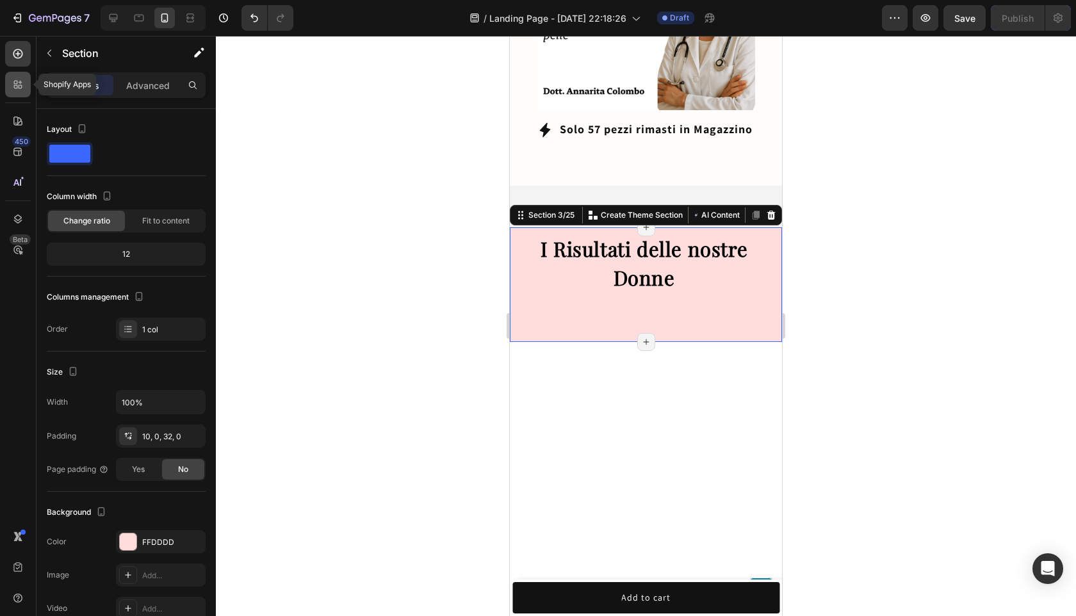
click at [22, 92] on div at bounding box center [18, 85] width 26 height 26
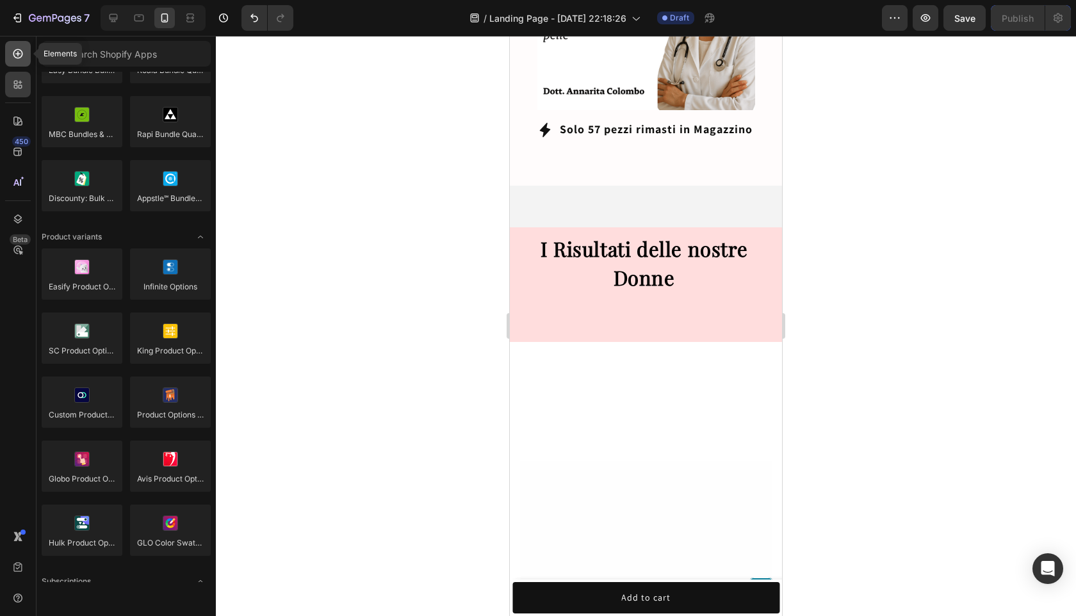
click at [15, 54] on icon at bounding box center [18, 53] width 13 height 13
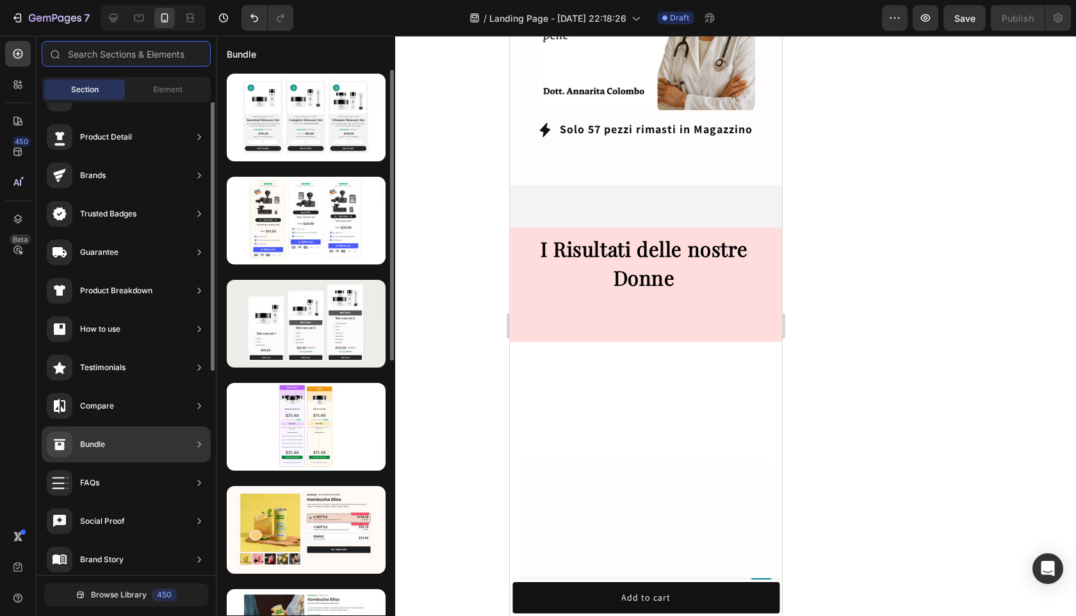
scroll to position [0, 0]
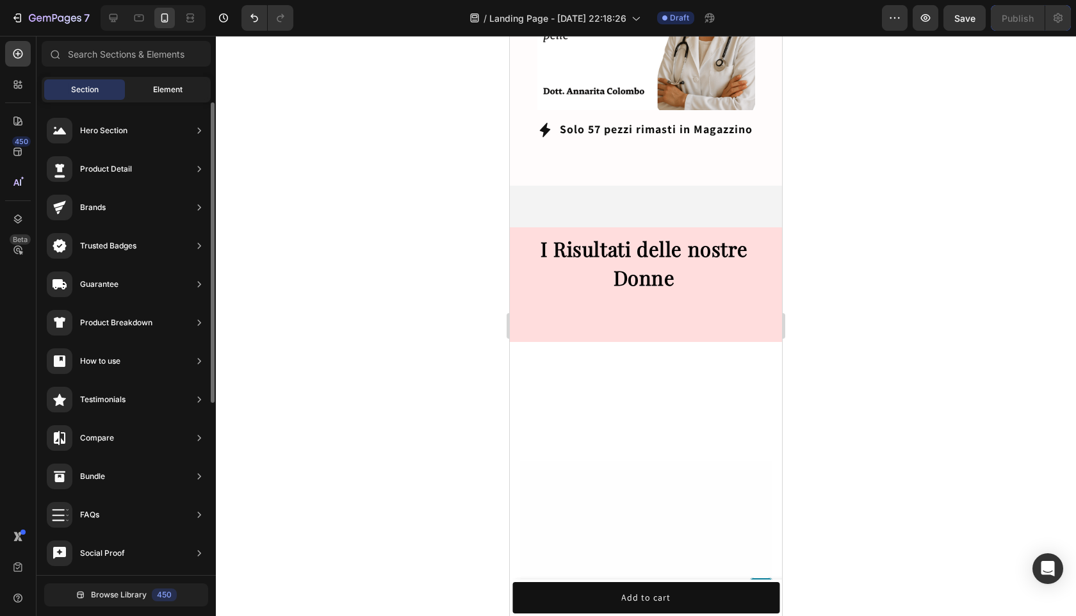
click at [147, 83] on div "Element" at bounding box center [167, 89] width 81 height 20
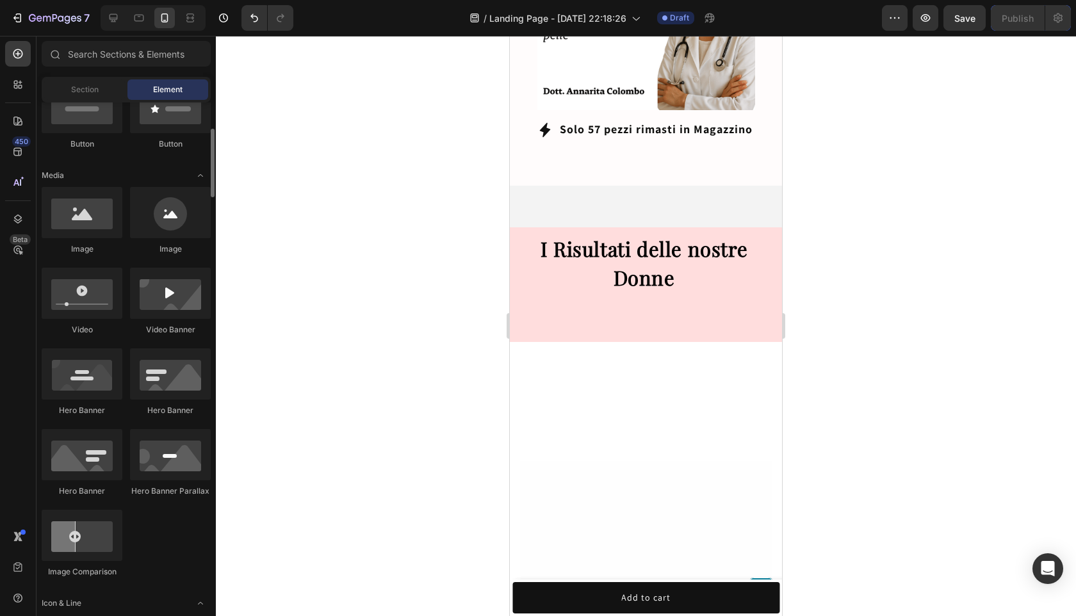
scroll to position [223, 0]
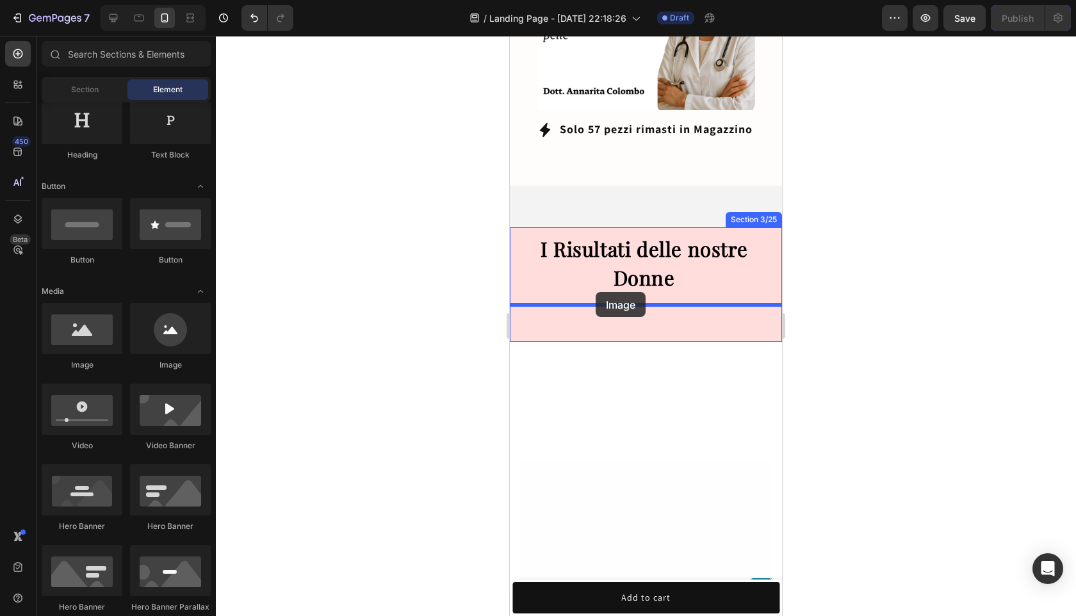
drag, startPoint x: 590, startPoint y: 380, endPoint x: 595, endPoint y: 292, distance: 88.5
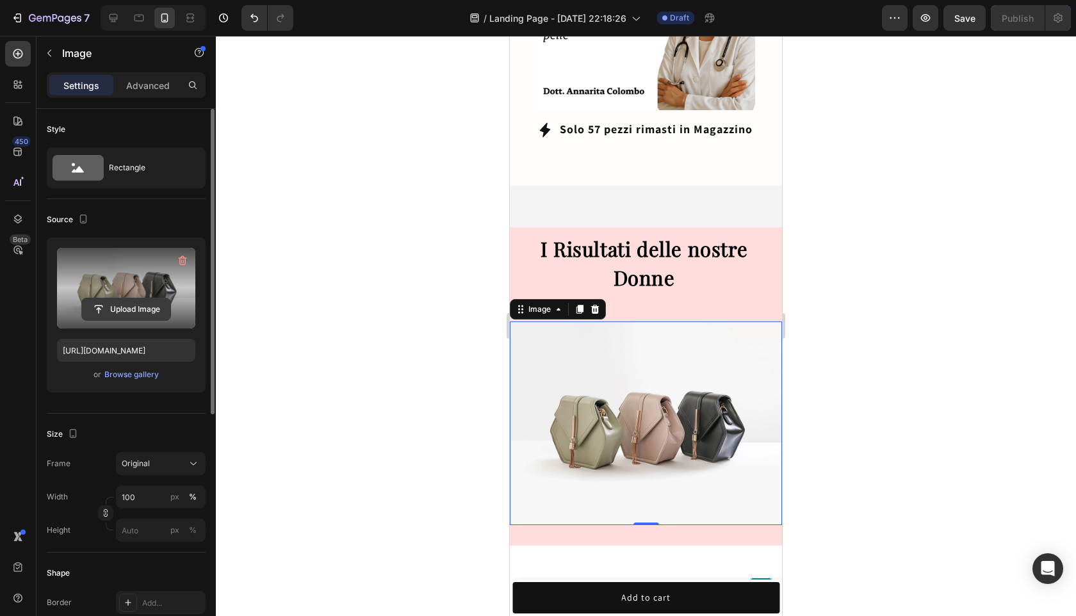
click at [120, 310] on input "file" at bounding box center [126, 309] width 88 height 22
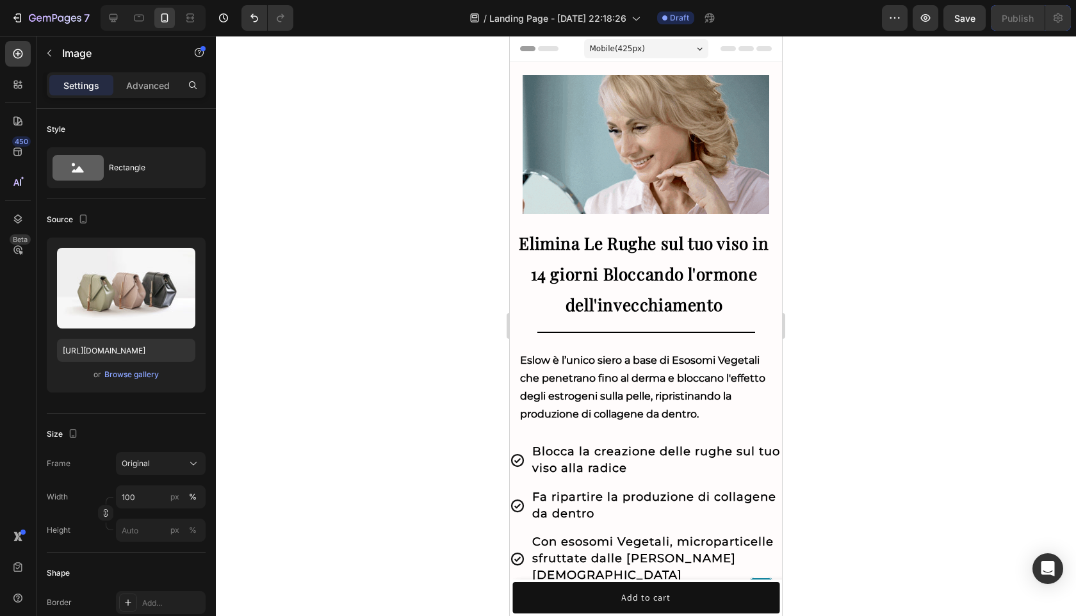
scroll to position [862, 0]
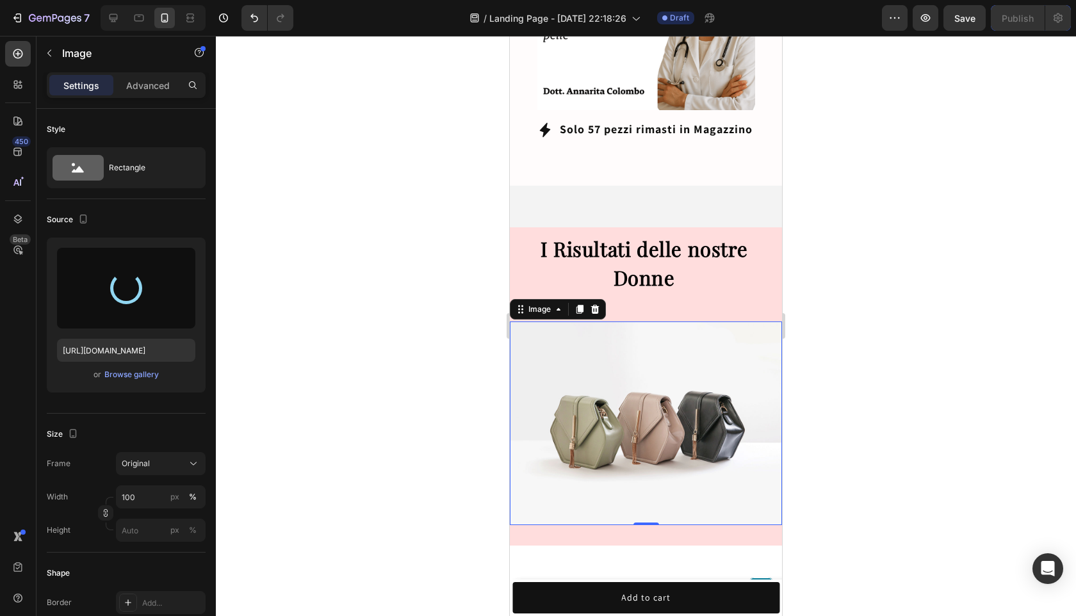
type input "[URL][DOMAIN_NAME]"
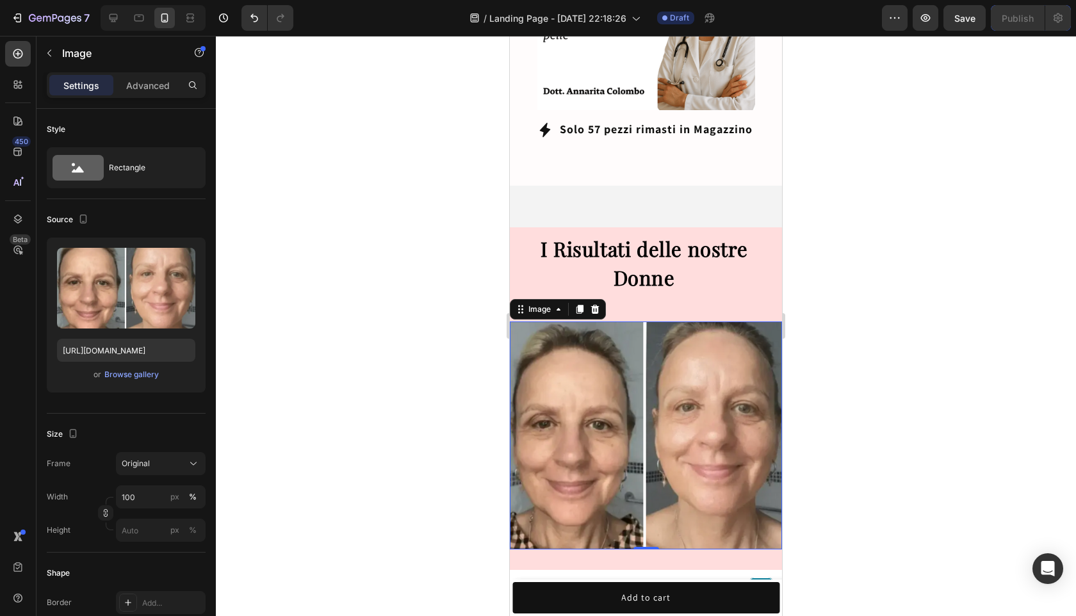
click at [885, 389] on div at bounding box center [646, 326] width 860 height 580
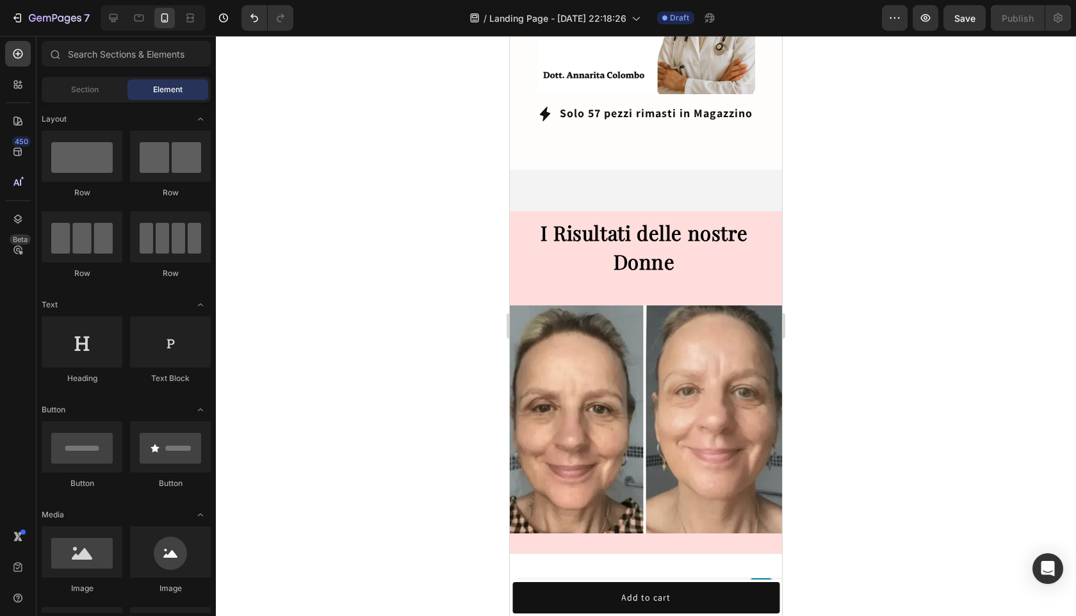
scroll to position [939, 0]
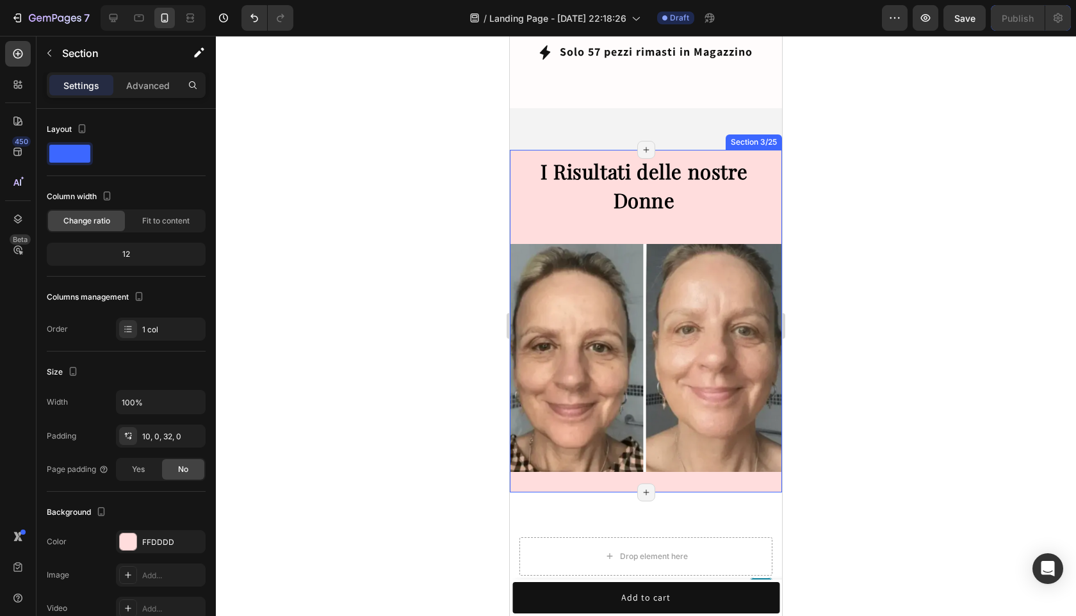
click at [656, 216] on div "I Risultati delle nostre Donne Heading Heading Image" at bounding box center [646, 314] width 272 height 316
click at [652, 225] on div "I Risultati delle nostre Donne Heading Heading Image" at bounding box center [646, 314] width 272 height 316
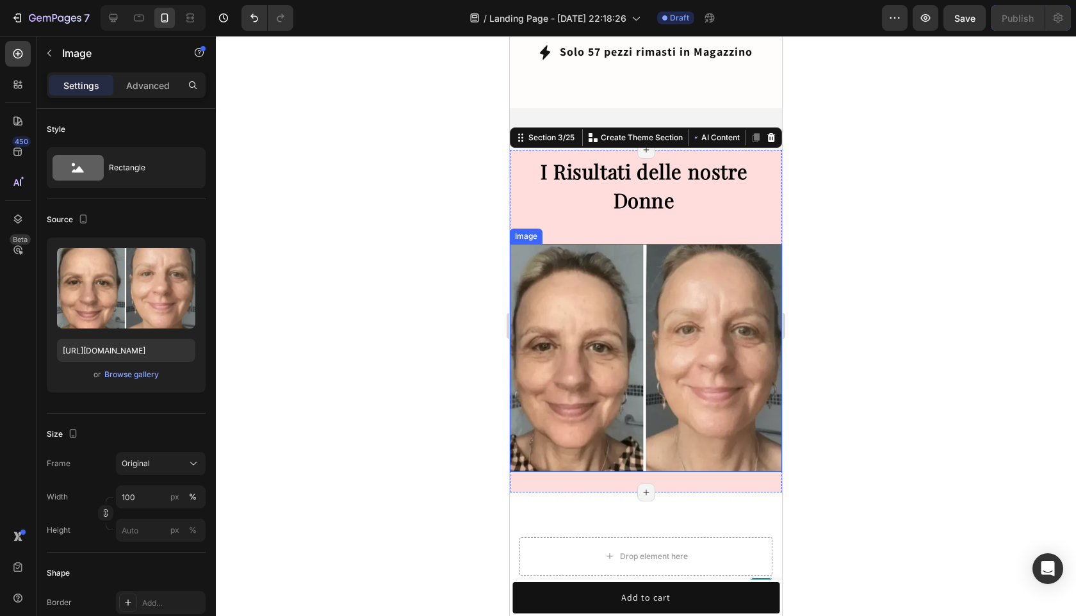
click at [643, 244] on img at bounding box center [646, 358] width 272 height 228
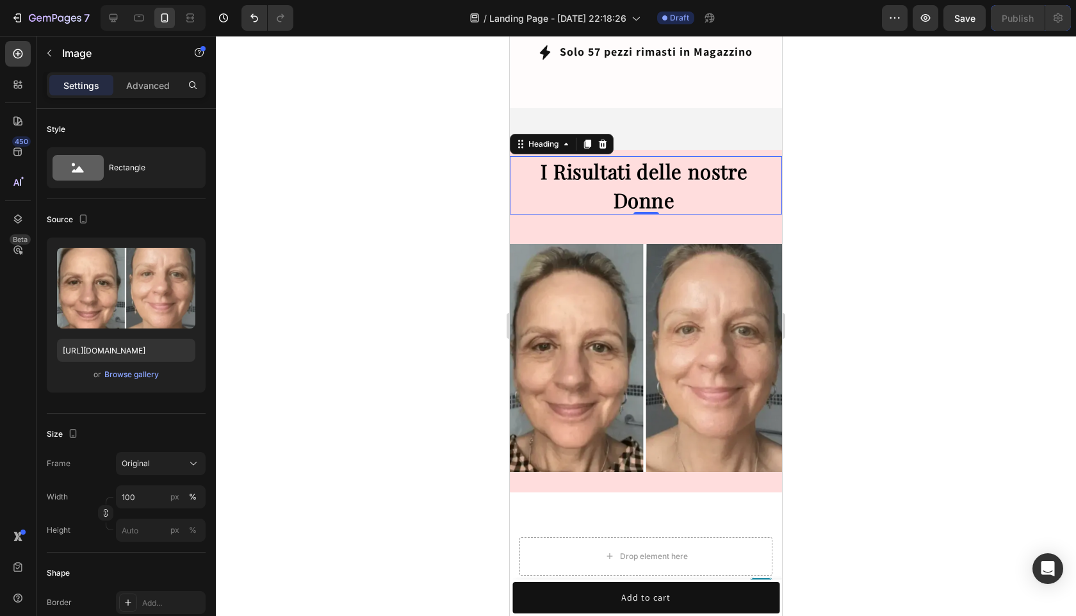
click at [643, 184] on strong "I Risultati delle nostre Donne" at bounding box center [643, 186] width 207 height 56
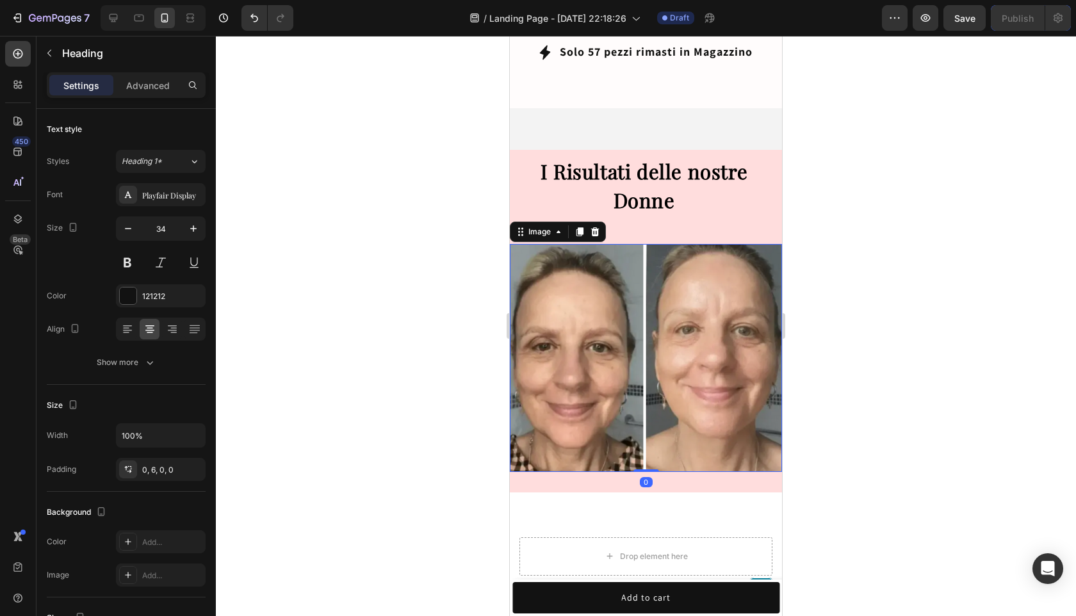
click at [644, 244] on img at bounding box center [646, 358] width 272 height 228
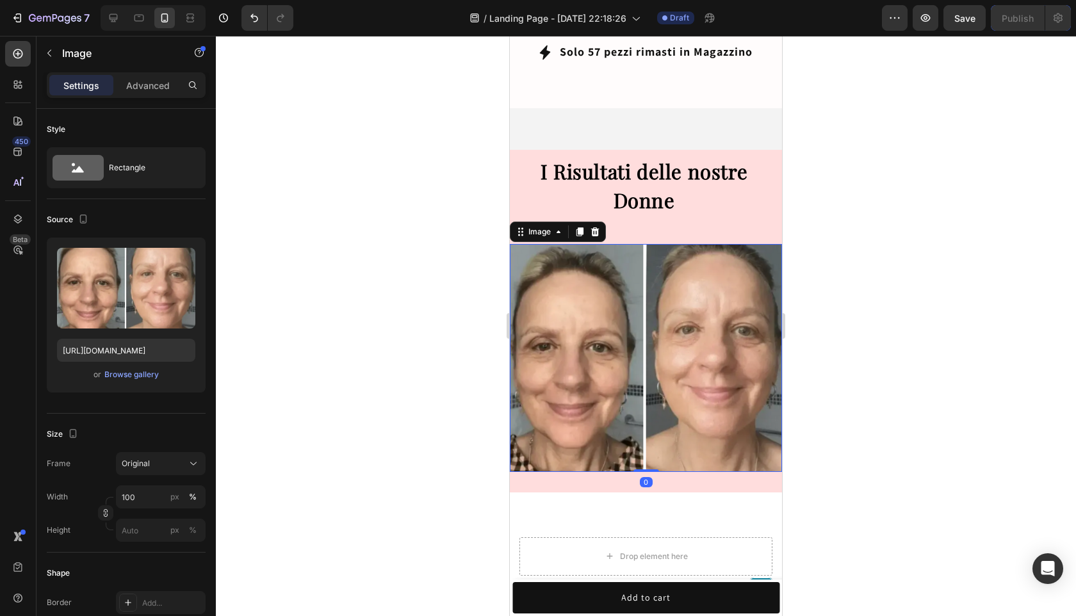
click at [644, 244] on img at bounding box center [646, 358] width 272 height 228
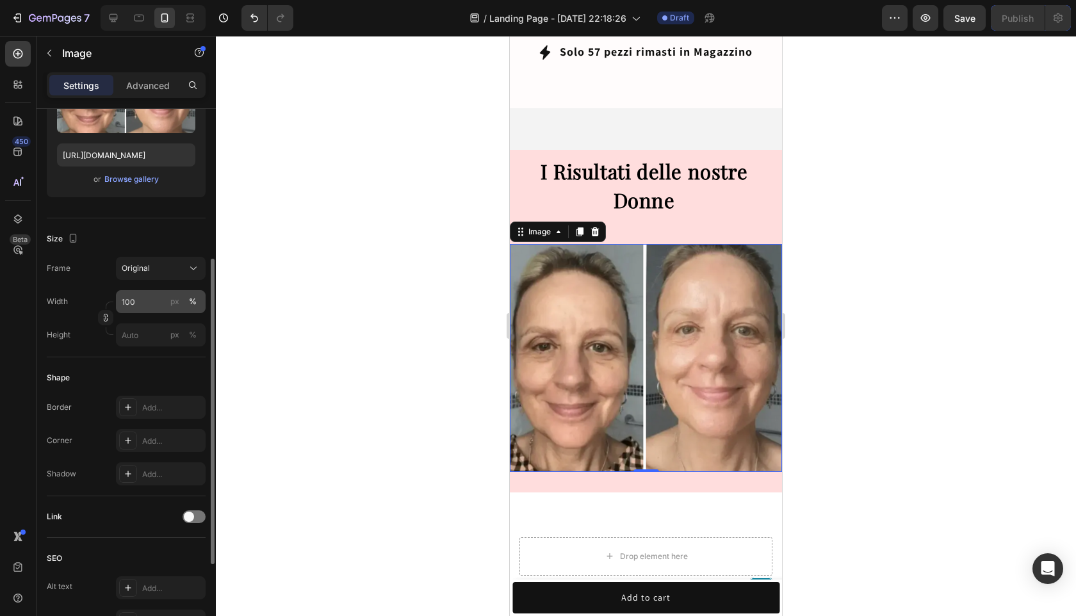
scroll to position [172, 0]
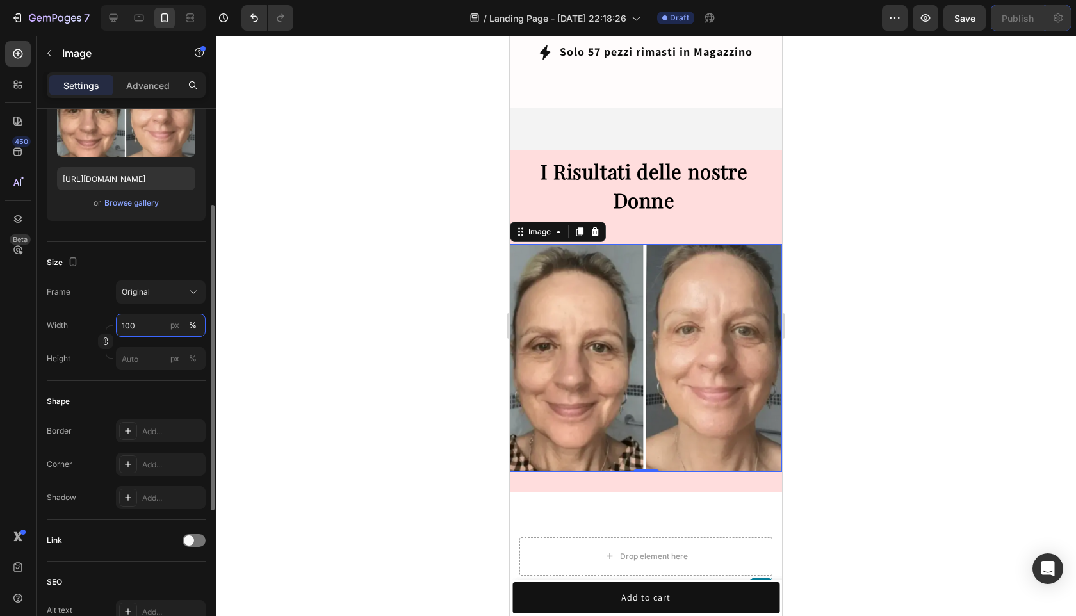
click at [141, 316] on input "100" at bounding box center [161, 325] width 90 height 23
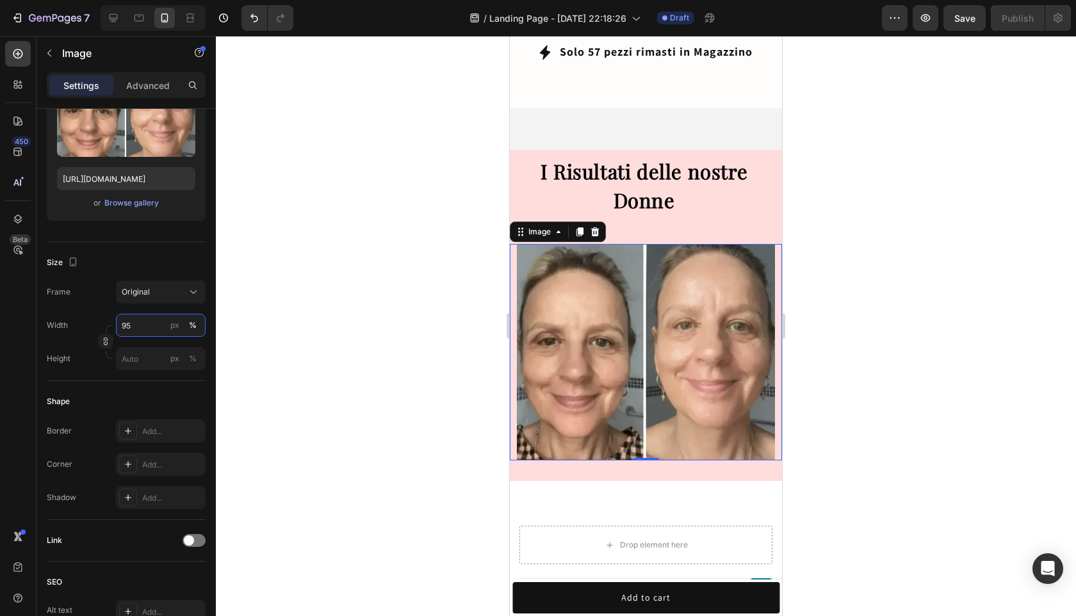
type input "95"
click at [845, 282] on div at bounding box center [646, 326] width 860 height 580
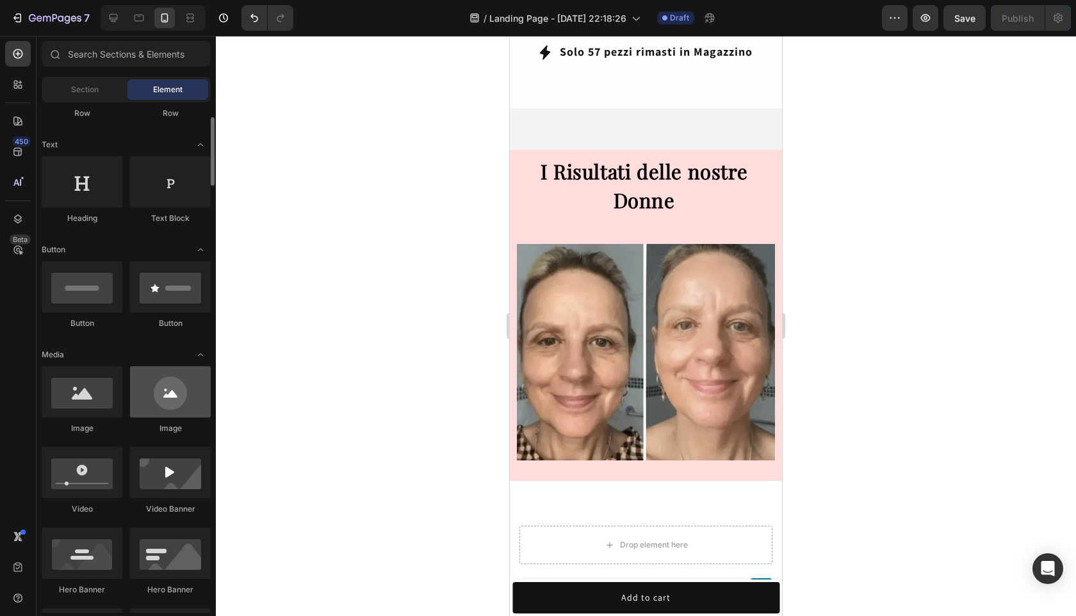
scroll to position [152, 0]
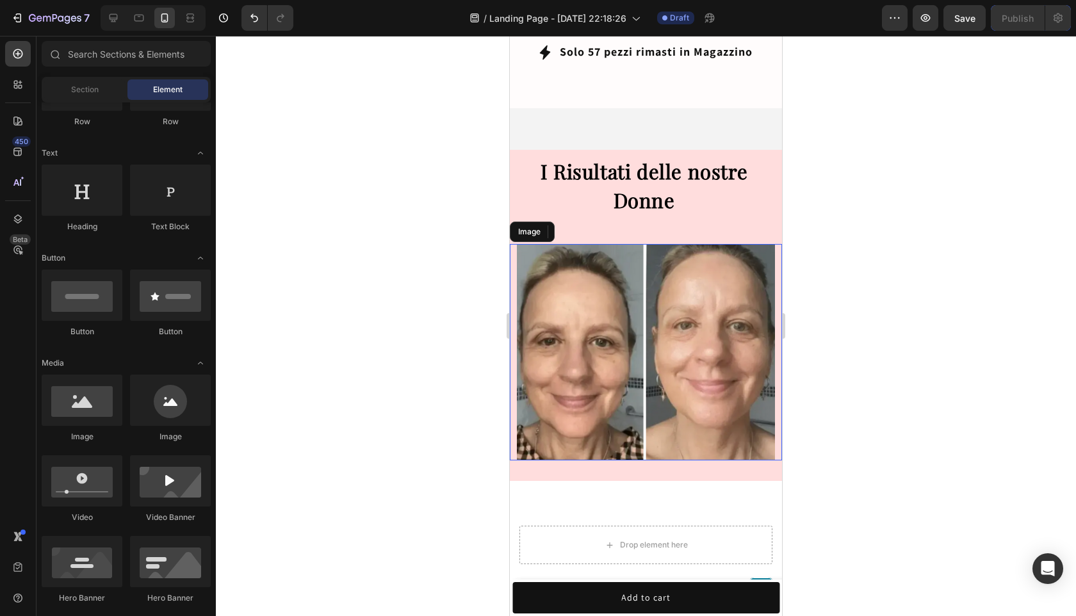
click at [672, 360] on img at bounding box center [646, 352] width 259 height 217
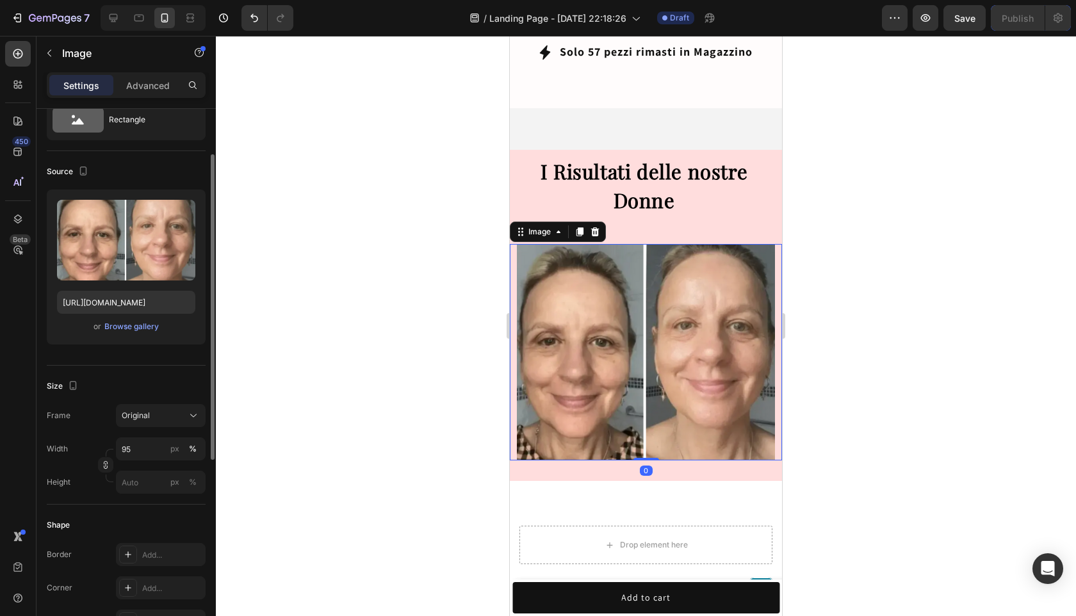
scroll to position [141, 0]
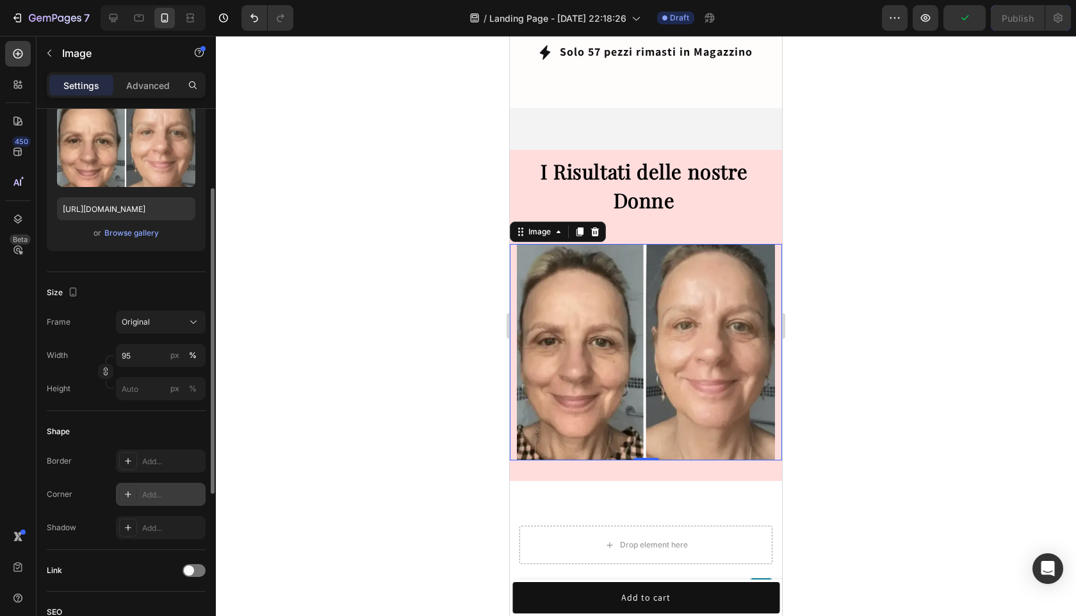
click at [149, 489] on div "Add..." at bounding box center [172, 495] width 60 height 12
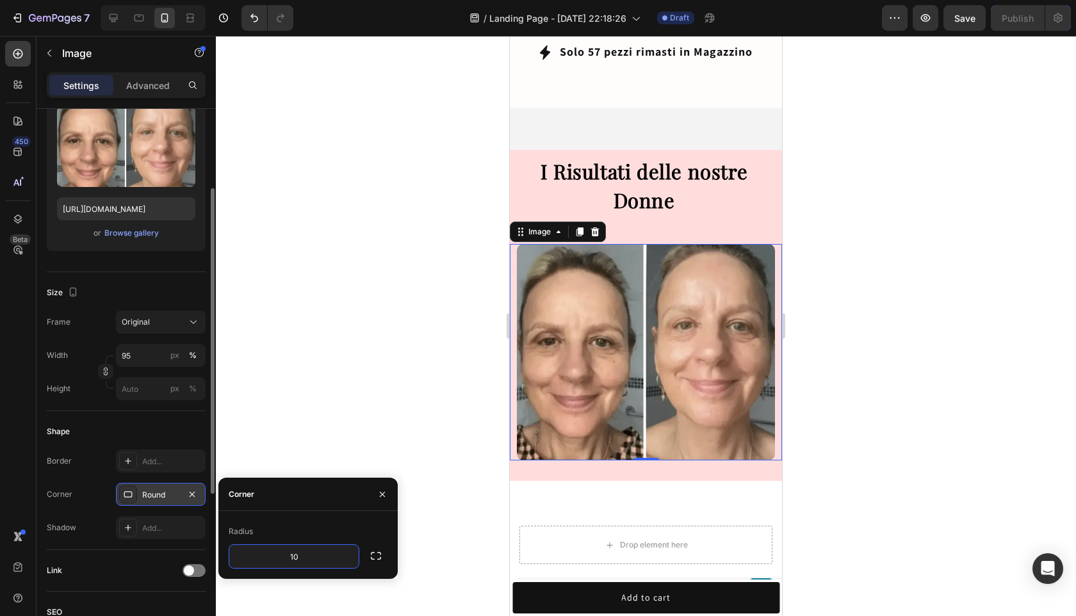
type input "10"
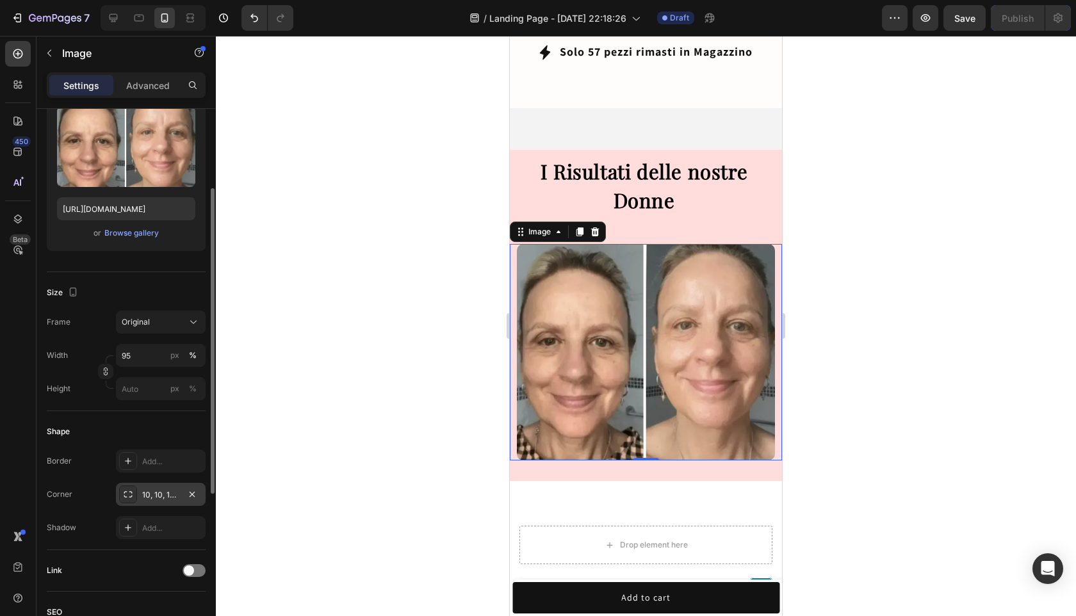
click at [407, 472] on div at bounding box center [646, 326] width 860 height 580
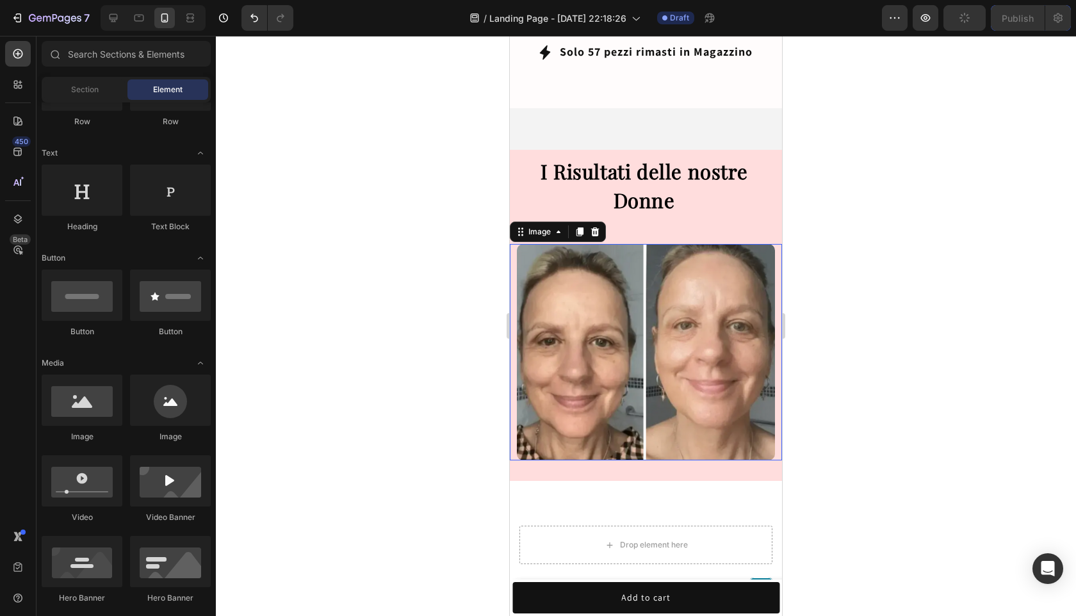
click at [553, 296] on img at bounding box center [646, 352] width 259 height 217
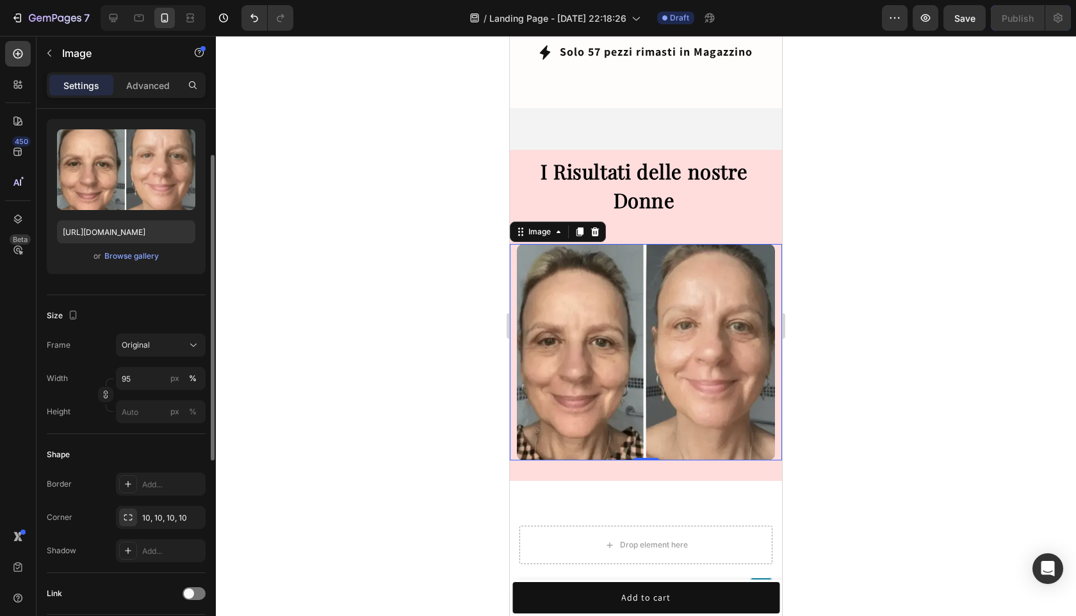
scroll to position [0, 0]
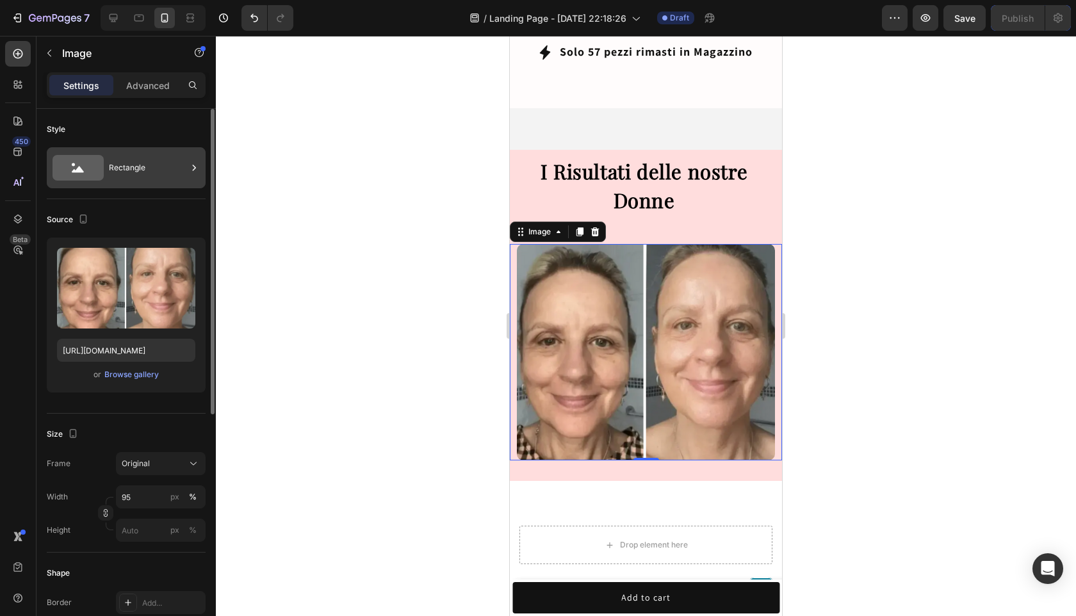
click at [134, 159] on div "Rectangle" at bounding box center [148, 167] width 78 height 29
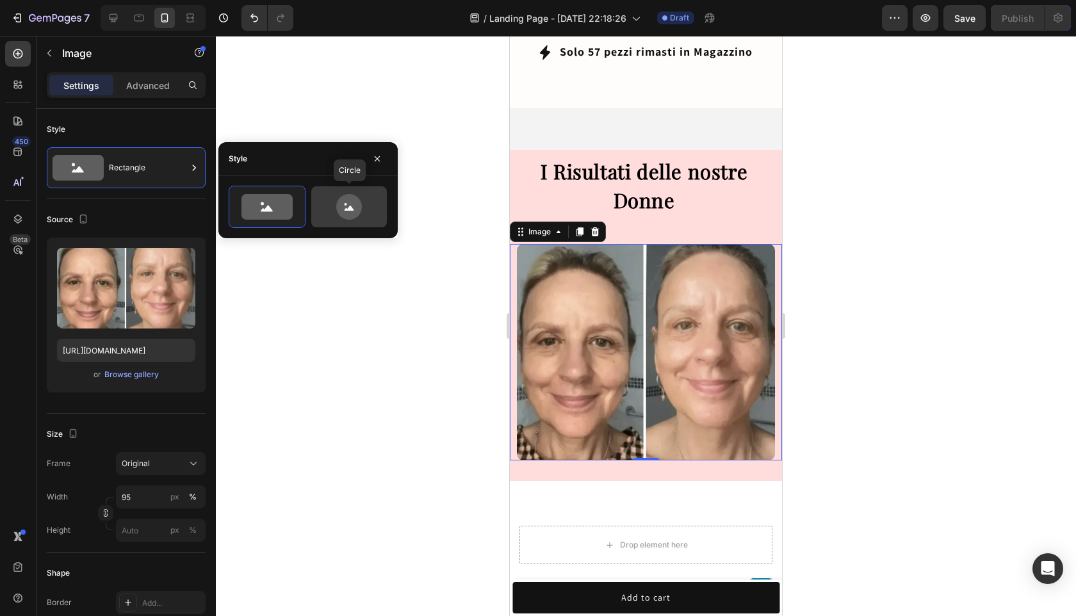
click at [339, 197] on icon at bounding box center [349, 207] width 60 height 26
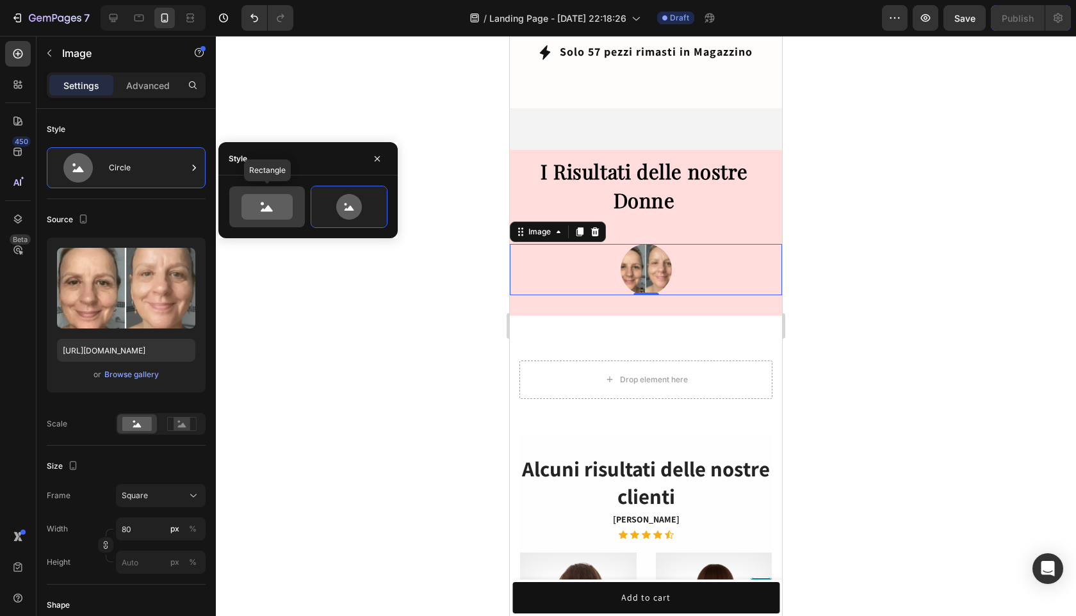
click at [275, 202] on icon at bounding box center [266, 207] width 51 height 26
type input "100"
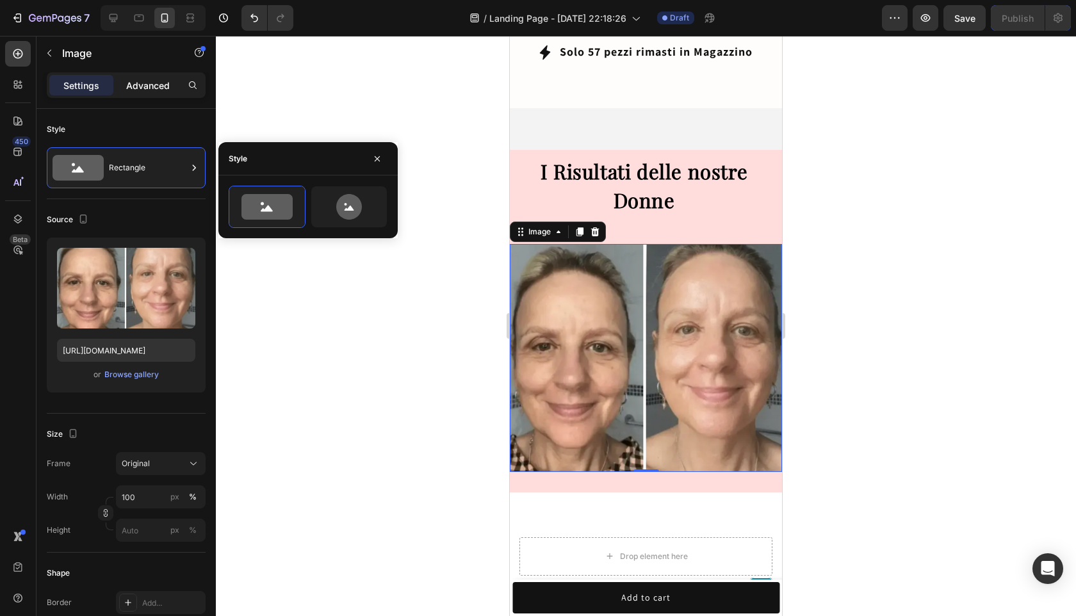
click at [154, 88] on p "Advanced" at bounding box center [148, 85] width 44 height 13
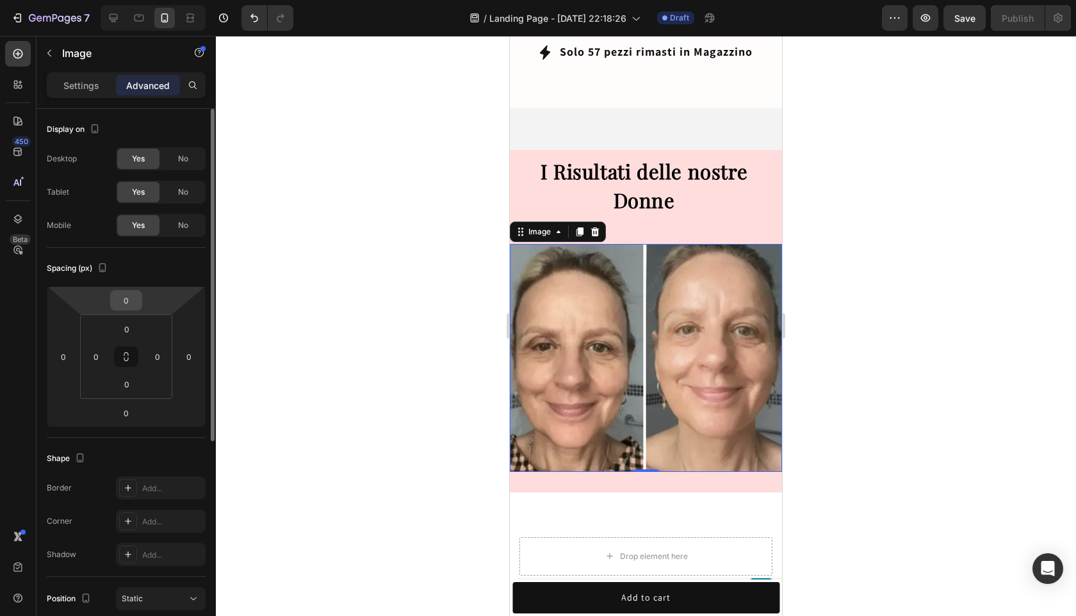
click at [134, 302] on input "0" at bounding box center [126, 300] width 26 height 19
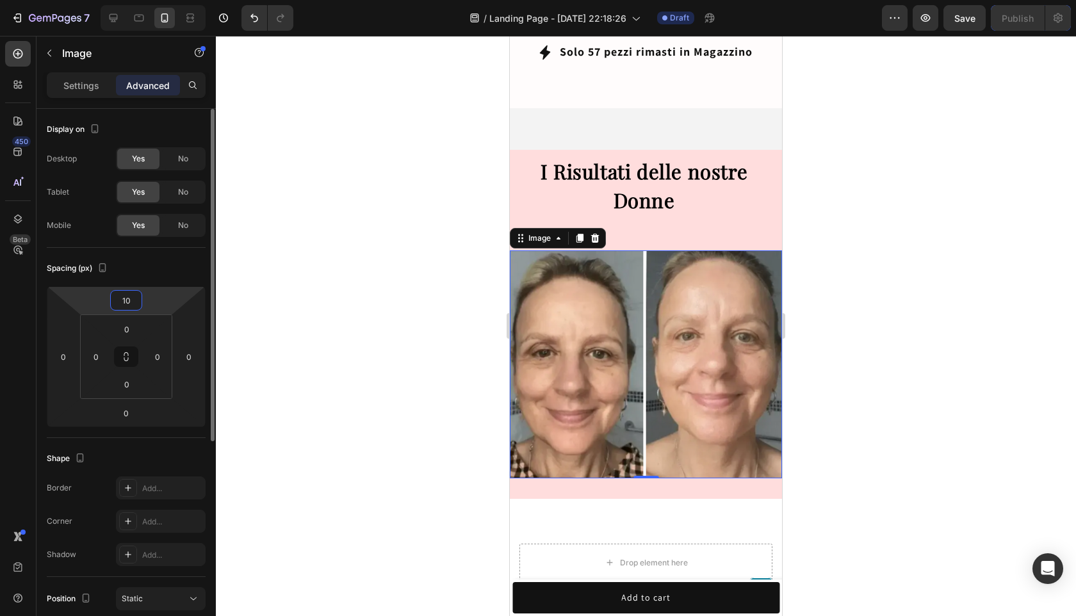
type input "1"
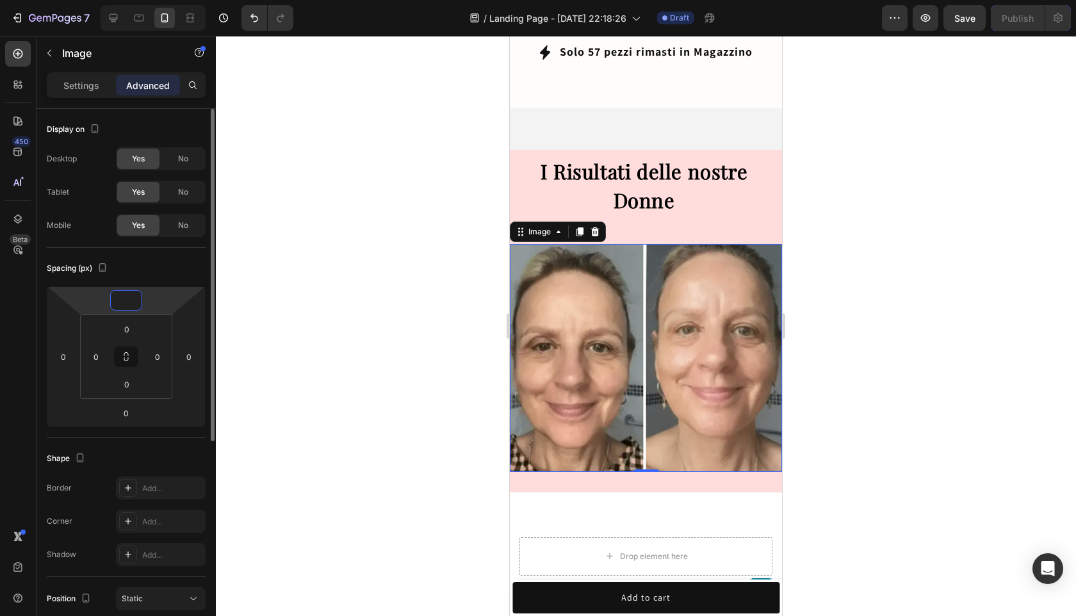
type input "0"
click at [311, 307] on div at bounding box center [646, 326] width 860 height 580
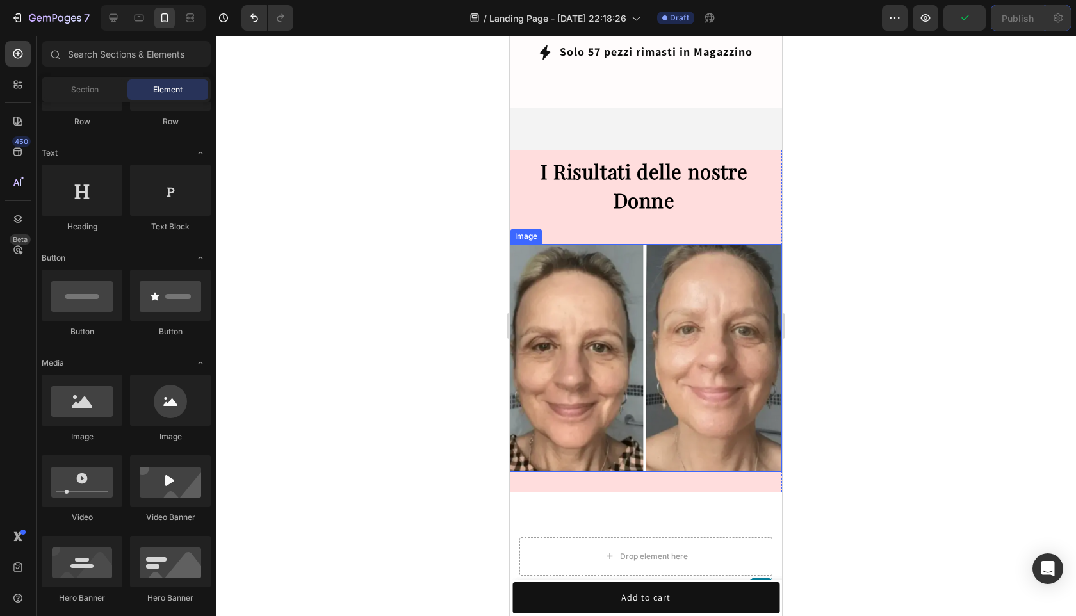
click at [663, 344] on img at bounding box center [646, 358] width 272 height 228
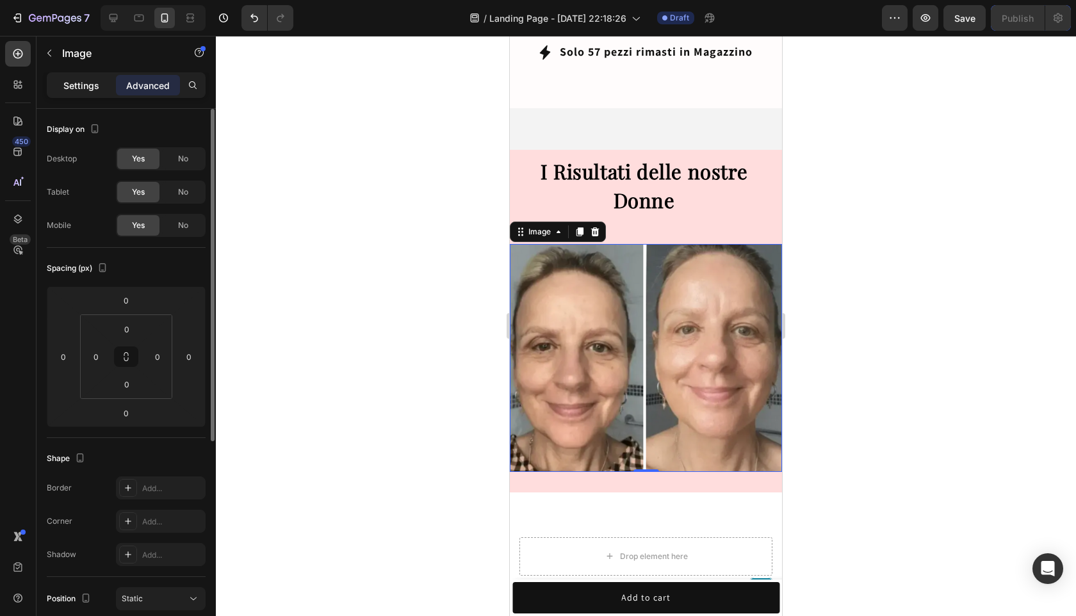
click at [99, 92] on div "Settings" at bounding box center [81, 85] width 64 height 20
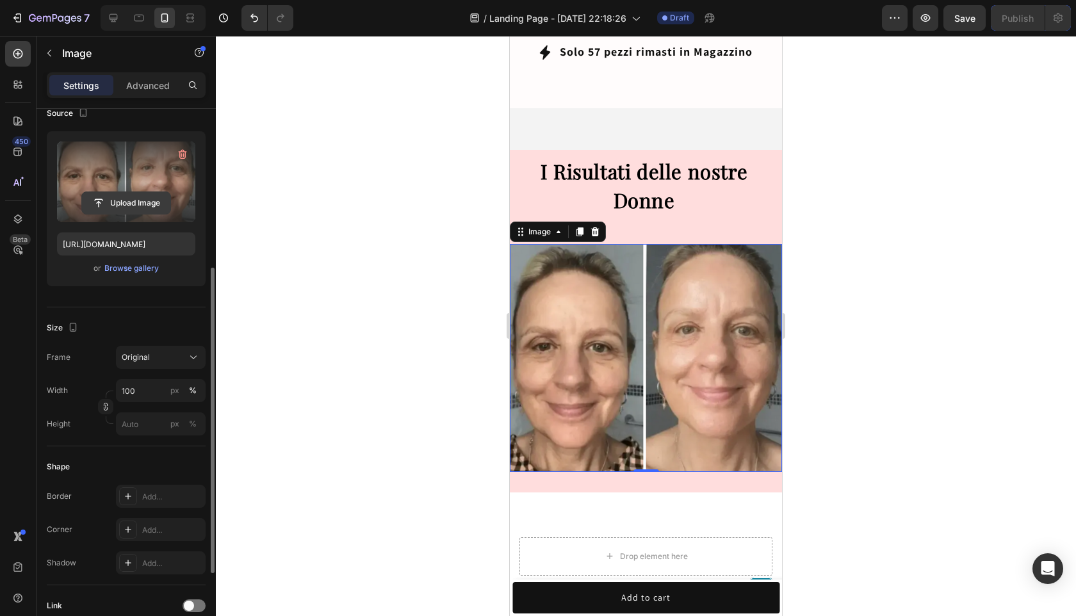
scroll to position [215, 0]
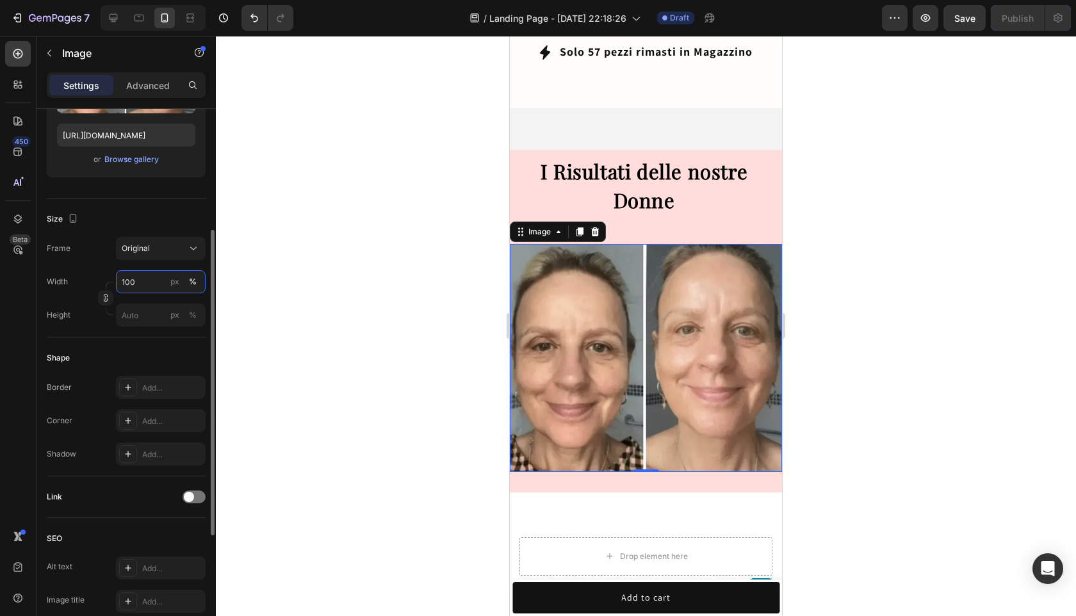
click at [143, 282] on input "100" at bounding box center [161, 281] width 90 height 23
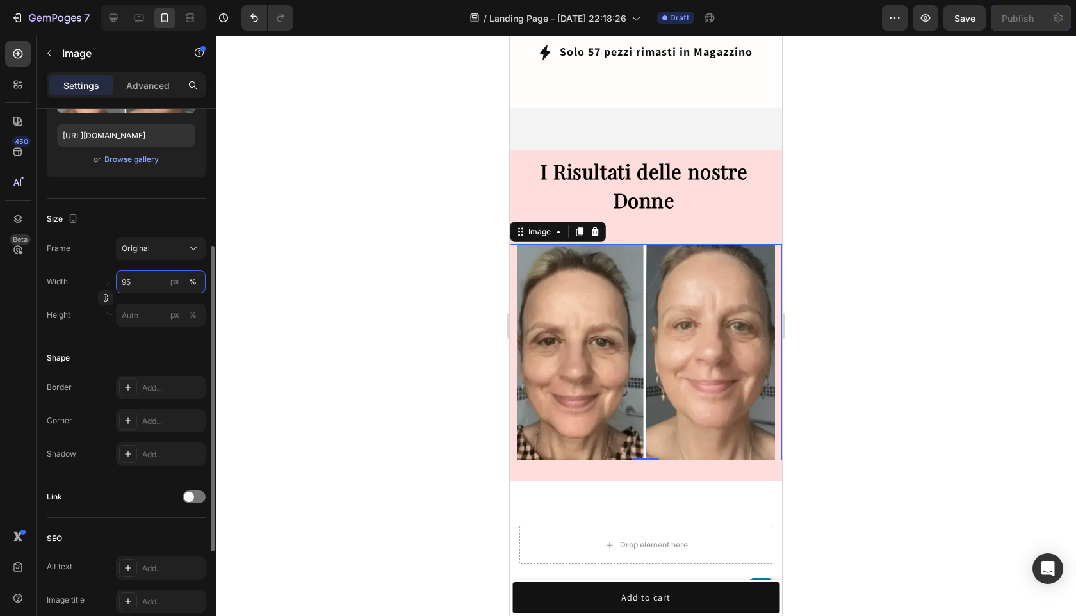
scroll to position [230, 0]
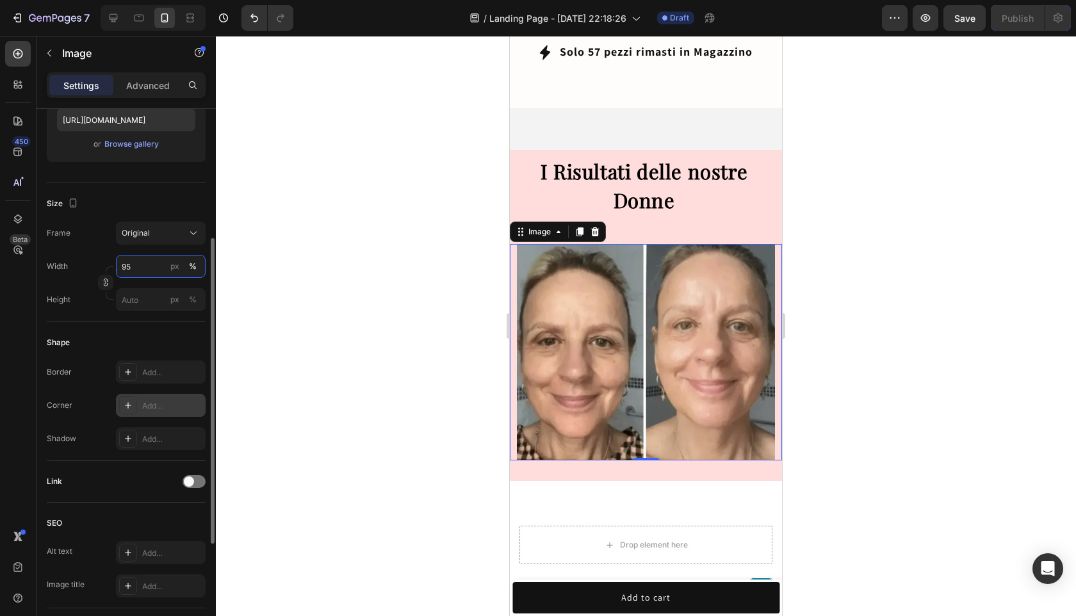
type input "95"
click at [171, 396] on div "Add..." at bounding box center [161, 405] width 90 height 23
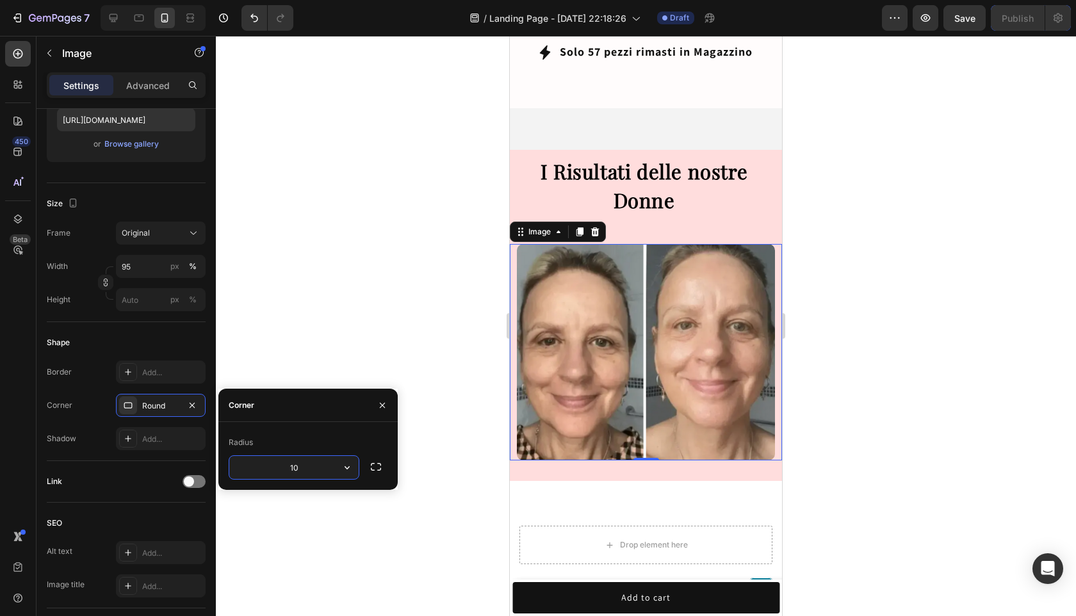
type input "10"
click at [1075, 470] on div at bounding box center [646, 326] width 860 height 580
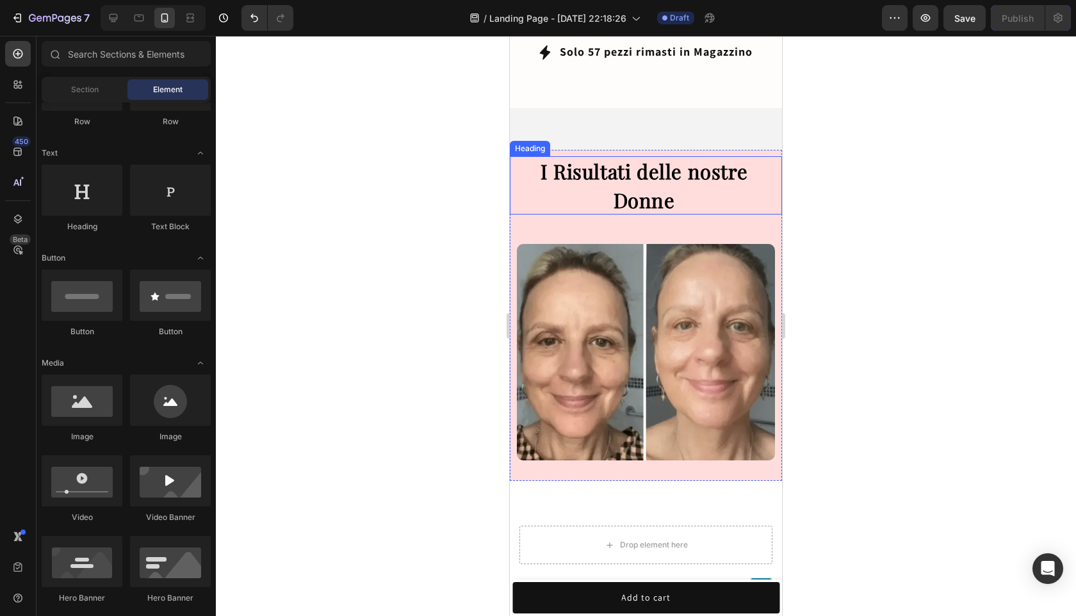
click at [694, 179] on h2 "I Risultati delle nostre Donne" at bounding box center [646, 185] width 272 height 58
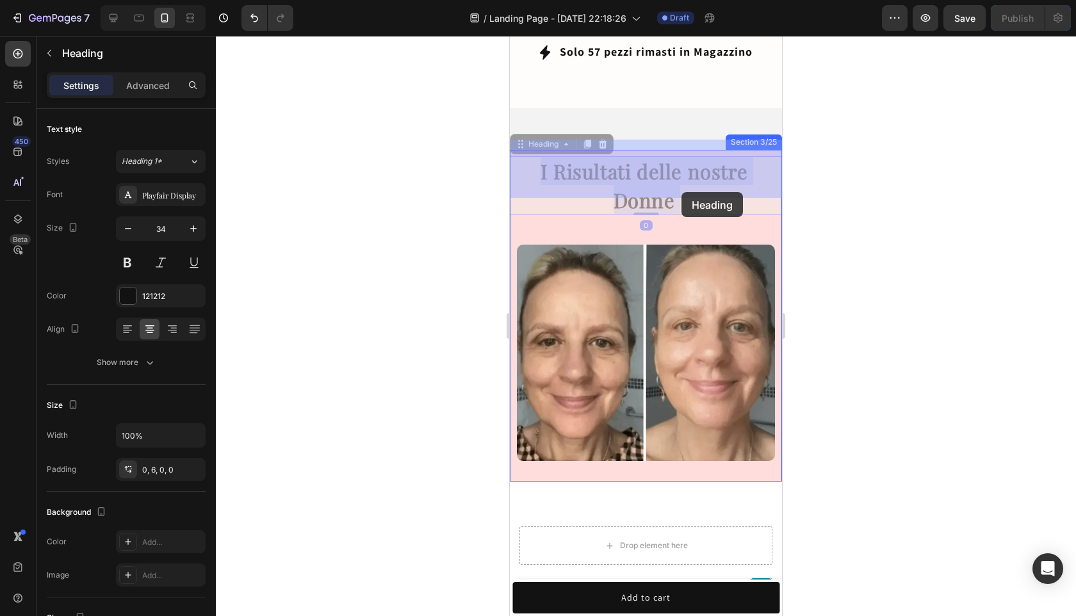
drag, startPoint x: 681, startPoint y: 170, endPoint x: 680, endPoint y: 190, distance: 19.2
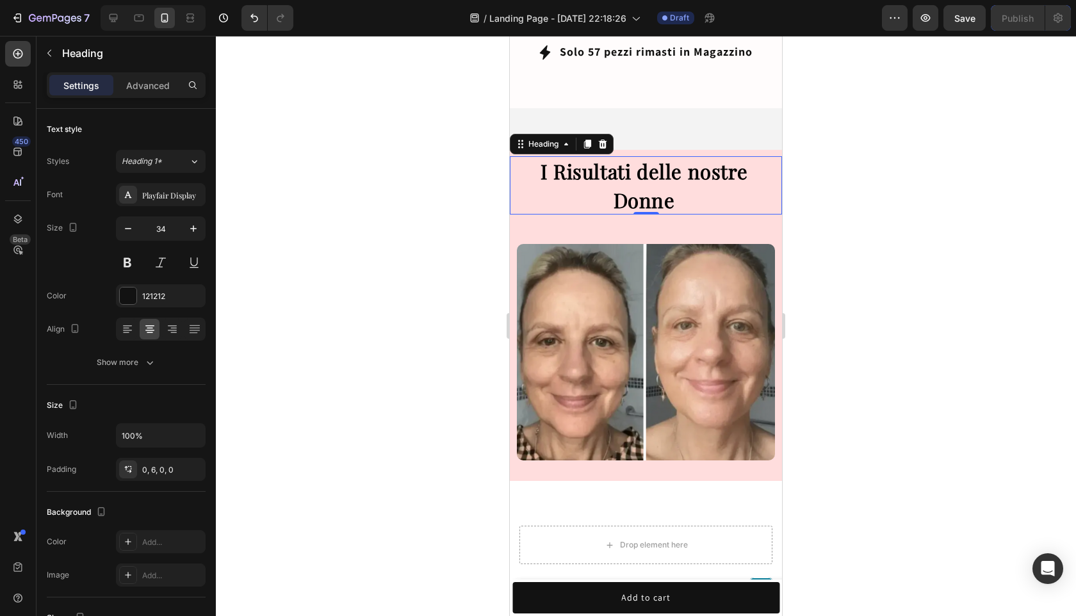
click at [882, 186] on div at bounding box center [646, 326] width 860 height 580
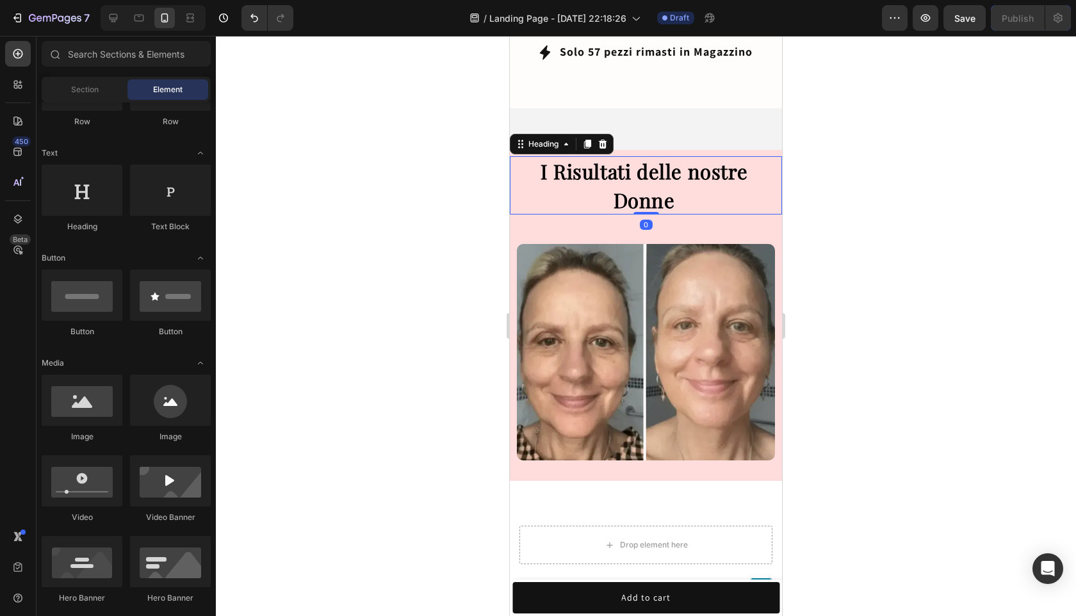
click at [627, 158] on strong "I Risultati delle nostre Donne" at bounding box center [643, 186] width 207 height 56
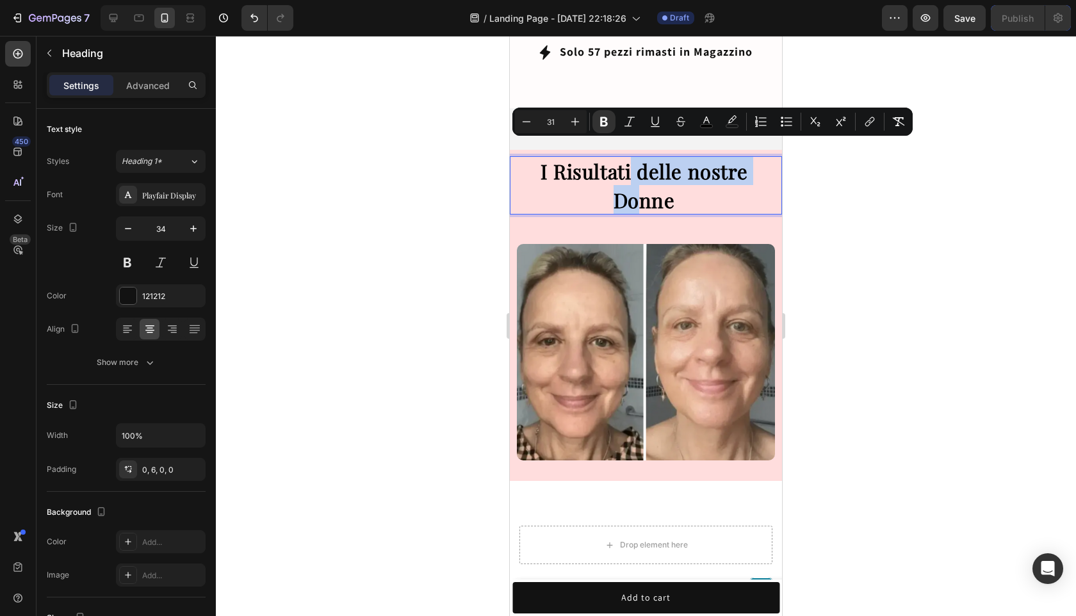
drag, startPoint x: 629, startPoint y: 147, endPoint x: 626, endPoint y: 189, distance: 41.7
click at [629, 201] on div "I Risultati delle nostre Donne Heading 0 Heading Image" at bounding box center [646, 308] width 272 height 304
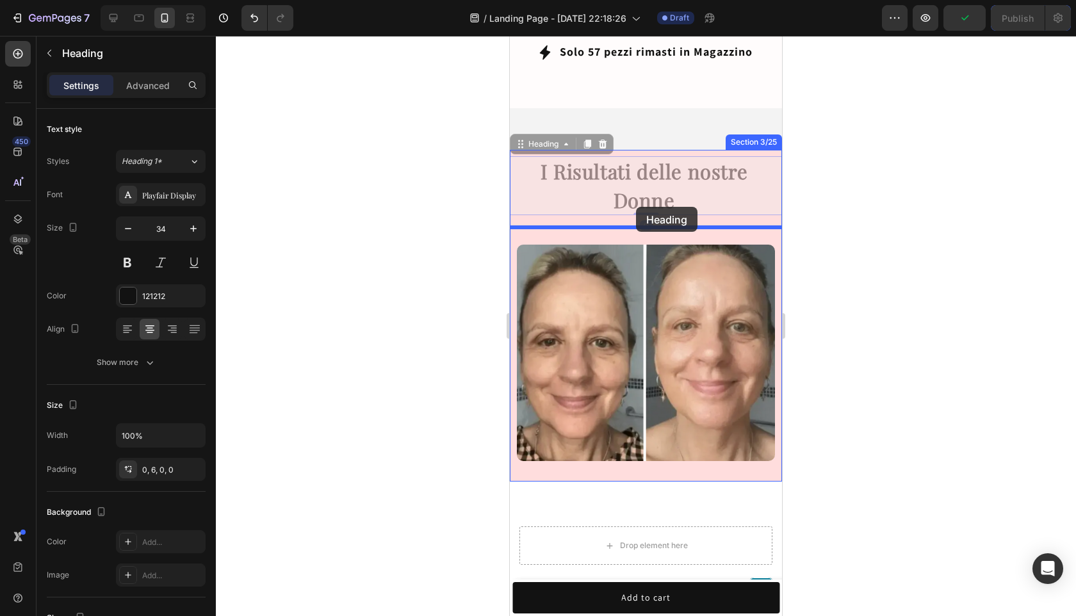
drag, startPoint x: 635, startPoint y: 181, endPoint x: 636, endPoint y: 207, distance: 26.3
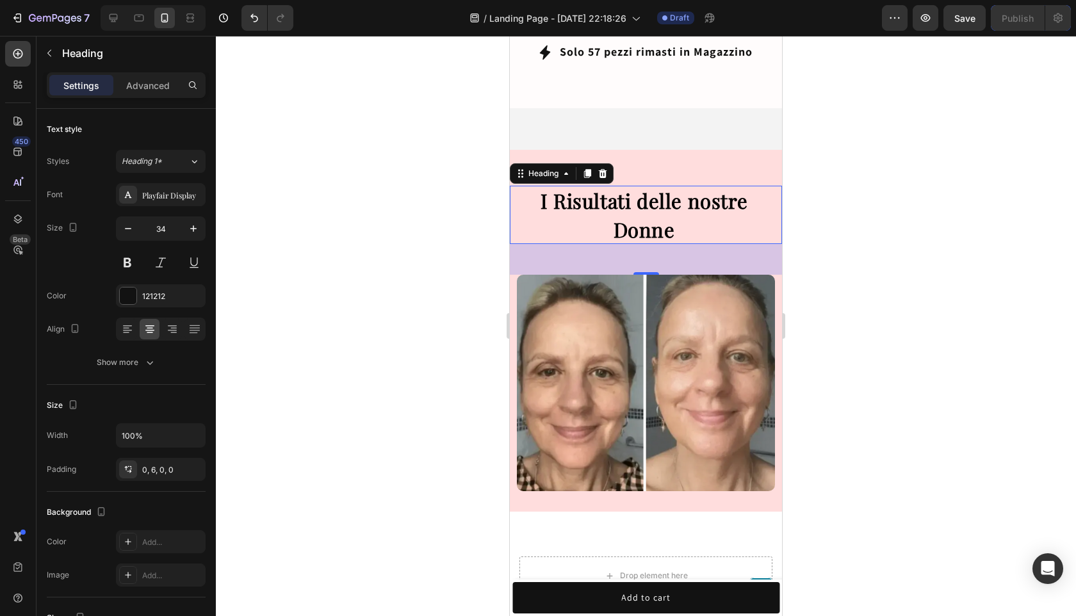
click at [830, 243] on div at bounding box center [646, 326] width 860 height 580
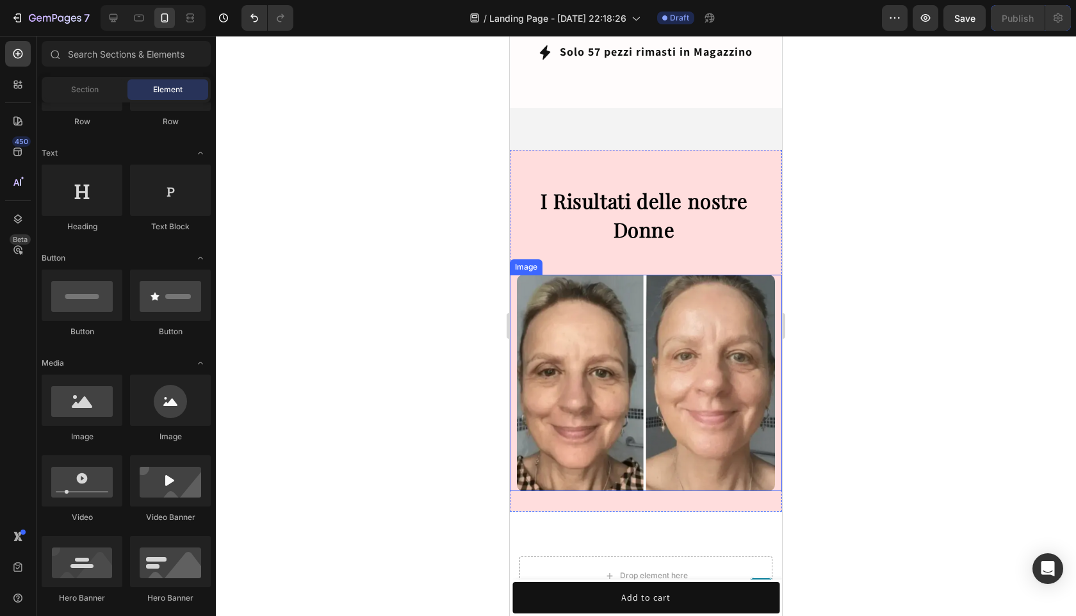
scroll to position [958, 0]
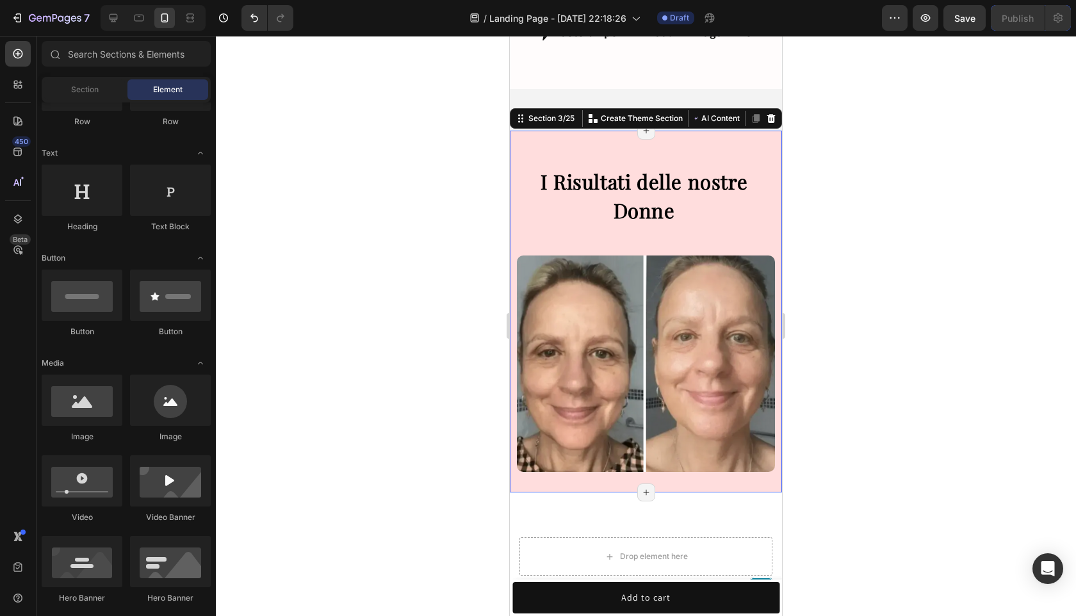
click at [667, 222] on div "Heading ⁠⁠⁠⁠⁠⁠⁠ I Risultati delle nostre Donne Heading Image" at bounding box center [646, 304] width 272 height 335
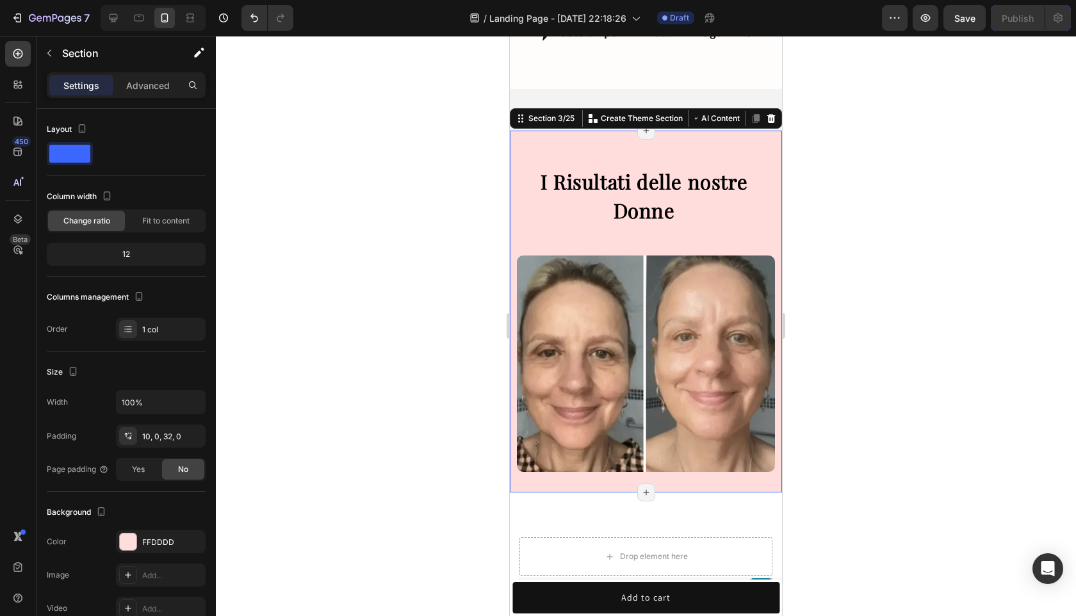
click at [693, 137] on div "Heading ⁠⁠⁠⁠⁠⁠⁠ I Risultati delle nostre Donne Heading Image" at bounding box center [646, 304] width 272 height 335
click at [647, 168] on strong "I Risultati delle nostre Donne" at bounding box center [643, 196] width 207 height 56
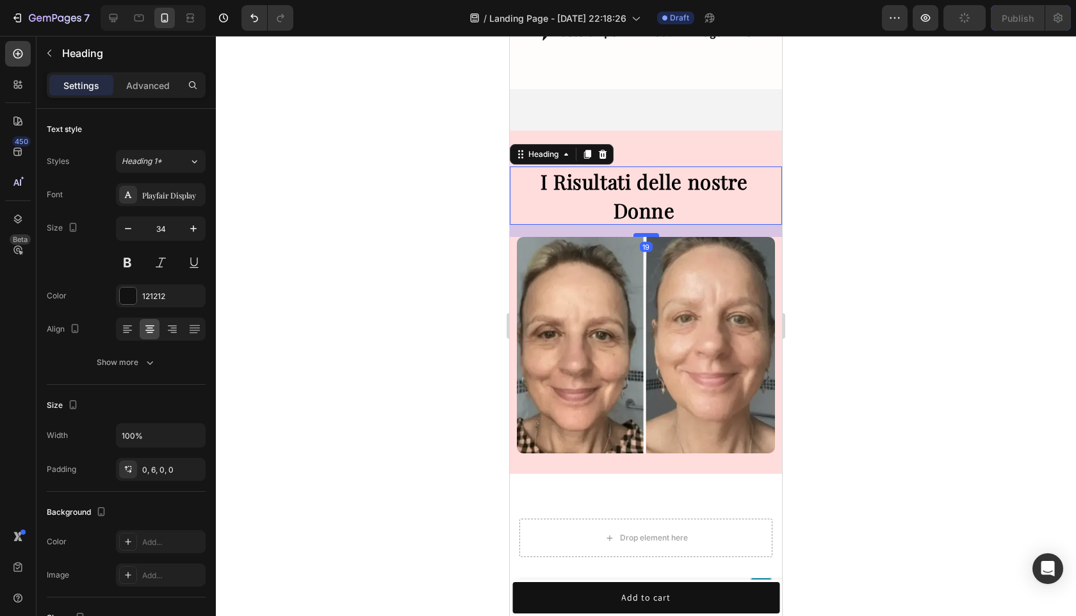
drag, startPoint x: 642, startPoint y: 236, endPoint x: 643, endPoint y: 218, distance: 18.7
click at [643, 233] on div at bounding box center [646, 235] width 26 height 4
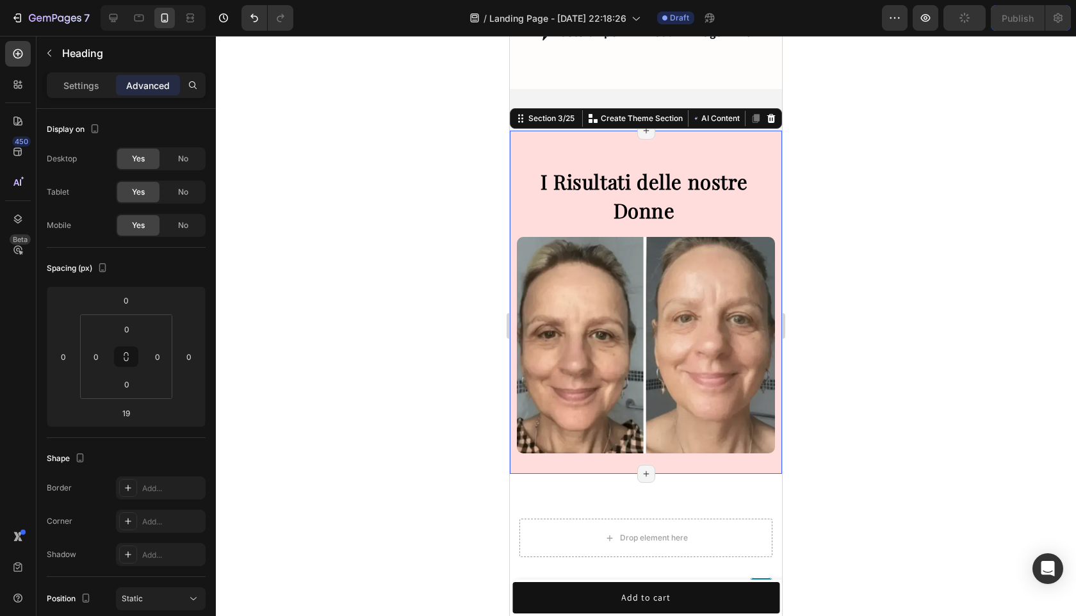
click at [652, 145] on div "Heading ⁠⁠⁠⁠⁠⁠⁠ I Risultati delle nostre Donne Heading Image" at bounding box center [646, 295] width 272 height 316
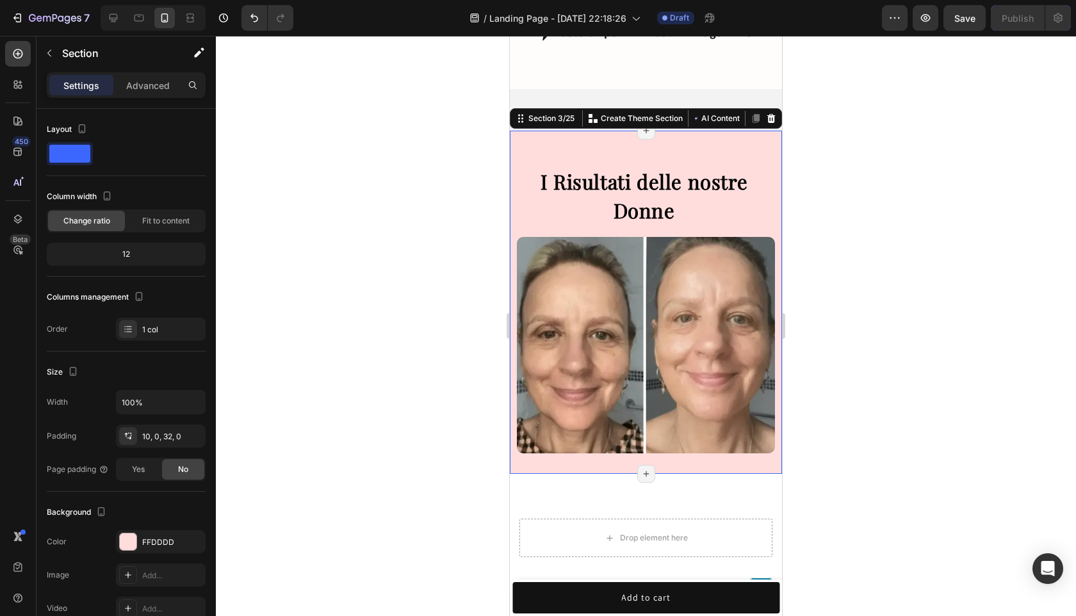
click at [652, 142] on div "Heading ⁠⁠⁠⁠⁠⁠⁠ I Risultati delle nostre Donne Heading Image" at bounding box center [646, 295] width 272 height 316
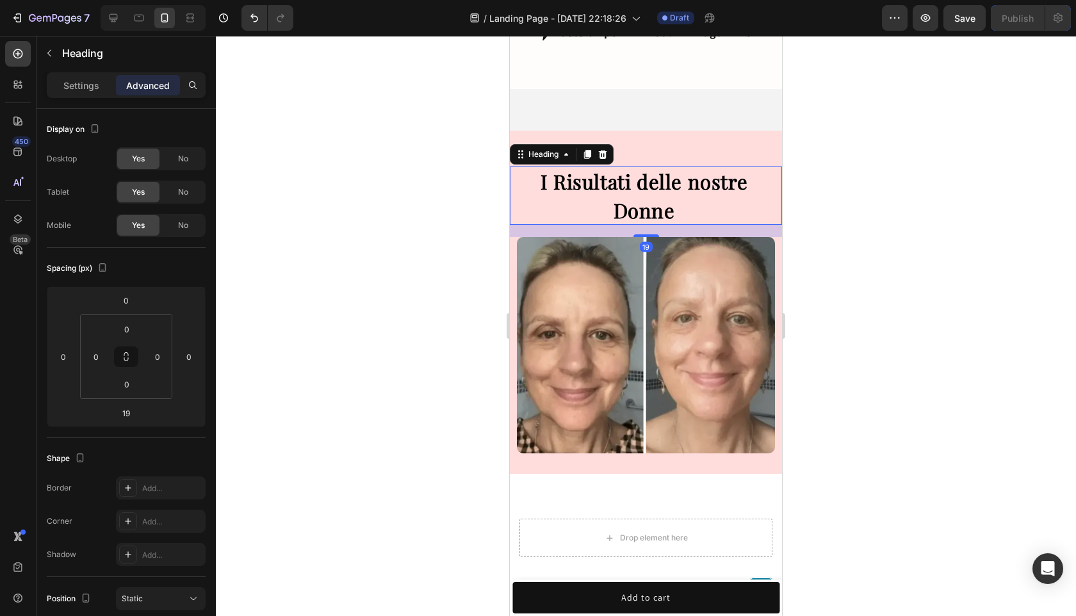
click at [652, 168] on strong "I Risultati delle nostre Donne" at bounding box center [643, 196] width 207 height 56
click at [859, 99] on div at bounding box center [646, 326] width 860 height 580
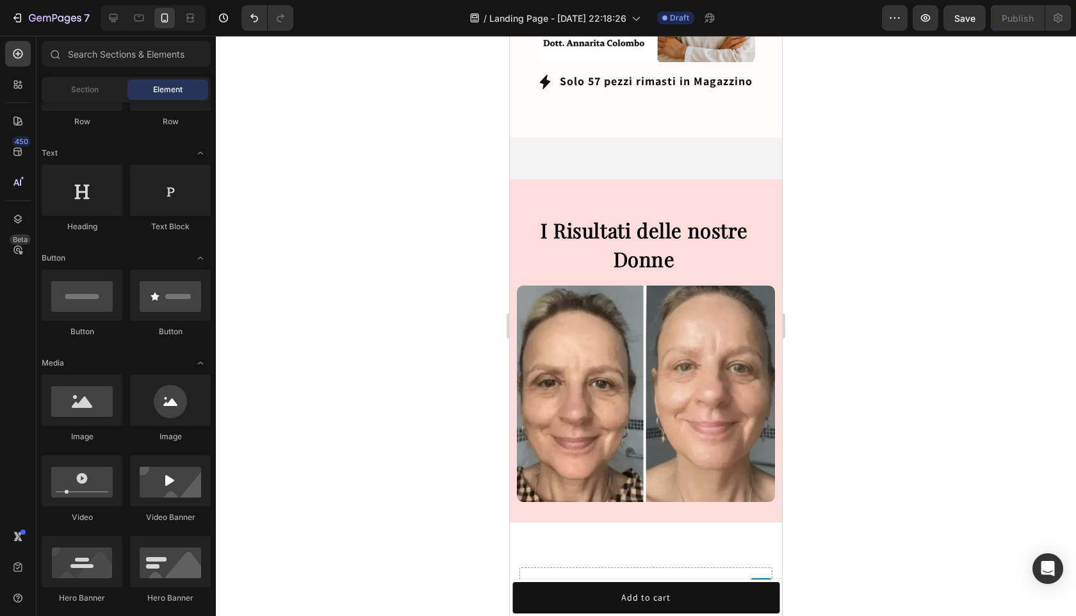
scroll to position [931, 0]
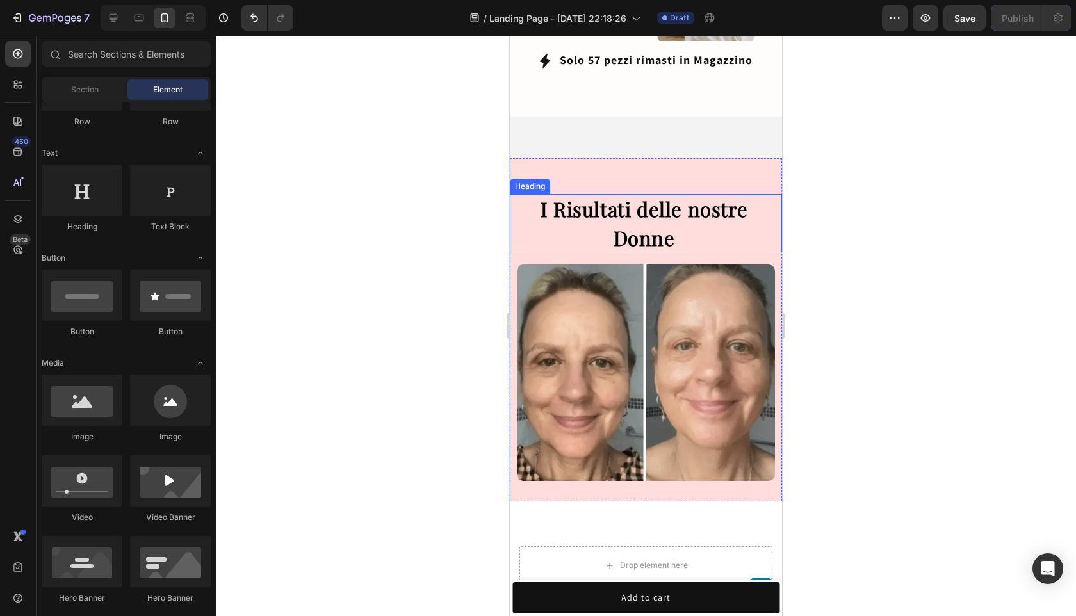
click at [667, 195] on strong "I Risultati delle nostre Donne" at bounding box center [643, 223] width 207 height 56
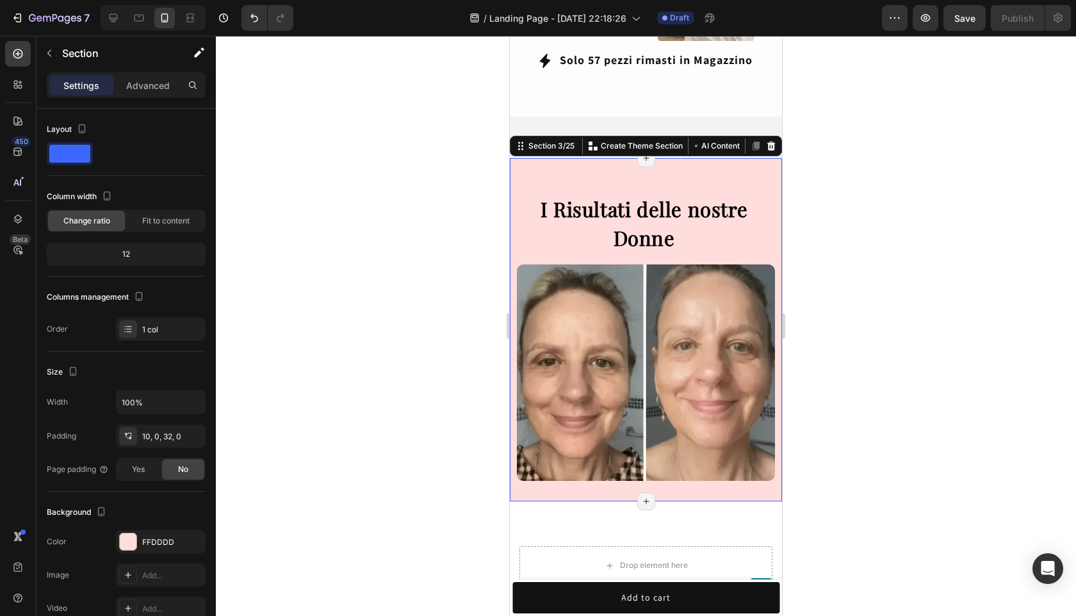
click at [653, 168] on div "Heading I Risultati delle nostre Donne Heading Image" at bounding box center [646, 323] width 272 height 316
click at [148, 82] on p "Advanced" at bounding box center [148, 85] width 44 height 13
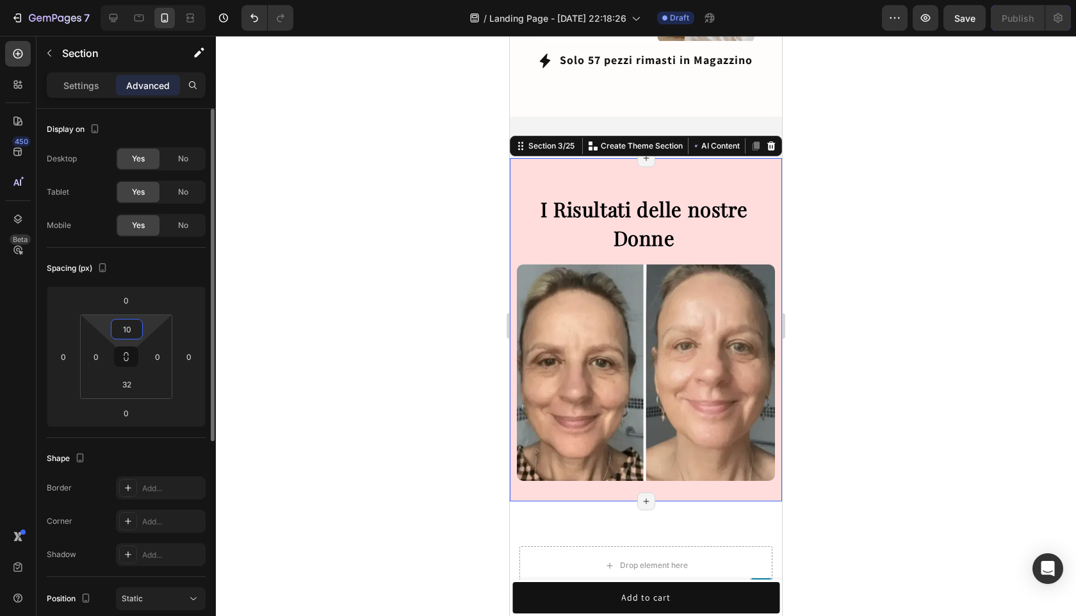
click at [135, 332] on input "10" at bounding box center [127, 328] width 26 height 19
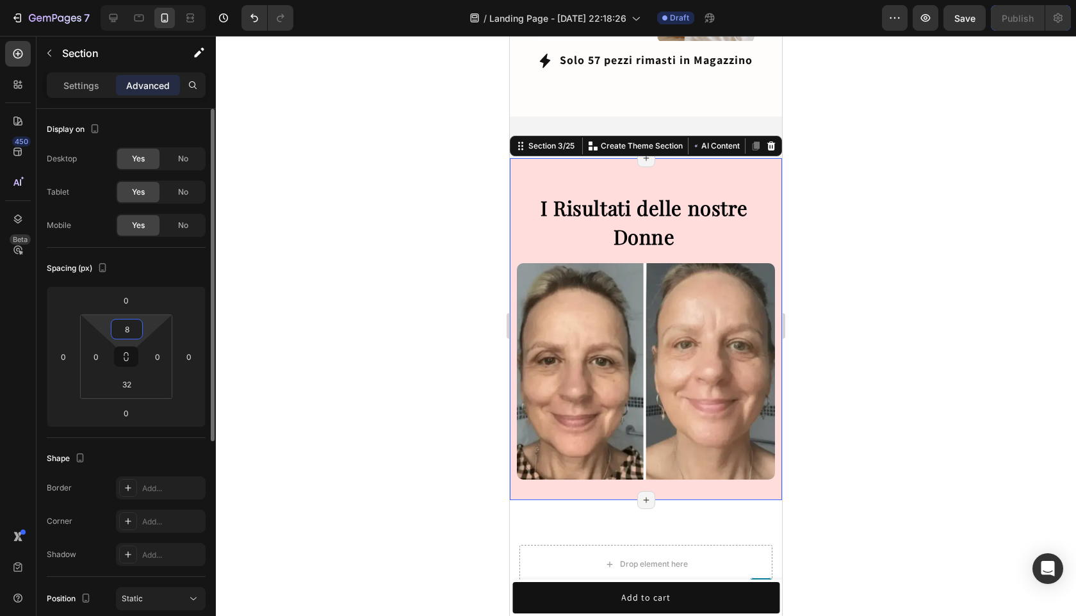
click at [134, 327] on input "8" at bounding box center [127, 328] width 26 height 19
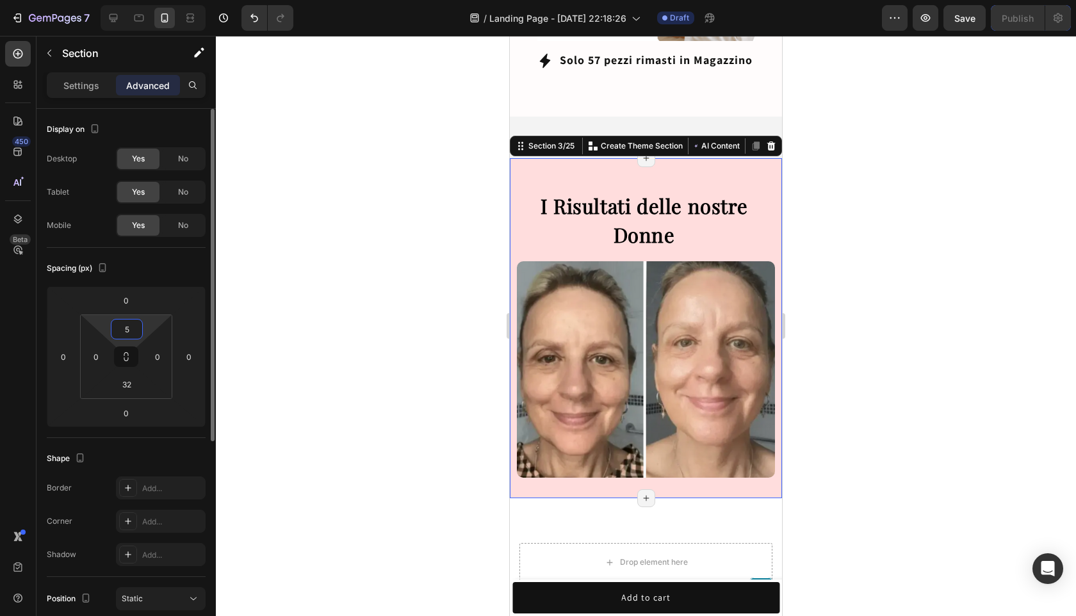
click at [134, 327] on input "5" at bounding box center [127, 328] width 26 height 19
type input "0"
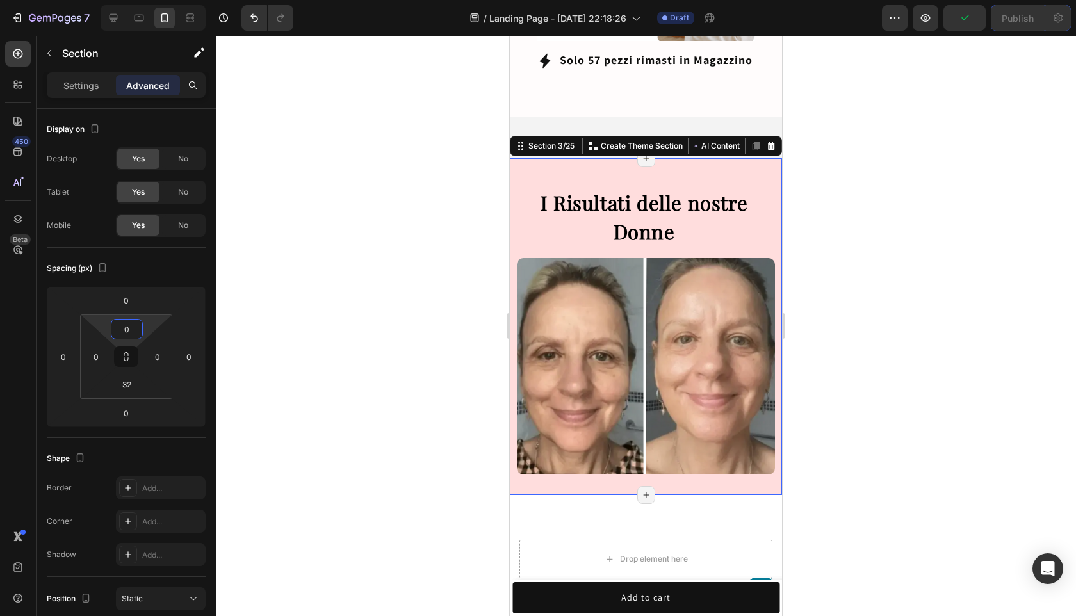
click at [899, 179] on div at bounding box center [646, 326] width 860 height 580
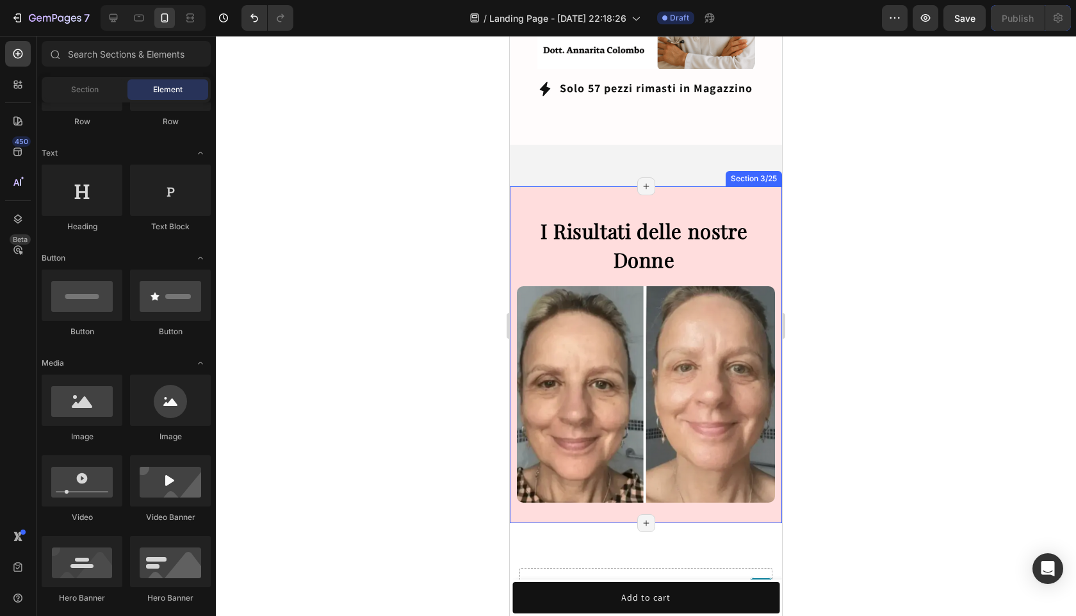
scroll to position [902, 0]
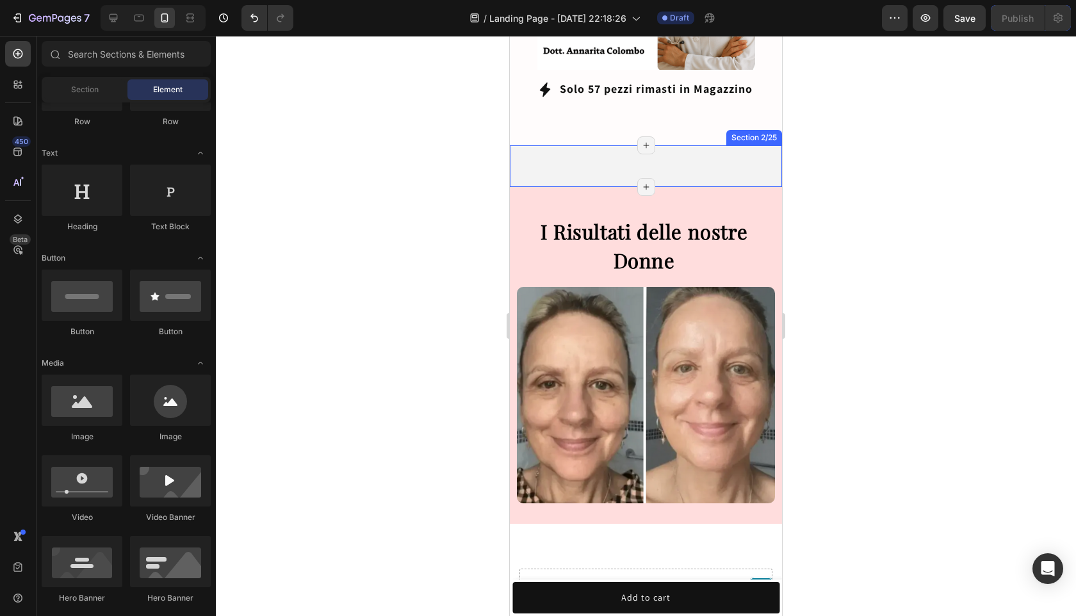
click at [715, 150] on div "Lorem ipsum dolor sit amet, consectetur adipiscing elit, sed do eiusmod tempor …" at bounding box center [646, 166] width 272 height 42
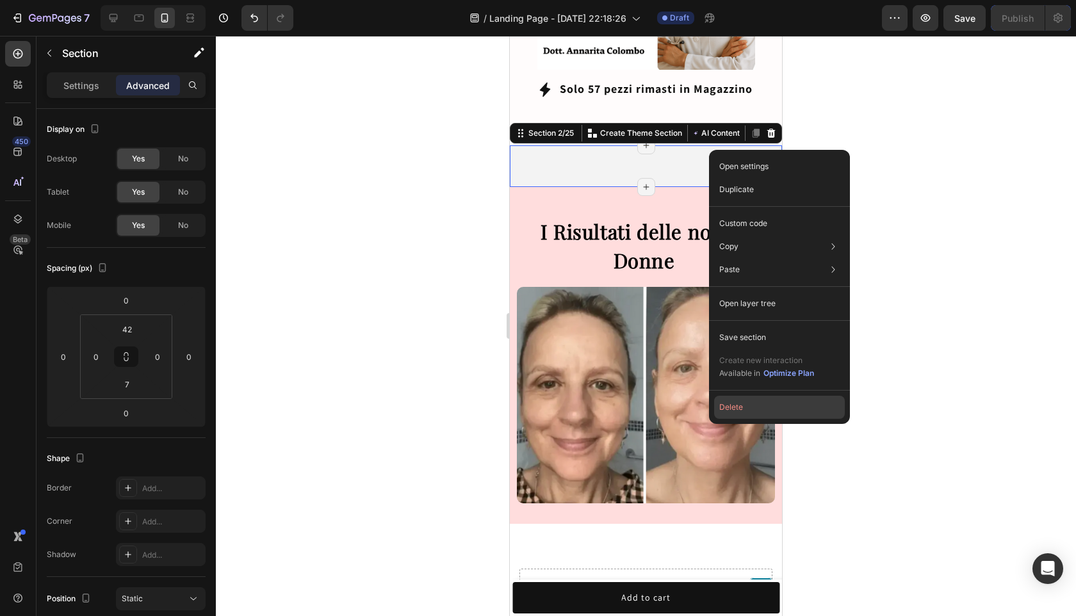
click at [790, 404] on button "Delete" at bounding box center [779, 407] width 131 height 23
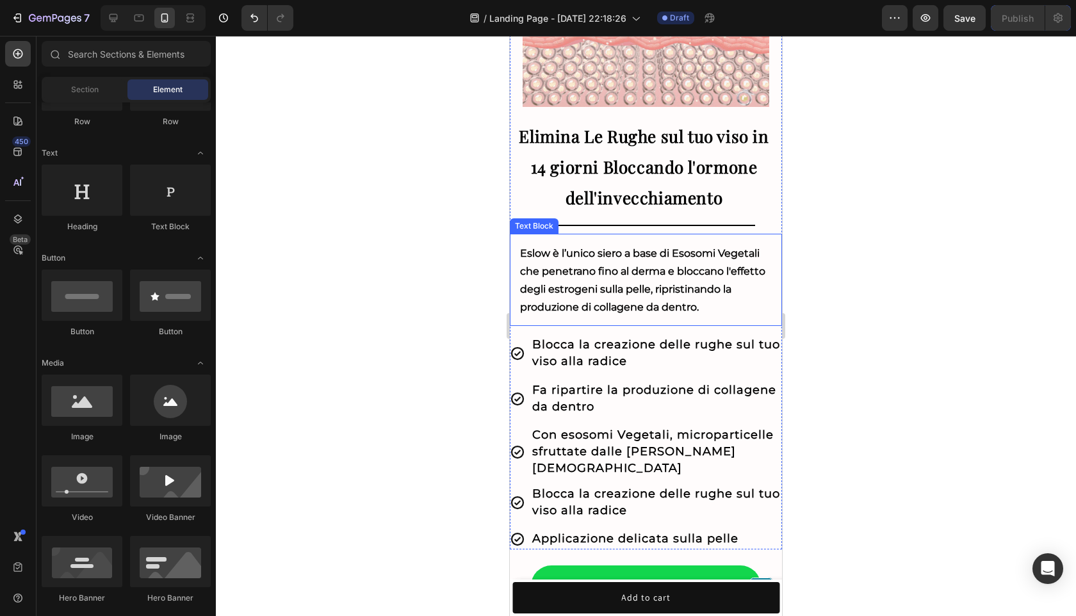
scroll to position [28, 0]
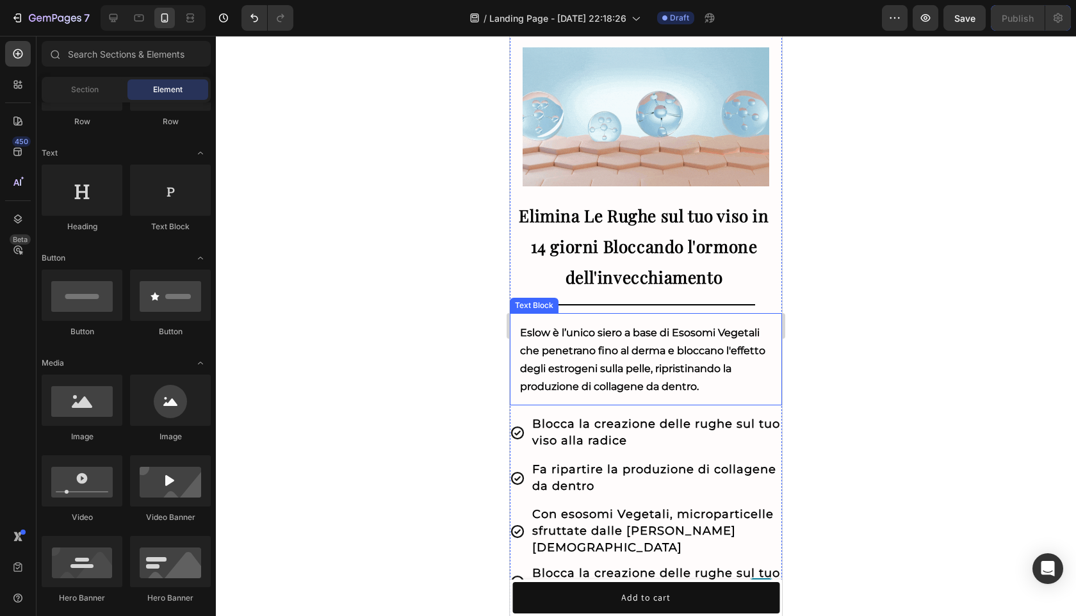
click at [642, 360] on strong "Eslow è l’unico siero a base di Esosomi Vegetali che penetrano fino al derma e …" at bounding box center [642, 360] width 245 height 66
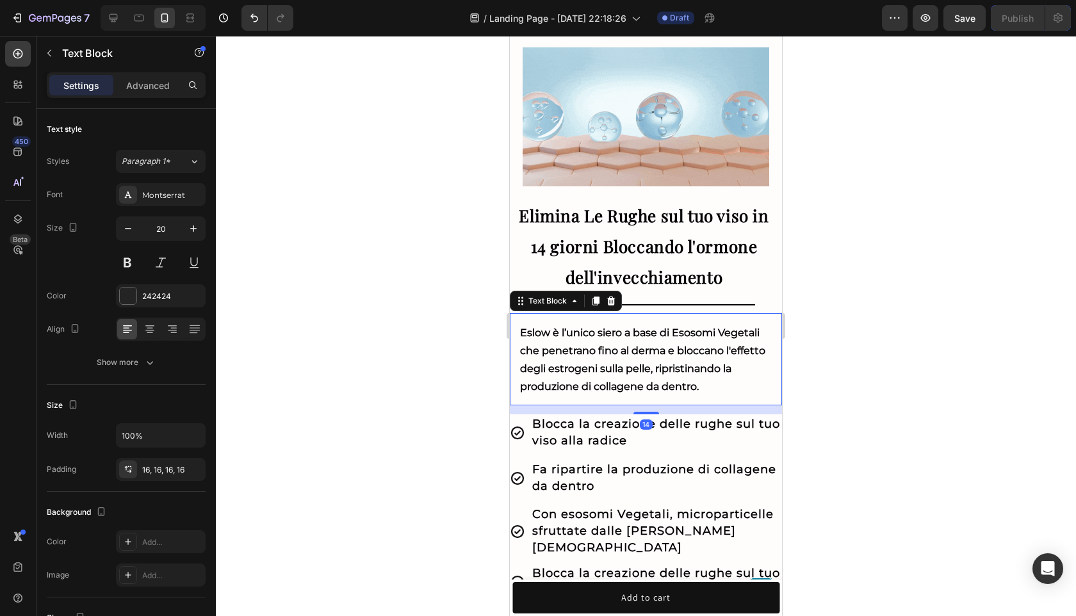
click at [642, 360] on strong "Eslow è l’unico siero a base di Esosomi Vegetali che penetrano fino al derma e …" at bounding box center [642, 360] width 245 height 66
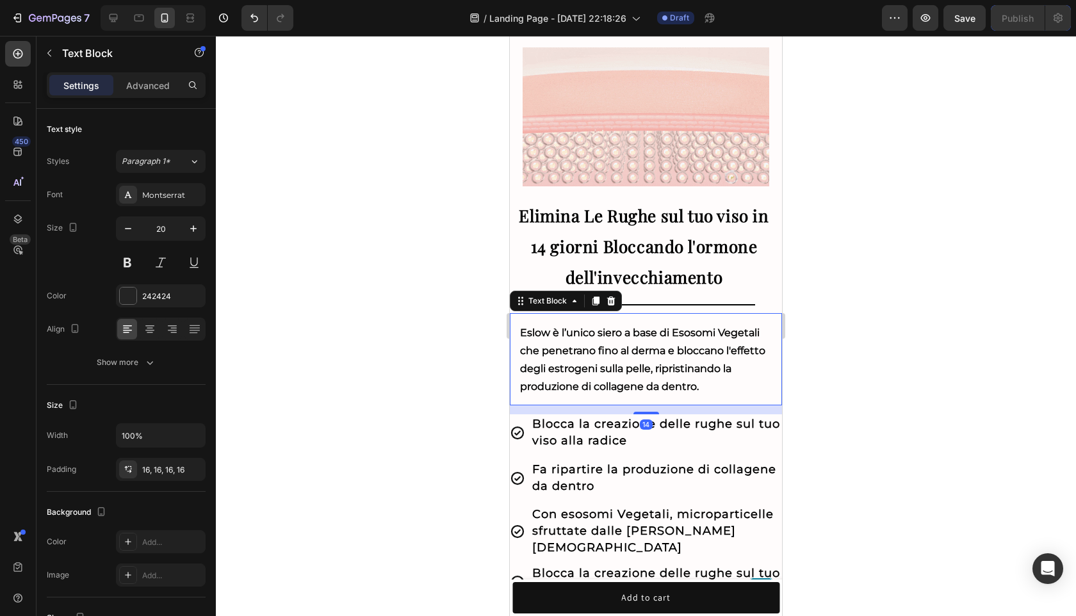
click at [642, 360] on strong "Eslow è l’unico siero a base di Esosomi Vegetali che penetrano fino al derma e …" at bounding box center [642, 360] width 245 height 66
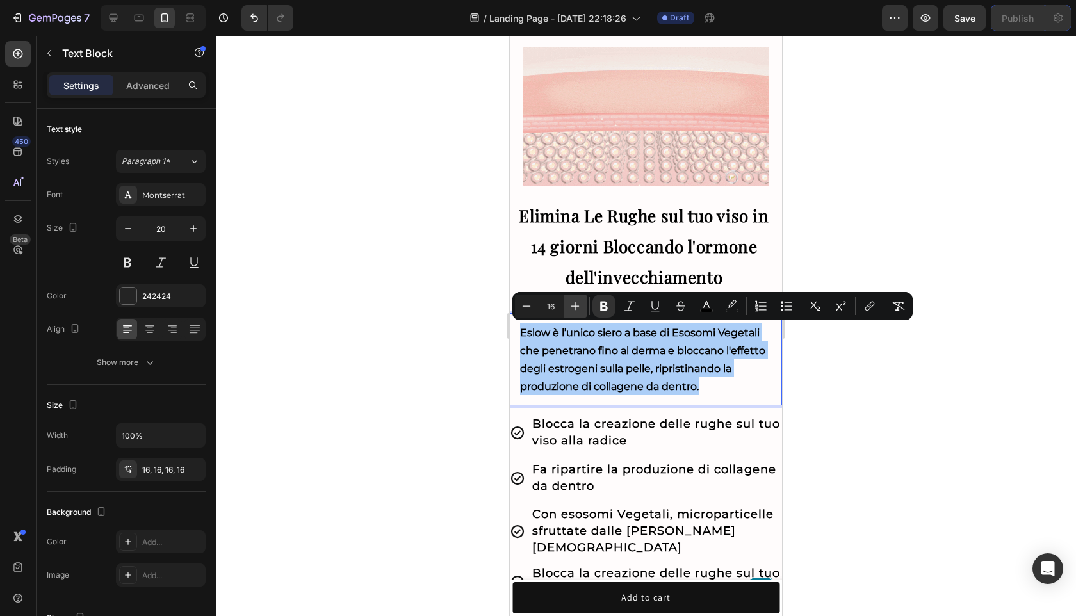
click at [580, 304] on icon "Editor contextual toolbar" at bounding box center [575, 306] width 13 height 13
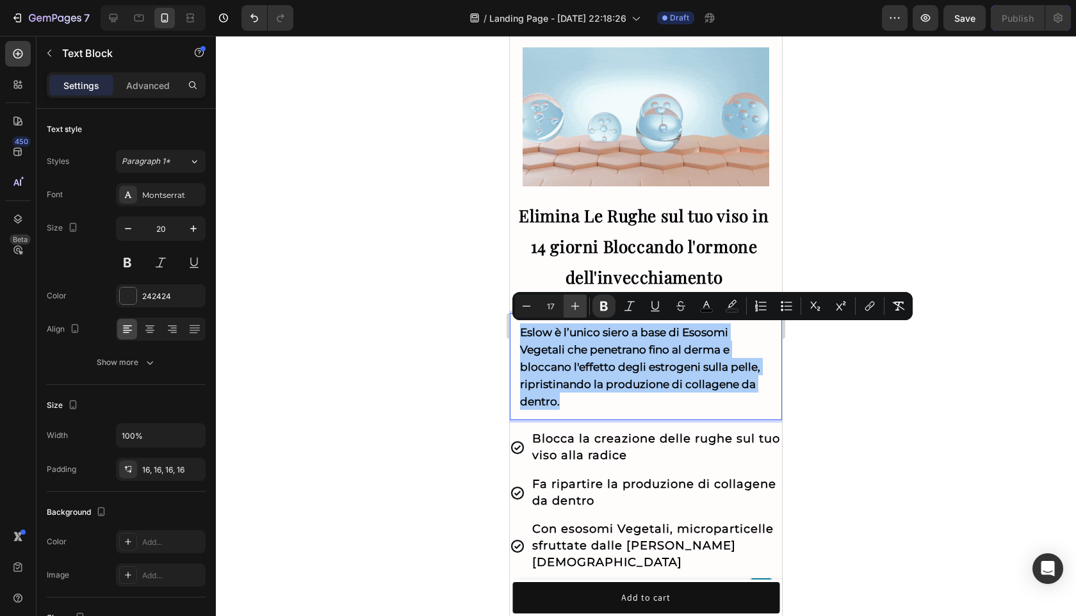
click at [580, 304] on icon "Editor contextual toolbar" at bounding box center [575, 306] width 13 height 13
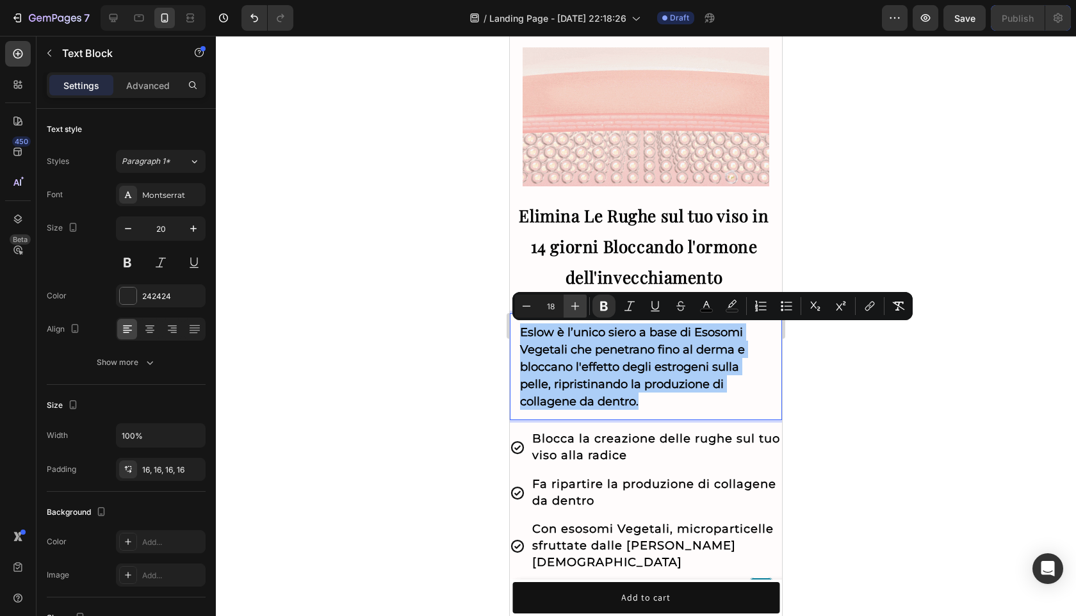
click at [580, 304] on icon "Editor contextual toolbar" at bounding box center [575, 306] width 13 height 13
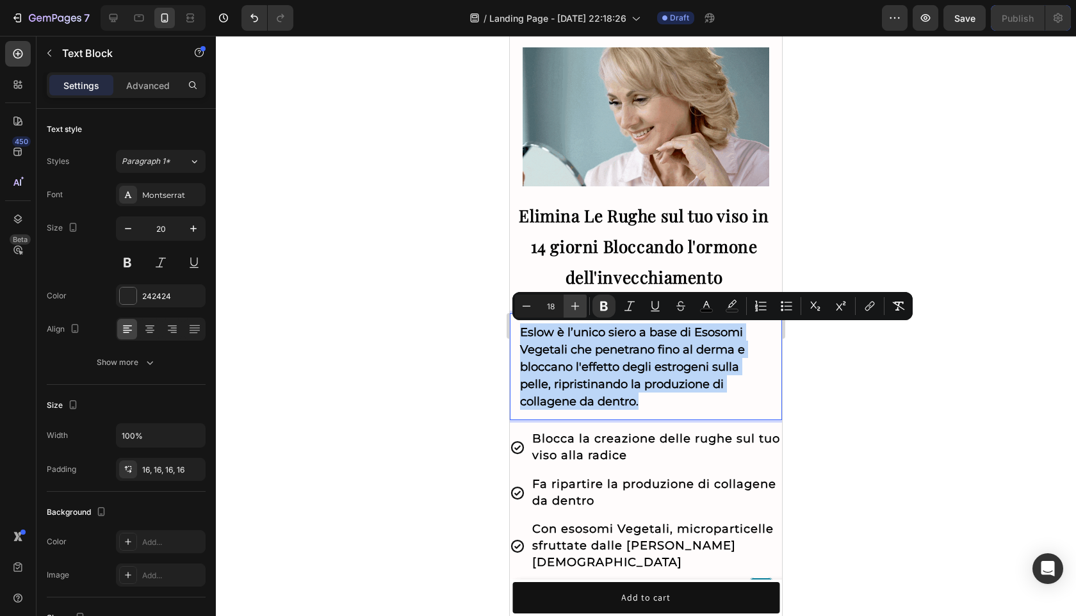
type input "19"
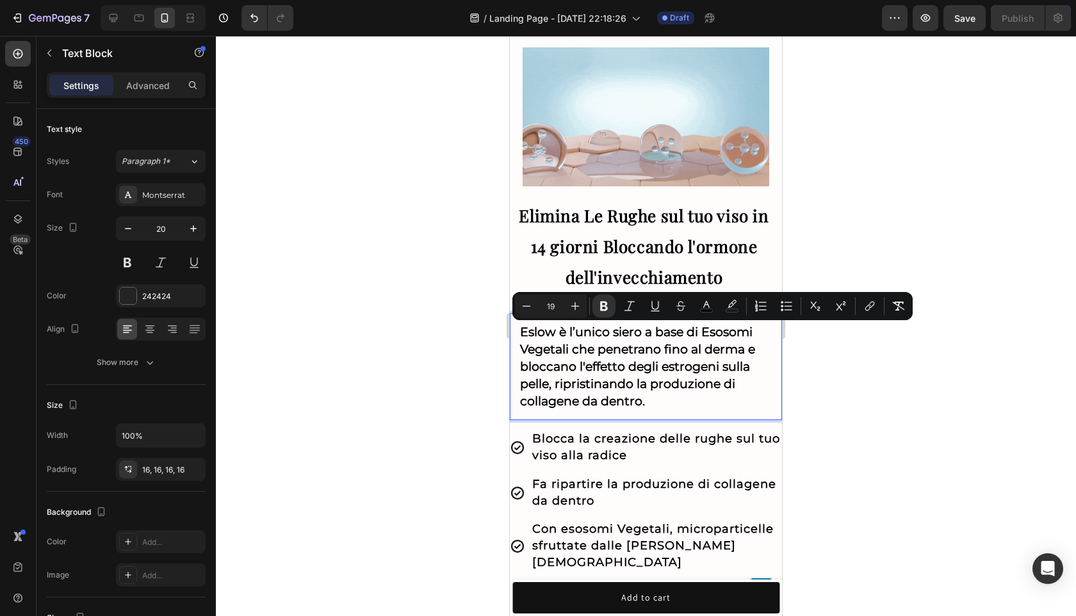
click at [1075, 350] on div at bounding box center [646, 326] width 860 height 580
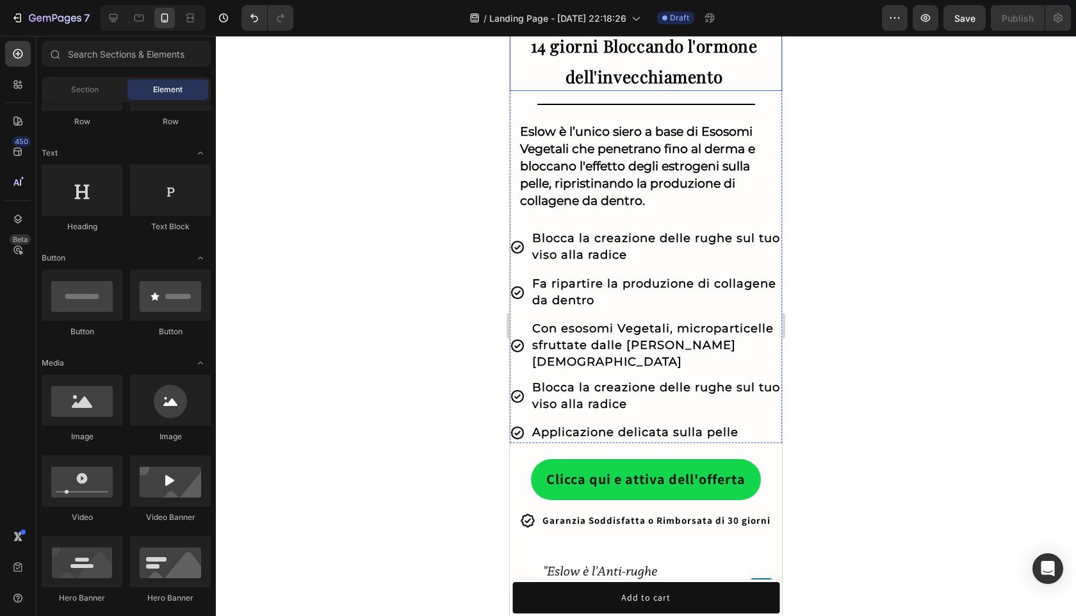
scroll to position [0, 0]
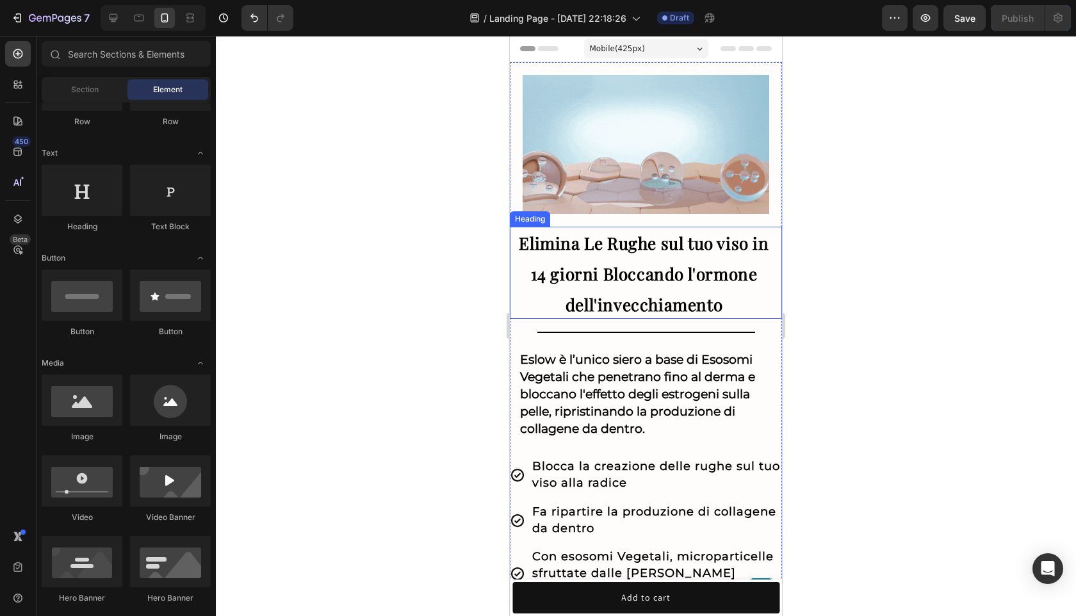
click at [637, 276] on strong "Elimina Le Rughe sul tuo viso in 14 giorni Bloccando l'ormone dell'invecchiamen…" at bounding box center [644, 274] width 250 height 84
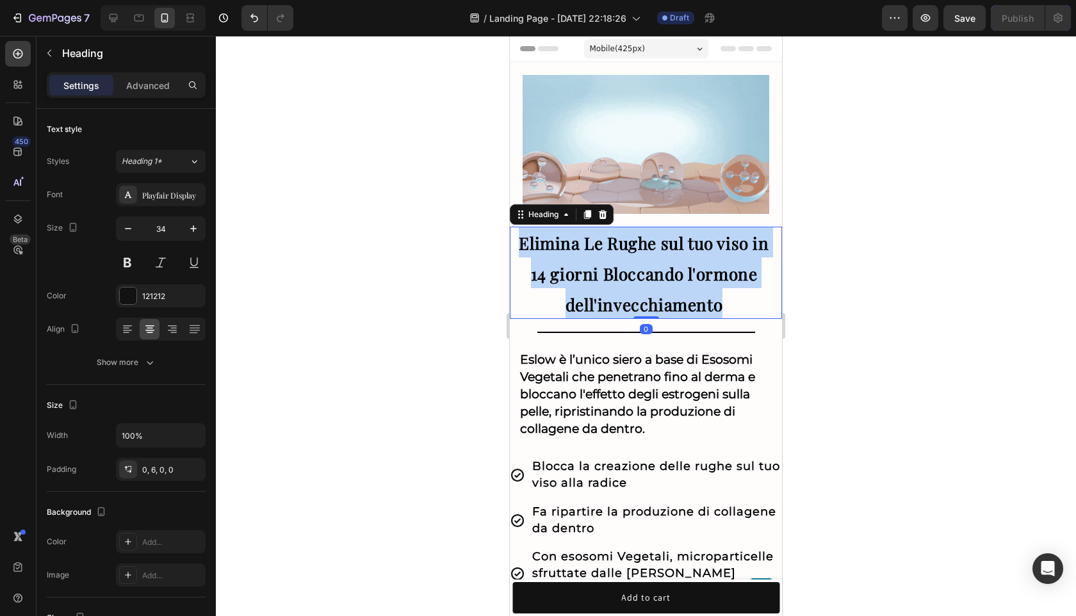
click at [637, 276] on strong "Elimina Le Rughe sul tuo viso in 14 giorni Bloccando l'ormone dell'invecchiamen…" at bounding box center [644, 274] width 250 height 84
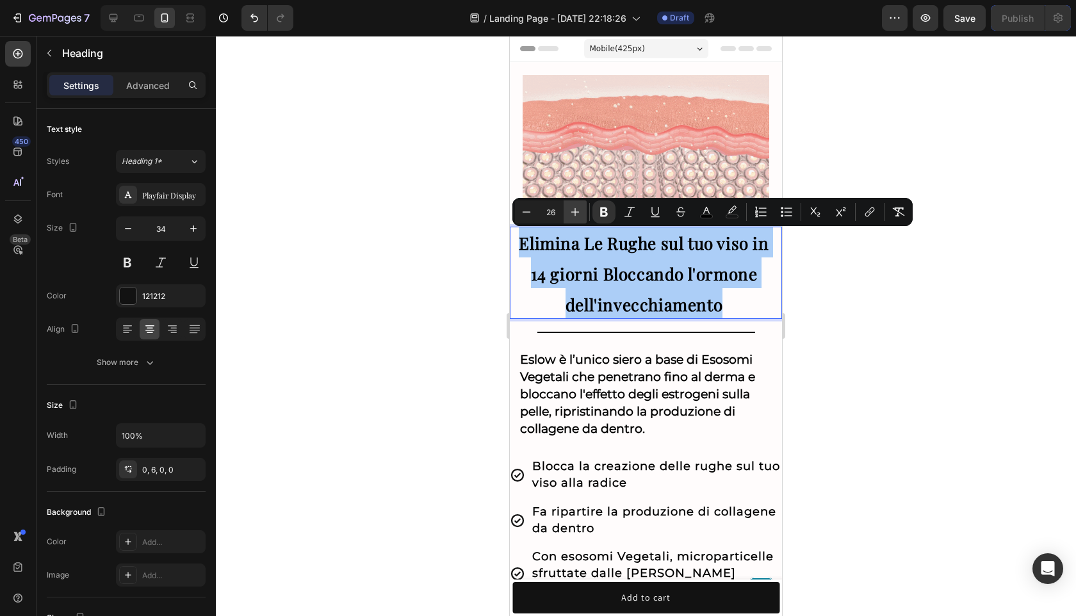
click at [570, 206] on icon "Editor contextual toolbar" at bounding box center [575, 212] width 13 height 13
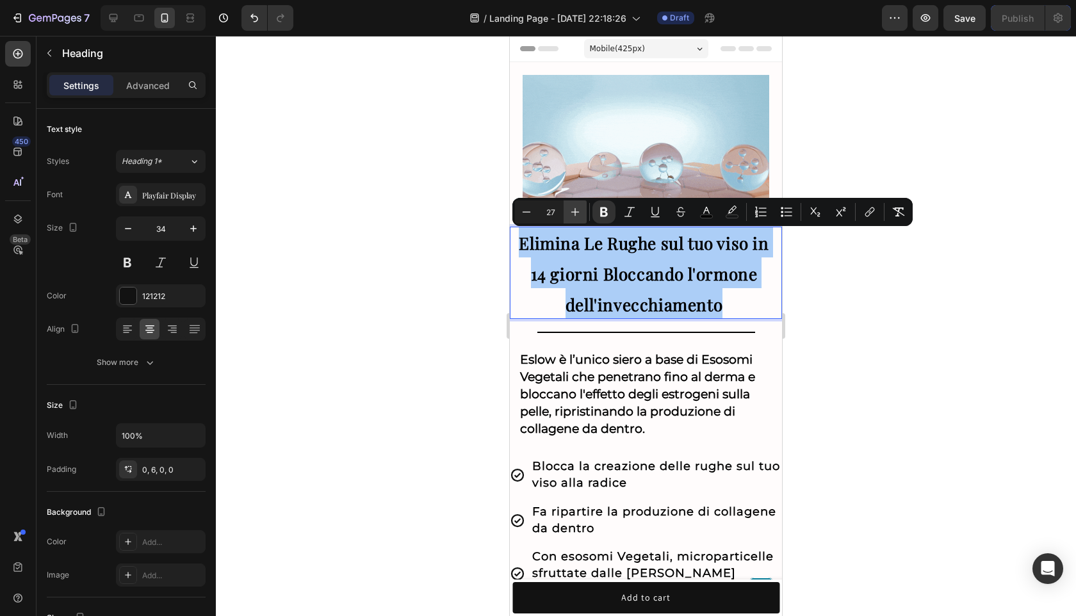
click at [570, 206] on icon "Editor contextual toolbar" at bounding box center [575, 212] width 13 height 13
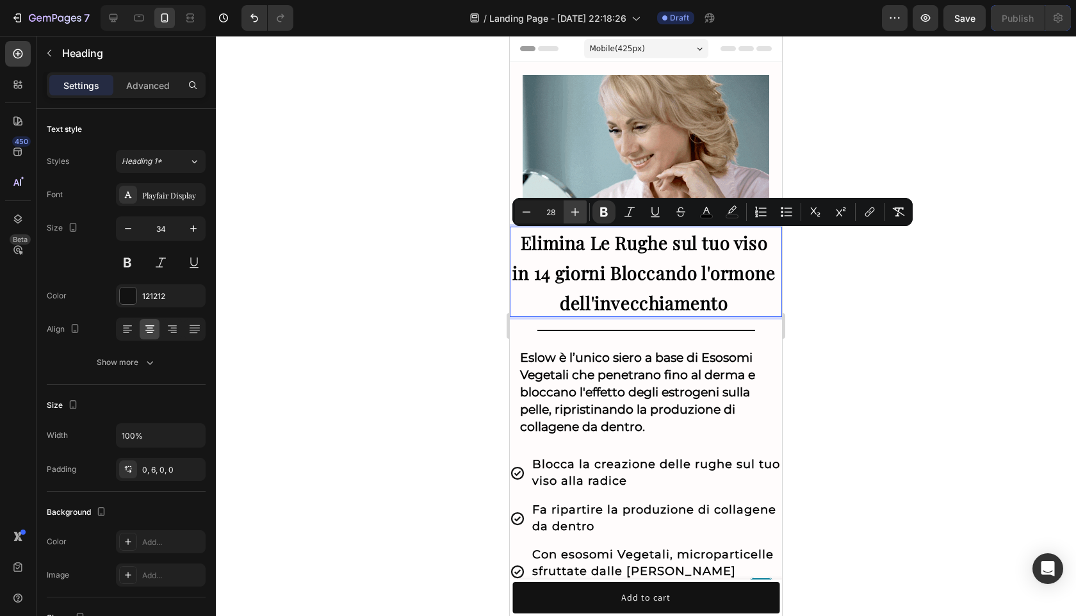
click at [570, 206] on icon "Editor contextual toolbar" at bounding box center [575, 212] width 13 height 13
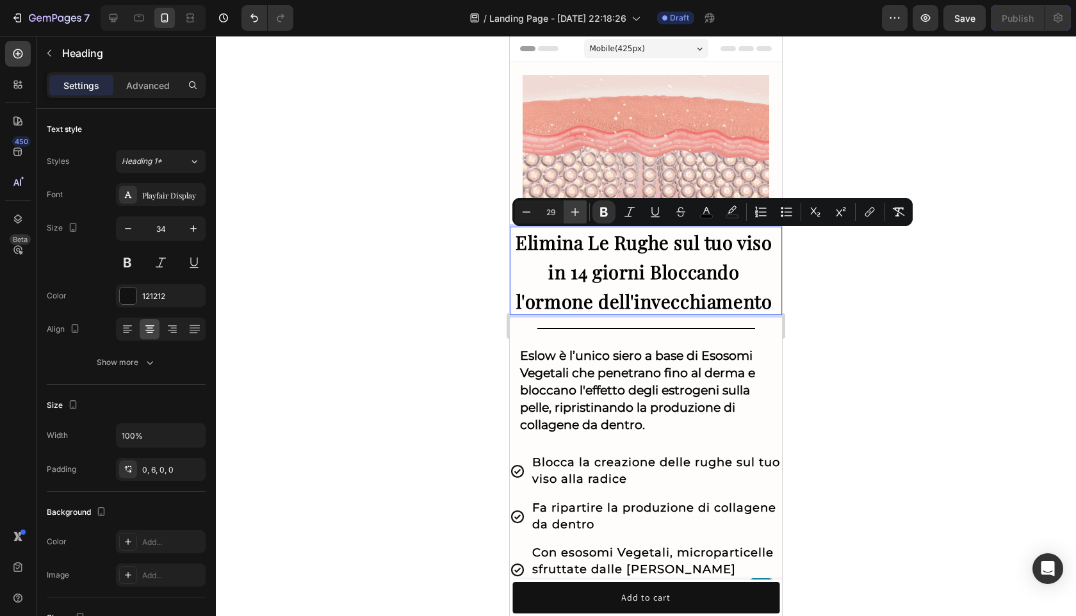
click at [571, 211] on icon "Editor contextual toolbar" at bounding box center [575, 212] width 13 height 13
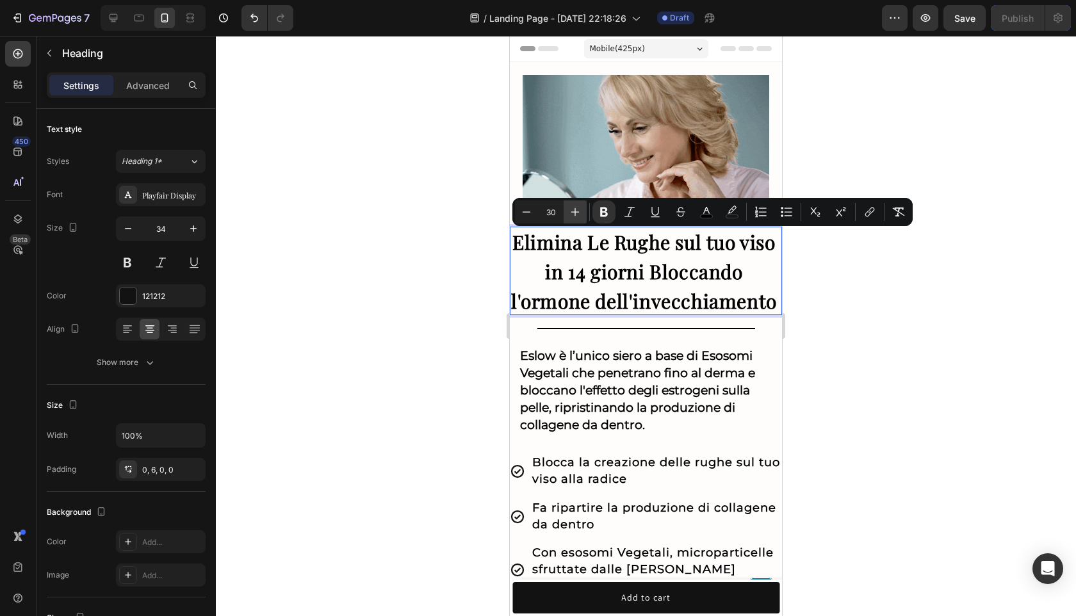
click at [571, 211] on icon "Editor contextual toolbar" at bounding box center [575, 212] width 13 height 13
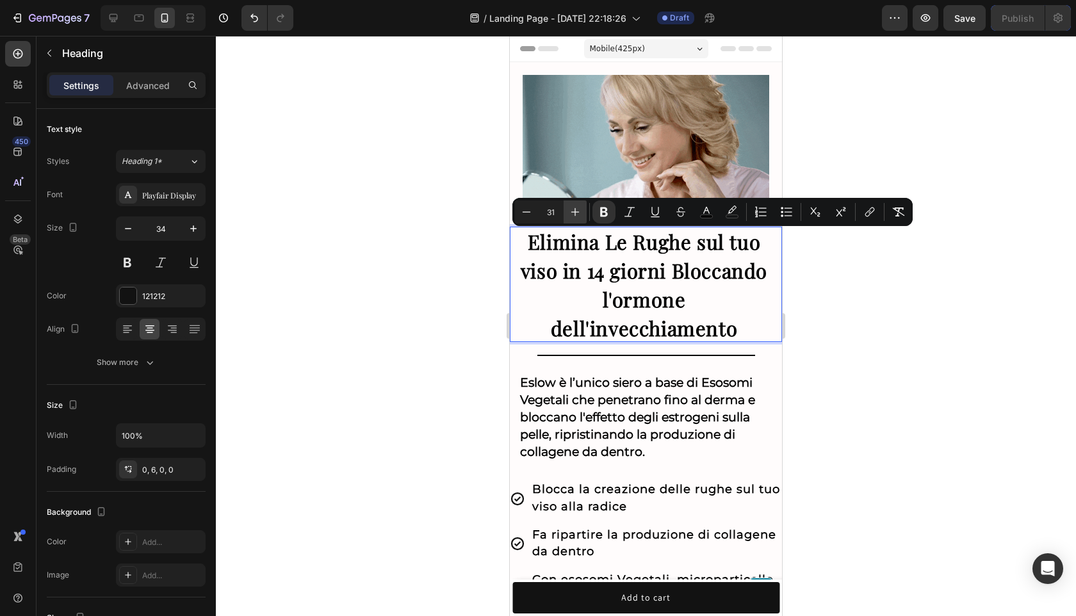
click at [571, 211] on icon "Editor contextual toolbar" at bounding box center [575, 212] width 13 height 13
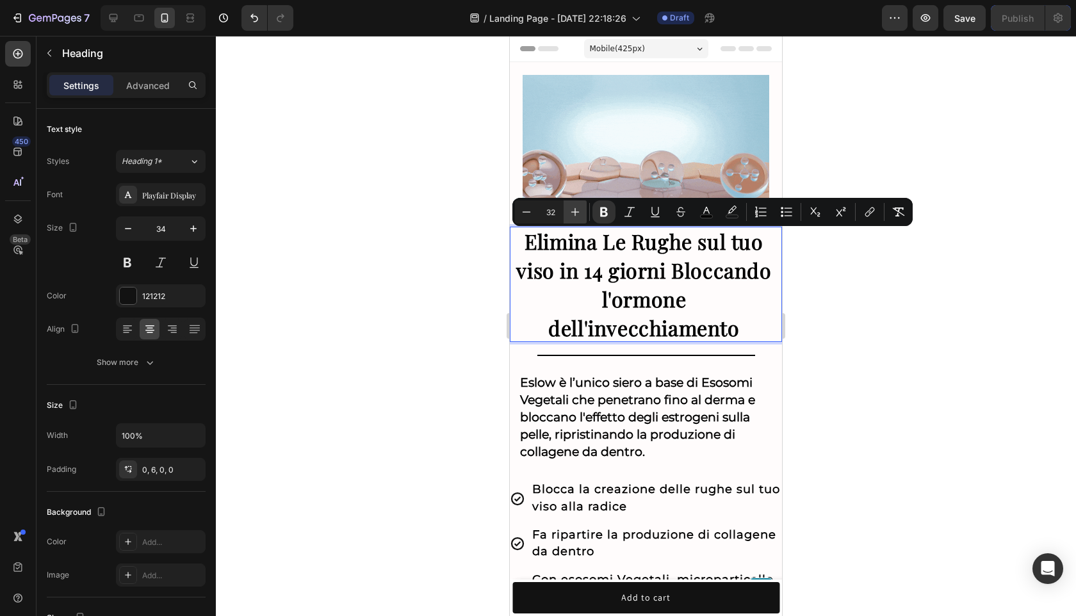
click at [571, 211] on icon "Editor contextual toolbar" at bounding box center [575, 212] width 13 height 13
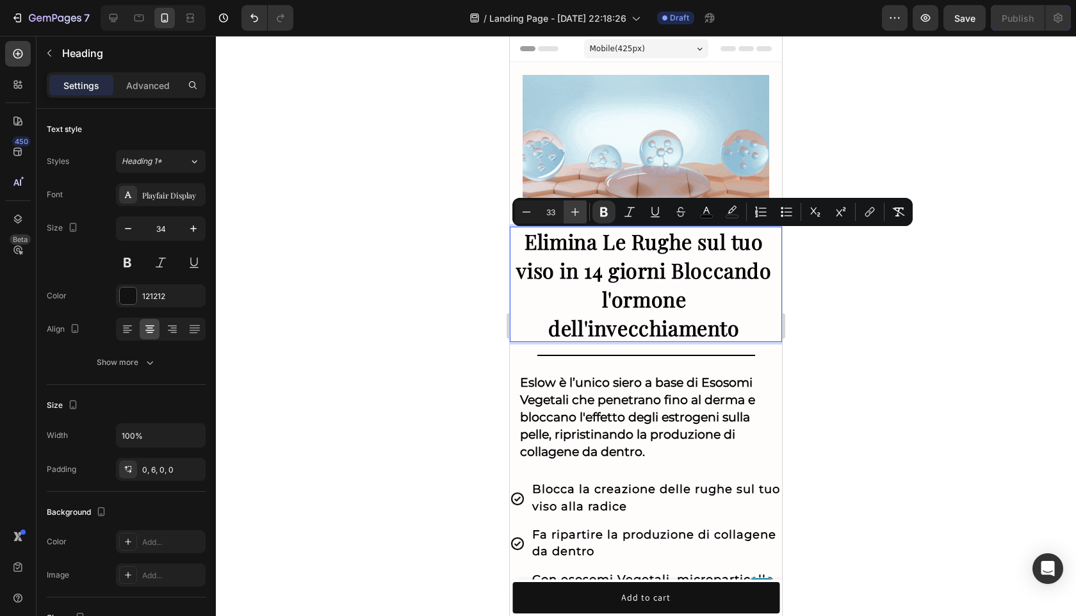
click at [571, 211] on icon "Editor contextual toolbar" at bounding box center [575, 212] width 13 height 13
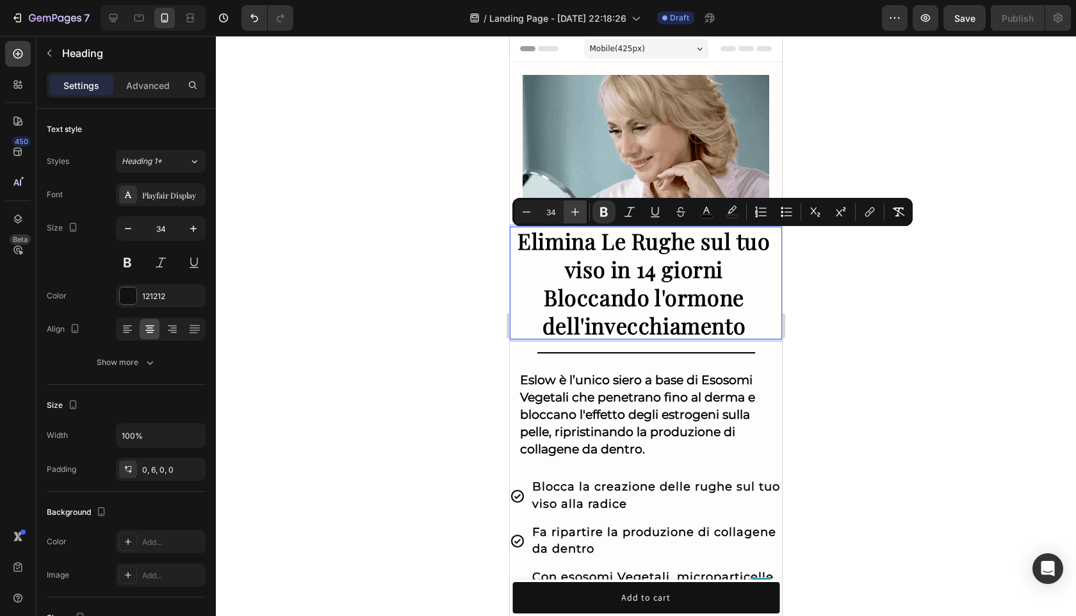
click at [571, 211] on icon "Editor contextual toolbar" at bounding box center [575, 212] width 13 height 13
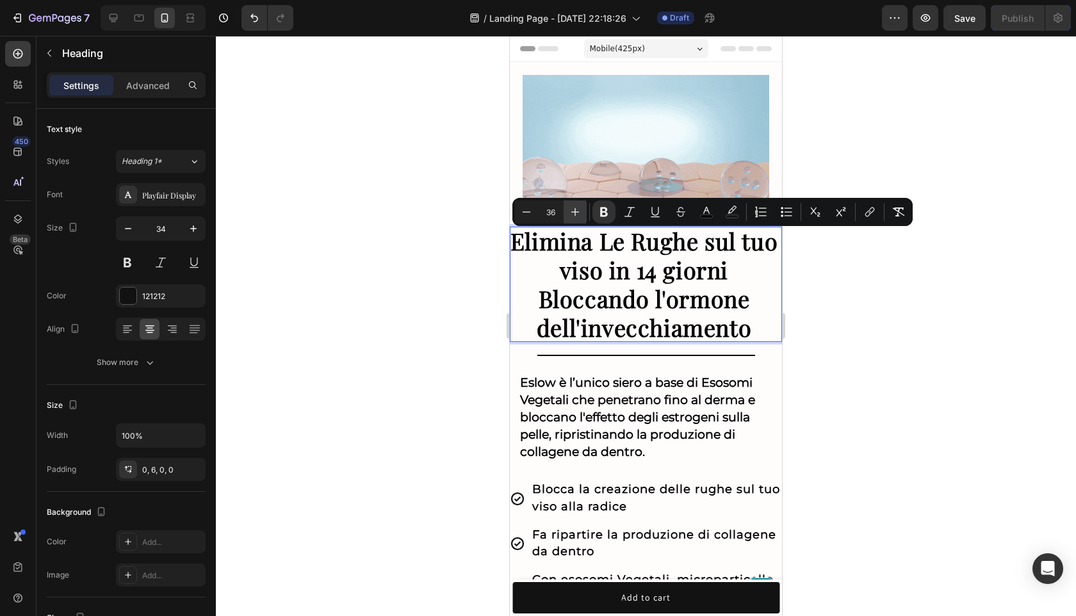
click at [571, 211] on icon "Editor contextual toolbar" at bounding box center [575, 212] width 13 height 13
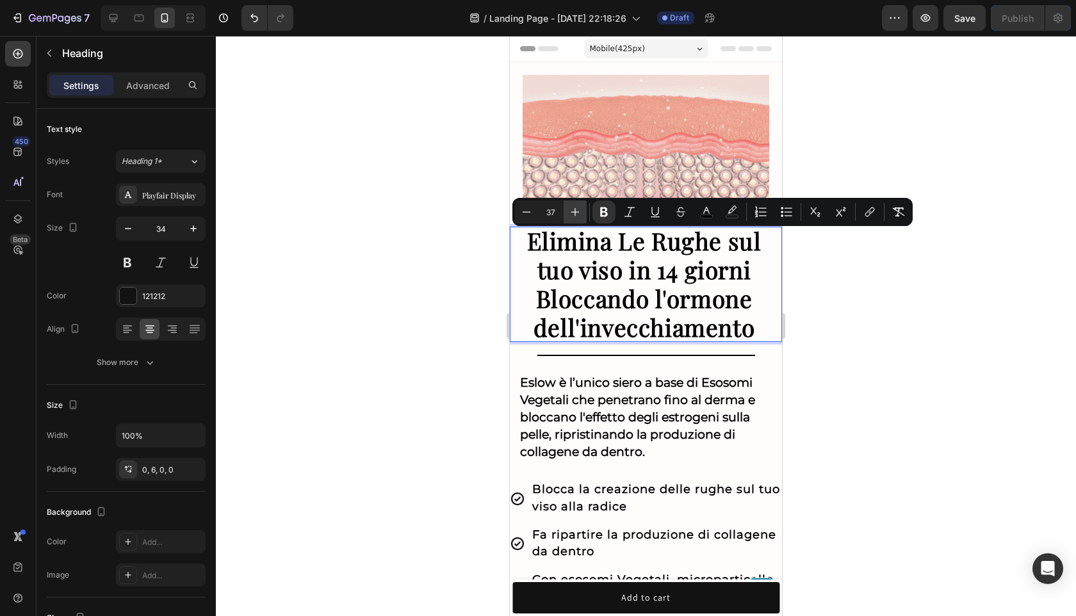
click at [571, 211] on icon "Editor contextual toolbar" at bounding box center [575, 212] width 13 height 13
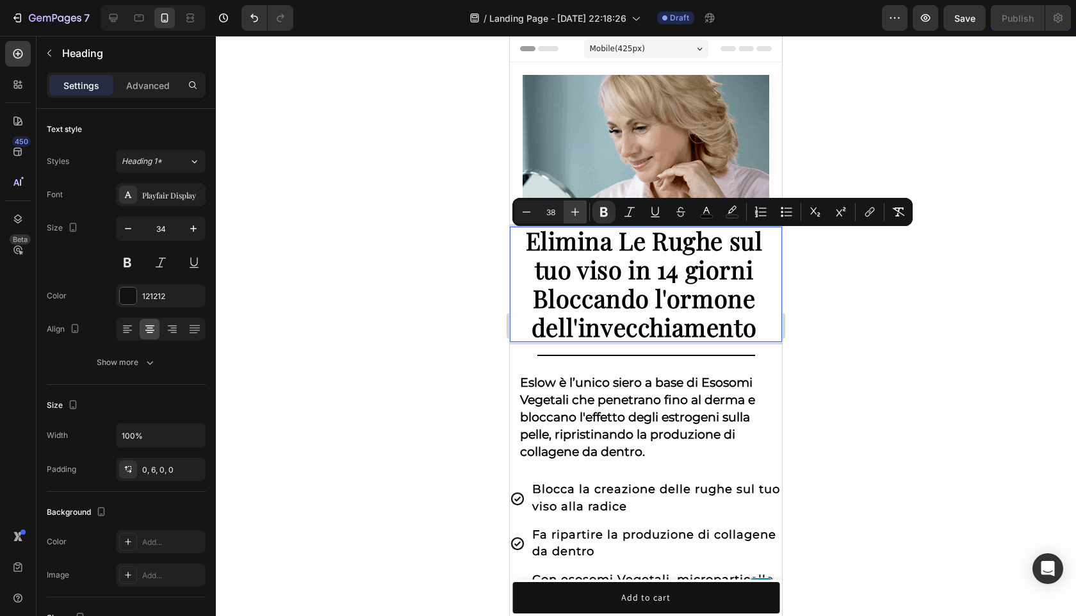
click at [571, 211] on icon "Editor contextual toolbar" at bounding box center [575, 212] width 13 height 13
type input "39"
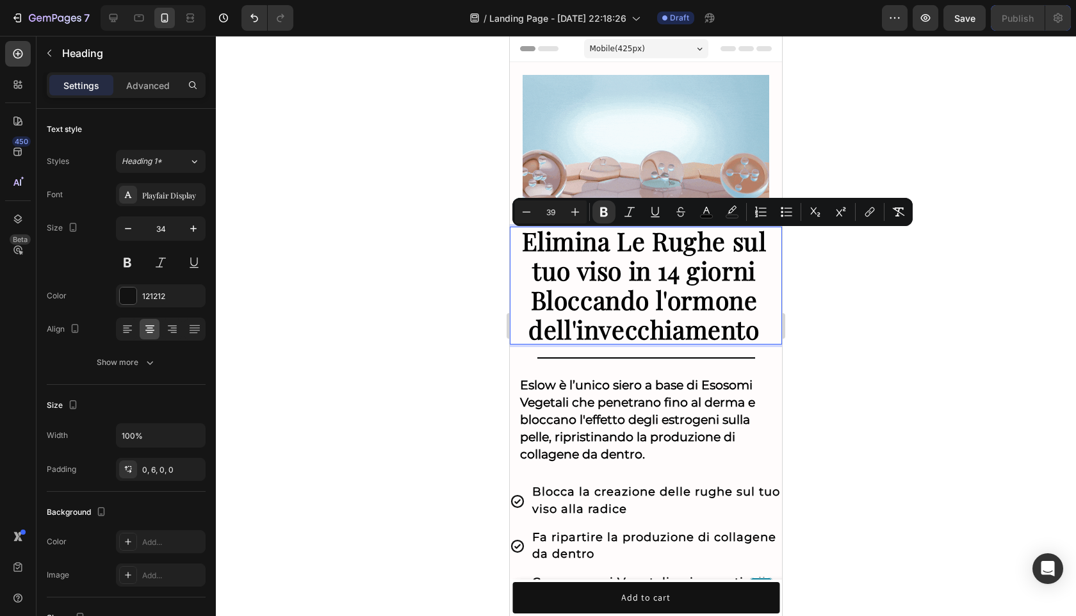
click at [963, 336] on div at bounding box center [646, 326] width 860 height 580
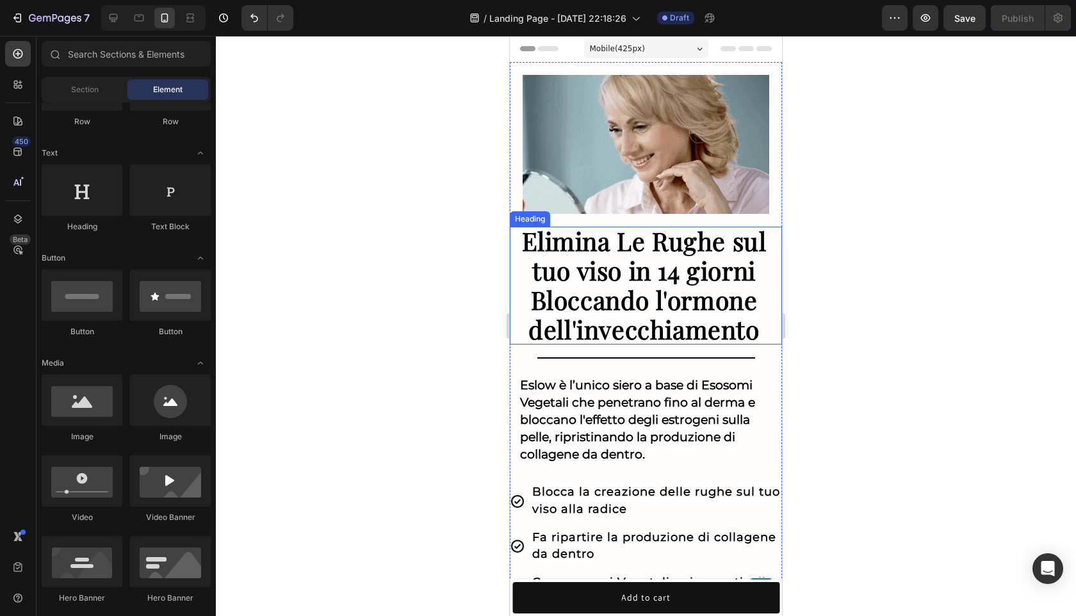
click at [707, 290] on strong "Elimina Le Rughe sul tuo viso in 14 giorni Bloccando l'ormone dell'invecchiamen…" at bounding box center [644, 285] width 245 height 122
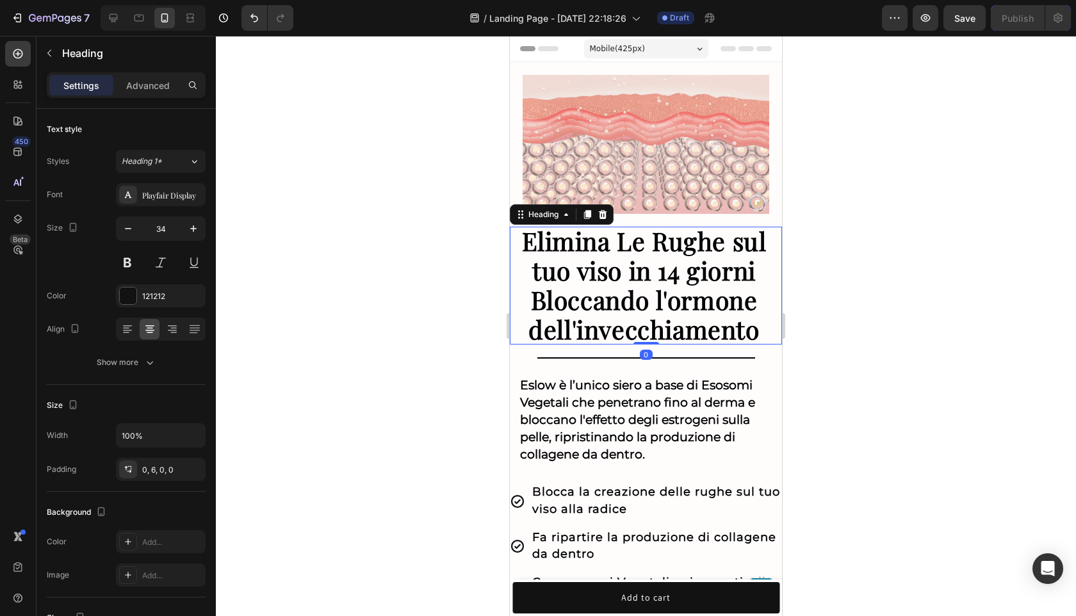
click at [796, 276] on div at bounding box center [646, 326] width 860 height 580
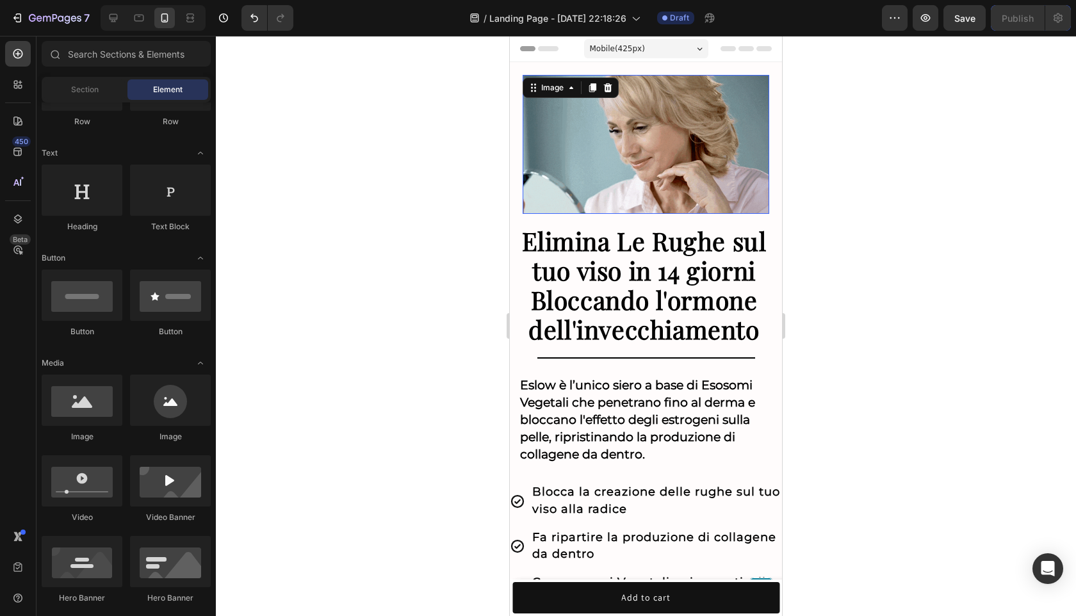
click at [736, 128] on img at bounding box center [645, 144] width 246 height 139
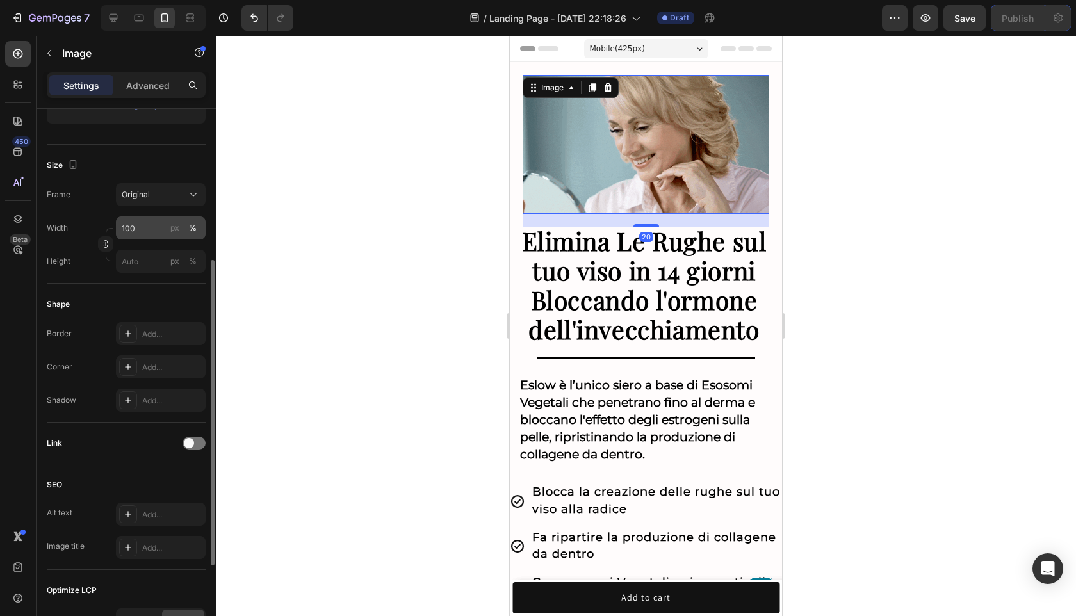
scroll to position [271, 0]
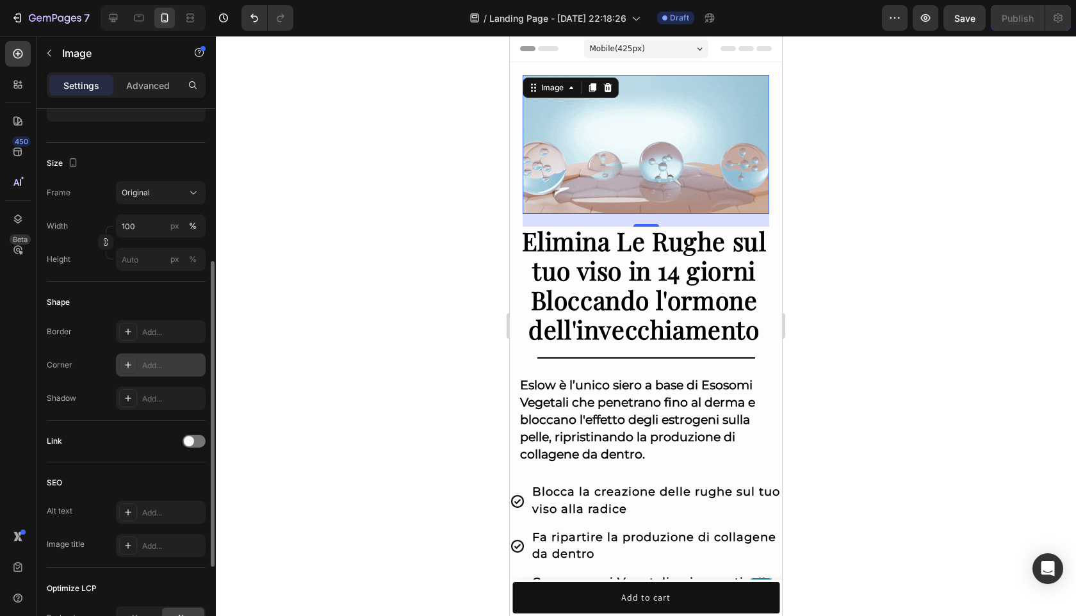
click at [150, 373] on div "Add..." at bounding box center [161, 364] width 90 height 23
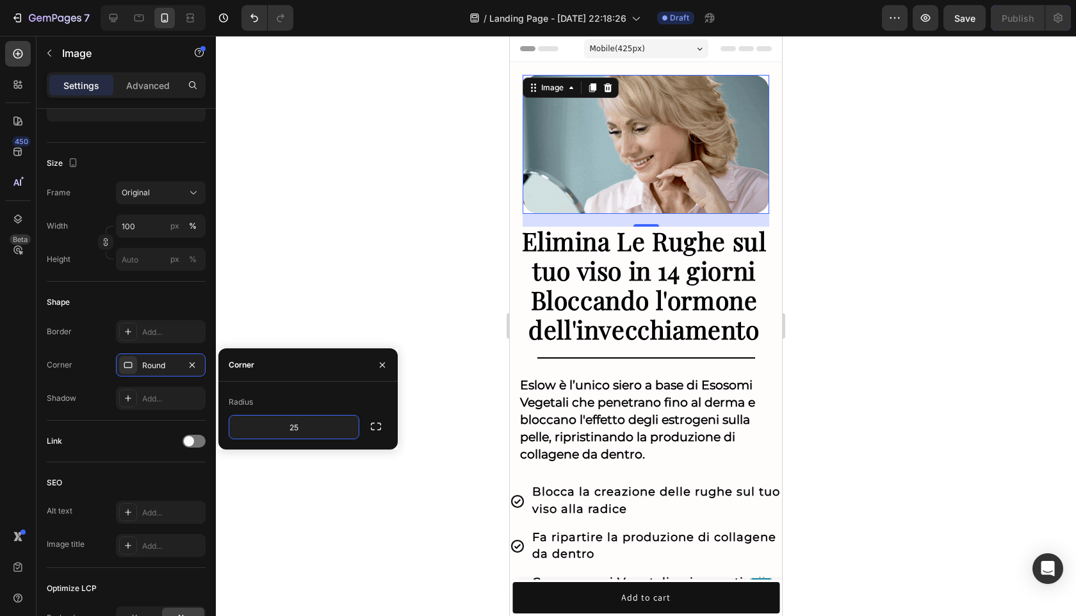
type input "25"
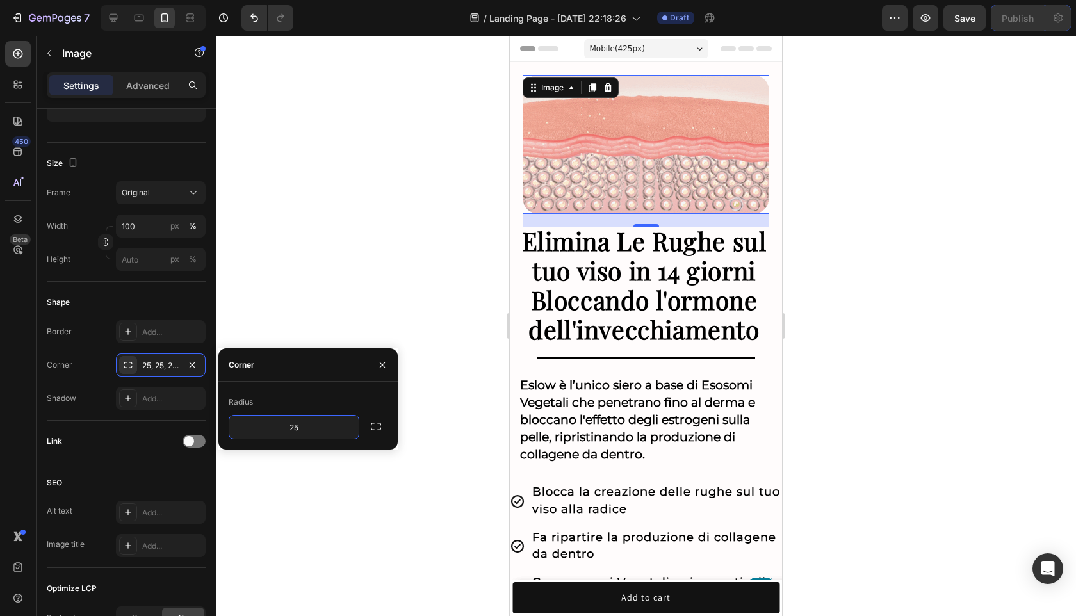
click at [914, 311] on div at bounding box center [646, 326] width 860 height 580
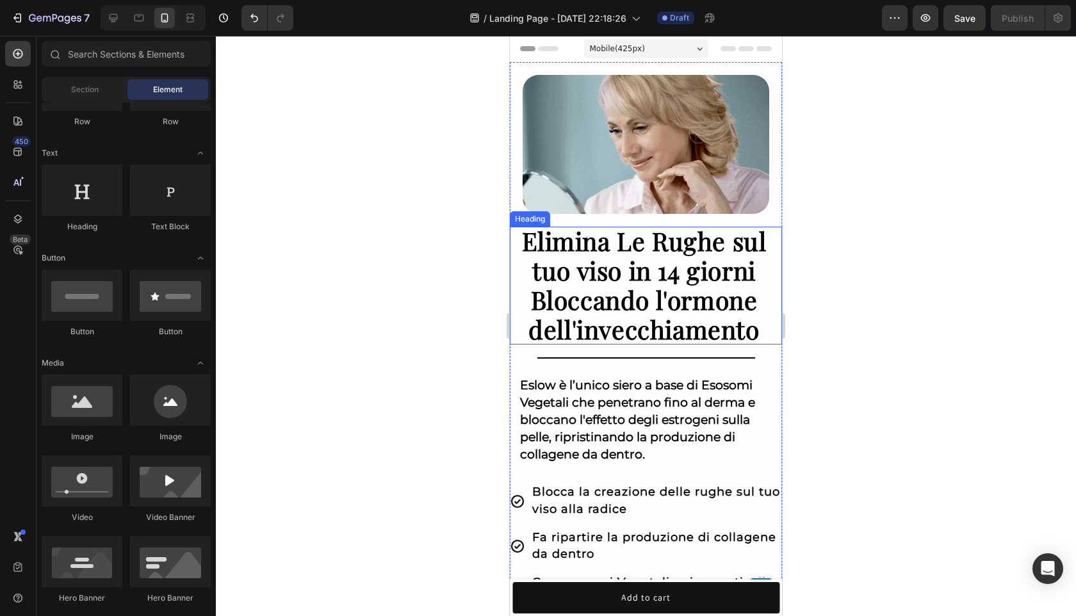
click at [725, 317] on strong "Elimina Le Rughe sul tuo viso in 14 giorni Bloccando l'ormone dell'invecchiamen…" at bounding box center [644, 285] width 245 height 122
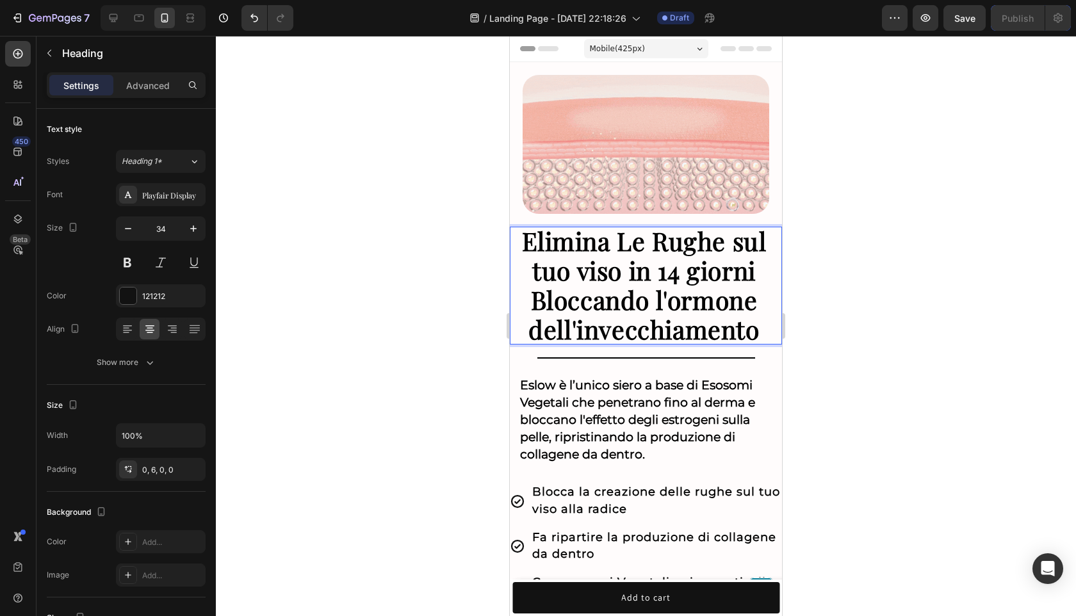
click at [725, 317] on strong "Elimina Le Rughe sul tuo viso in 14 giorni Bloccando l'ormone dell'invecchiamen…" at bounding box center [644, 285] width 245 height 122
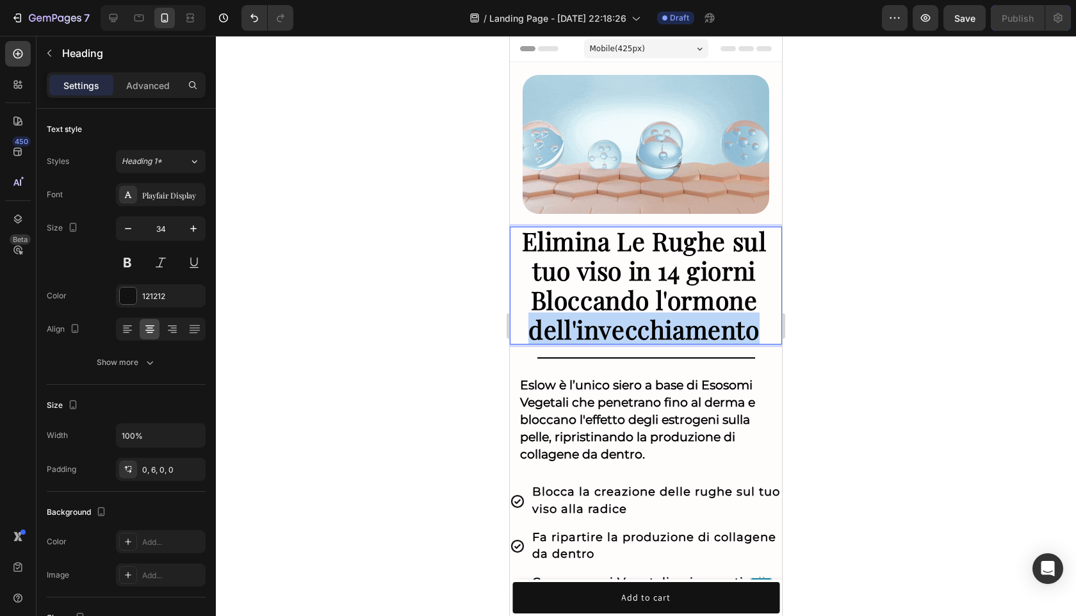
click at [725, 317] on strong "Elimina Le Rughe sul tuo viso in 14 giorni Bloccando l'ormone dell'invecchiamen…" at bounding box center [644, 285] width 245 height 122
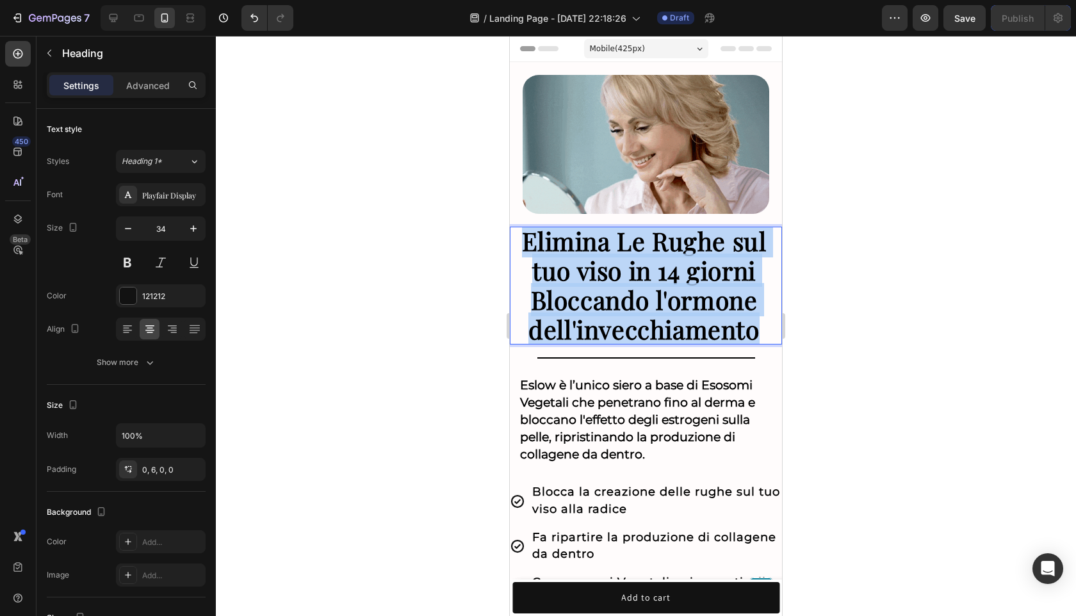
click at [725, 317] on strong "Elimina Le Rughe sul tuo viso in 14 giorni Bloccando l'ormone dell'invecchiamen…" at bounding box center [644, 285] width 245 height 122
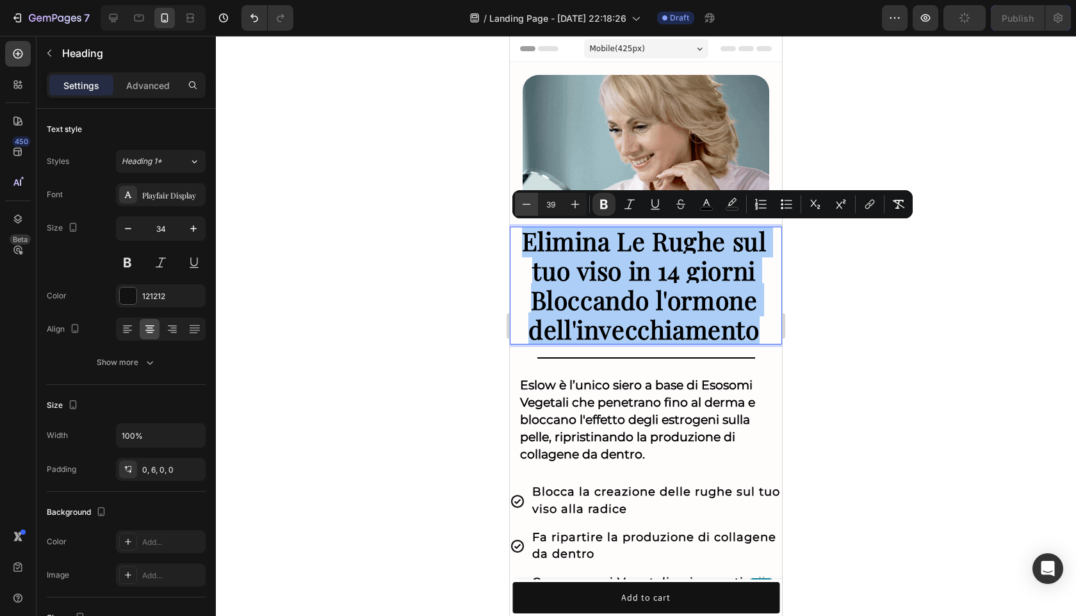
click at [531, 204] on icon "Editor contextual toolbar" at bounding box center [526, 204] width 13 height 13
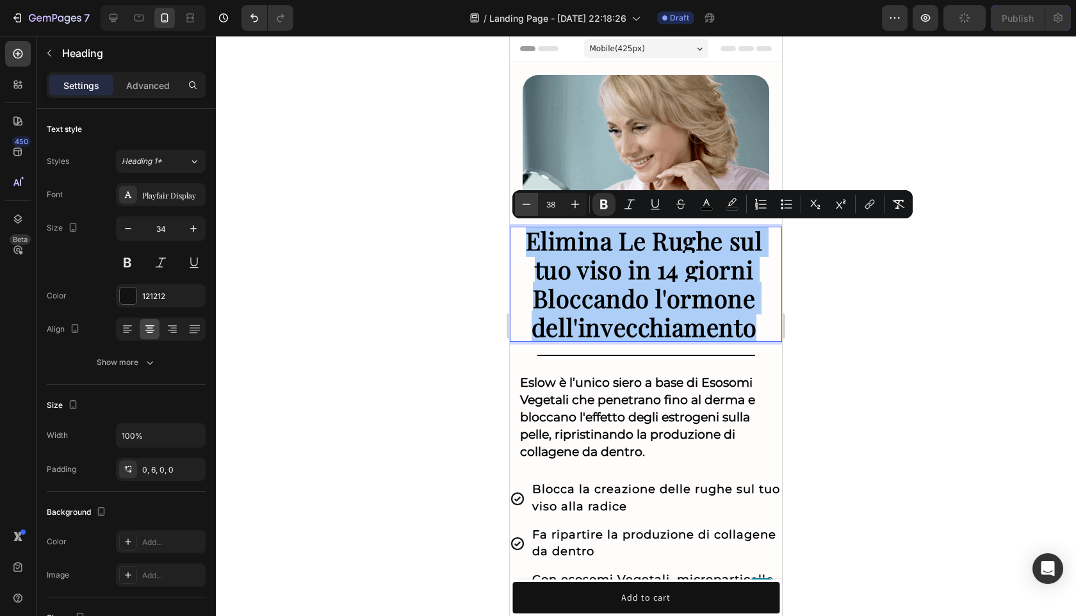
click at [531, 204] on icon "Editor contextual toolbar" at bounding box center [526, 204] width 13 height 13
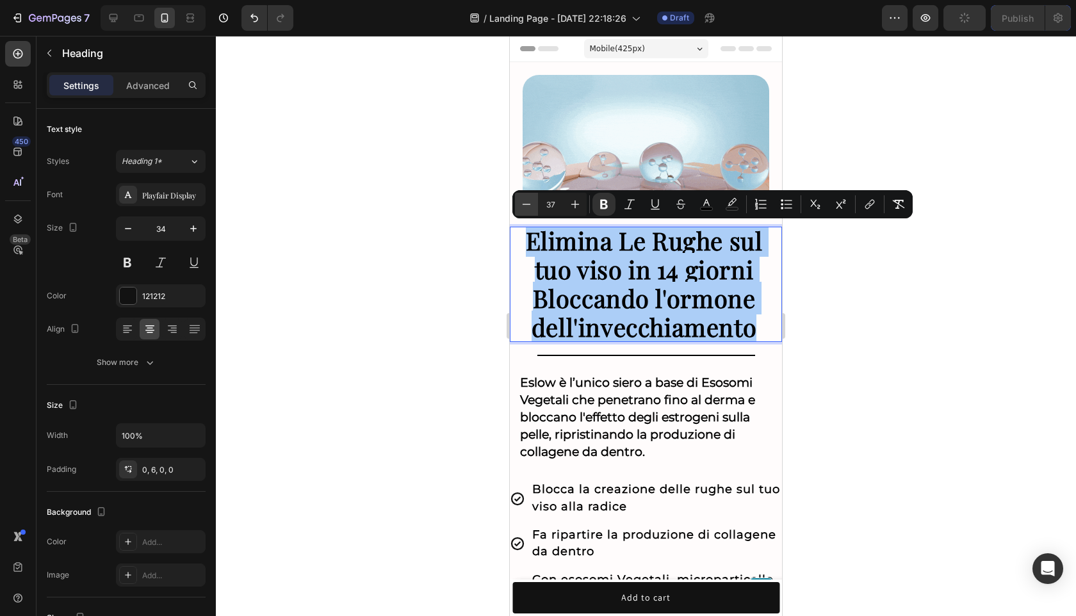
click at [531, 204] on icon "Editor contextual toolbar" at bounding box center [526, 204] width 13 height 13
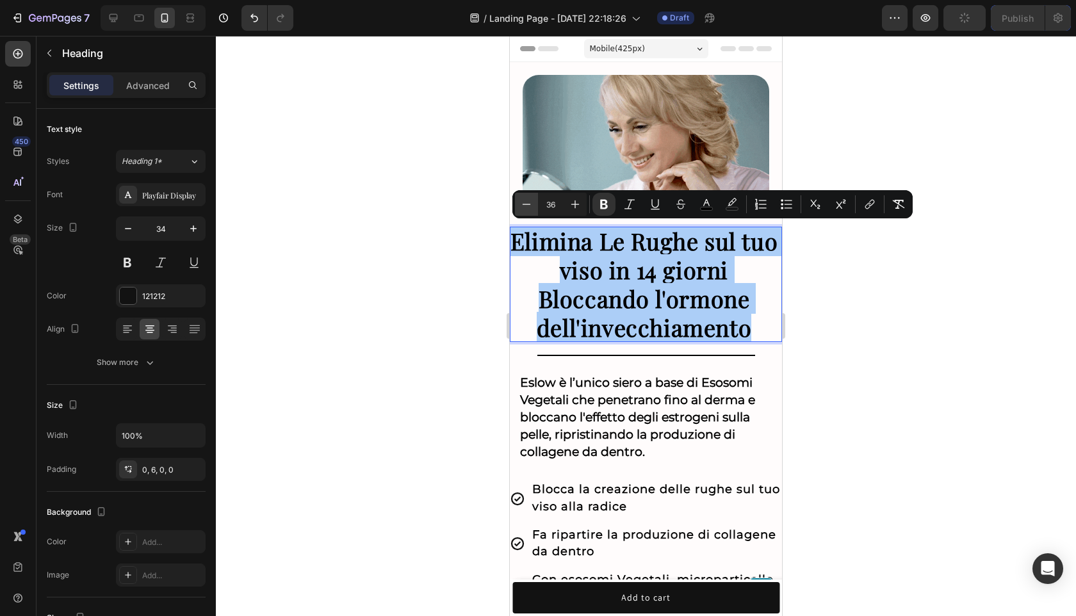
click at [531, 204] on icon "Editor contextual toolbar" at bounding box center [526, 204] width 13 height 13
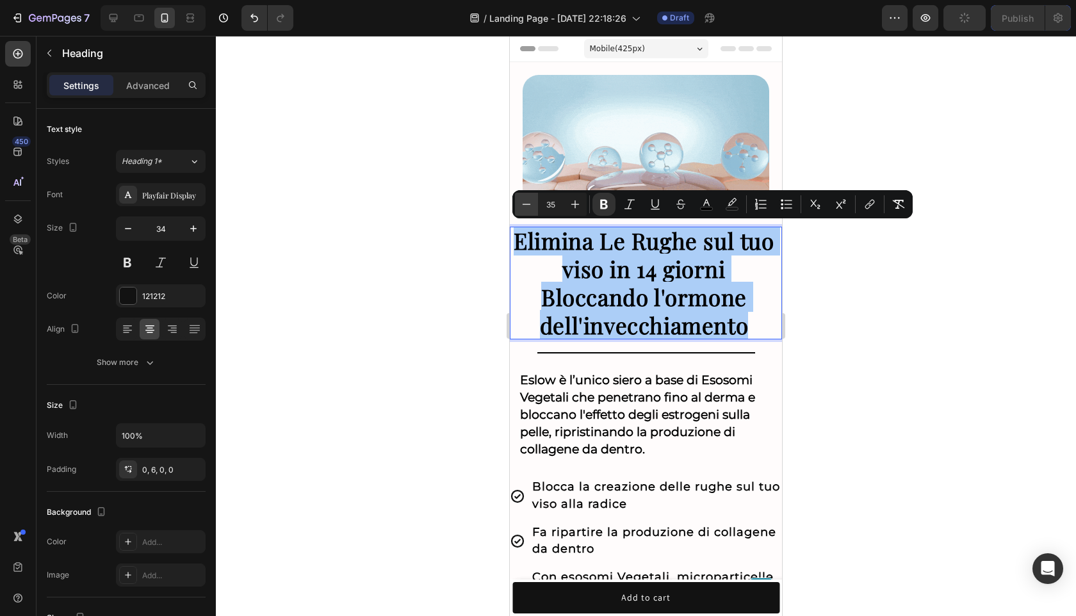
click at [531, 204] on icon "Editor contextual toolbar" at bounding box center [526, 204] width 13 height 13
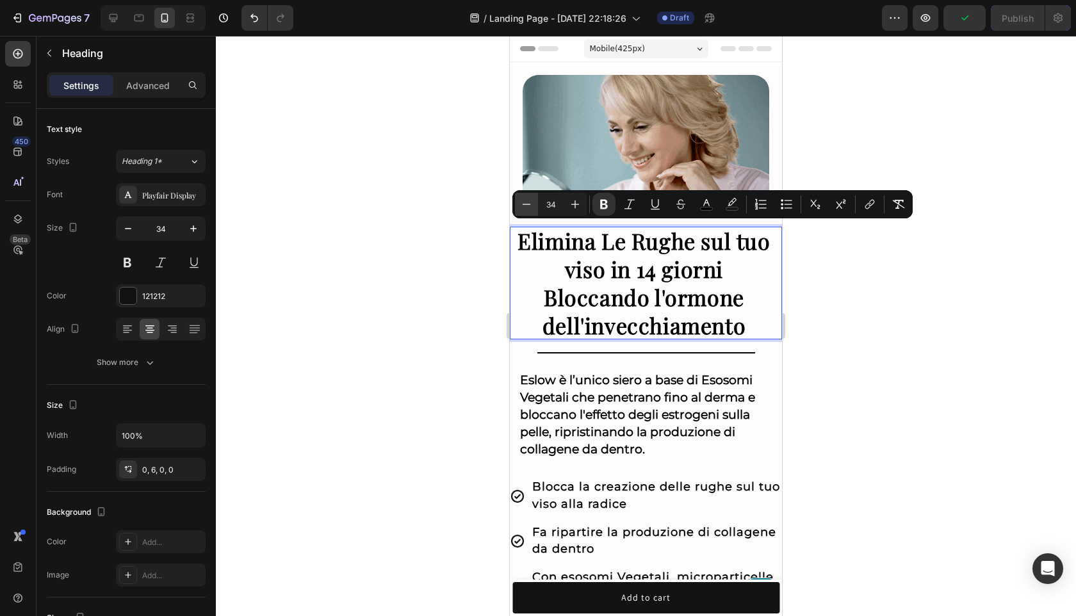
click at [531, 204] on icon "Editor contextual toolbar" at bounding box center [526, 204] width 13 height 13
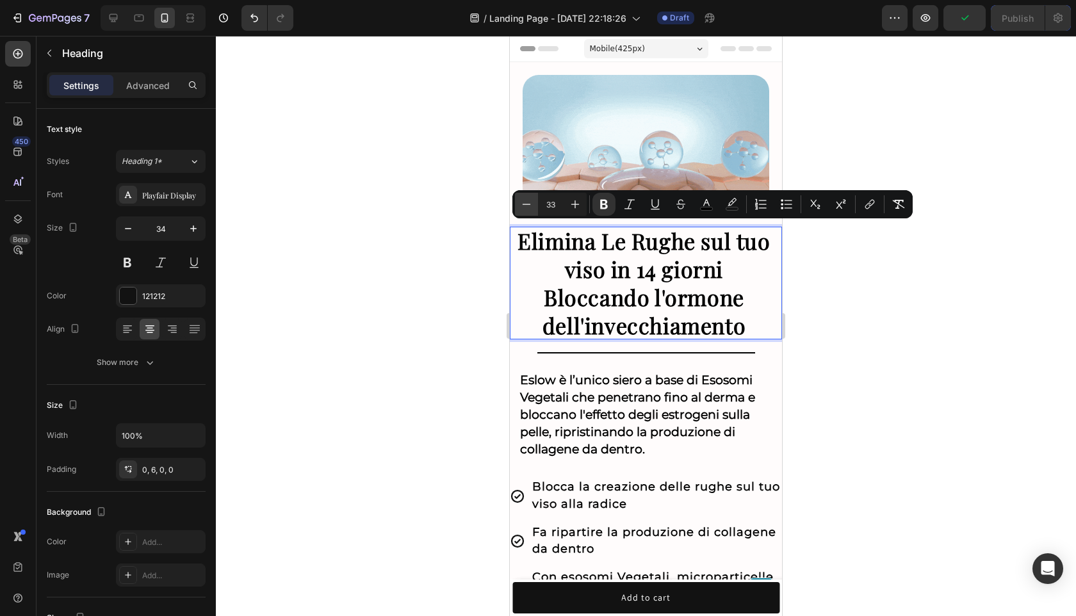
click at [531, 204] on icon "Editor contextual toolbar" at bounding box center [526, 204] width 13 height 13
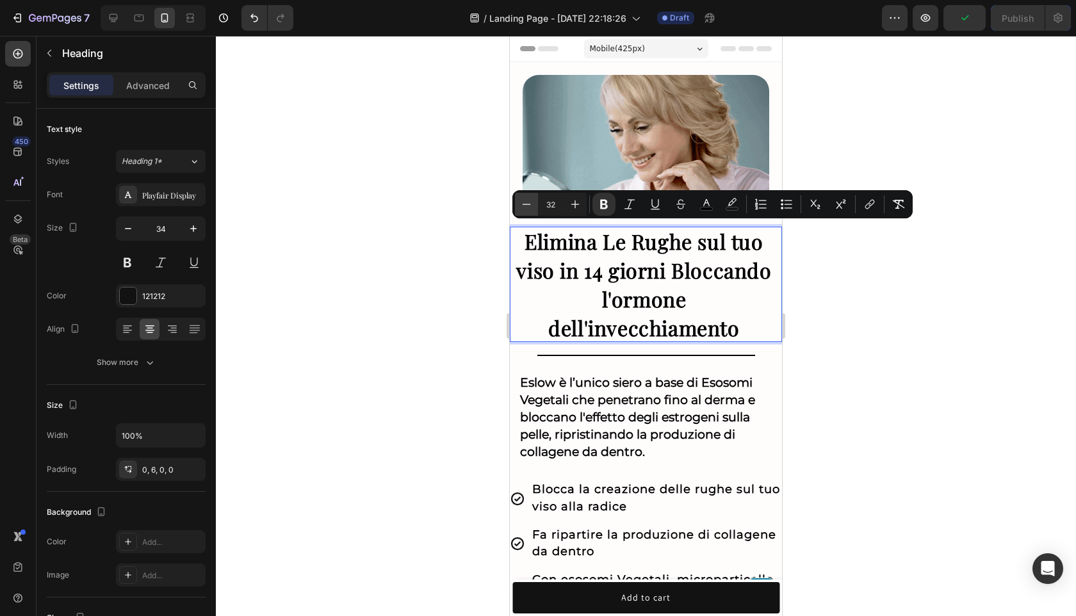
click at [531, 204] on icon "Editor contextual toolbar" at bounding box center [526, 204] width 13 height 13
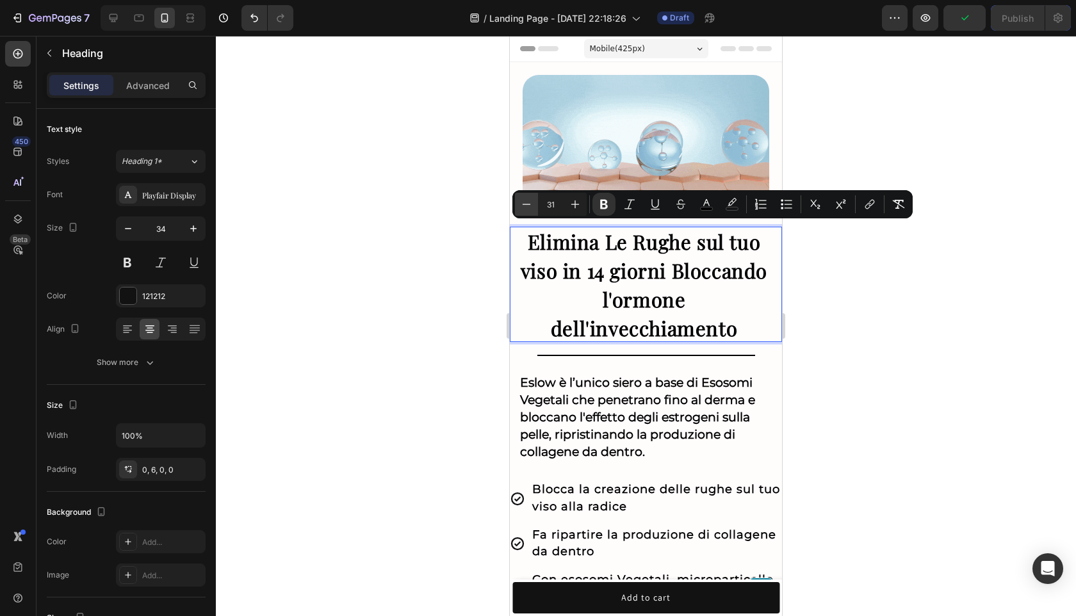
click at [531, 204] on icon "Editor contextual toolbar" at bounding box center [526, 204] width 13 height 13
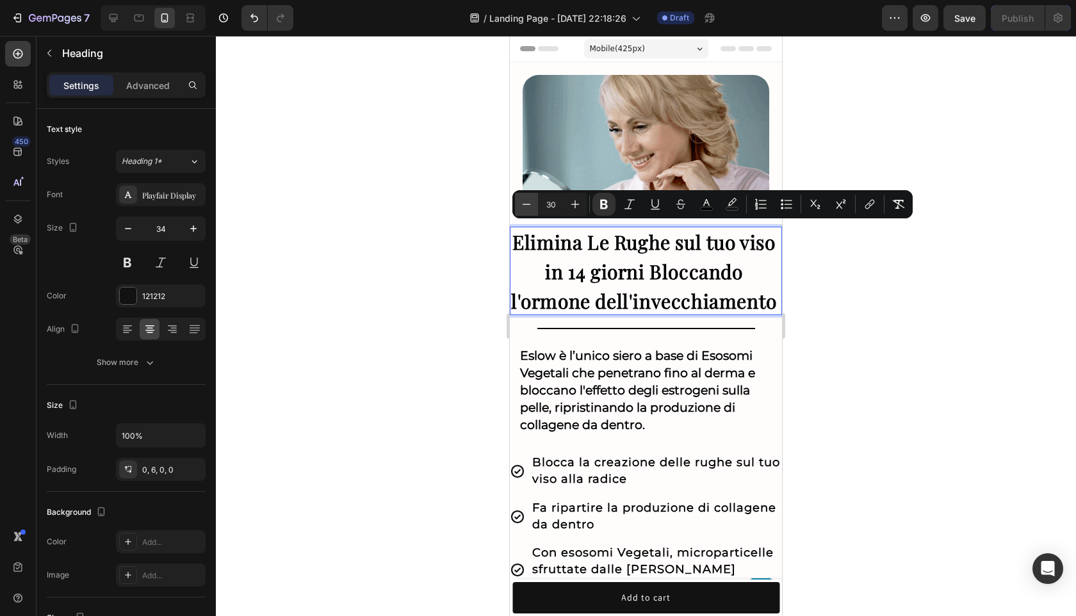
click at [530, 204] on icon "Editor contextual toolbar" at bounding box center [526, 204] width 13 height 13
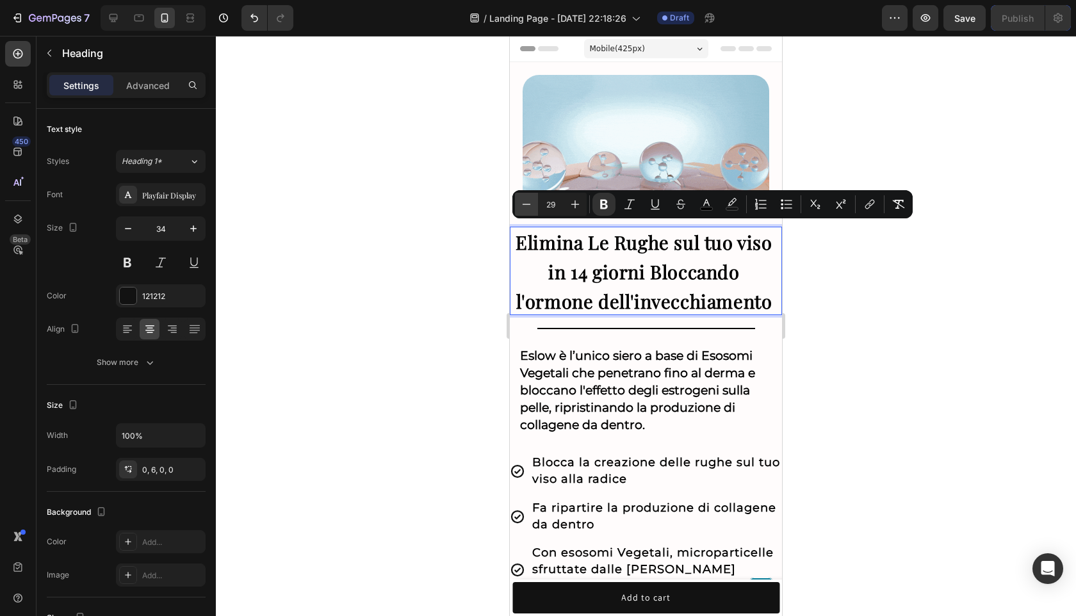
click at [530, 204] on icon "Editor contextual toolbar" at bounding box center [526, 204] width 8 height 1
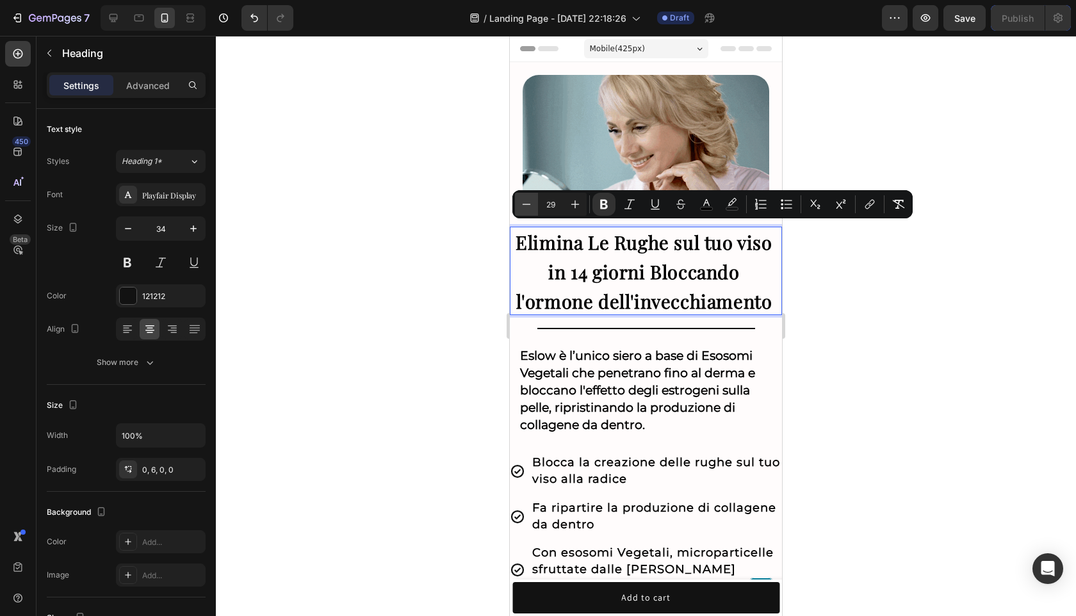
type input "28"
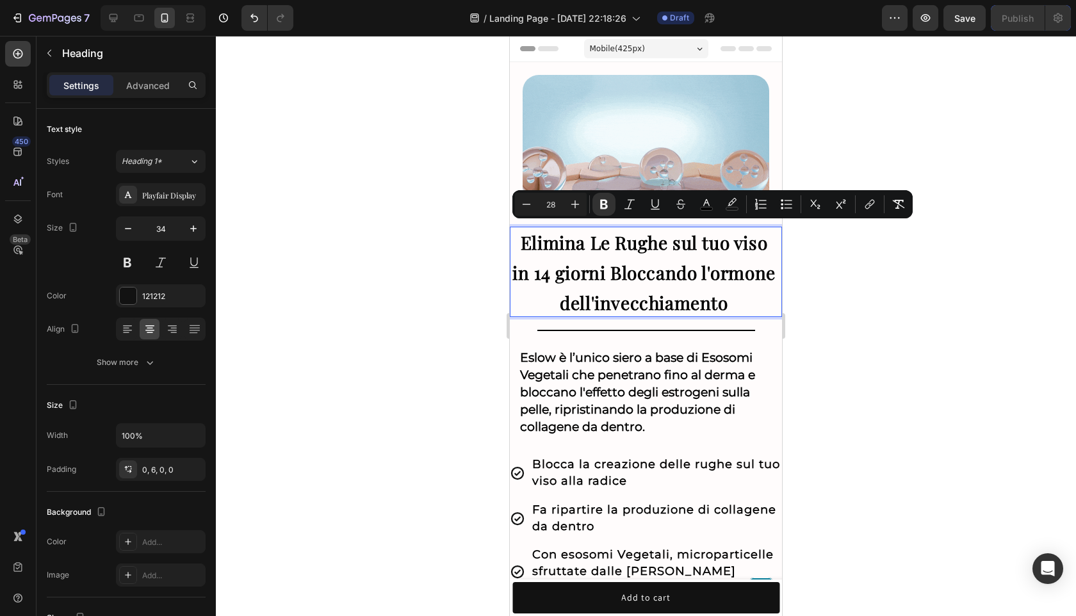
click at [1044, 387] on div at bounding box center [646, 326] width 860 height 580
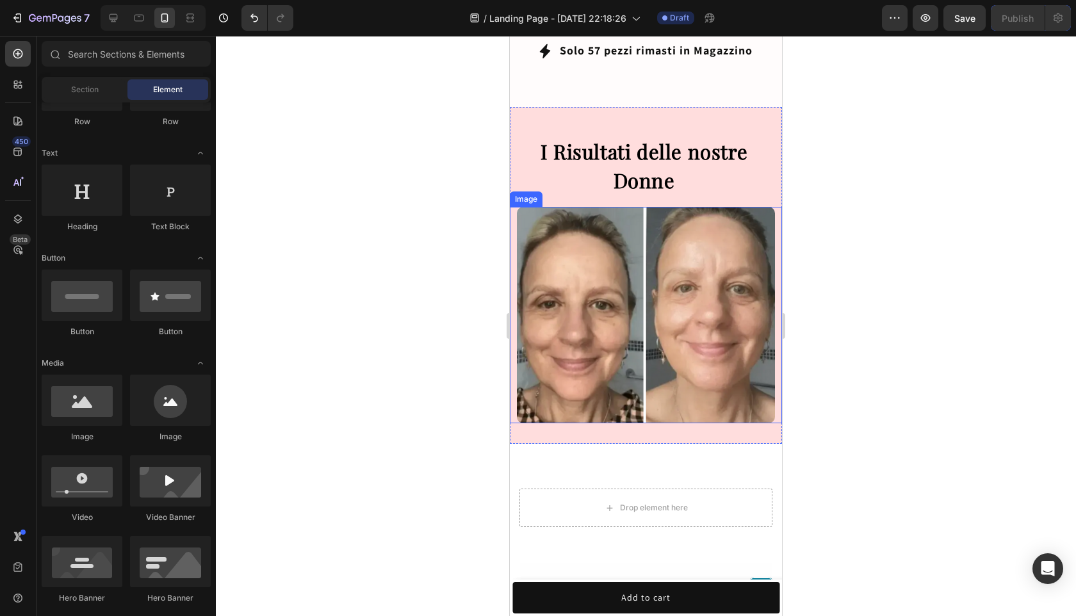
scroll to position [916, 0]
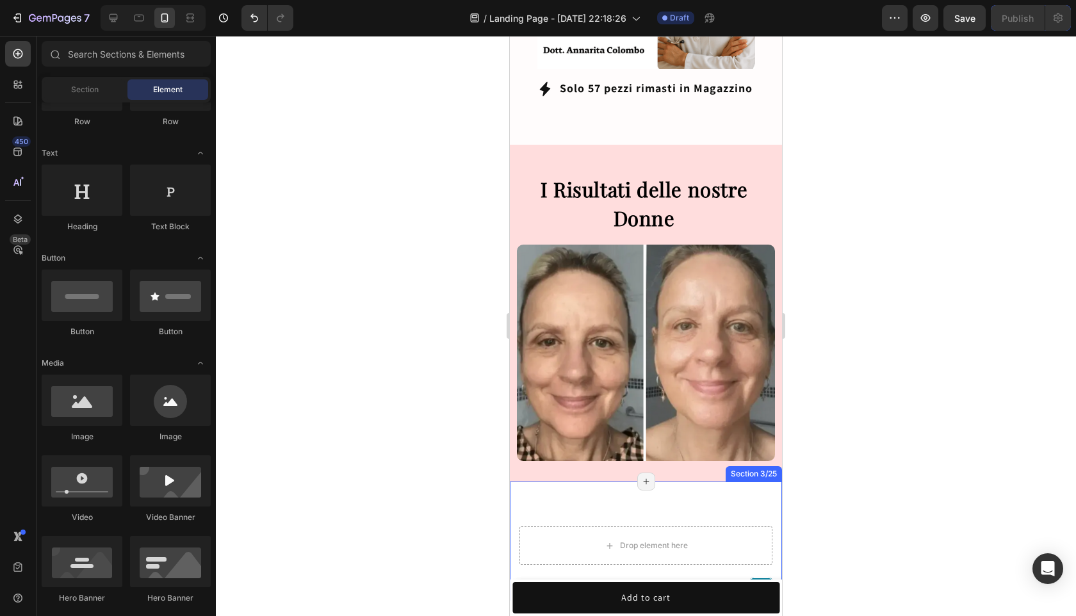
click at [601, 460] on div "Heading I Risultati delle nostre Donne Heading Image Section 2/25 Page has reac…" at bounding box center [646, 313] width 272 height 337
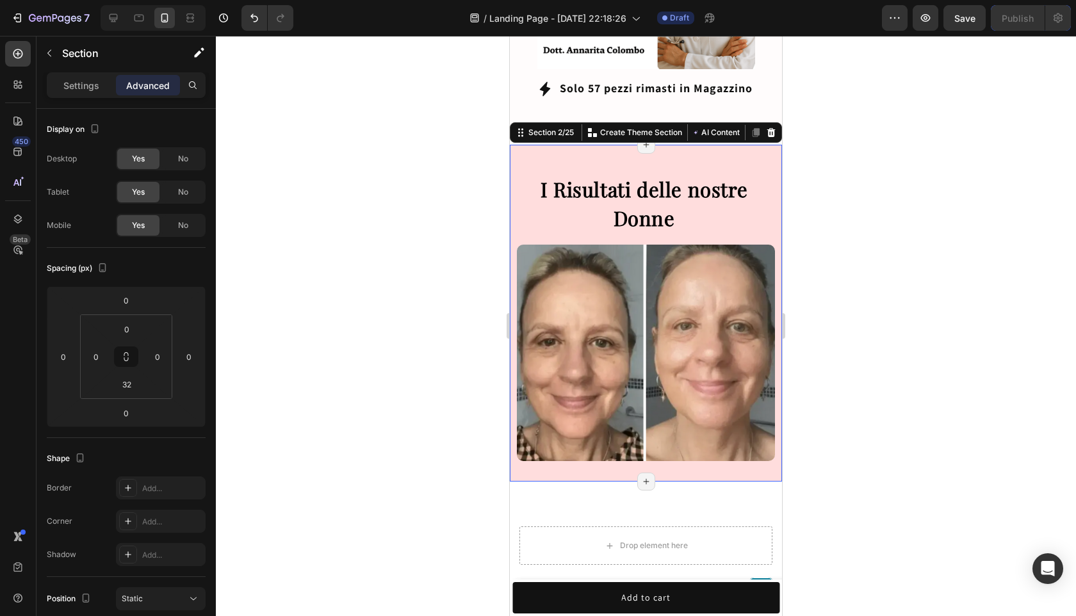
click at [601, 449] on div "Heading I Risultati delle nostre Donne Heading Image Section 2/25 You can creat…" at bounding box center [646, 313] width 272 height 337
click at [17, 94] on div at bounding box center [18, 85] width 26 height 26
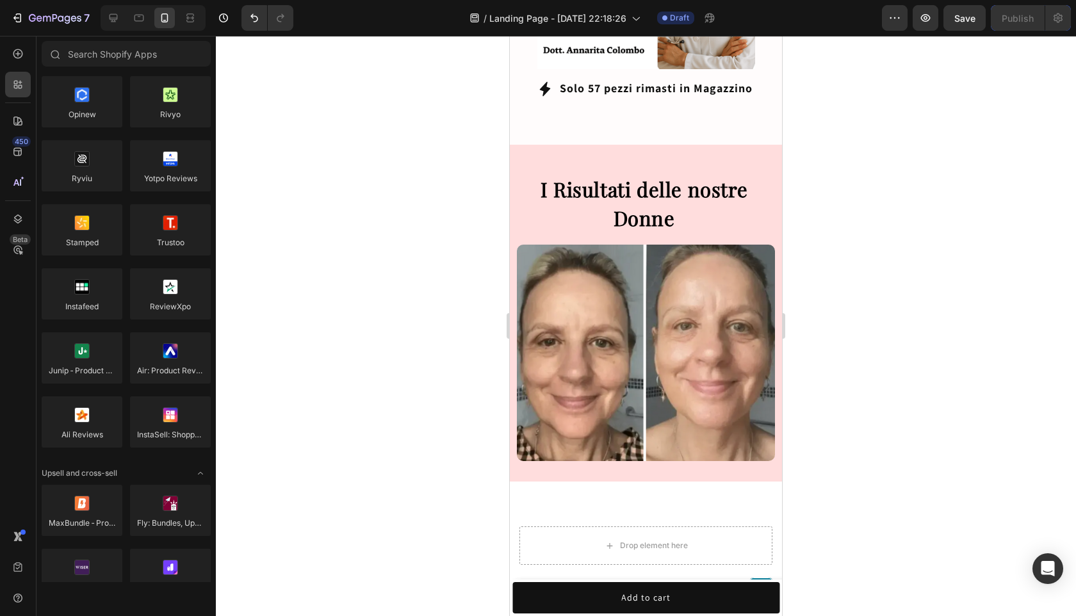
click at [11, 67] on div "450 Beta" at bounding box center [18, 282] width 26 height 483
click at [11, 63] on div at bounding box center [18, 54] width 26 height 26
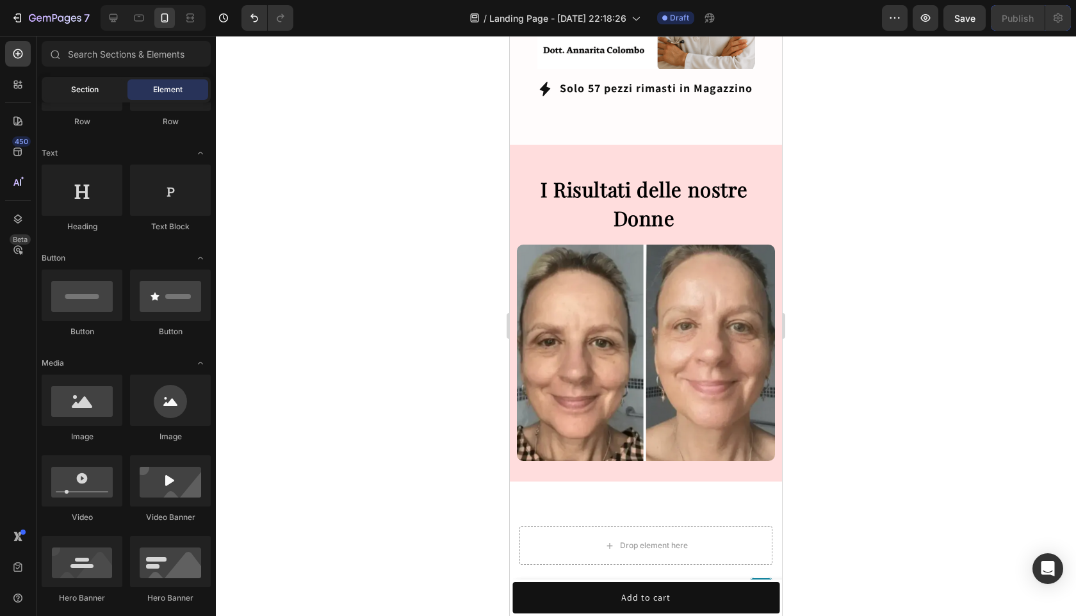
click at [91, 89] on span "Section" at bounding box center [85, 90] width 28 height 12
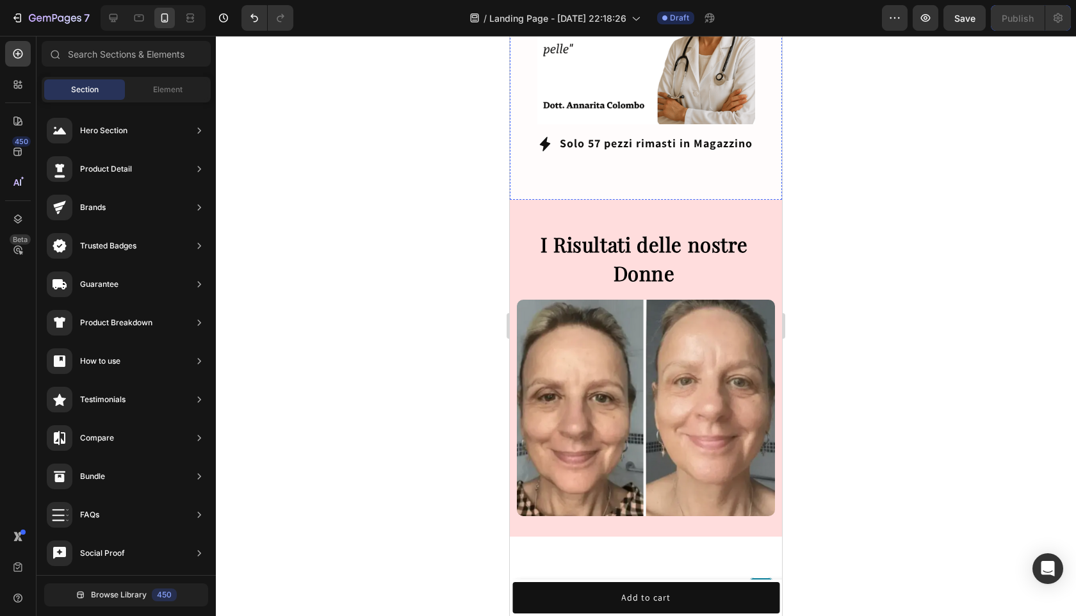
scroll to position [865, 0]
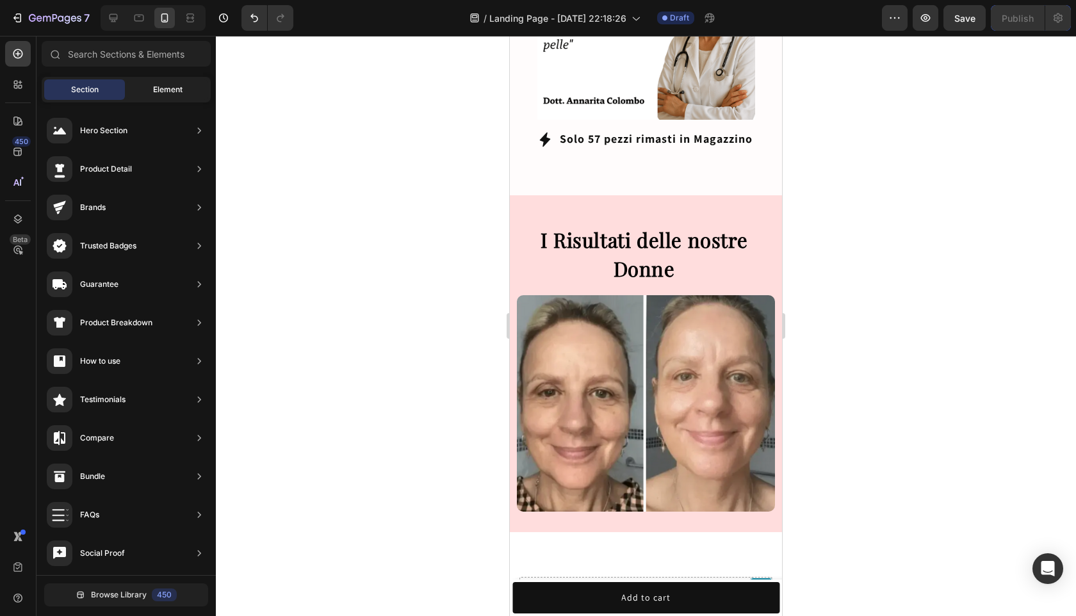
click at [156, 97] on div "Element" at bounding box center [167, 89] width 81 height 20
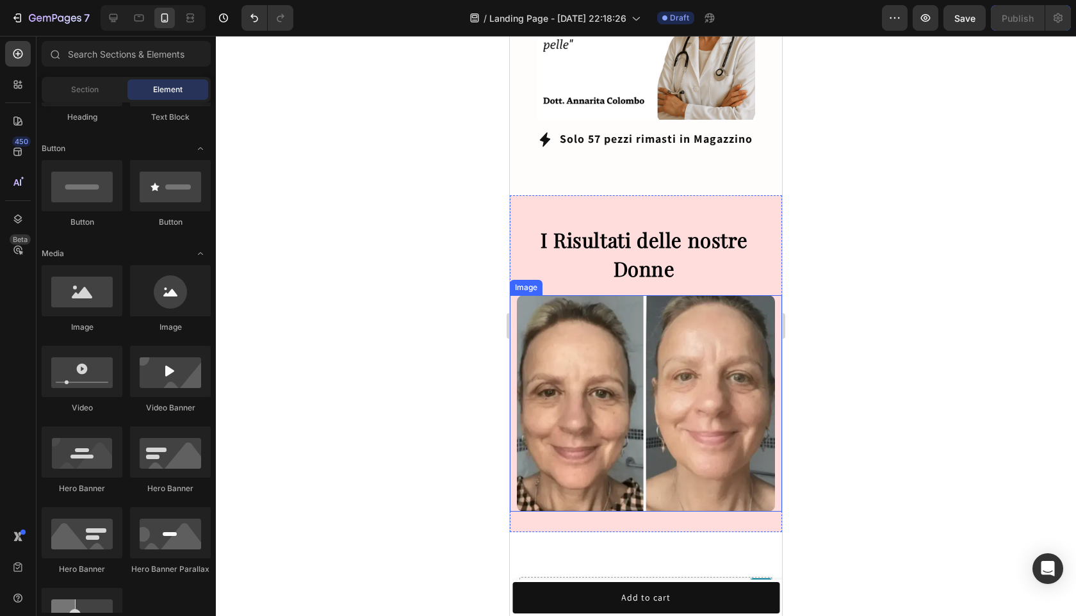
scroll to position [926, 0]
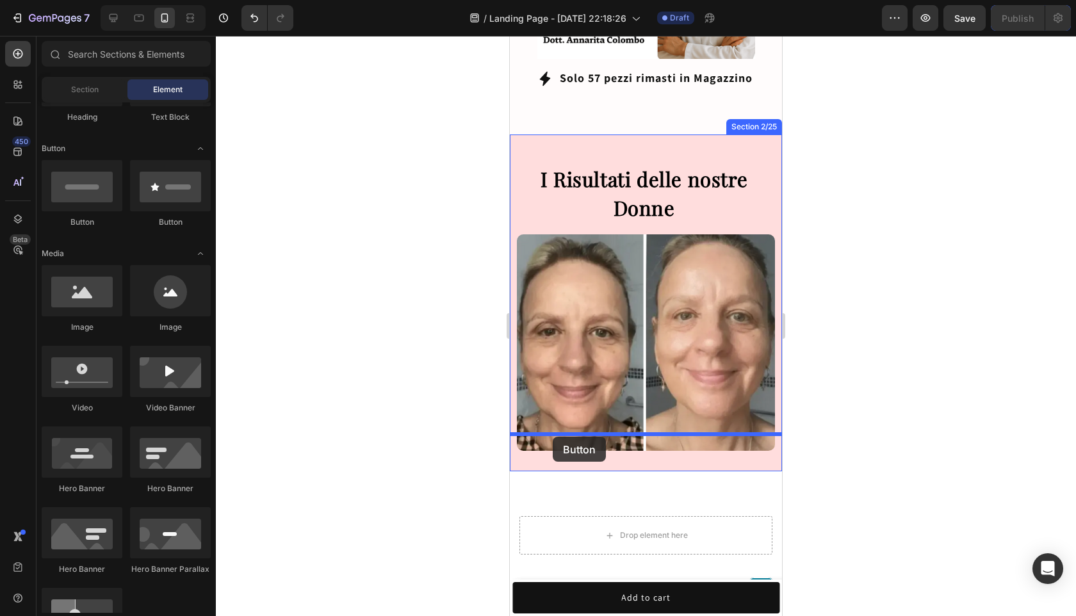
drag, startPoint x: 688, startPoint y: 216, endPoint x: 553, endPoint y: 436, distance: 257.8
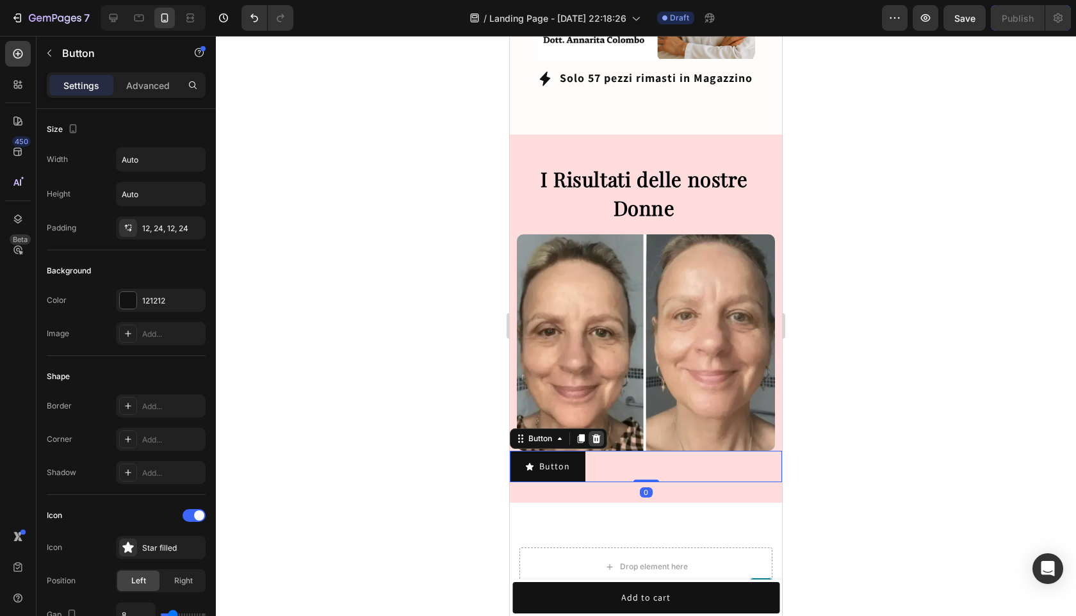
click at [599, 434] on icon at bounding box center [596, 438] width 8 height 9
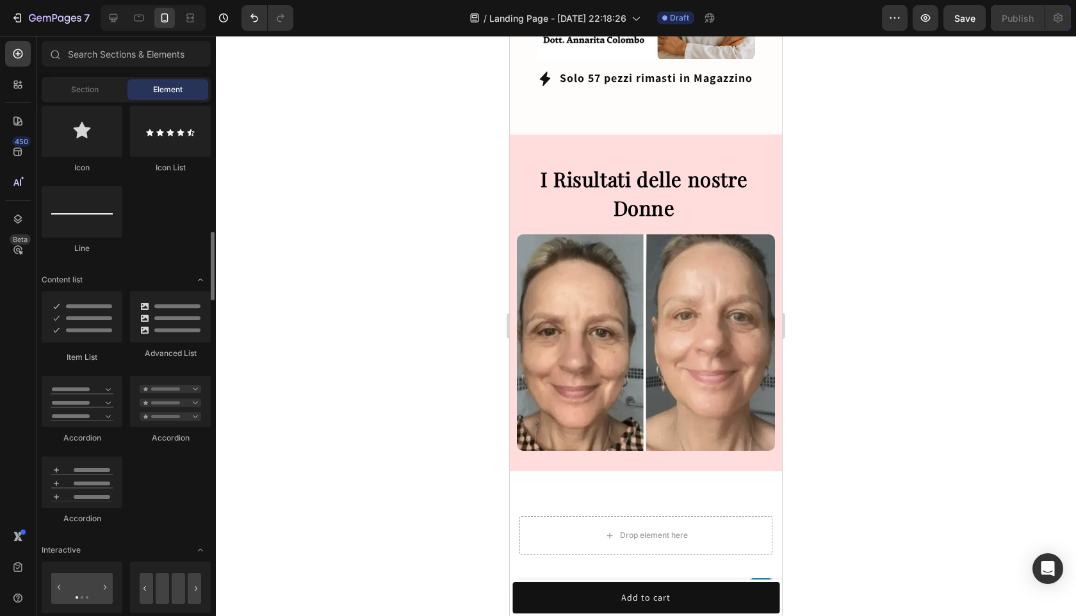
scroll to position [839, 0]
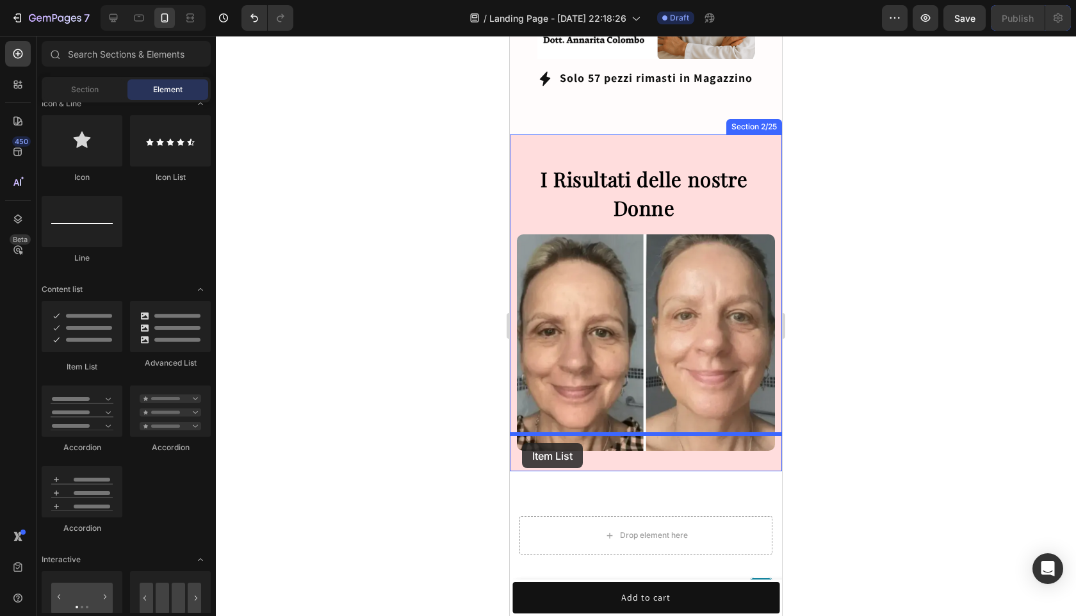
drag, startPoint x: 597, startPoint y: 364, endPoint x: 522, endPoint y: 443, distance: 108.7
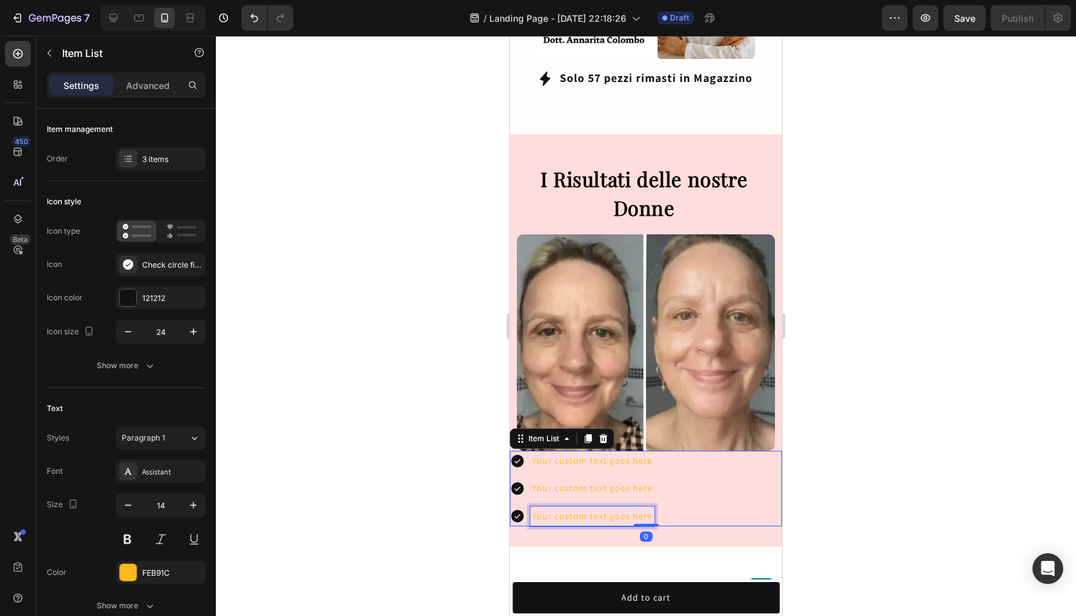
click at [640, 506] on div "Your custom text goes here" at bounding box center [592, 516] width 124 height 20
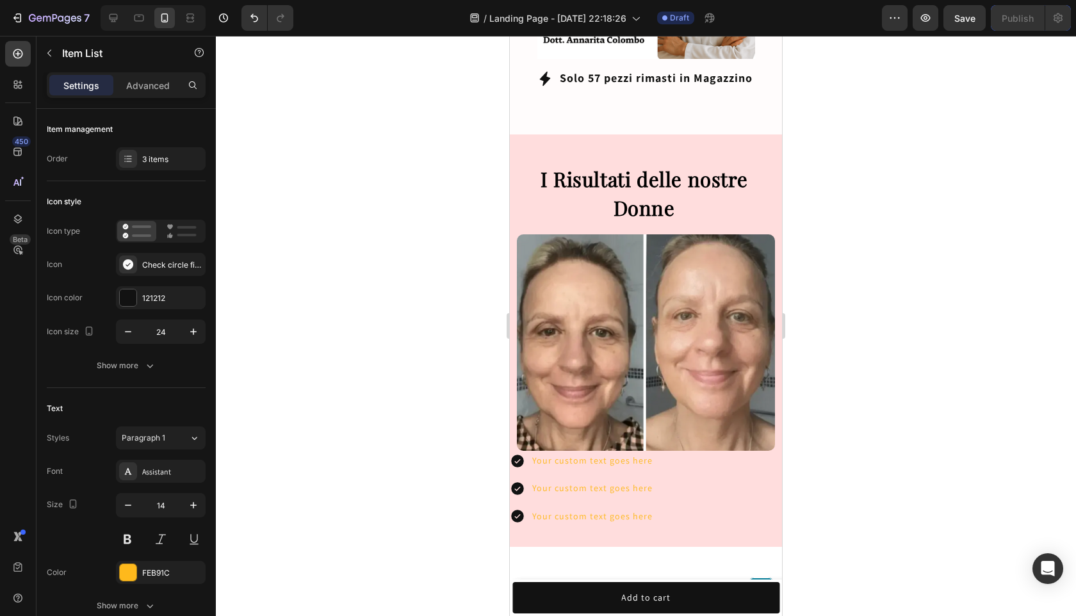
click at [634, 485] on div "Your custom text goes here Your custom text goes here Your custom text goes here" at bounding box center [582, 489] width 145 height 76
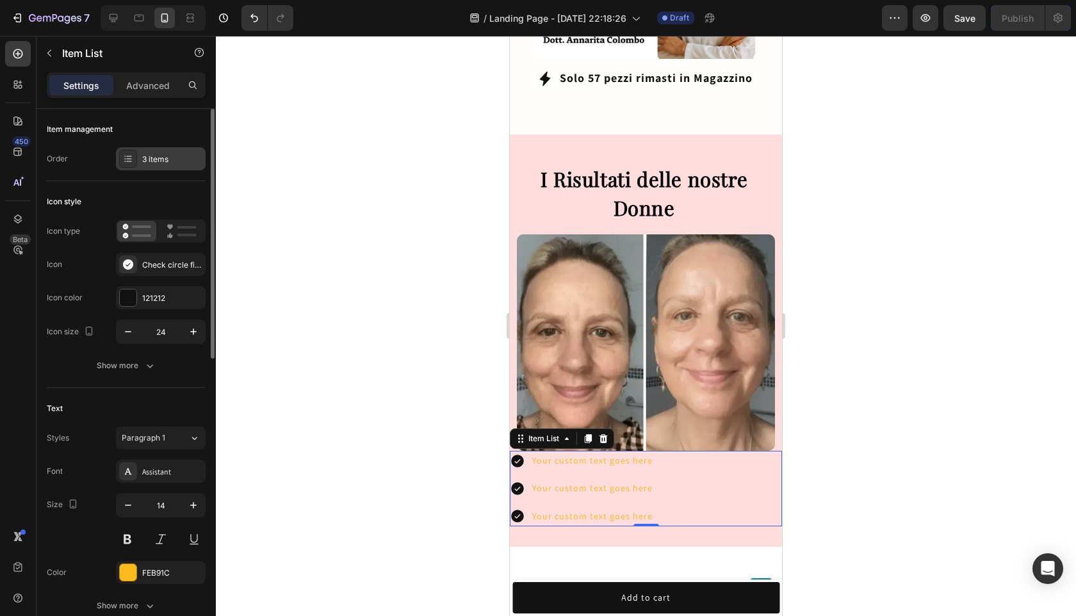
click at [161, 166] on div "3 items" at bounding box center [161, 158] width 90 height 23
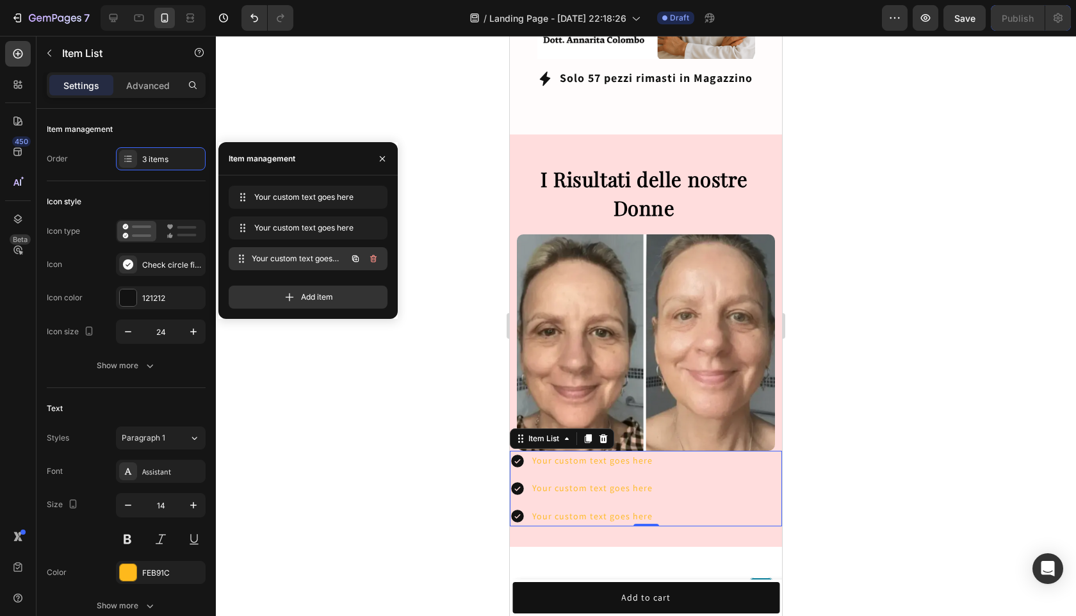
click at [386, 257] on div "Your custom text goes here Your custom text goes here" at bounding box center [308, 258] width 159 height 23
click at [381, 257] on button "button" at bounding box center [373, 259] width 18 height 18
click at [369, 253] on div "Delete" at bounding box center [365, 259] width 24 height 12
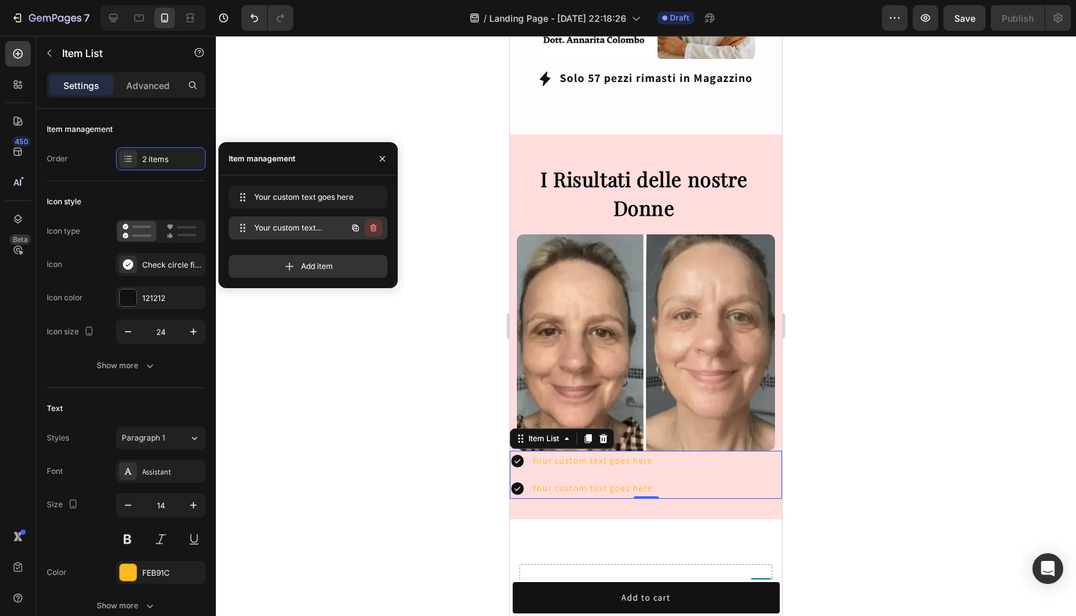
click at [375, 229] on icon "button" at bounding box center [373, 228] width 6 height 8
click at [375, 229] on div "Delete" at bounding box center [365, 228] width 24 height 12
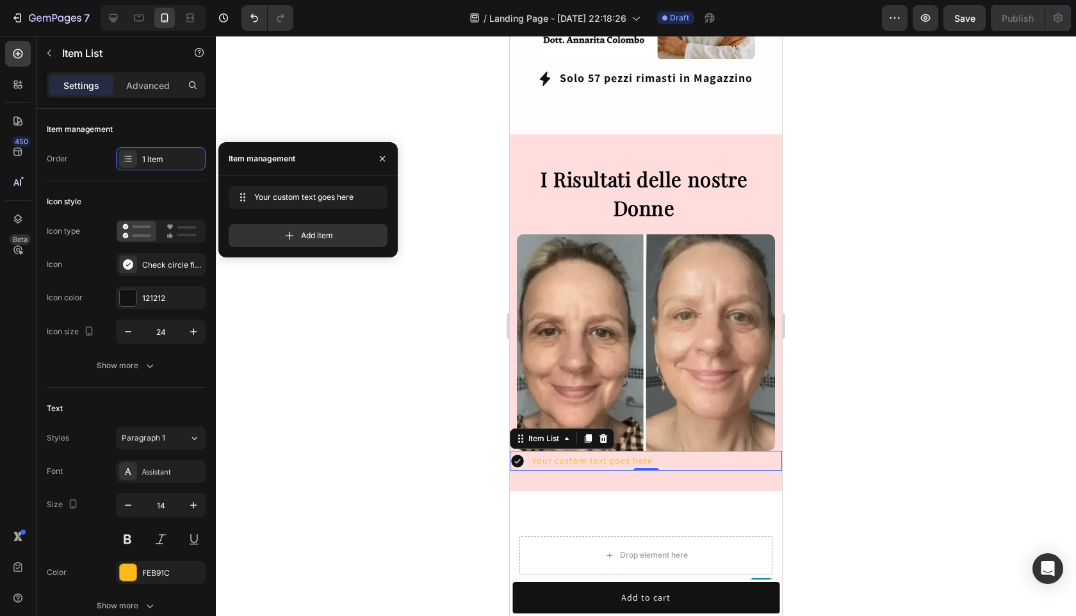
click at [823, 441] on div at bounding box center [646, 326] width 860 height 580
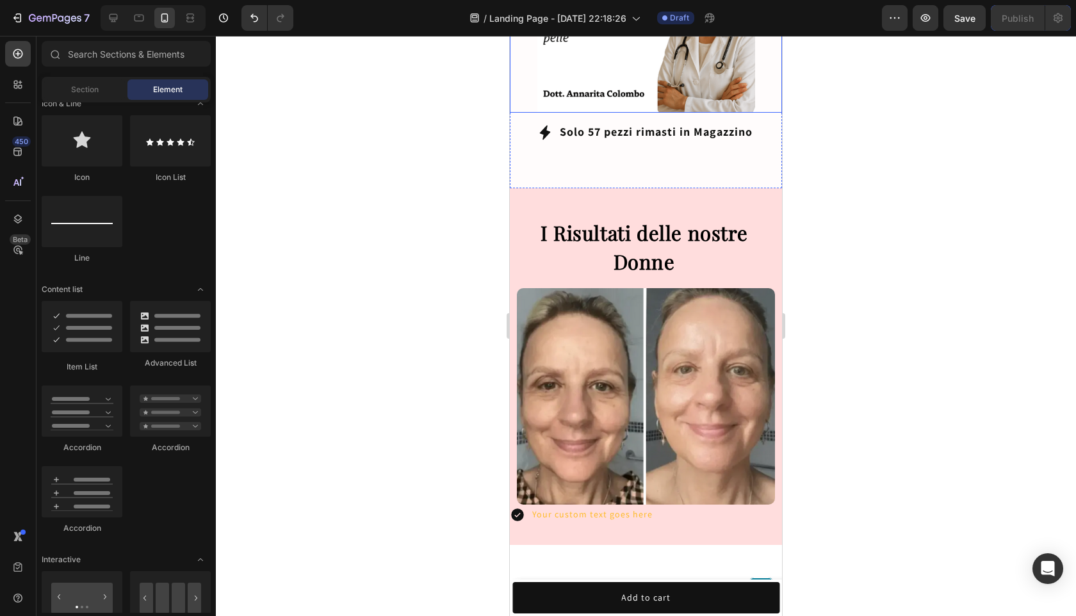
scroll to position [873, 0]
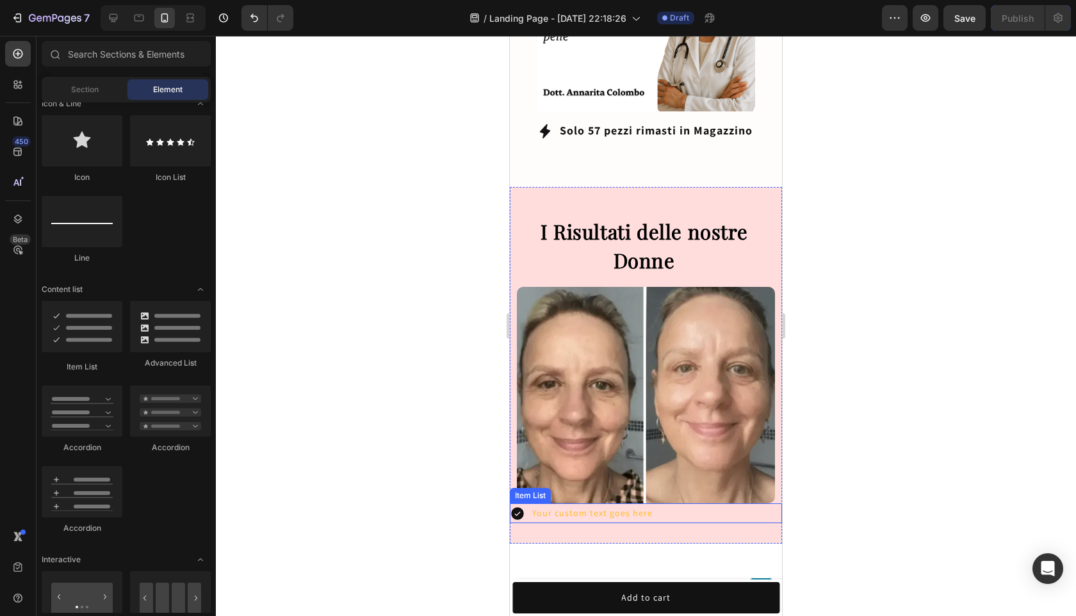
click at [517, 506] on icon at bounding box center [517, 513] width 15 height 15
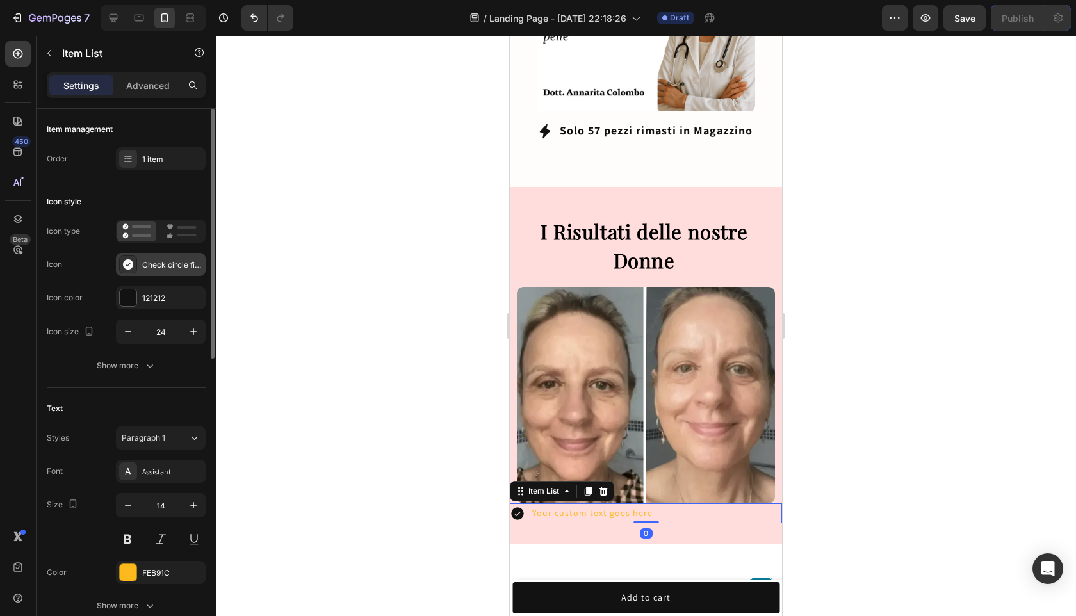
click at [161, 265] on div "Check circle filled" at bounding box center [172, 265] width 60 height 12
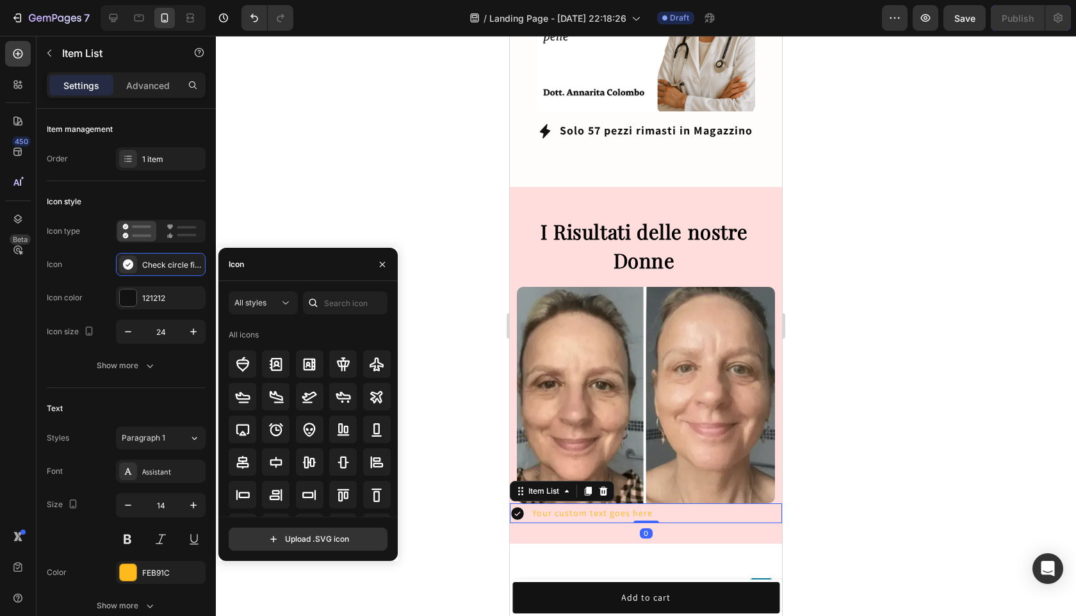
click at [334, 263] on div "Icon" at bounding box center [307, 264] width 179 height 33
click at [257, 258] on div "Icon" at bounding box center [307, 264] width 179 height 33
click at [257, 259] on div "Icon" at bounding box center [307, 264] width 179 height 33
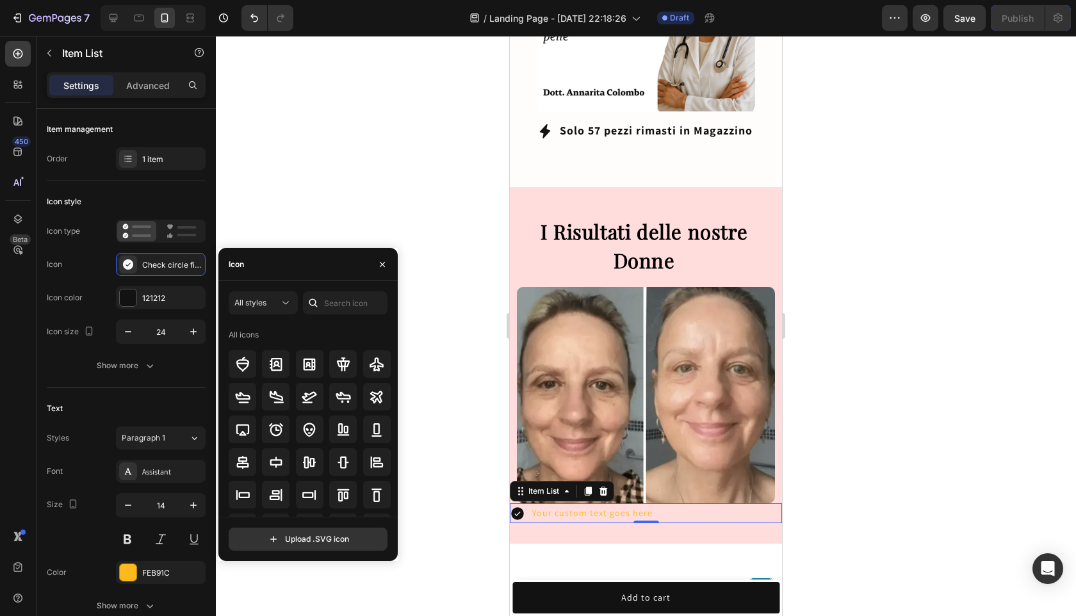
click at [235, 268] on div "Icon" at bounding box center [236, 265] width 15 height 12
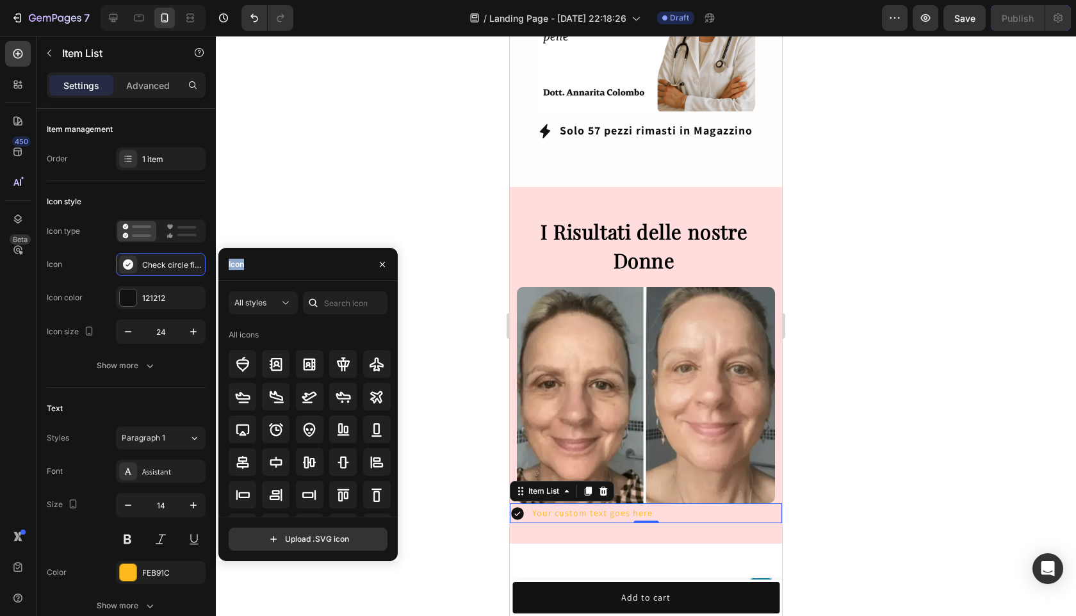
click at [235, 268] on div "Icon" at bounding box center [236, 265] width 15 height 12
click at [326, 300] on input "text" at bounding box center [345, 302] width 85 height 23
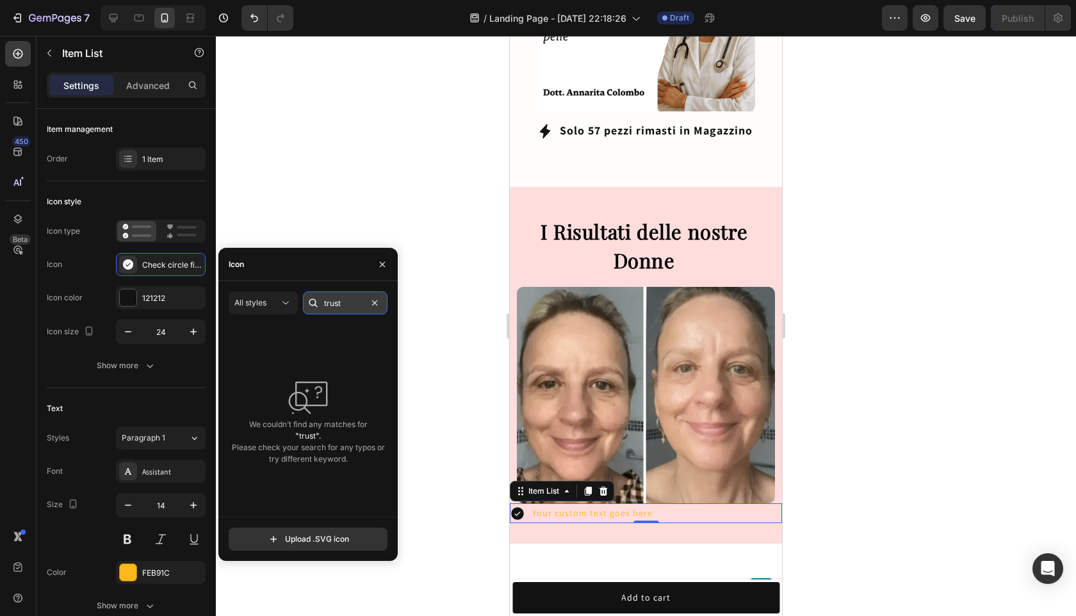
click at [354, 304] on input "trust" at bounding box center [345, 302] width 85 height 23
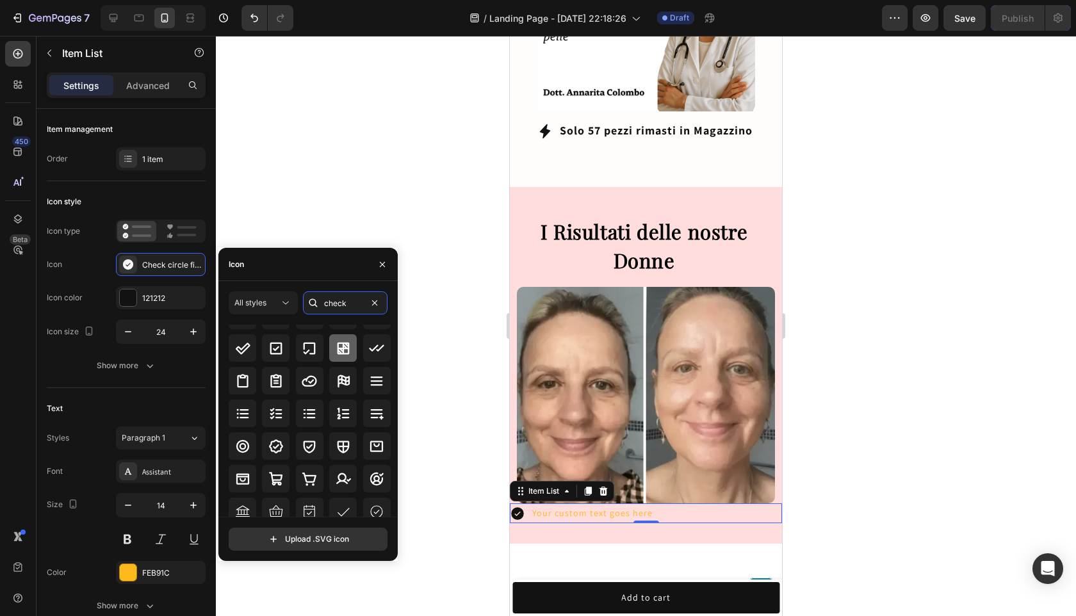
scroll to position [44, 0]
type input "check"
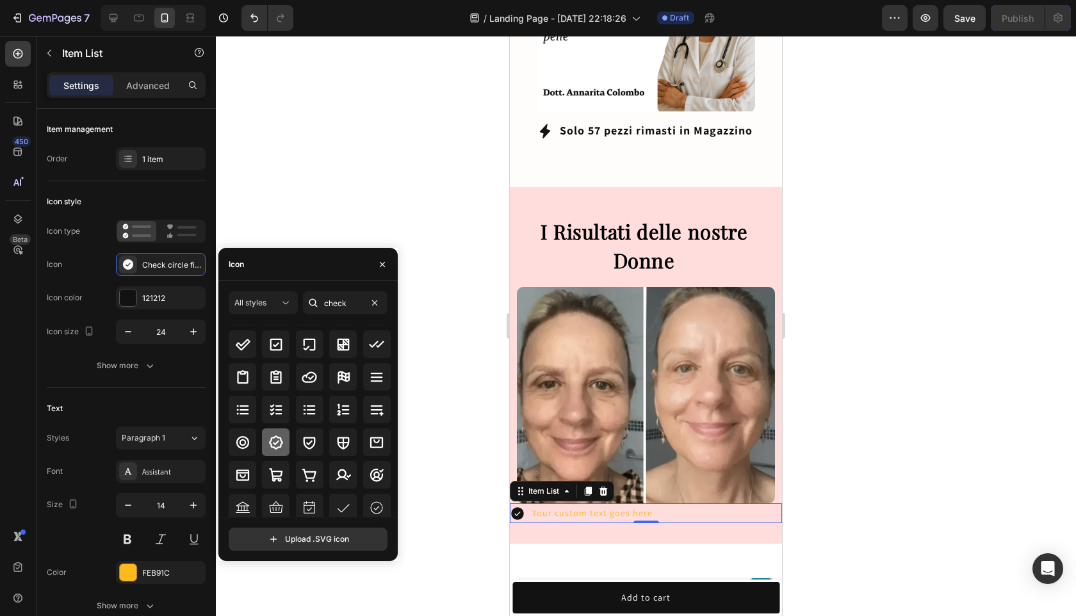
click at [282, 436] on icon at bounding box center [275, 442] width 15 height 15
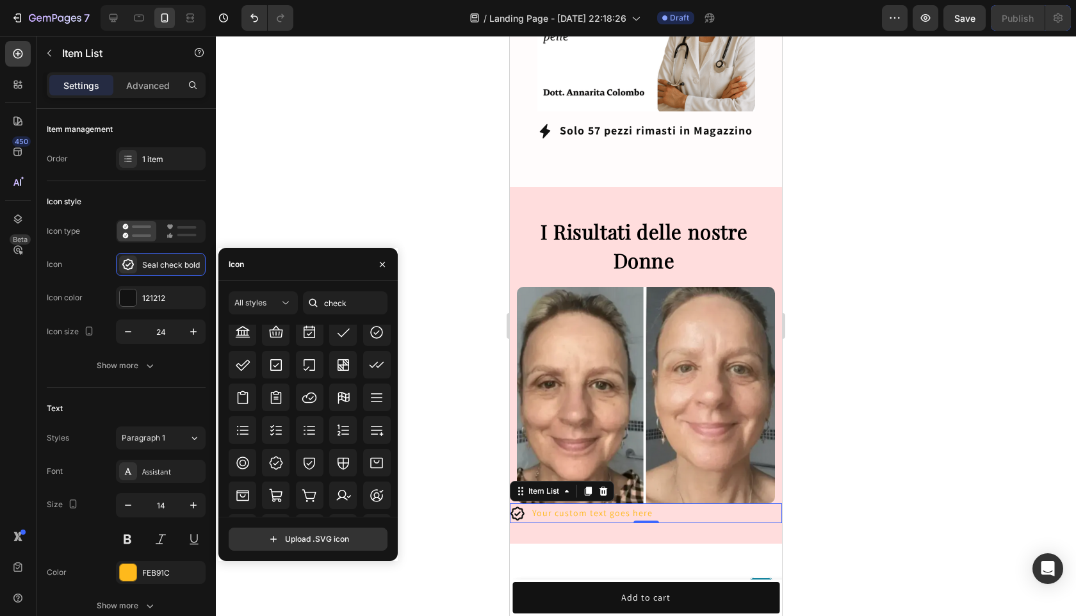
scroll to position [371, 0]
click at [276, 466] on icon at bounding box center [275, 460] width 15 height 15
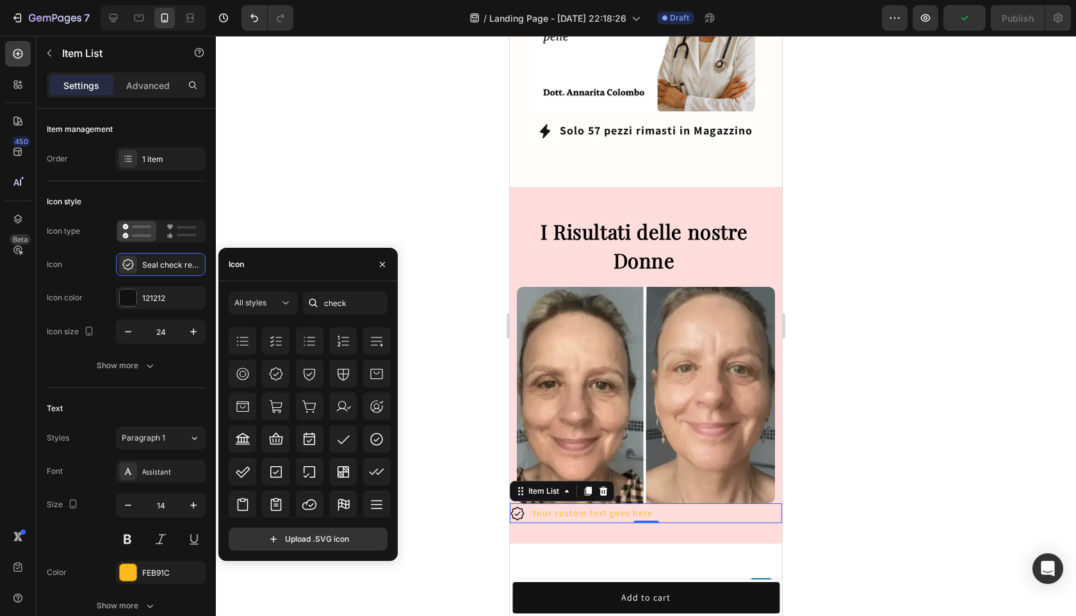
scroll to position [275, 0]
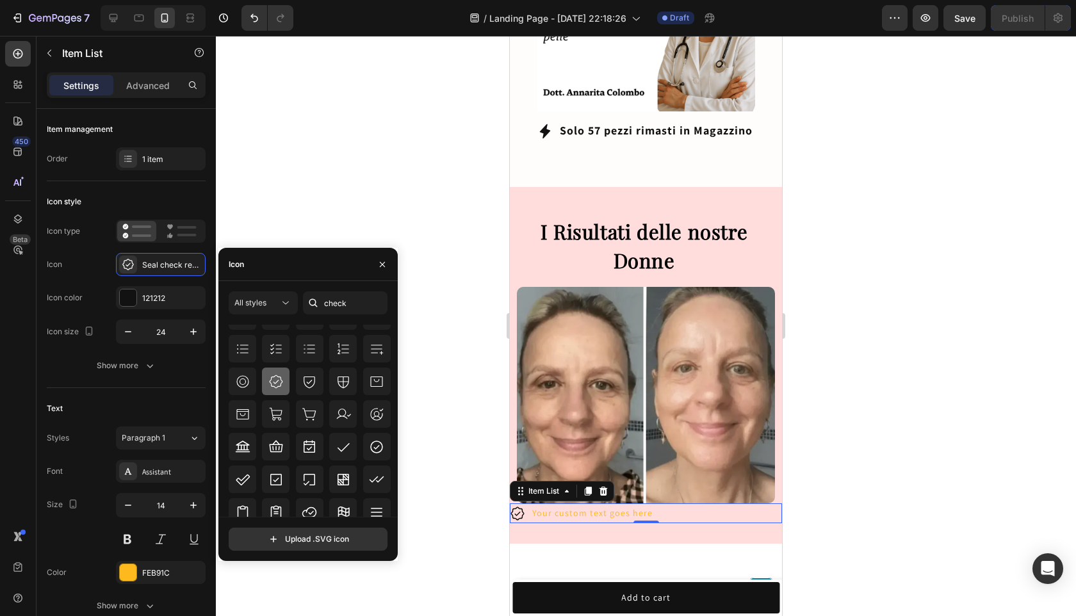
click at [273, 381] on icon at bounding box center [275, 381] width 15 height 15
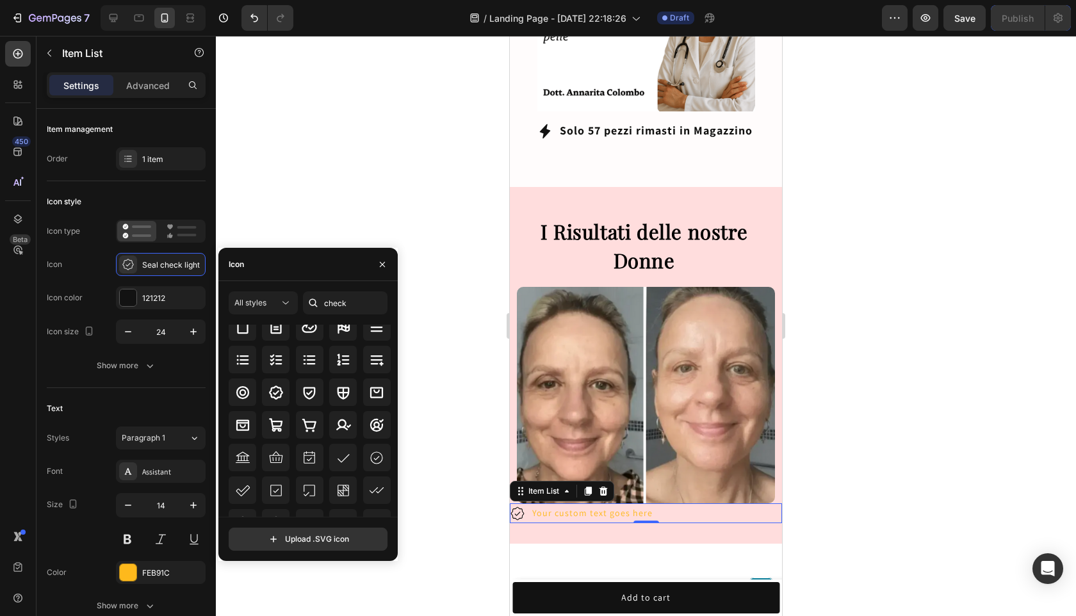
scroll to position [102, 0]
click at [273, 384] on div at bounding box center [276, 393] width 28 height 28
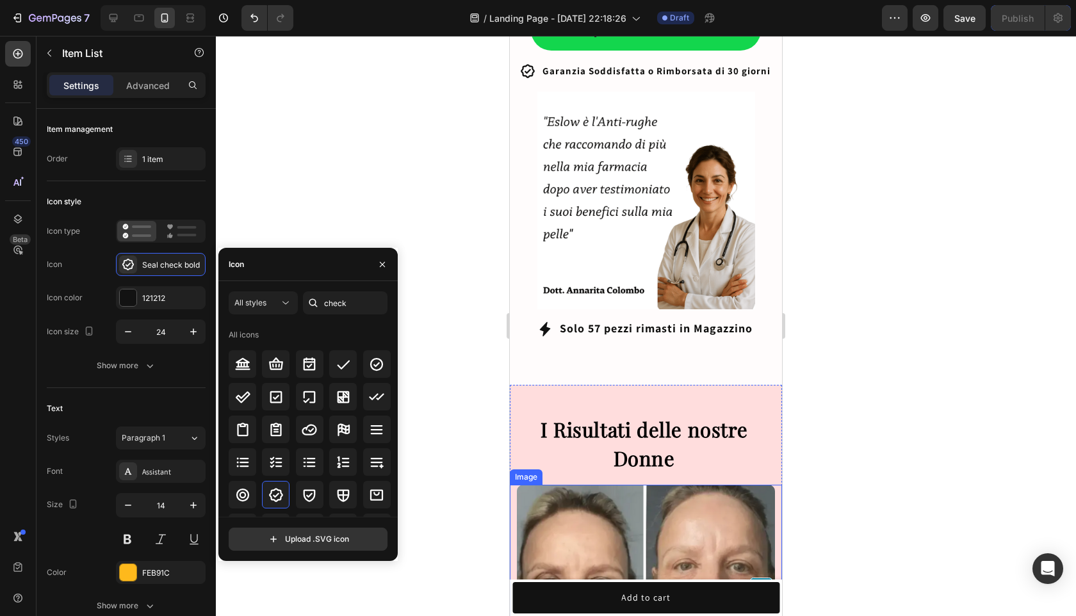
scroll to position [995, 0]
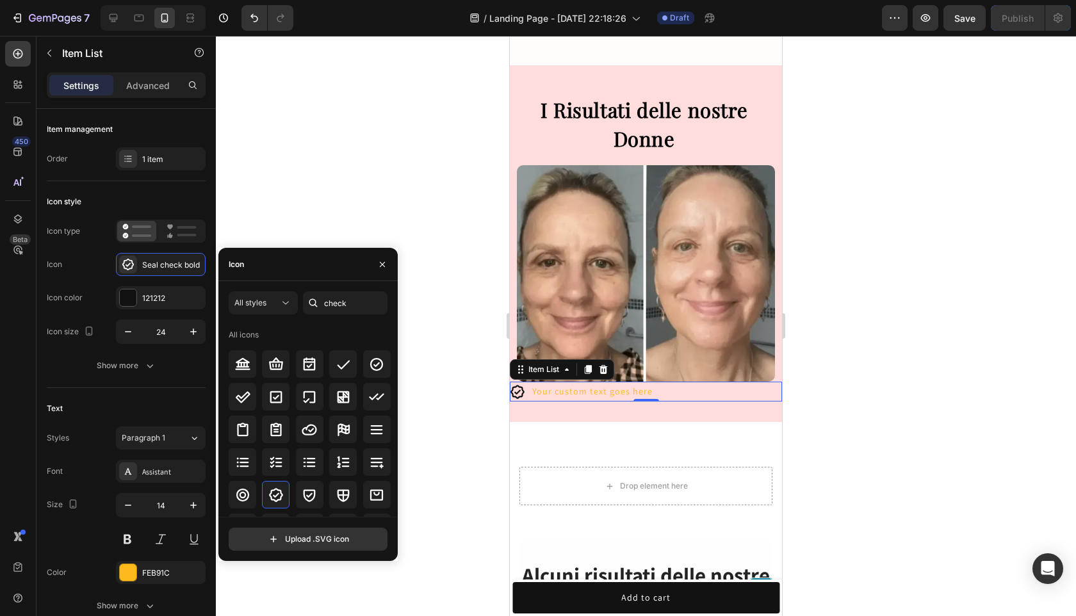
click at [595, 382] on div "Your custom text goes here" at bounding box center [592, 392] width 124 height 20
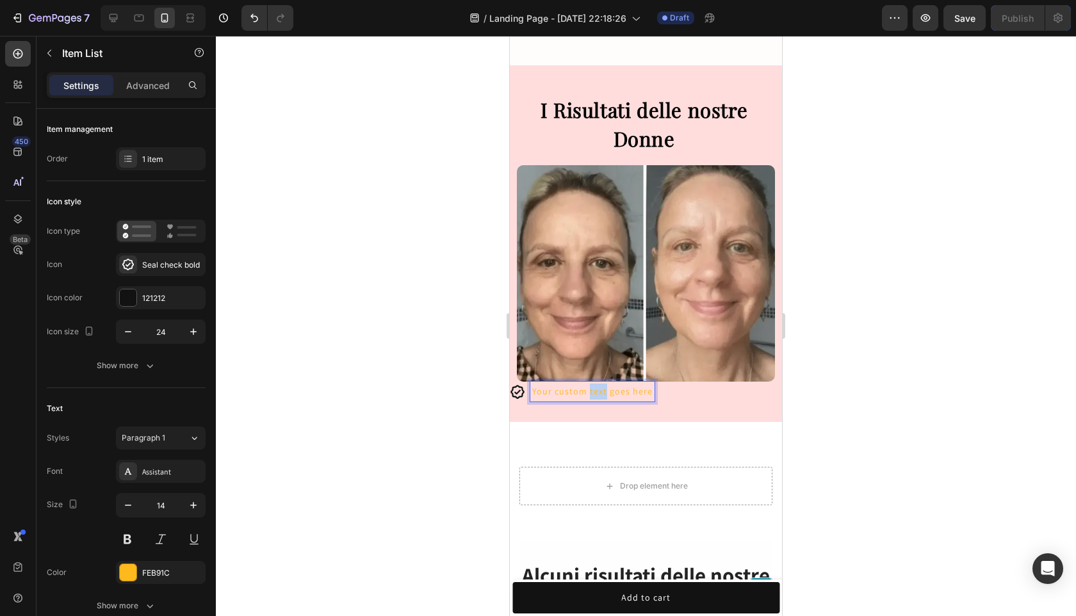
click at [595, 384] on p "Your custom text goes here" at bounding box center [592, 392] width 120 height 16
click at [588, 384] on p "Cliente Verificato" at bounding box center [570, 392] width 76 height 16
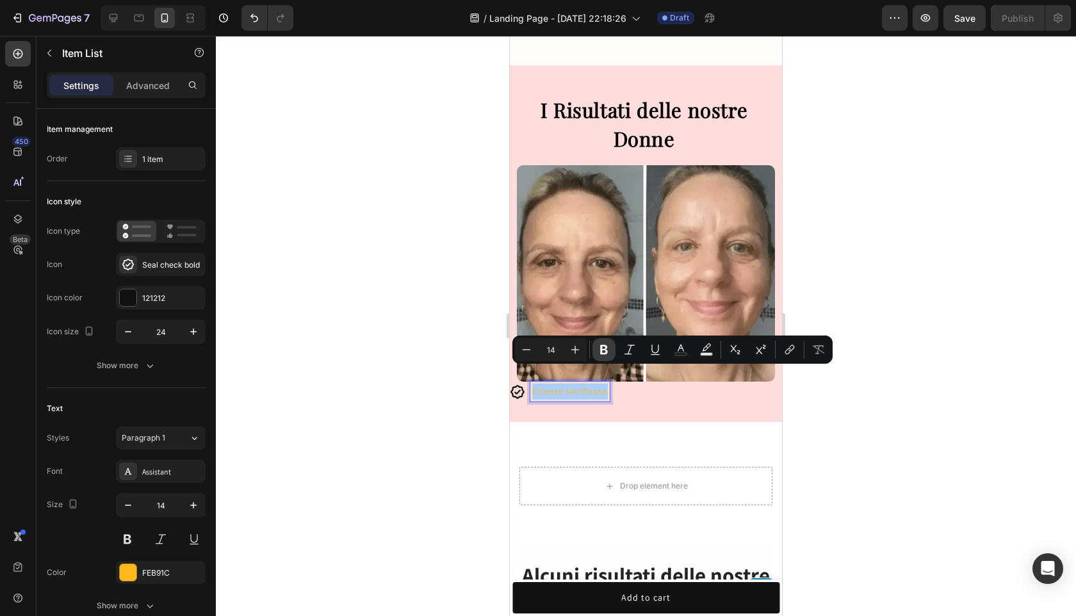
click at [601, 346] on icon "Editor contextual toolbar" at bounding box center [604, 350] width 8 height 10
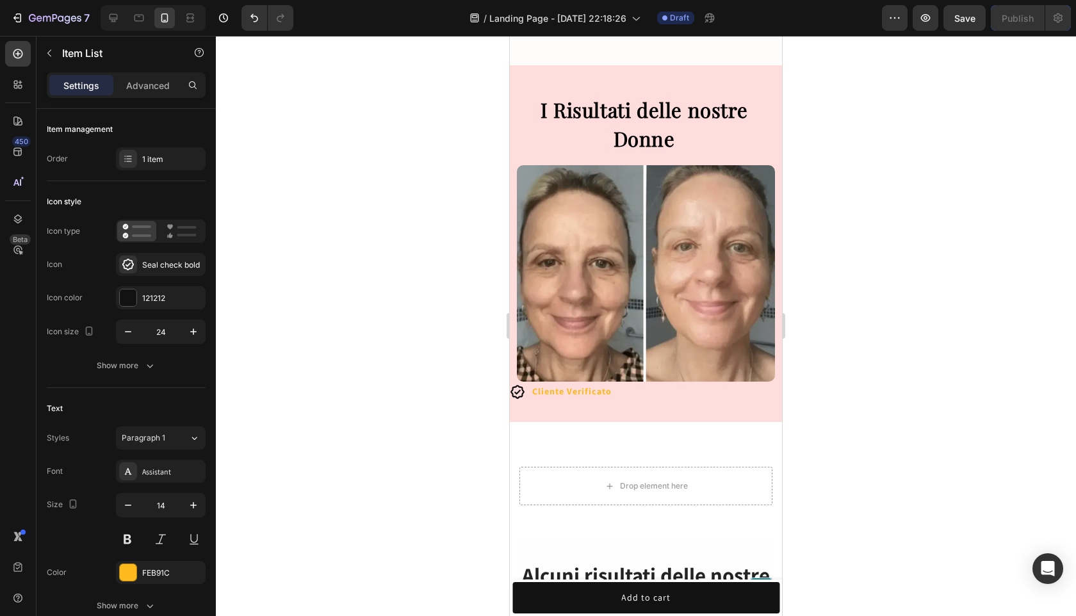
click at [562, 385] on strong "Cliente Verificato" at bounding box center [571, 391] width 79 height 12
click at [567, 385] on strong "Cliente Verificato" at bounding box center [571, 391] width 79 height 12
click at [568, 385] on strong "Cliente Verificato" at bounding box center [571, 391] width 79 height 12
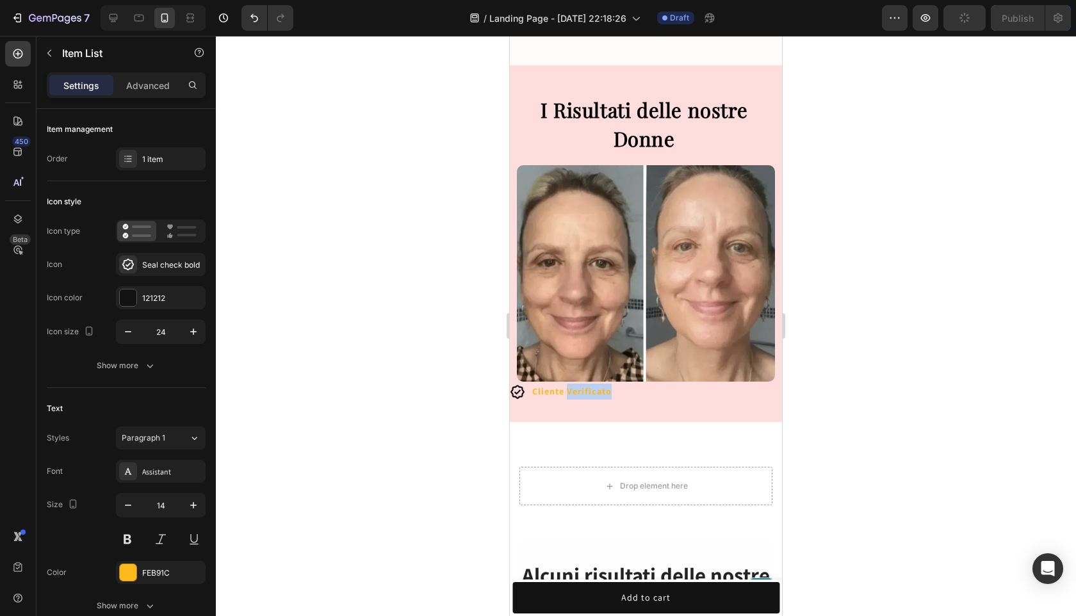
click at [568, 385] on strong "Cliente Verificato" at bounding box center [571, 391] width 79 height 12
click at [567, 385] on strong "Cliente Verificato" at bounding box center [571, 391] width 79 height 12
drag, startPoint x: 572, startPoint y: 375, endPoint x: 581, endPoint y: 375, distance: 9.6
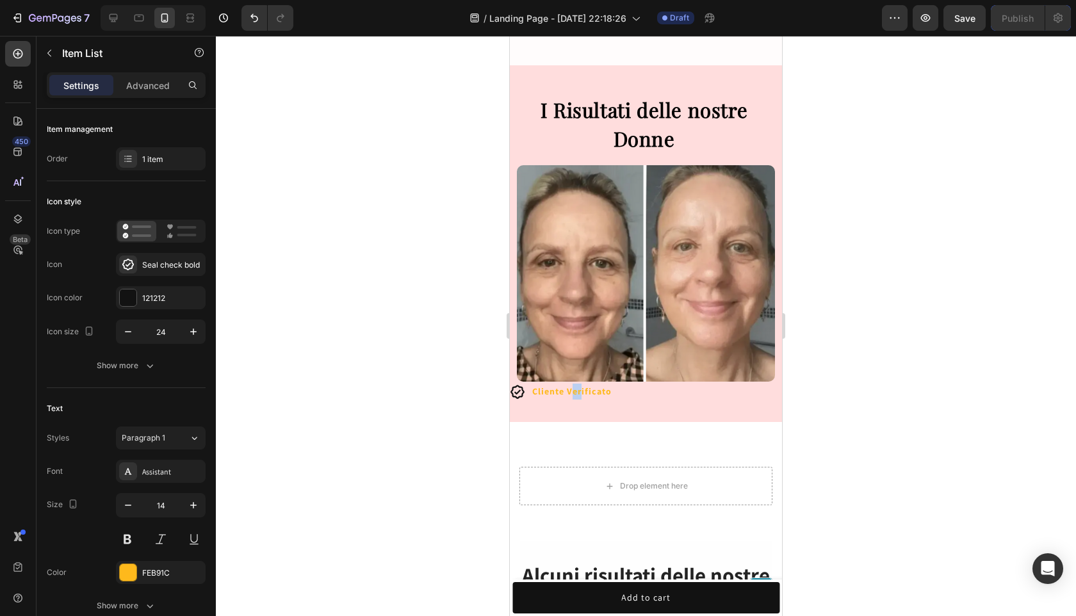
click at [581, 385] on strong "Cliente Verificato" at bounding box center [571, 391] width 79 height 12
click at [656, 382] on div "Cliente Verificato" at bounding box center [646, 392] width 272 height 20
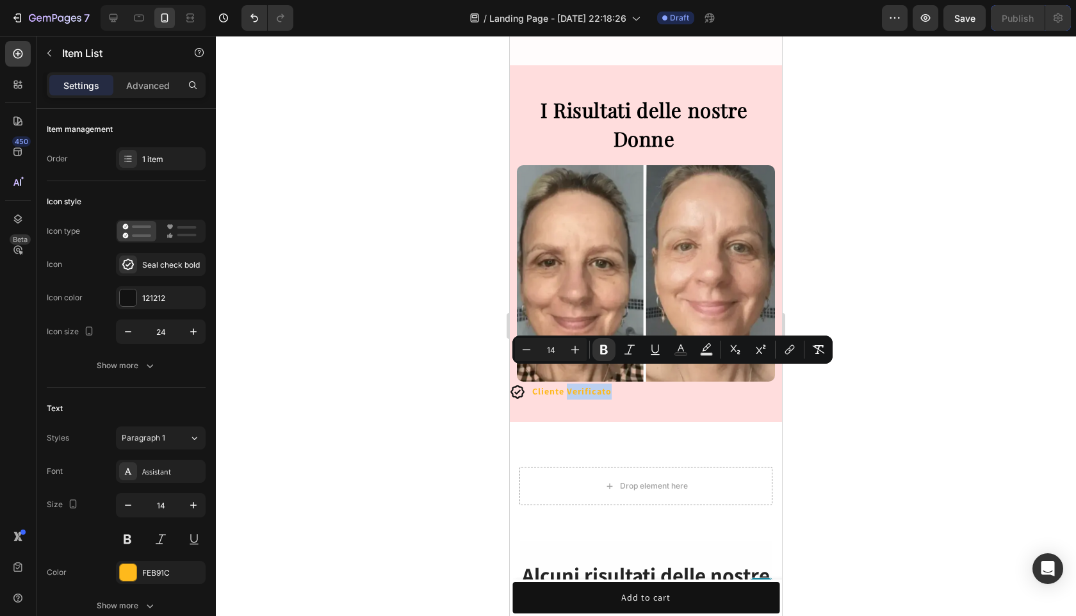
click at [568, 385] on strong "Cliente Verificato" at bounding box center [571, 391] width 79 height 12
click at [568, 422] on div "Drop element here Section 3/25 Page has reached Shopify’s 25 section-limit Page…" at bounding box center [646, 481] width 272 height 119
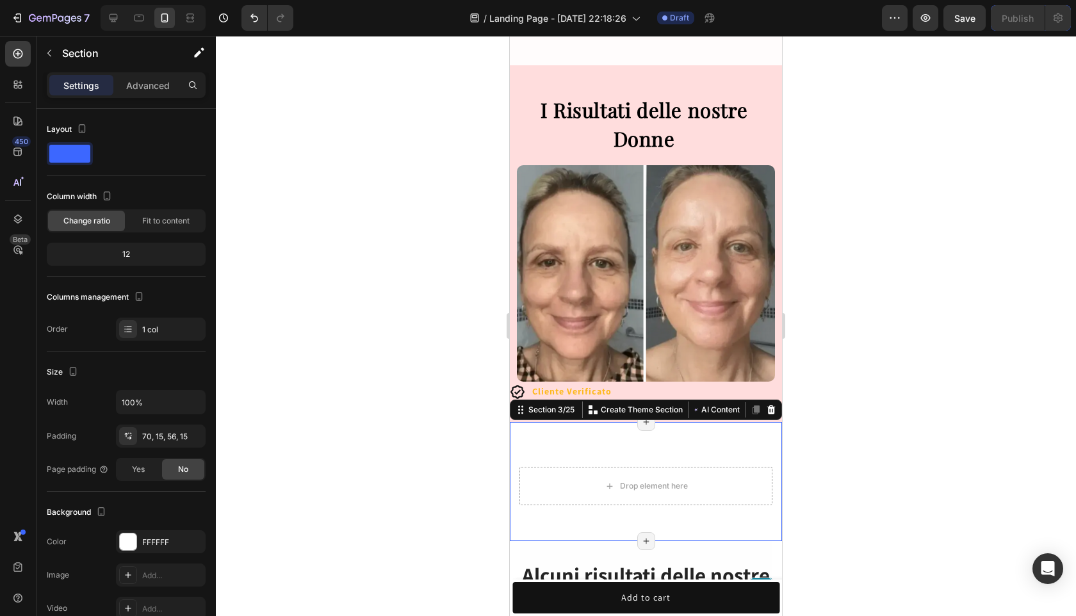
click at [572, 385] on strong "Cliente Verificato" at bounding box center [571, 391] width 79 height 12
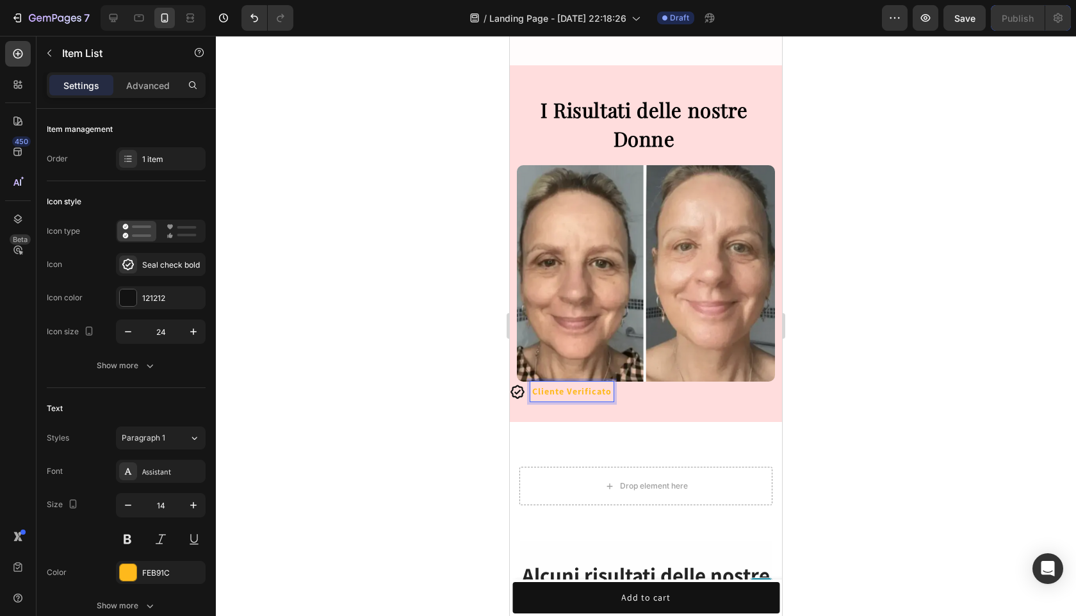
click at [572, 385] on strong "Cliente Verificato" at bounding box center [571, 391] width 79 height 12
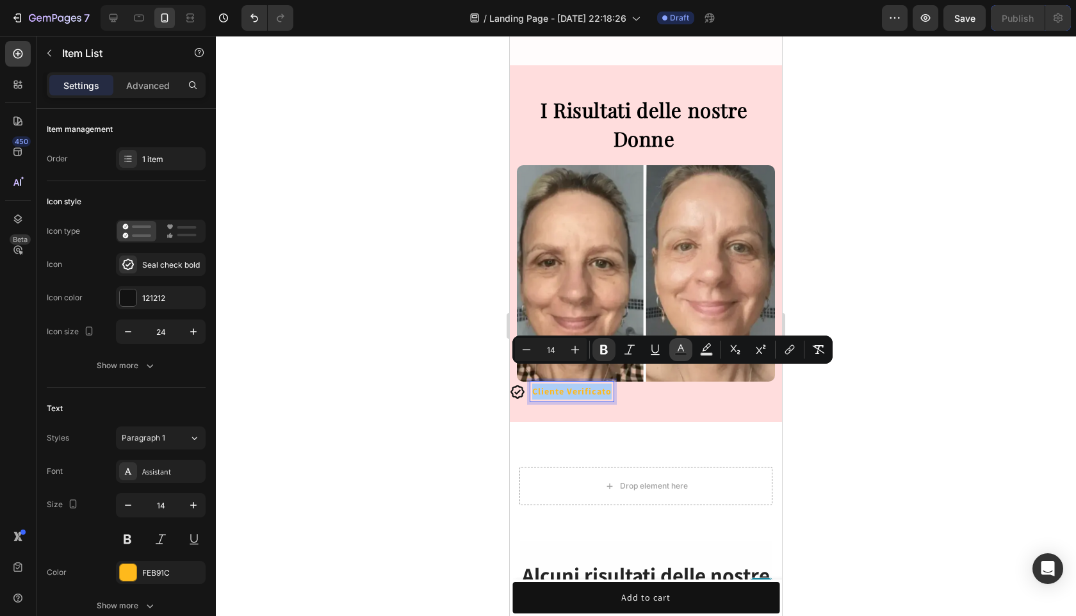
click at [677, 351] on icon "Editor contextual toolbar" at bounding box center [680, 349] width 13 height 13
type input "FEB91C"
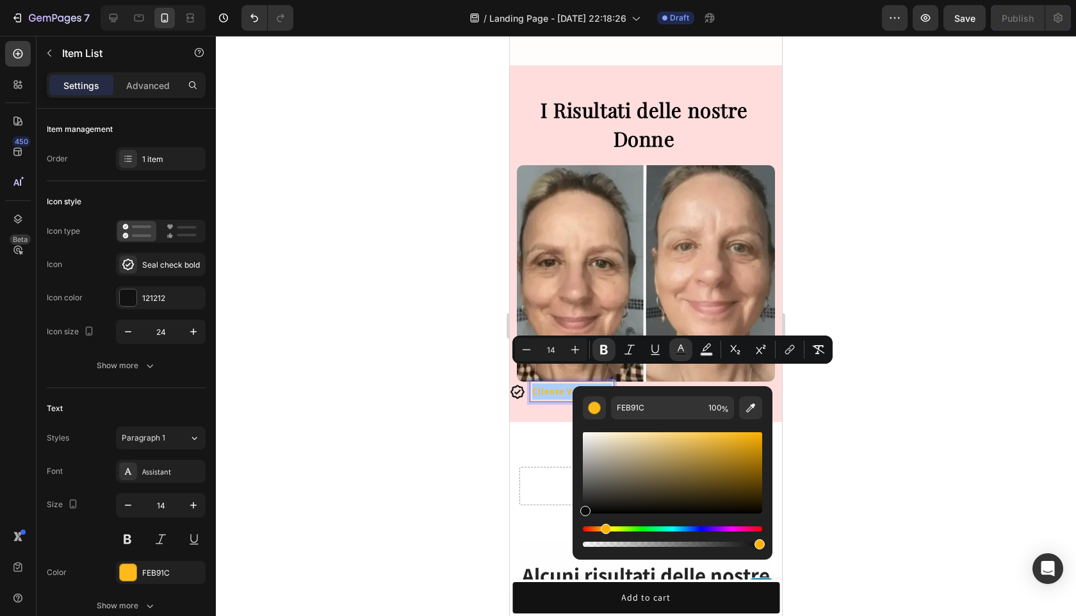
drag, startPoint x: 597, startPoint y: 508, endPoint x: 578, endPoint y: 508, distance: 18.6
click at [579, 508] on div "FEB91C 100 %" at bounding box center [672, 467] width 200 height 163
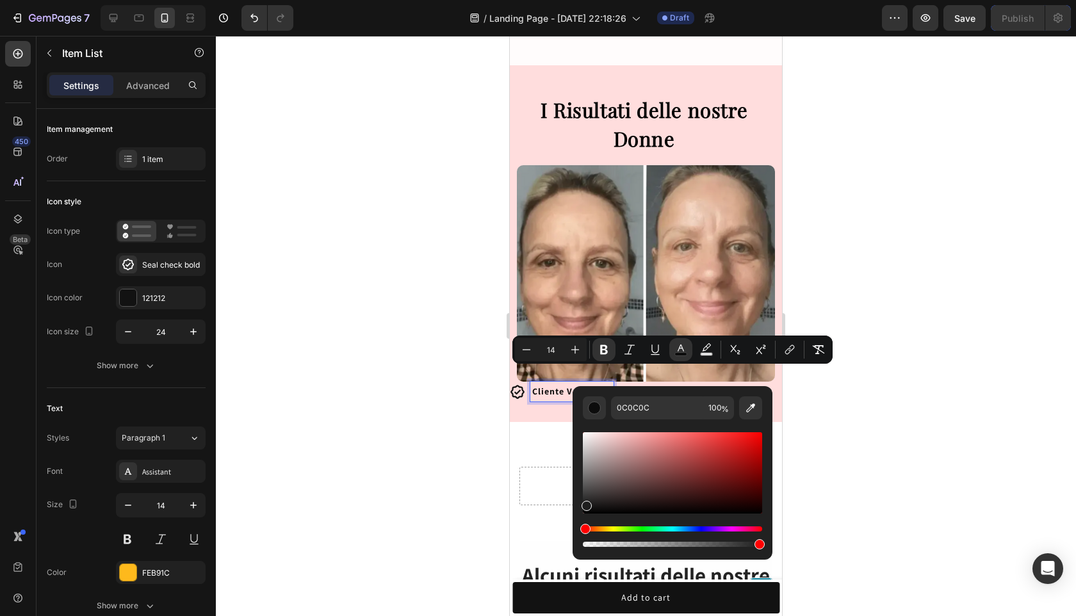
click at [585, 503] on div "Editor contextual toolbar" at bounding box center [672, 472] width 179 height 81
click at [579, 505] on div "1E1E1E 100 %" at bounding box center [672, 467] width 200 height 163
type input "161616"
click at [690, 384] on div "Cliente Verificato" at bounding box center [646, 392] width 272 height 20
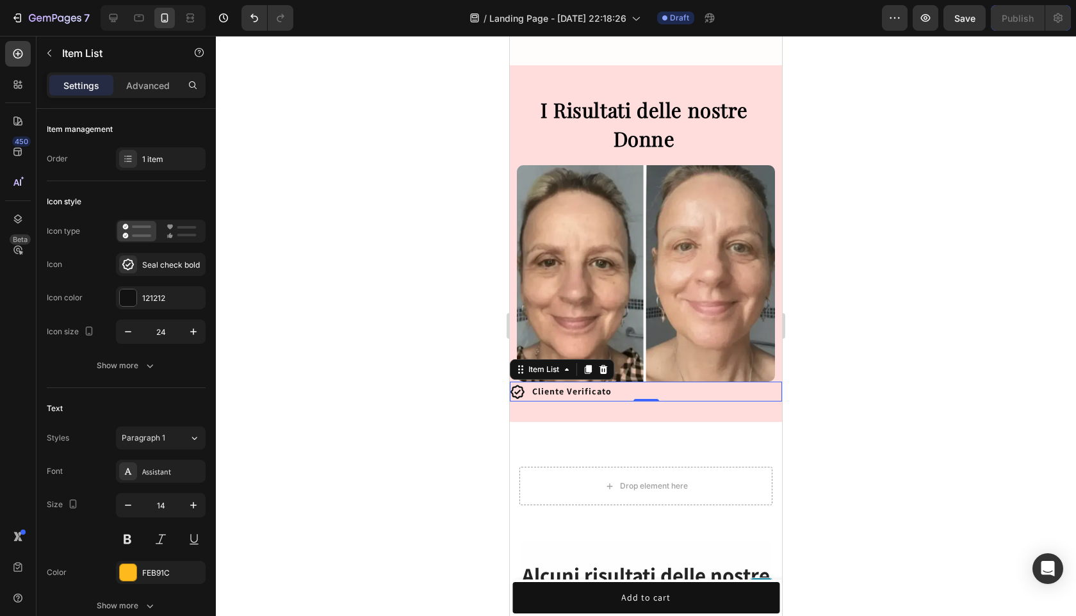
click at [846, 363] on div at bounding box center [646, 326] width 860 height 580
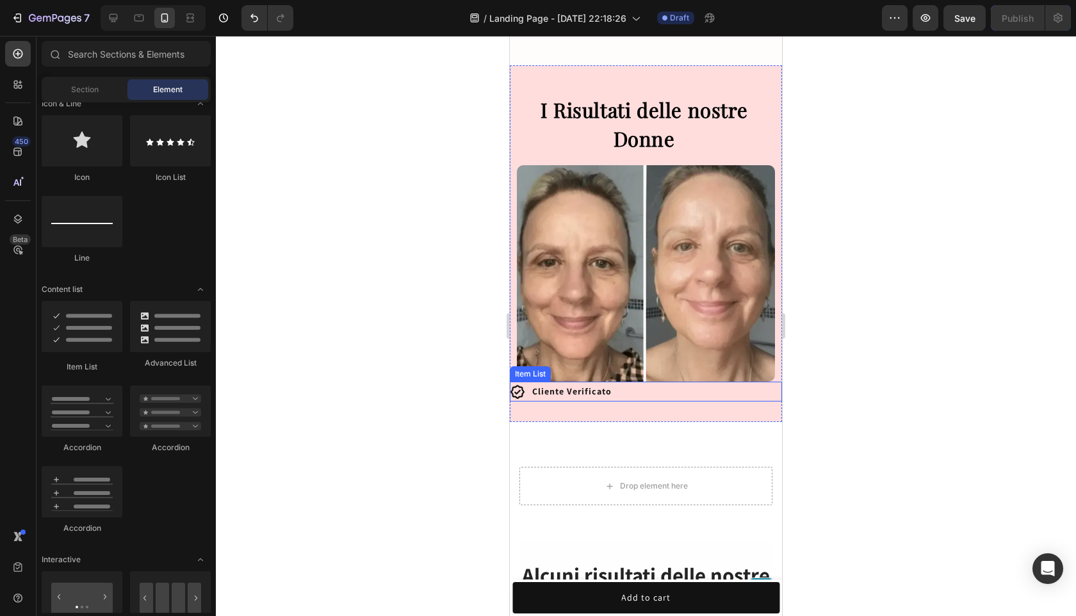
click at [598, 385] on strong "Cliente Verificato" at bounding box center [571, 391] width 79 height 12
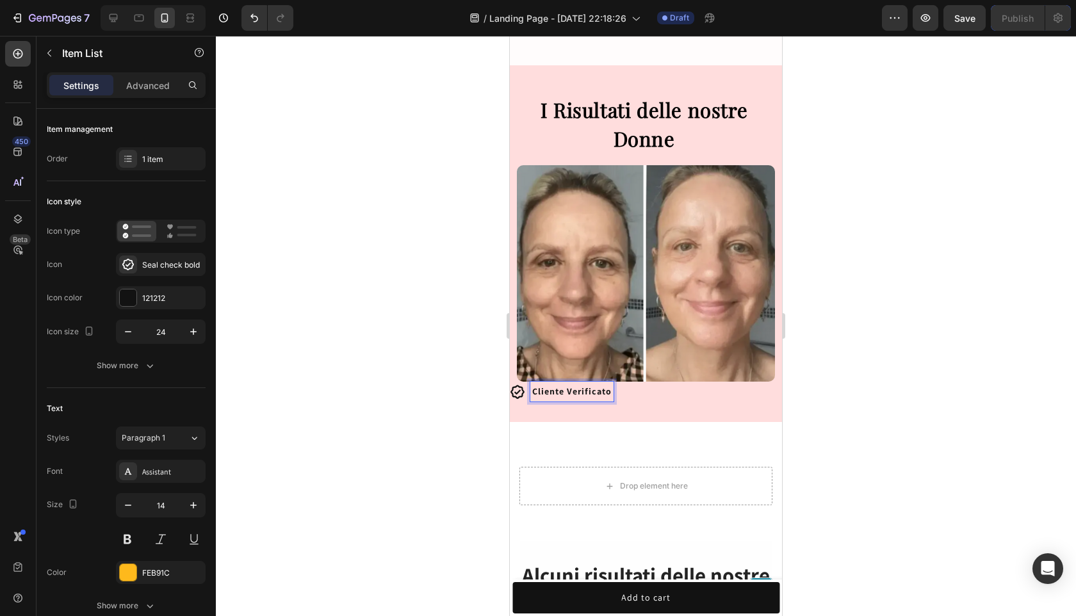
click at [521, 384] on icon at bounding box center [517, 391] width 15 height 15
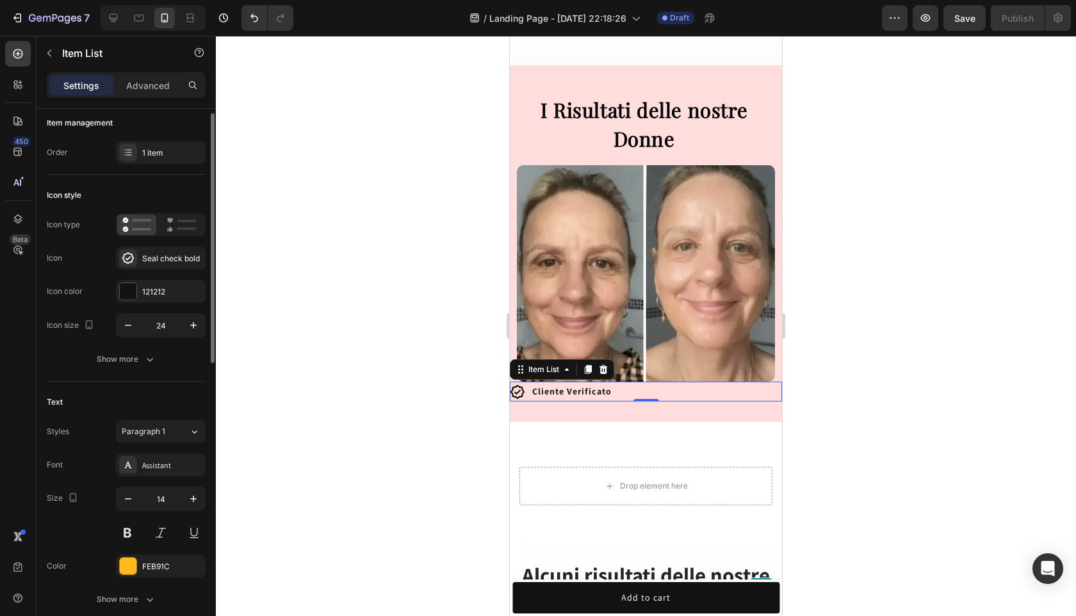
scroll to position [9, 0]
click at [693, 382] on div "Cliente Verificato" at bounding box center [646, 392] width 272 height 20
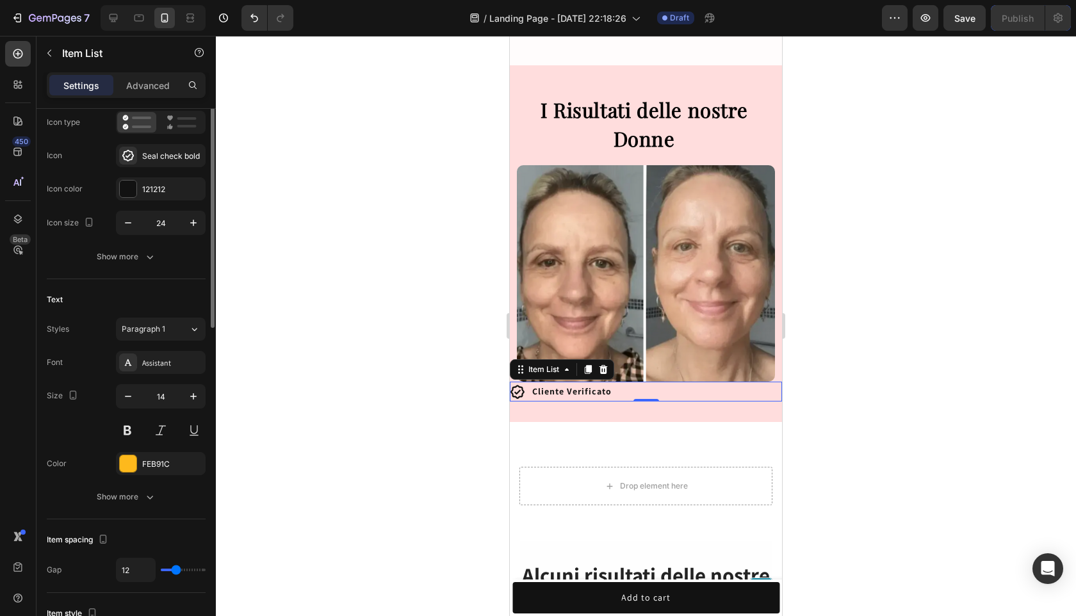
scroll to position [0, 0]
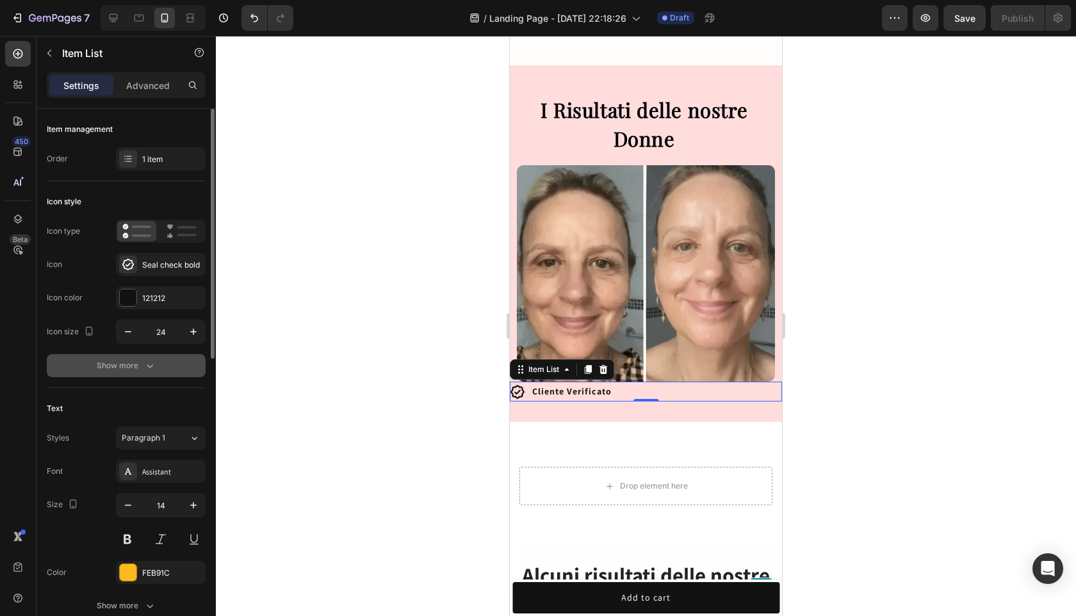
click at [145, 365] on icon "button" at bounding box center [149, 365] width 13 height 13
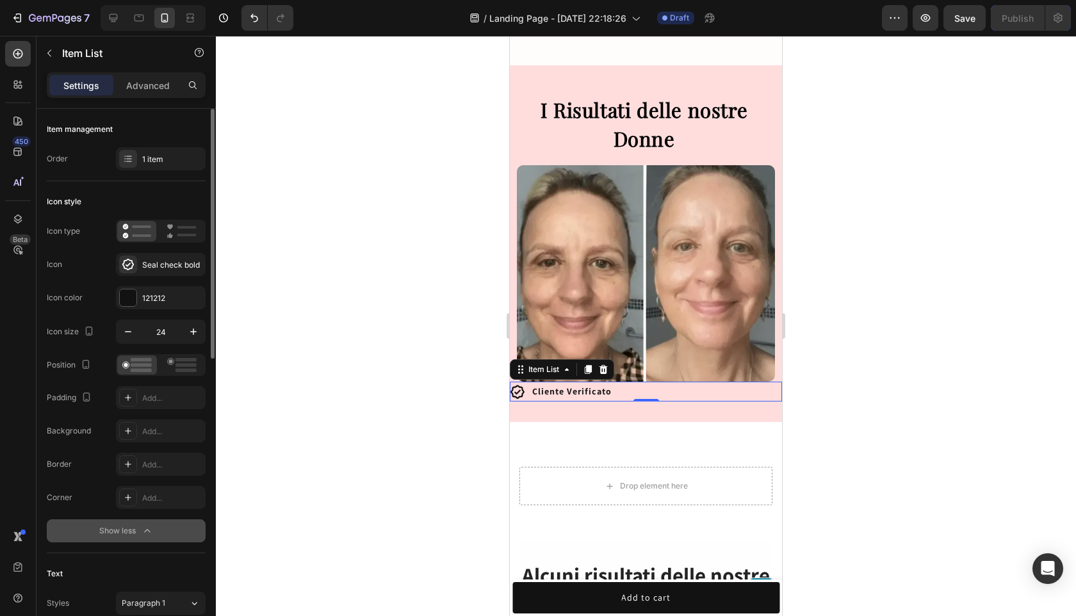
click at [131, 512] on div "Position Padding Add... Background Add... Border Add... Corner Add... Show less" at bounding box center [126, 448] width 159 height 188
click at [133, 520] on button "Show less" at bounding box center [126, 530] width 159 height 23
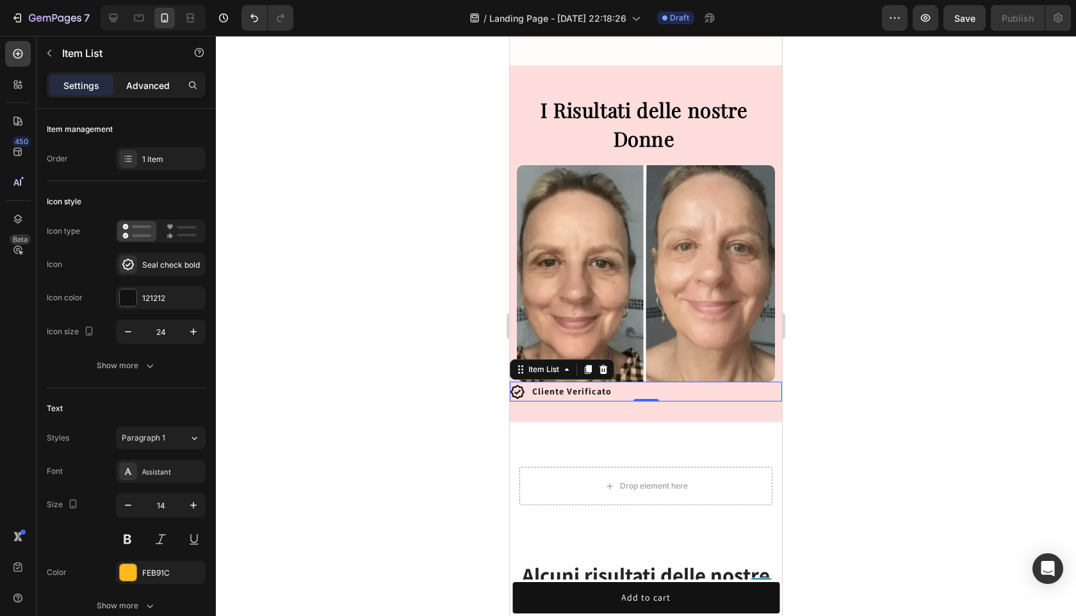
click at [143, 90] on p "Advanced" at bounding box center [148, 85] width 44 height 13
type input "100%"
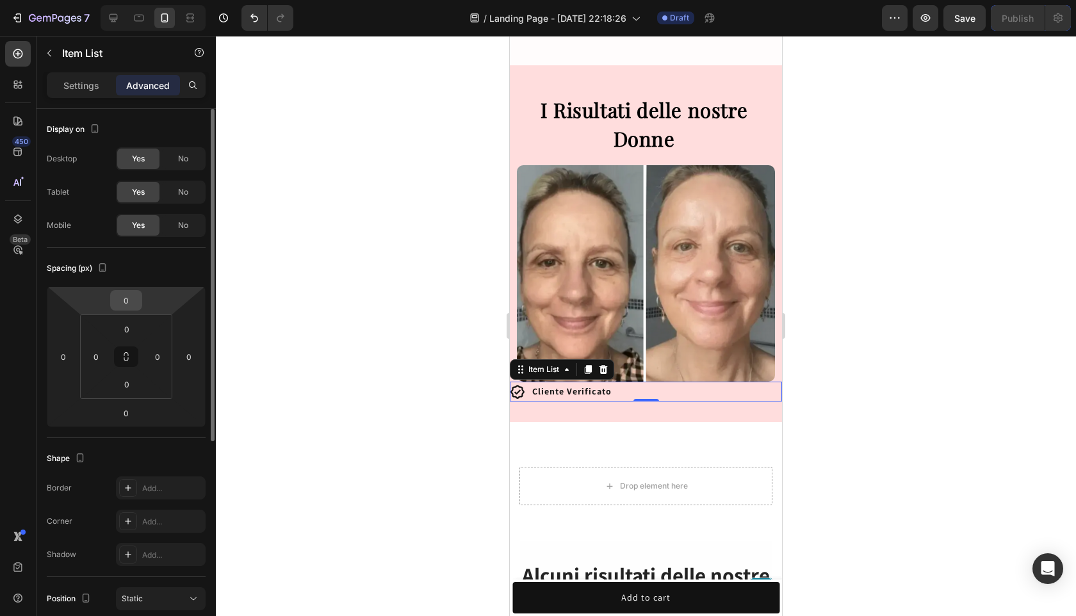
click at [129, 294] on input "0" at bounding box center [126, 300] width 26 height 19
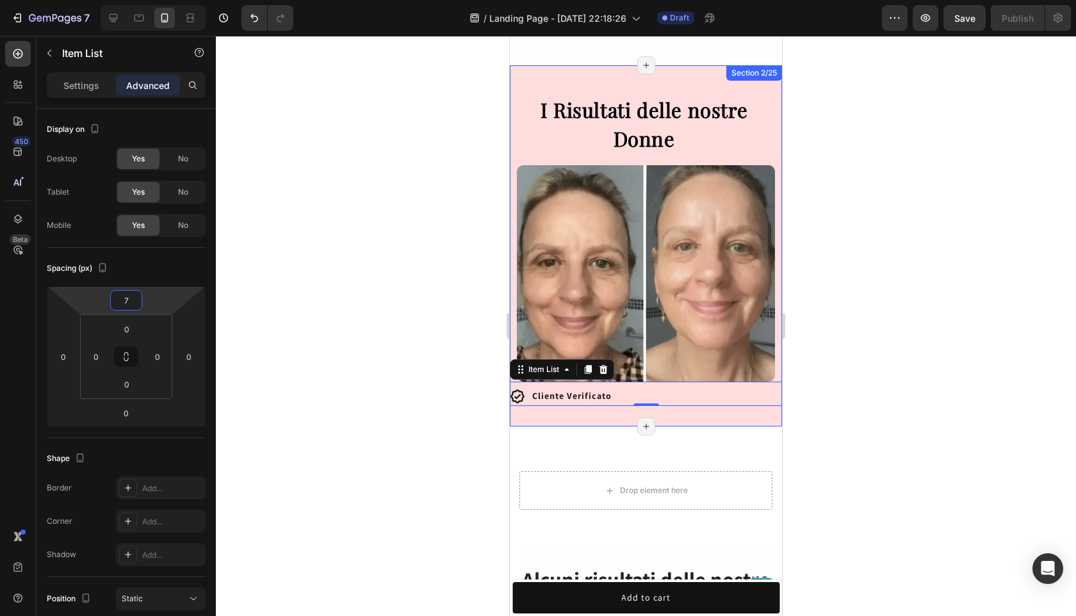
type input "7"
click at [860, 391] on div at bounding box center [646, 326] width 860 height 580
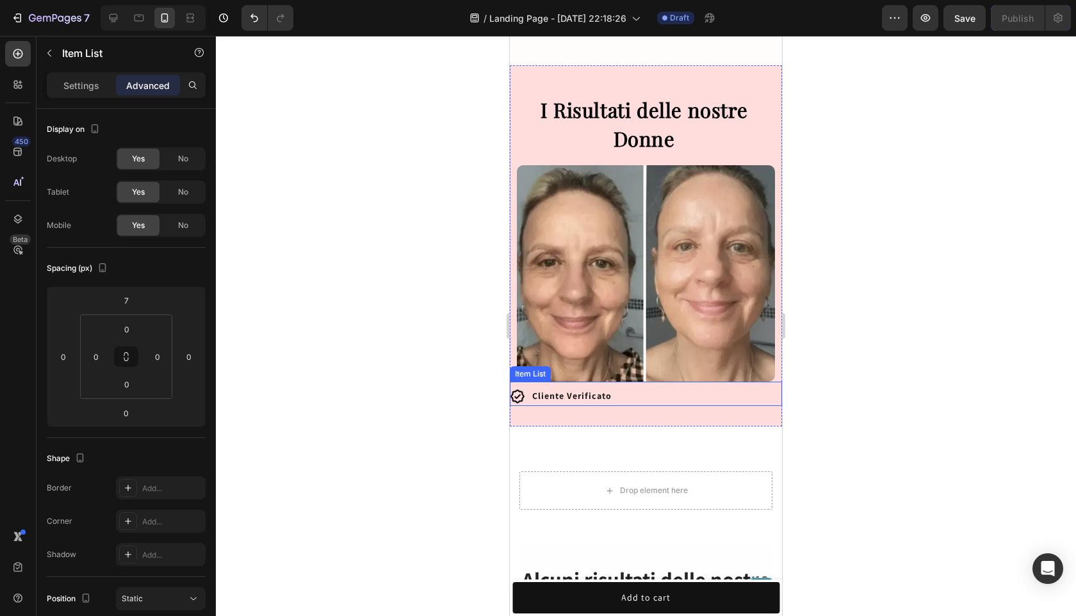
click at [592, 390] on strong "Cliente Verificato" at bounding box center [571, 396] width 79 height 12
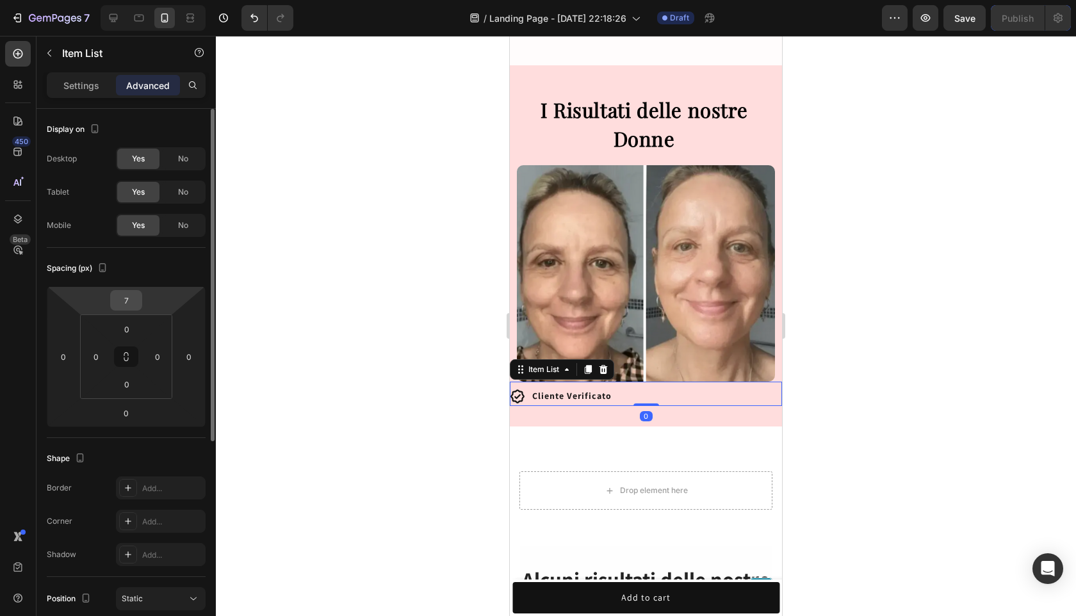
click at [137, 304] on input "7" at bounding box center [126, 300] width 26 height 19
type input "10"
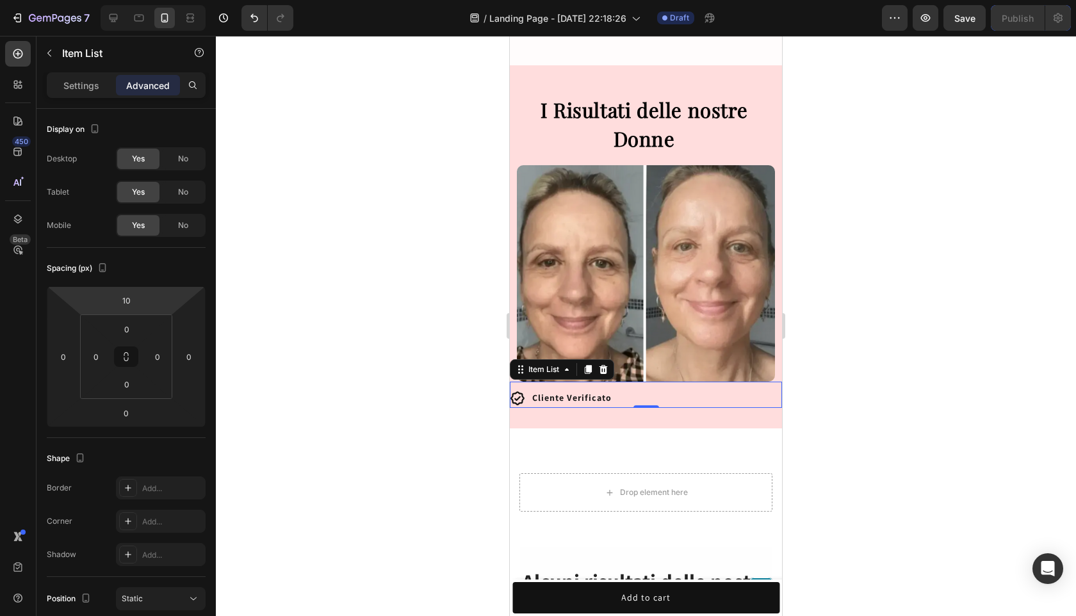
click at [878, 322] on div at bounding box center [646, 326] width 860 height 580
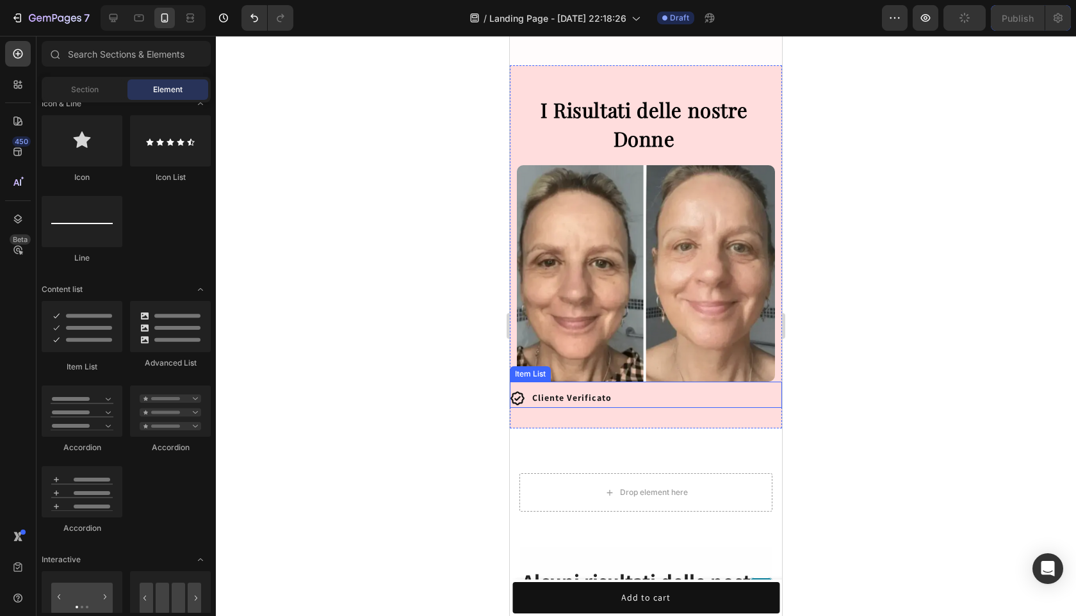
click at [565, 390] on p "Cliente Verificato" at bounding box center [571, 398] width 79 height 16
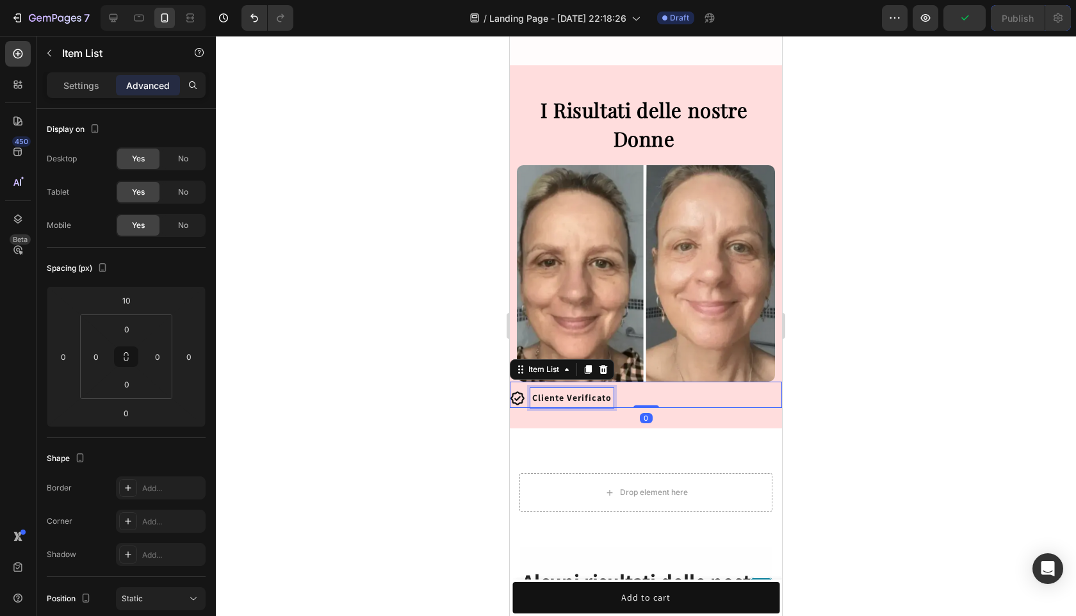
click at [565, 390] on p "Cliente Verificato" at bounding box center [571, 398] width 79 height 16
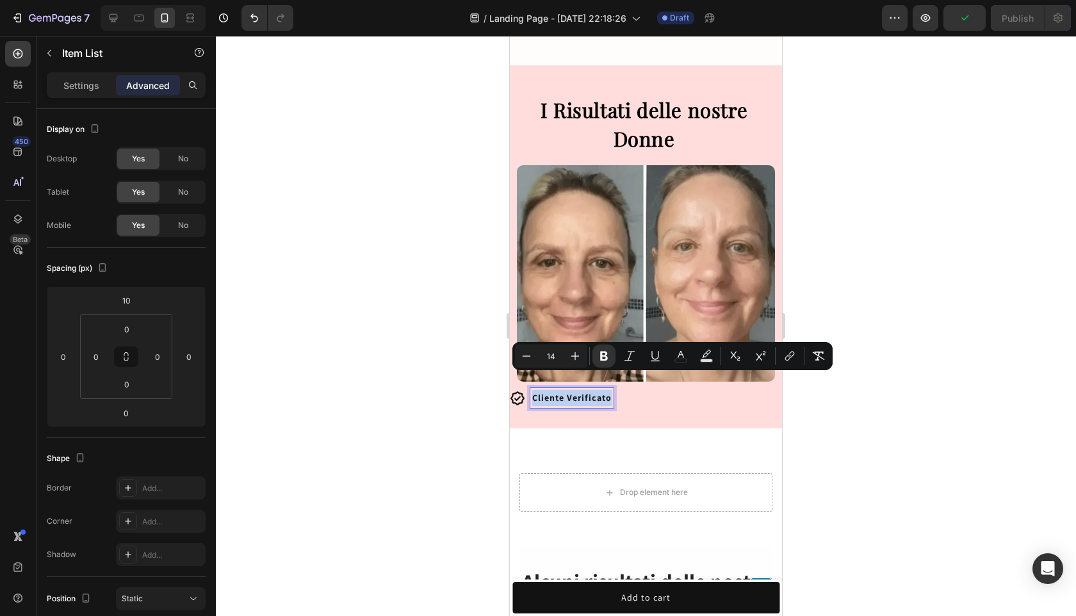
click at [549, 392] on strong "Cliente Verificato" at bounding box center [571, 398] width 79 height 12
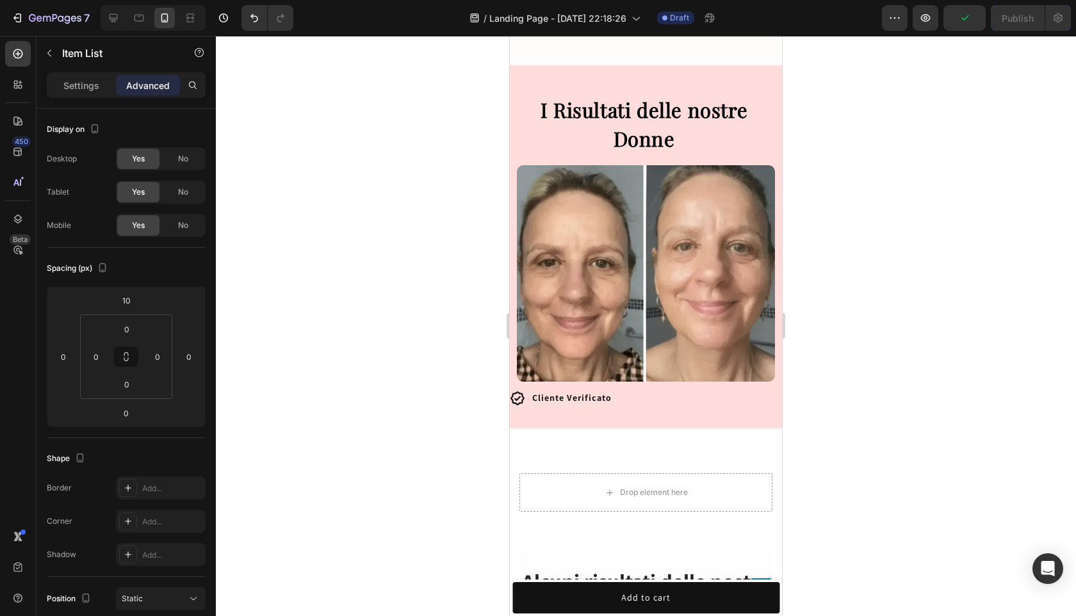
click at [520, 391] on icon at bounding box center [517, 398] width 15 height 15
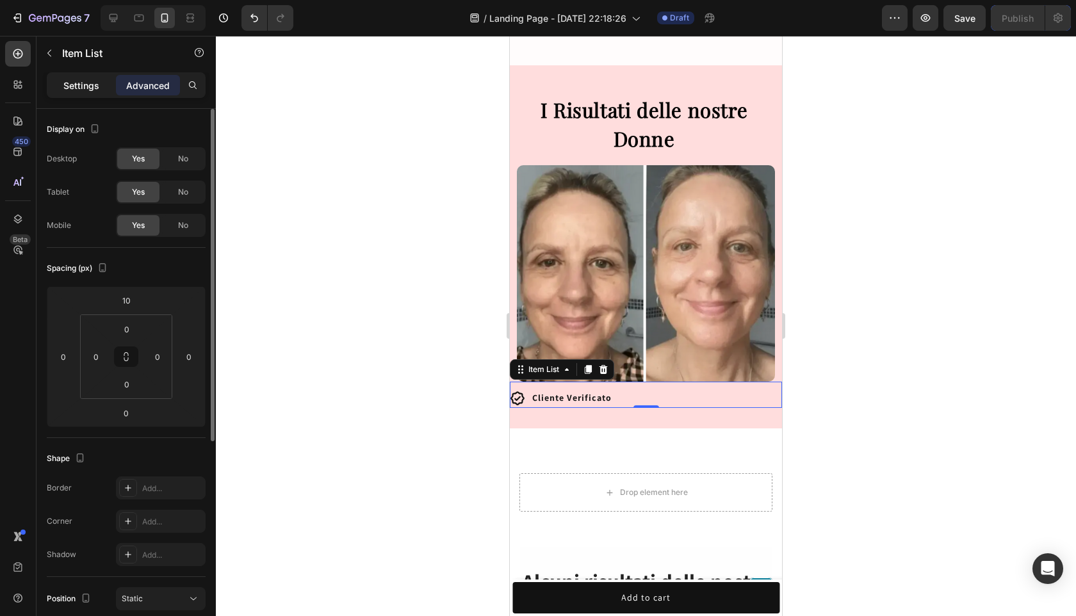
click at [81, 83] on p "Settings" at bounding box center [81, 85] width 36 height 13
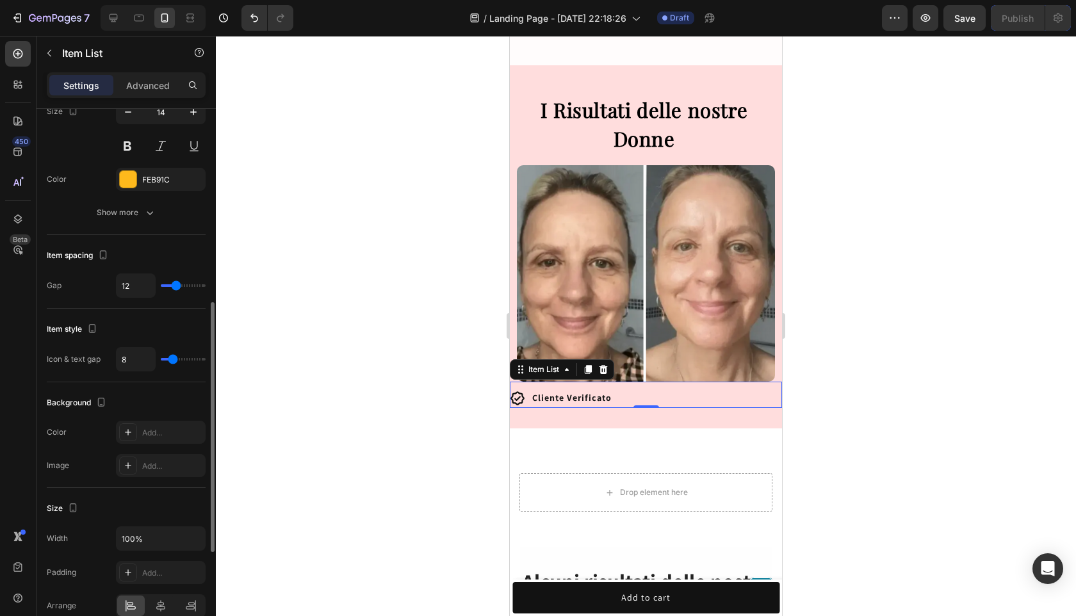
scroll to position [402, 0]
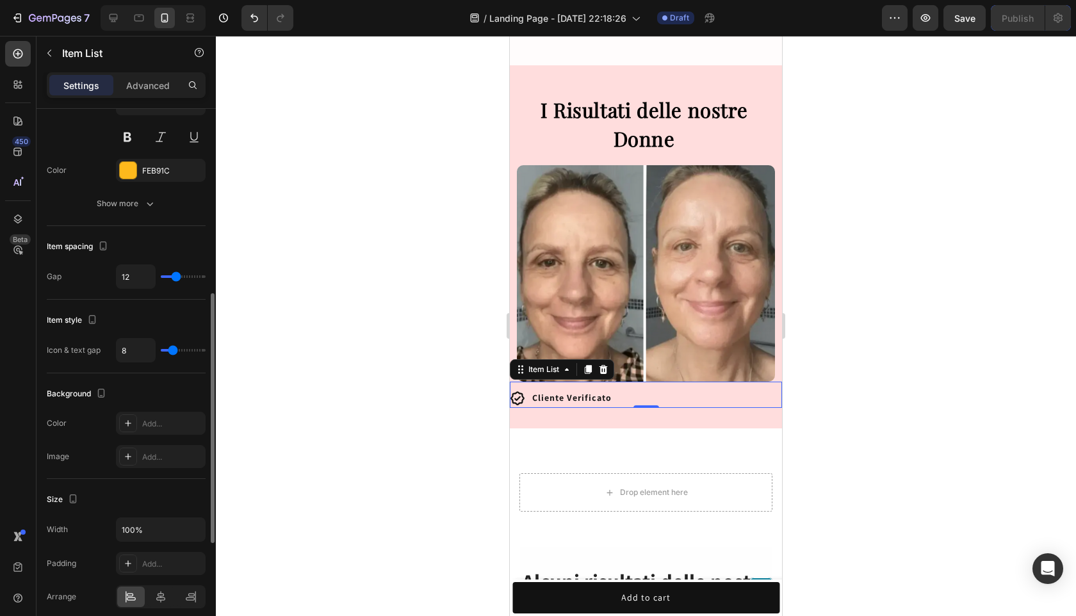
type input "7"
type input "12"
type input "14"
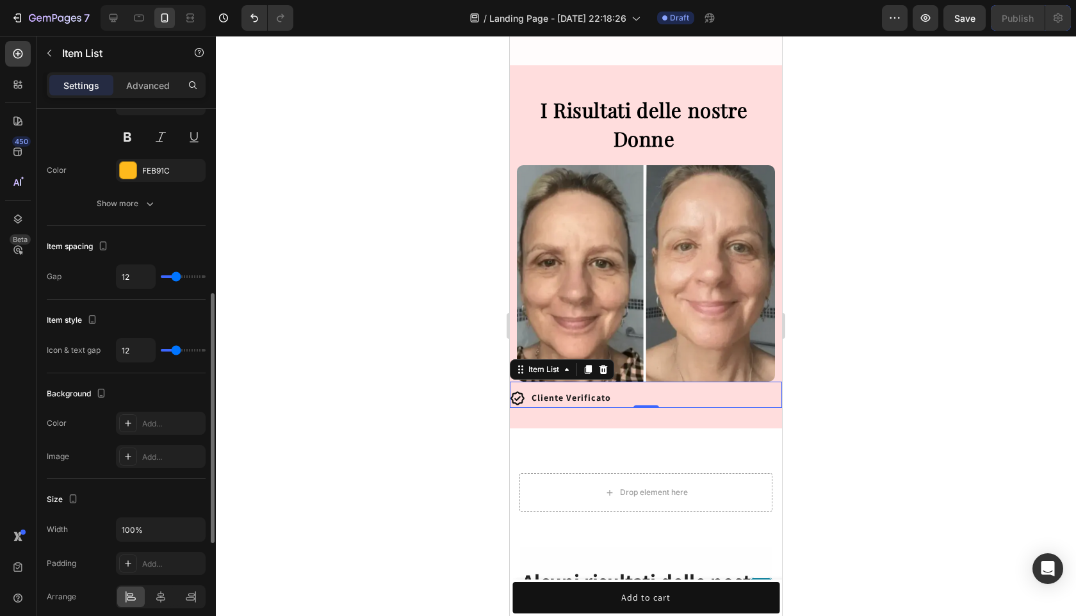
type input "14"
type input "16"
type input "17"
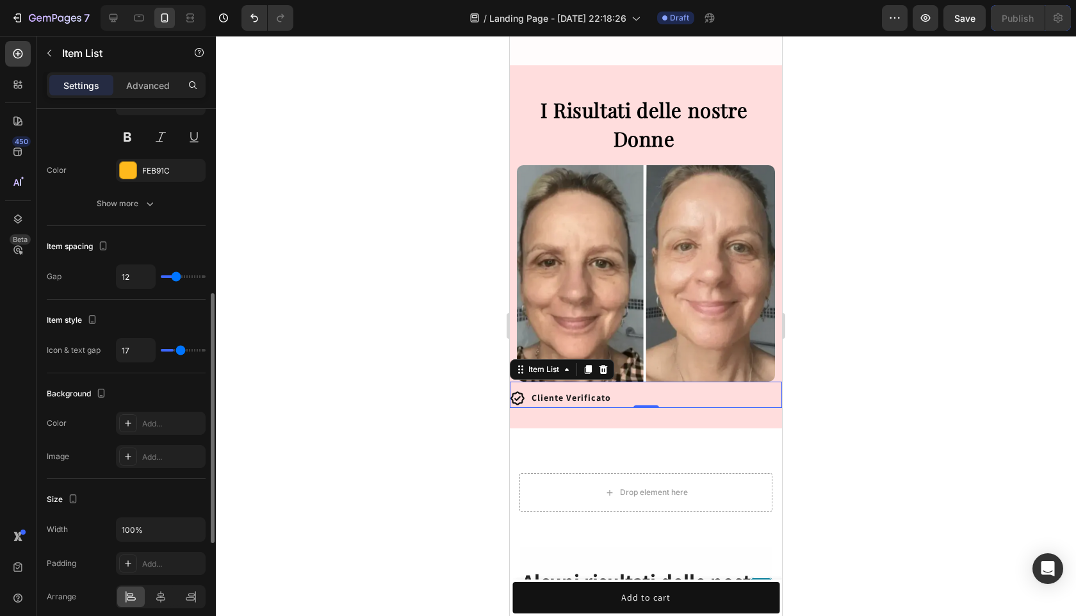
type input "18"
type input "19"
type input "20"
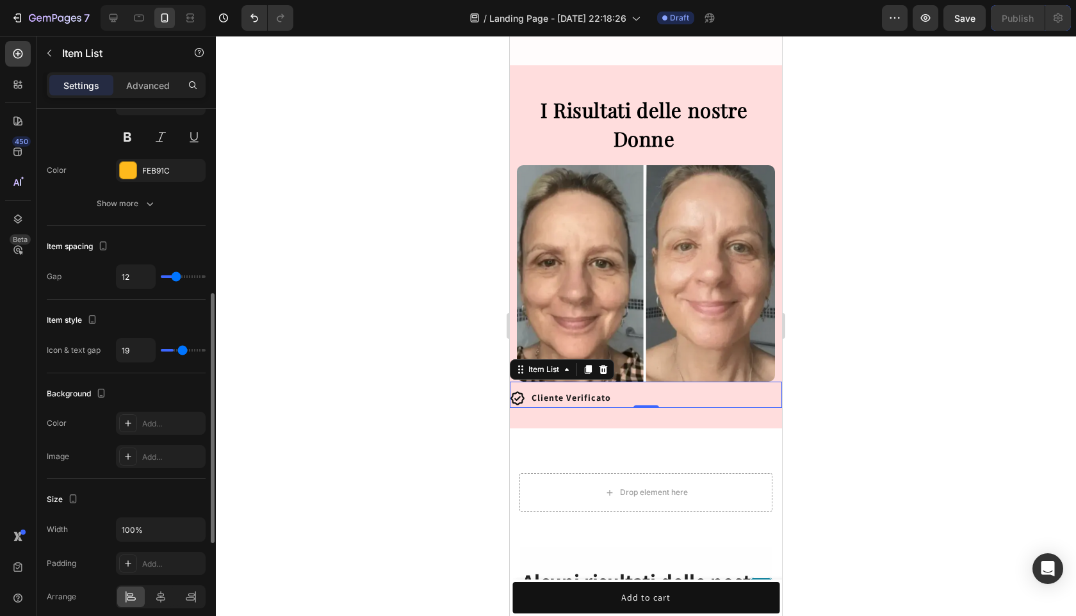
type input "20"
type input "21"
type input "22"
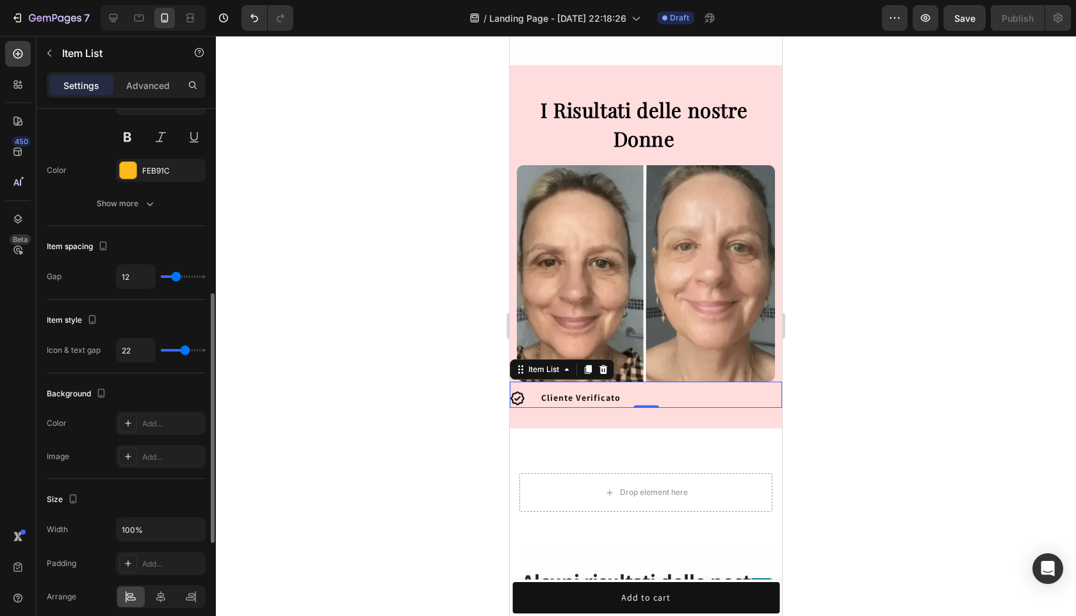
type input "23"
type input "24"
type input "25"
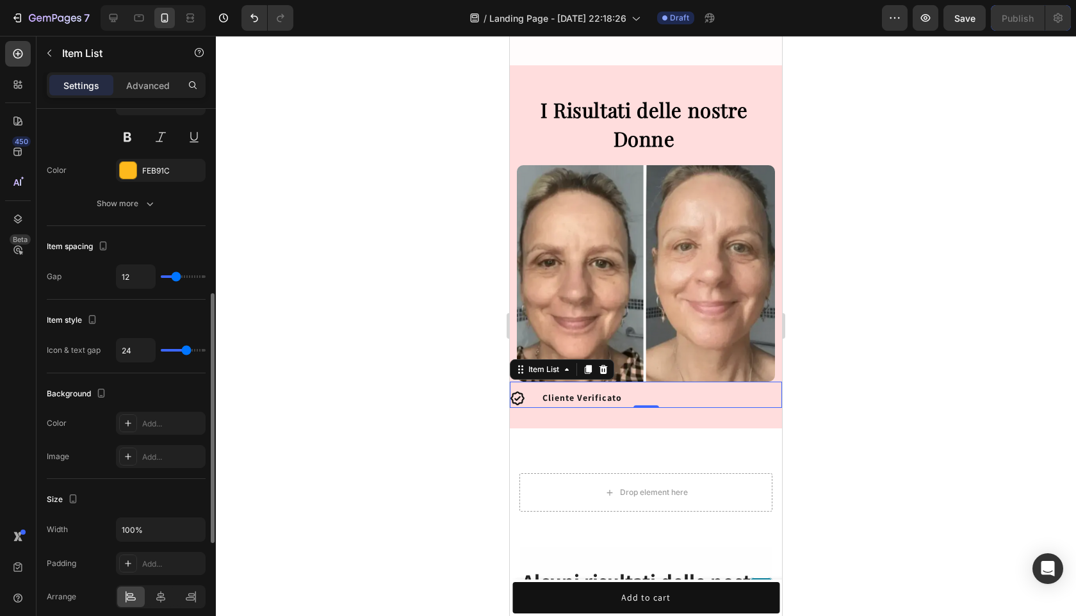
type input "25"
type input "27"
type input "30"
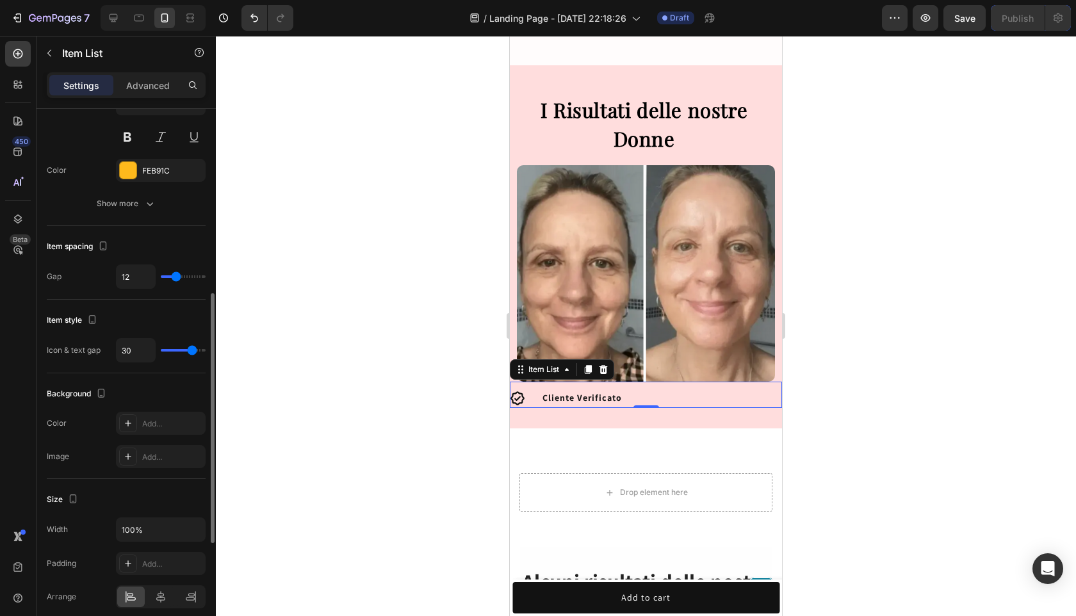
type input "33"
type input "35"
type input "37"
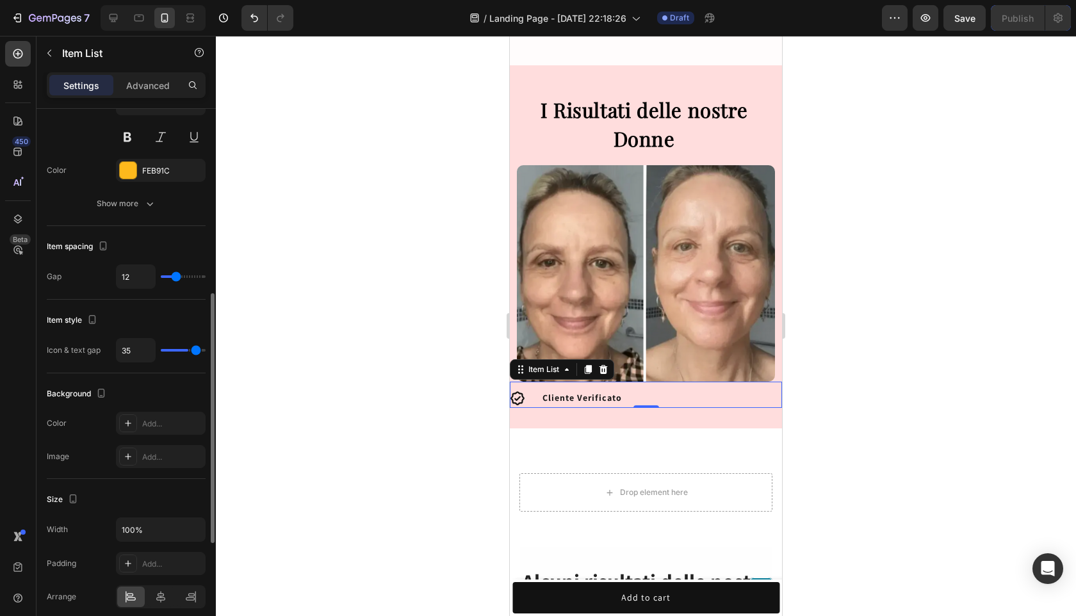
type input "37"
type input "39"
type input "40"
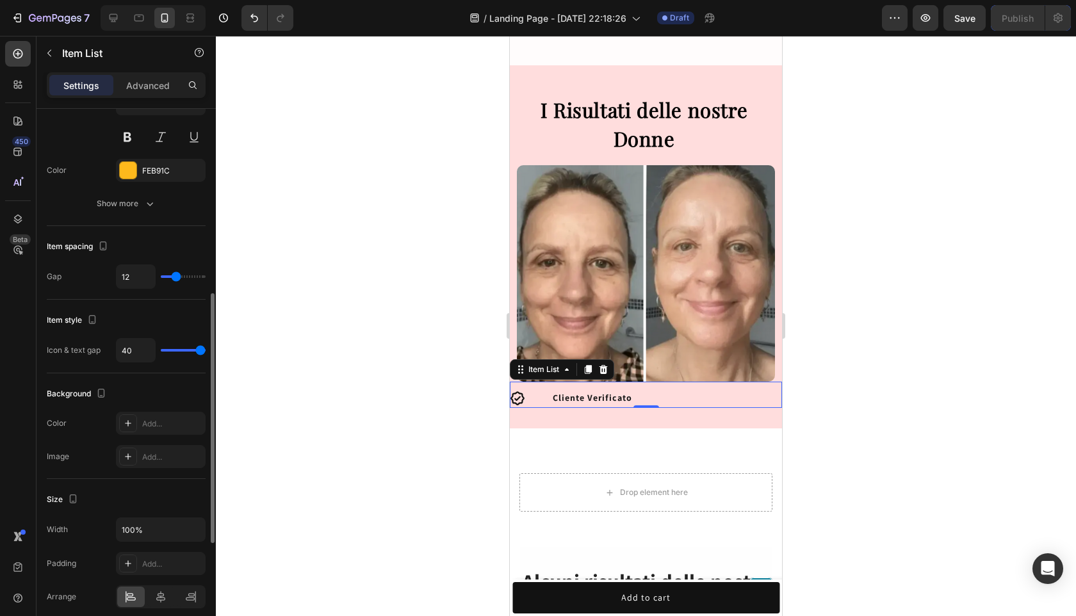
type input "39"
type input "38"
type input "37"
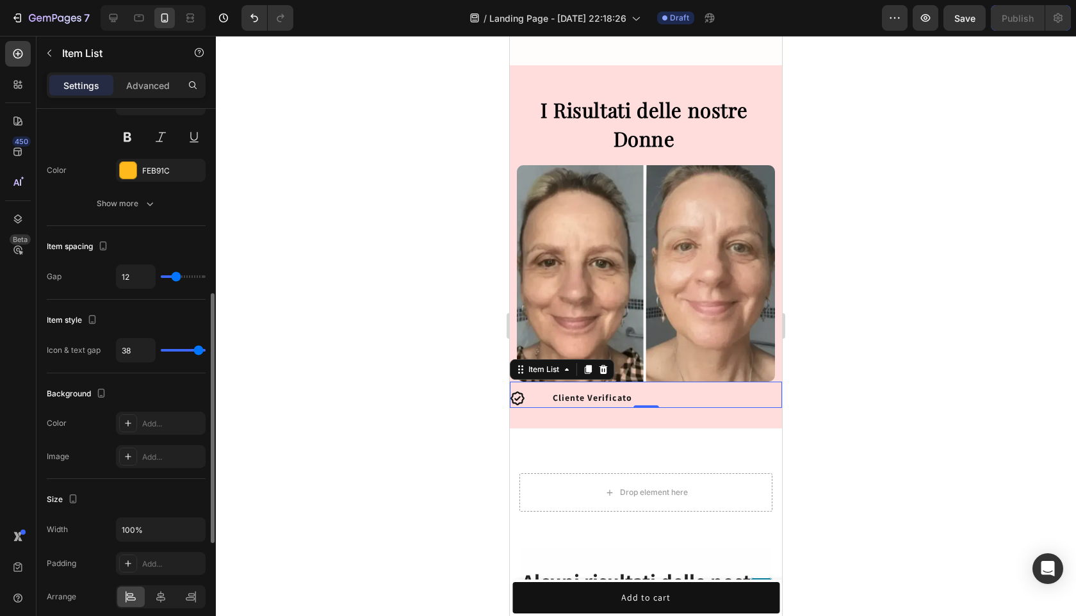
type input "37"
type input "36"
type input "35"
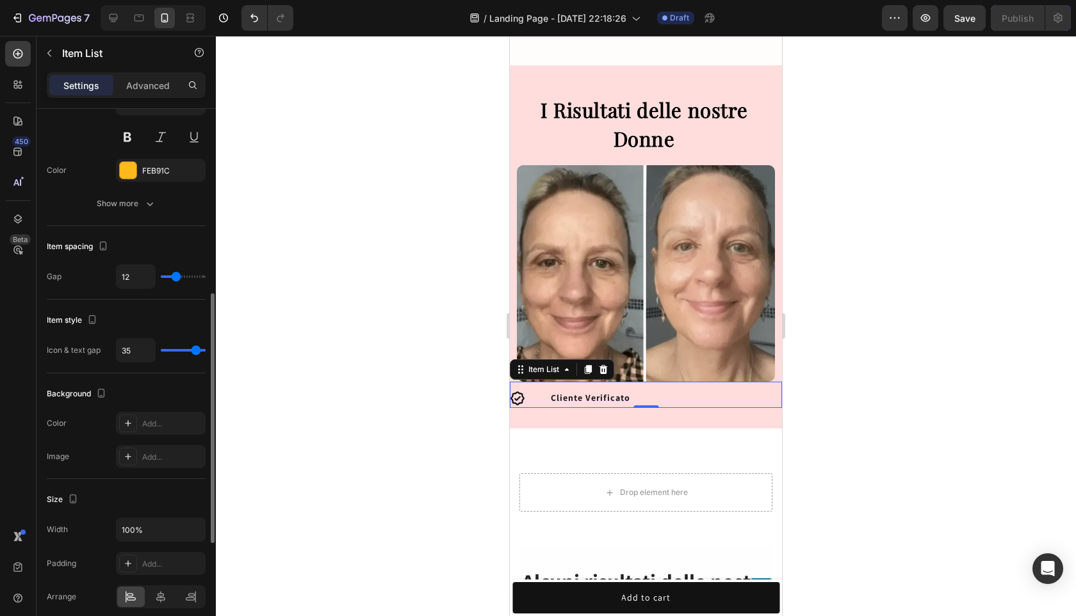
type input "34"
type input "33"
type input "32"
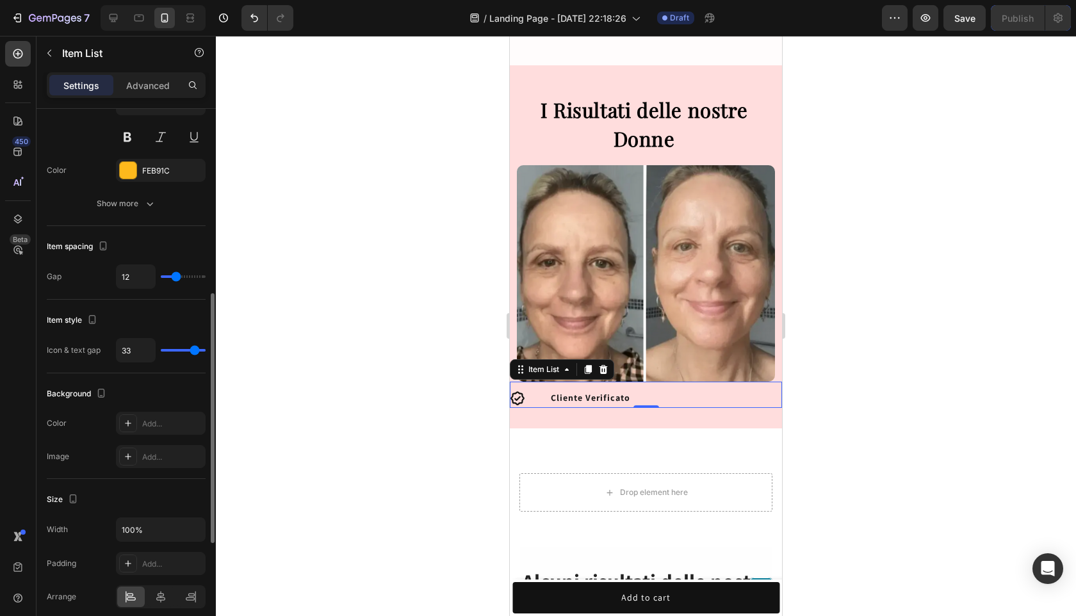
type input "32"
type input "31"
type input "30"
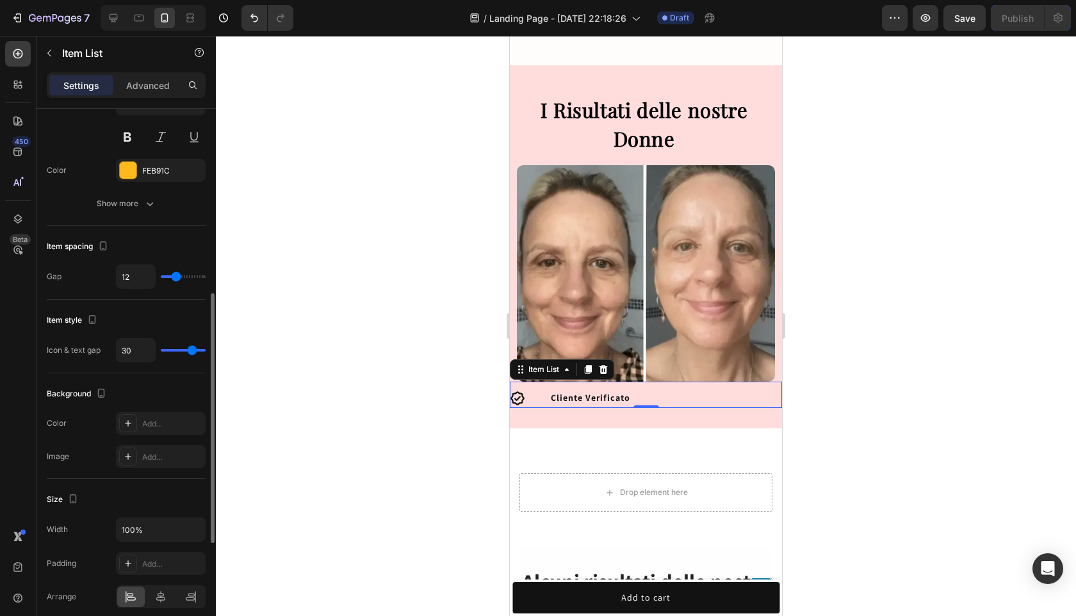
type input "29"
type input "28"
type input "27"
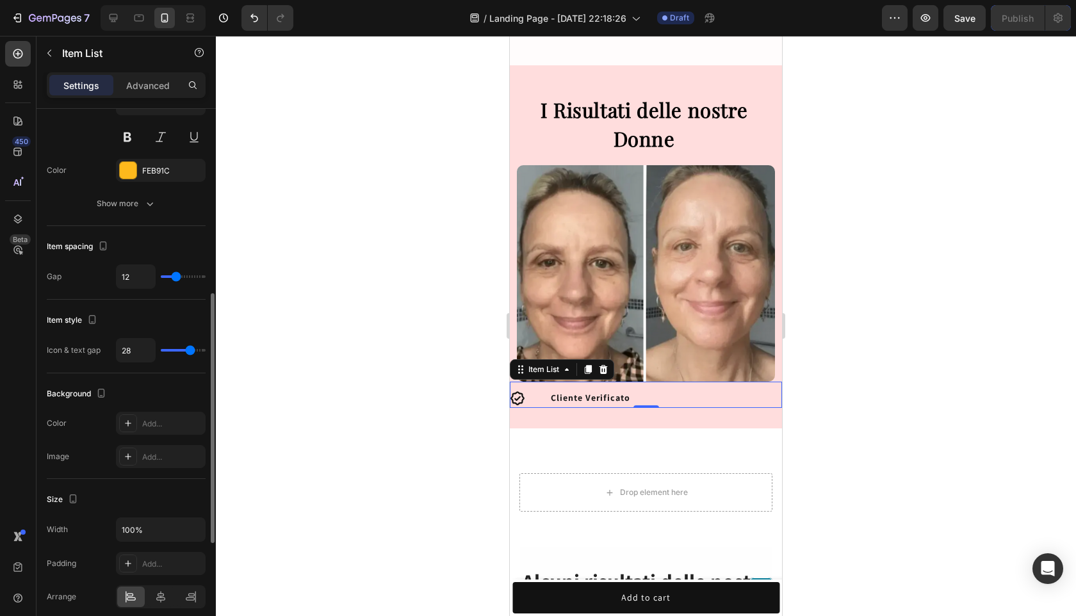
type input "27"
type input "26"
type input "24"
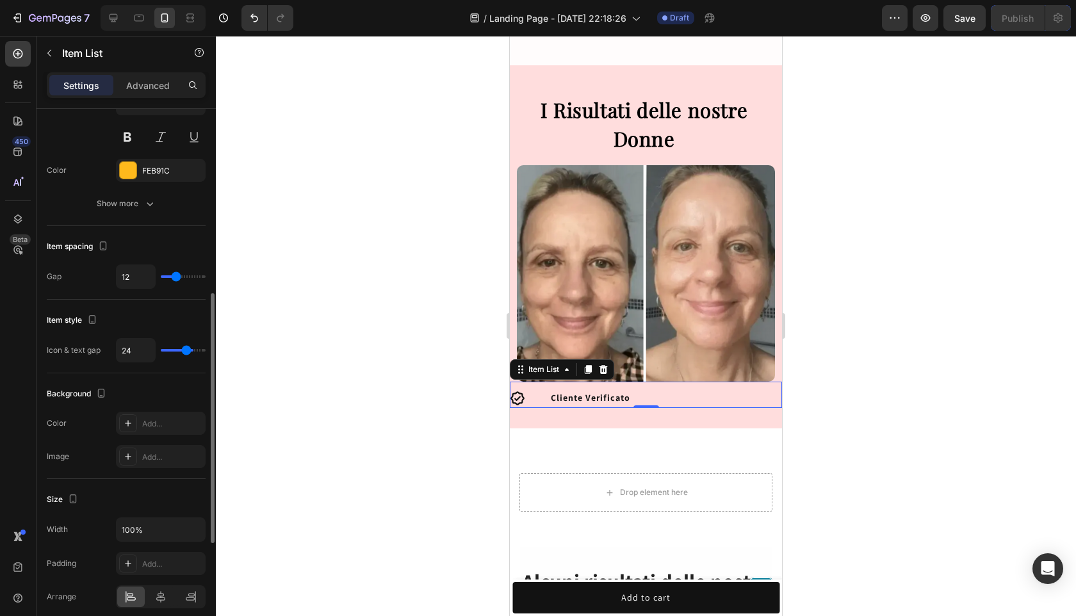
type input "23"
type input "21"
type input "20"
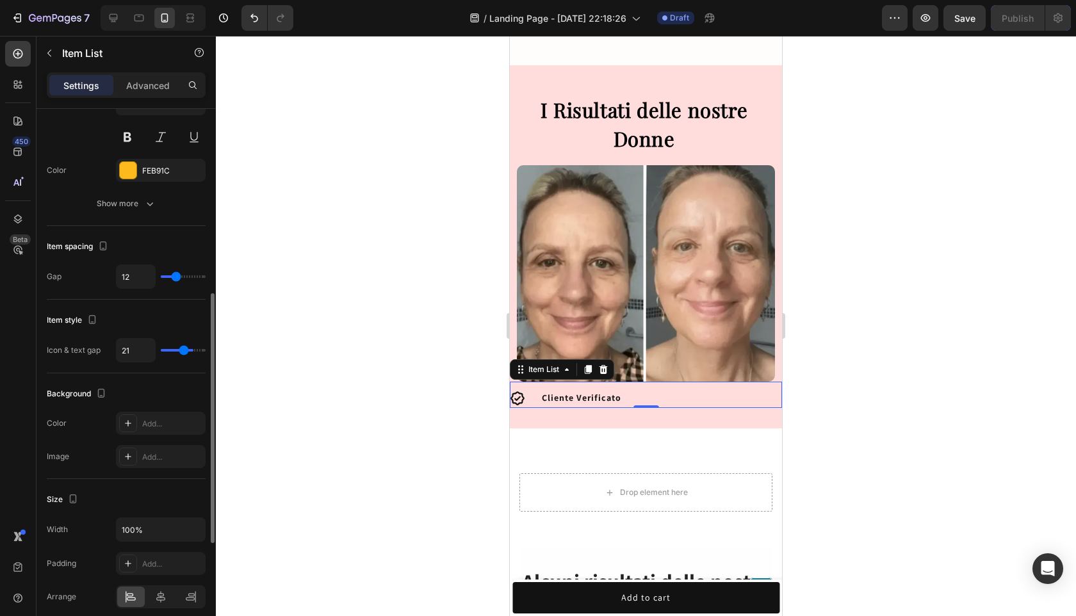
type input "20"
type input "18"
type input "17"
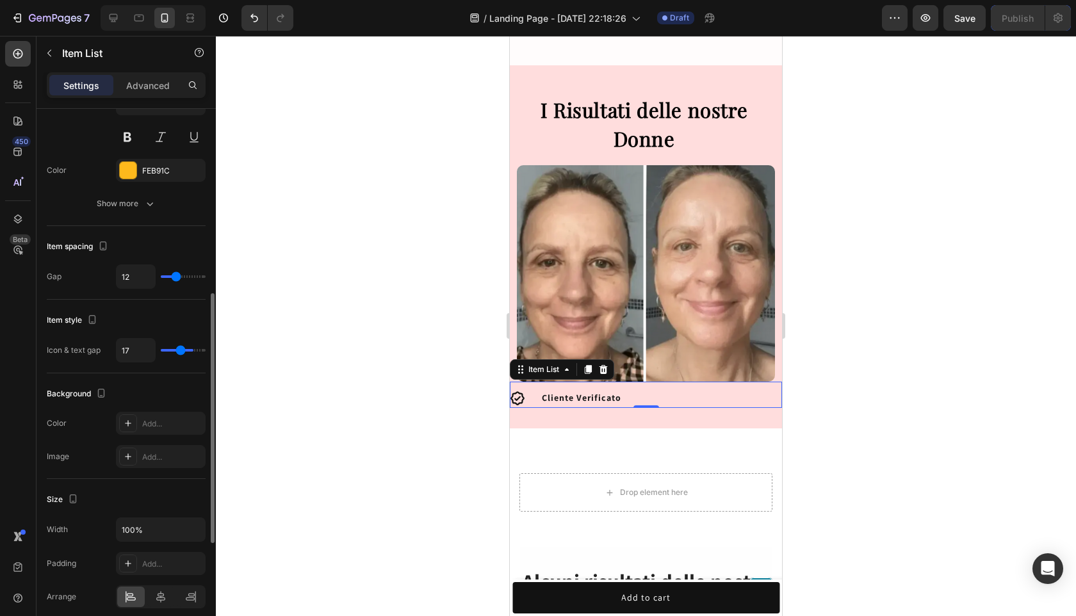
type input "16"
type input "15"
type input "14"
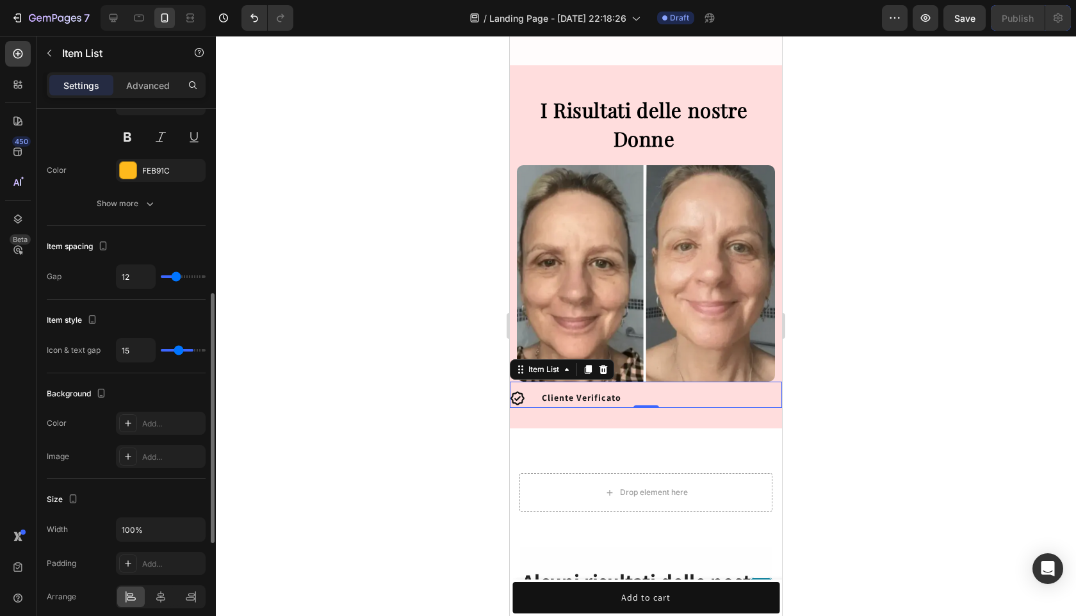
type input "14"
type input "13"
type input "12"
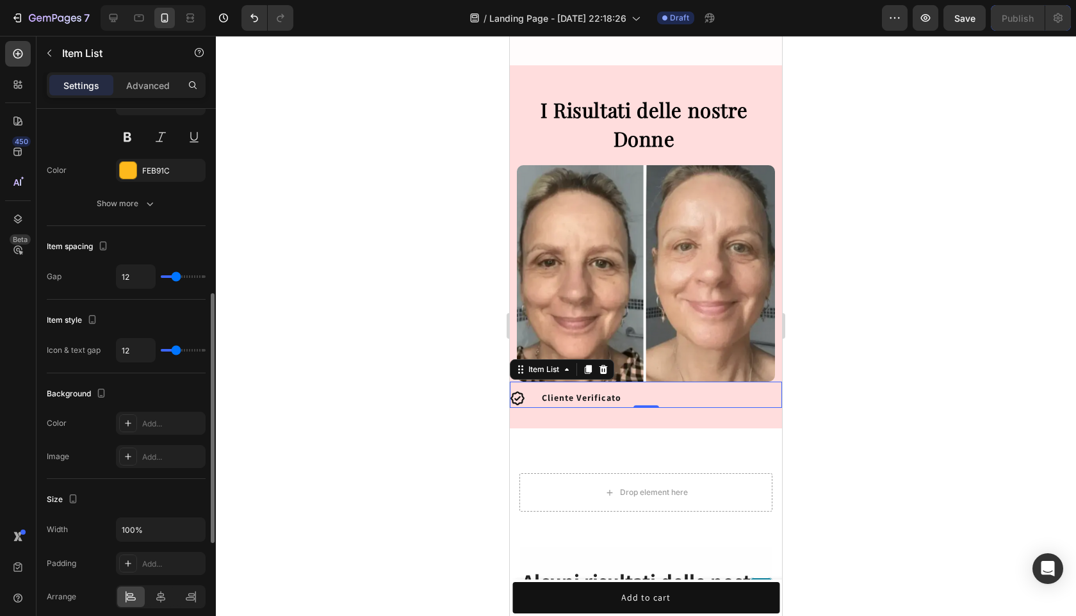
type input "11"
type input "10"
type input "9"
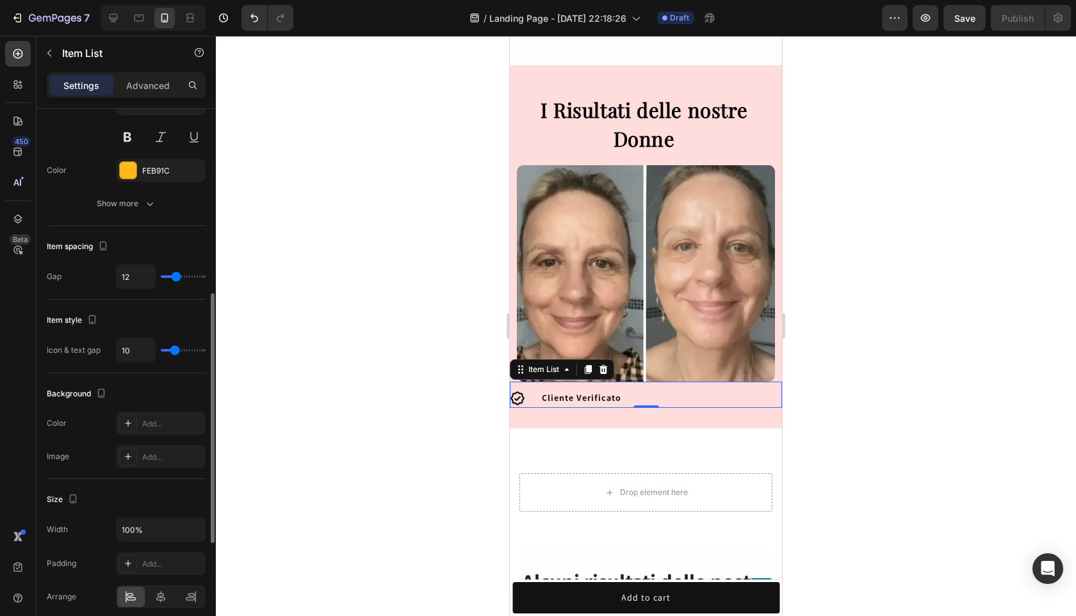
type input "9"
type input "8"
type input "7"
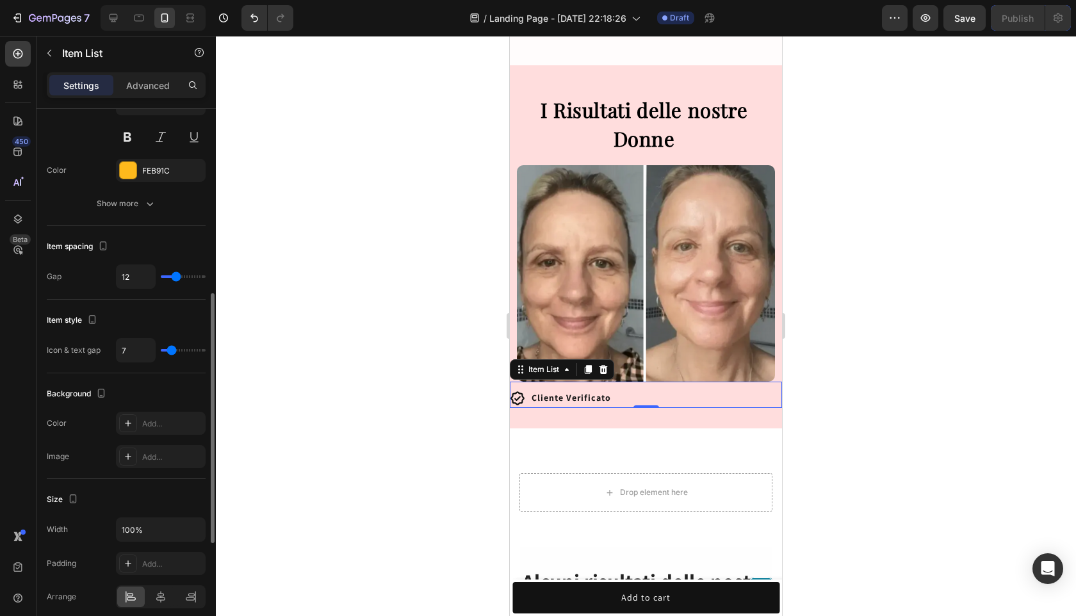
click at [172, 350] on input "range" at bounding box center [183, 350] width 45 height 3
type input "13"
type input "14"
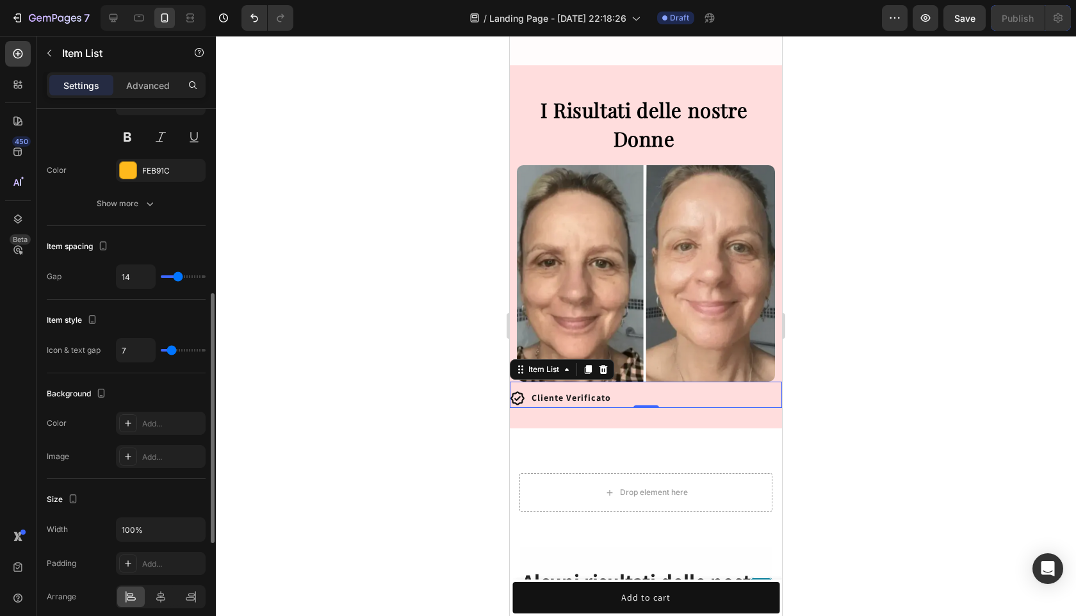
type input "16"
type input "19"
type input "21"
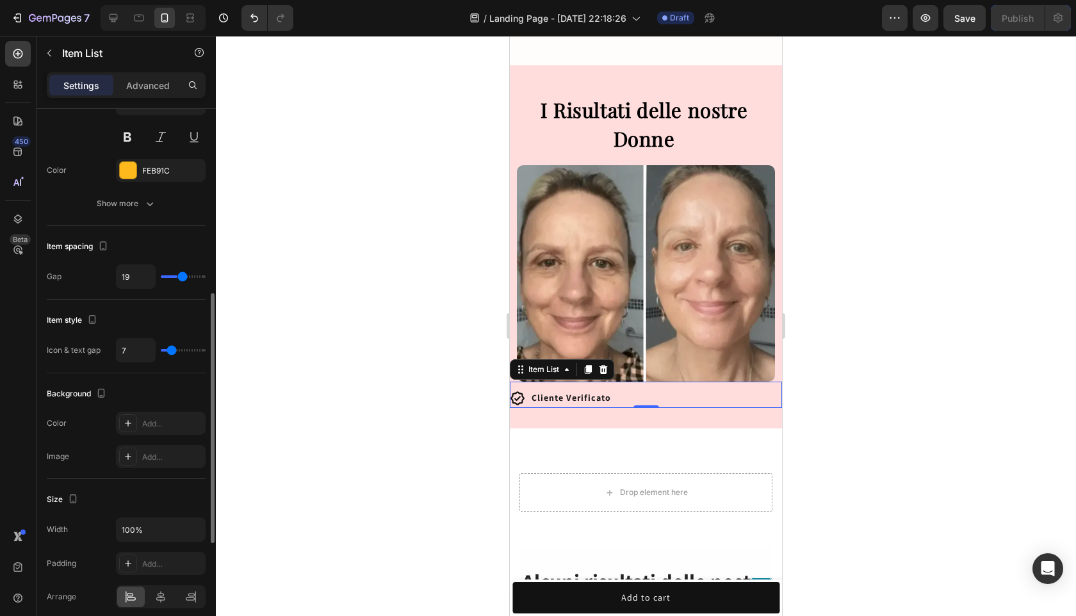
type input "21"
type input "23"
type input "27"
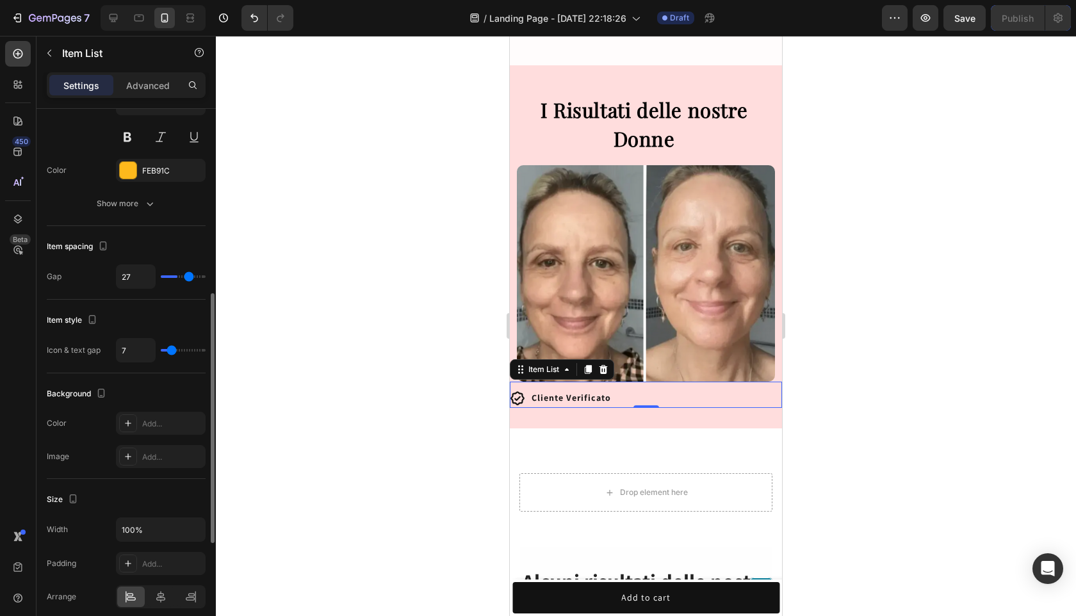
type input "30"
type input "33"
type input "36"
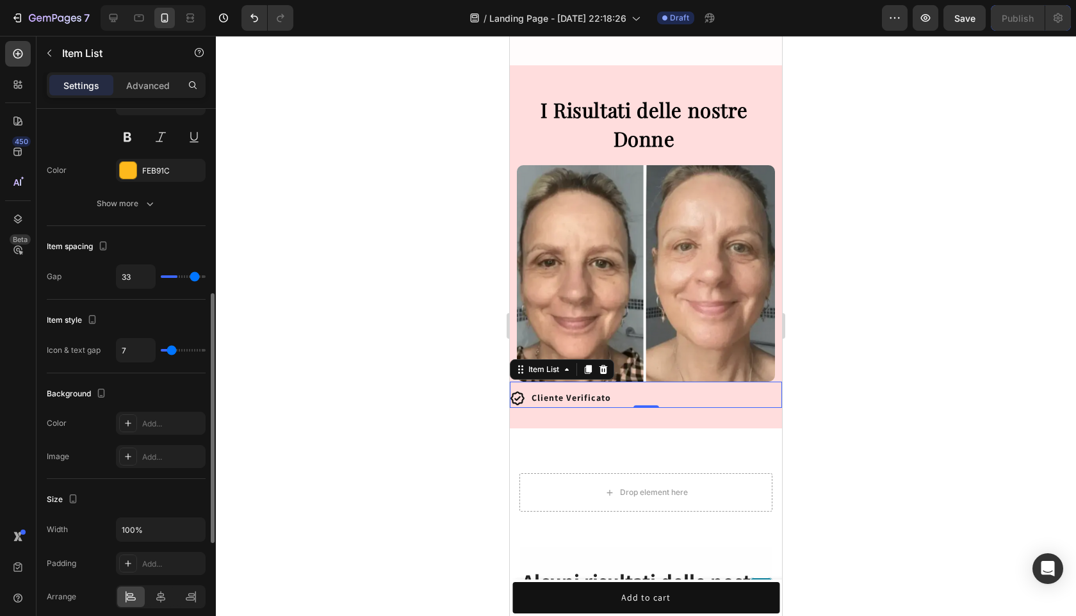
type input "36"
type input "38"
type input "40"
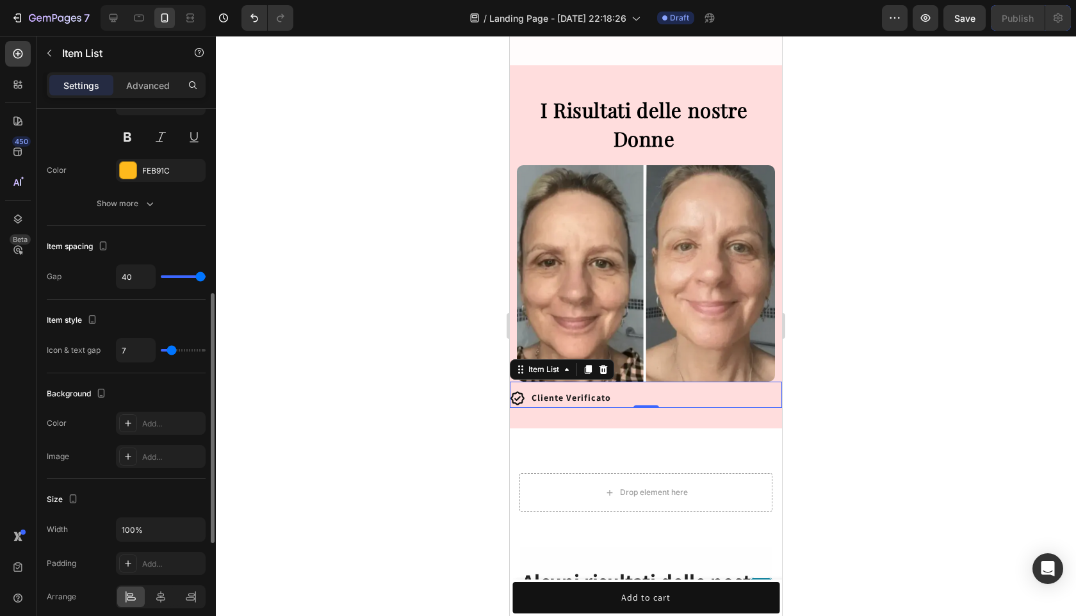
type input "38"
type input "36"
type input "34"
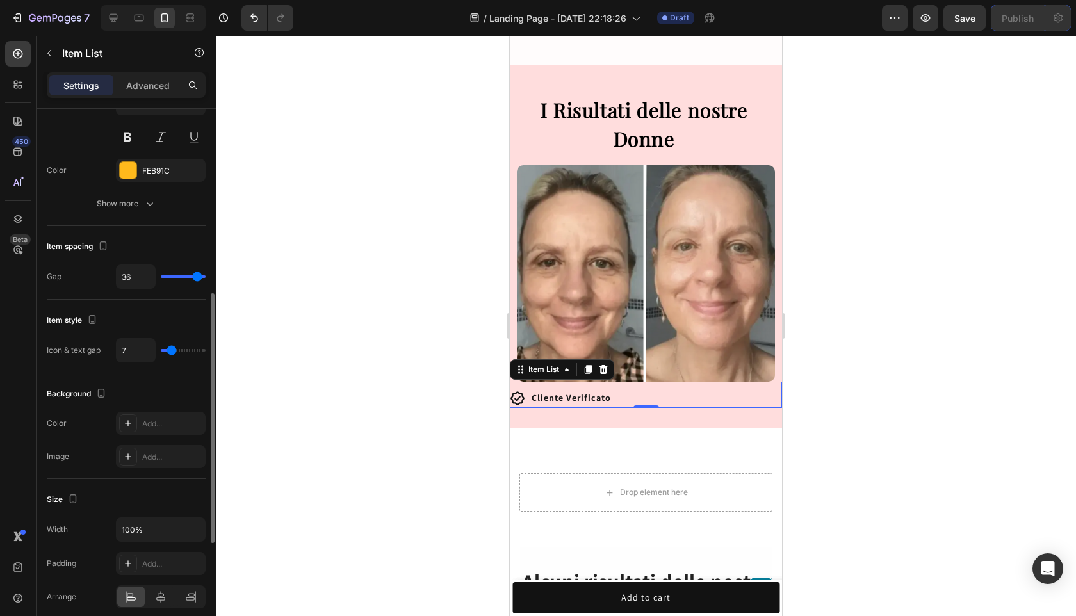
type input "34"
type input "32"
type input "31"
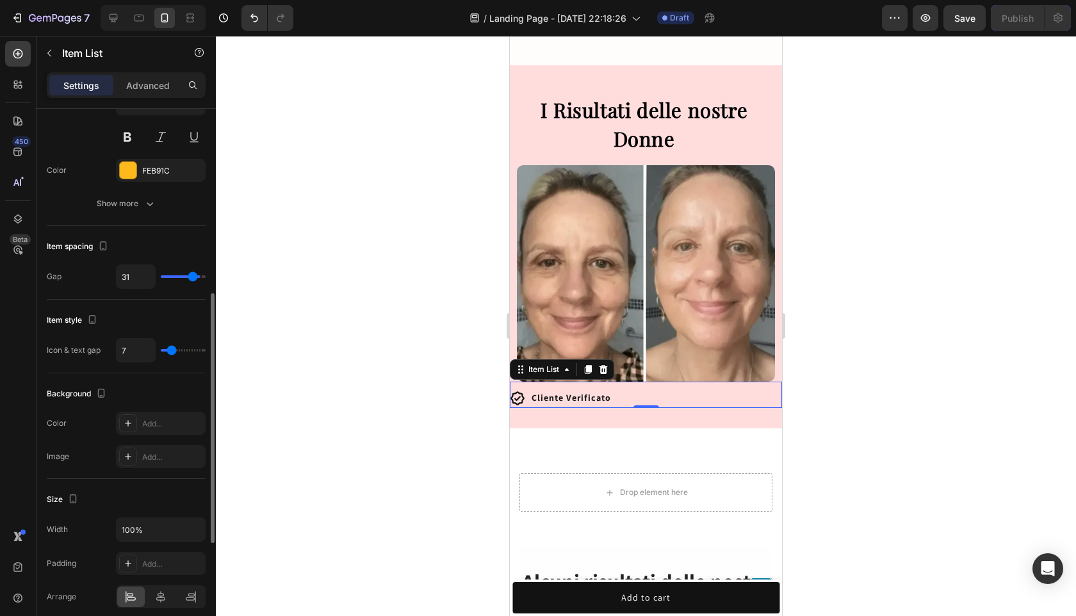
type input "30"
type input "29"
type input "28"
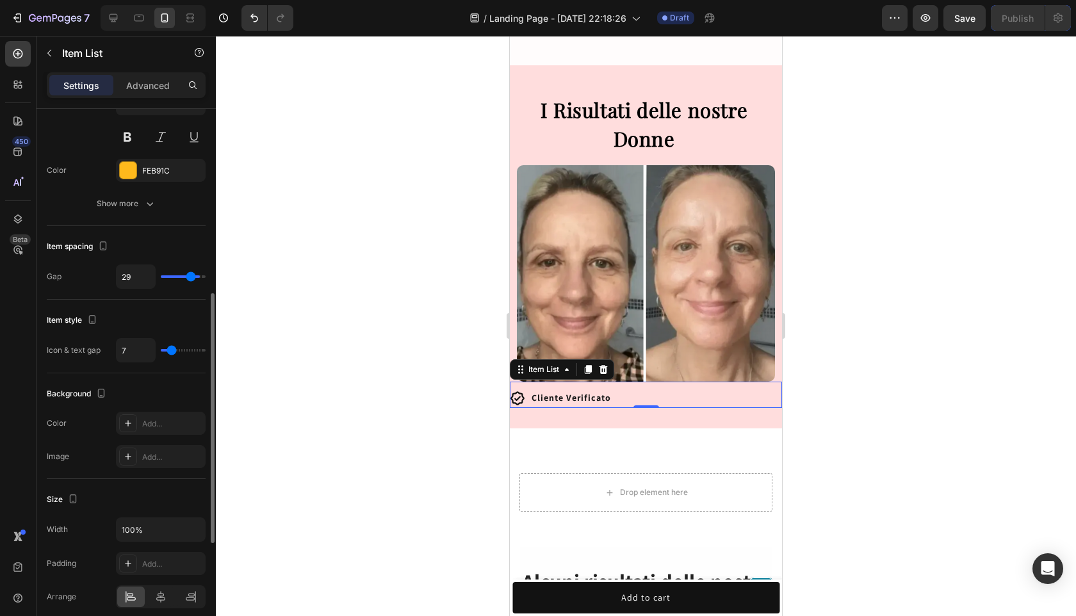
type input "28"
type input "27"
type input "26"
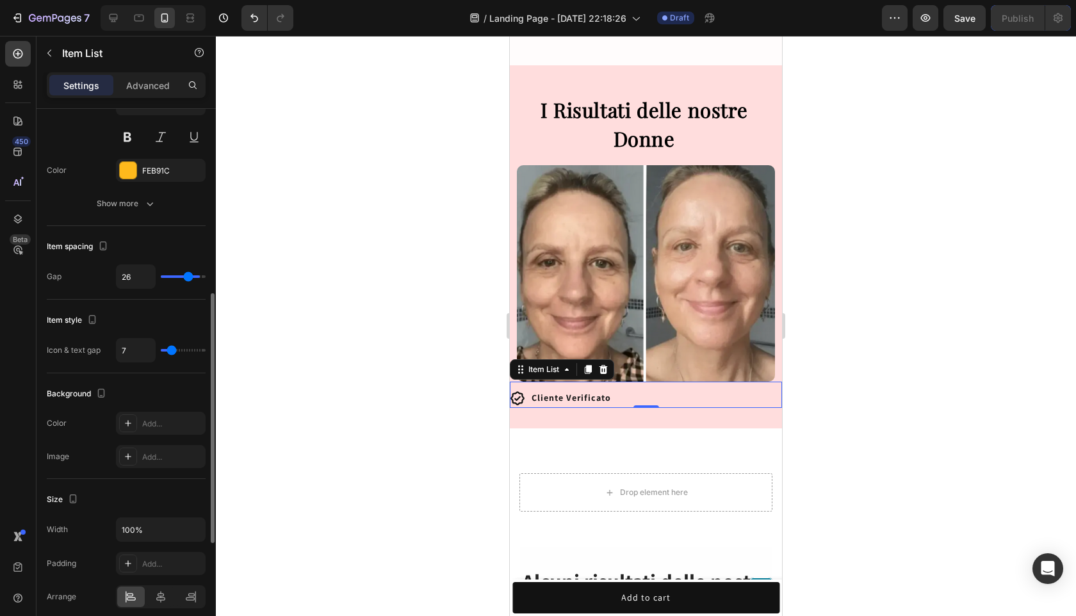
type input "25"
type input "24"
type input "23"
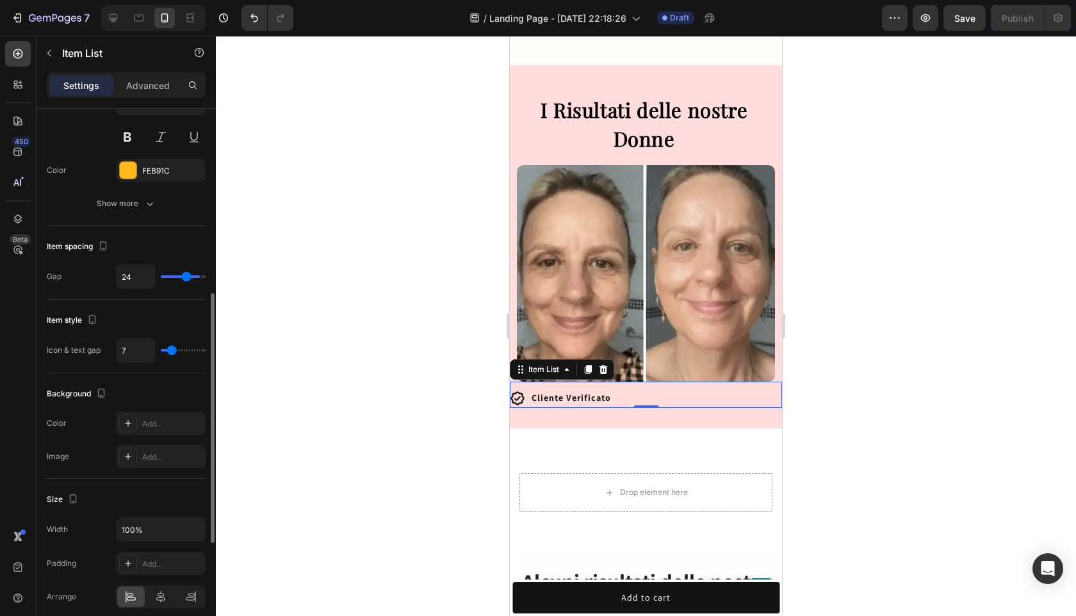
type input "23"
type input "22"
type input "21"
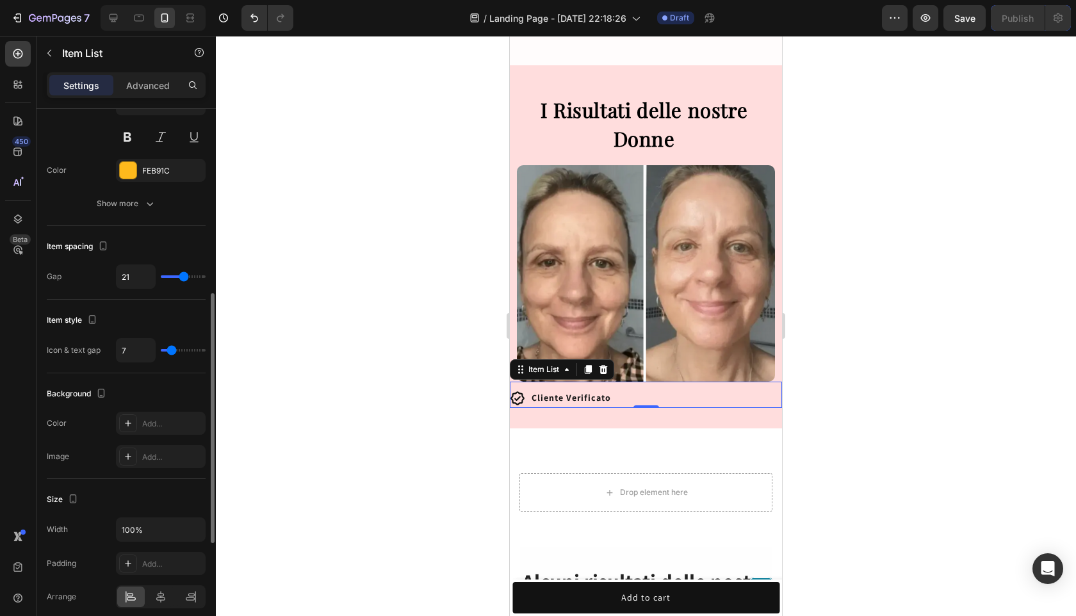
type input "20"
type input "19"
type input "18"
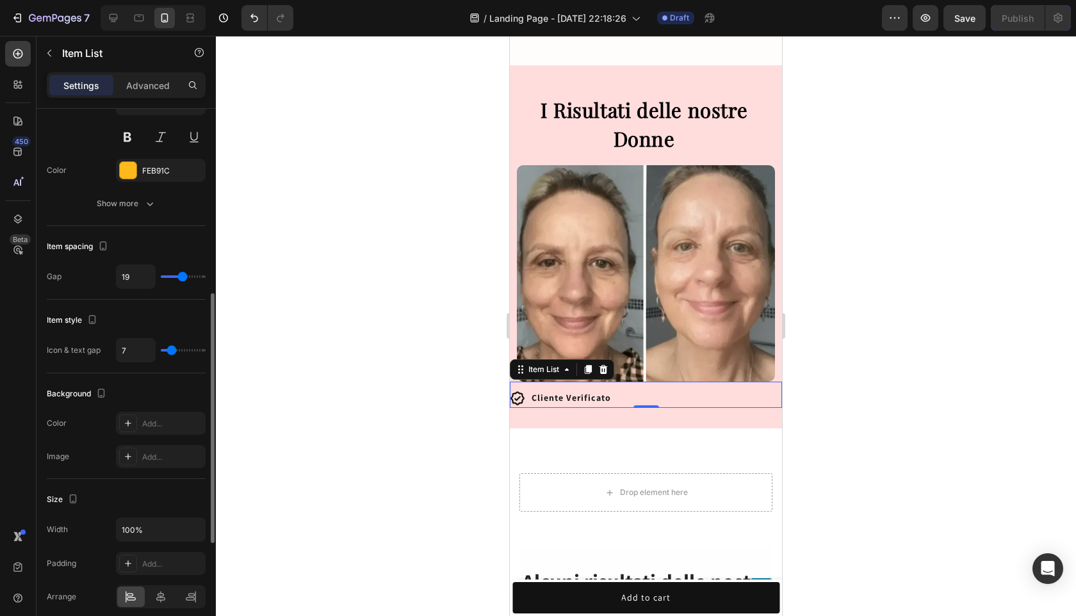
type input "18"
type input "17"
type input "16"
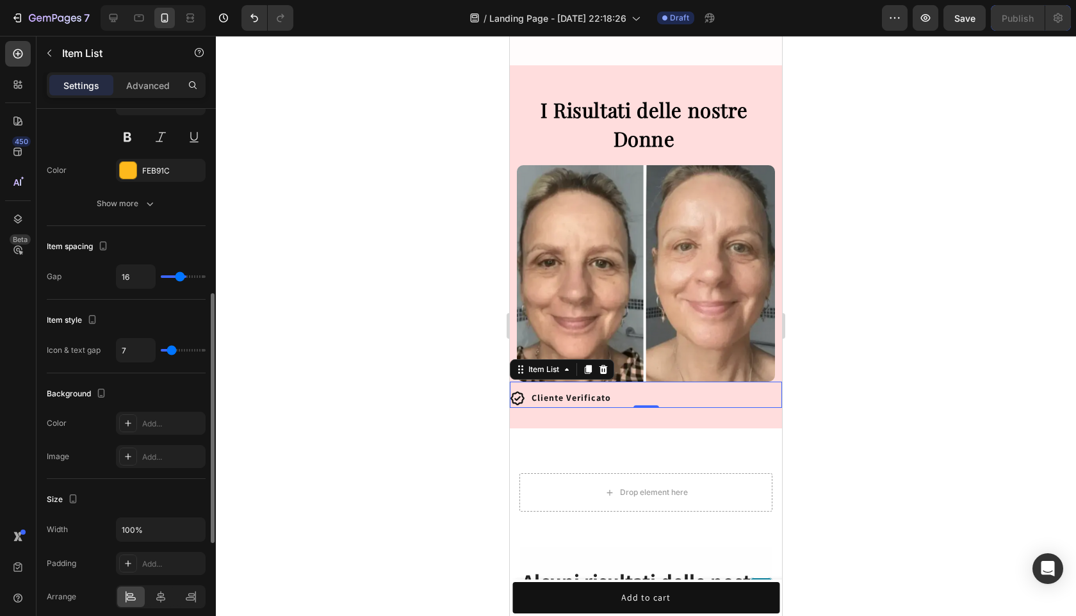
type input "15"
type input "14"
type input "13"
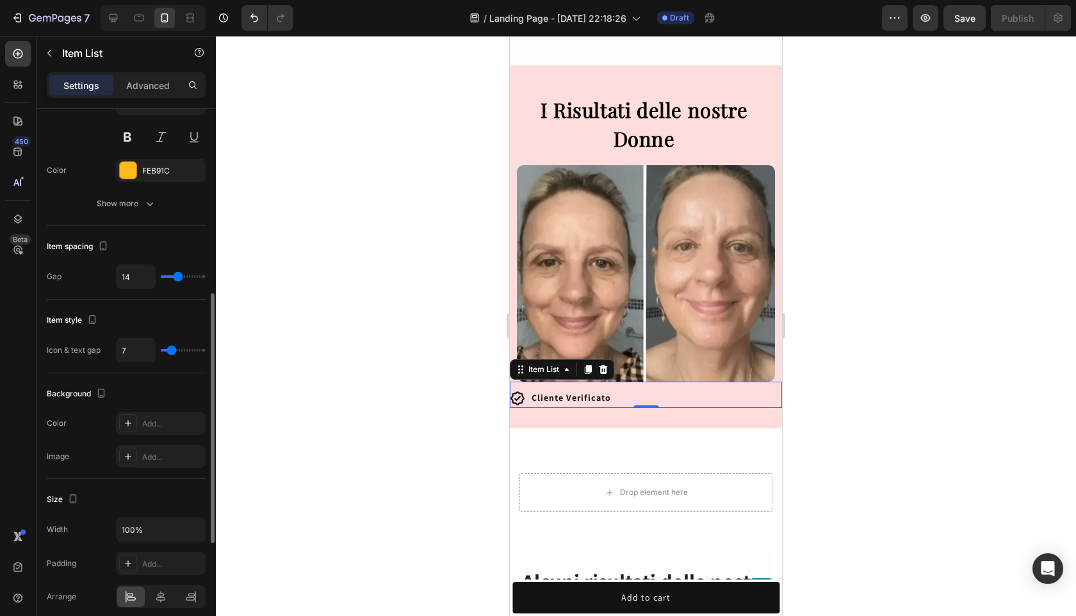
type input "13"
type input "12"
type input "11"
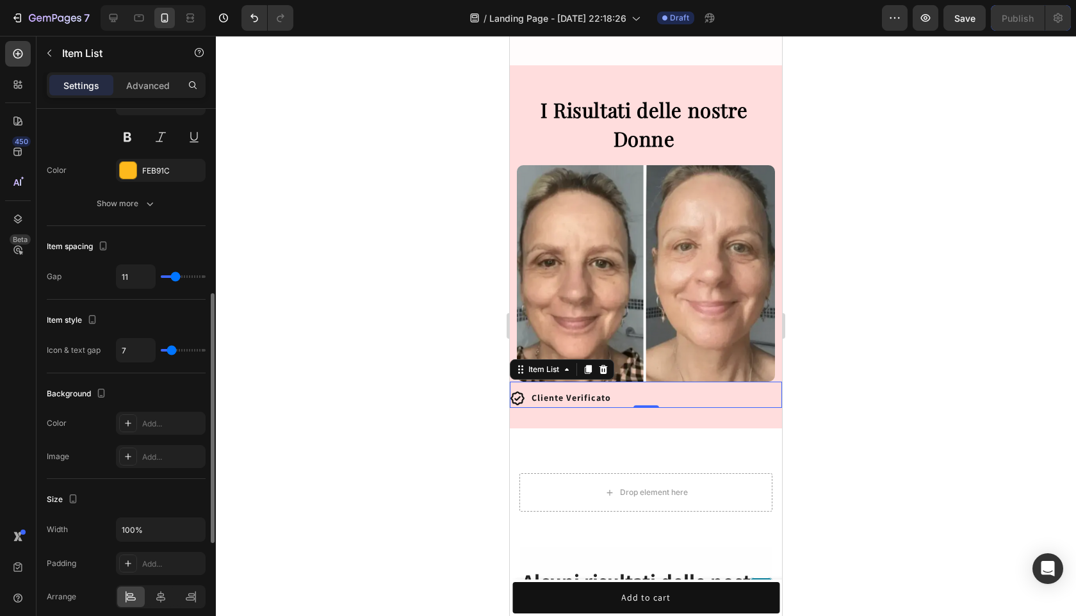
type input "10"
type input "9"
type input "8"
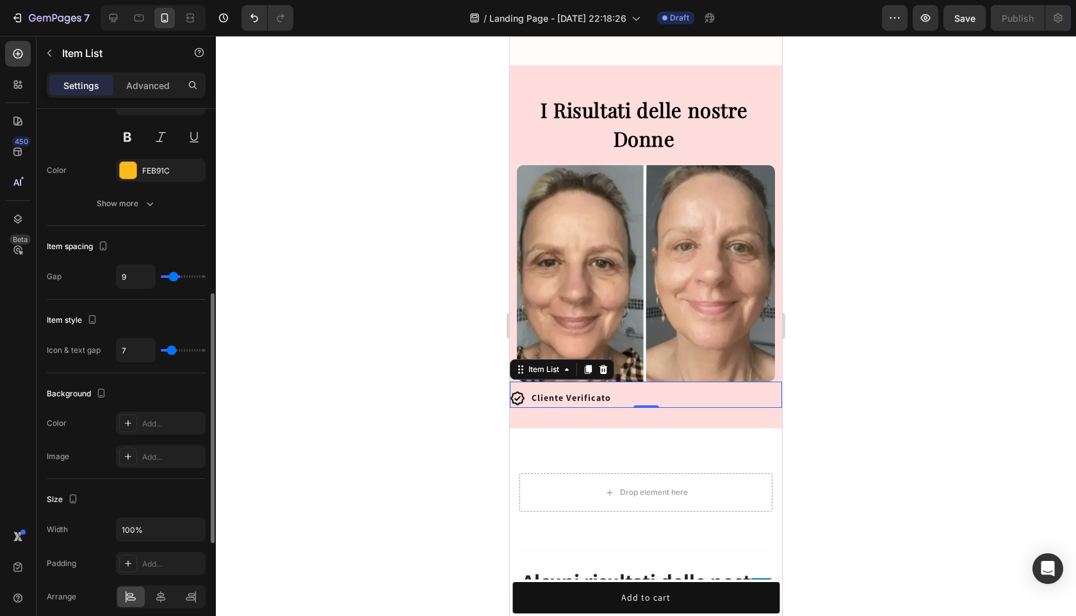
type input "8"
type input "7"
drag, startPoint x: 176, startPoint y: 276, endPoint x: 169, endPoint y: 279, distance: 7.5
click at [169, 278] on input "range" at bounding box center [183, 276] width 45 height 3
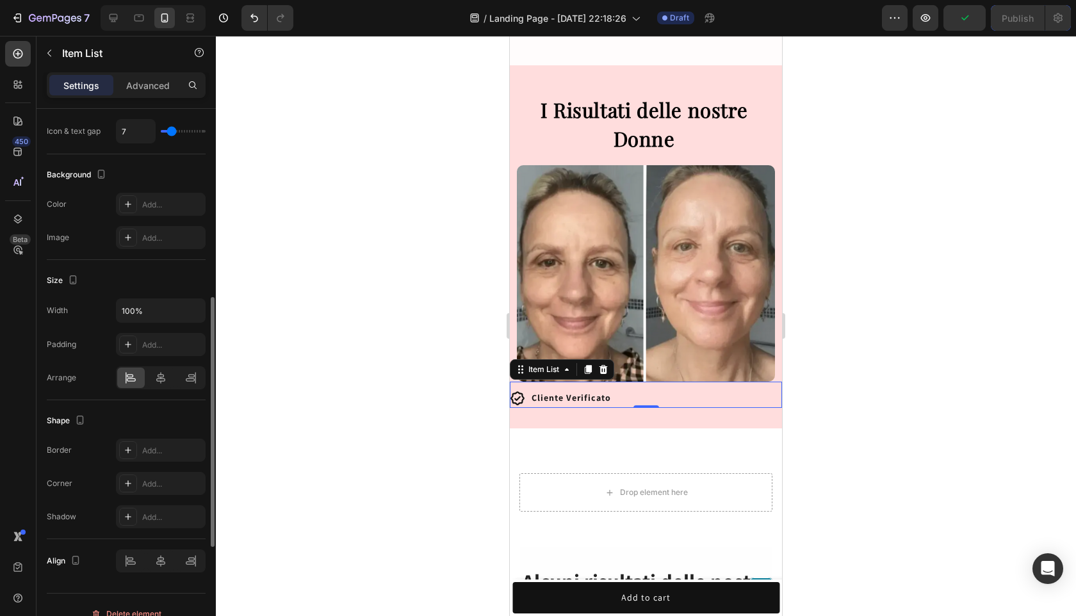
scroll to position [639, 0]
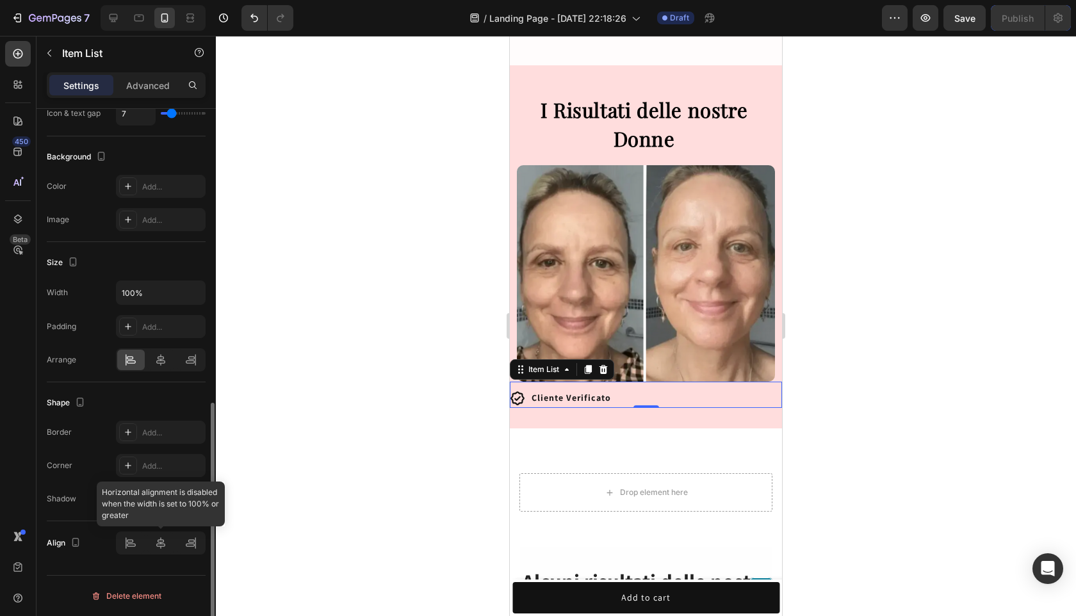
click at [159, 536] on div at bounding box center [161, 542] width 90 height 23
click at [159, 549] on div at bounding box center [161, 542] width 90 height 23
click at [172, 545] on div at bounding box center [161, 542] width 90 height 23
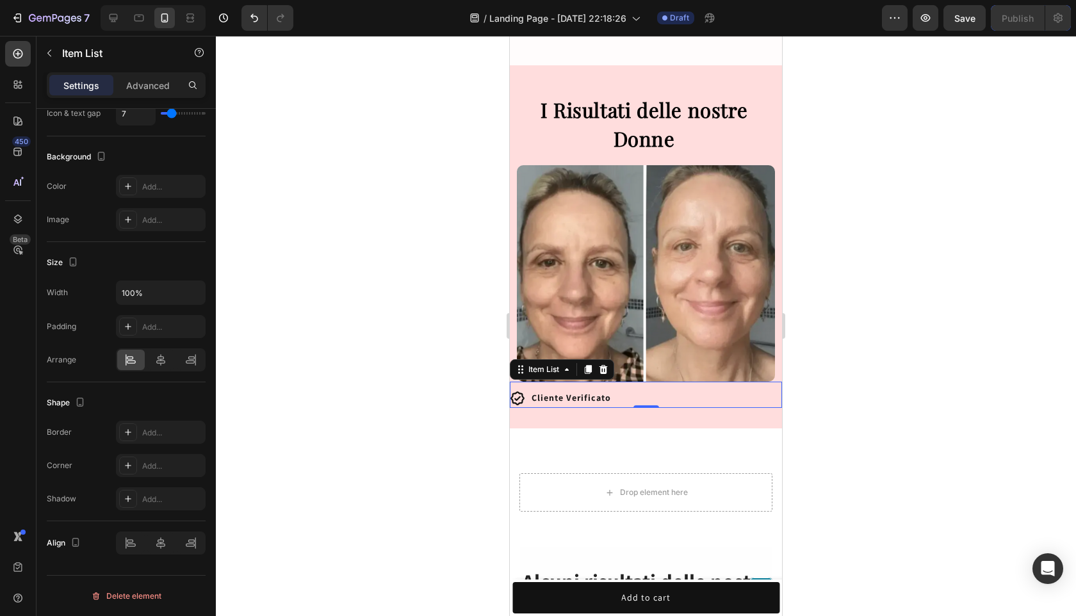
click at [633, 388] on div "Cliente Verificato" at bounding box center [646, 398] width 272 height 20
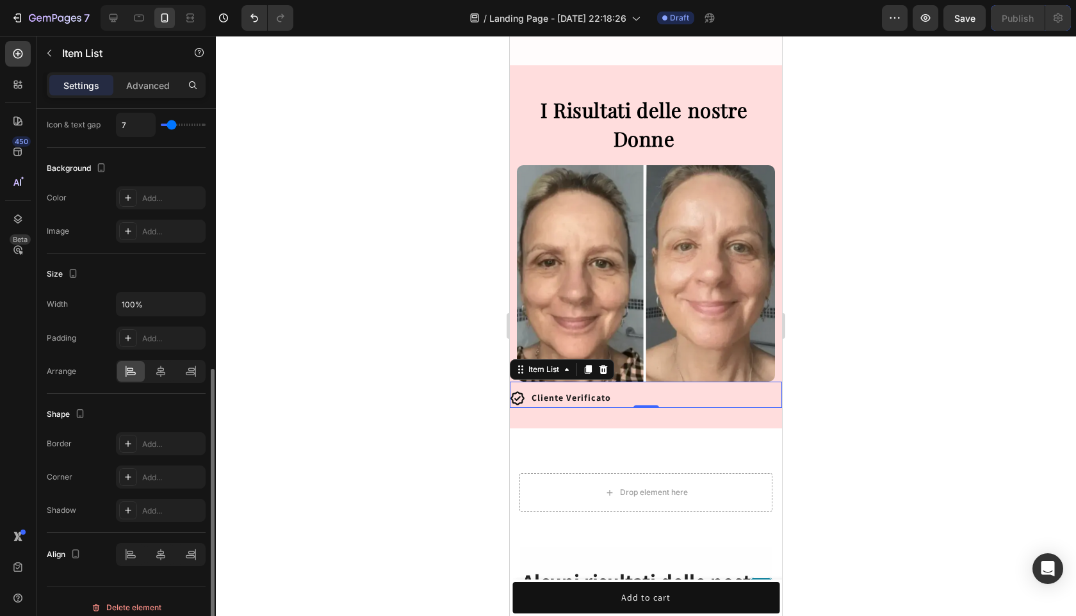
scroll to position [605, 0]
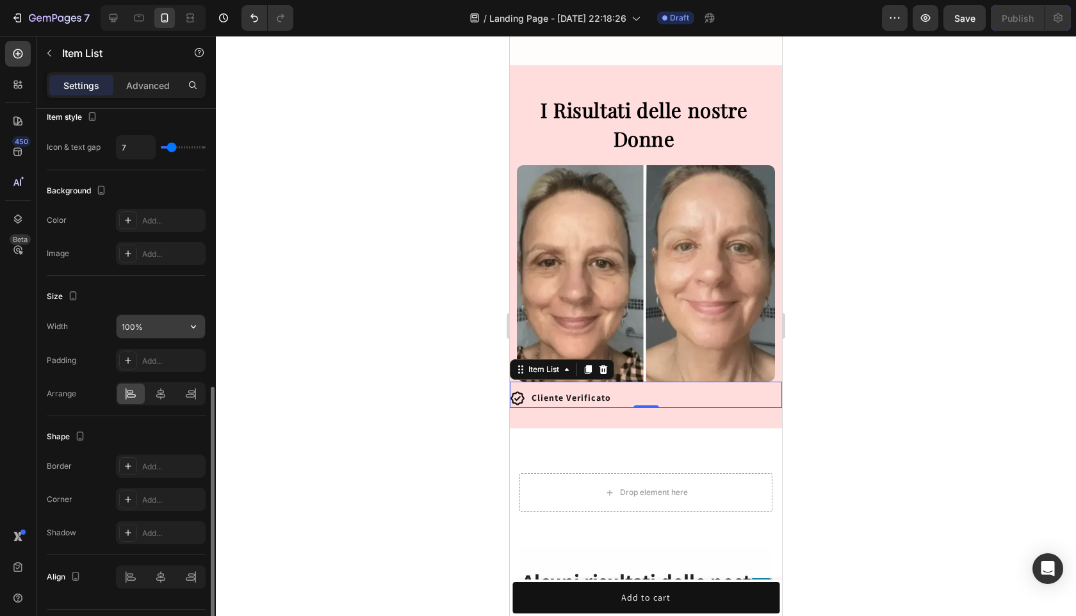
click at [135, 327] on input "100%" at bounding box center [161, 326] width 88 height 23
click at [195, 342] on div "Width 50% Padding Add... [GEOGRAPHIC_DATA]" at bounding box center [126, 359] width 159 height 91
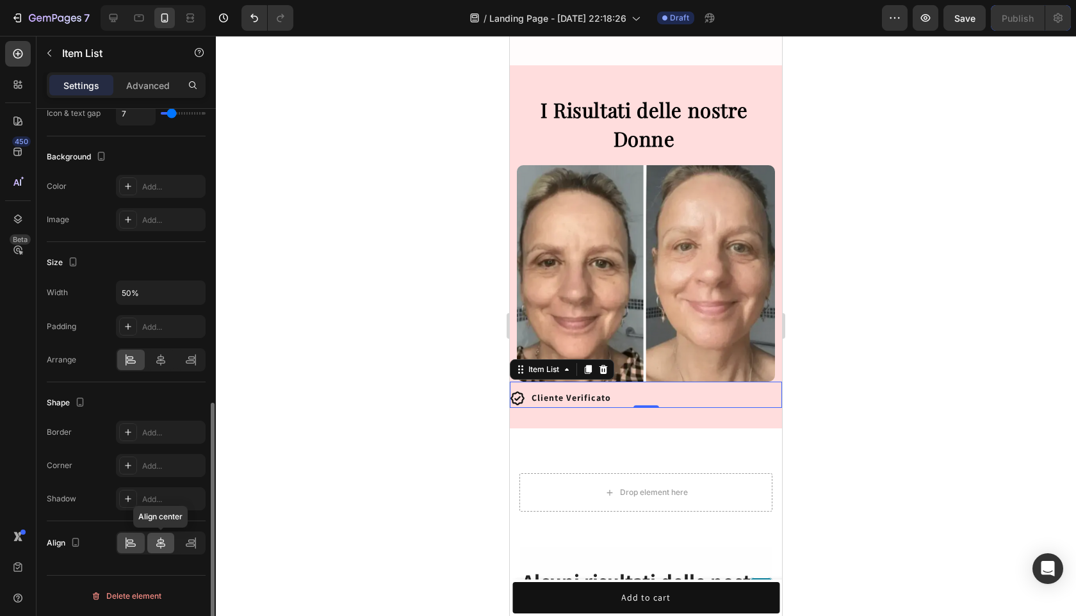
click at [156, 546] on icon at bounding box center [160, 543] width 13 height 13
click at [926, 297] on div at bounding box center [646, 326] width 860 height 580
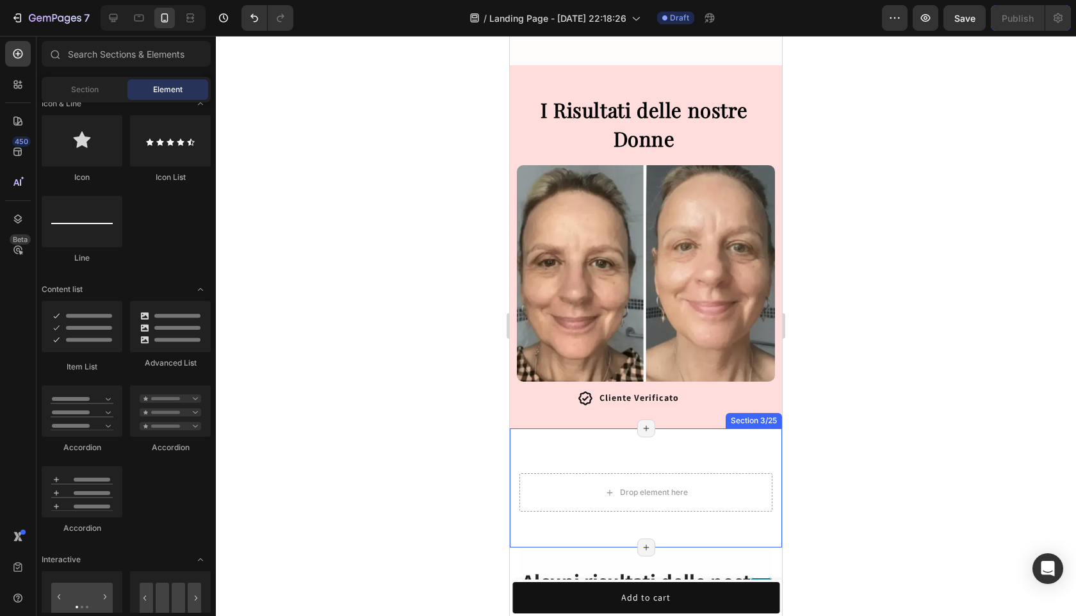
scroll to position [933, 0]
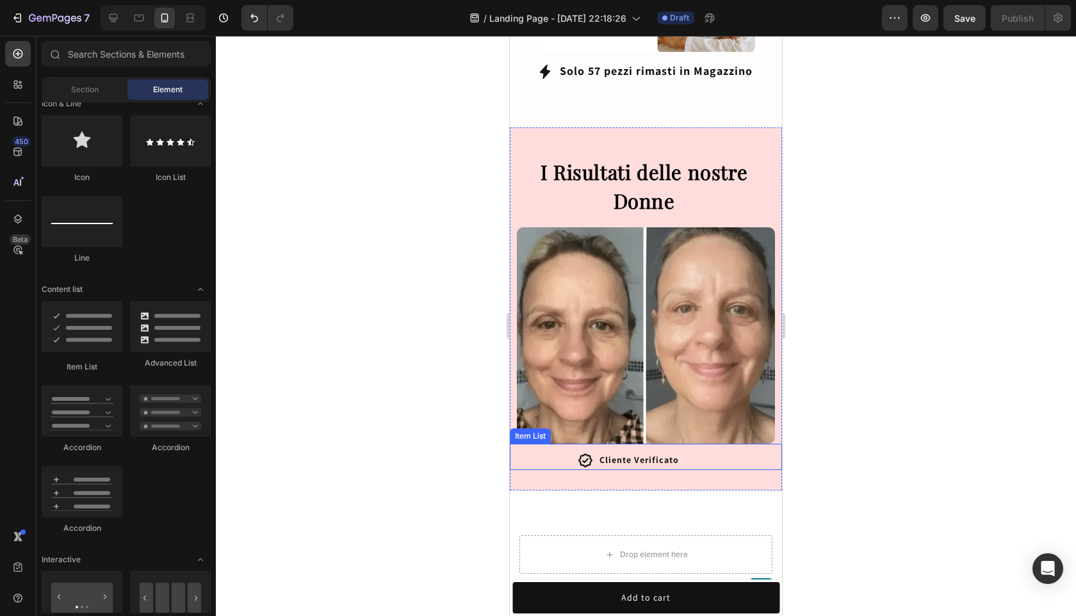
click at [660, 454] on strong "Cliente Verificato" at bounding box center [638, 460] width 79 height 12
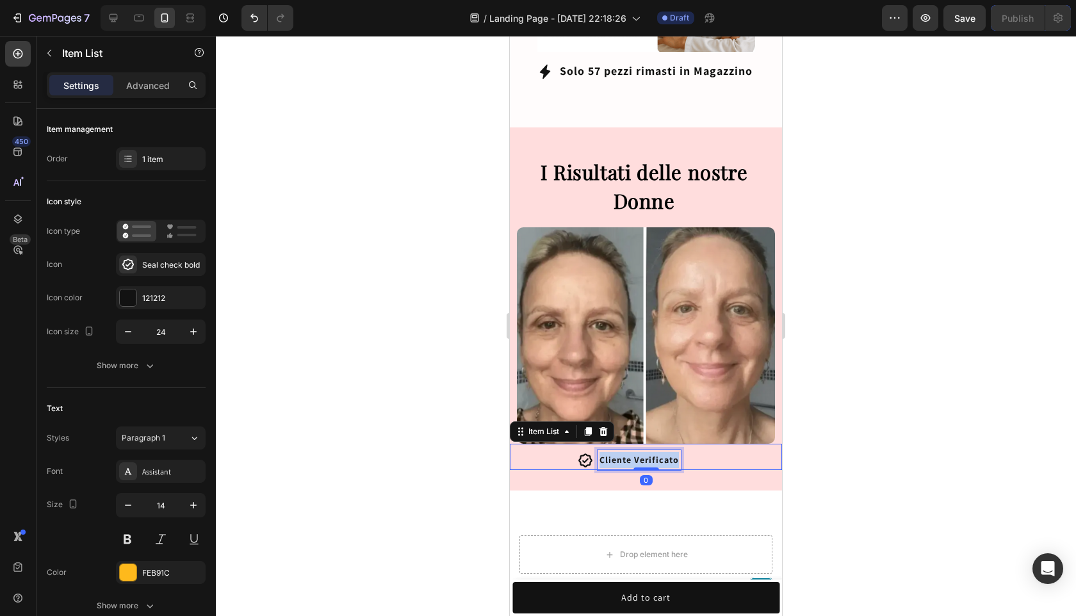
click at [660, 454] on strong "Cliente Verificato" at bounding box center [638, 460] width 79 height 12
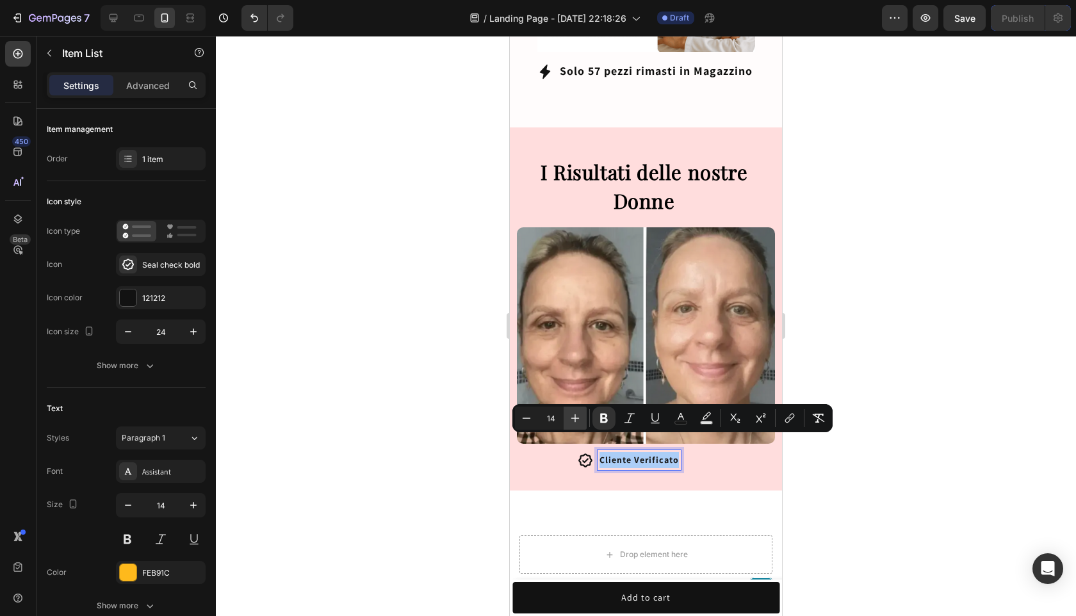
click at [578, 418] on icon "Editor contextual toolbar" at bounding box center [575, 418] width 8 height 8
click at [858, 442] on div at bounding box center [646, 326] width 860 height 580
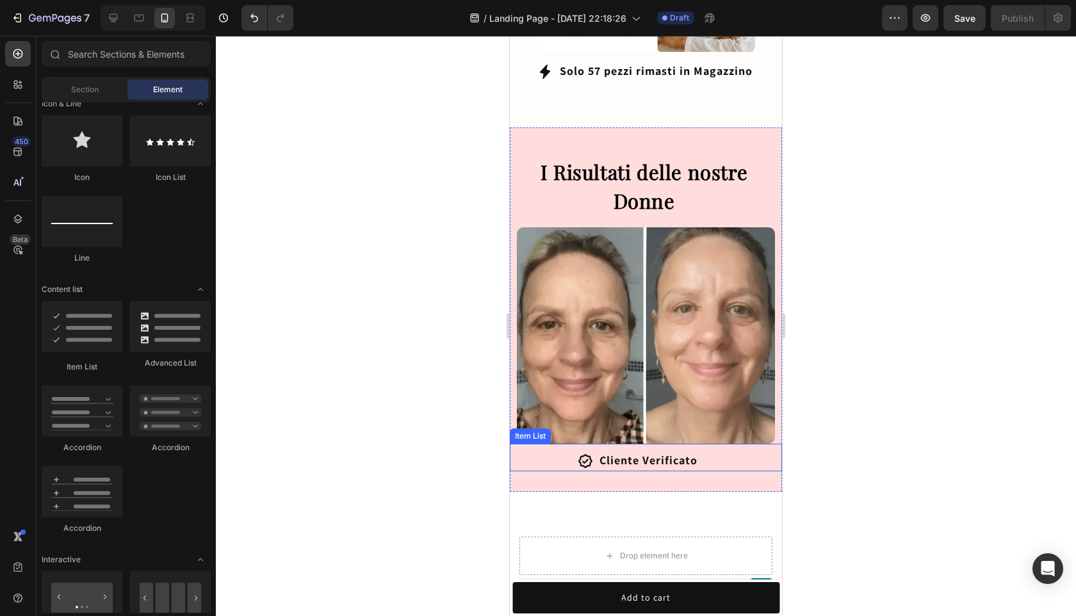
click at [587, 454] on icon at bounding box center [585, 461] width 14 height 14
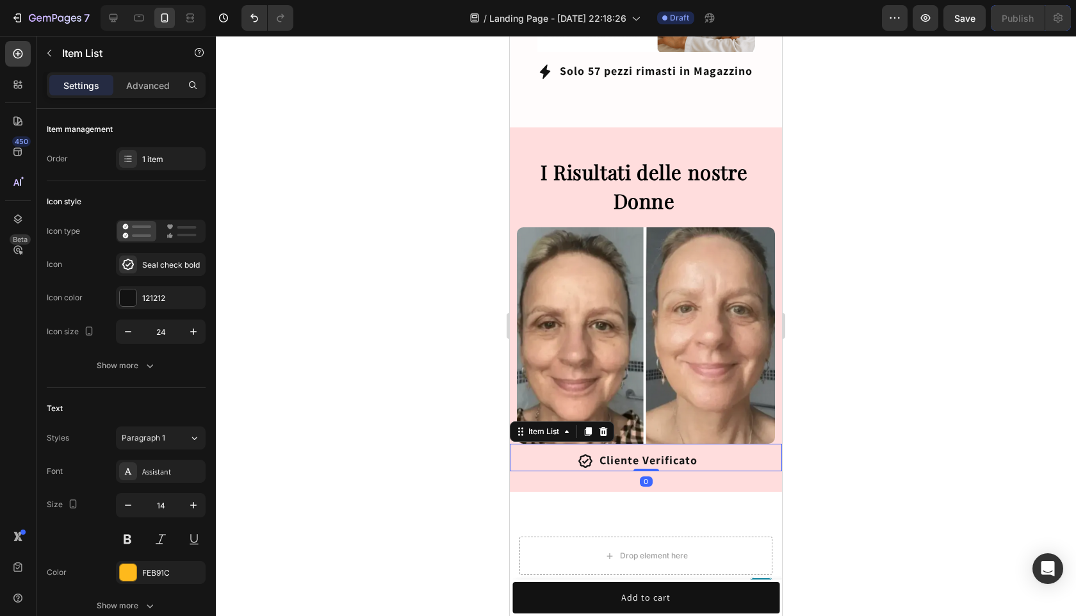
click at [579, 454] on icon at bounding box center [585, 461] width 14 height 14
click at [190, 331] on icon "button" at bounding box center [193, 331] width 13 height 13
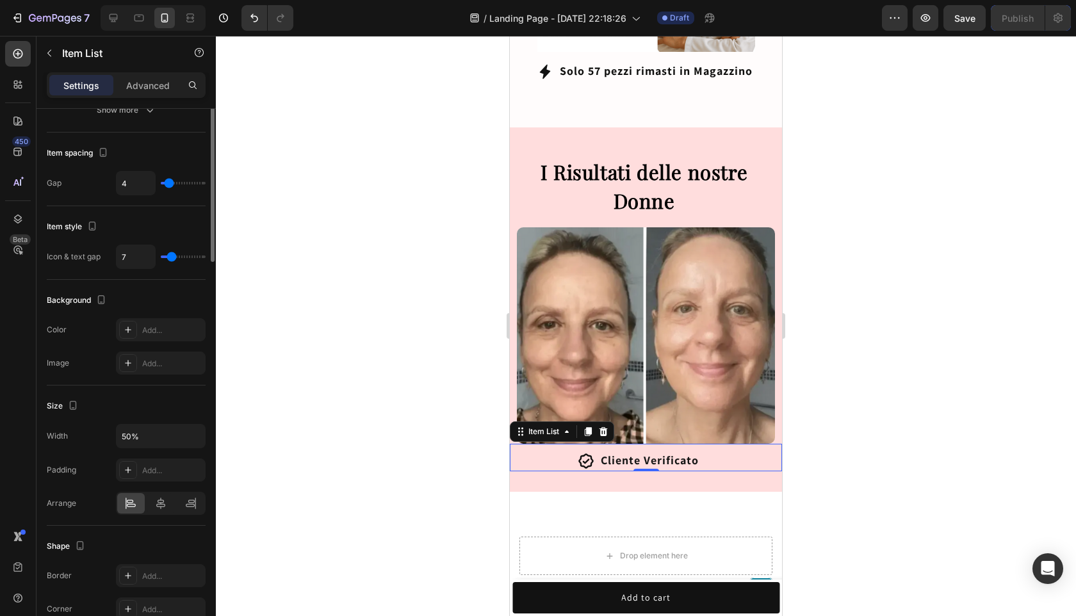
scroll to position [639, 0]
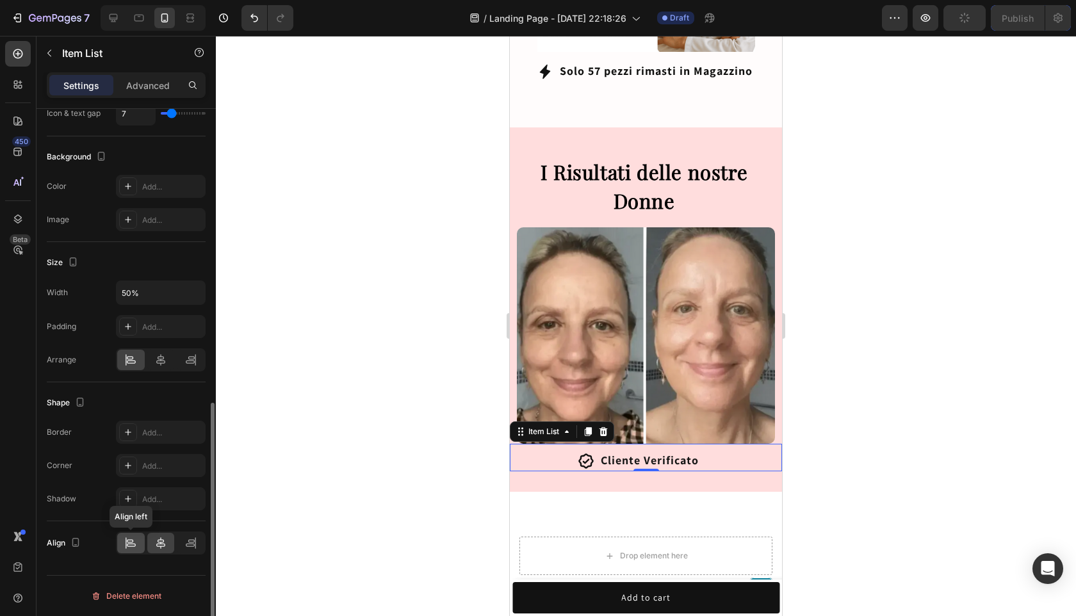
click at [131, 543] on icon at bounding box center [130, 543] width 13 height 13
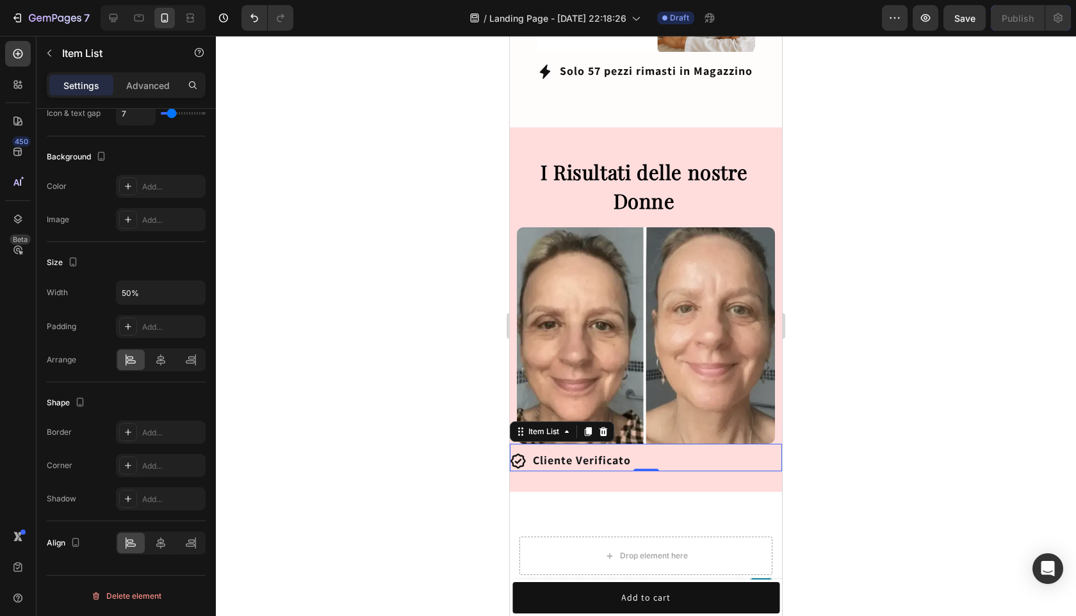
click at [974, 451] on div at bounding box center [646, 326] width 860 height 580
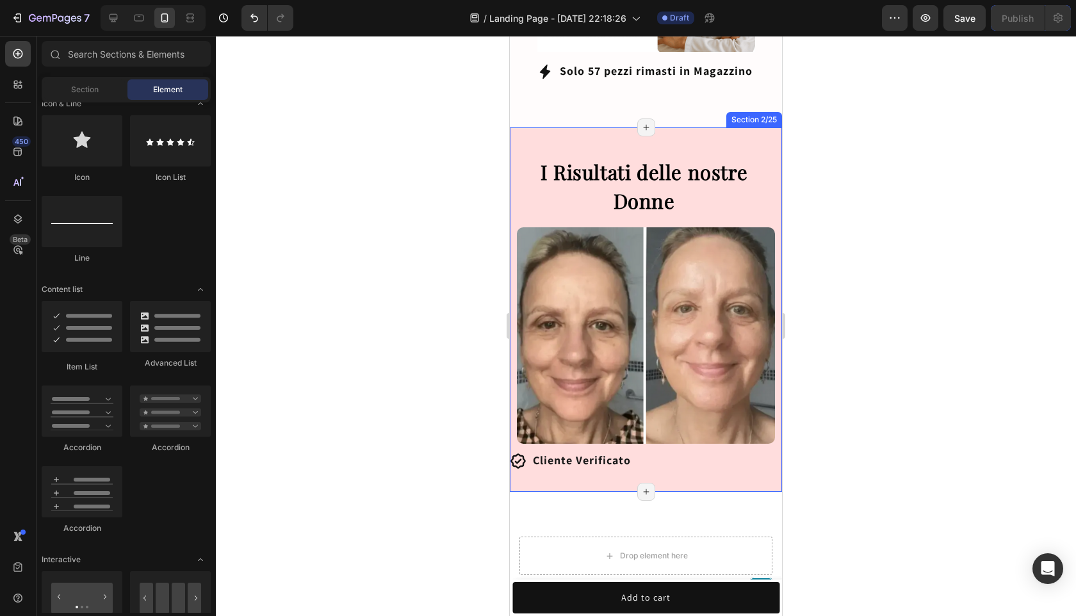
click at [634, 450] on div "Cliente Verificato" at bounding box center [578, 460] width 136 height 21
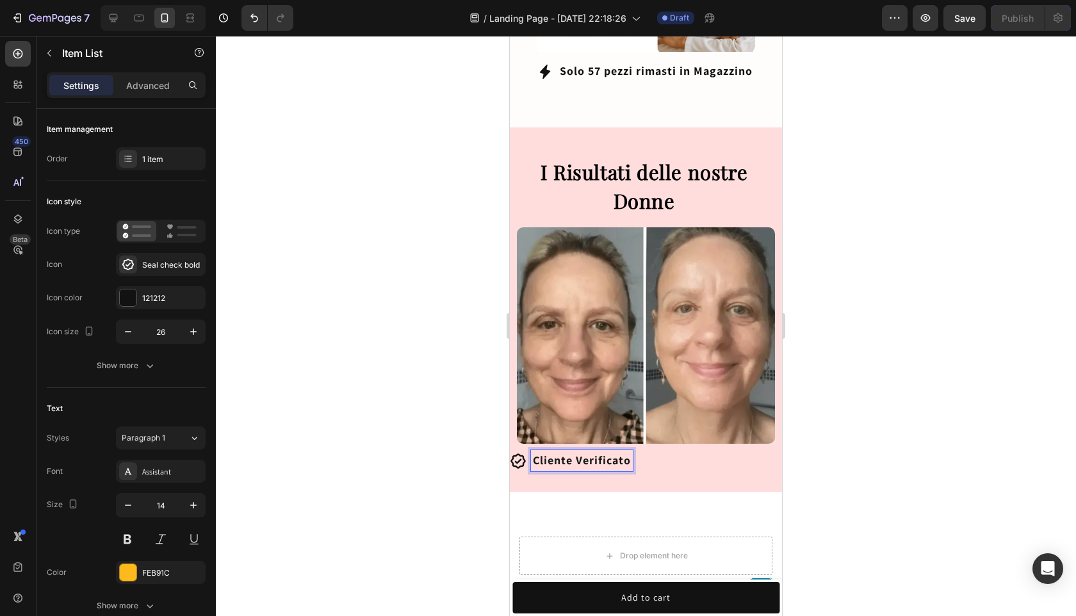
click at [628, 453] on strong "Cliente Verificato" at bounding box center [582, 460] width 98 height 15
click at [929, 519] on div at bounding box center [646, 326] width 860 height 580
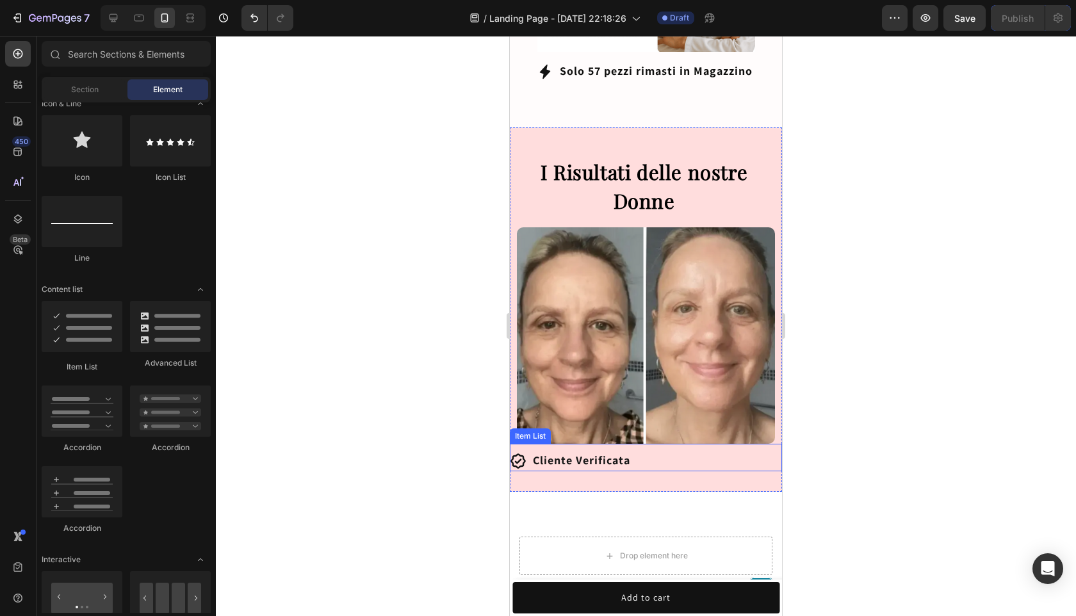
click at [900, 302] on div at bounding box center [646, 326] width 860 height 580
click at [761, 157] on h2 "I Risultati delle nostre Donne" at bounding box center [646, 186] width 272 height 58
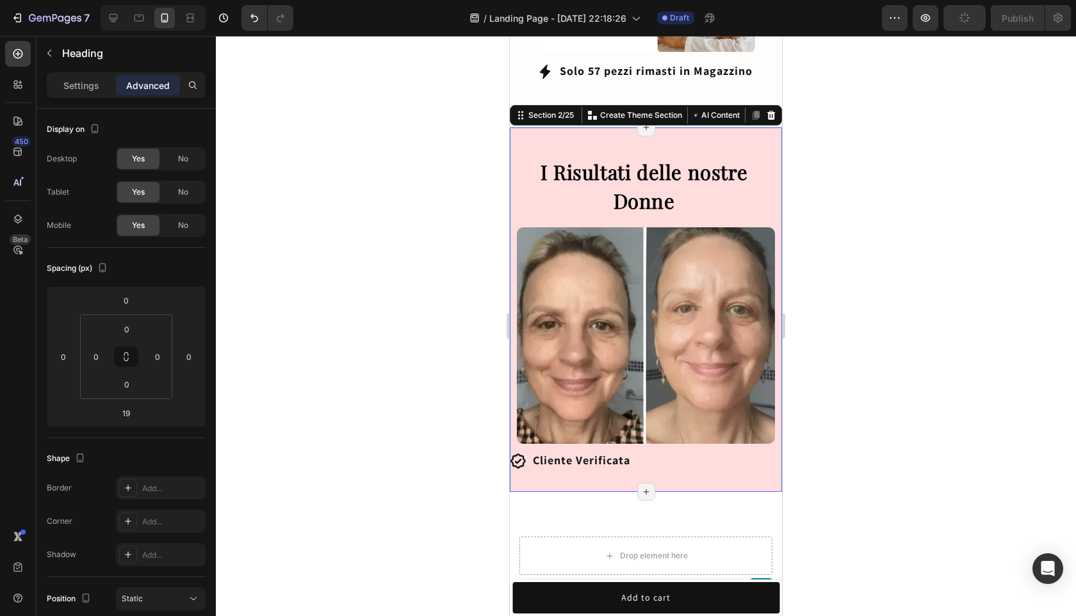
click at [761, 127] on div "Heading I Risultati delle nostre Donne Heading Image Cliente Verificata Item Li…" at bounding box center [646, 299] width 272 height 344
click at [834, 113] on div at bounding box center [646, 326] width 860 height 580
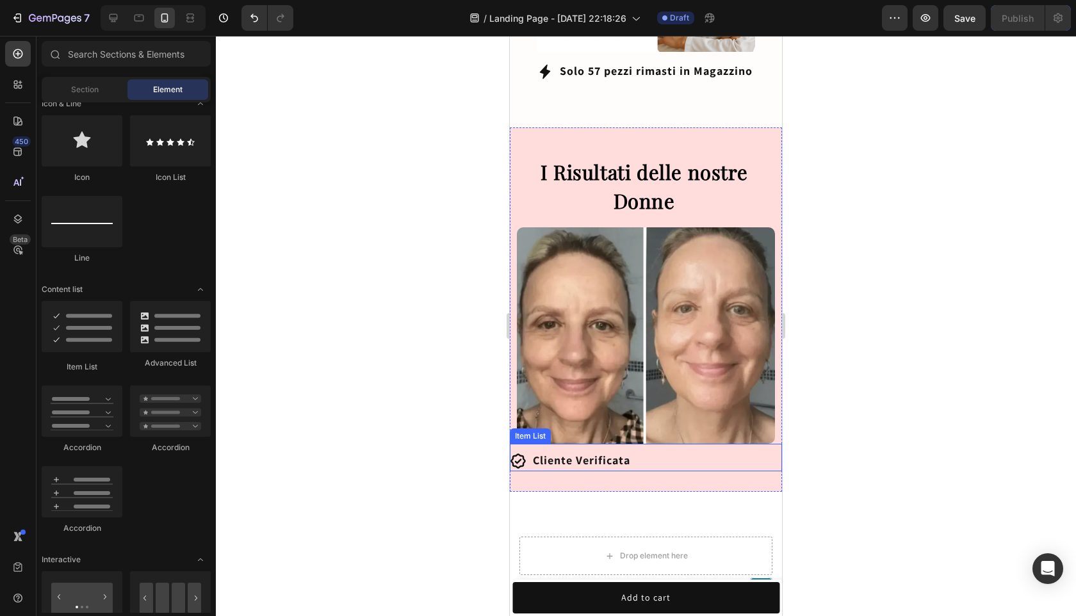
click at [515, 453] on icon at bounding box center [517, 460] width 15 height 15
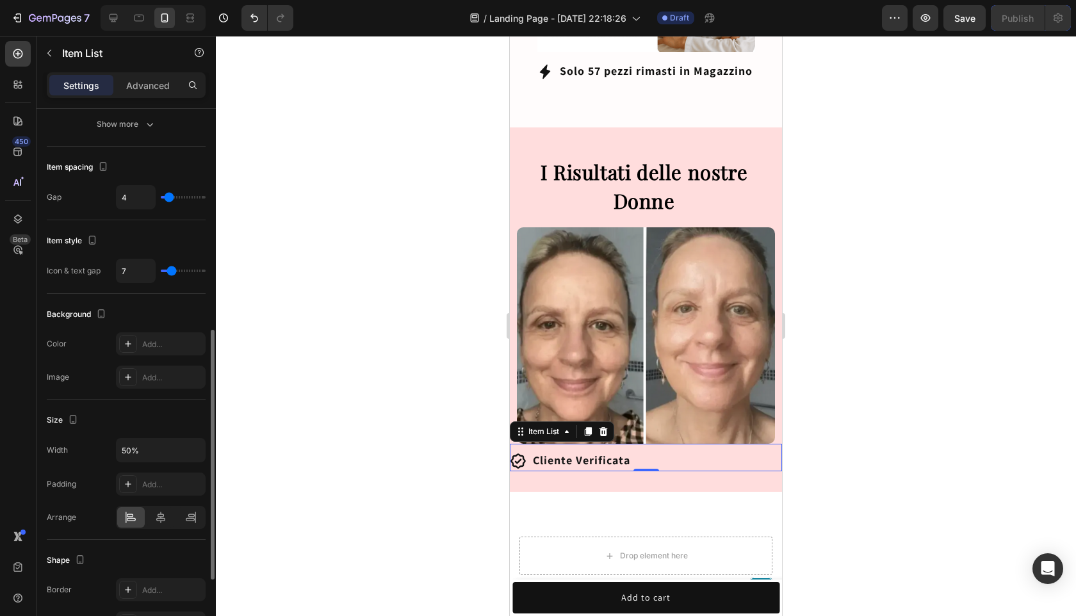
scroll to position [481, 0]
drag, startPoint x: 168, startPoint y: 194, endPoint x: 181, endPoint y: 194, distance: 12.2
click at [181, 197] on input "range" at bounding box center [183, 198] width 45 height 3
drag, startPoint x: 181, startPoint y: 194, endPoint x: 172, endPoint y: 194, distance: 9.0
click at [172, 197] on input "range" at bounding box center [183, 198] width 45 height 3
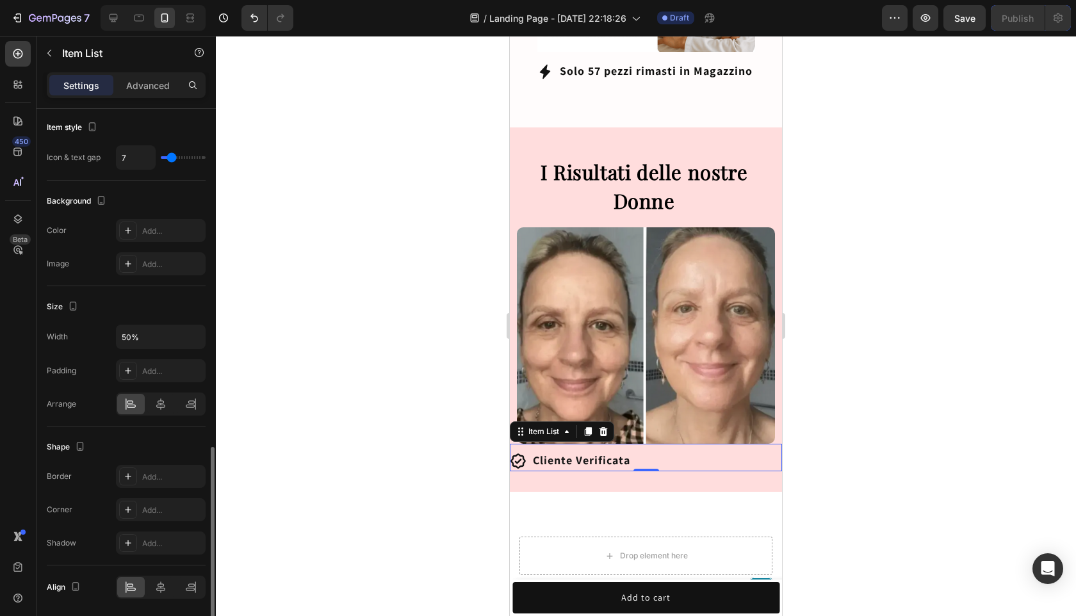
scroll to position [639, 0]
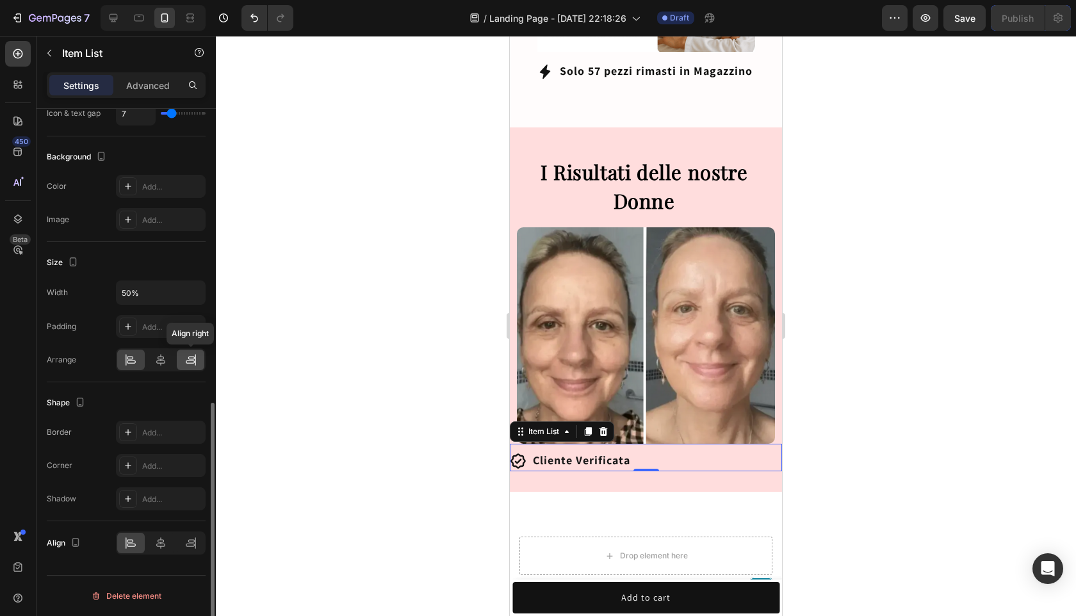
click at [183, 358] on div at bounding box center [191, 360] width 28 height 20
click at [940, 341] on div at bounding box center [646, 326] width 860 height 580
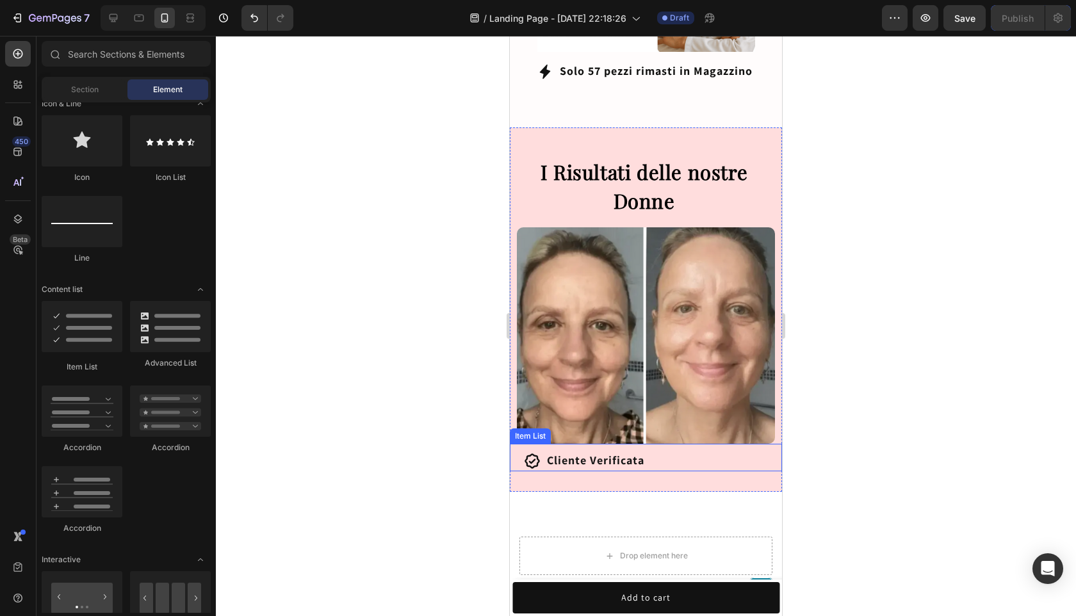
click at [723, 453] on div "Cliente Verificata" at bounding box center [646, 460] width 272 height 21
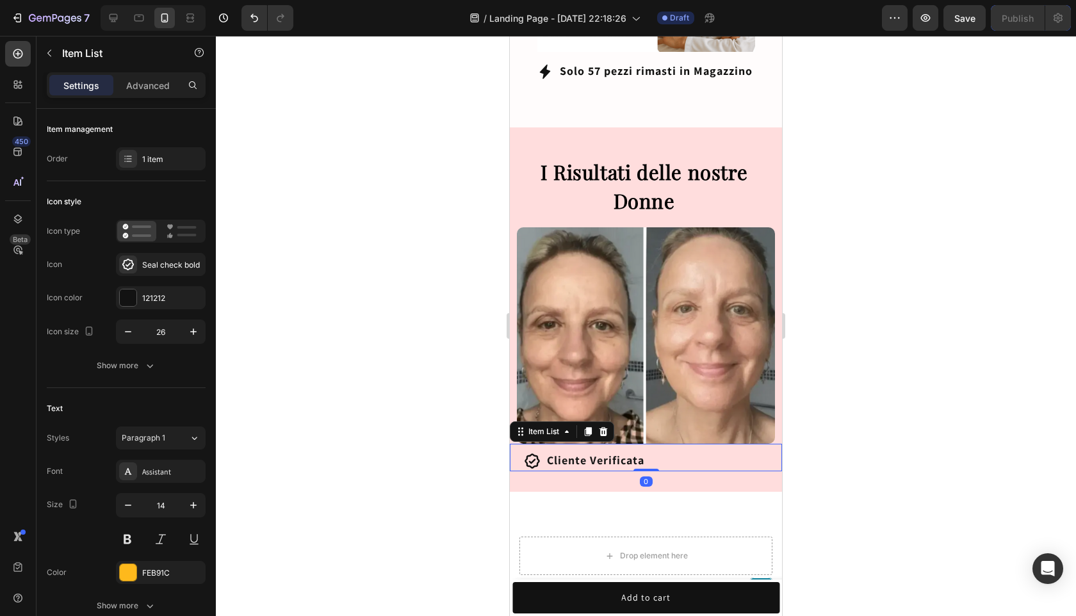
click at [870, 376] on div at bounding box center [646, 326] width 860 height 580
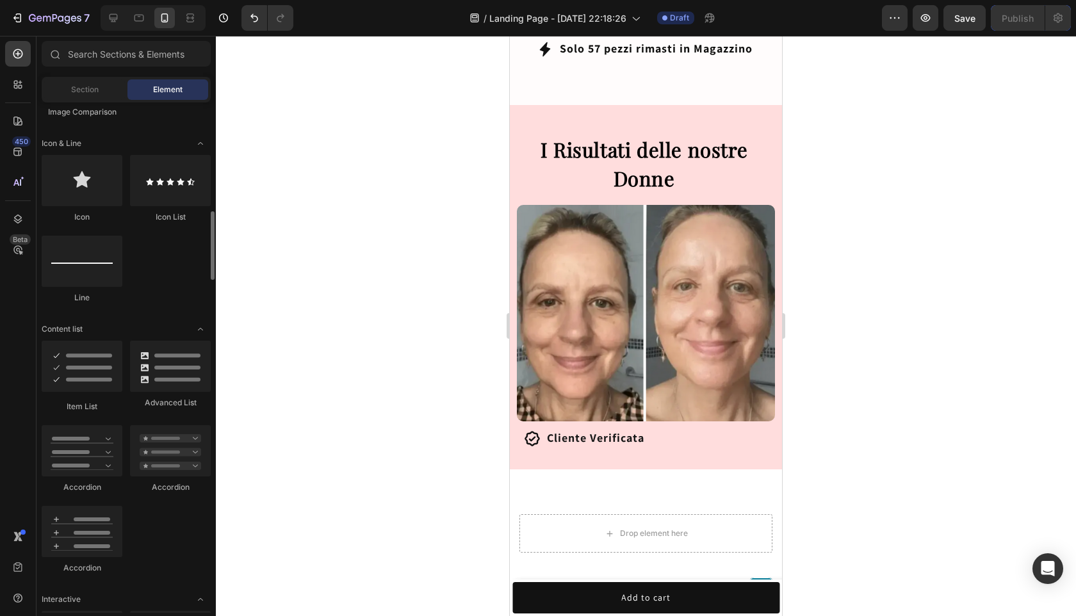
scroll to position [800, 0]
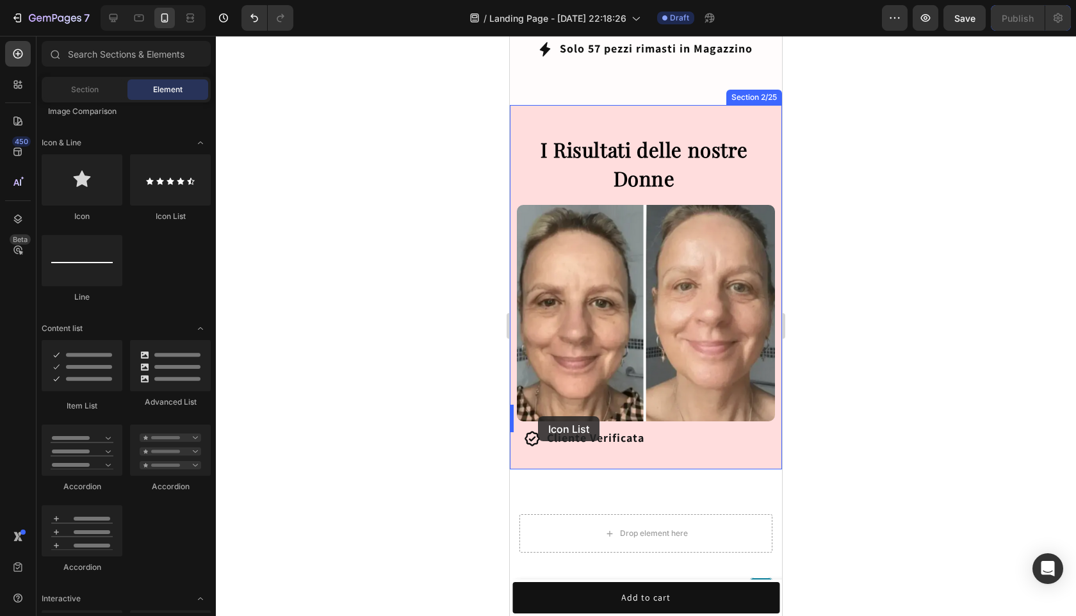
drag, startPoint x: 666, startPoint y: 229, endPoint x: 538, endPoint y: 416, distance: 226.6
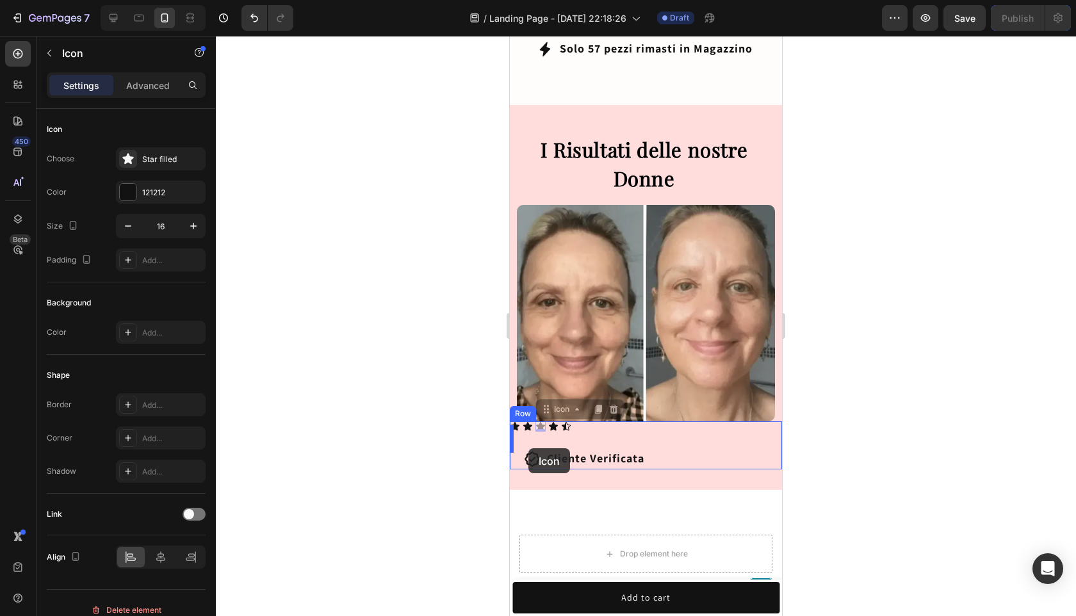
drag, startPoint x: 538, startPoint y: 414, endPoint x: 528, endPoint y: 448, distance: 35.3
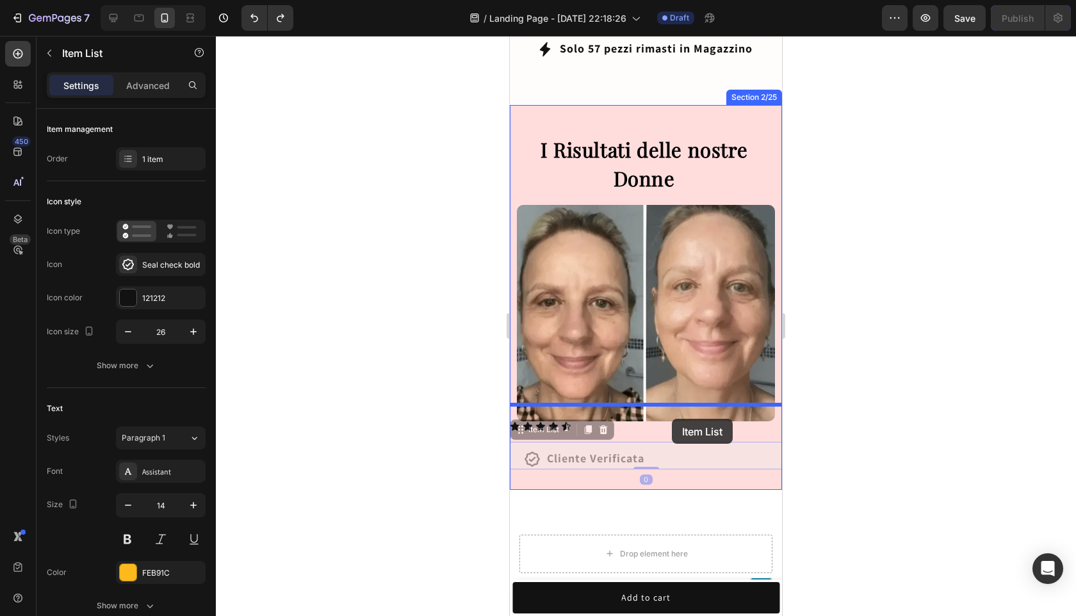
drag, startPoint x: 616, startPoint y: 444, endPoint x: 672, endPoint y: 419, distance: 61.0
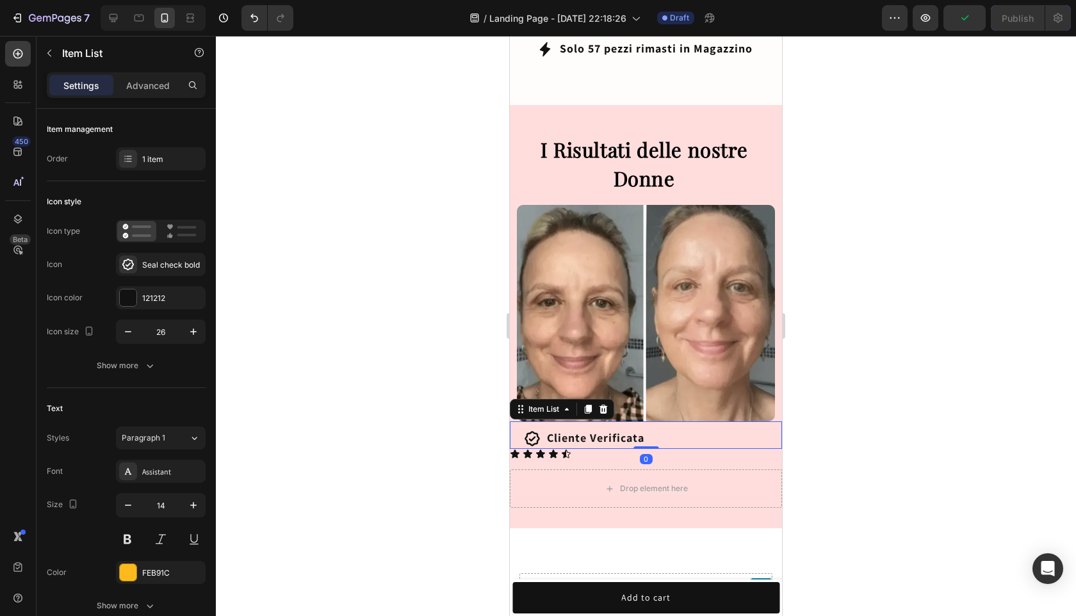
click at [831, 421] on div at bounding box center [646, 326] width 860 height 580
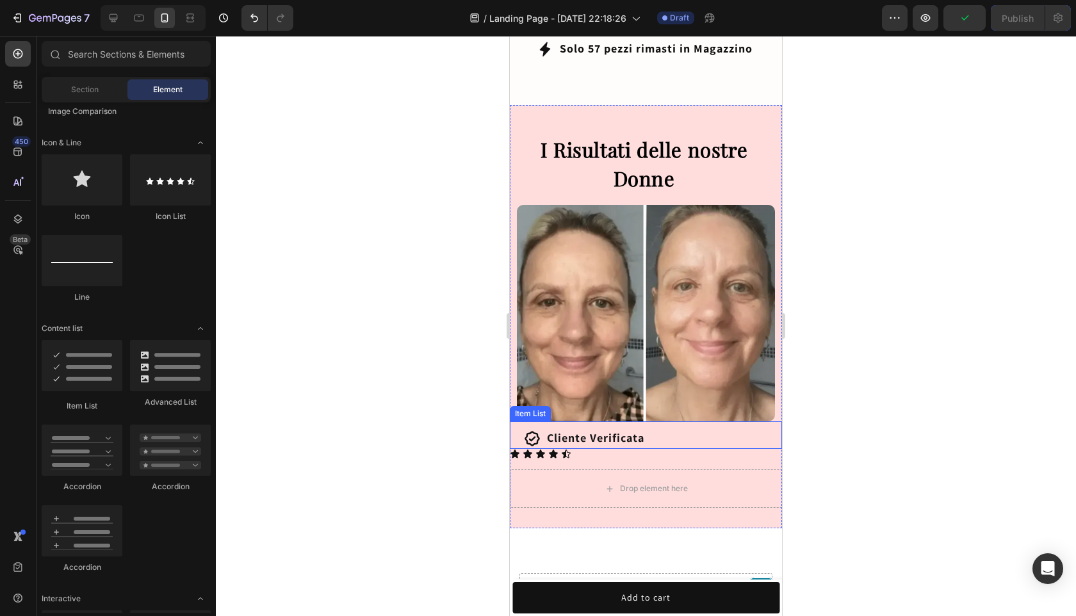
click at [576, 430] on strong "Cliente Verificata" at bounding box center [595, 437] width 97 height 15
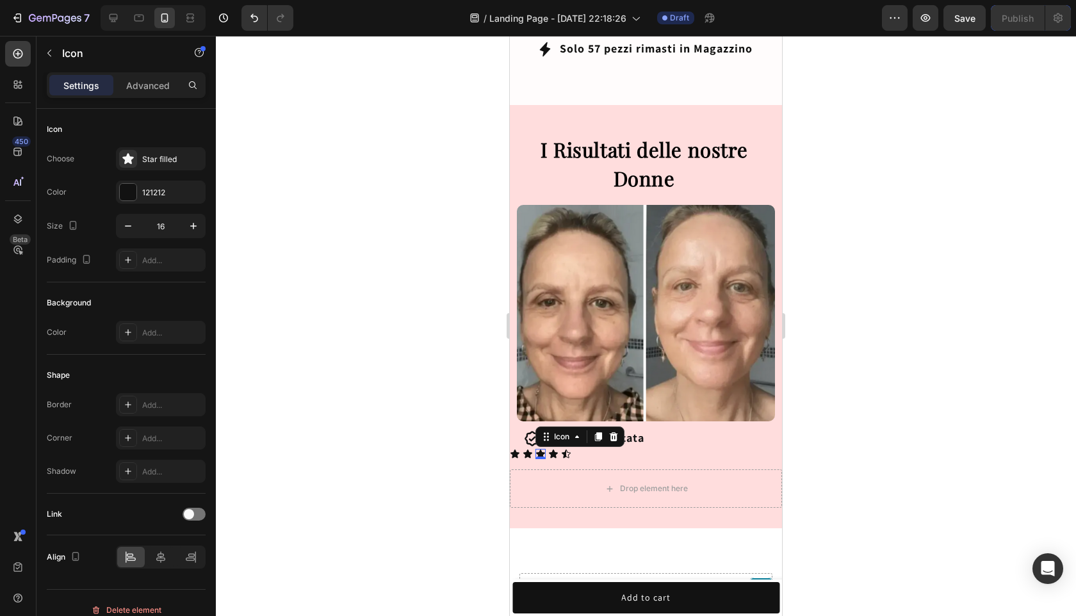
click at [540, 449] on icon at bounding box center [540, 453] width 9 height 8
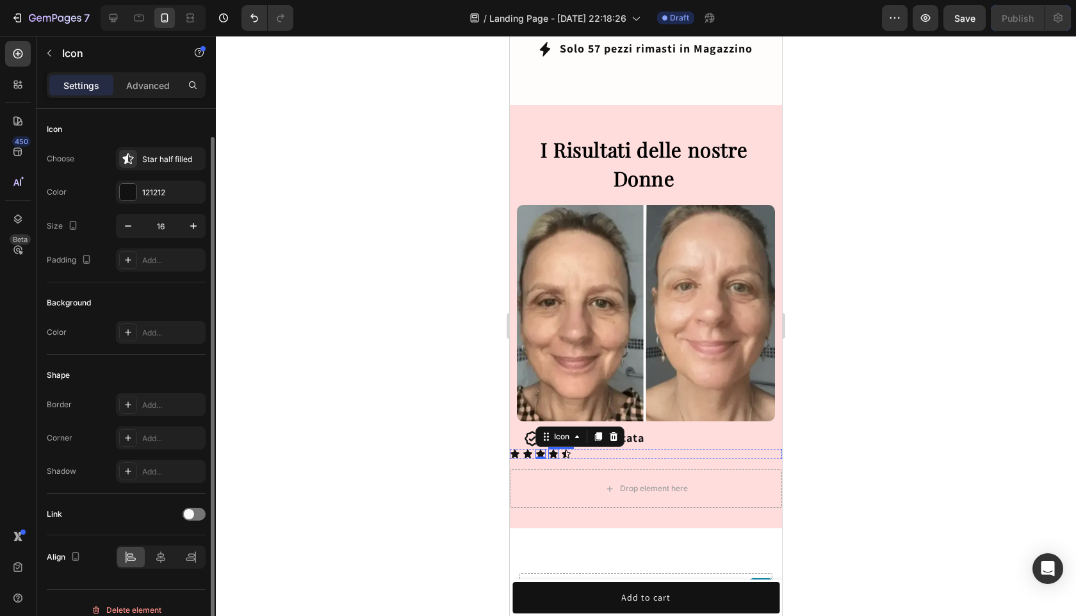
click at [566, 449] on div "Icon" at bounding box center [566, 454] width 10 height 10
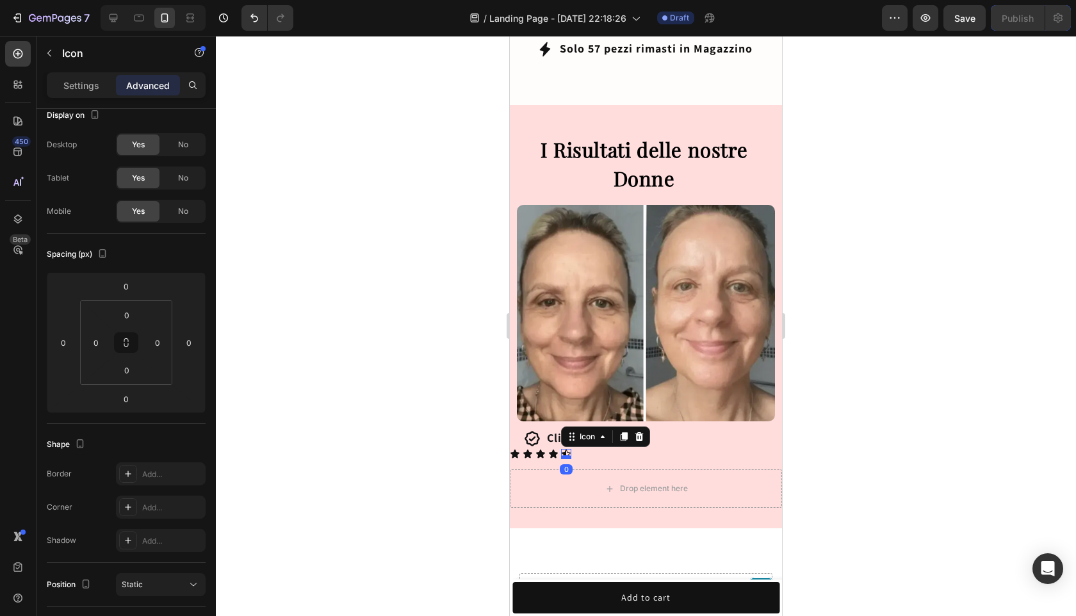
click at [566, 455] on div at bounding box center [566, 457] width 10 height 4
click at [567, 449] on icon at bounding box center [566, 454] width 10 height 10
click at [604, 432] on icon at bounding box center [602, 437] width 10 height 10
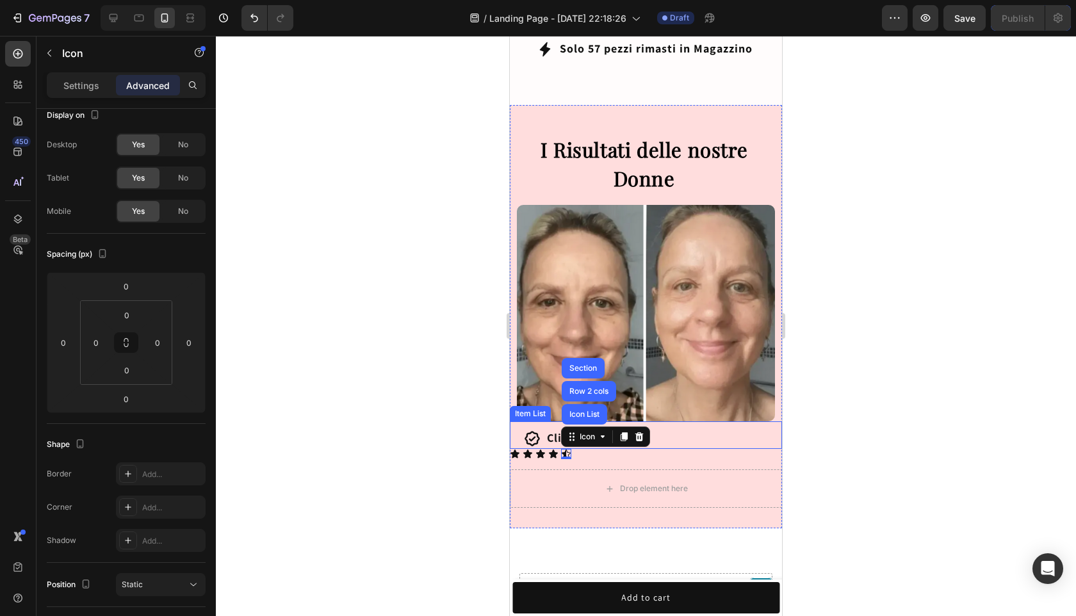
click at [583, 431] on div "Cliente Verificata" at bounding box center [595, 438] width 101 height 21
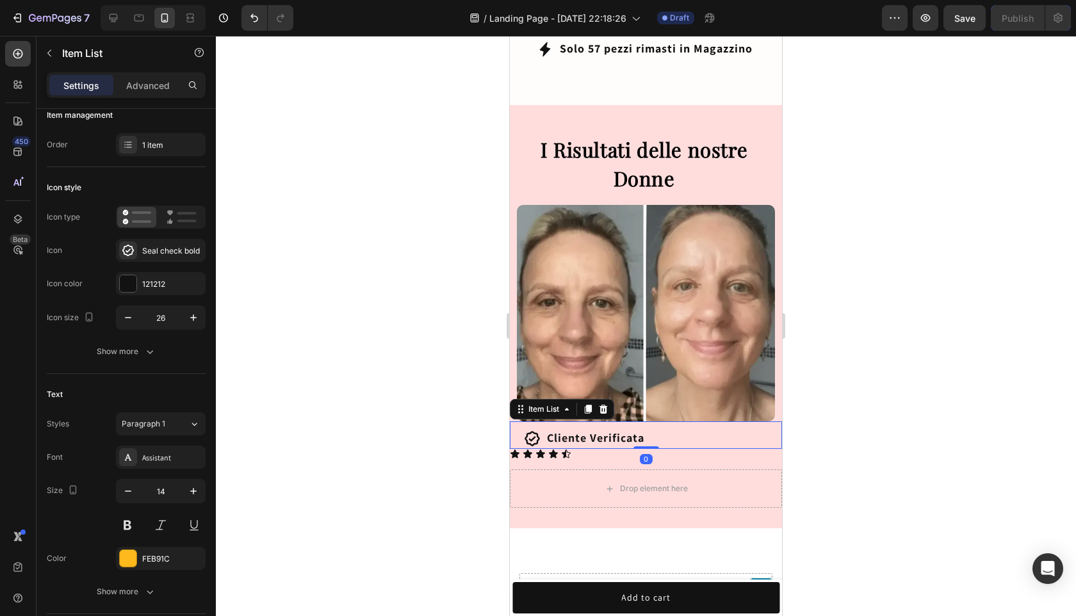
scroll to position [0, 0]
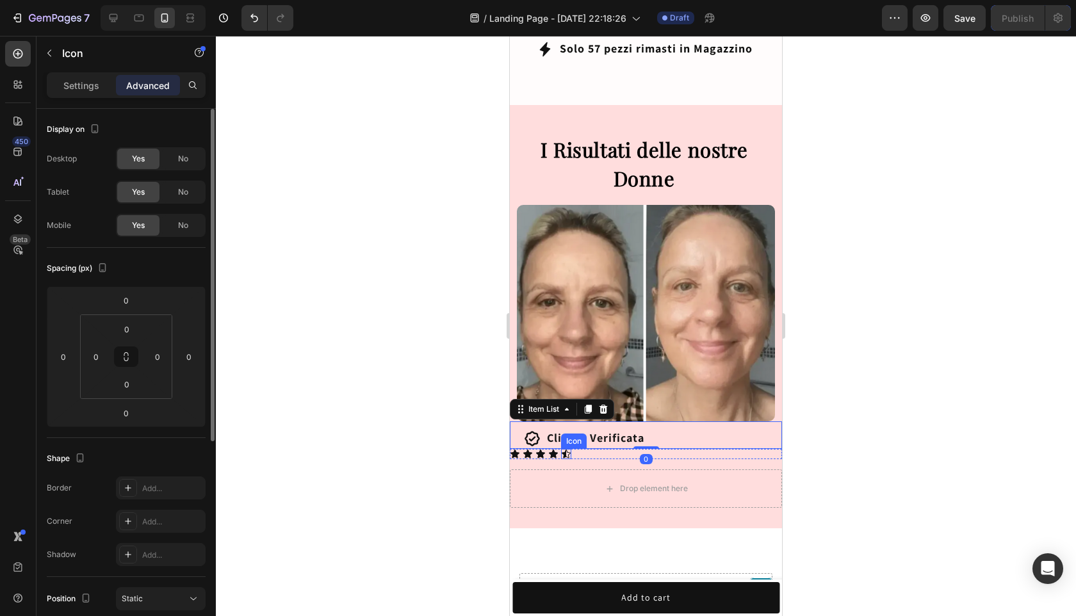
click at [567, 449] on div "Icon" at bounding box center [566, 454] width 10 height 10
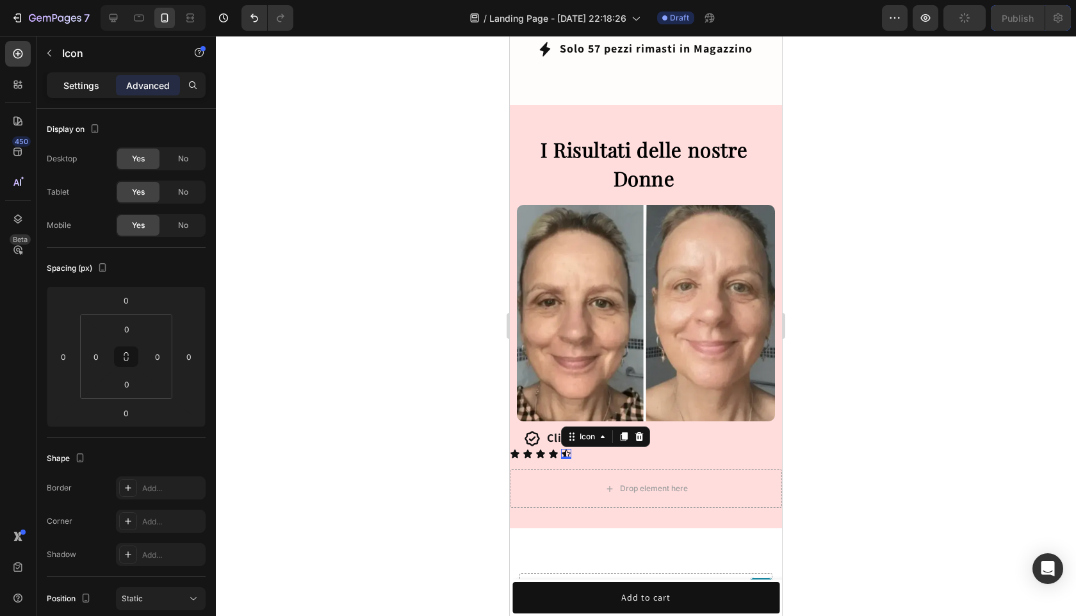
click at [93, 91] on p "Settings" at bounding box center [81, 85] width 36 height 13
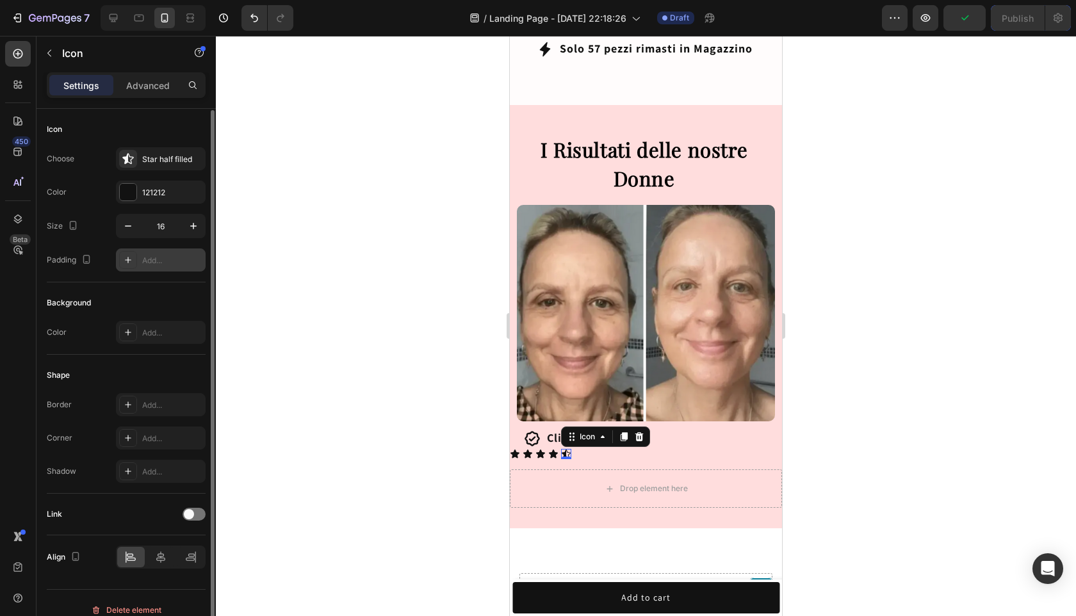
scroll to position [5, 0]
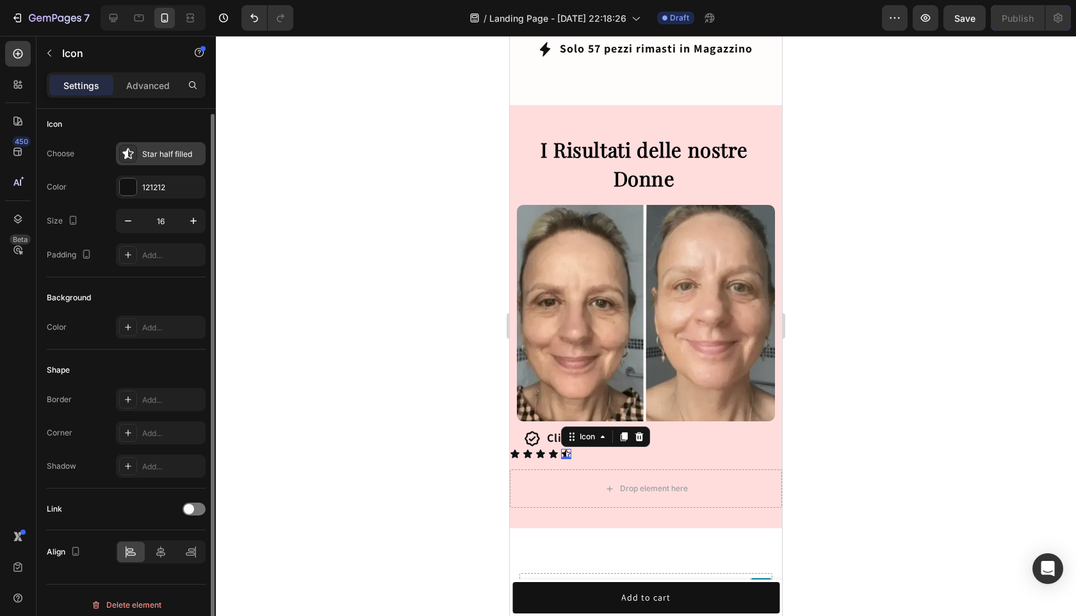
click at [134, 152] on icon at bounding box center [128, 153] width 13 height 13
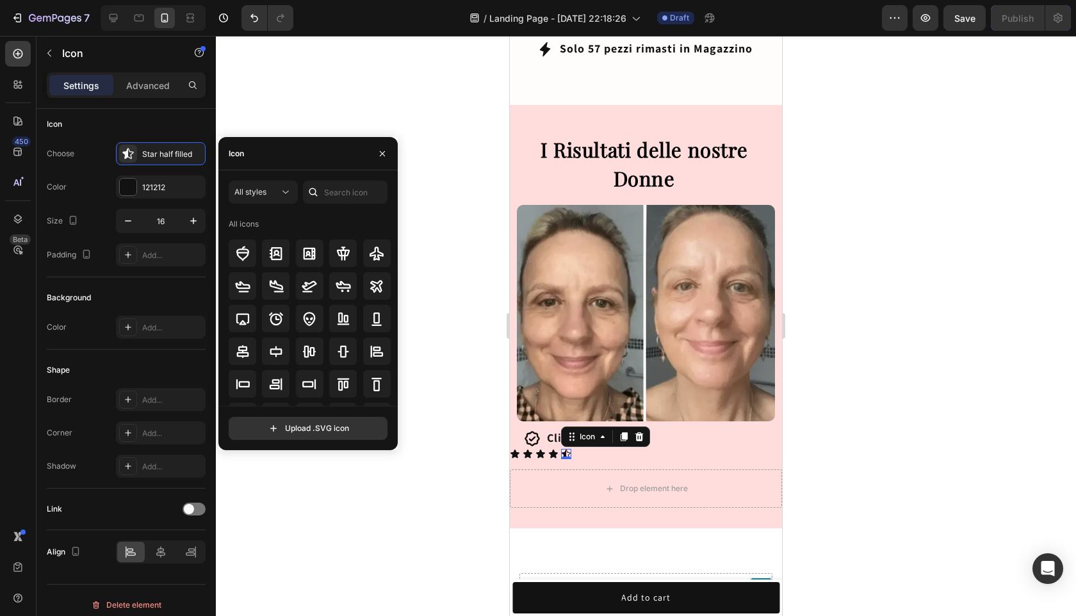
click at [325, 156] on div "Icon" at bounding box center [307, 153] width 179 height 33
click at [327, 186] on input "text" at bounding box center [345, 192] width 85 height 23
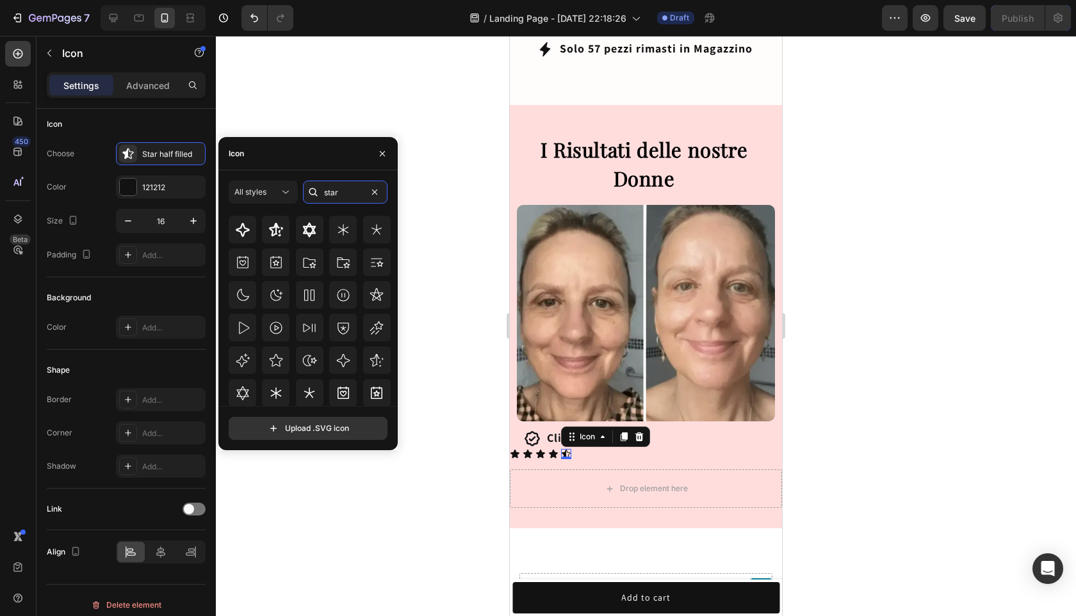
scroll to position [141, 0]
click at [282, 354] on icon at bounding box center [275, 359] width 15 height 15
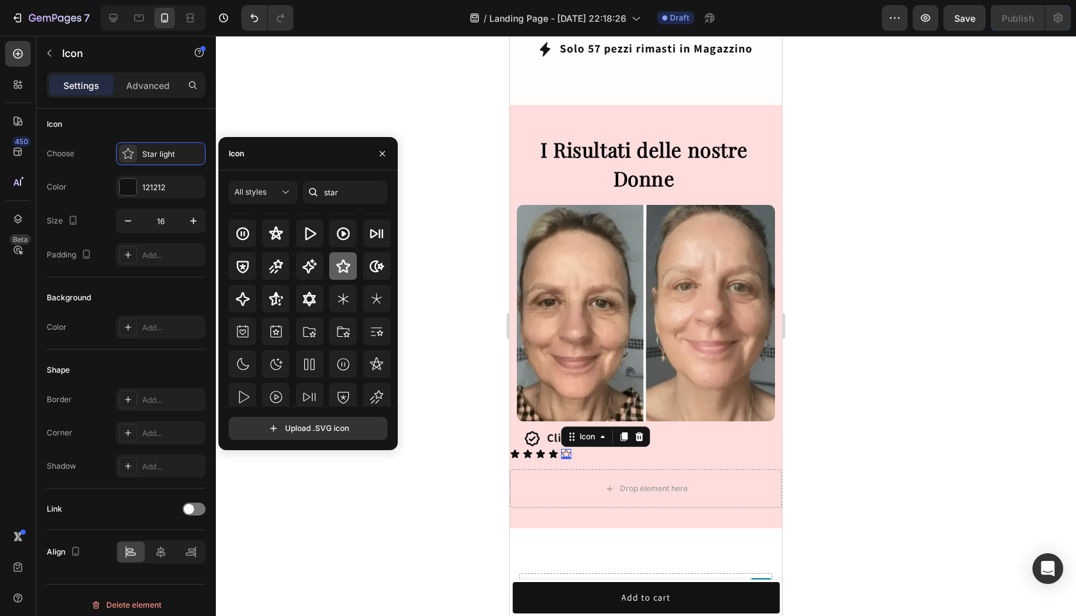
click at [347, 266] on icon at bounding box center [342, 266] width 15 height 15
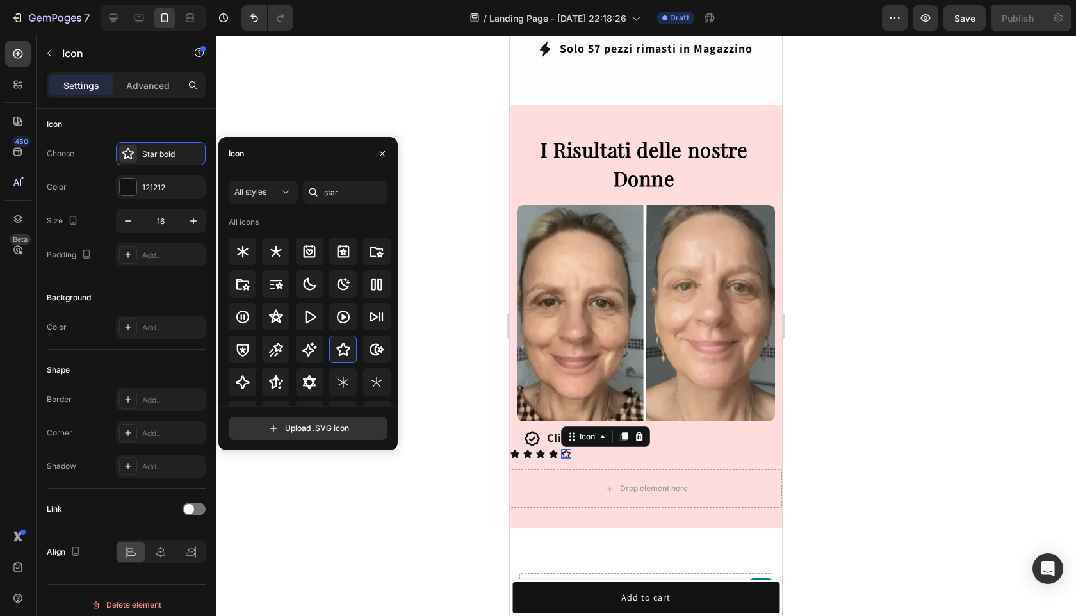
scroll to position [0, 0]
click at [283, 255] on div at bounding box center [276, 253] width 28 height 28
click at [254, 257] on div at bounding box center [243, 253] width 28 height 28
click at [275, 259] on icon at bounding box center [275, 253] width 15 height 15
click at [343, 358] on icon at bounding box center [342, 351] width 15 height 15
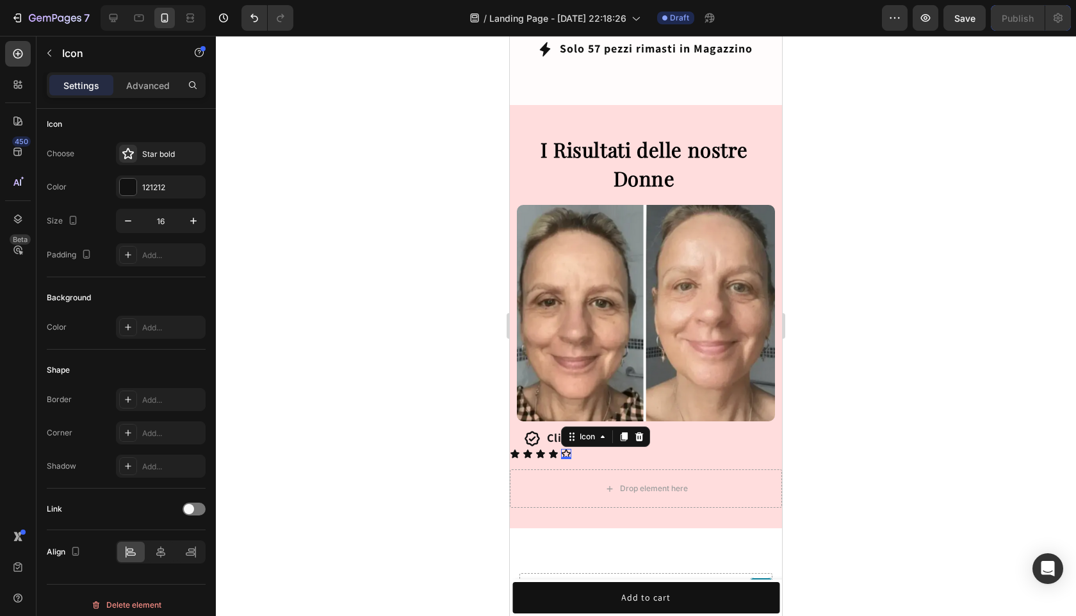
click at [565, 449] on icon at bounding box center [566, 454] width 10 height 10
click at [540, 449] on icon at bounding box center [540, 453] width 9 height 8
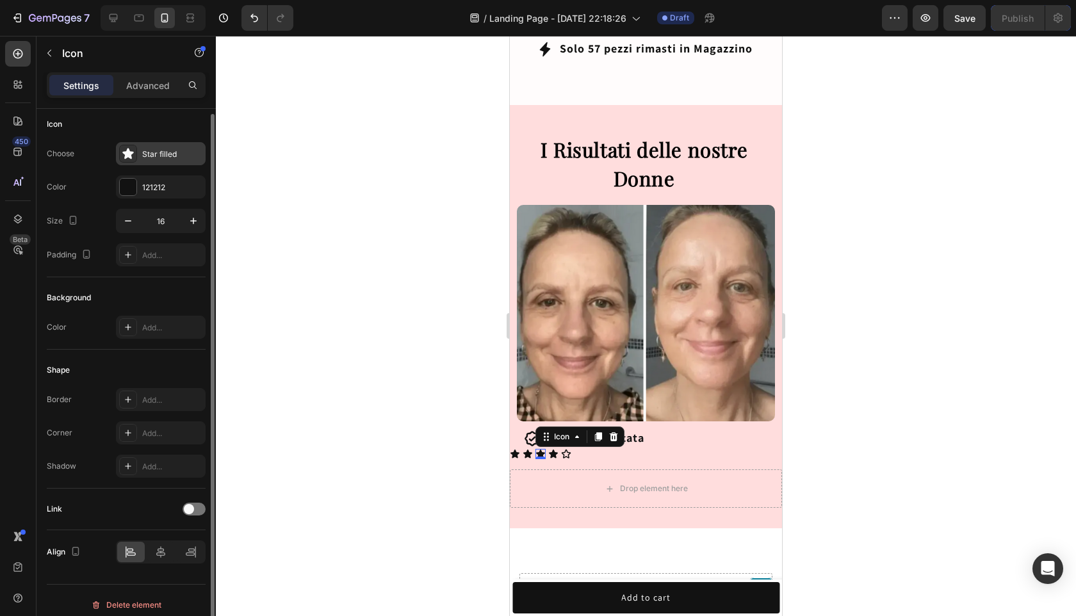
click at [175, 157] on div "Star filled" at bounding box center [172, 155] width 60 height 12
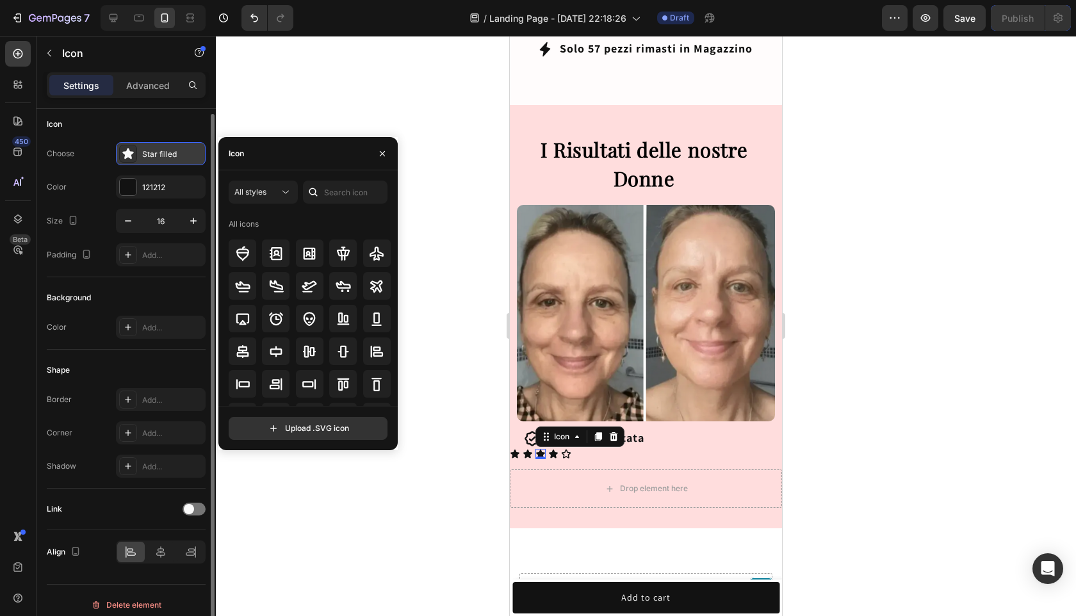
click at [175, 157] on div "Star filled" at bounding box center [172, 155] width 60 height 12
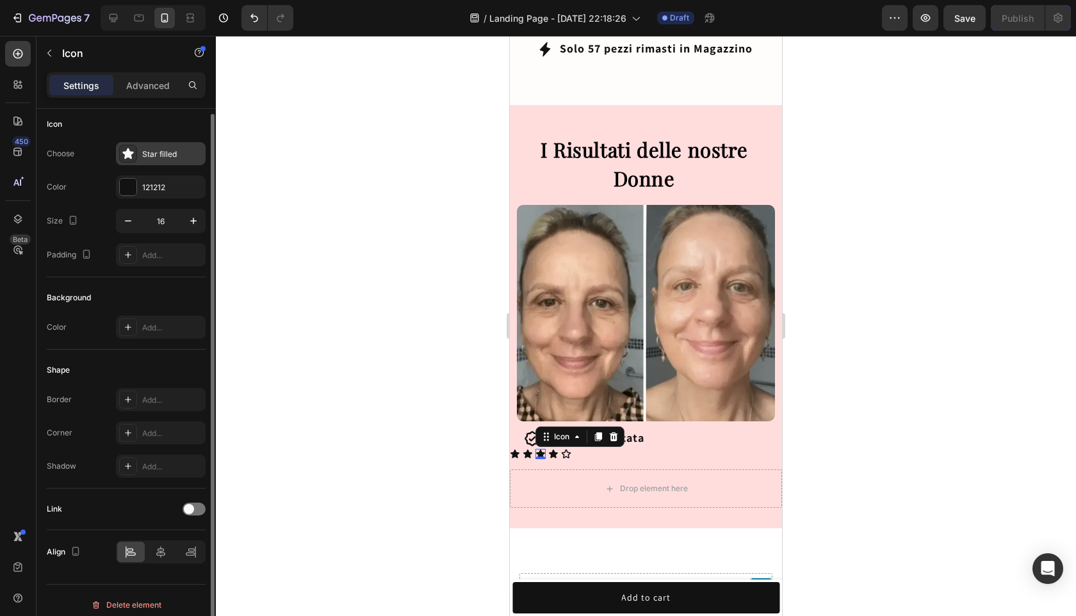
click at [171, 151] on div "Star filled" at bounding box center [172, 155] width 60 height 12
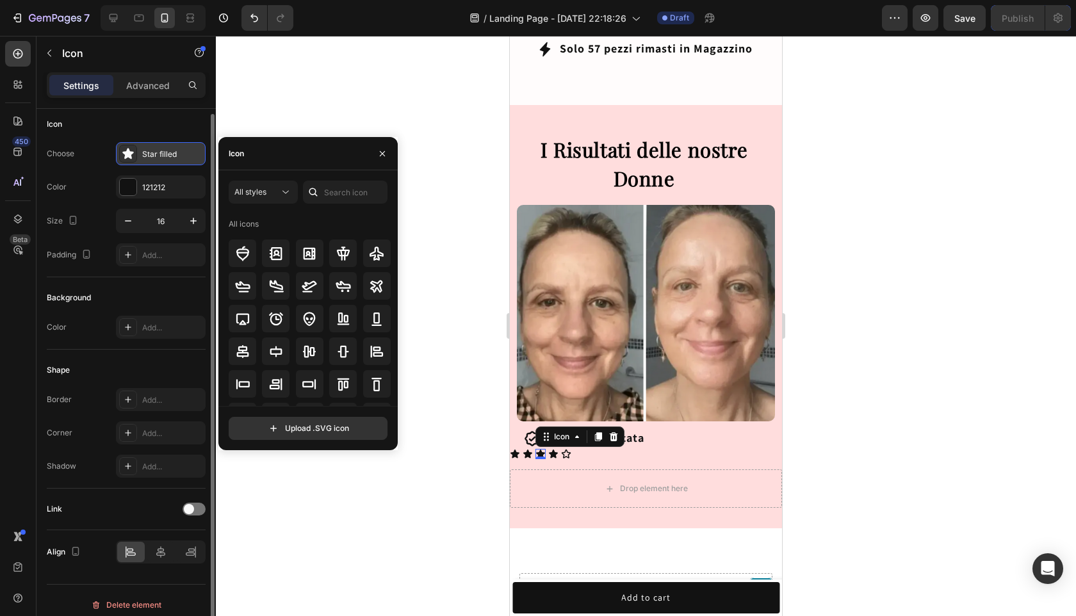
click at [155, 149] on div "Star filled" at bounding box center [172, 155] width 60 height 12
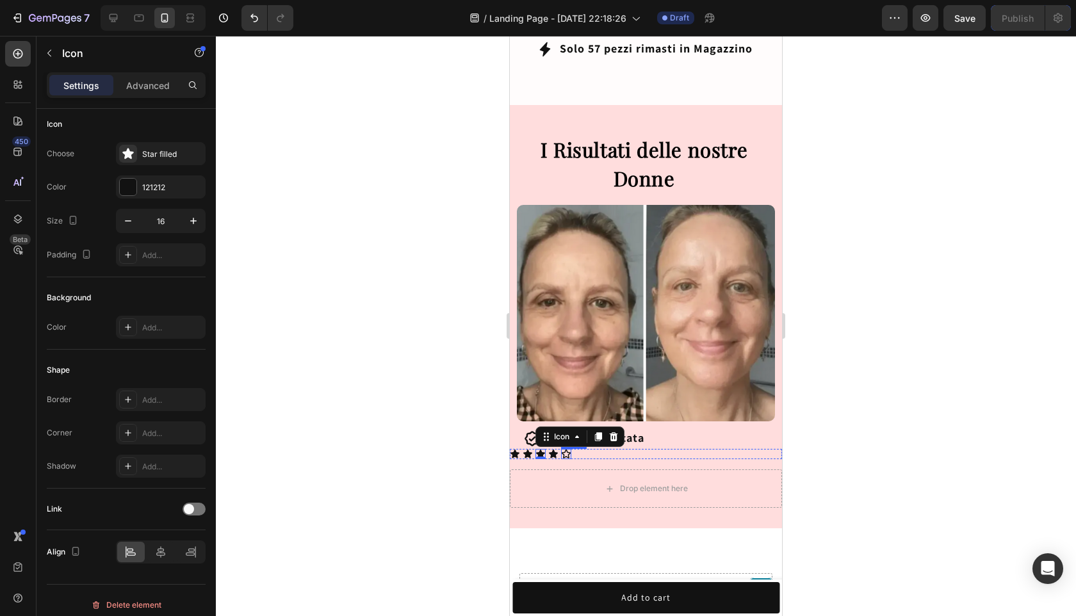
click at [566, 449] on div "Icon" at bounding box center [566, 454] width 10 height 10
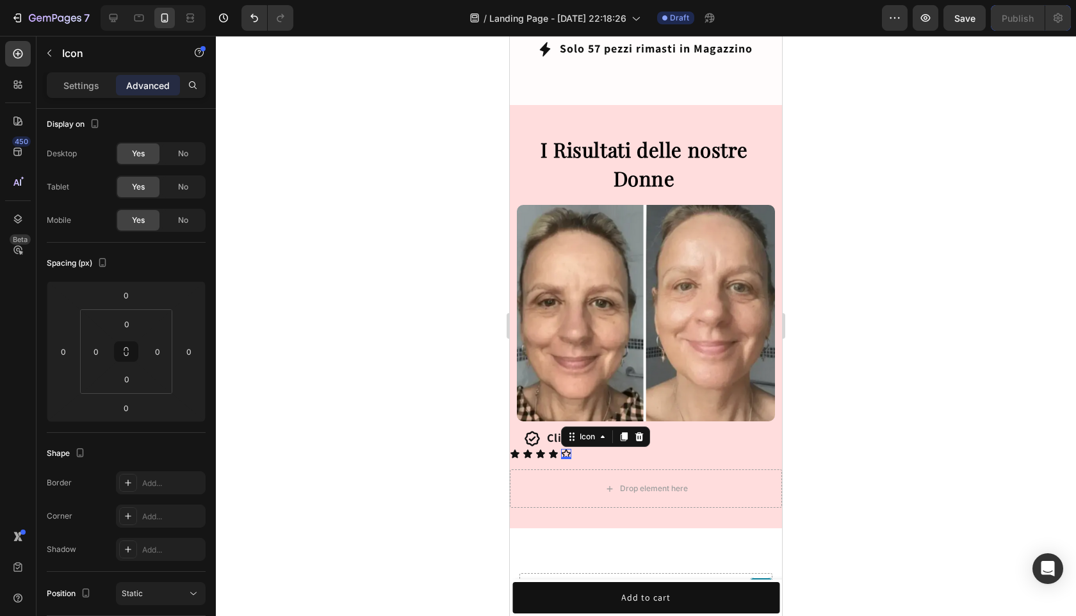
click at [563, 449] on icon at bounding box center [566, 454] width 10 height 10
click at [100, 85] on div "Settings" at bounding box center [81, 85] width 64 height 20
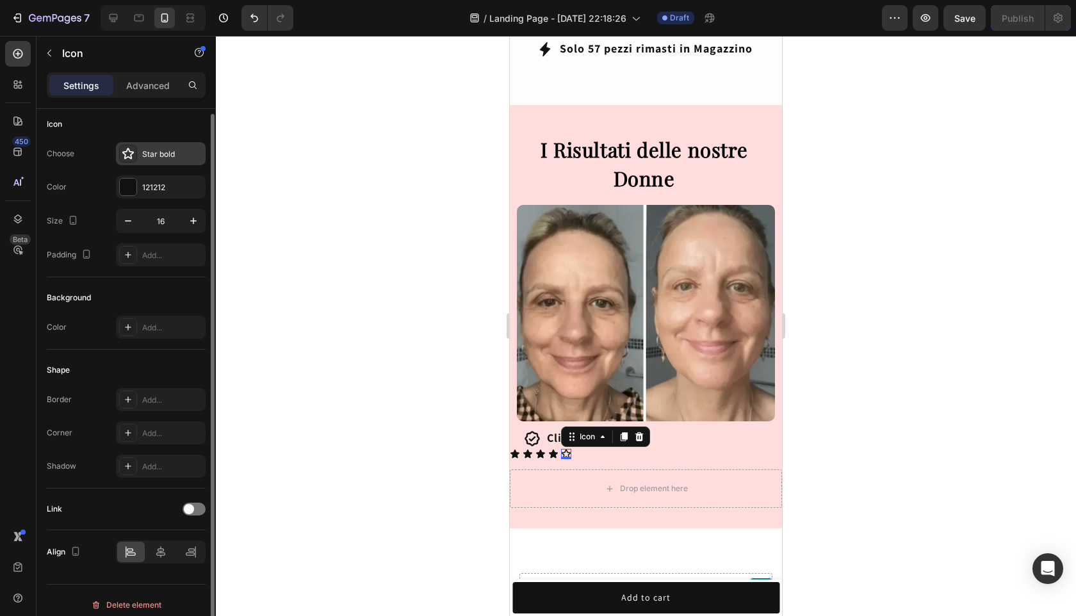
click at [149, 152] on div "Star bold" at bounding box center [172, 155] width 60 height 12
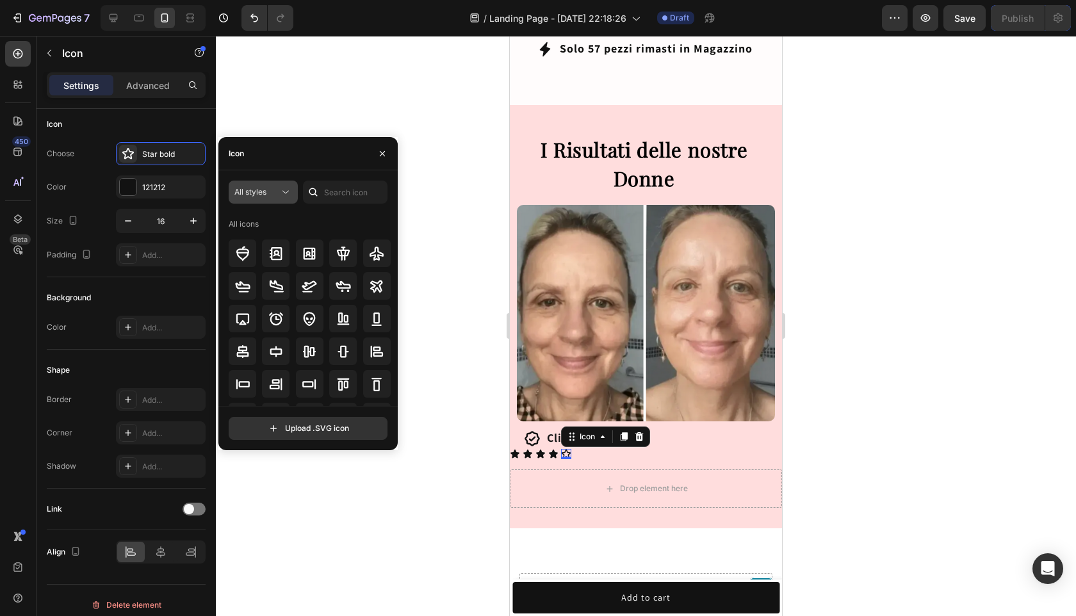
click at [283, 193] on icon at bounding box center [285, 192] width 13 height 13
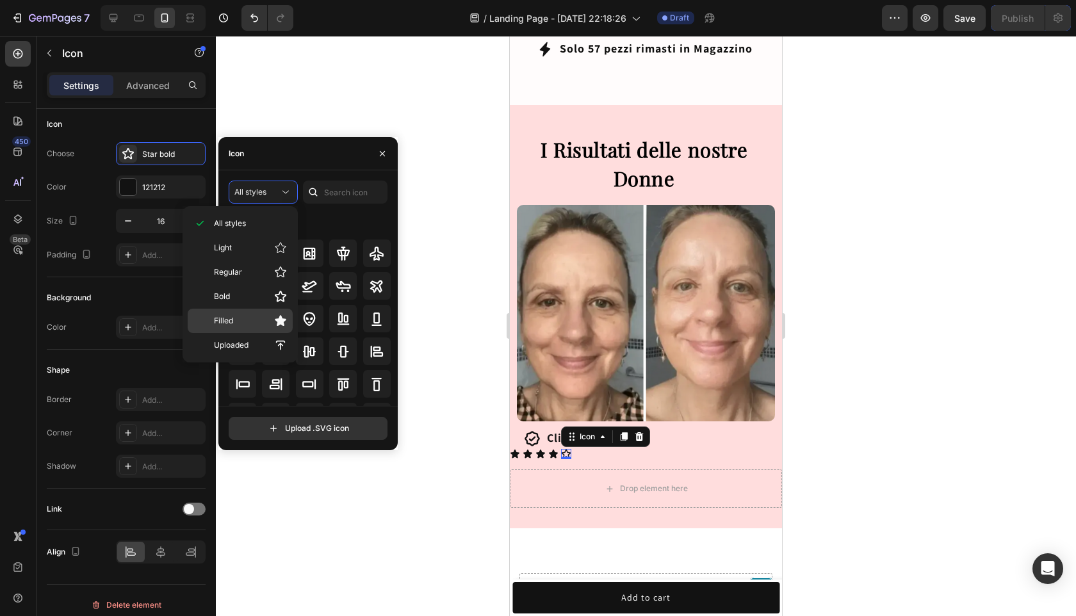
click at [263, 325] on p "Filled" at bounding box center [250, 320] width 73 height 13
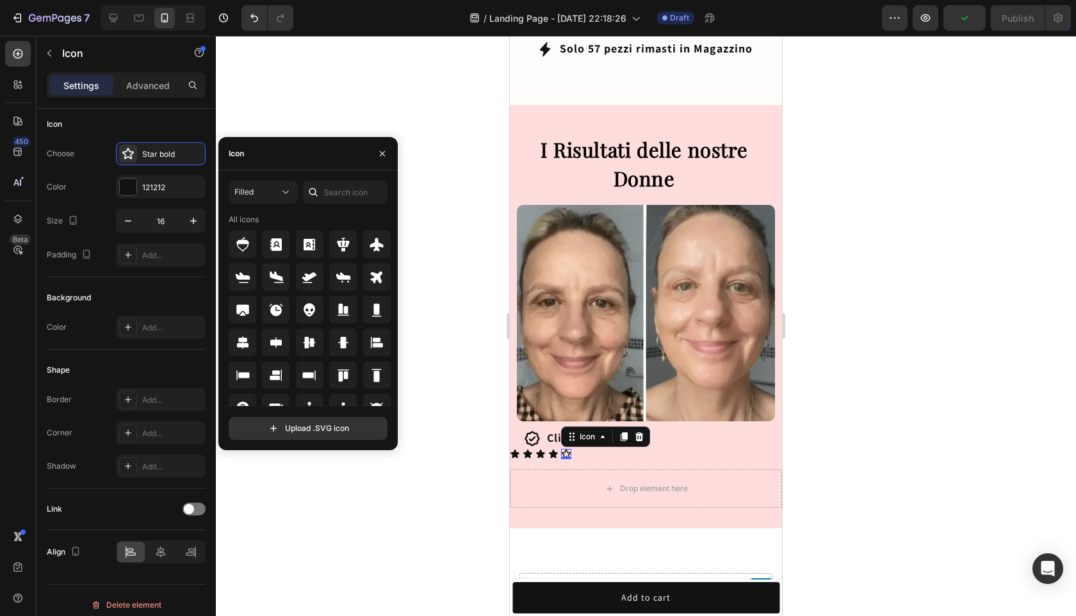
click at [264, 325] on div "All icons" at bounding box center [310, 351] width 163 height 275
click at [336, 189] on input "text" at bounding box center [345, 192] width 85 height 23
click at [348, 346] on icon at bounding box center [342, 342] width 15 height 15
click at [843, 418] on div at bounding box center [646, 326] width 860 height 580
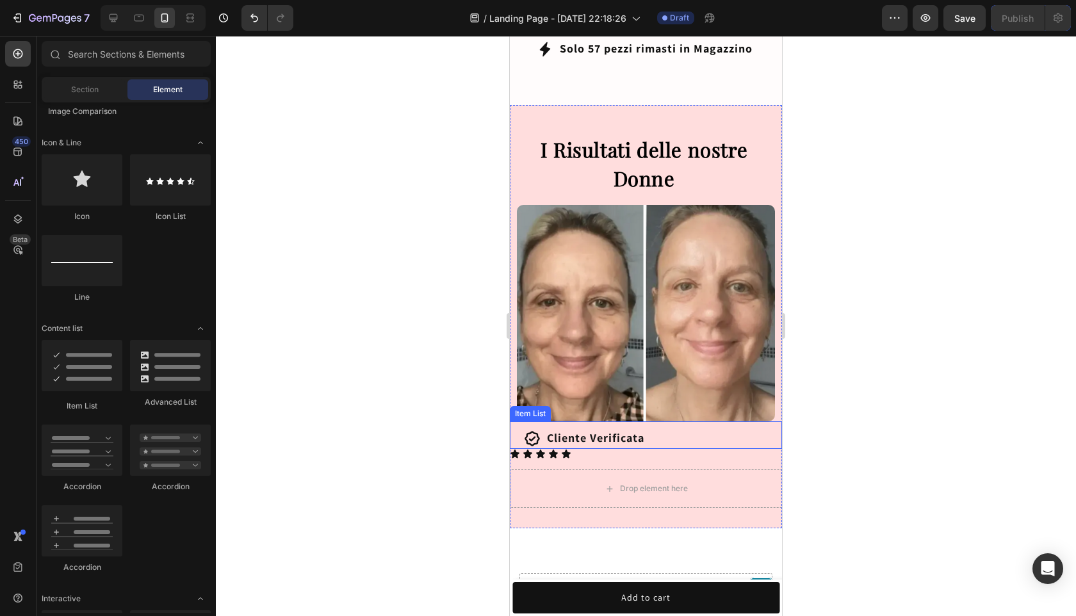
click at [594, 430] on strong "Cliente Verificata" at bounding box center [595, 437] width 97 height 15
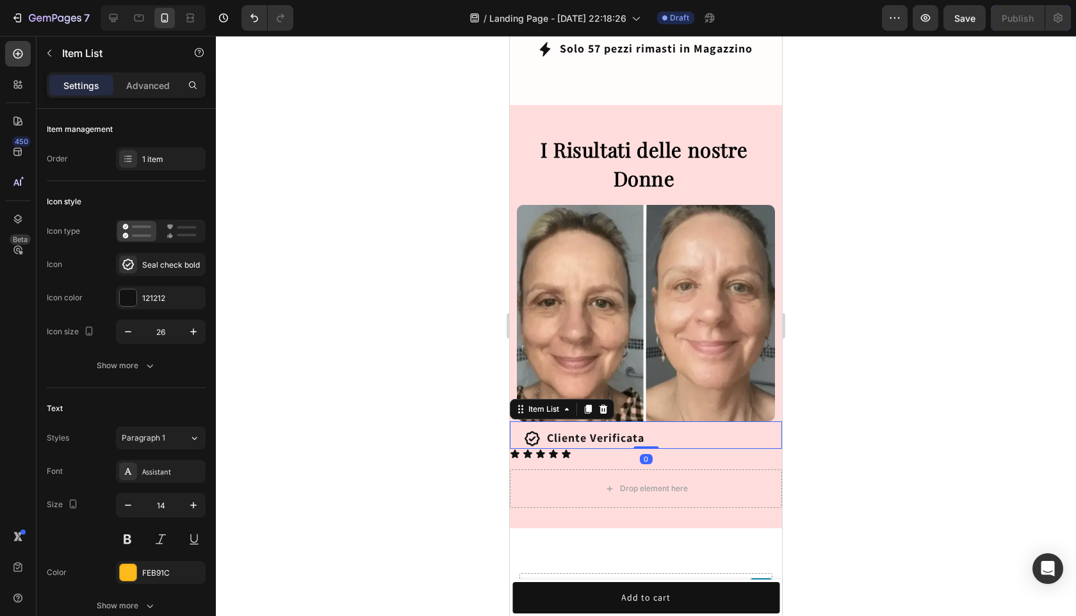
click at [533, 430] on icon at bounding box center [532, 438] width 17 height 17
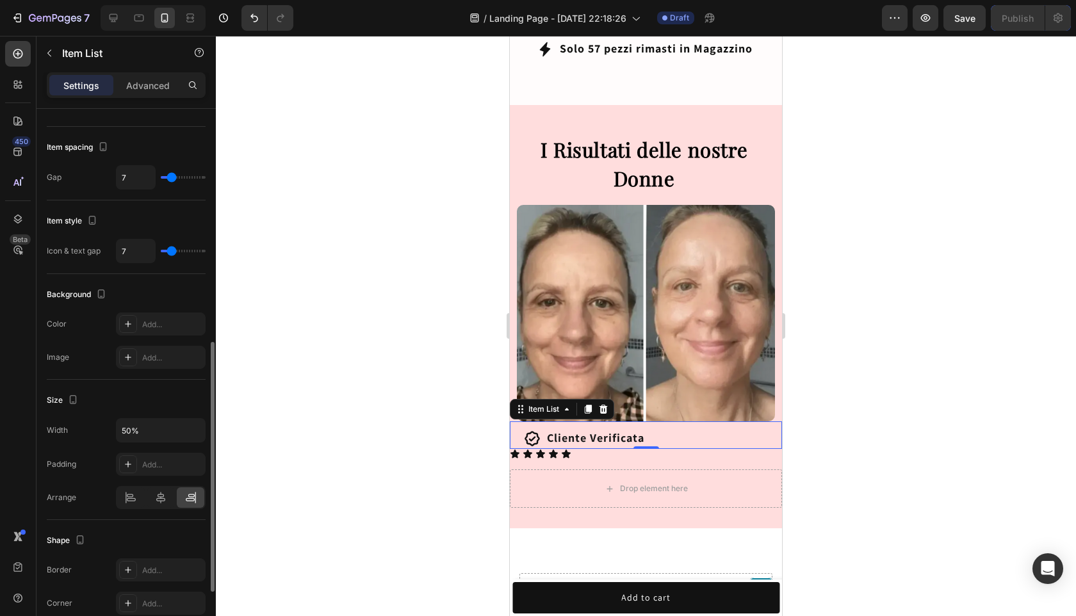
scroll to position [503, 0]
click at [127, 424] on input "50%" at bounding box center [161, 428] width 88 height 23
click at [136, 490] on icon at bounding box center [130, 495] width 13 height 13
click at [827, 383] on div at bounding box center [646, 326] width 860 height 580
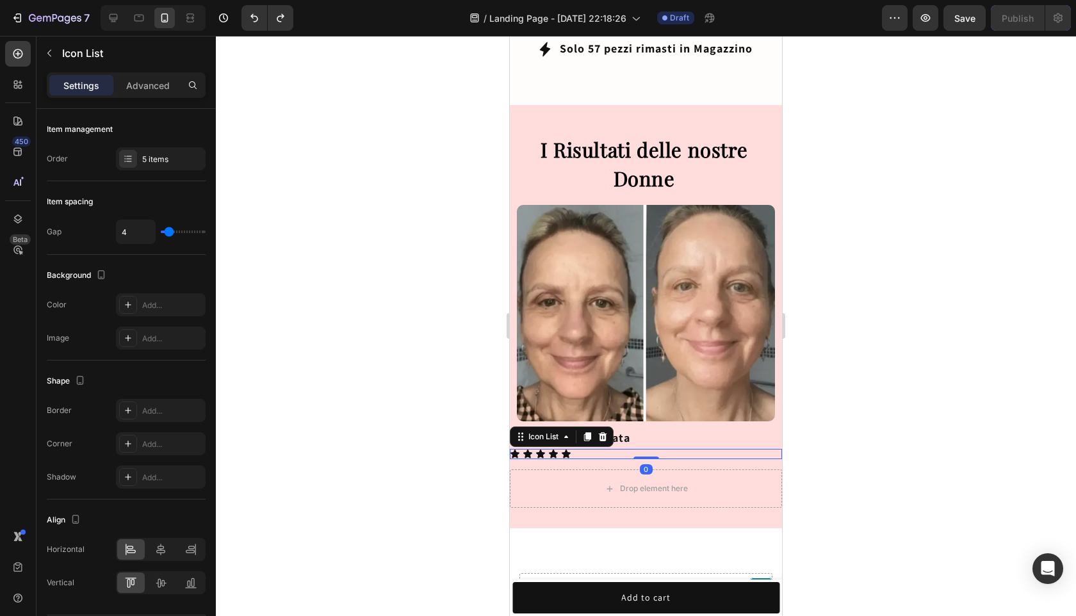
click at [634, 449] on div "Icon Icon Icon Icon Icon" at bounding box center [646, 454] width 272 height 10
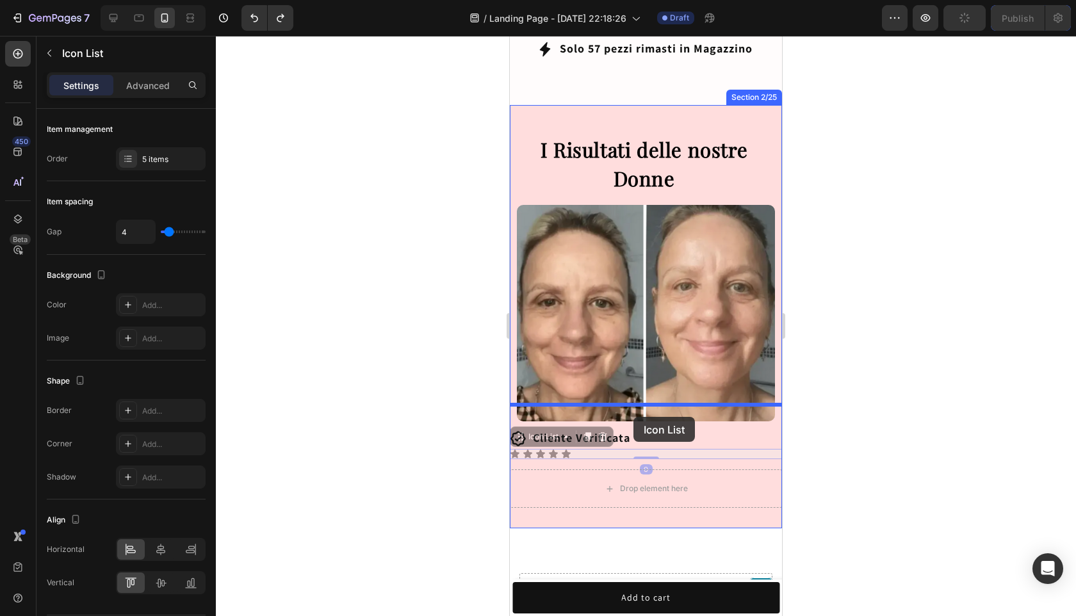
drag, startPoint x: 634, startPoint y: 437, endPoint x: 633, endPoint y: 417, distance: 20.5
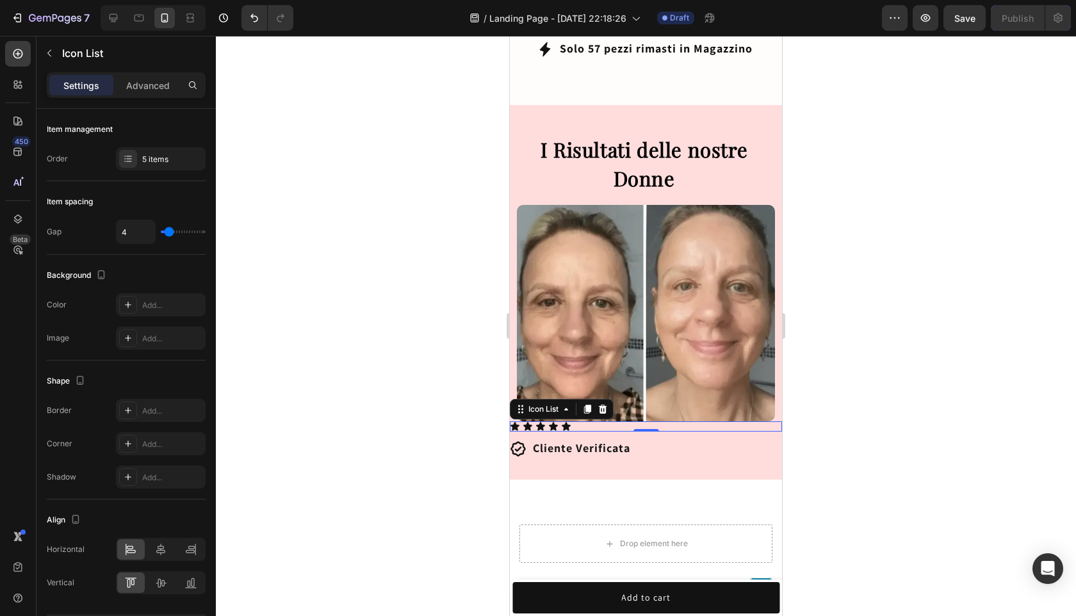
click at [846, 437] on div at bounding box center [646, 326] width 860 height 580
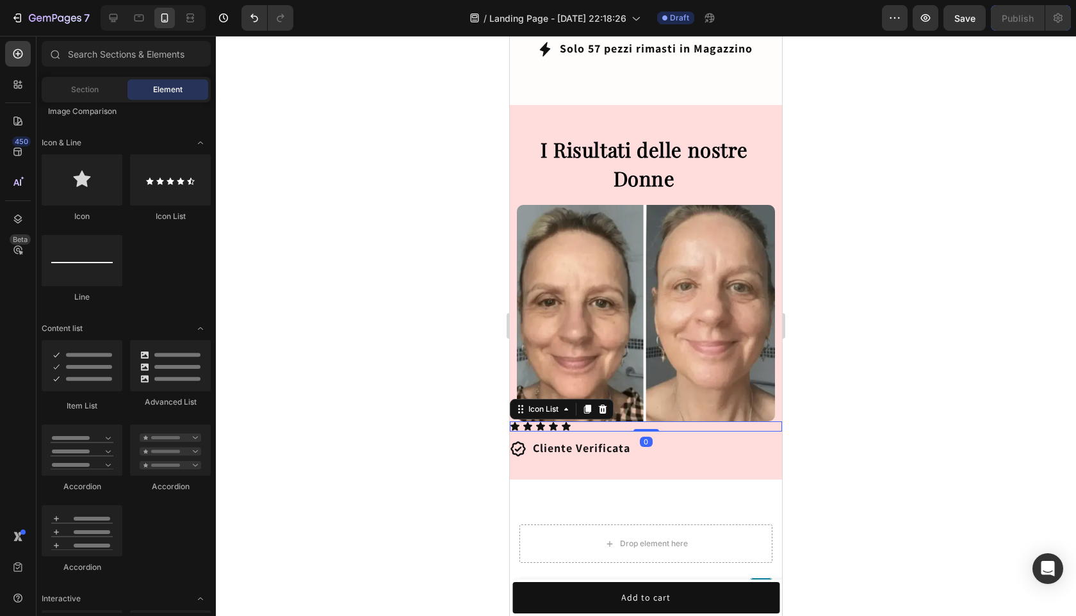
click at [589, 421] on div "Icon Icon Icon Icon Icon" at bounding box center [646, 426] width 272 height 10
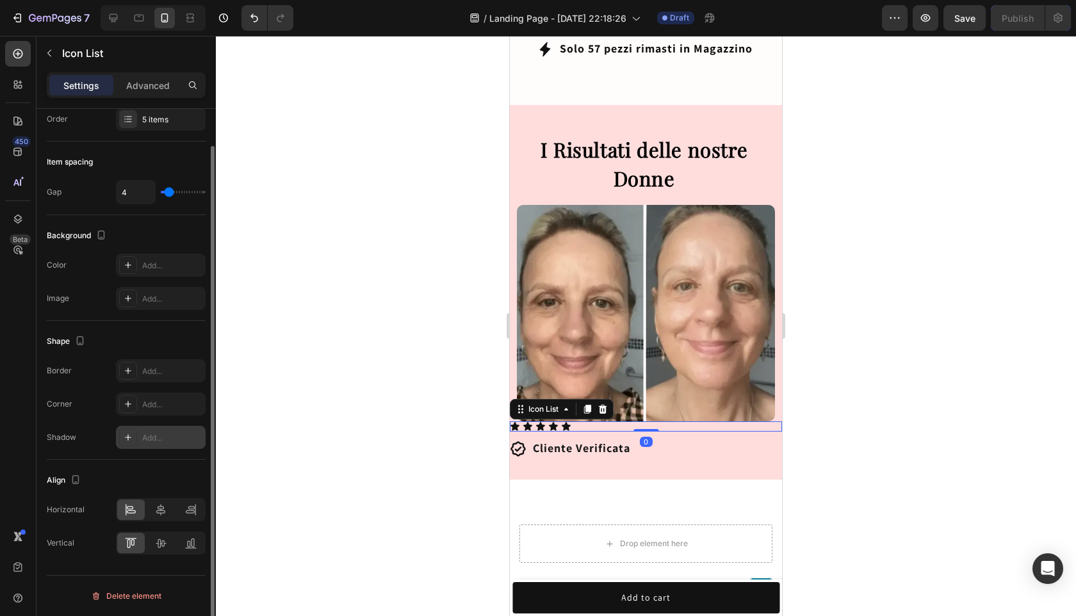
scroll to position [0, 0]
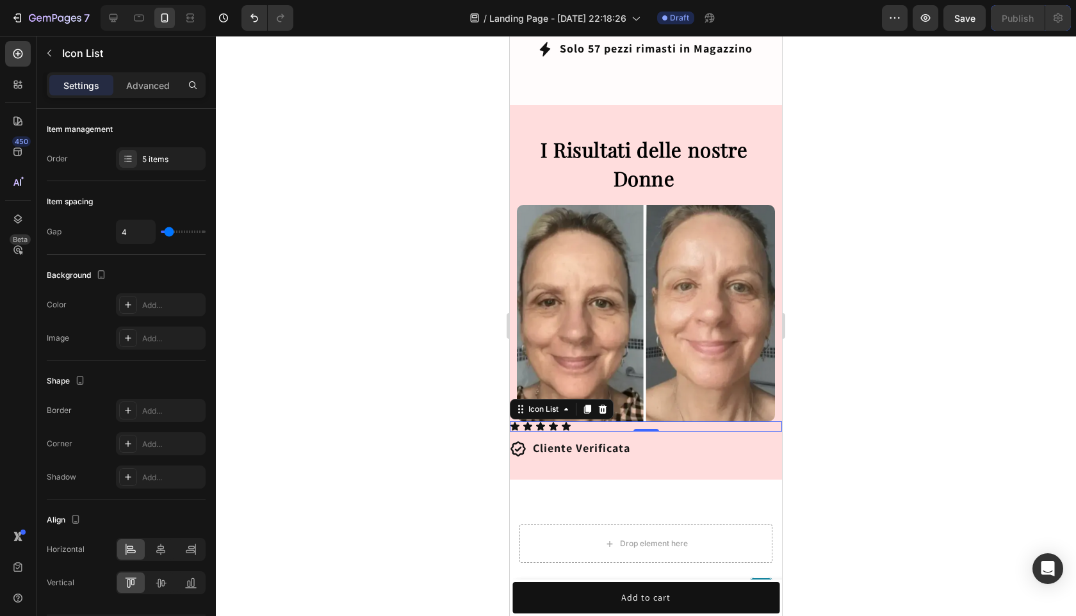
click at [138, 108] on div "Settings Advanced" at bounding box center [125, 90] width 179 height 36
click at [138, 101] on div "Settings Advanced" at bounding box center [125, 90] width 179 height 36
click at [138, 97] on div "Settings Advanced" at bounding box center [126, 85] width 159 height 26
click at [138, 88] on p "Advanced" at bounding box center [148, 85] width 44 height 13
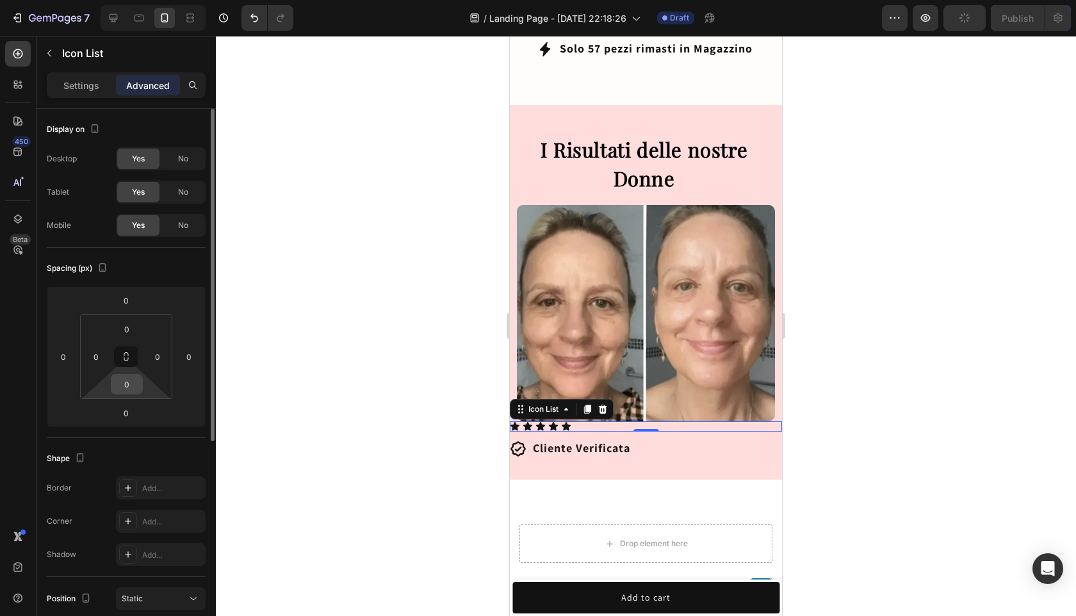
scroll to position [6, 0]
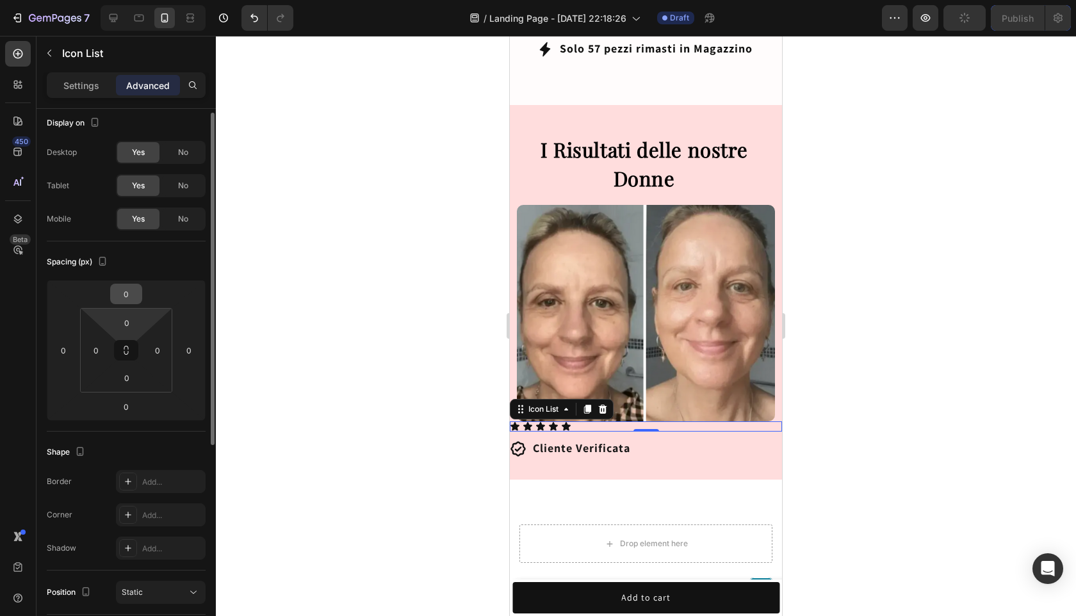
click at [133, 0] on html "7 / Landing Page - [DATE] 22:18:26 Draft Preview Publish 450 Beta Sections(18) …" at bounding box center [538, 0] width 1076 height 0
click at [133, 298] on input "0" at bounding box center [126, 293] width 26 height 19
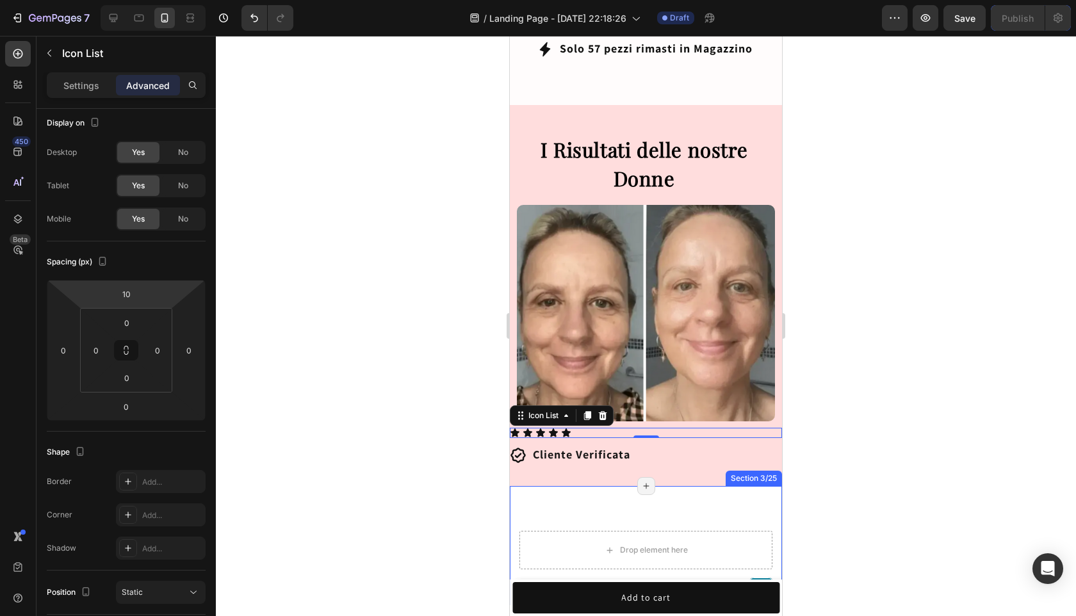
click at [866, 405] on div at bounding box center [646, 326] width 860 height 580
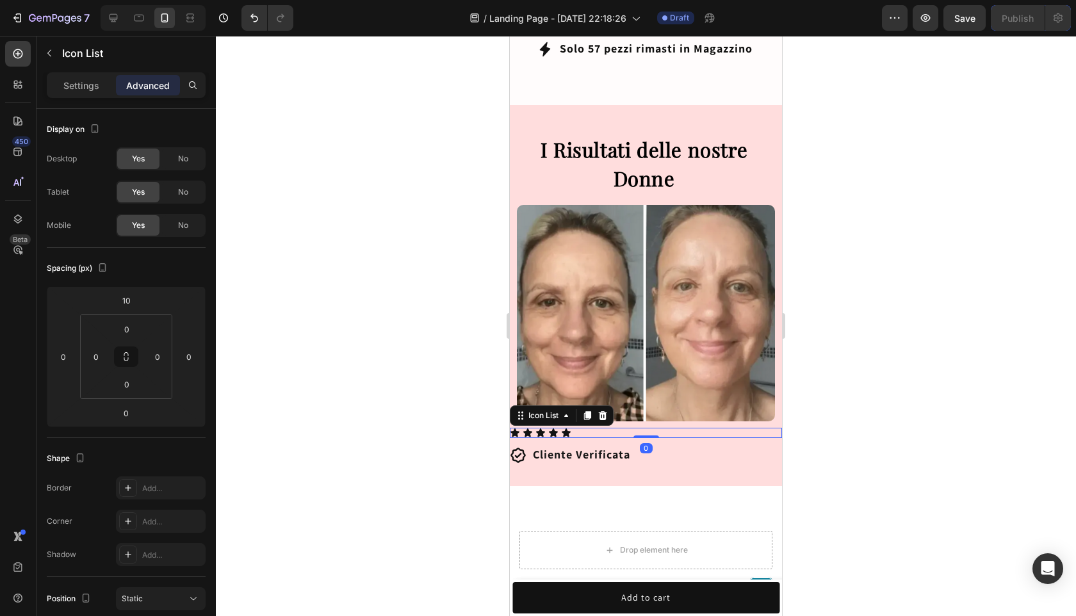
click at [587, 428] on div "Icon Icon Icon Icon Icon" at bounding box center [646, 433] width 272 height 10
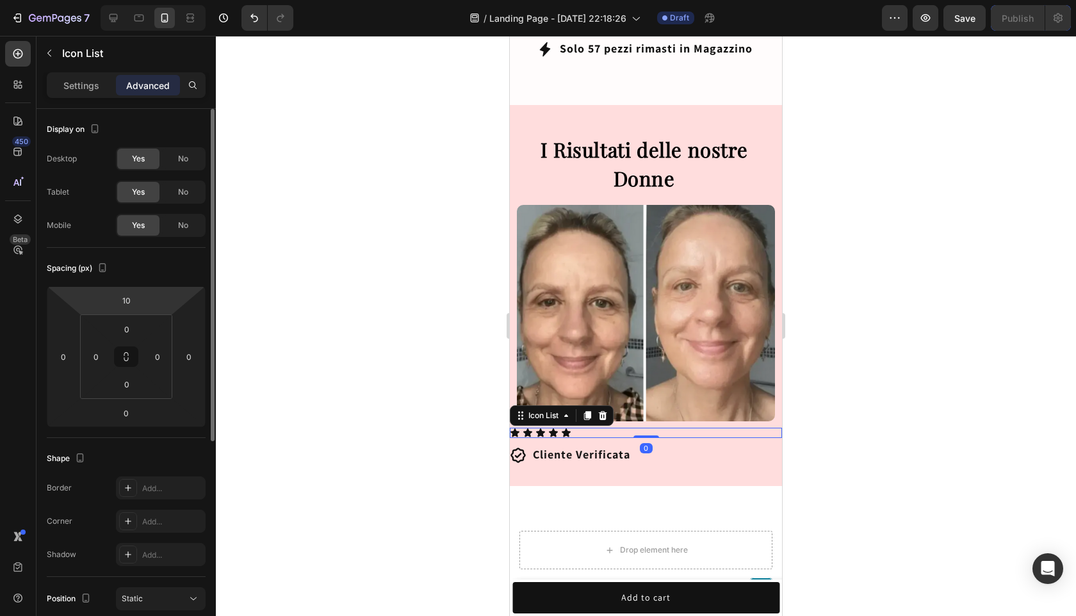
click at [144, 0] on html "7 / Landing Page - [DATE] 22:18:26 Draft Preview Save Publish 450 Beta Sections…" at bounding box center [538, 0] width 1076 height 0
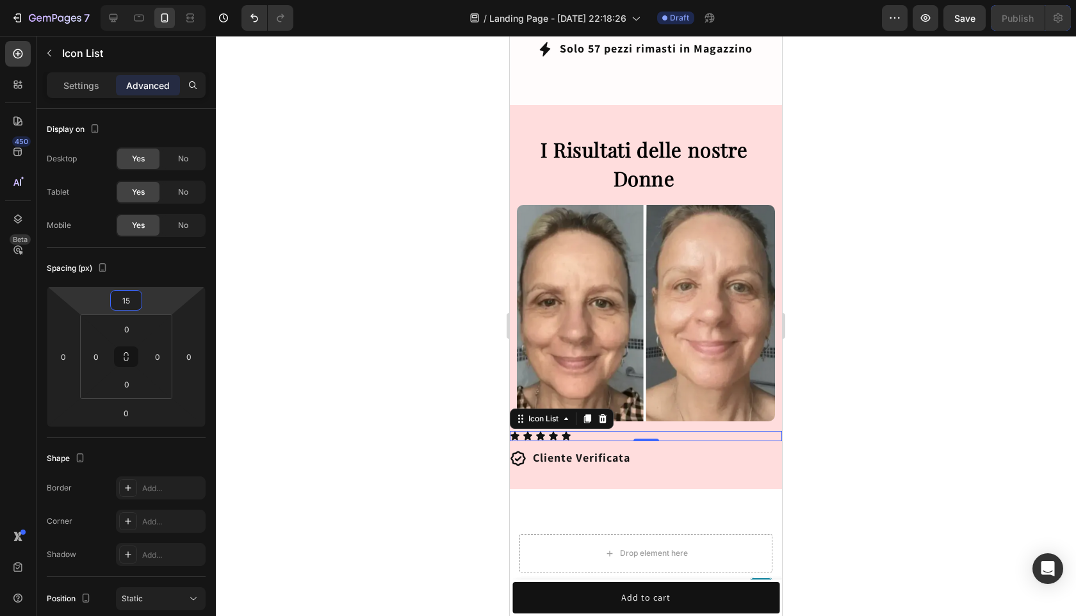
click at [909, 346] on div at bounding box center [646, 326] width 860 height 580
click at [629, 431] on div "Icon Icon Icon Icon Icon" at bounding box center [646, 436] width 272 height 10
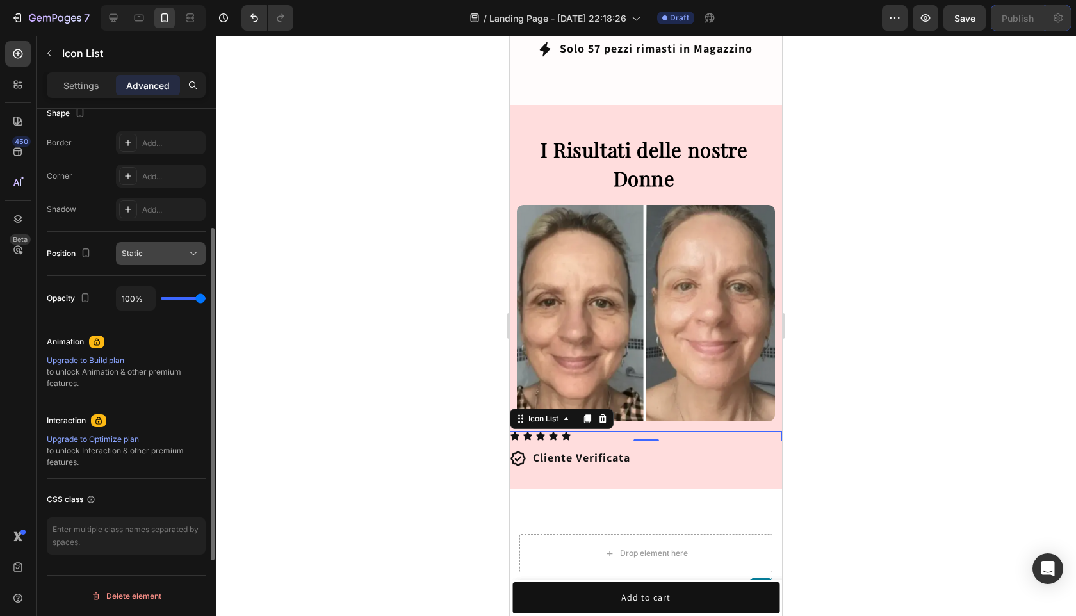
scroll to position [0, 0]
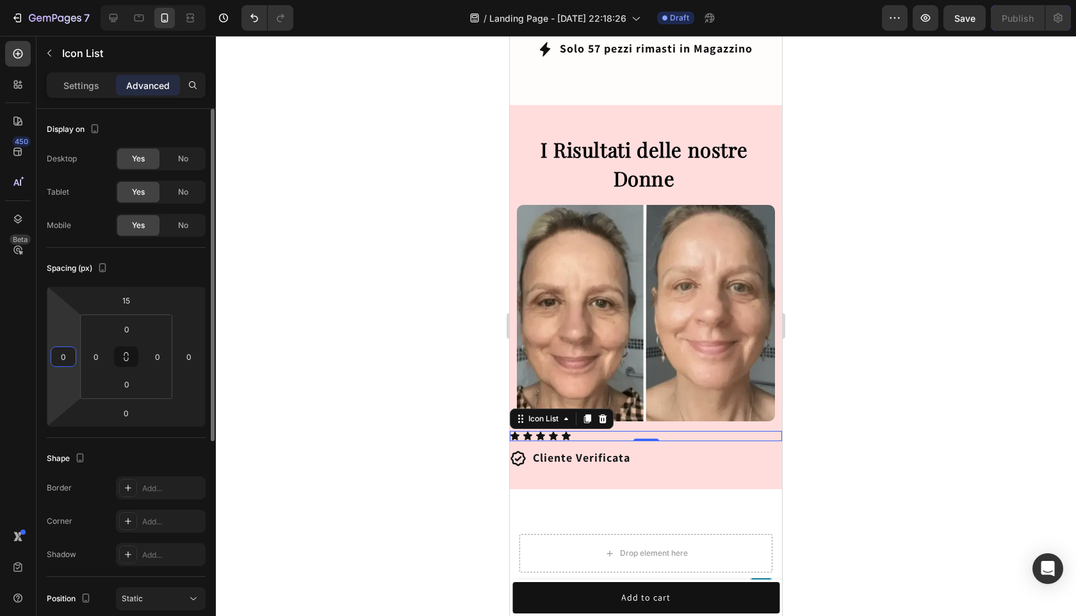
click at [63, 356] on input "0" at bounding box center [63, 356] width 19 height 19
click at [844, 350] on div at bounding box center [646, 326] width 860 height 580
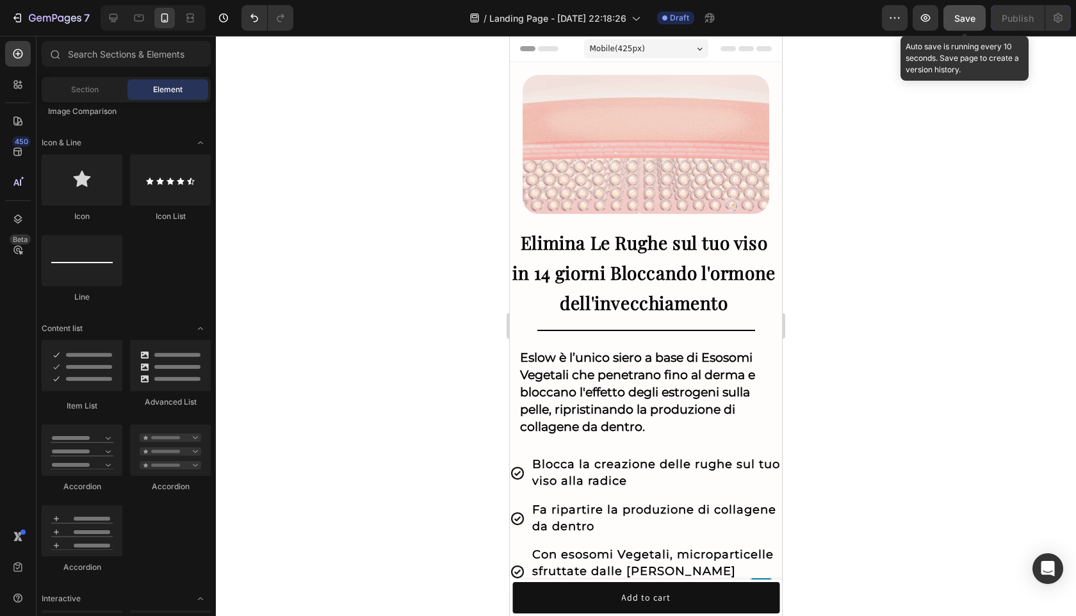
click at [974, 20] on span "Save" at bounding box center [964, 18] width 21 height 11
